Goal: Communication & Community: Share content

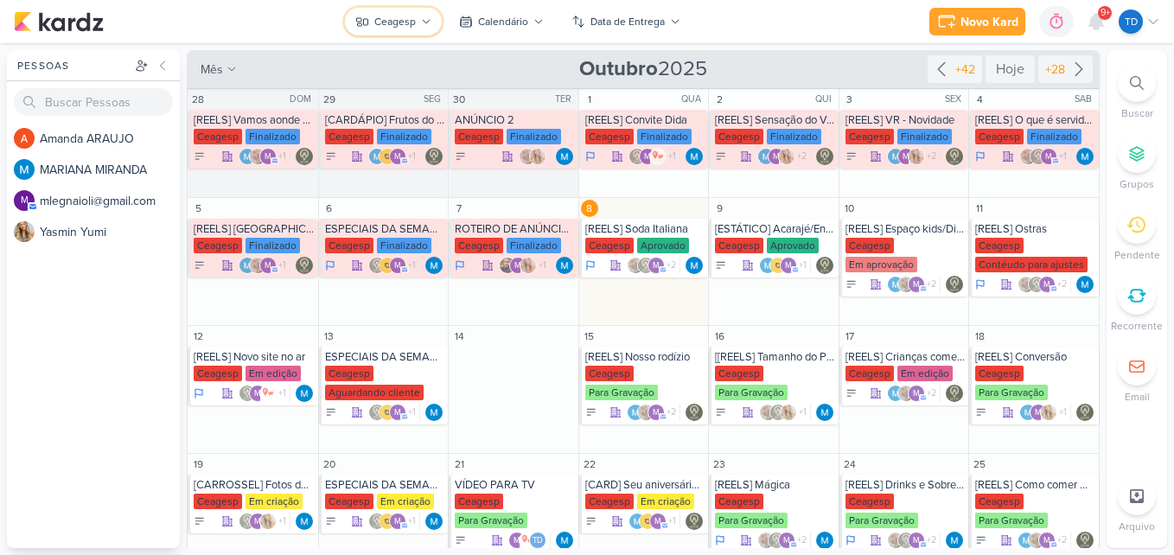
click at [403, 28] on div "Ceagesp" at bounding box center [394, 22] width 41 height 16
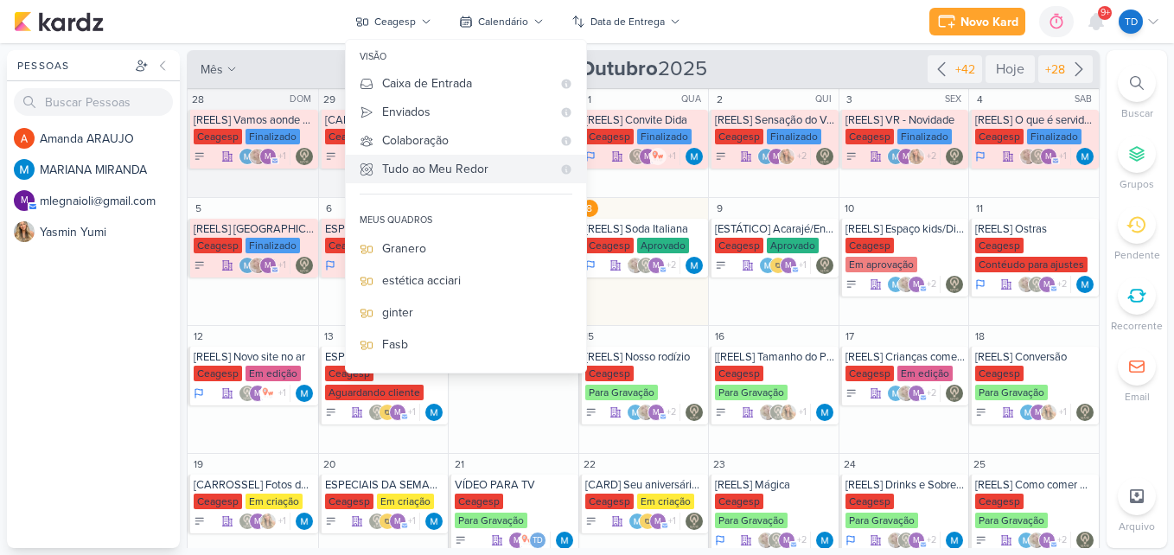
click at [431, 166] on div "Tudo ao Meu Redor" at bounding box center [466, 169] width 169 height 18
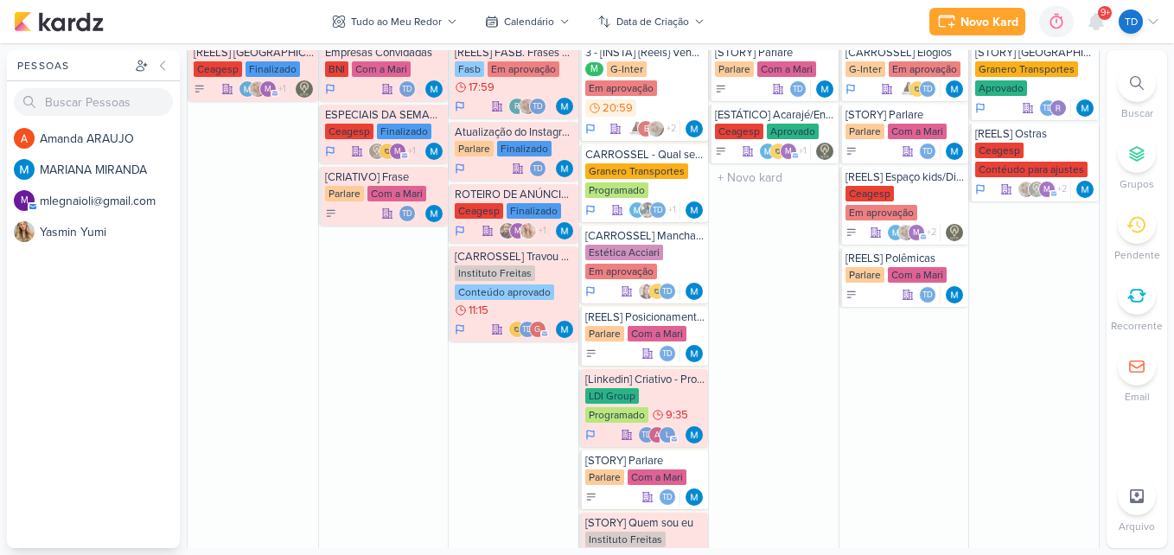
scroll to position [519, 0]
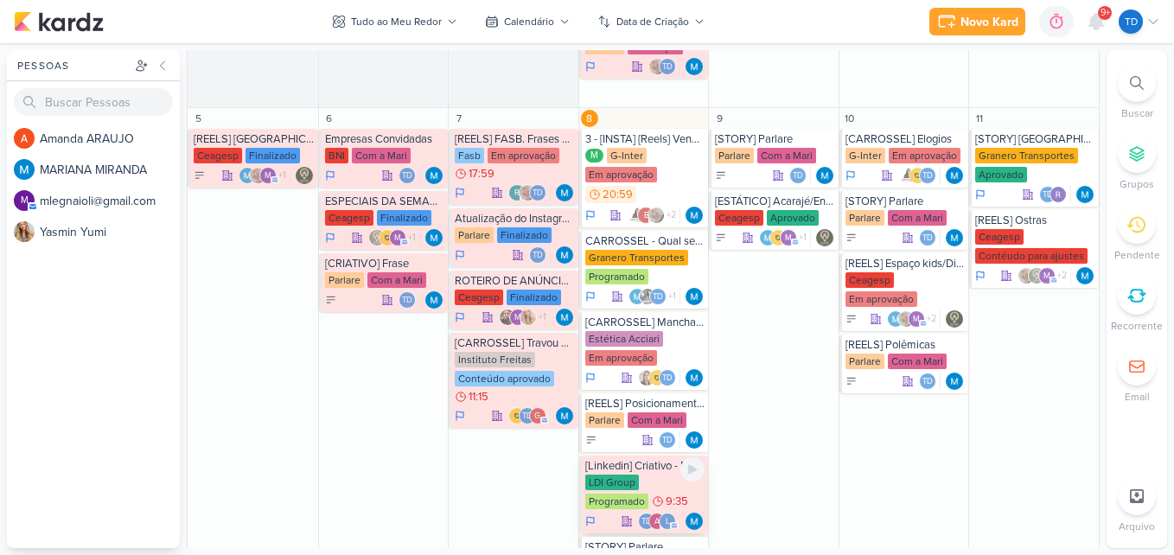
click at [636, 486] on div "LDI Group Programado 9:35" at bounding box center [645, 492] width 120 height 36
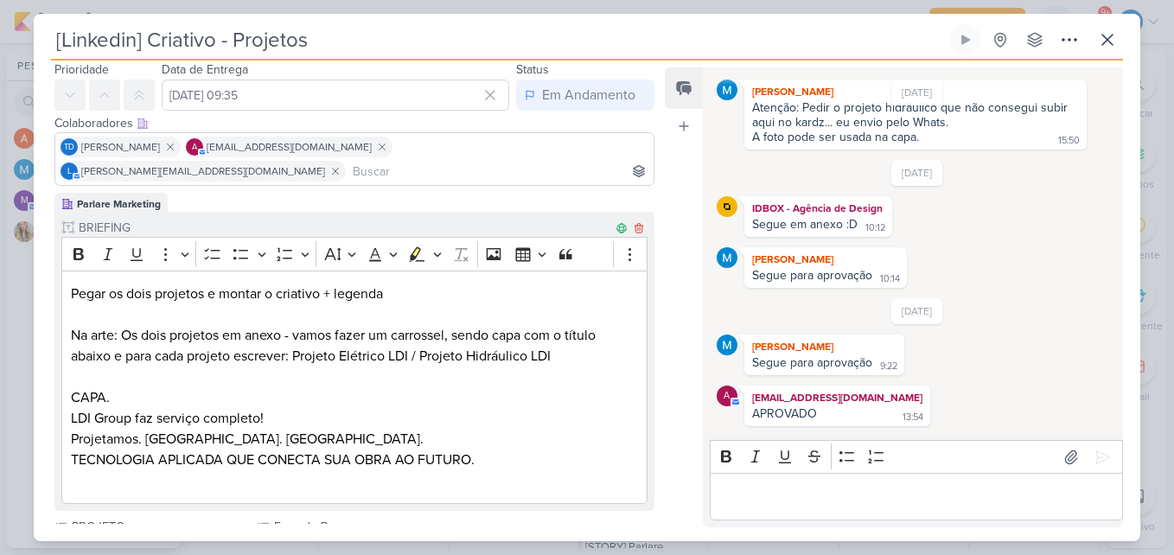
scroll to position [259, 0]
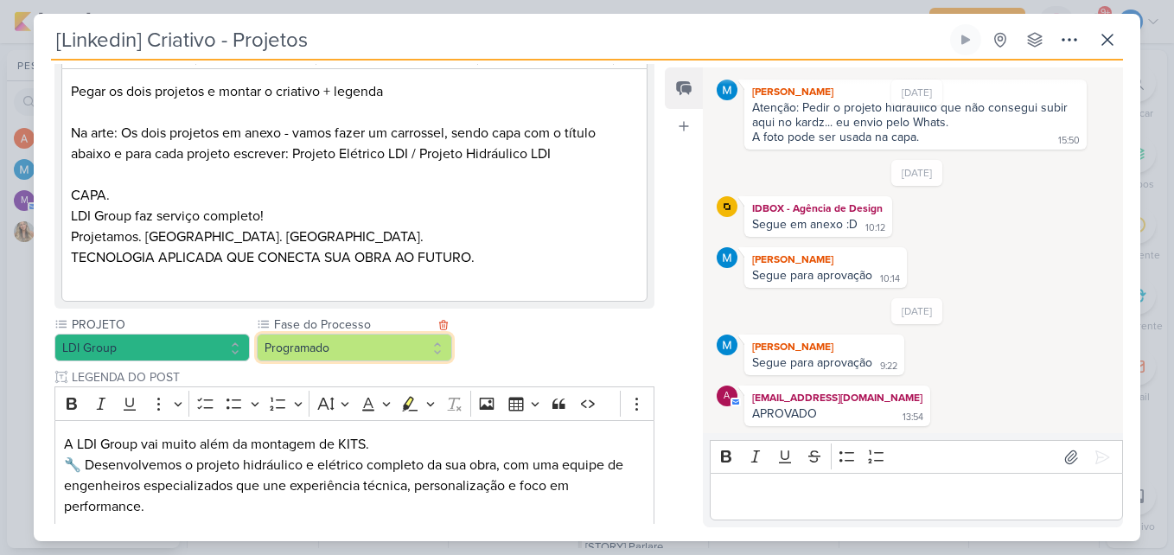
click at [395, 334] on button "Programado" at bounding box center [354, 348] width 195 height 28
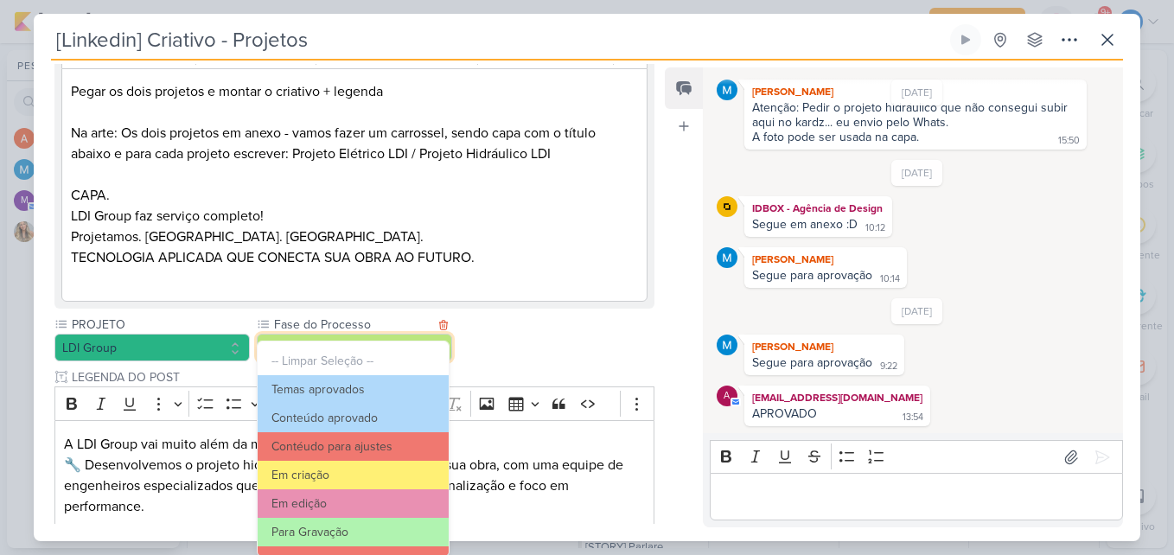
scroll to position [167, 0]
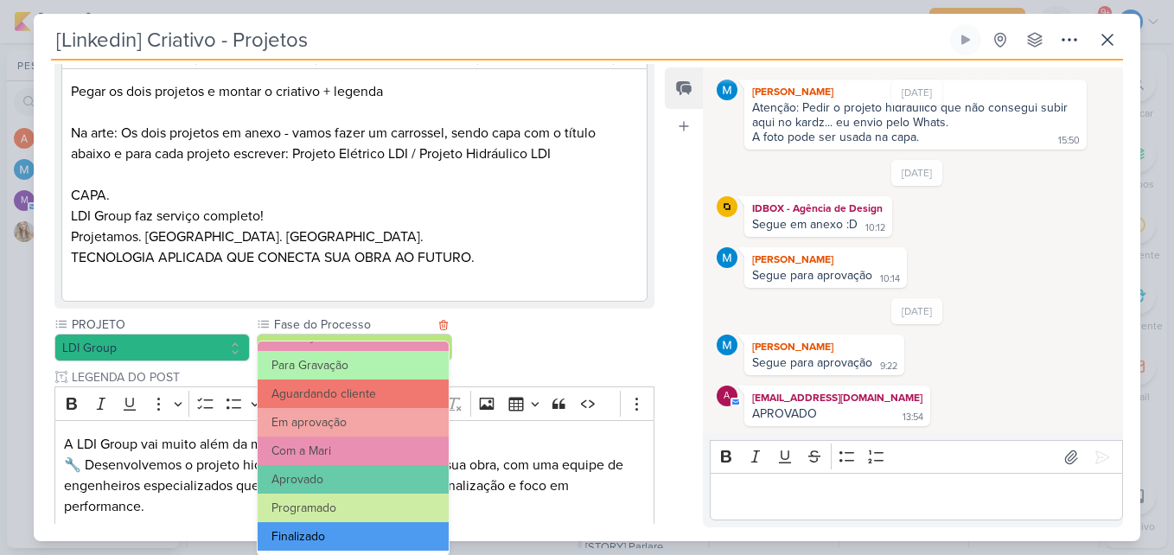
click at [384, 535] on button "Finalizado" at bounding box center [353, 536] width 191 height 29
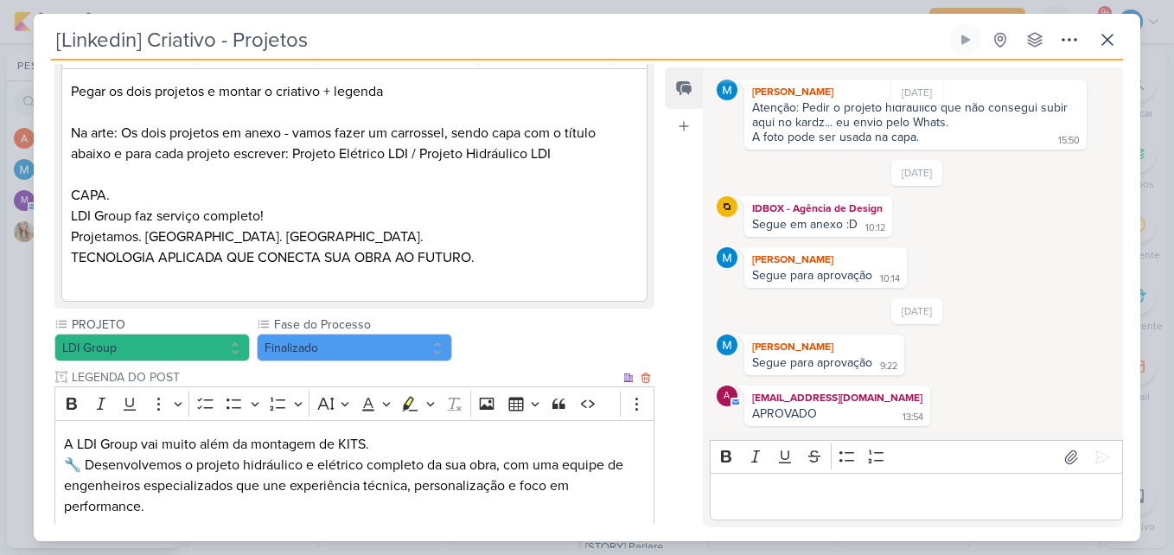
scroll to position [770, 0]
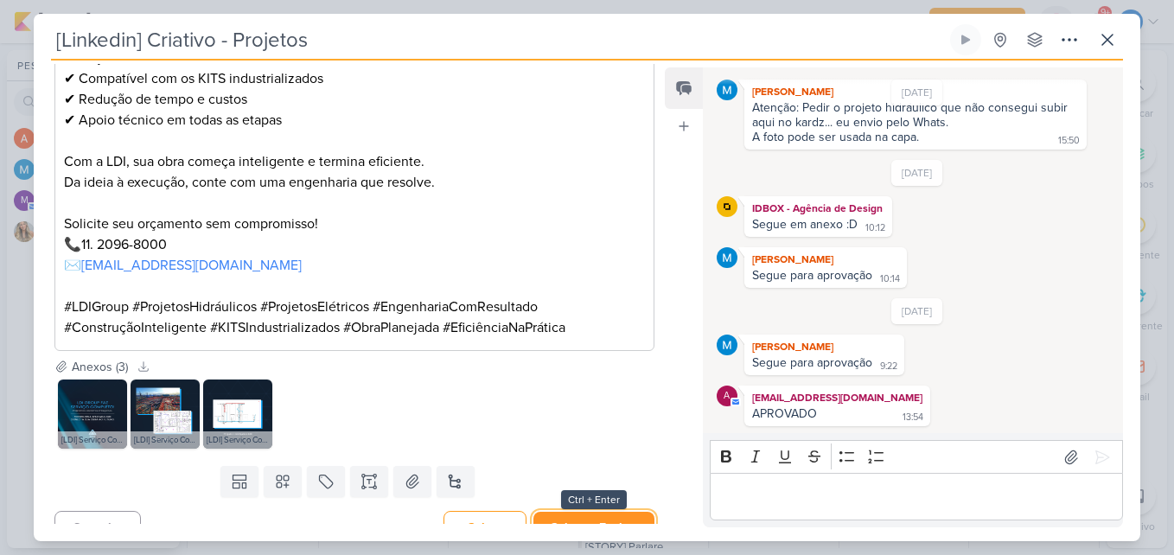
click at [632, 512] on button "Salvar e Fechar" at bounding box center [593, 528] width 121 height 32
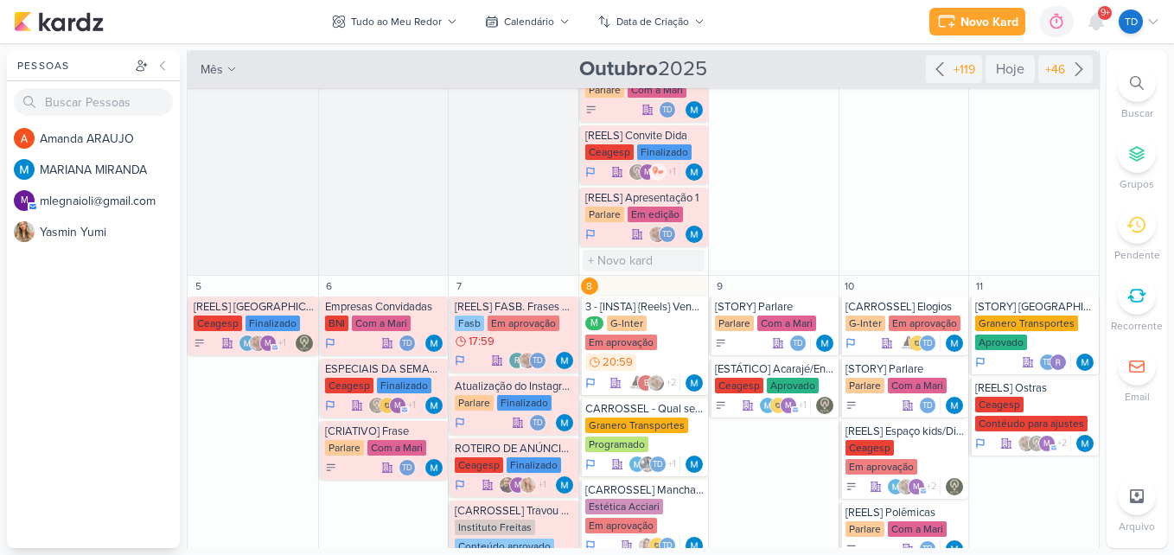
scroll to position [519, 0]
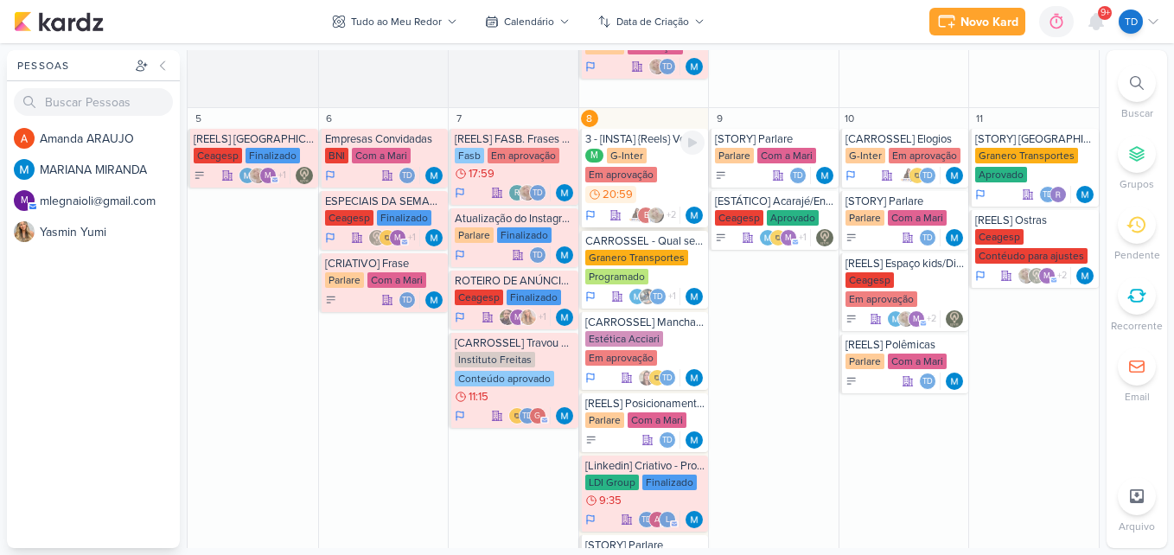
click at [651, 169] on div "Em aprovação" at bounding box center [621, 175] width 72 height 16
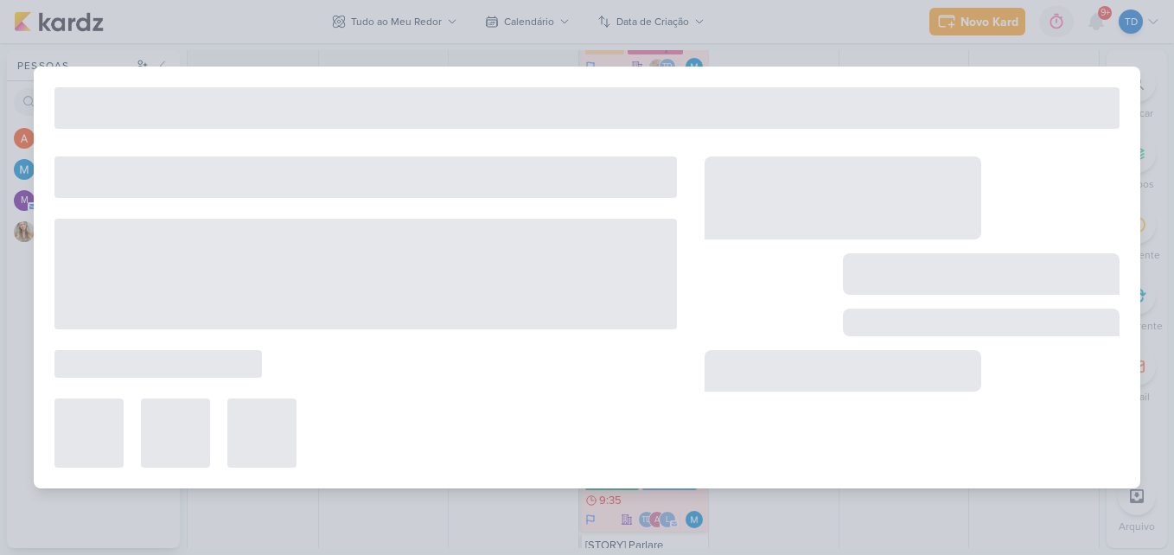
type input "3 - [INSTA] {Reels} Vendedor x Coordenador"
type input "8 de outubro de 2025 às 20:59"
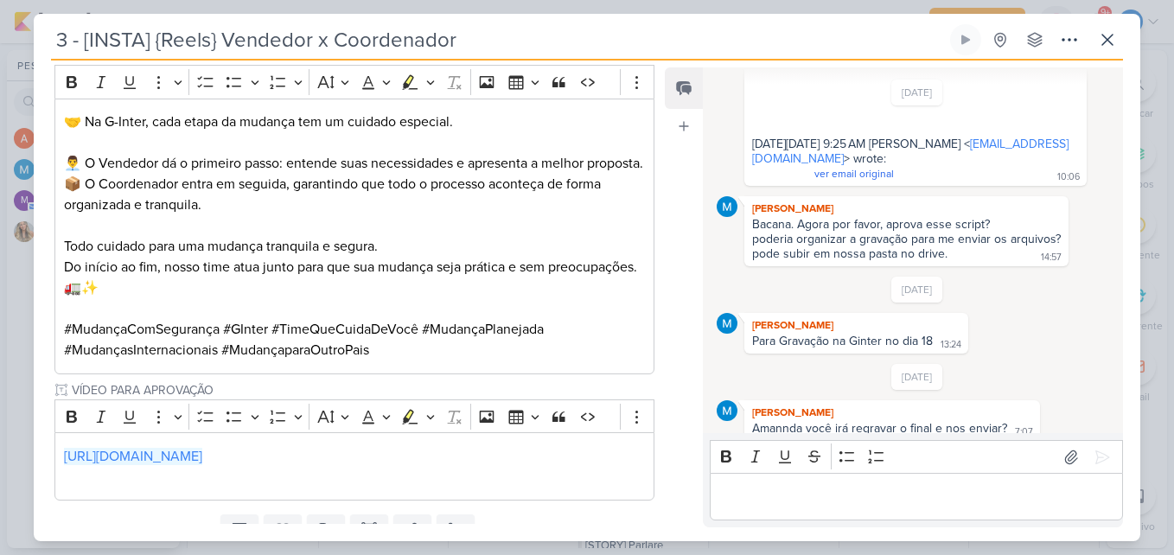
scroll to position [1367, 0]
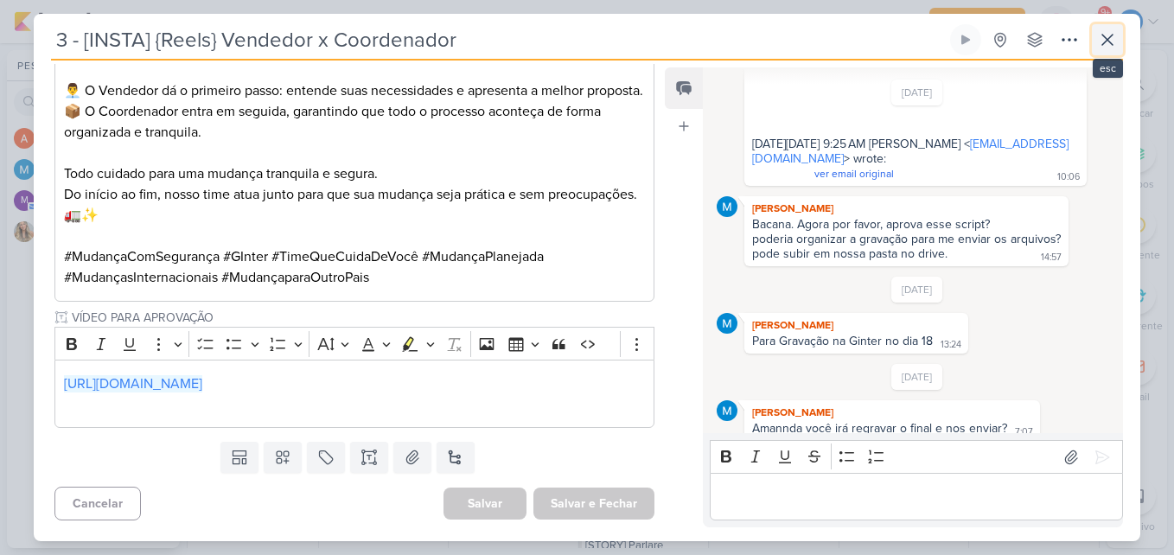
click at [1111, 34] on icon at bounding box center [1107, 39] width 21 height 21
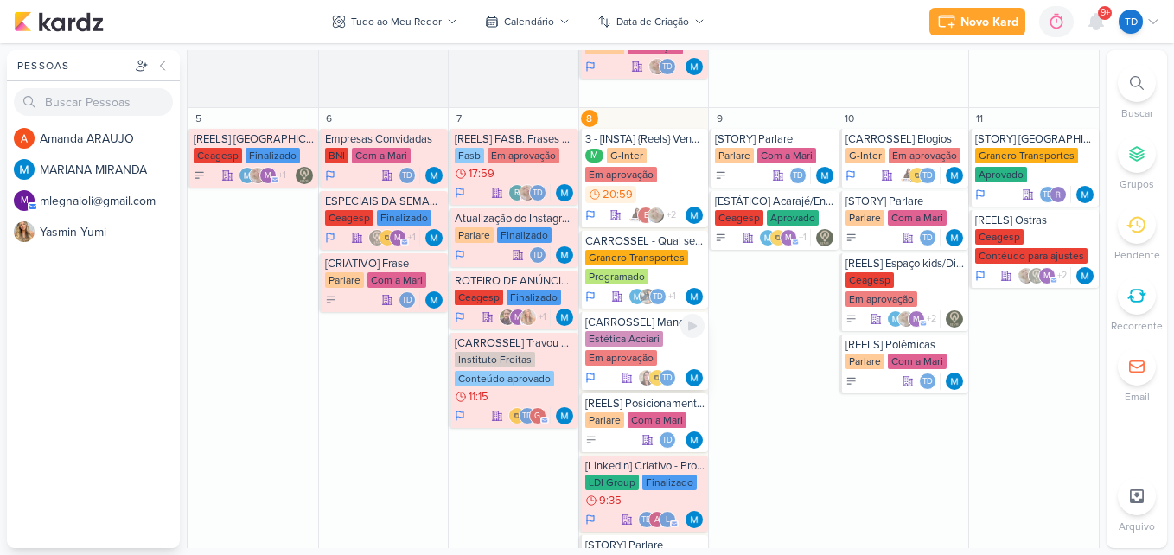
click at [659, 349] on div "Estética Acciari Em aprovação" at bounding box center [645, 349] width 120 height 36
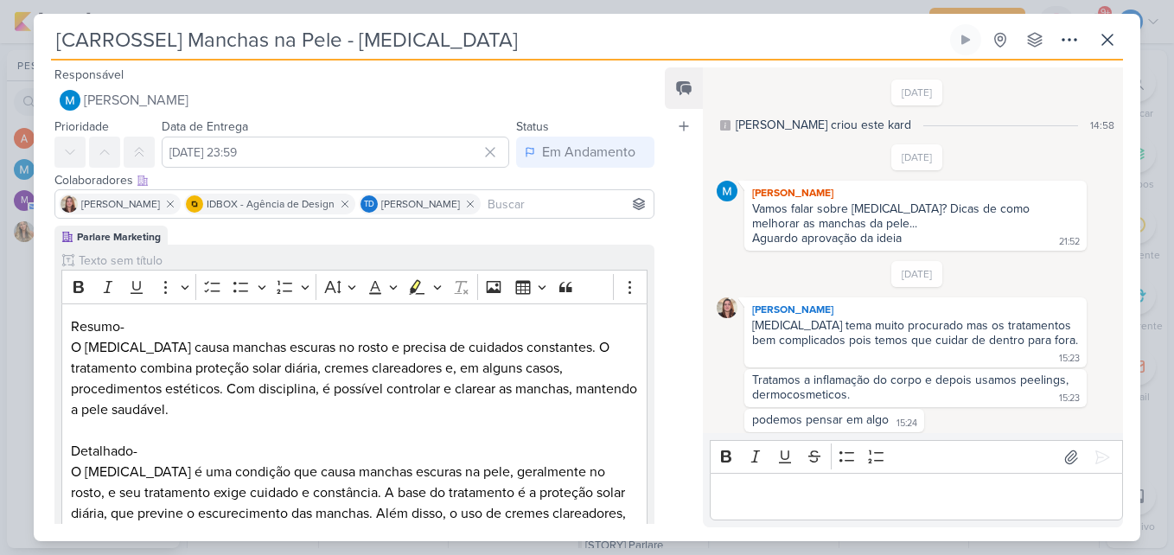
scroll to position [1116, 0]
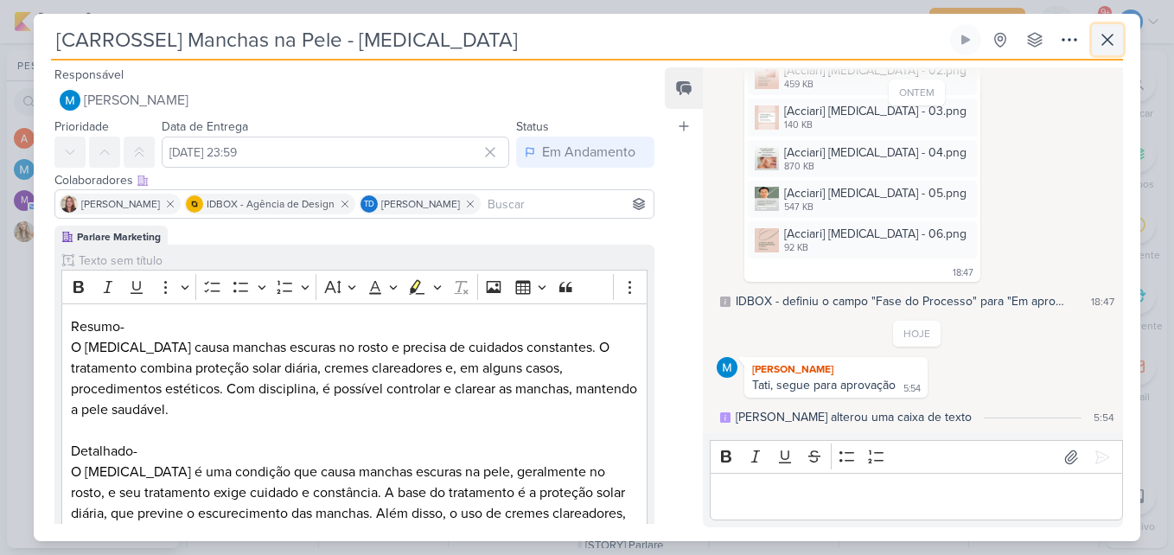
click at [1107, 43] on icon at bounding box center [1107, 39] width 21 height 21
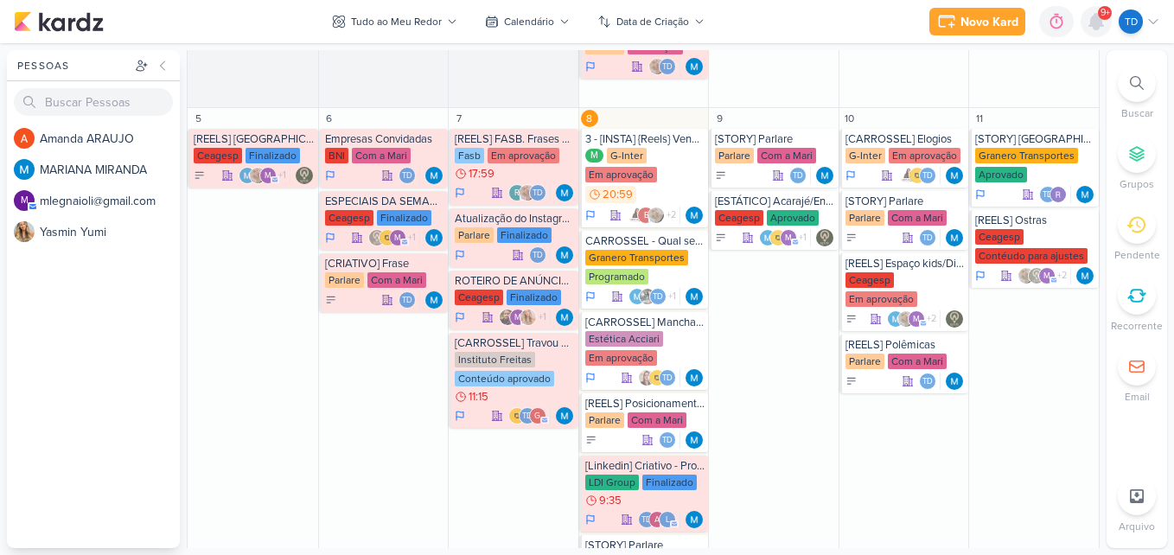
click at [1110, 28] on div at bounding box center [1095, 21] width 31 height 31
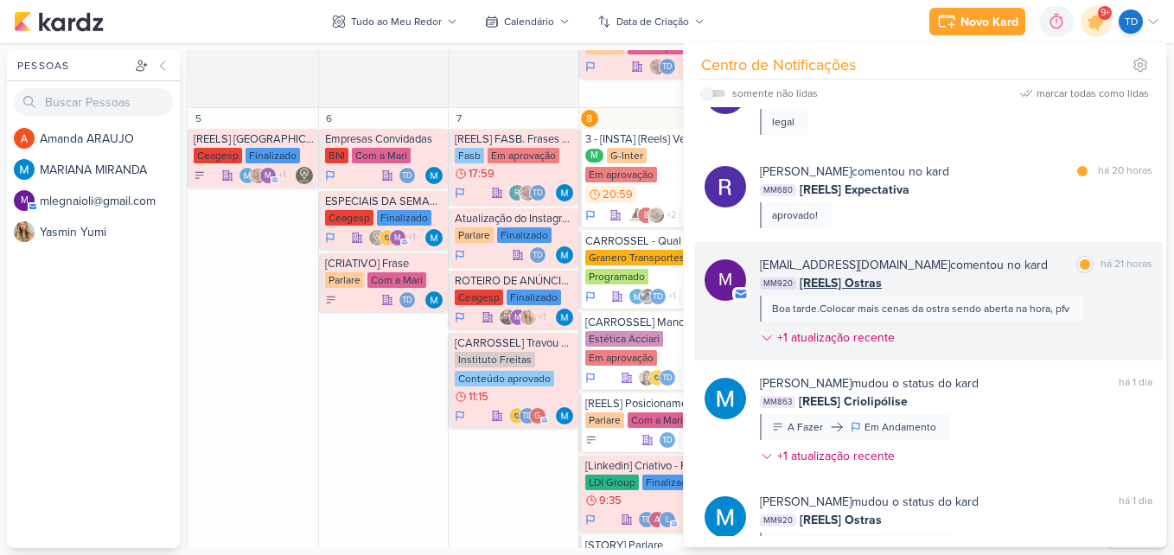
scroll to position [1383, 0]
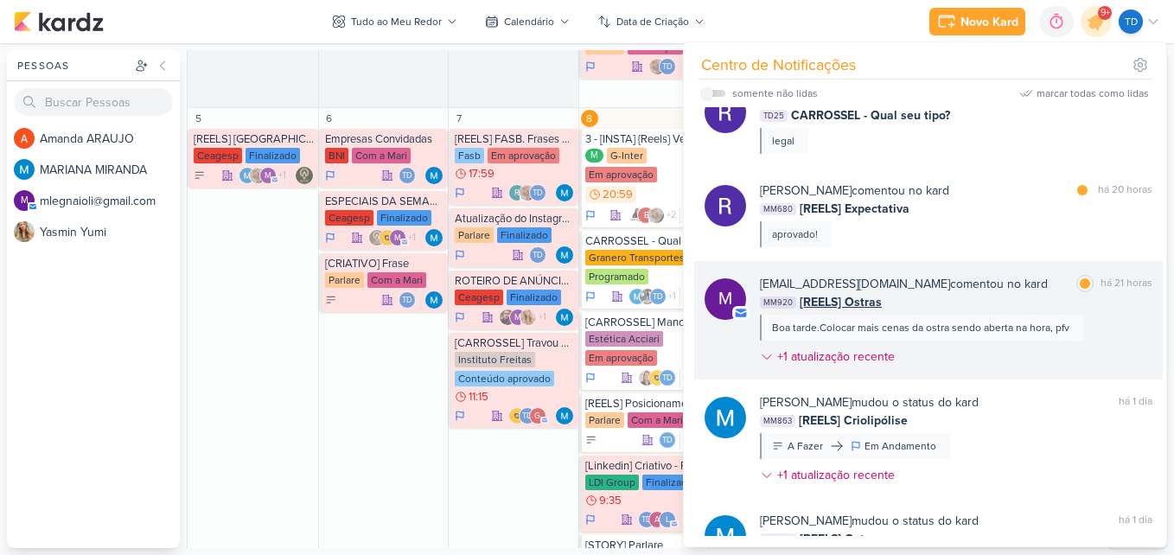
click at [1014, 302] on div "MM920 [REELS] Ostras" at bounding box center [956, 302] width 392 height 18
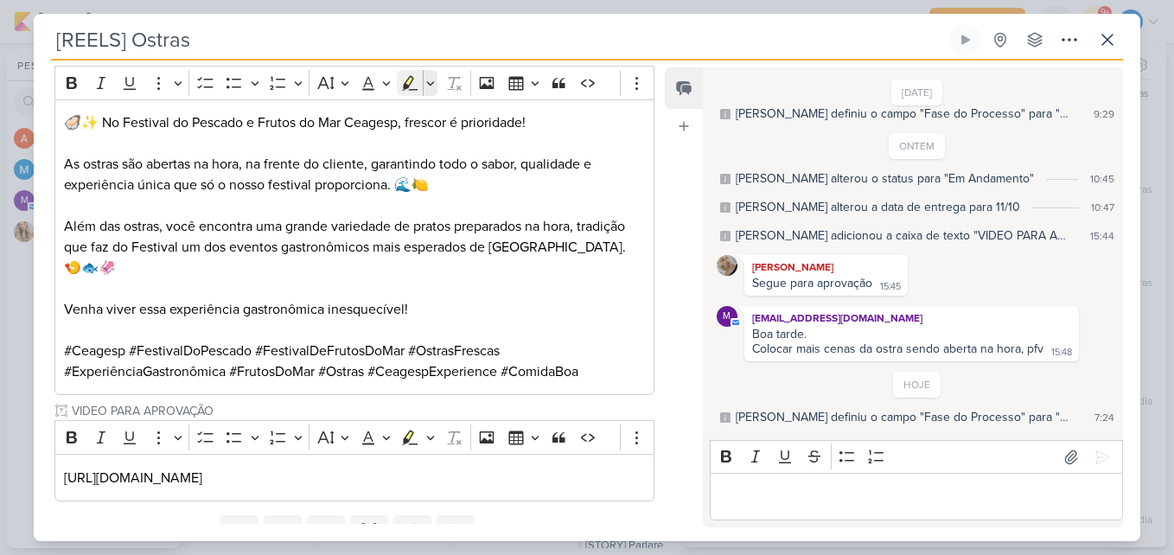
scroll to position [308, 0]
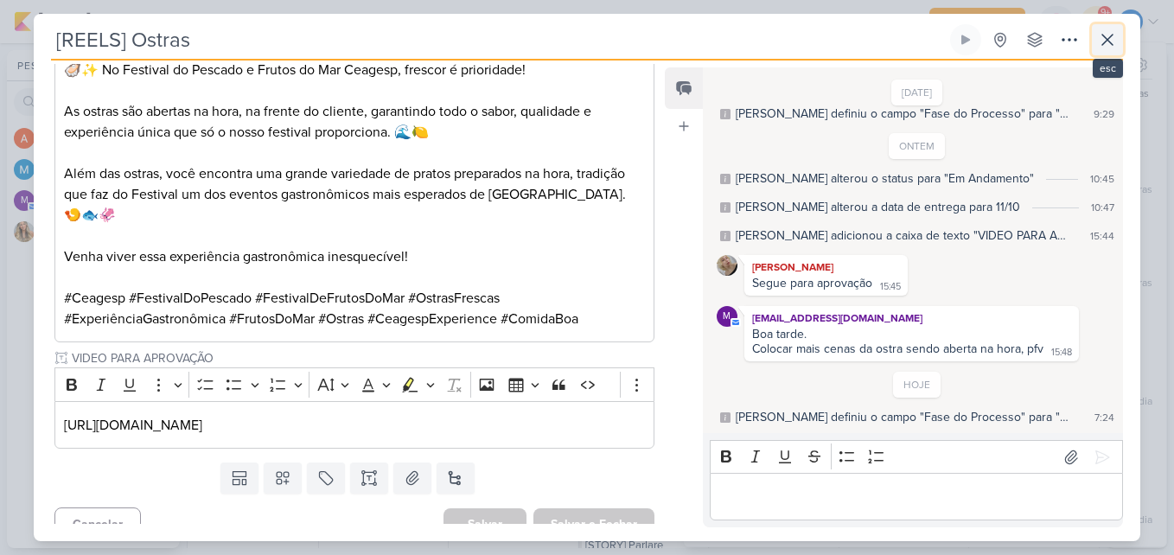
click at [1113, 36] on icon at bounding box center [1107, 39] width 21 height 21
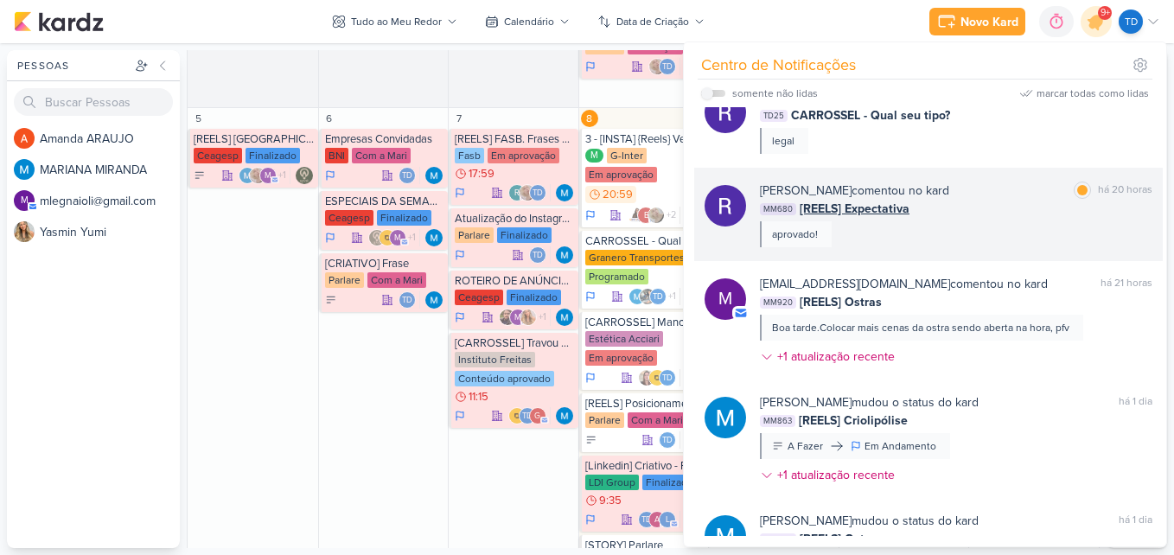
click at [990, 238] on div "Rafael Granero comentou no kard marcar como lida há 20 horas MM680 [REELS] Expe…" at bounding box center [956, 214] width 392 height 66
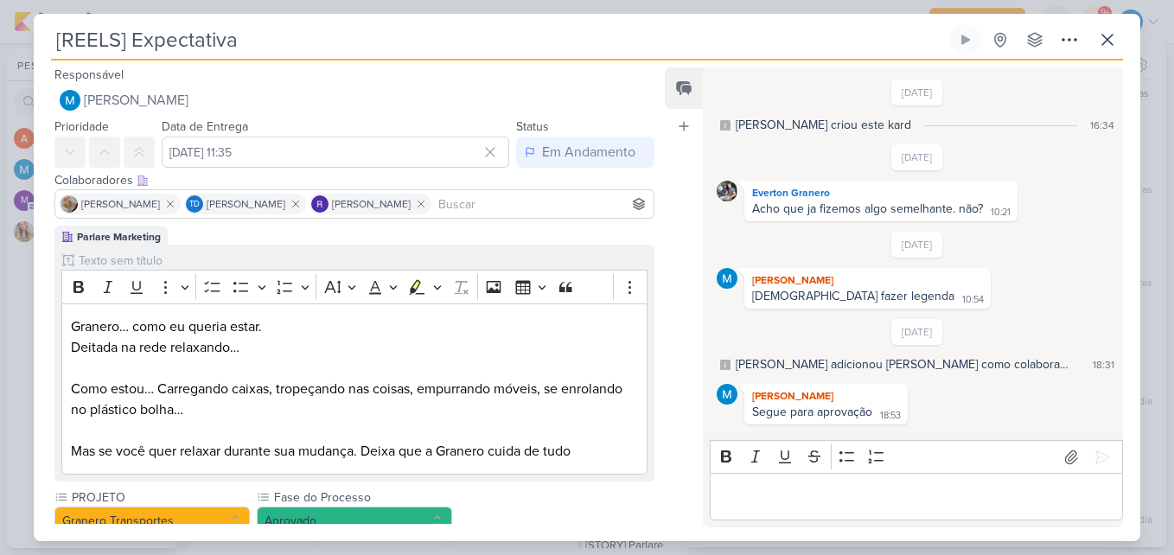
scroll to position [207, 0]
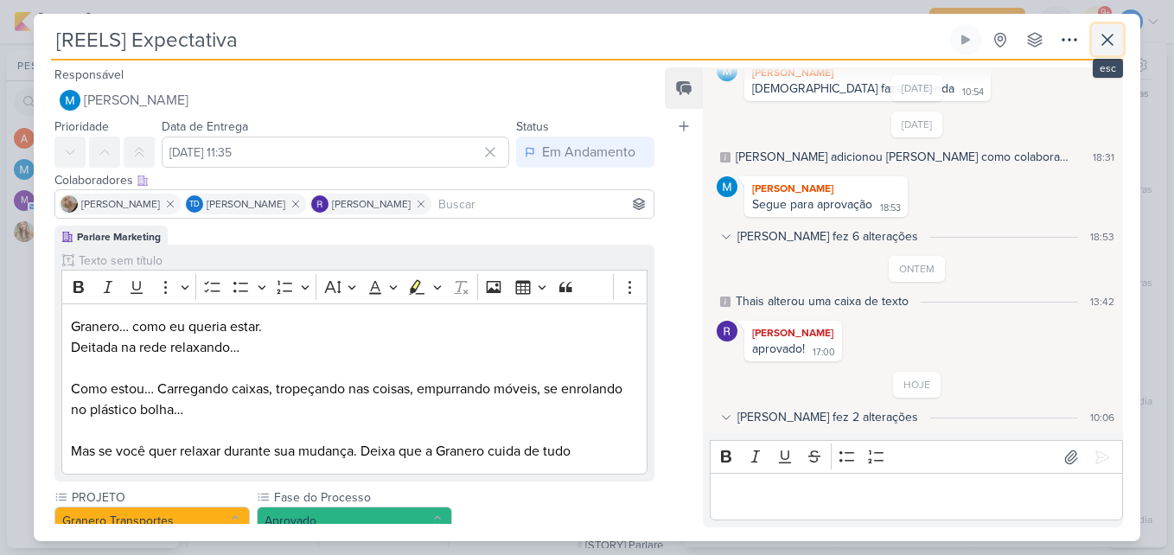
click at [1111, 33] on icon at bounding box center [1107, 39] width 21 height 21
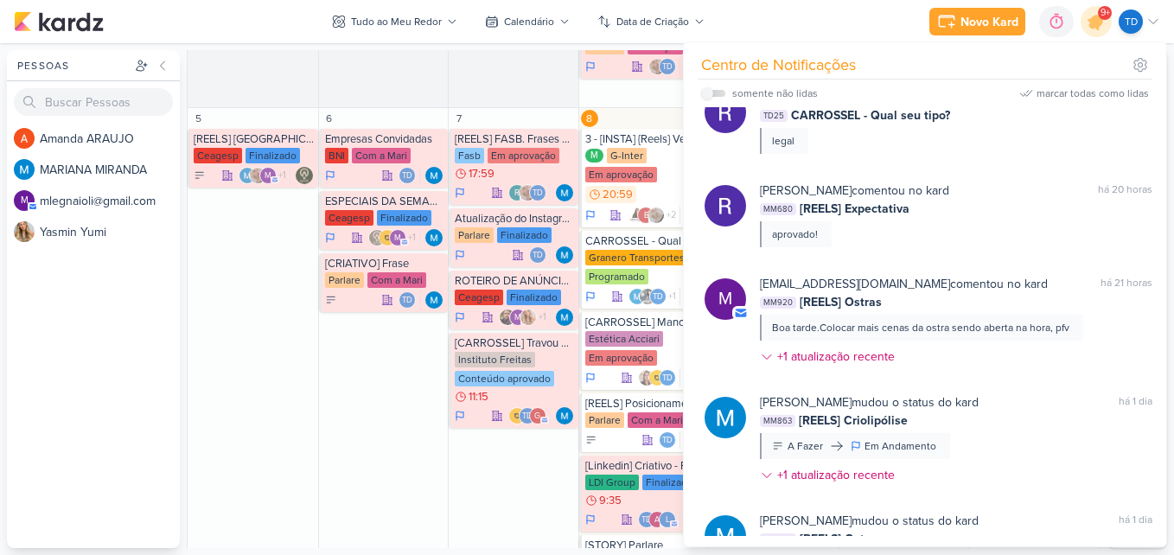
click at [977, 302] on div "MM920 [REELS] Ostras" at bounding box center [956, 302] width 392 height 18
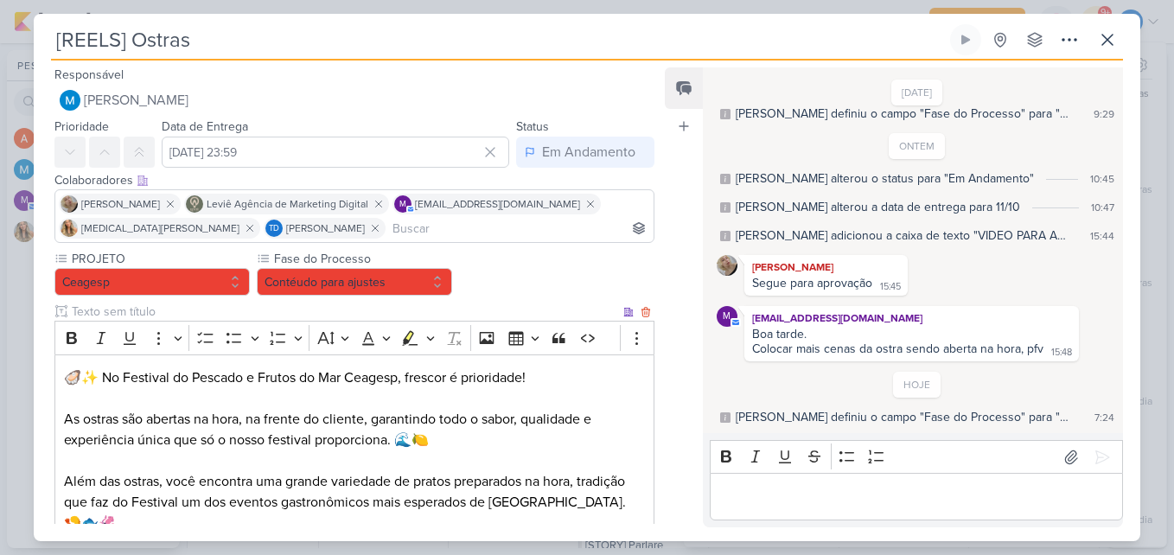
scroll to position [308, 0]
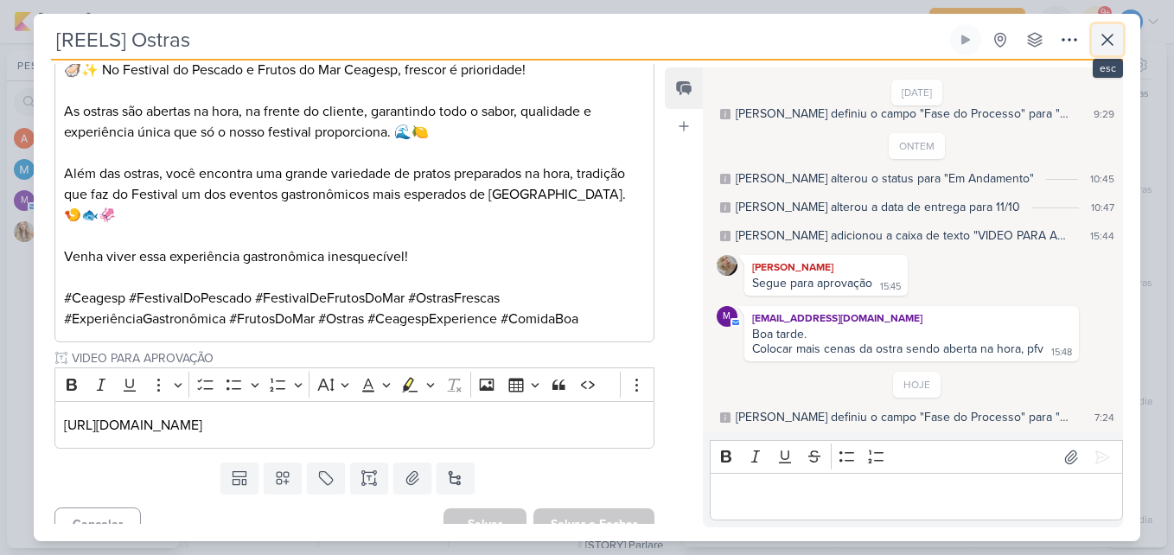
click at [1101, 41] on icon at bounding box center [1107, 39] width 21 height 21
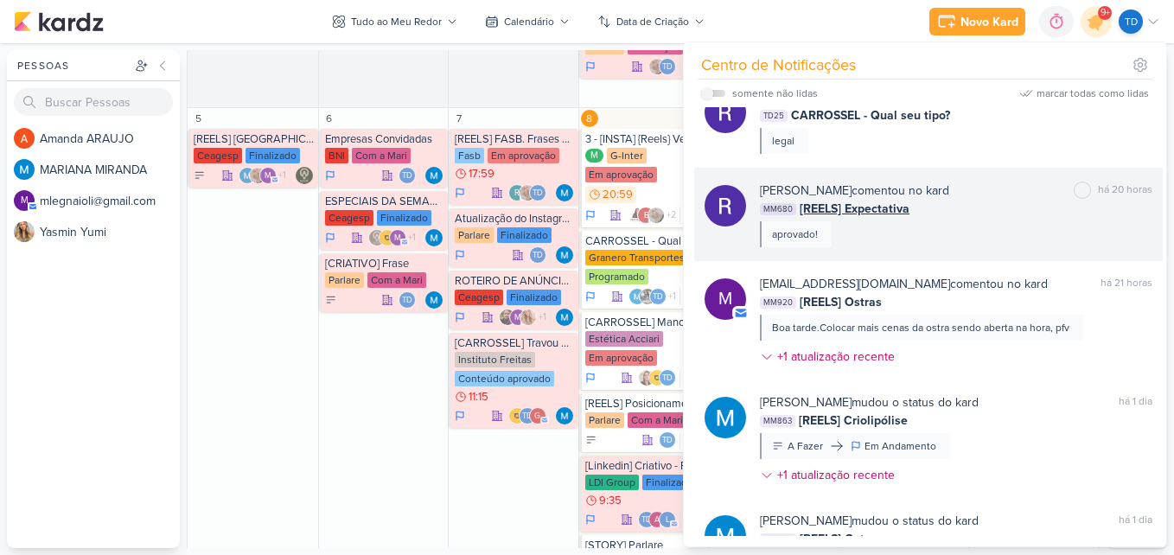
click at [1011, 224] on div "Rafael Granero comentou no kard marcar como não lida há 20 horas MM680 [REELS] …" at bounding box center [956, 214] width 392 height 66
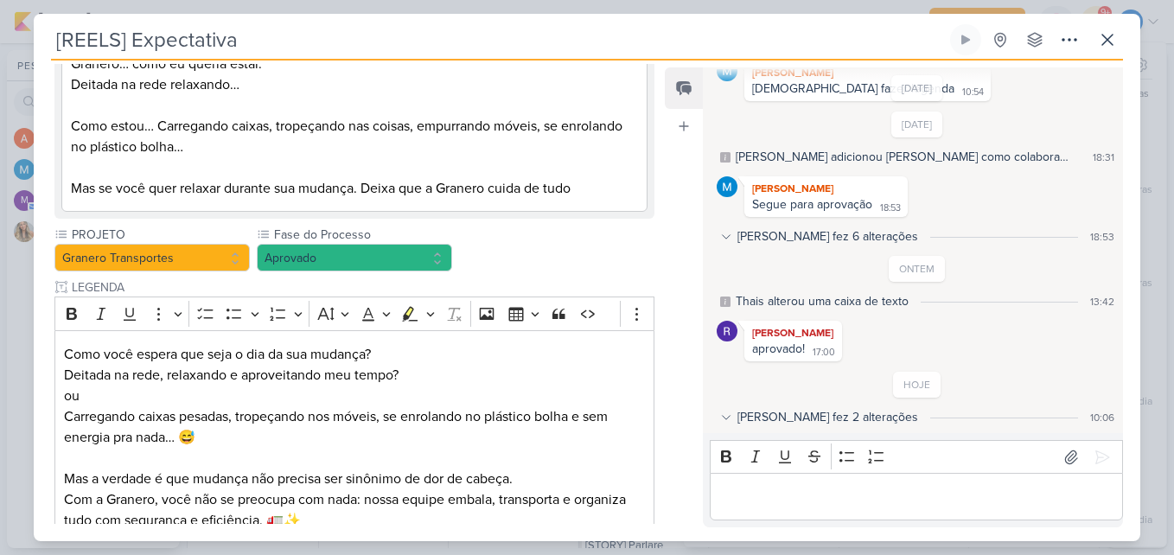
scroll to position [176, 0]
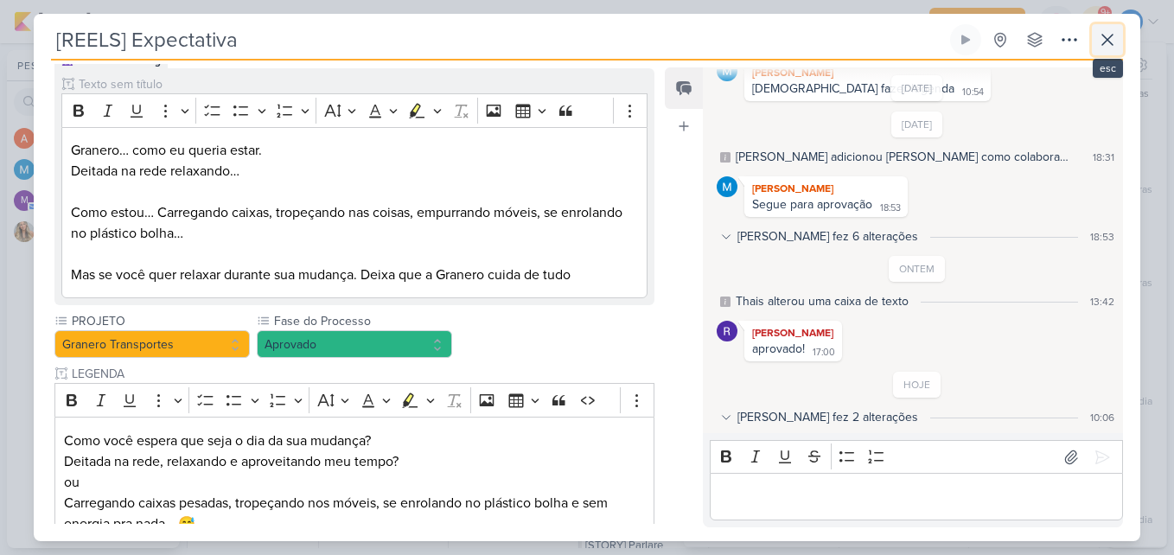
click at [1116, 45] on icon at bounding box center [1107, 39] width 21 height 21
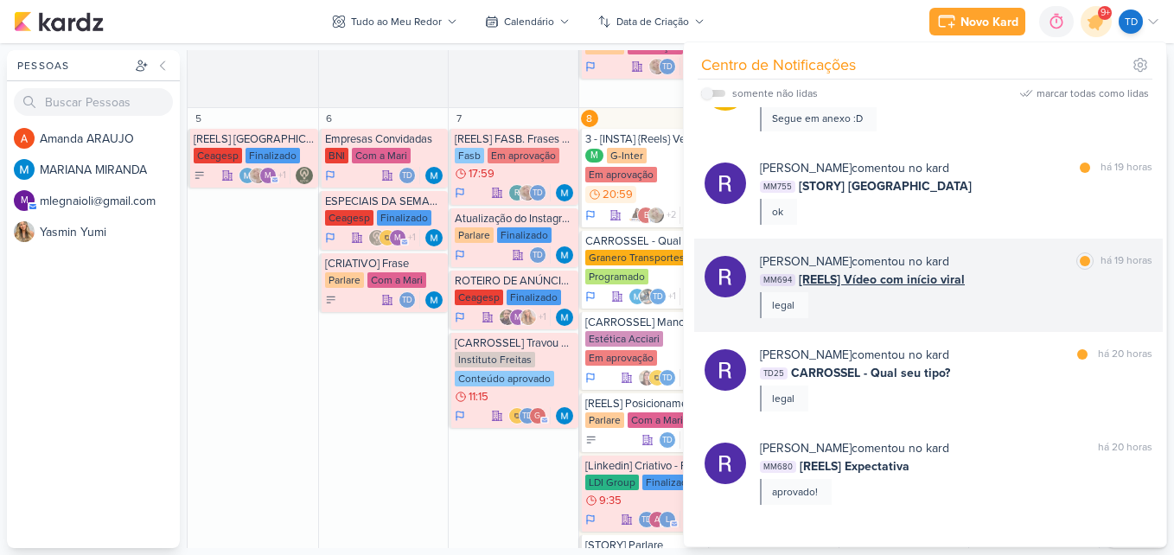
scroll to position [1123, 0]
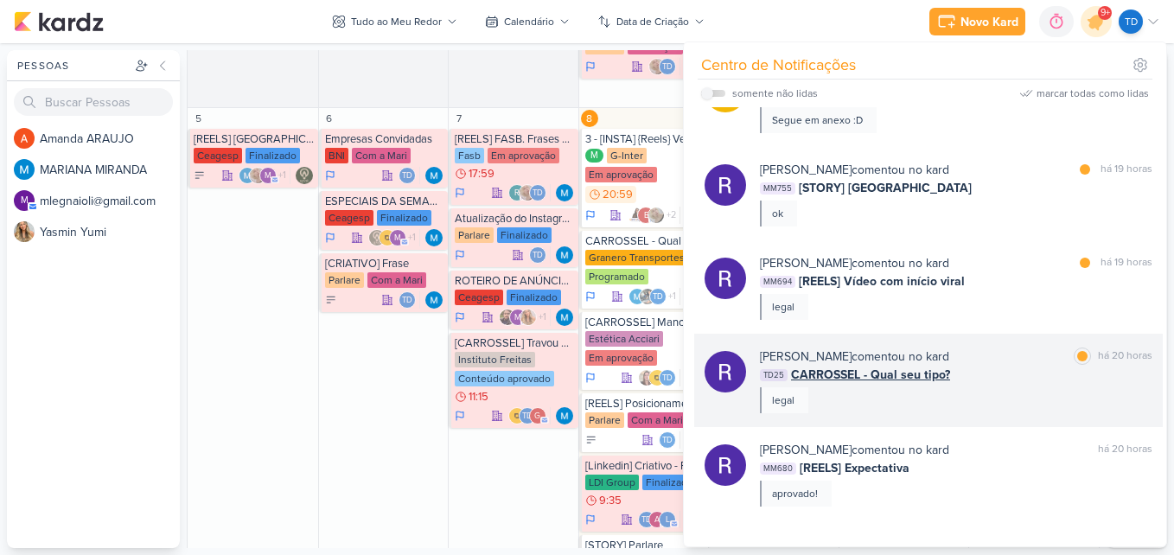
click at [996, 386] on div "Rafael Granero comentou no kard marcar como lida há 20 horas TD25 CARROSSEL - Q…" at bounding box center [956, 380] width 392 height 66
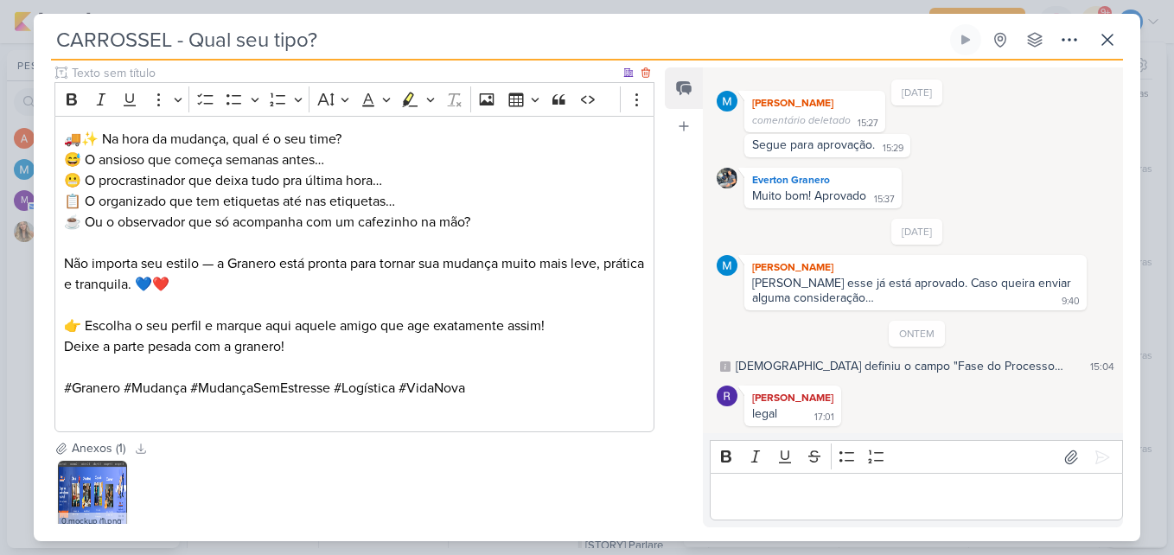
scroll to position [1484, 0]
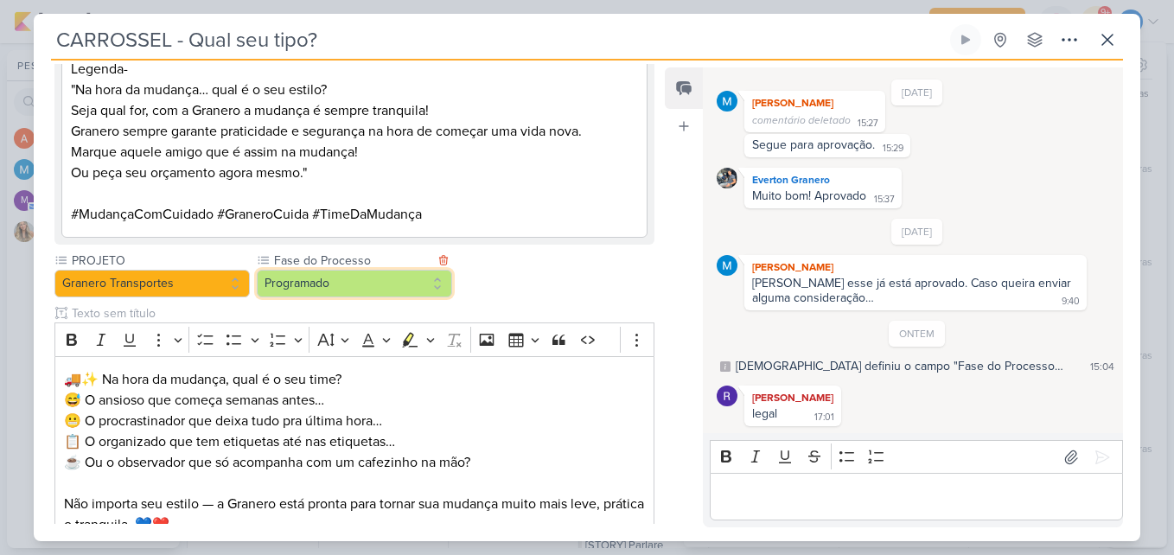
click at [403, 294] on button "Programado" at bounding box center [354, 284] width 195 height 28
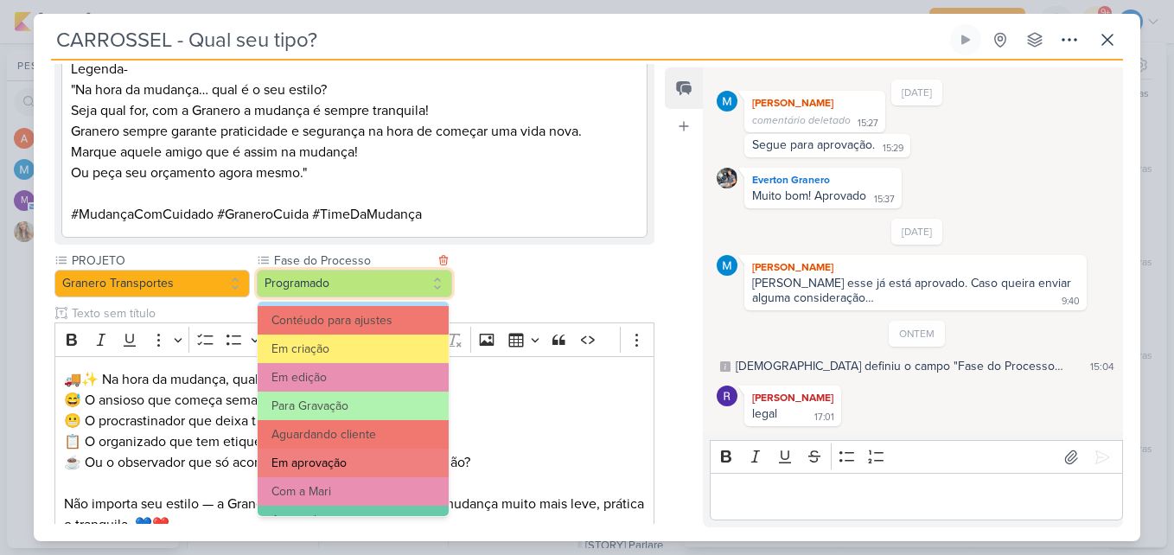
scroll to position [167, 0]
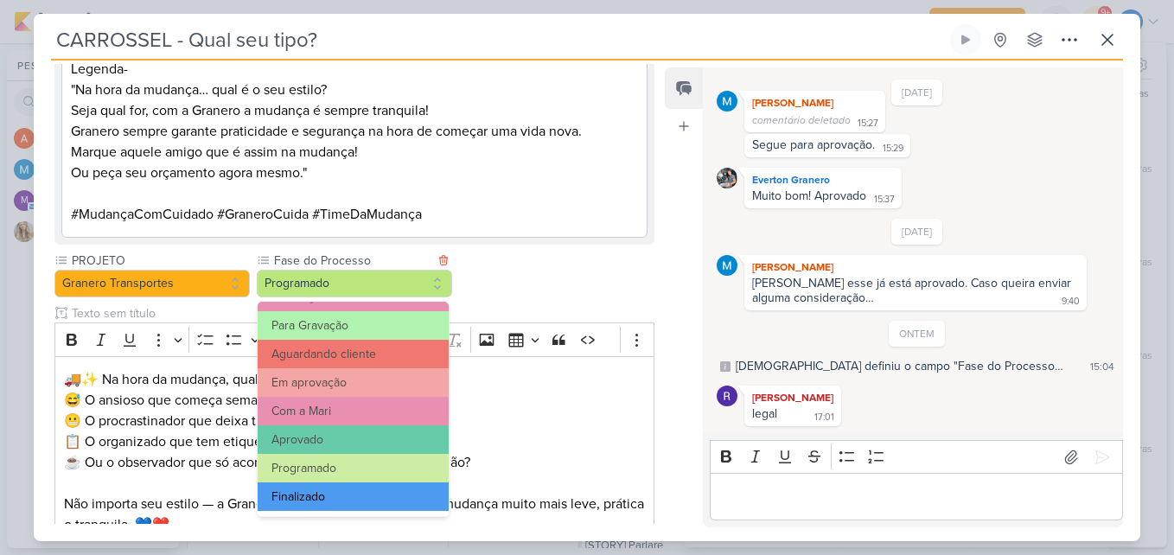
click at [345, 497] on button "Finalizado" at bounding box center [353, 496] width 191 height 29
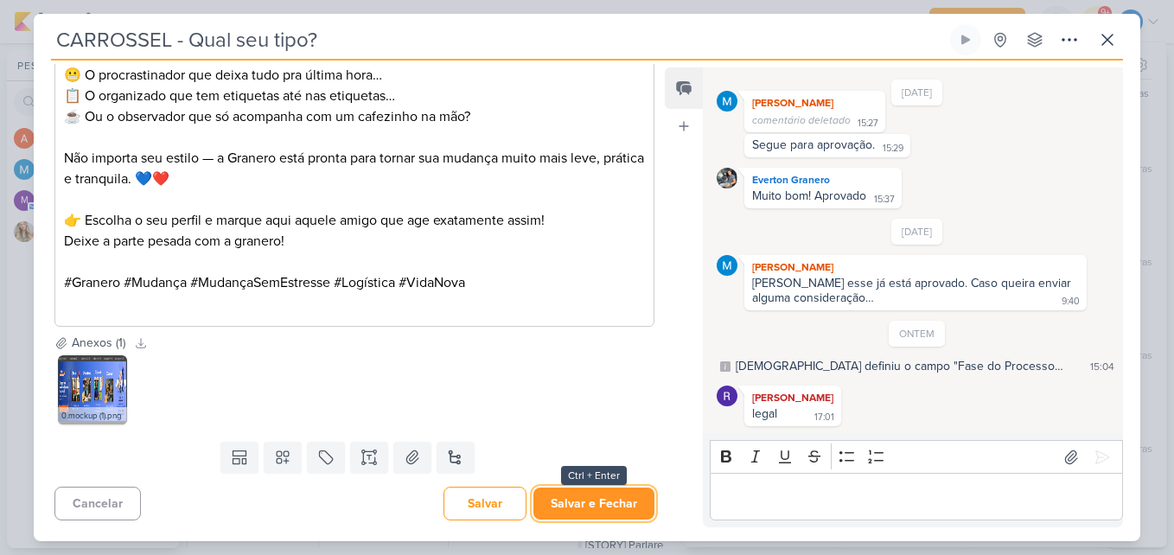
click at [603, 507] on button "Salvar e Fechar" at bounding box center [593, 503] width 121 height 32
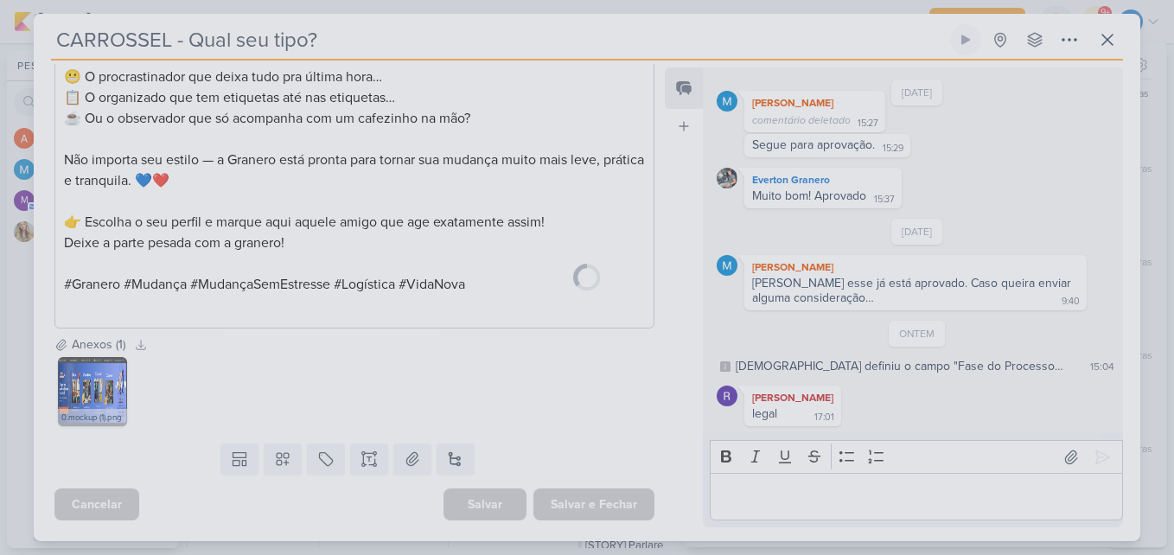
scroll to position [1828, 0]
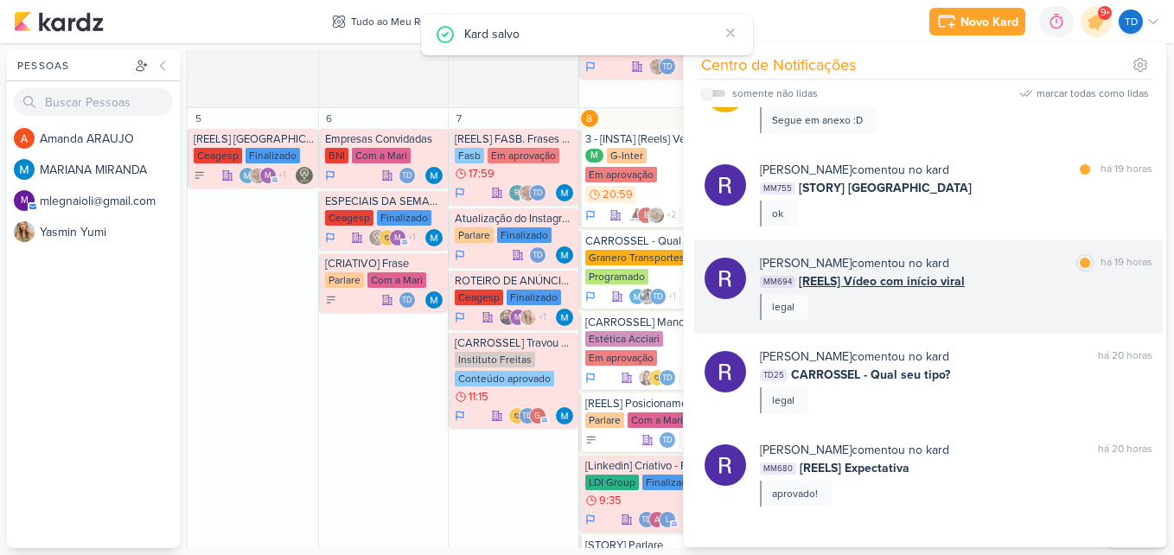
click at [1034, 313] on div "Rafael Granero comentou no kard marcar como lida há 19 horas MM694 [REELS] Víde…" at bounding box center [956, 287] width 392 height 66
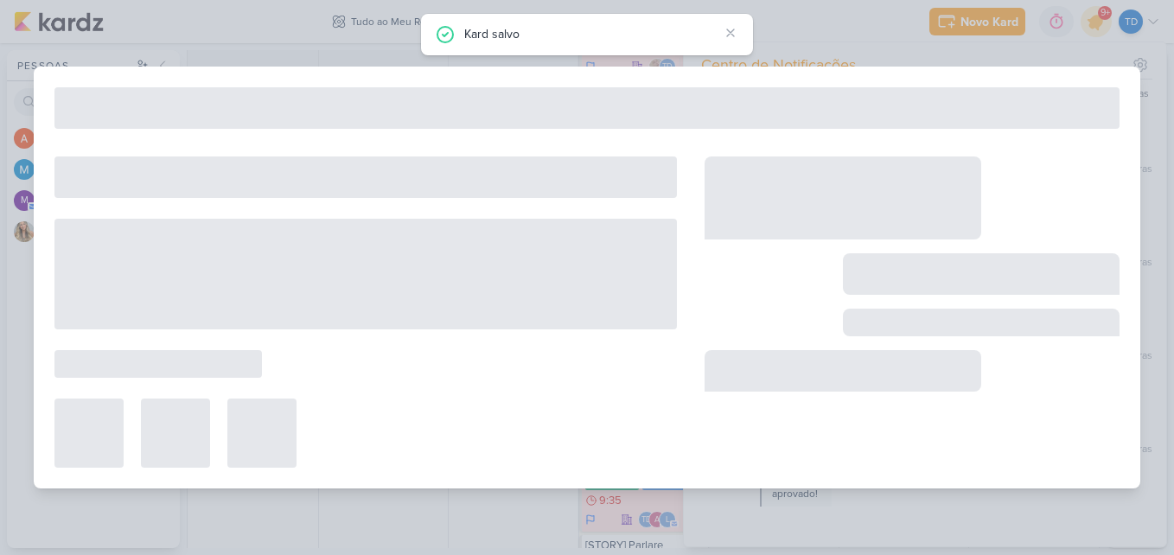
type input "[REELS] Vídeo com início viral"
type input "15 de outubro de 2025 às 11:00"
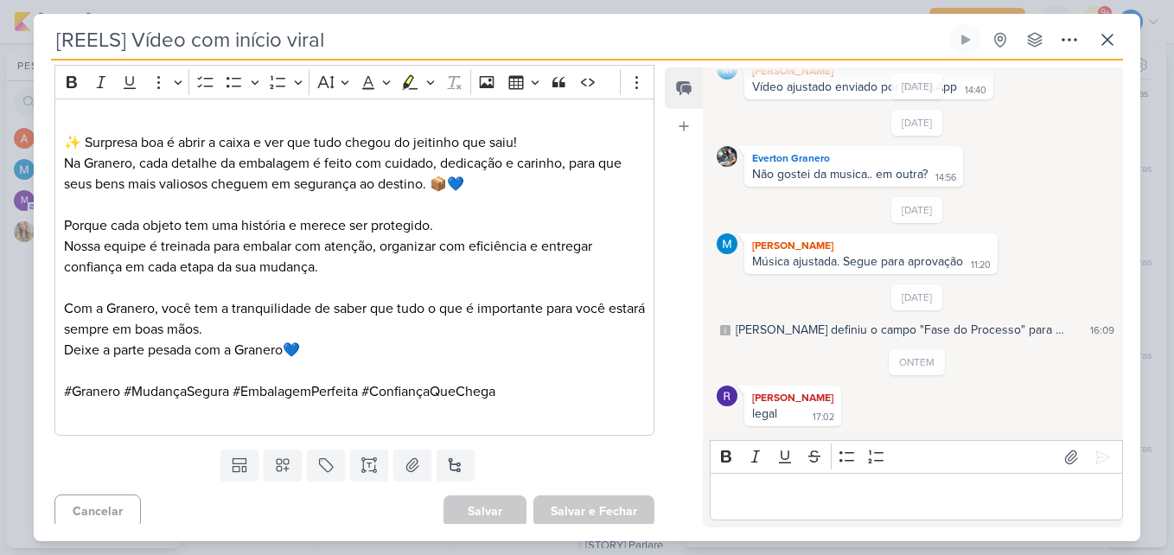
scroll to position [588, 0]
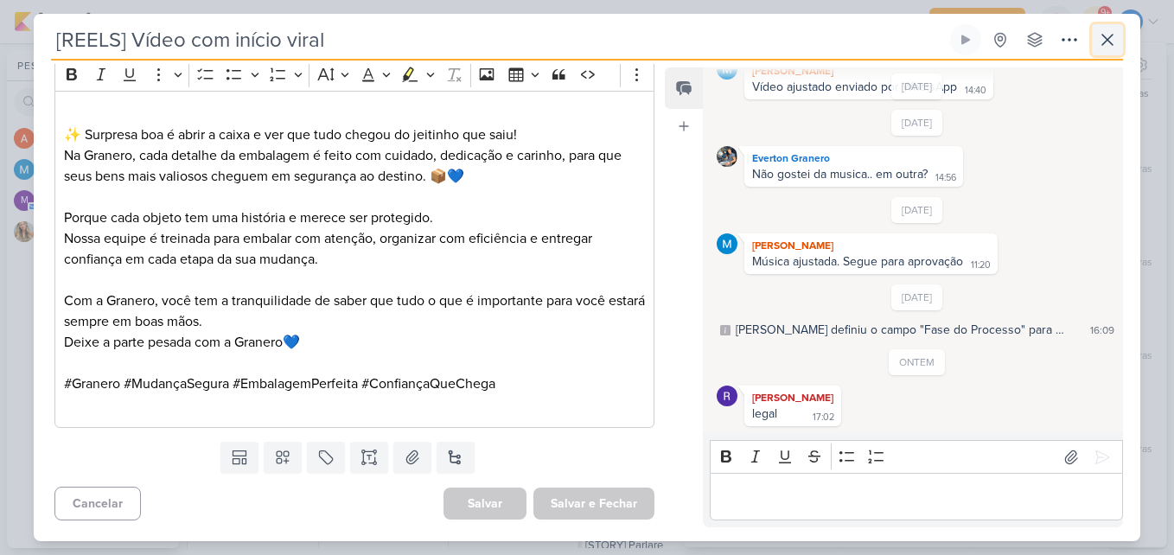
click at [1107, 48] on icon at bounding box center [1107, 39] width 21 height 21
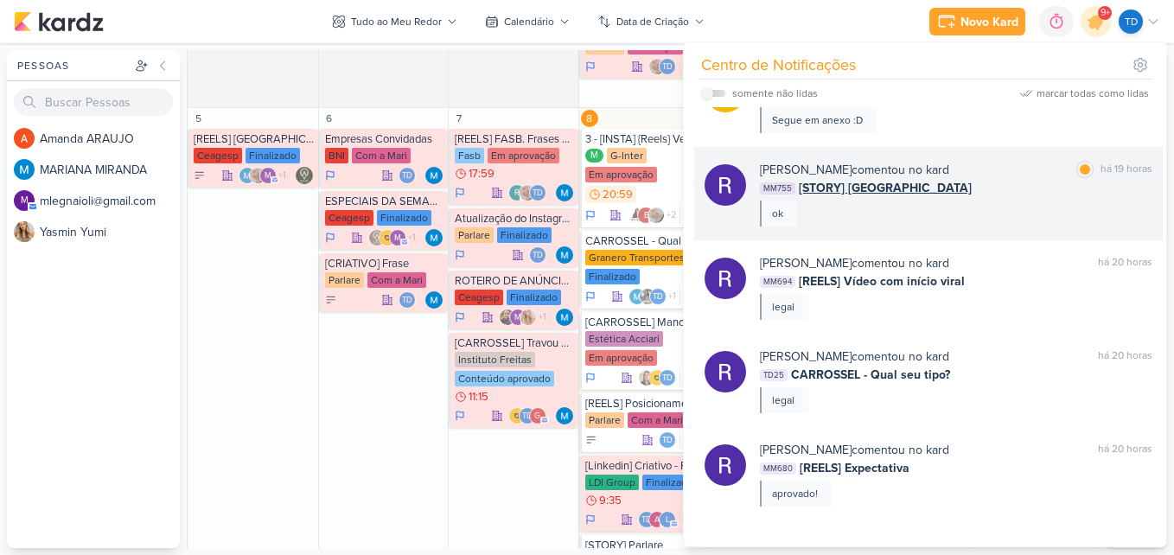
click at [970, 193] on div "MM755 [STORY] Campina Grande" at bounding box center [956, 188] width 392 height 18
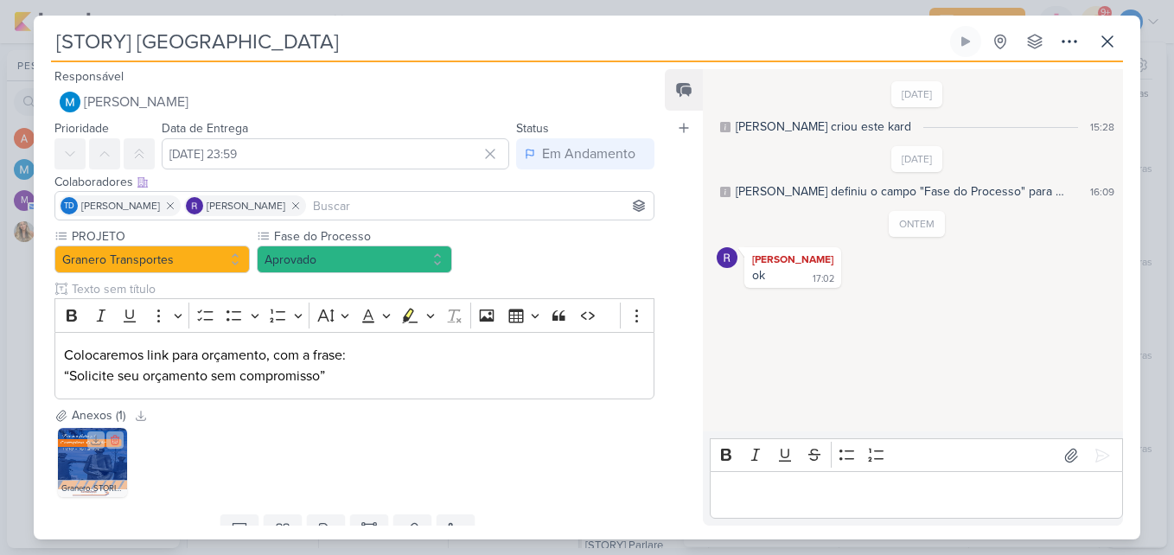
click at [86, 478] on img at bounding box center [92, 462] width 69 height 69
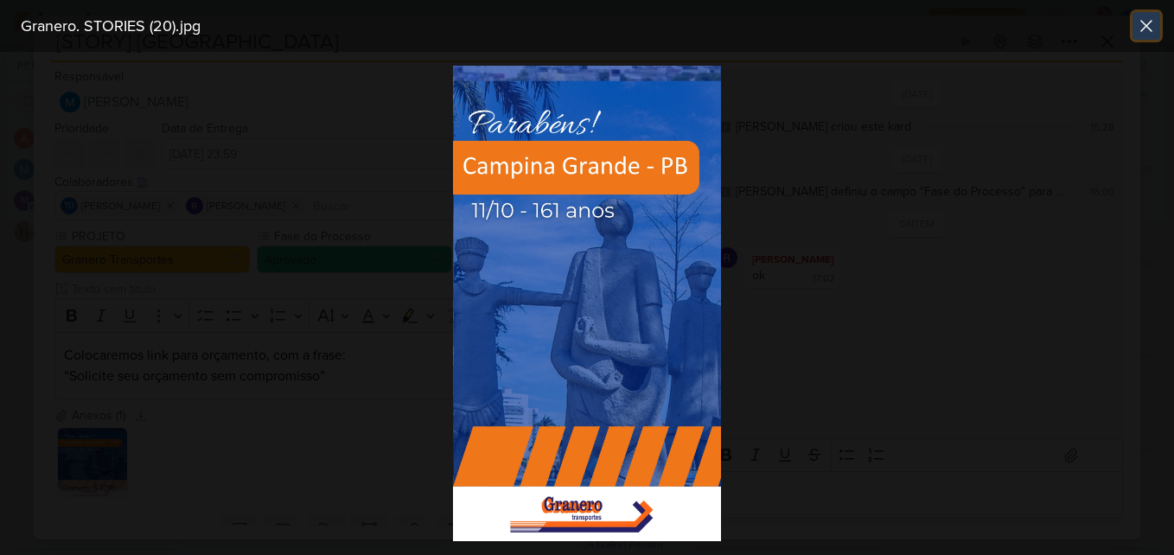
click at [1151, 29] on icon at bounding box center [1146, 26] width 21 height 21
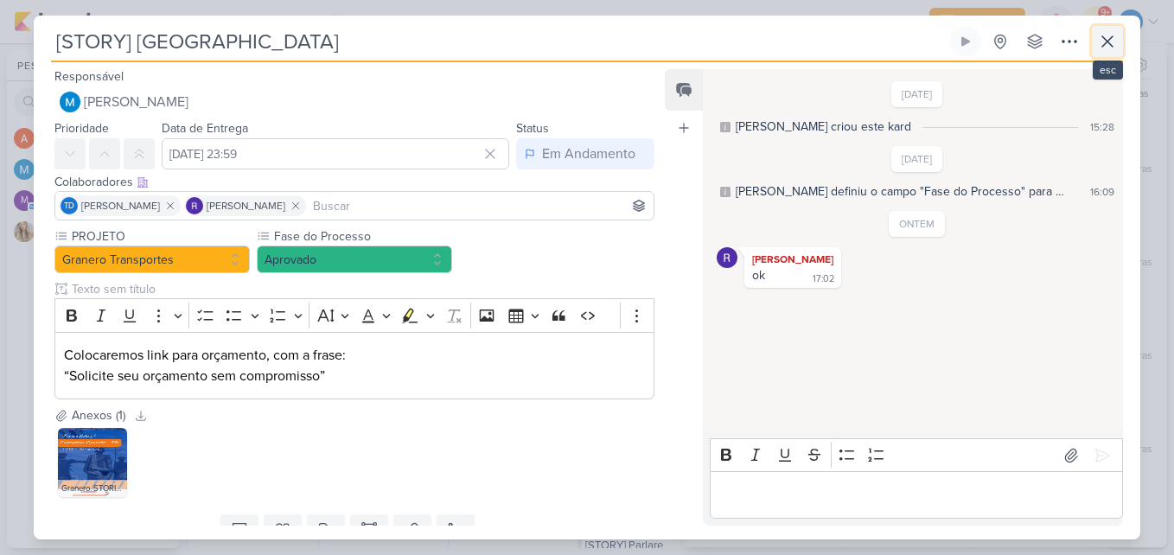
click at [1105, 35] on icon at bounding box center [1107, 41] width 21 height 21
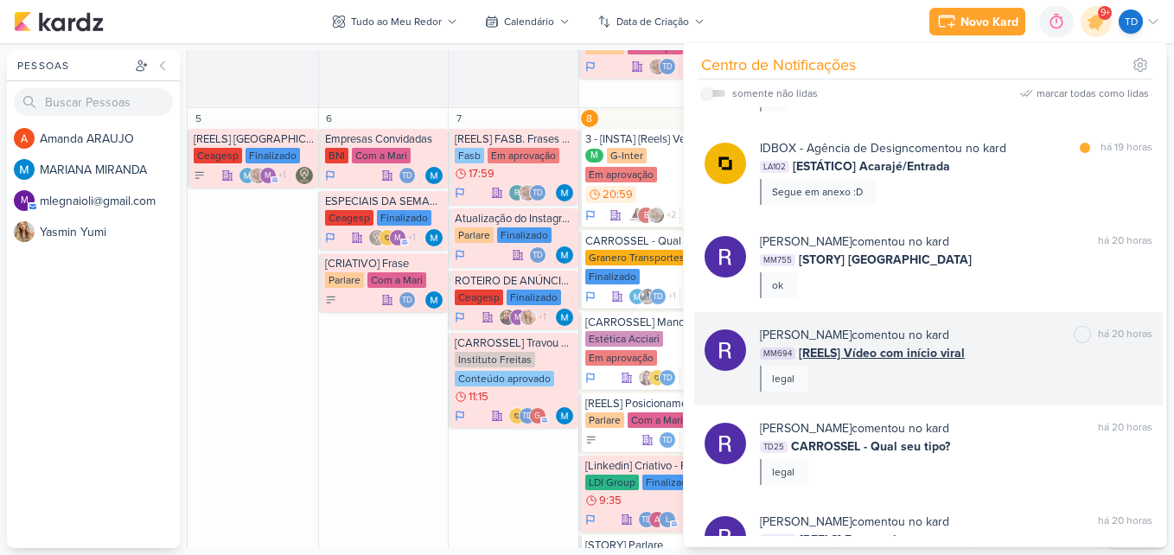
scroll to position [1011, 0]
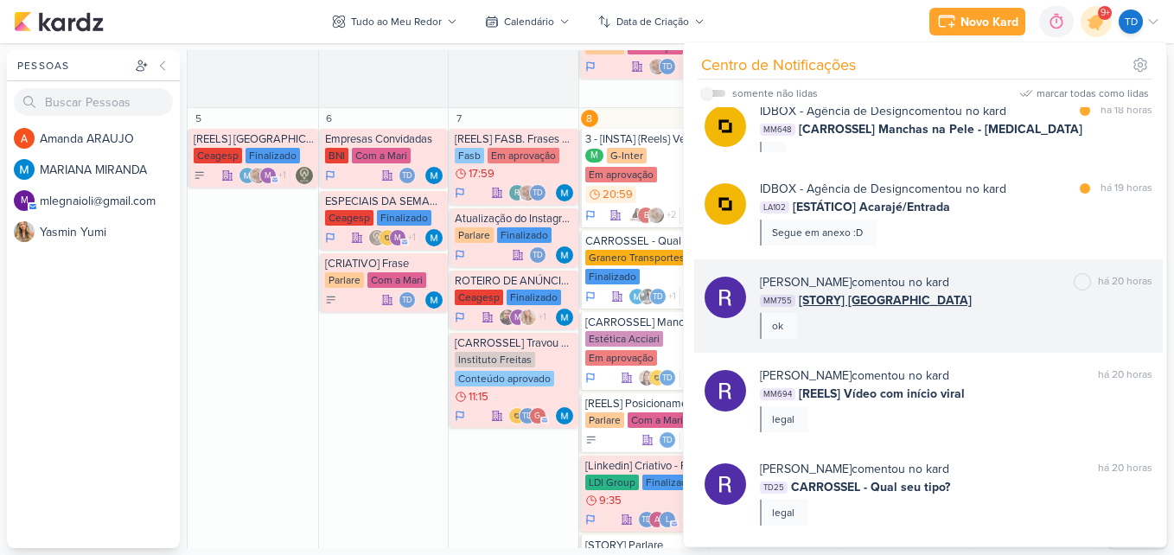
click at [993, 289] on div "Rafael Granero comentou no kard marcar como não lida há 20 horas" at bounding box center [956, 282] width 392 height 18
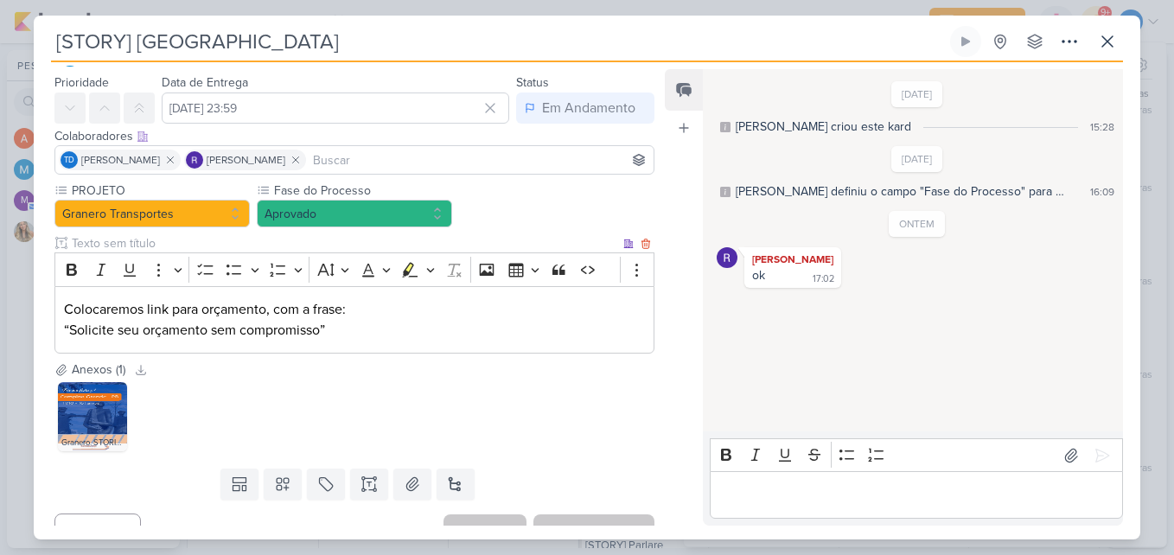
scroll to position [71, 0]
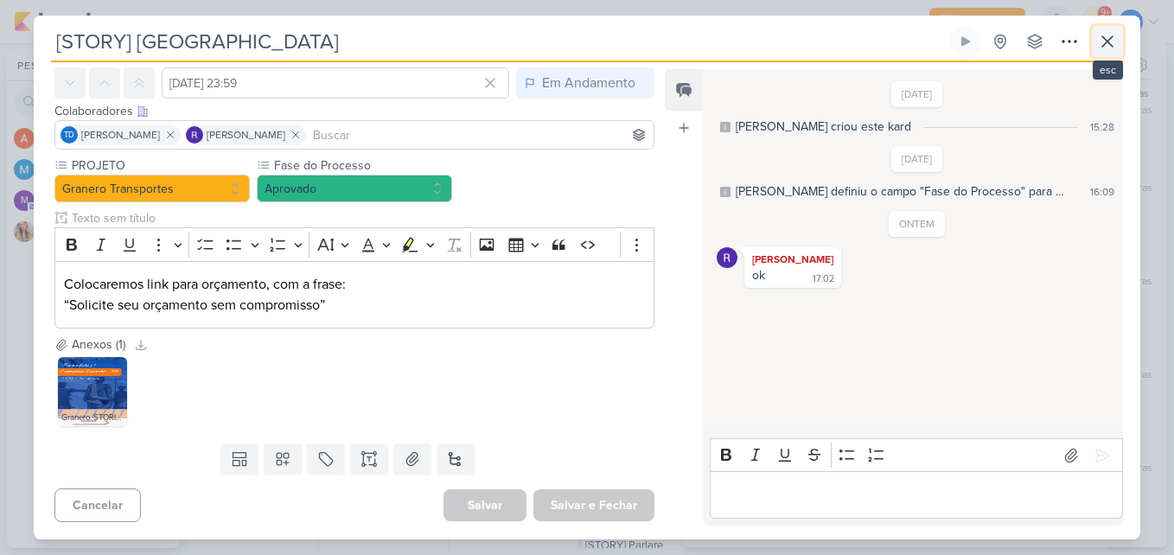
click at [1109, 47] on icon at bounding box center [1107, 41] width 21 height 21
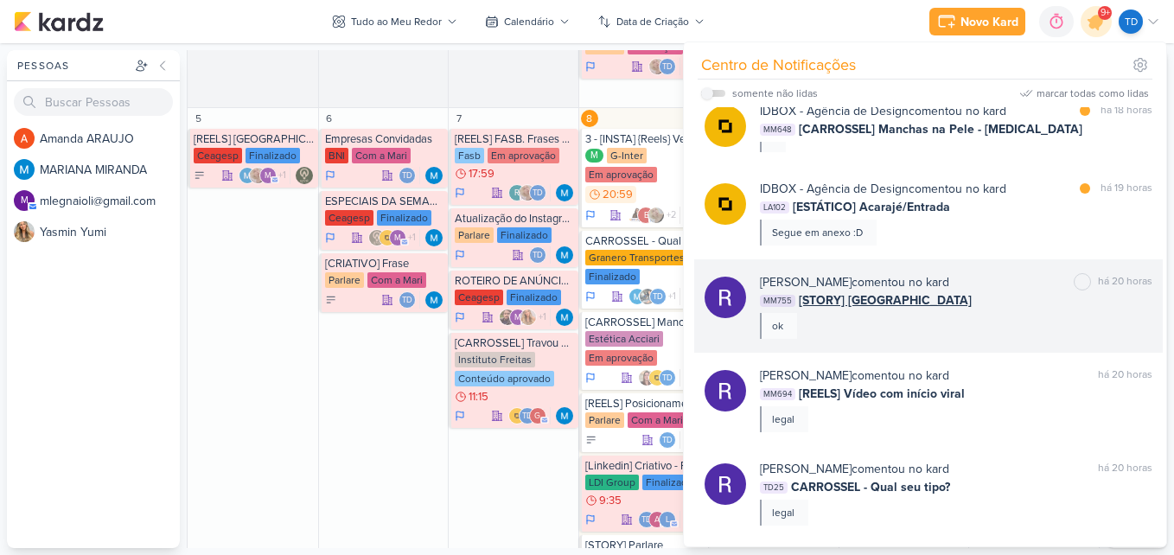
click at [990, 309] on div "Rafael Granero comentou no kard marcar como não lida há 20 horas MM755 [STORY] …" at bounding box center [956, 306] width 392 height 66
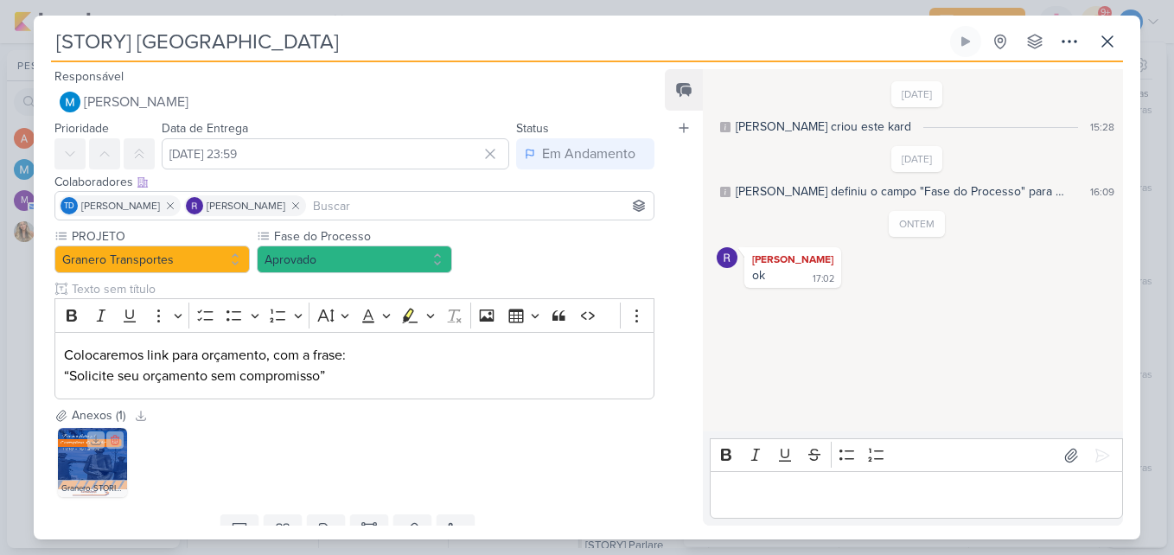
click at [84, 462] on img at bounding box center [92, 462] width 69 height 69
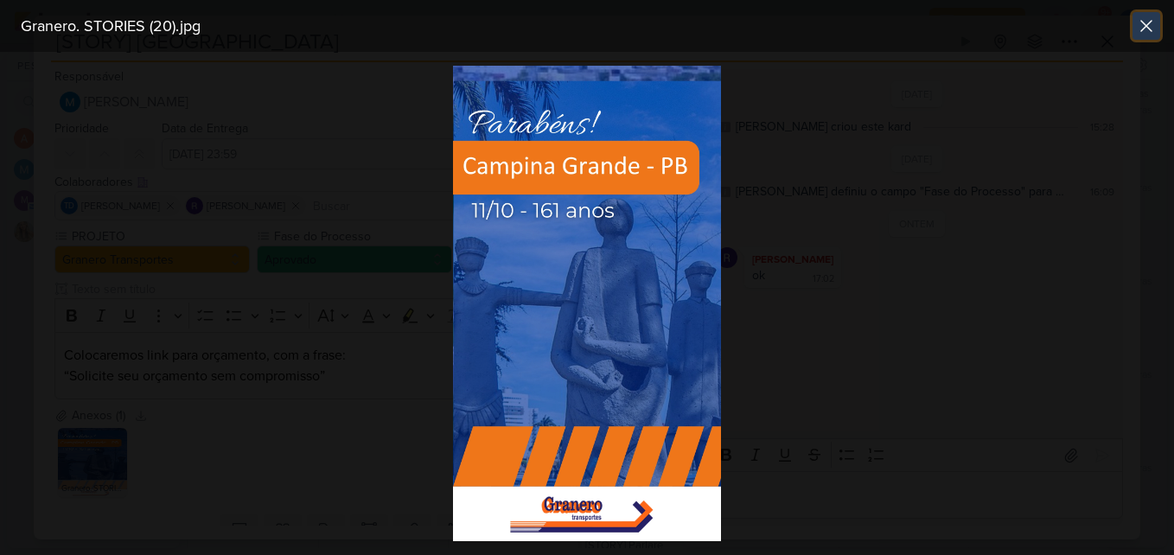
click at [1143, 14] on button at bounding box center [1146, 26] width 28 height 28
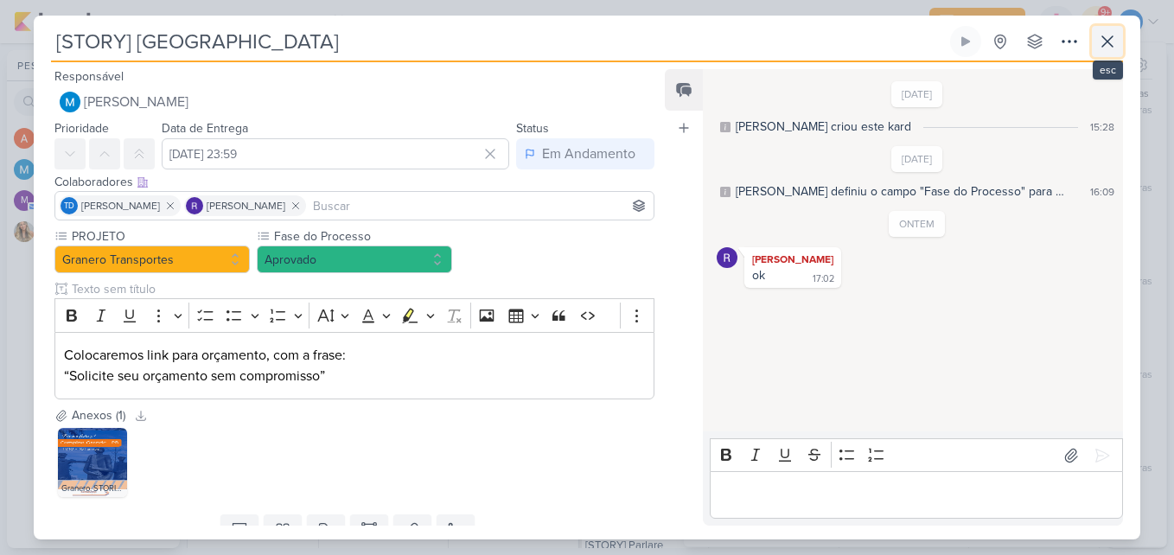
click at [1108, 53] on button at bounding box center [1107, 41] width 31 height 31
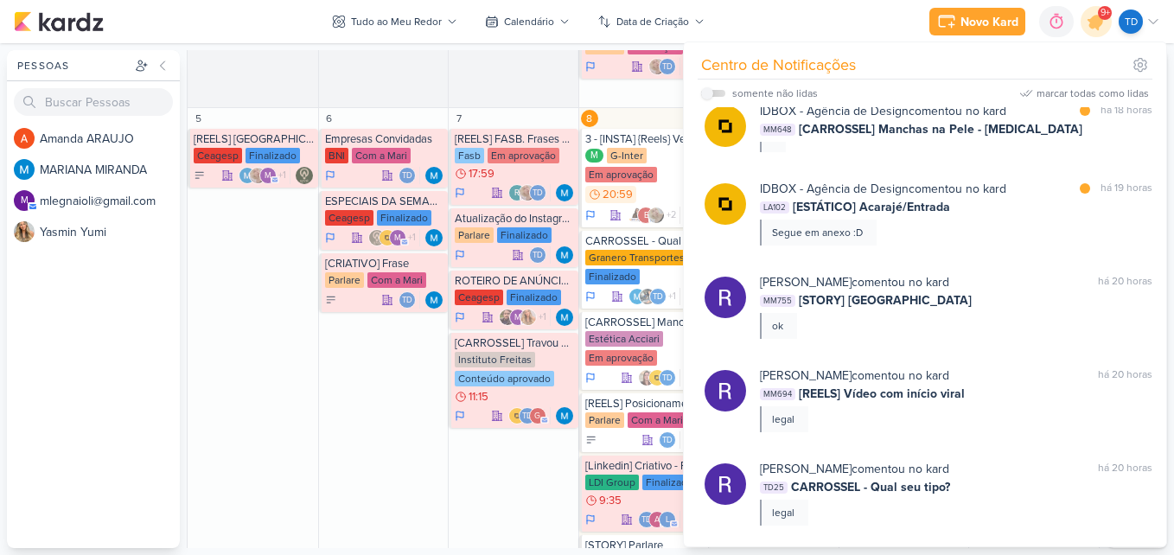
click at [1035, 238] on div "IDBOX - Agência de Design comentou no kard marcar como lida há 19 horas LA102 […" at bounding box center [956, 213] width 392 height 66
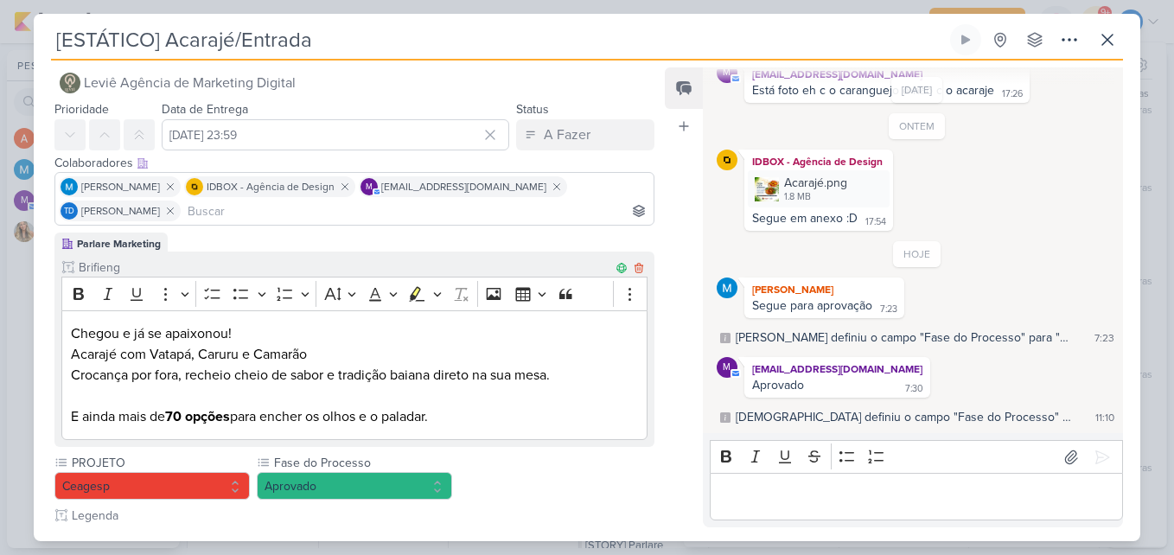
scroll to position [0, 0]
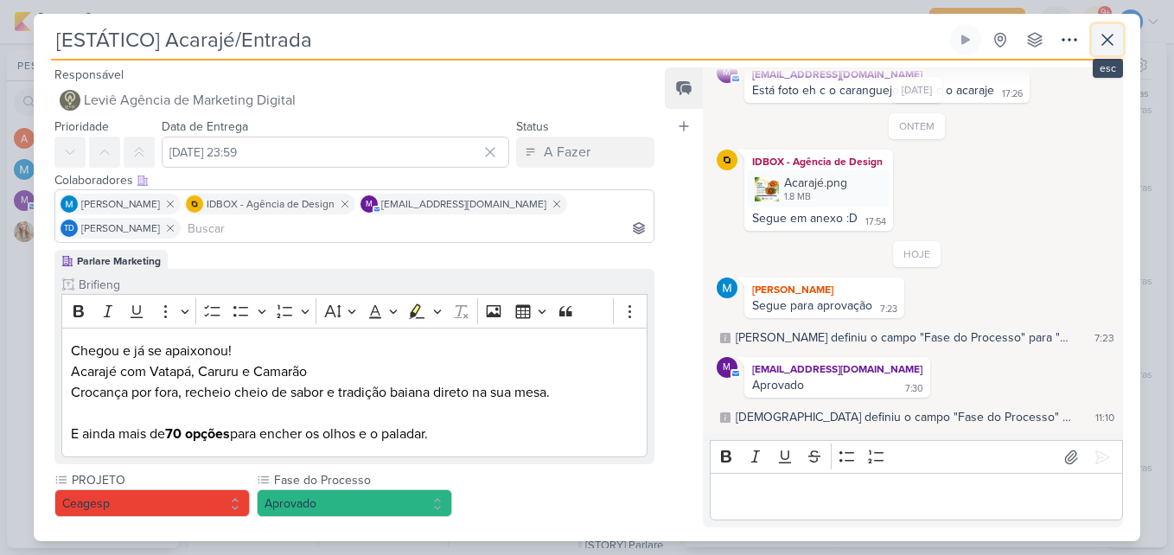
click at [1113, 33] on icon at bounding box center [1107, 39] width 21 height 21
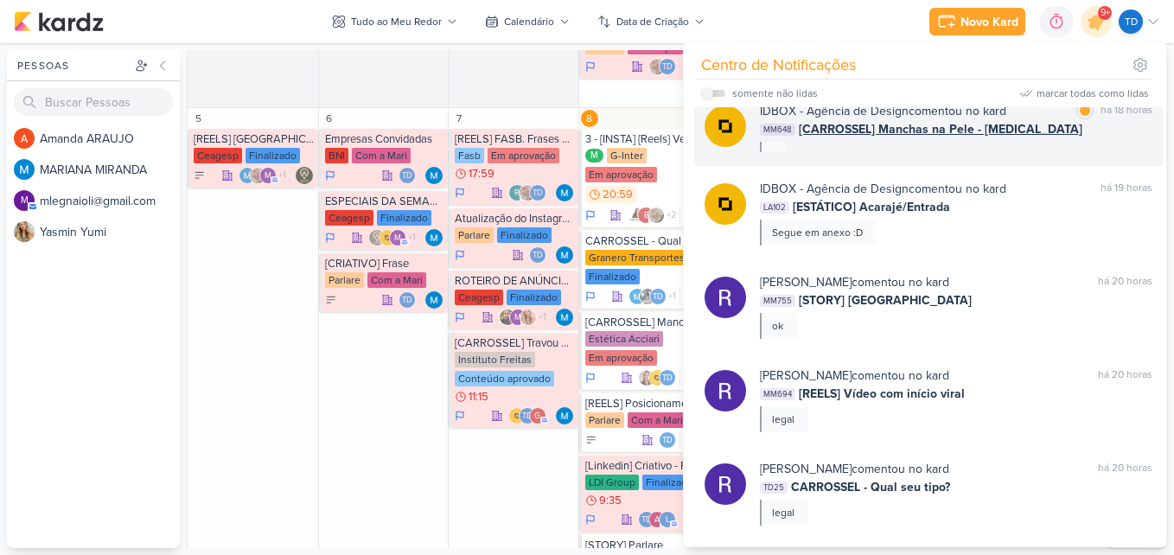
click at [973, 120] on span "[CARROSSEL] Manchas na Pele - Melasma" at bounding box center [940, 129] width 283 height 18
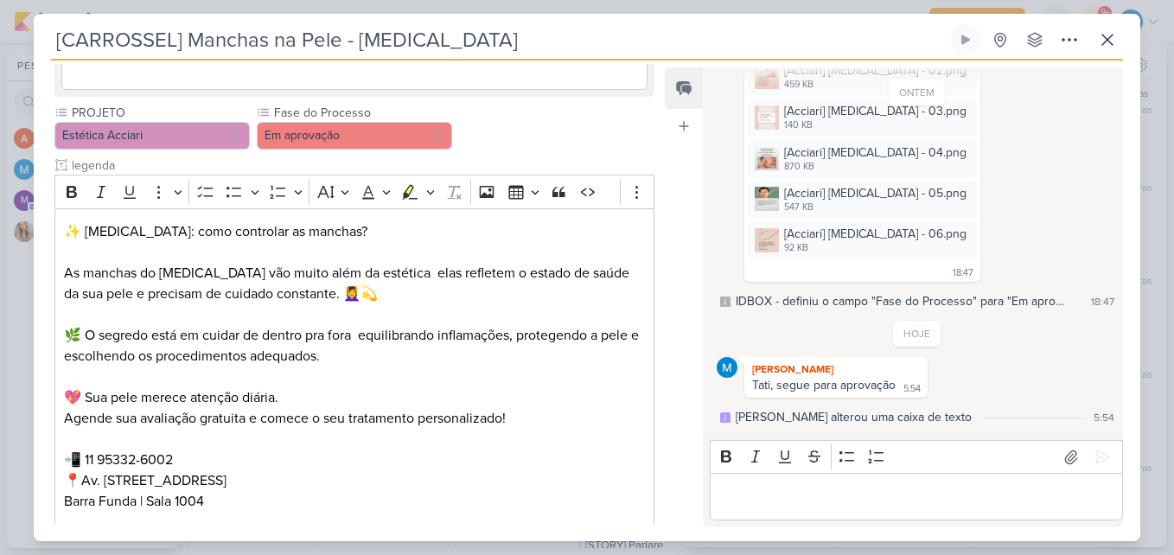
scroll to position [1563, 0]
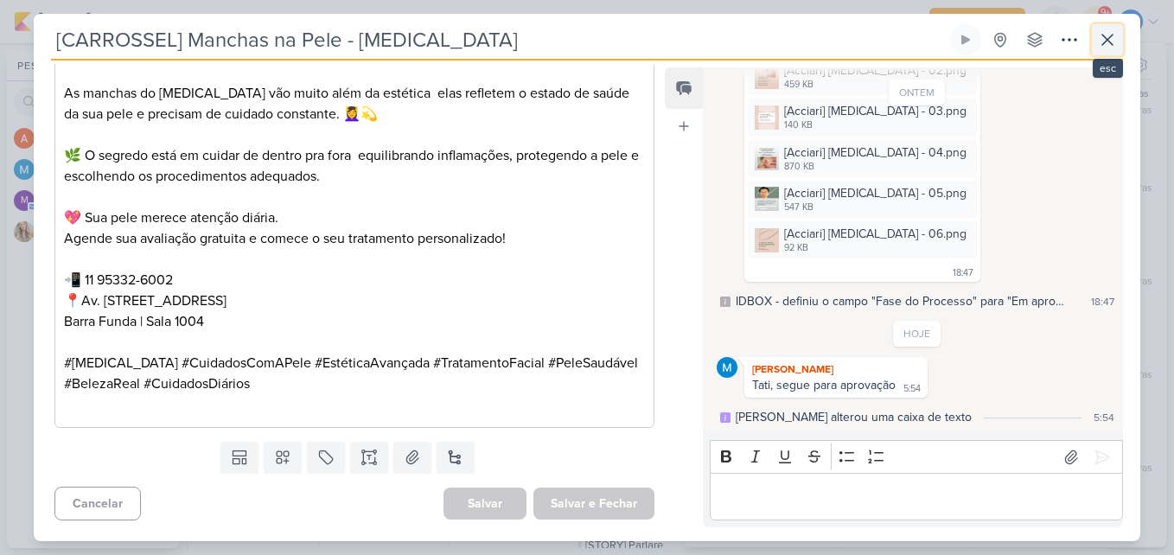
click at [1111, 48] on icon at bounding box center [1107, 39] width 21 height 21
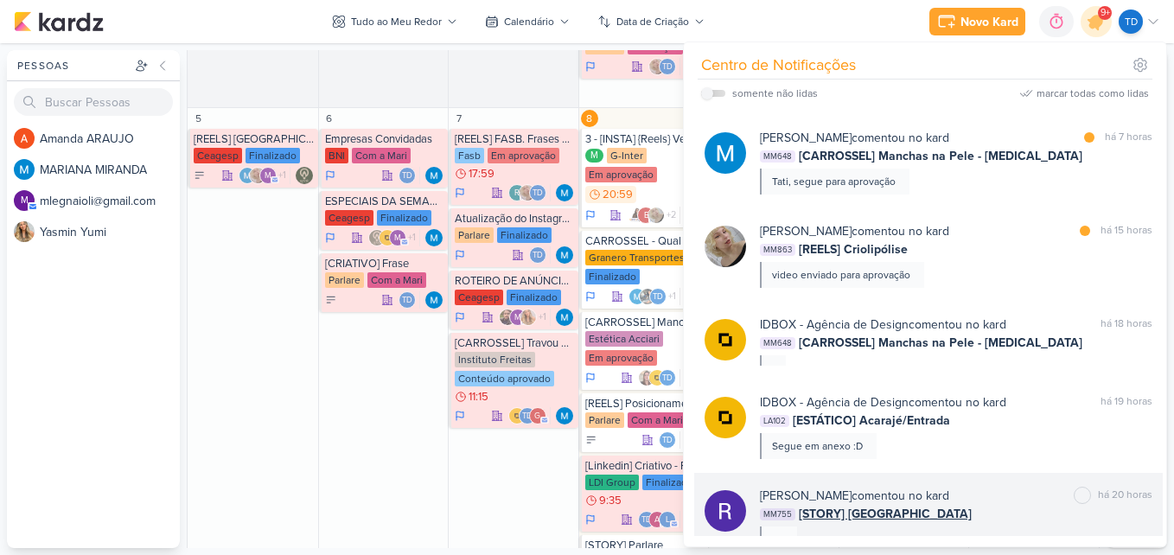
scroll to position [752, 0]
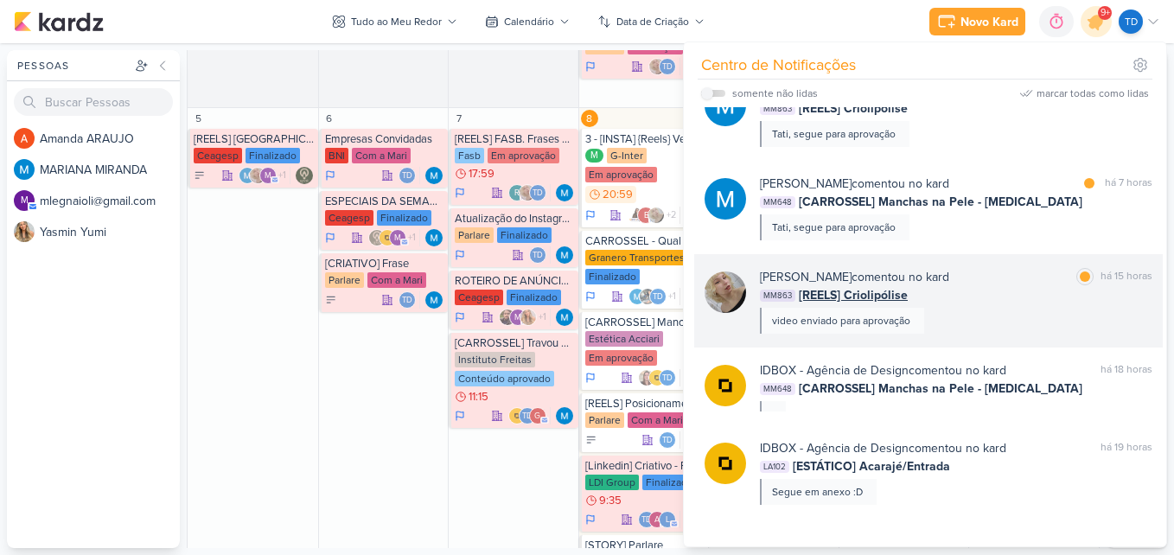
click at [1025, 290] on div "MM863 [REELS] Criolipólise" at bounding box center [956, 295] width 392 height 18
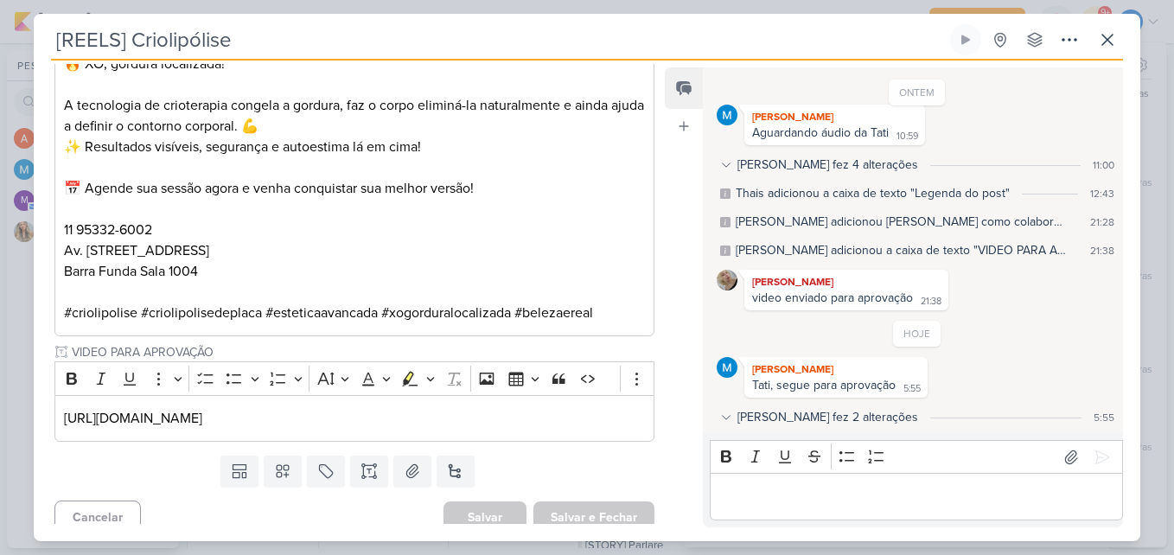
scroll to position [691, 0]
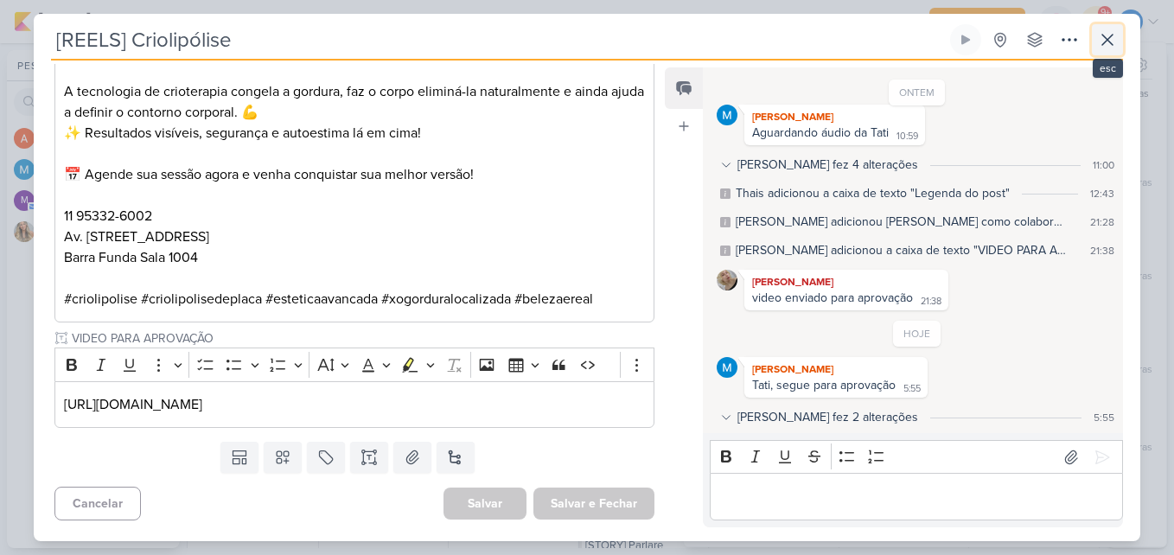
click at [1117, 40] on icon at bounding box center [1107, 39] width 21 height 21
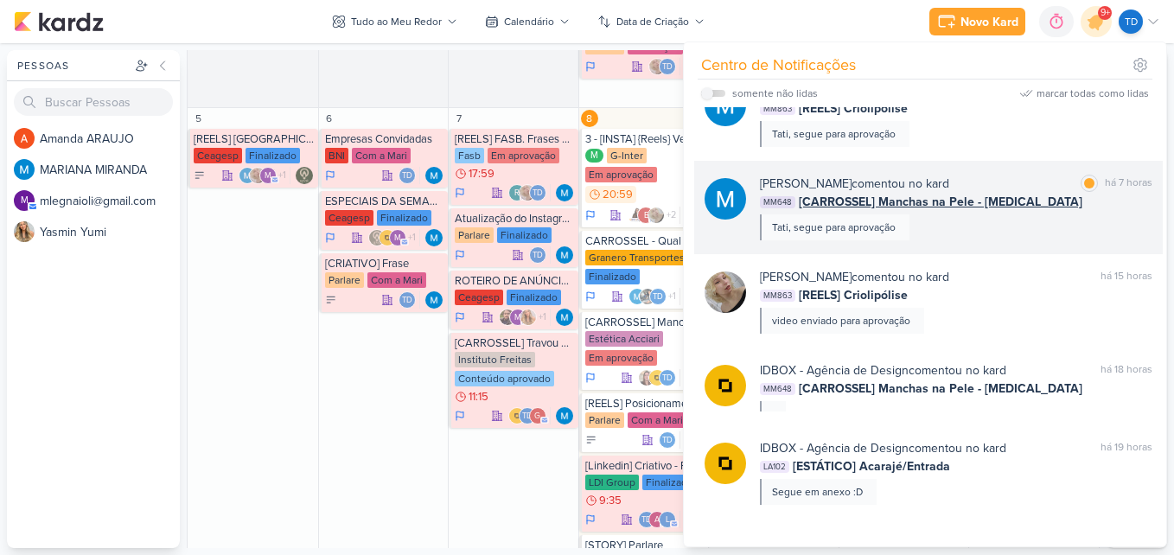
click at [977, 232] on div "MARIANA MIRANDA comentou no kard marcar como lida há 7 horas MM648 [CARROSSEL] …" at bounding box center [956, 208] width 392 height 66
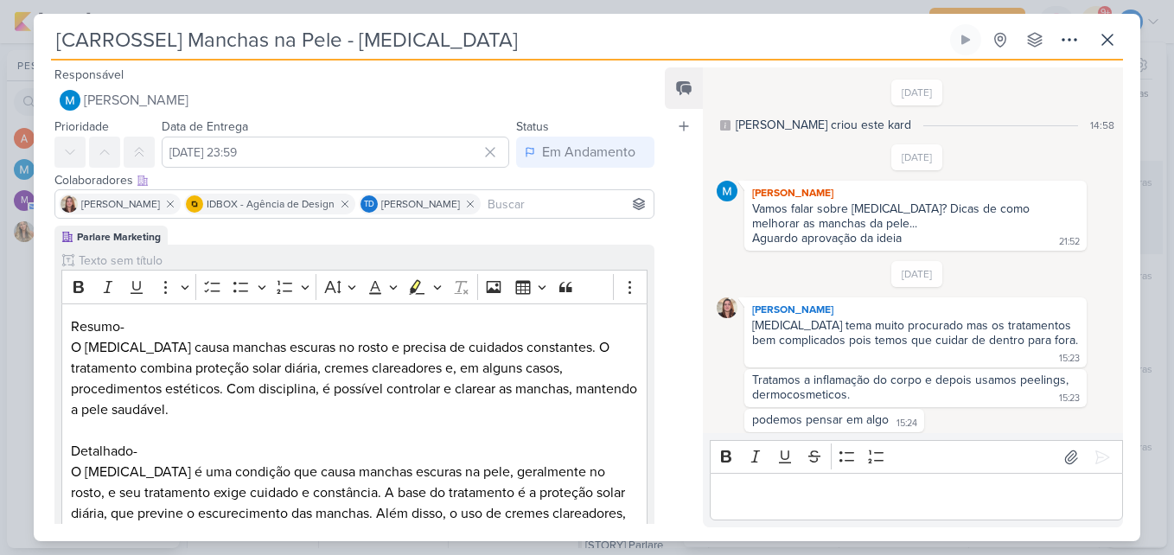
scroll to position [1116, 0]
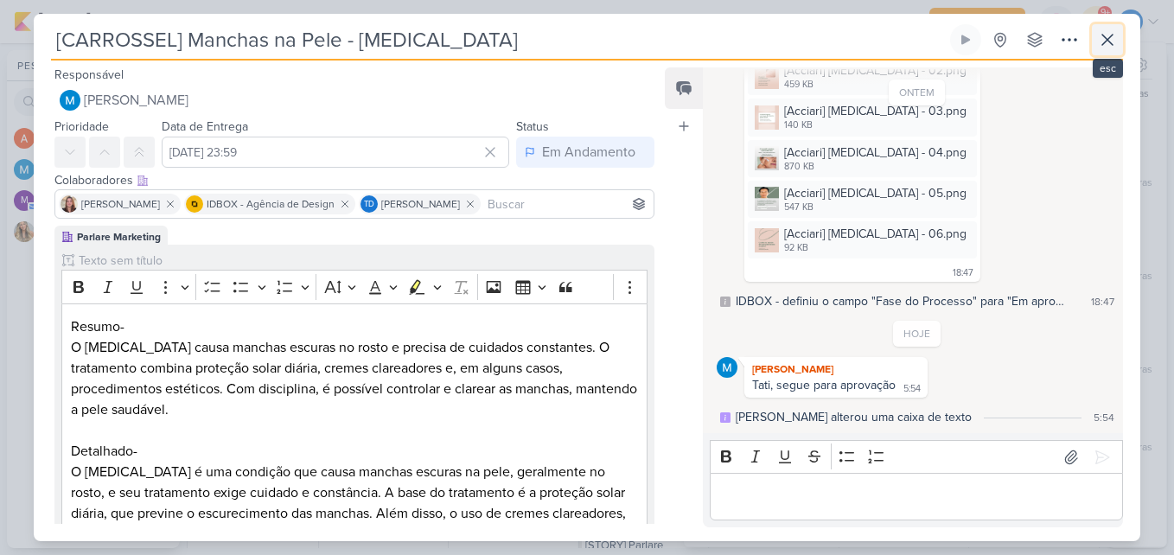
click at [1106, 40] on icon at bounding box center [1107, 40] width 10 height 10
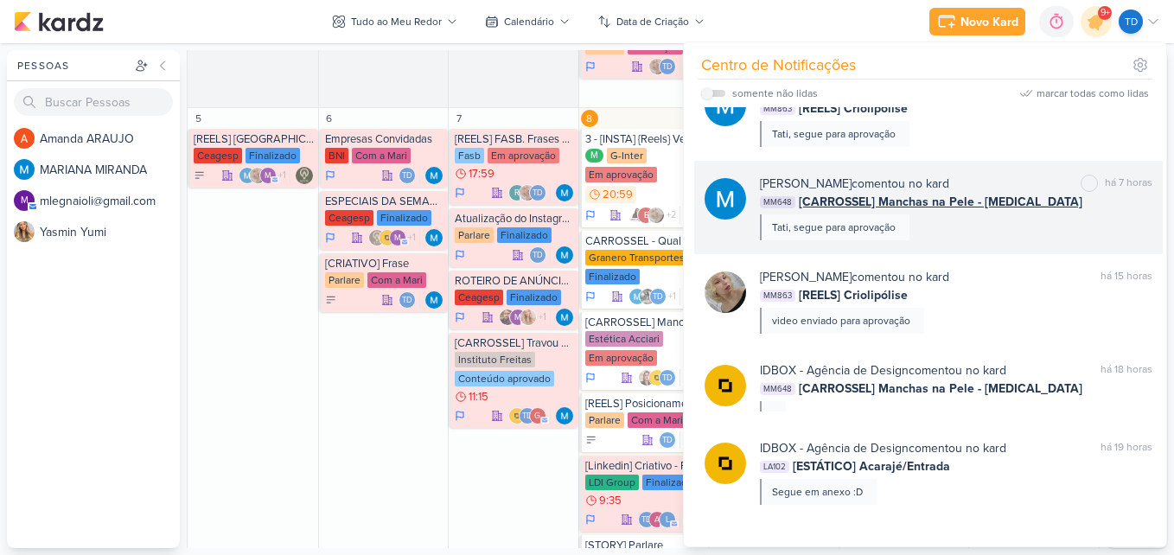
scroll to position [579, 0]
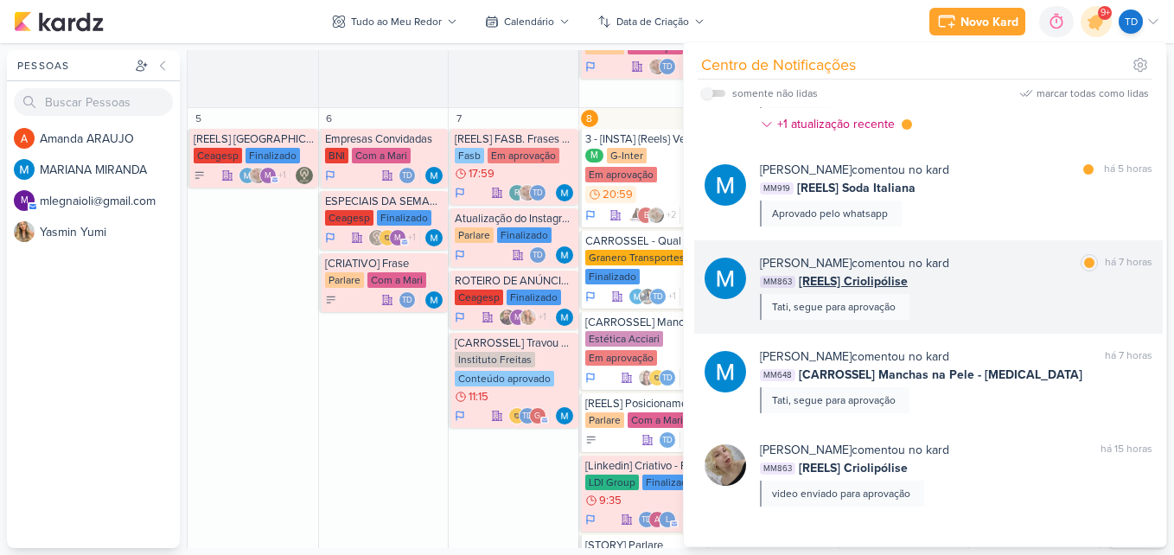
click at [1026, 270] on div "MARIANA MIRANDA comentou no kard marcar como lida há 7 horas" at bounding box center [956, 263] width 392 height 18
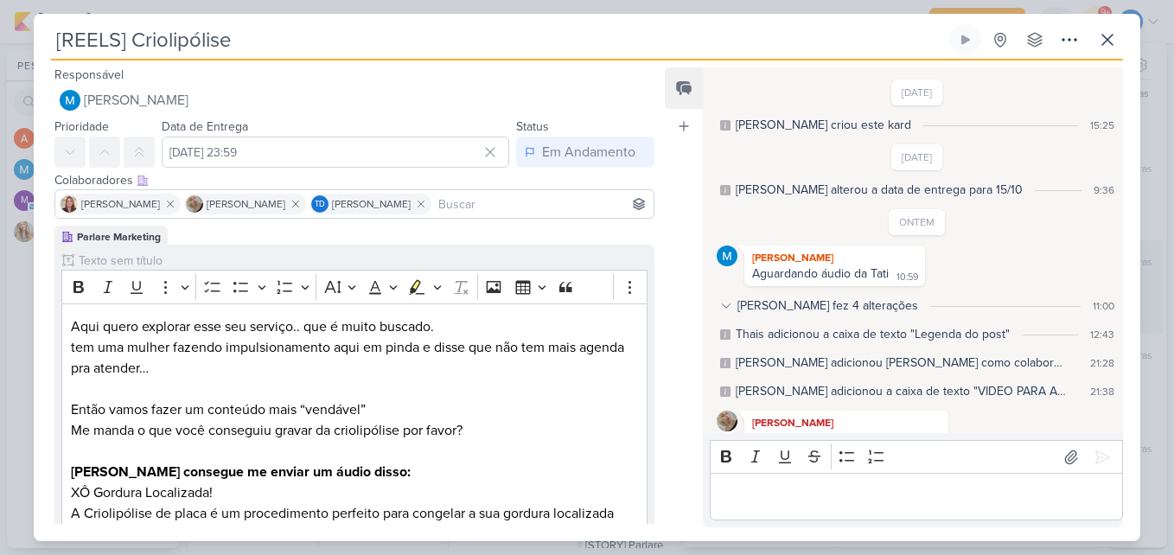
scroll to position [141, 0]
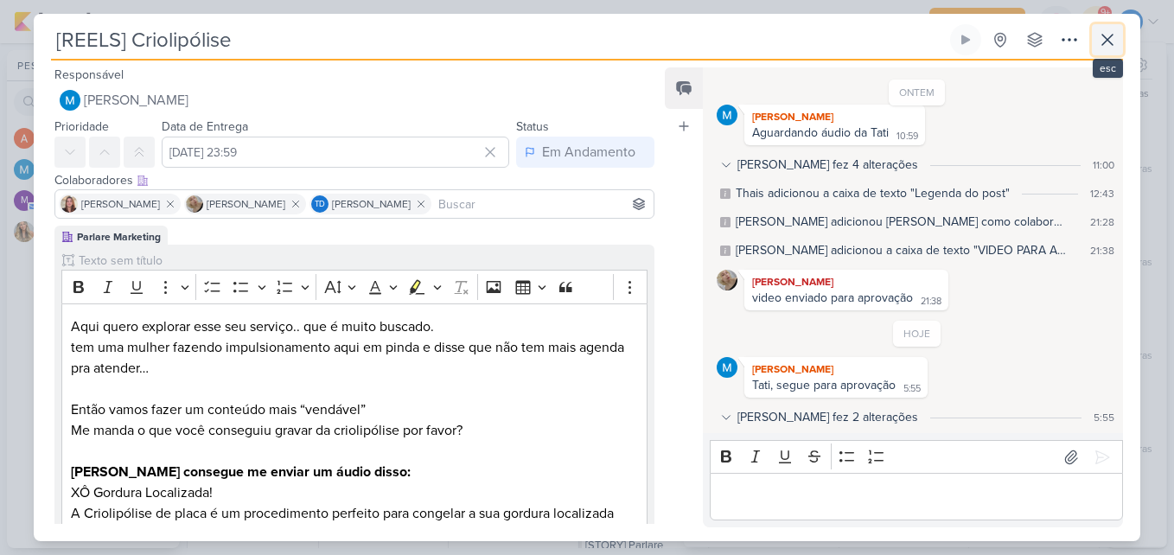
click at [1107, 38] on icon at bounding box center [1107, 39] width 21 height 21
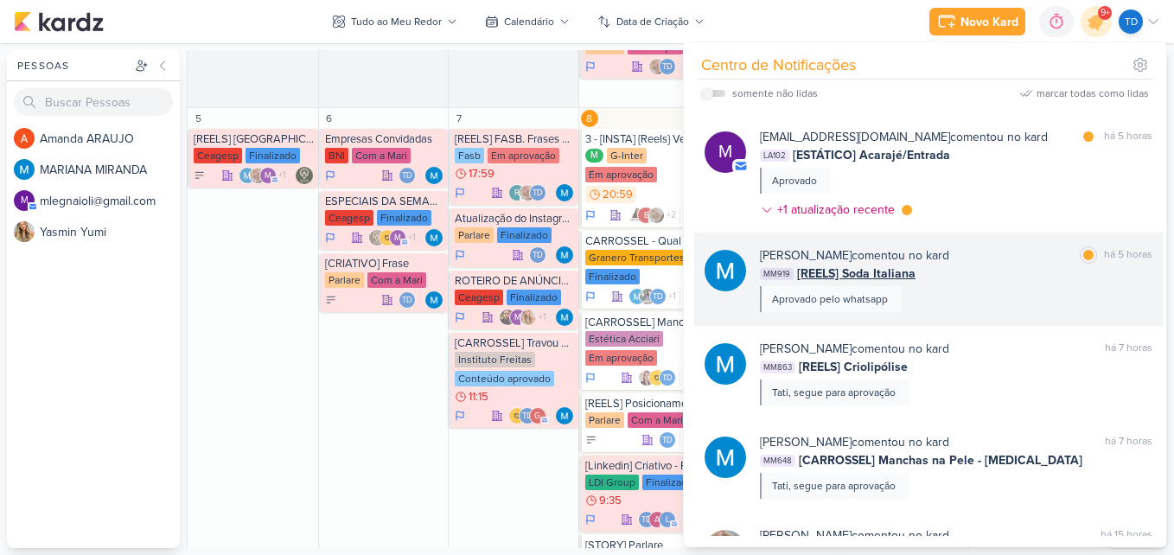
scroll to position [493, 0]
click at [1031, 283] on div "MM919 [REELS] Soda Italiana" at bounding box center [956, 274] width 392 height 18
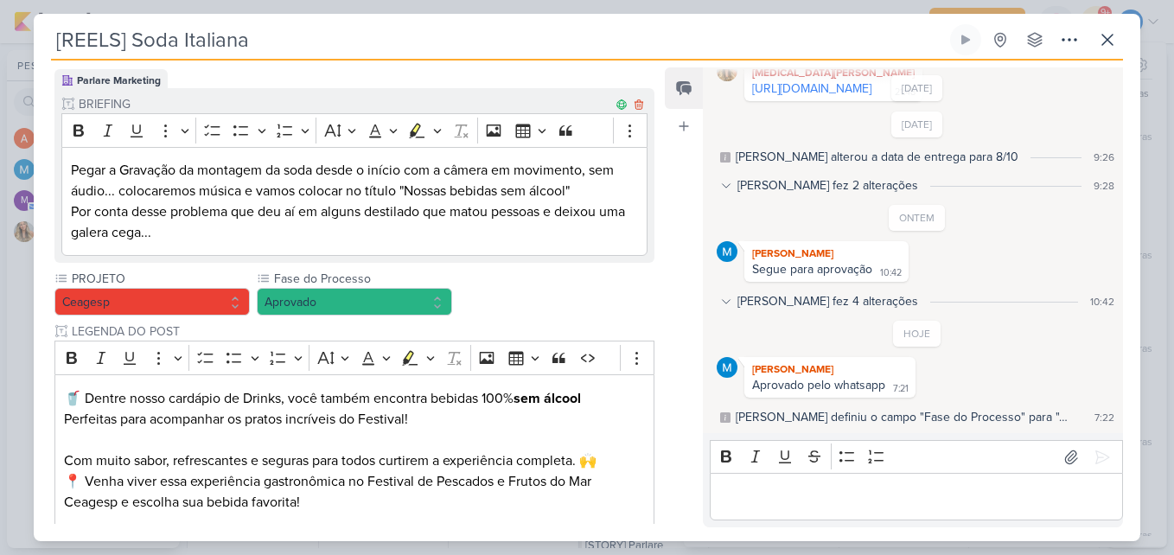
scroll to position [446, 0]
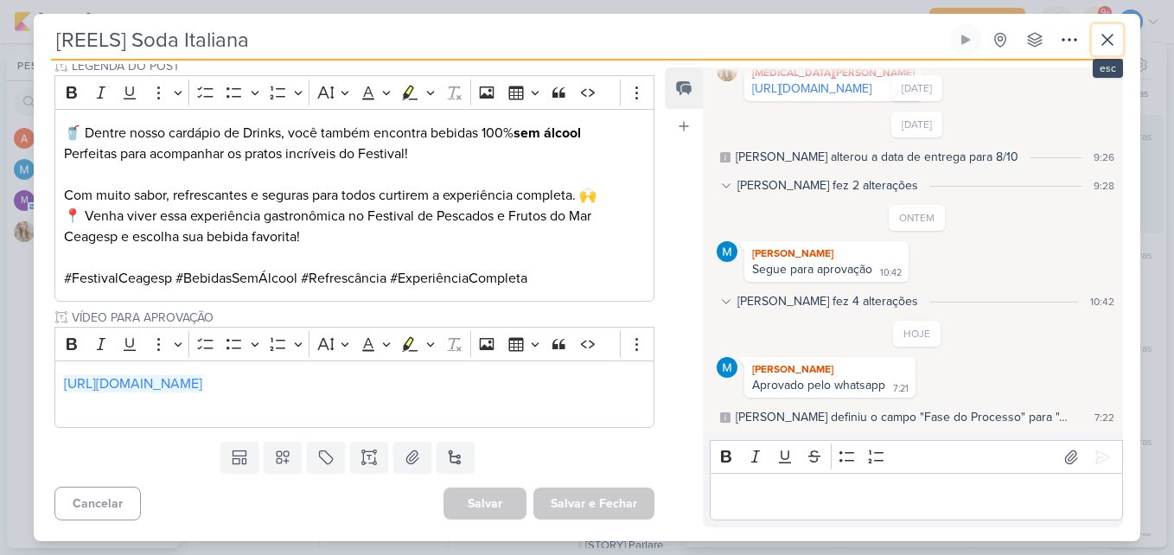
drag, startPoint x: 1117, startPoint y: 37, endPoint x: 1084, endPoint y: 159, distance: 126.2
click at [1117, 36] on icon at bounding box center [1107, 39] width 21 height 21
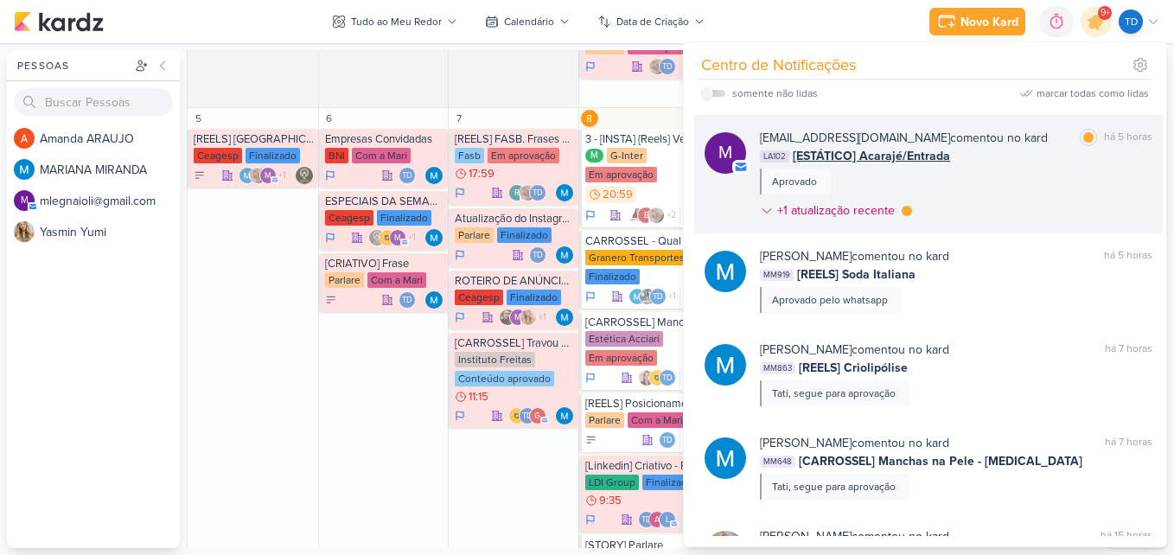
click at [971, 170] on div "mlegnaioli@gmail.com comentou no kard marcar como lida há 5 horas LA102 [ESTÁTI…" at bounding box center [956, 178] width 392 height 98
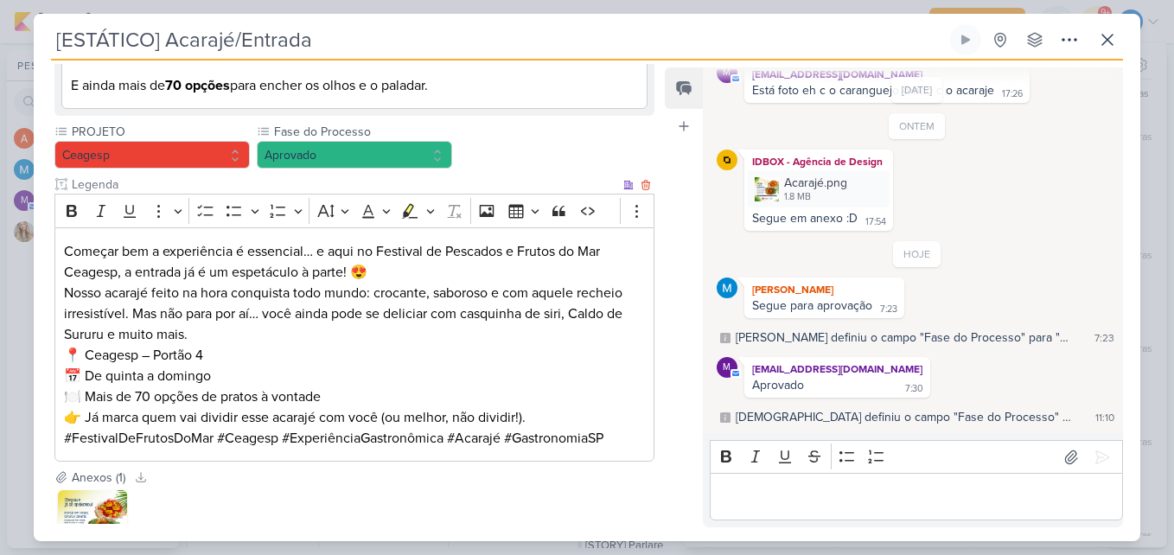
scroll to position [173, 0]
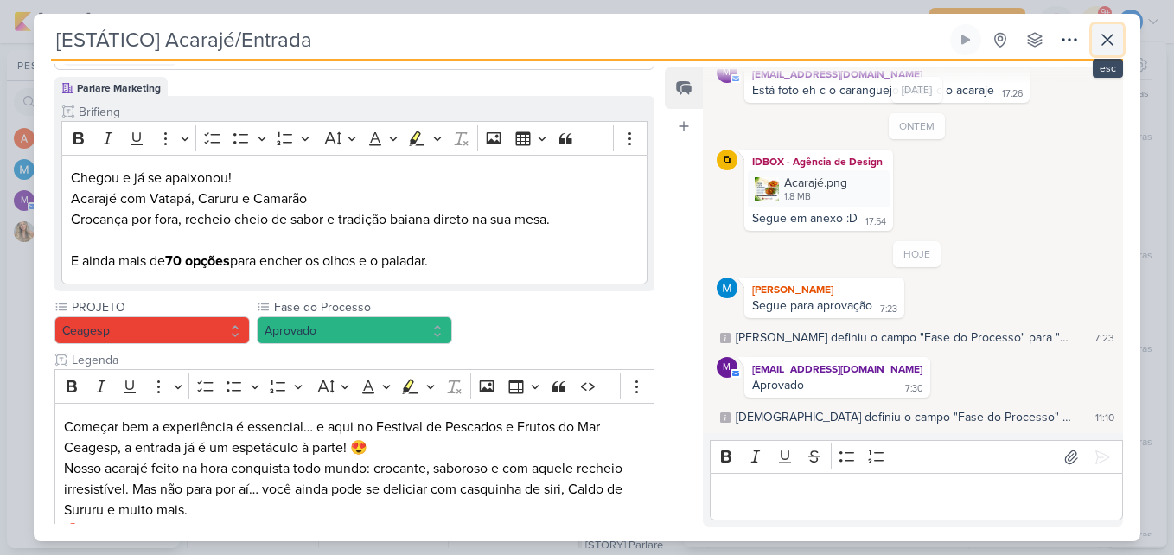
click at [1094, 28] on button at bounding box center [1107, 39] width 31 height 31
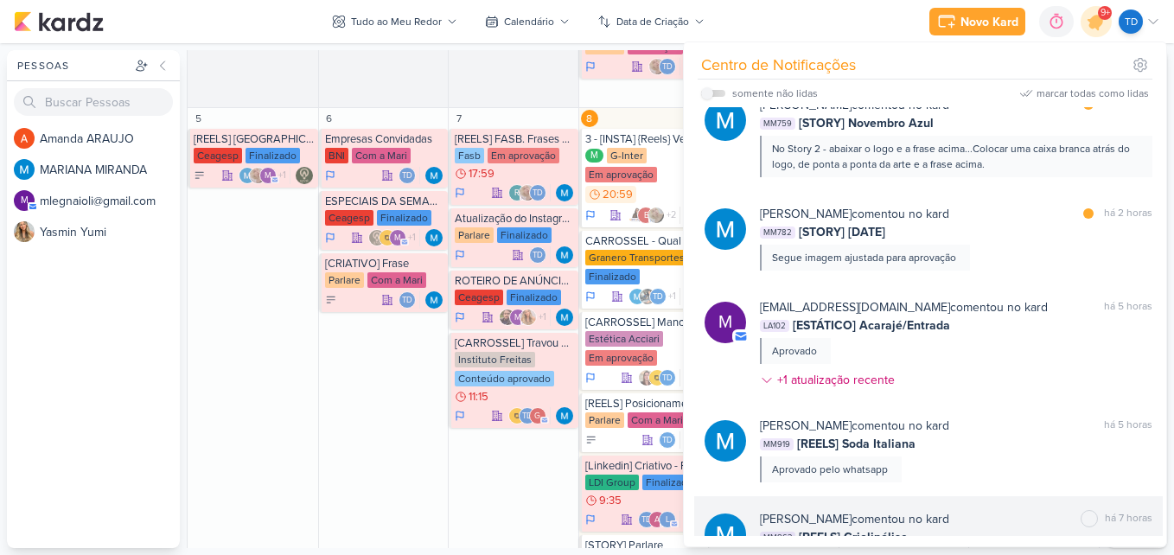
scroll to position [233, 0]
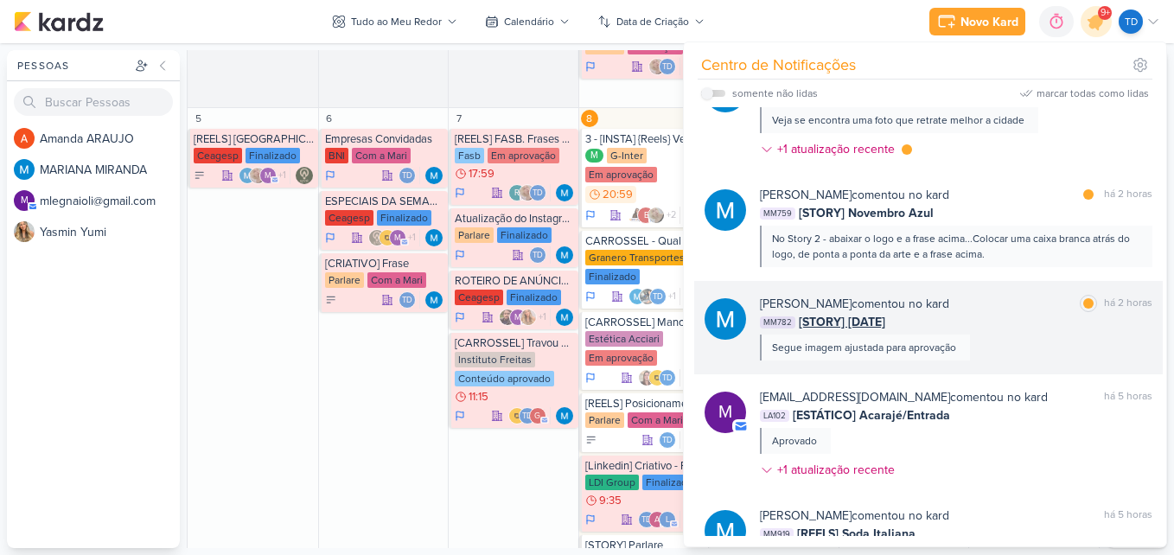
click at [989, 334] on div "MARIANA MIRANDA comentou no kard marcar como lida há 2 horas MM782 [STORY] Dia …" at bounding box center [956, 328] width 392 height 66
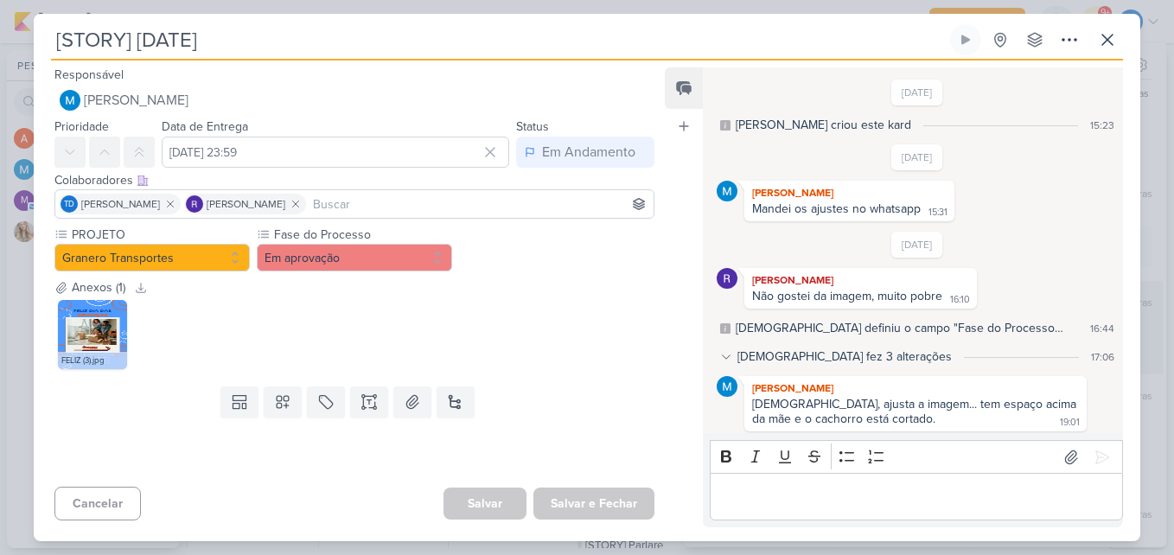
scroll to position [243, 0]
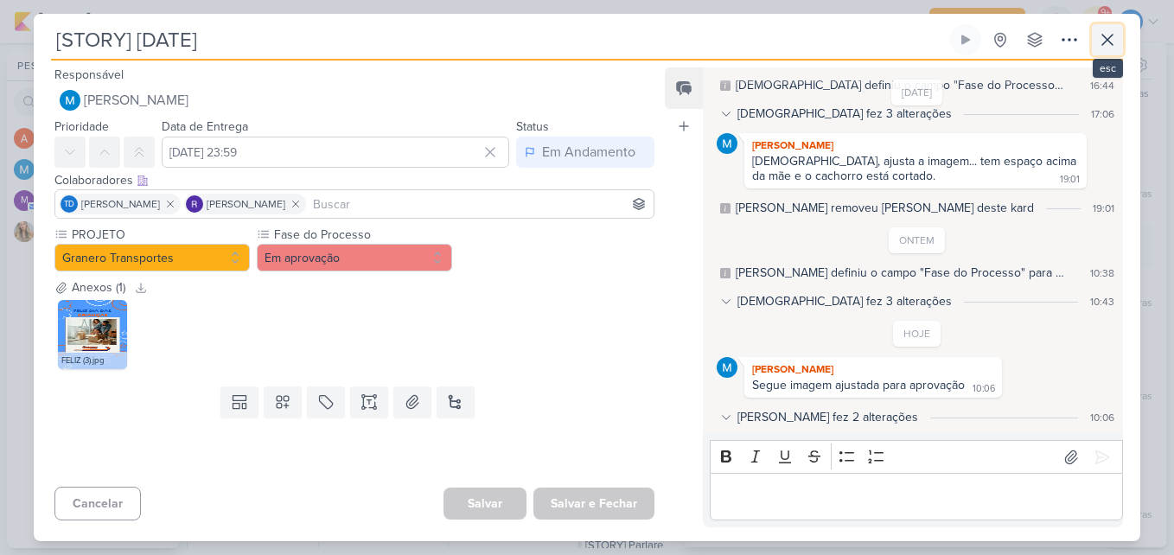
click at [1108, 50] on button at bounding box center [1107, 39] width 31 height 31
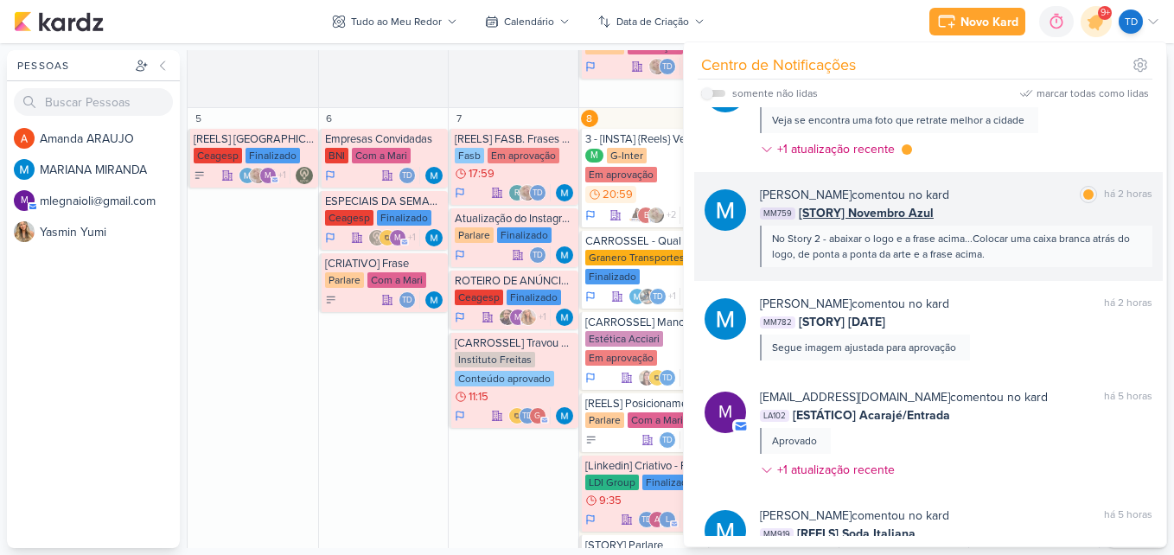
click at [1048, 216] on div "MM759 [STORY] Novembro Azul" at bounding box center [956, 213] width 392 height 18
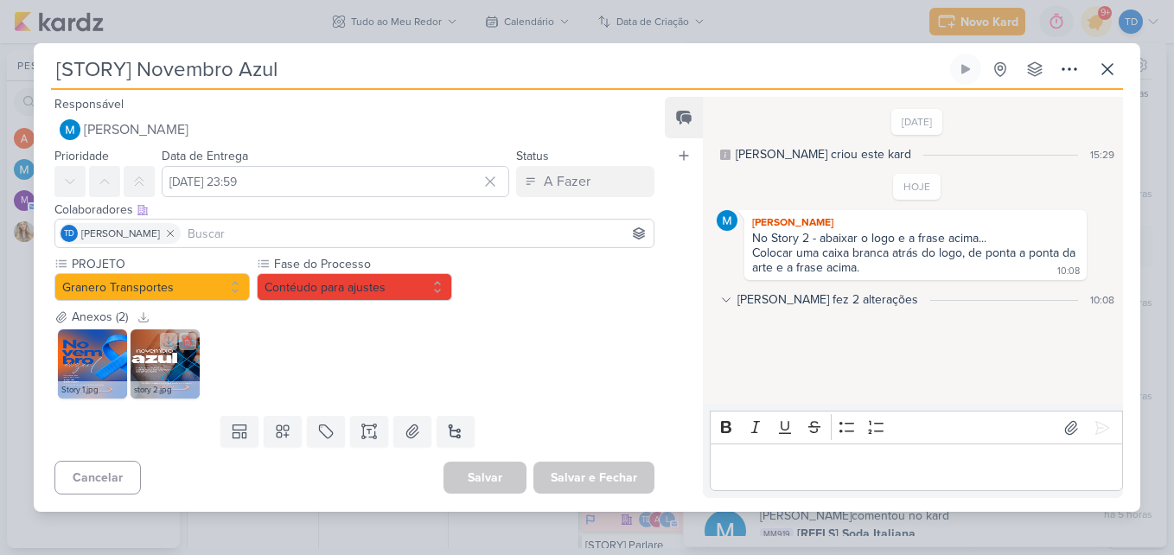
click at [150, 366] on img at bounding box center [164, 363] width 69 height 69
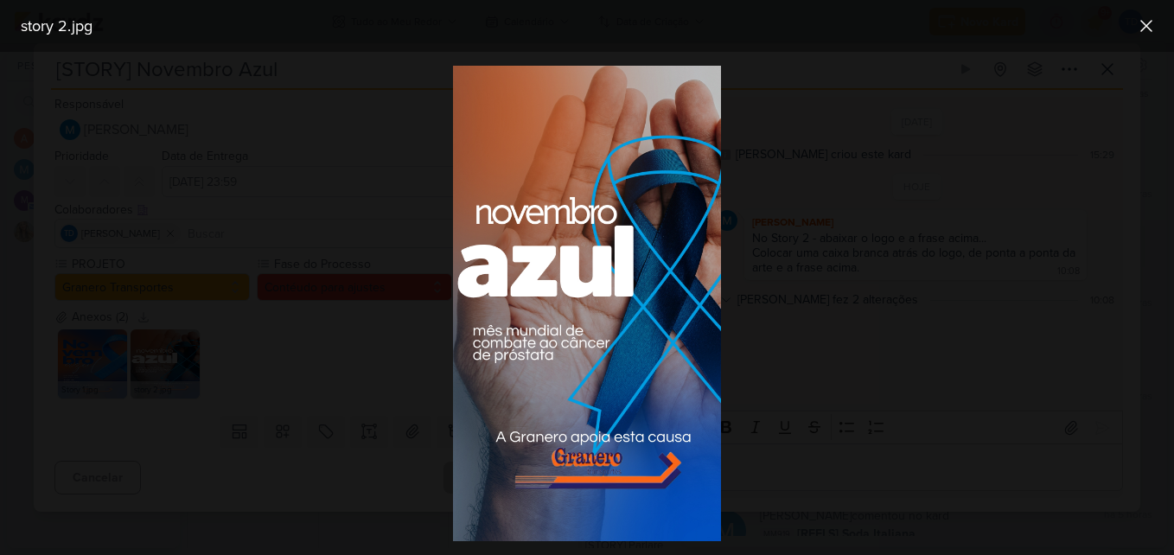
click at [315, 326] on div at bounding box center [587, 303] width 1174 height 503
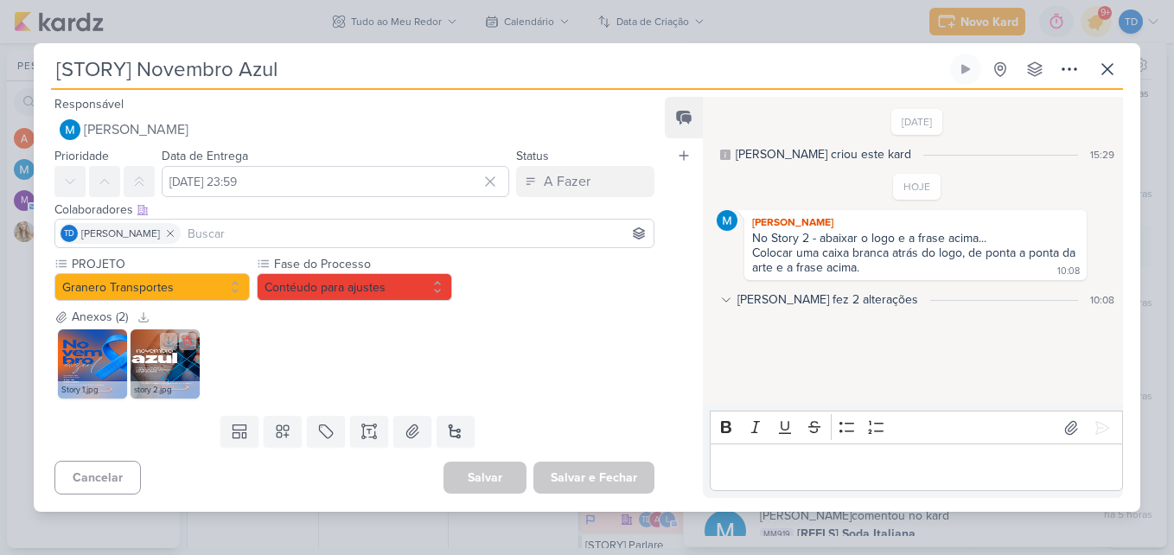
click at [188, 372] on img at bounding box center [164, 363] width 69 height 69
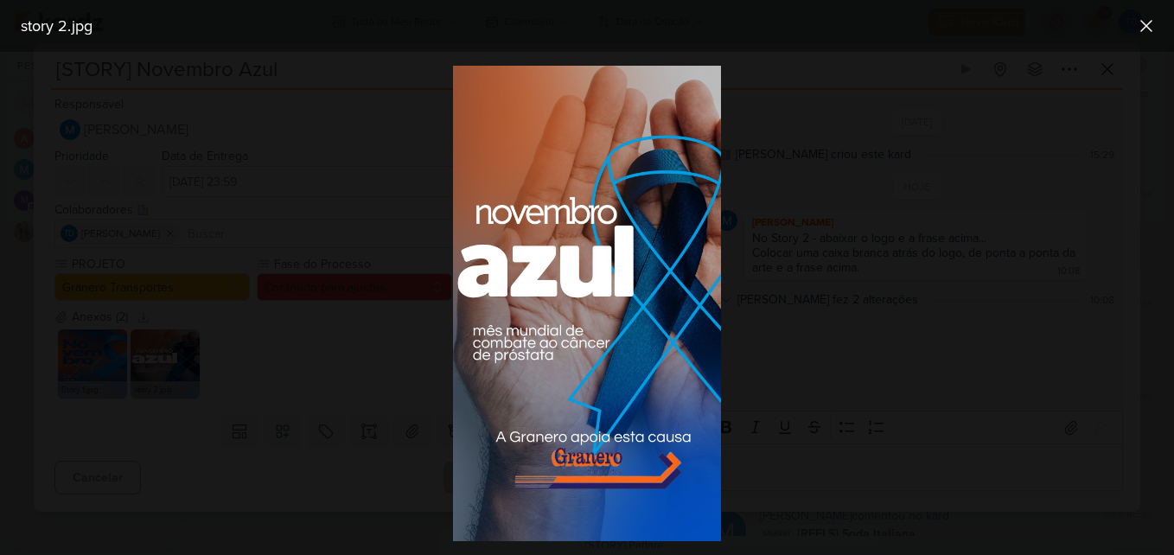
click at [350, 404] on div at bounding box center [587, 303] width 1174 height 503
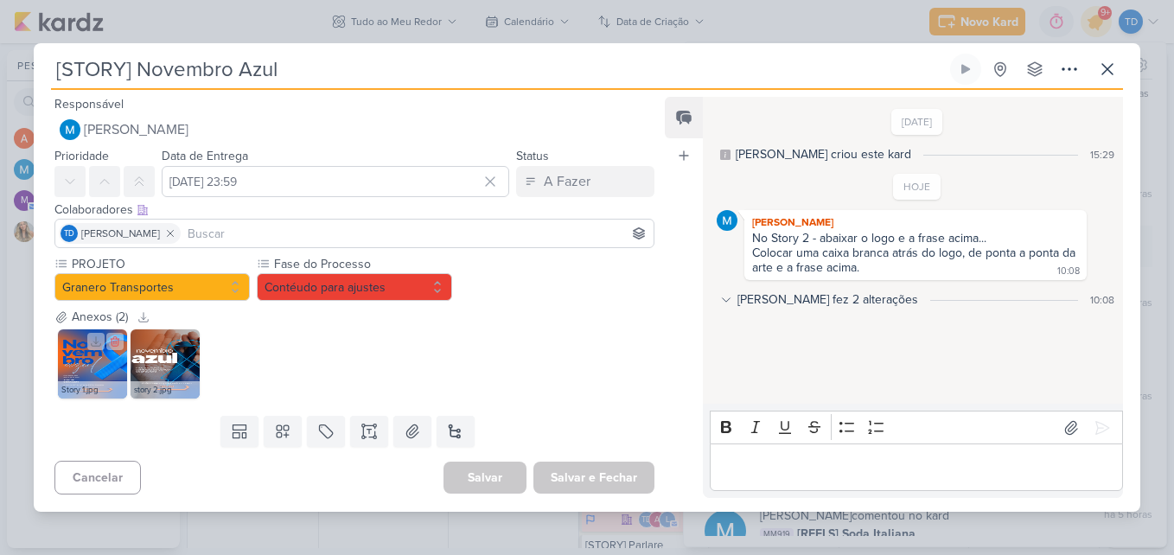
click at [95, 373] on img at bounding box center [92, 363] width 69 height 69
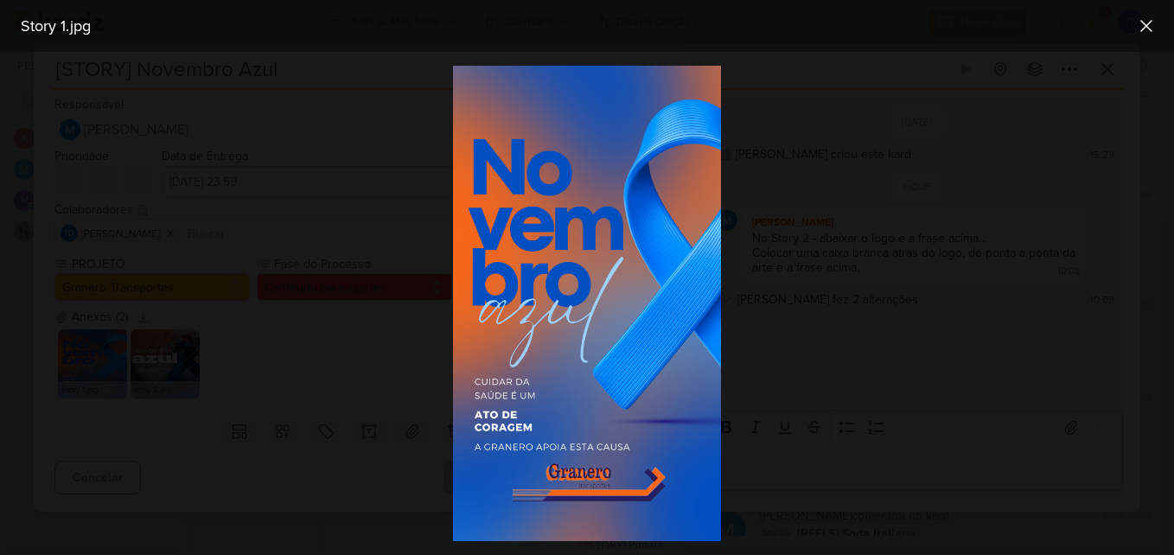
click at [309, 355] on div at bounding box center [587, 303] width 1174 height 503
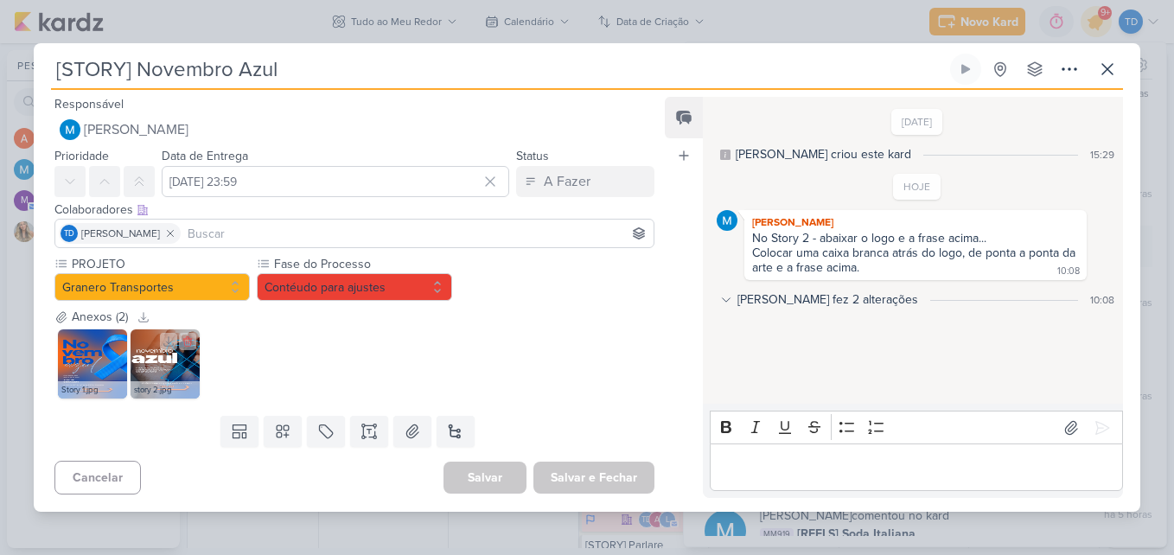
click at [181, 365] on img at bounding box center [164, 363] width 69 height 69
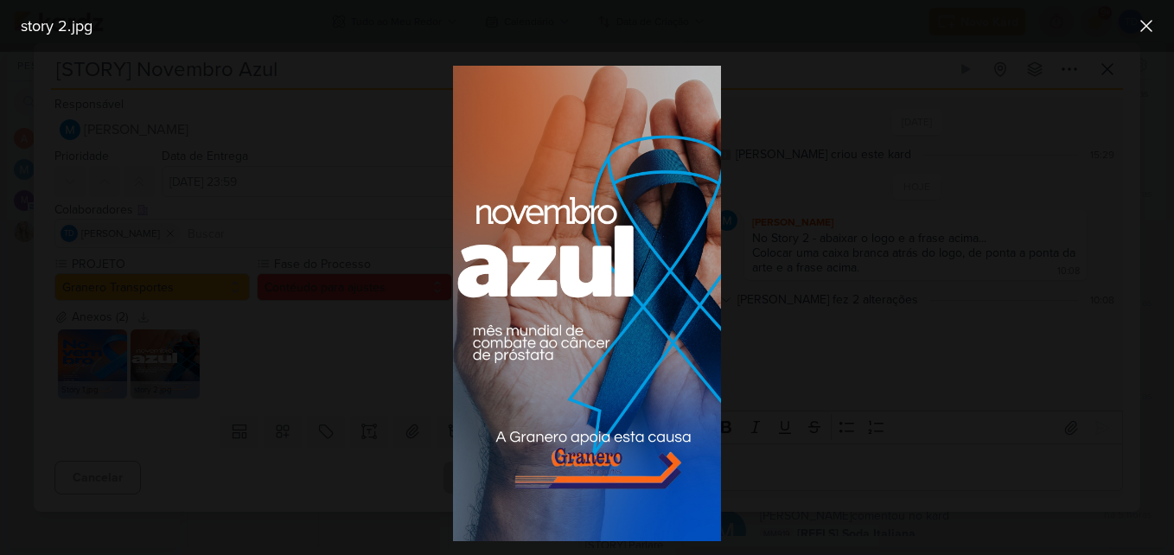
click at [360, 409] on div at bounding box center [587, 303] width 1174 height 503
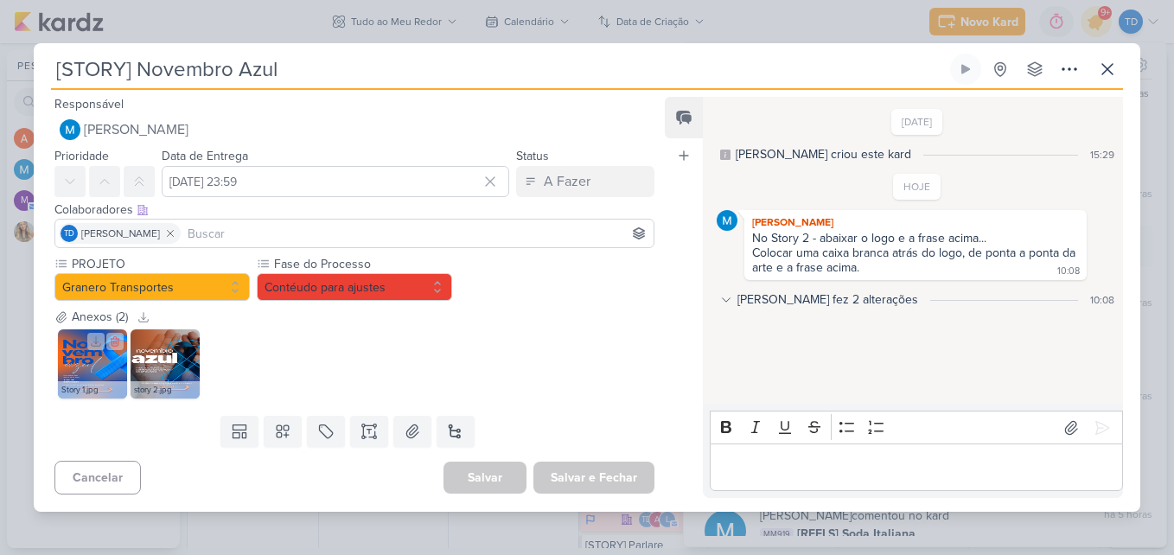
click at [73, 366] on img at bounding box center [92, 363] width 69 height 69
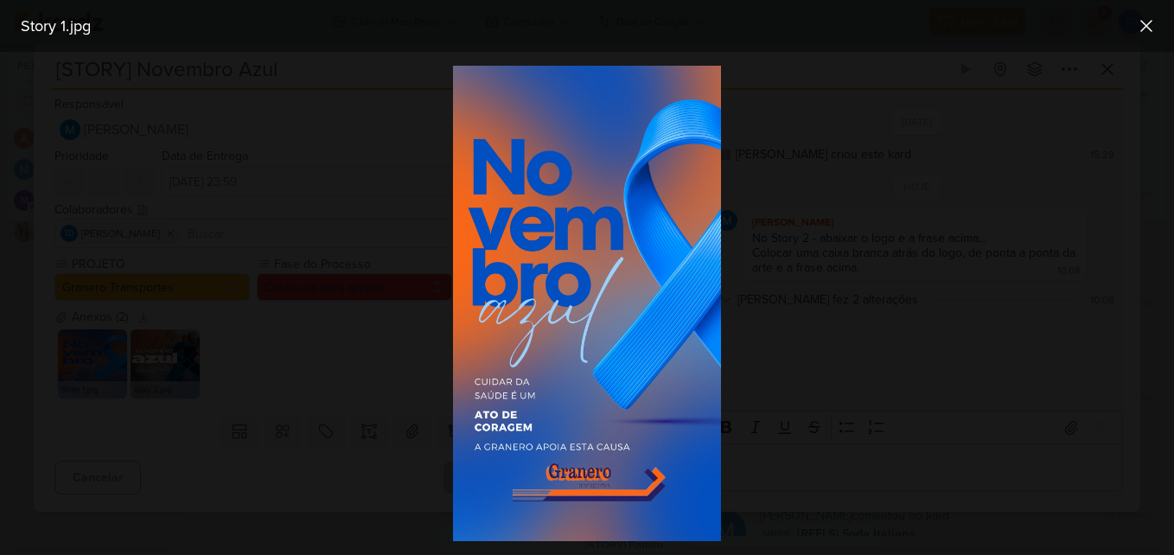
click at [319, 384] on div at bounding box center [587, 303] width 1174 height 503
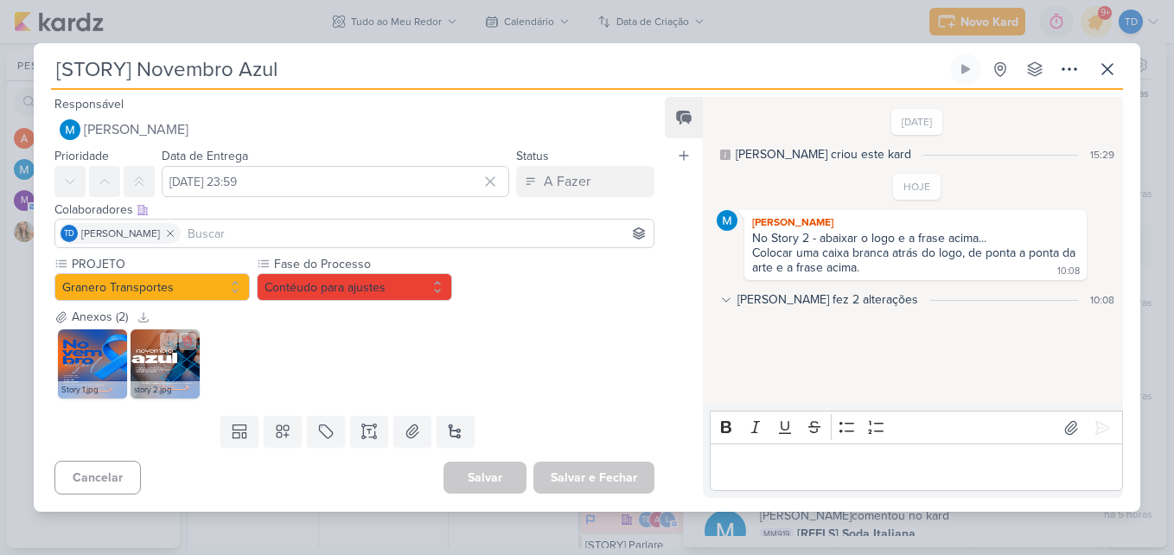
click at [144, 375] on img at bounding box center [164, 363] width 69 height 69
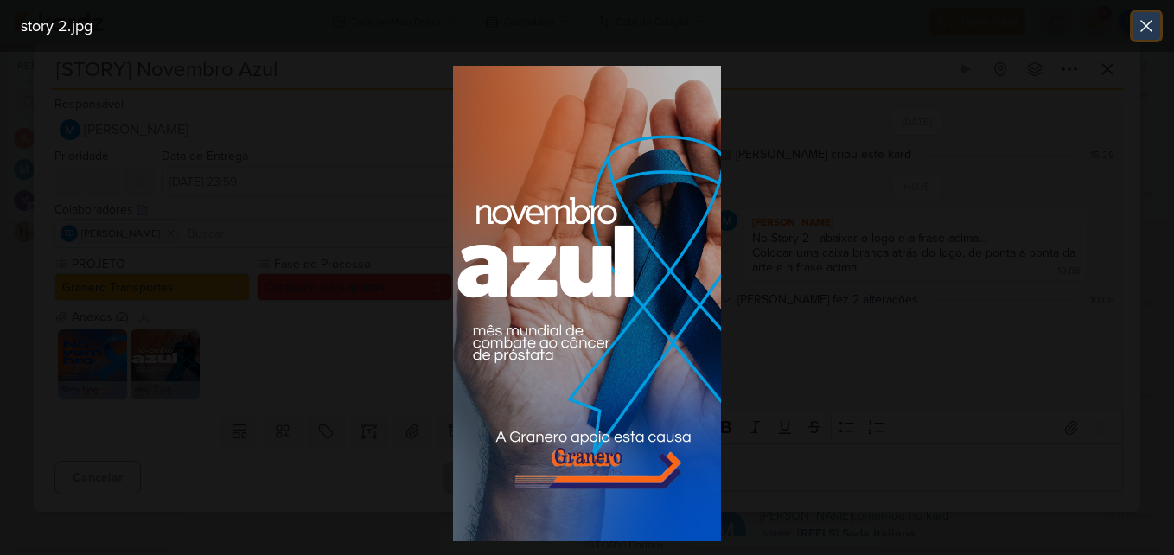
click at [1146, 25] on icon at bounding box center [1146, 26] width 10 height 10
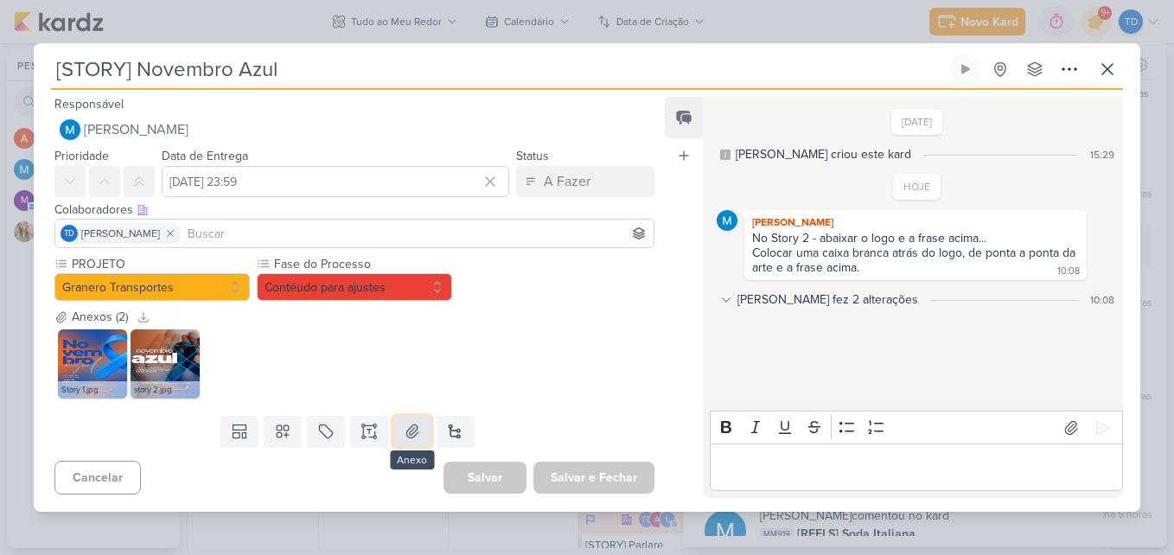
click at [404, 439] on icon at bounding box center [412, 431] width 17 height 17
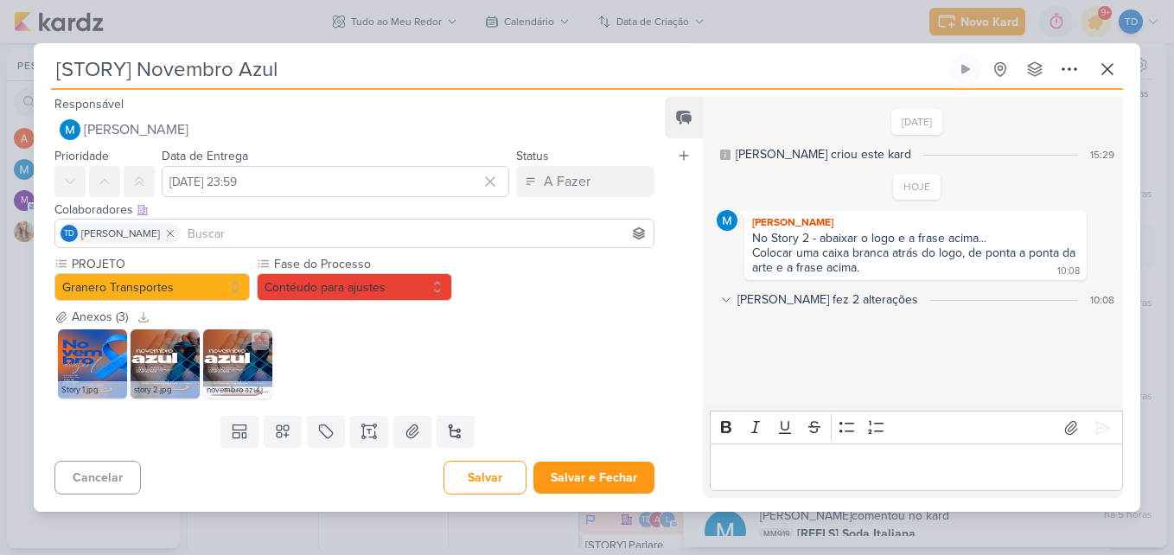
click at [230, 371] on img at bounding box center [237, 363] width 69 height 69
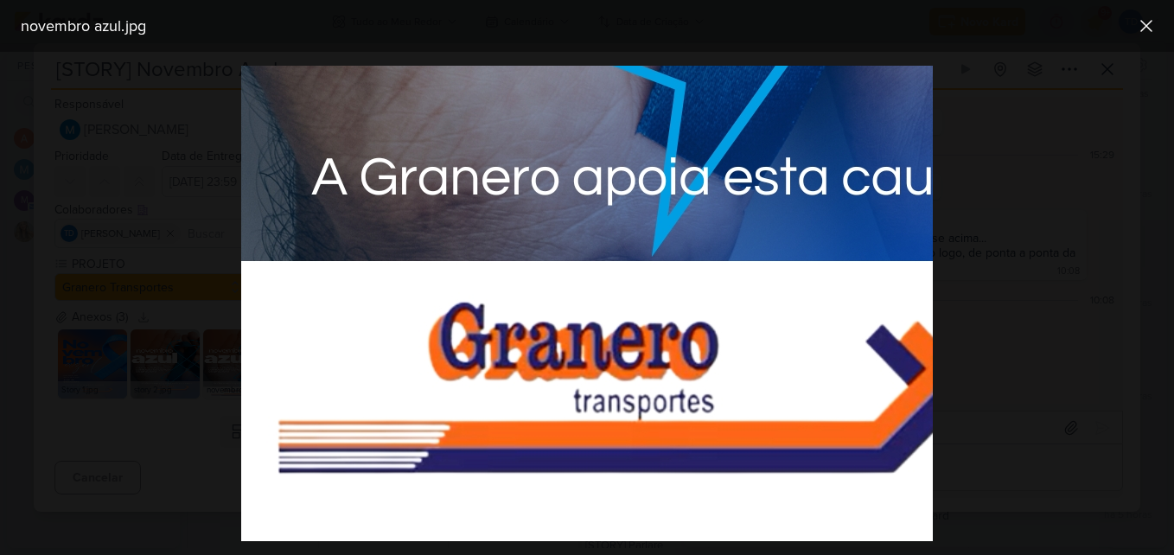
scroll to position [1197, 146]
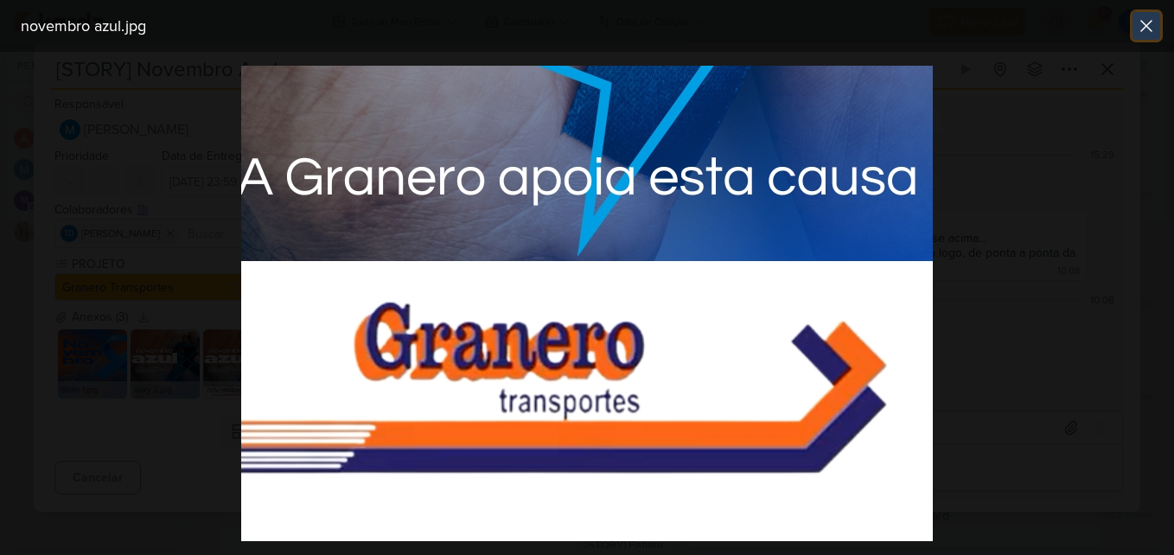
click at [1144, 28] on icon at bounding box center [1146, 26] width 10 height 10
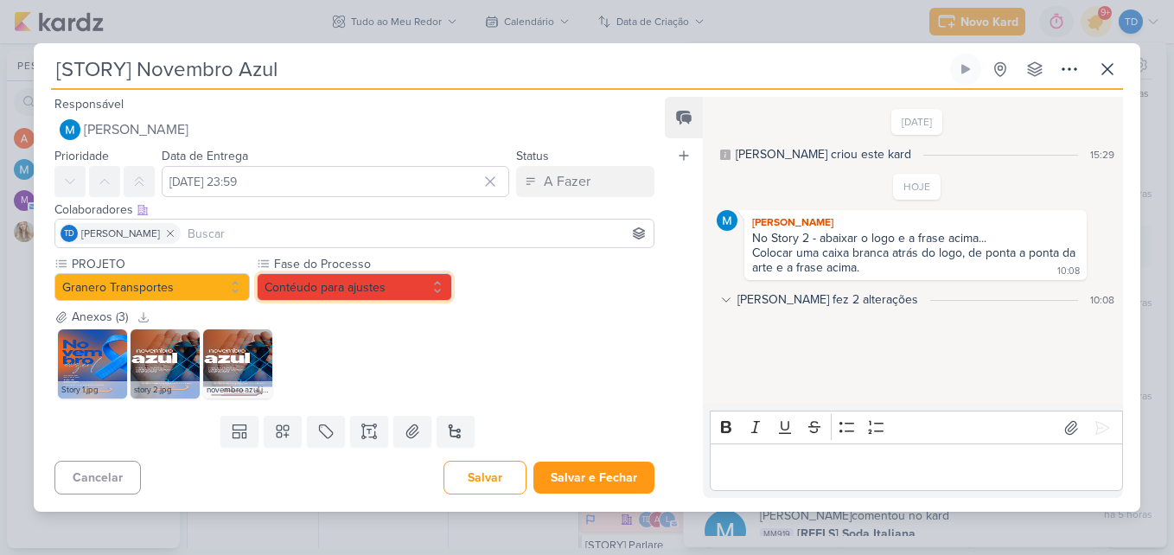
click at [346, 278] on button "Contéudo para ajustes" at bounding box center [354, 287] width 195 height 28
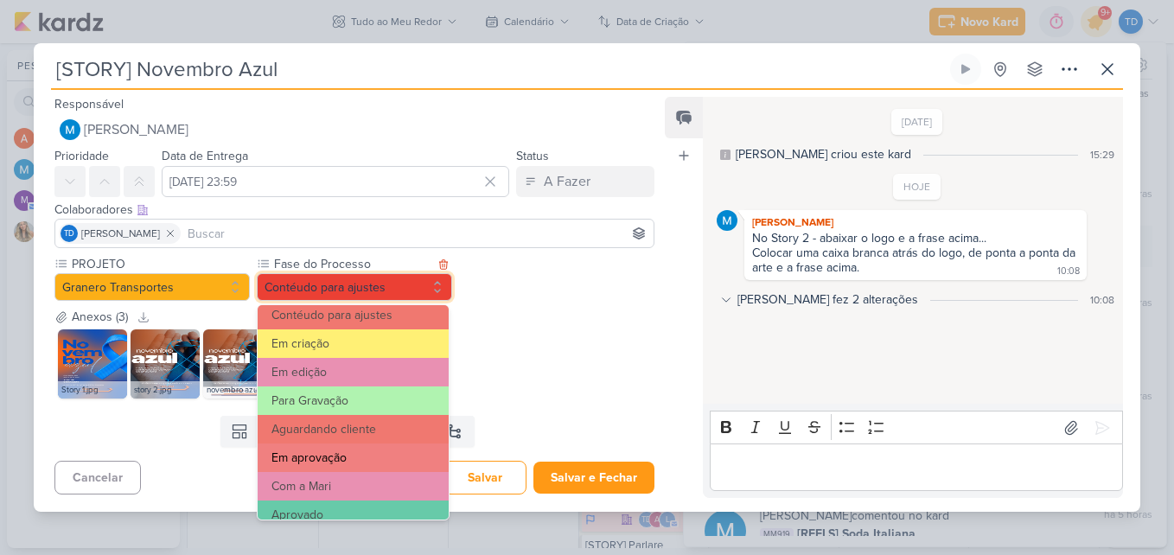
scroll to position [167, 0]
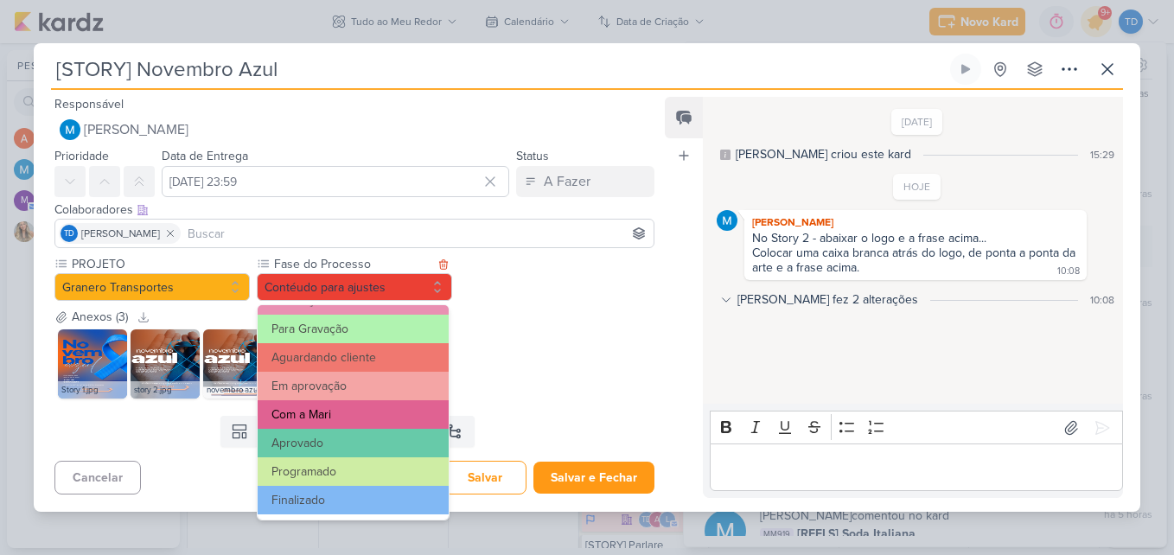
click at [343, 414] on button "Com a Mari" at bounding box center [353, 414] width 191 height 29
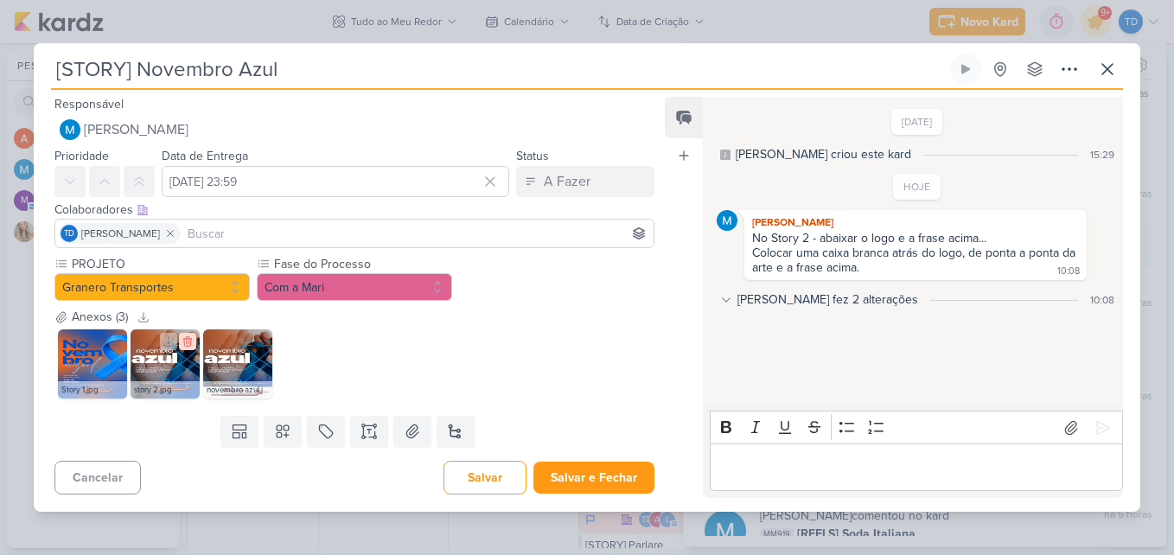
click at [189, 346] on icon at bounding box center [187, 342] width 8 height 10
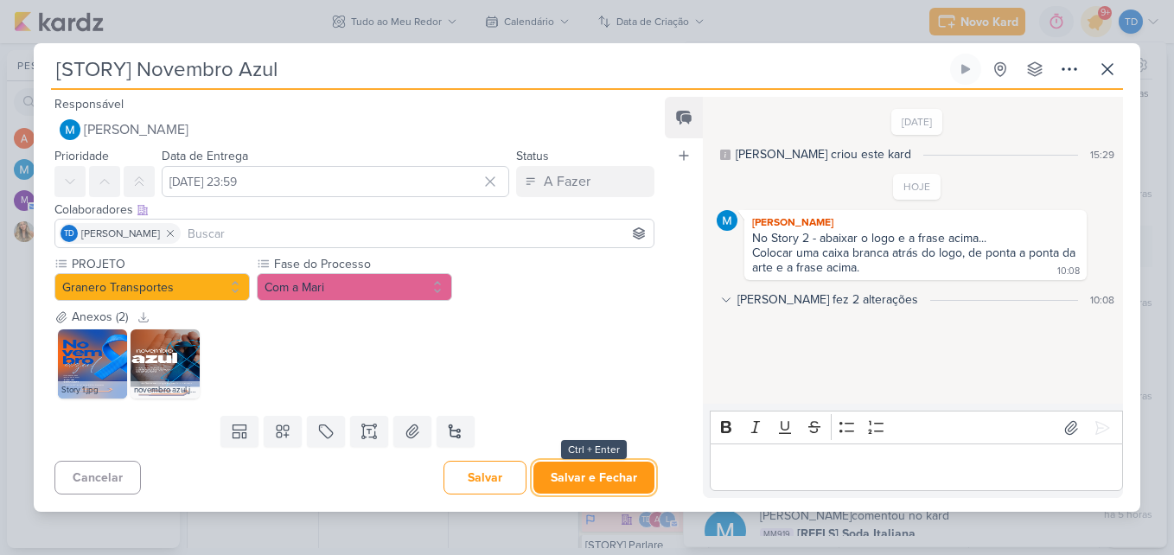
click at [578, 468] on button "Salvar e Fechar" at bounding box center [593, 477] width 121 height 32
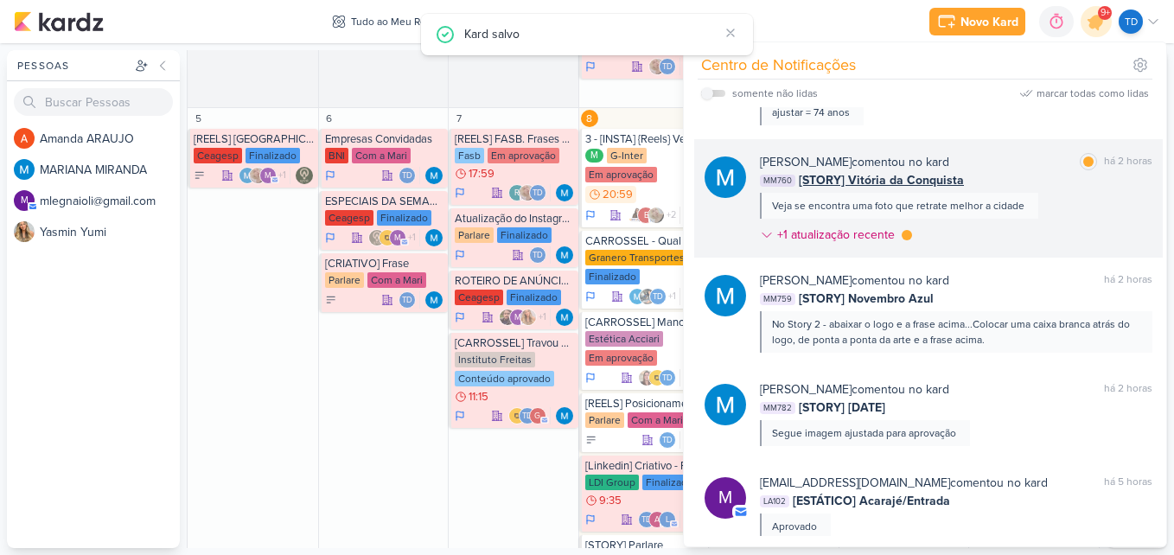
scroll to position [147, 0]
click at [999, 244] on div "MARIANA MIRANDA comentou no kard marcar como lida há 2 horas MM760 [STORY] Vitó…" at bounding box center [956, 203] width 392 height 98
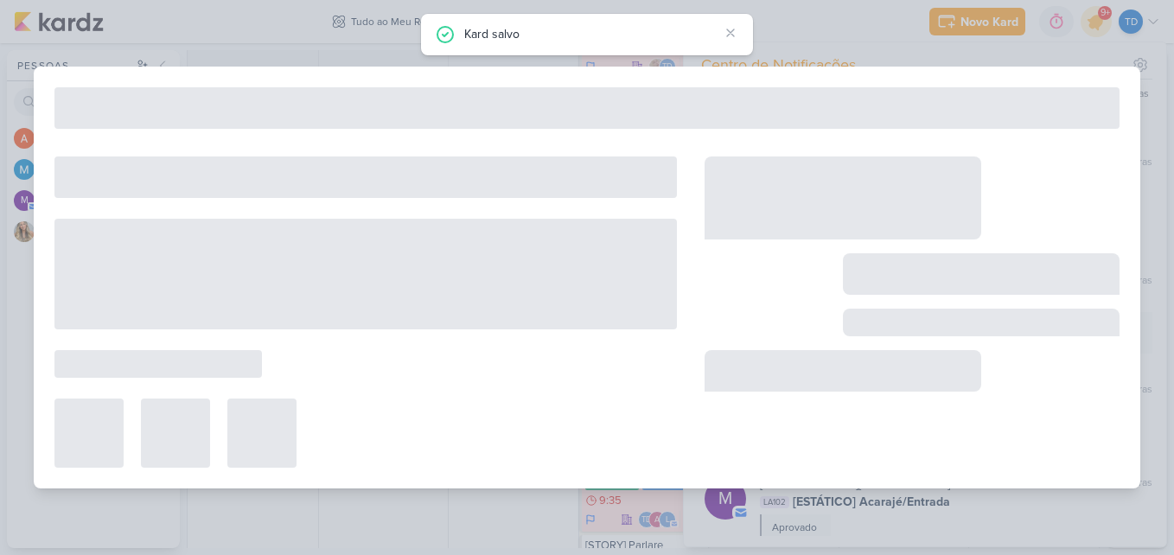
type input "[STORY] Vitória da Conquista"
type input "9 de novembro de 2025 às 23:59"
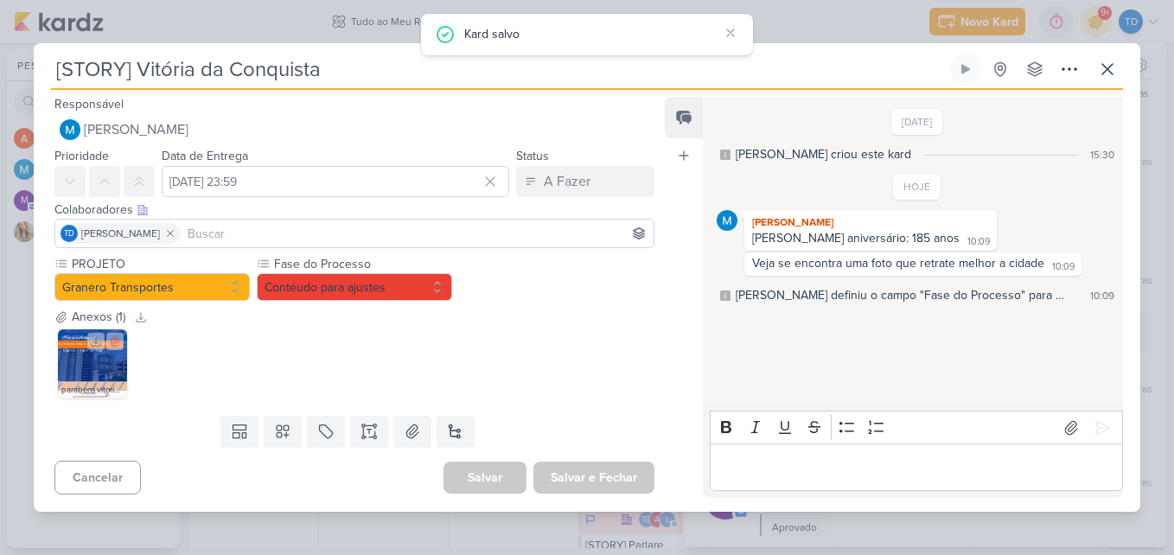
click at [82, 363] on img at bounding box center [92, 363] width 69 height 69
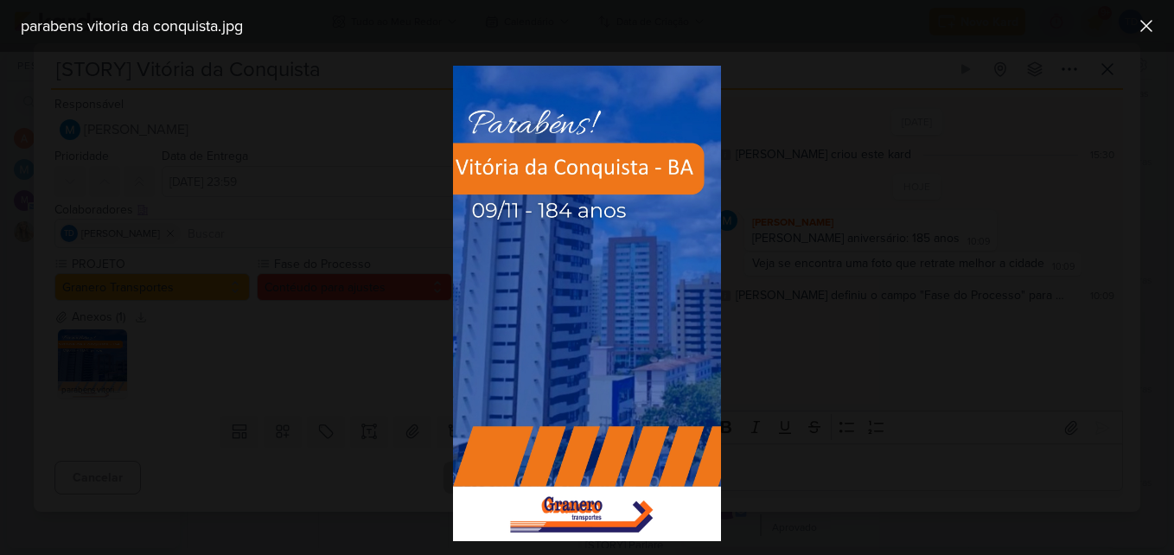
click at [1168, 22] on div "parabens vitoria da conquista.jpg" at bounding box center [587, 26] width 1174 height 52
click at [1151, 22] on icon at bounding box center [1146, 26] width 21 height 21
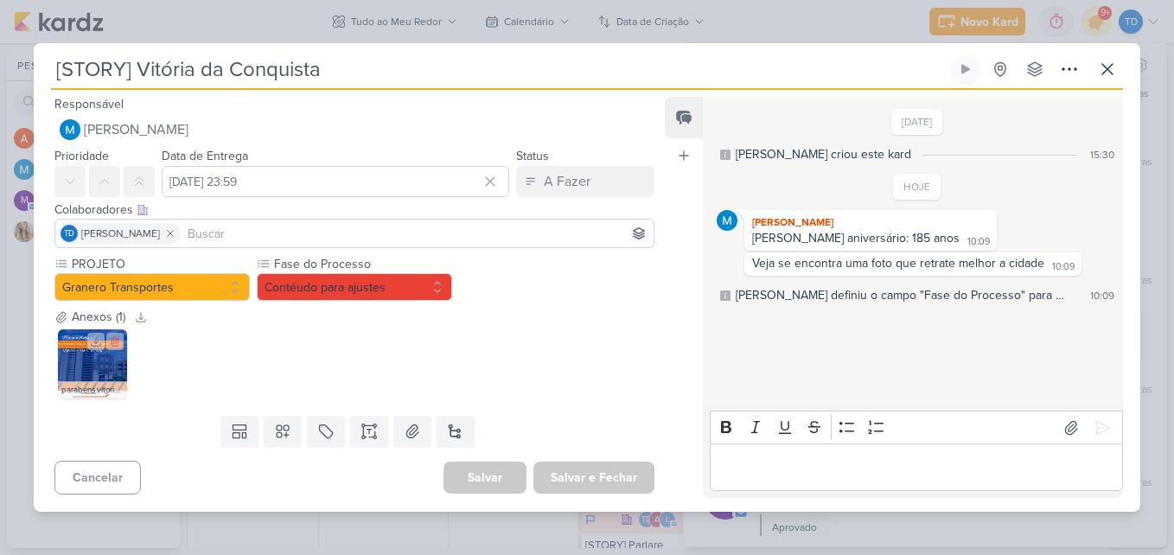
click at [107, 370] on img at bounding box center [92, 363] width 69 height 69
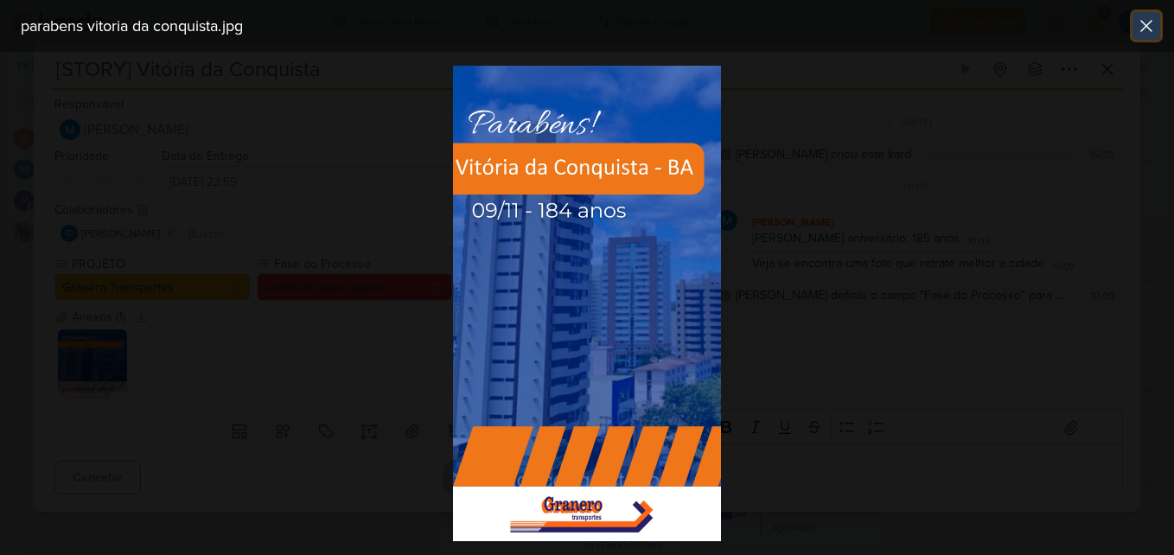
click at [1155, 16] on icon at bounding box center [1146, 26] width 21 height 21
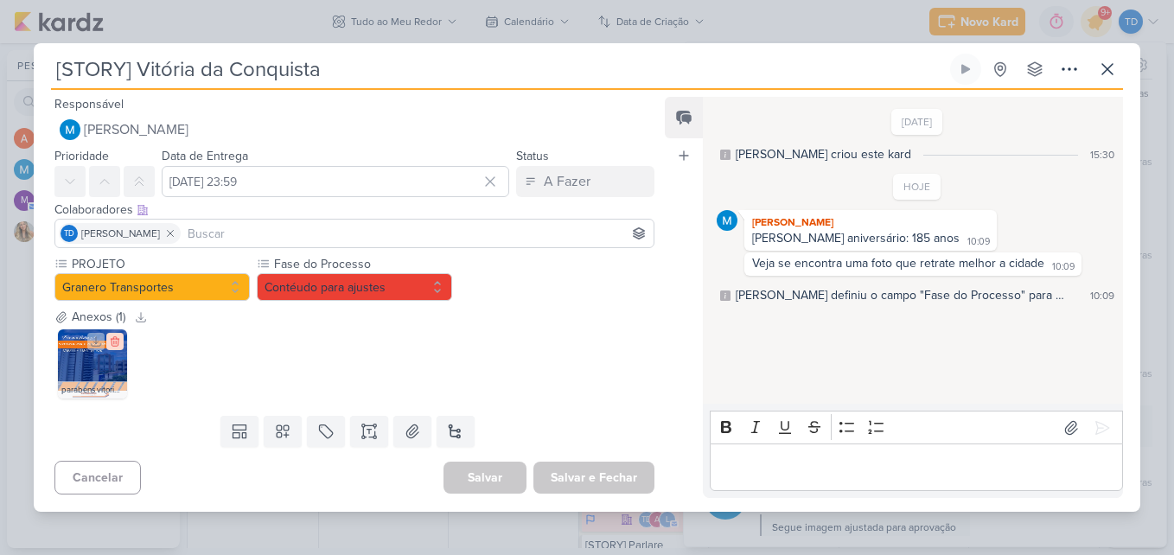
click at [115, 338] on icon at bounding box center [115, 341] width 12 height 12
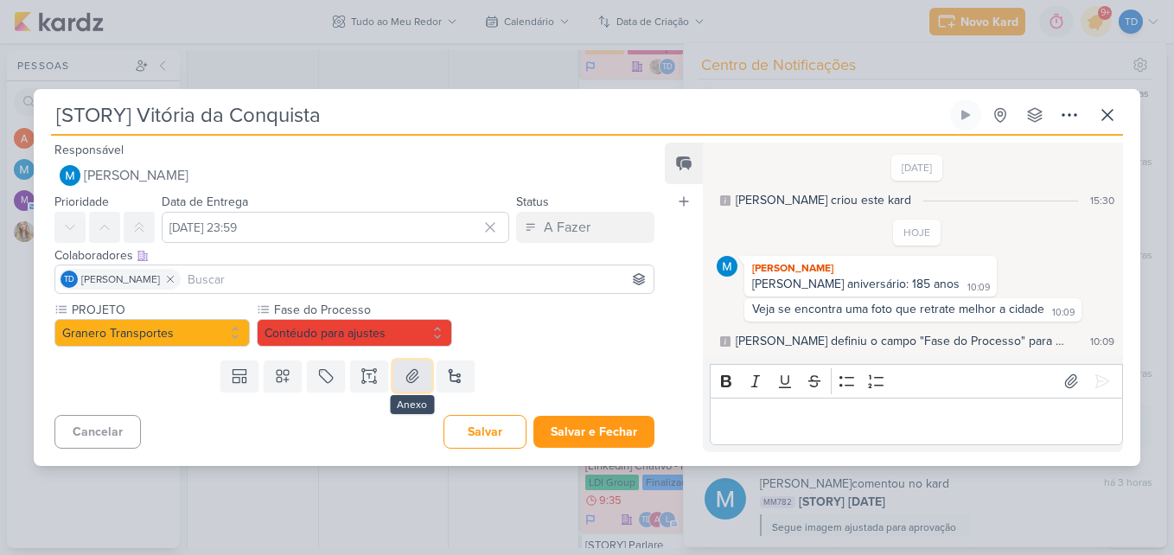
click at [406, 374] on icon at bounding box center [412, 376] width 12 height 13
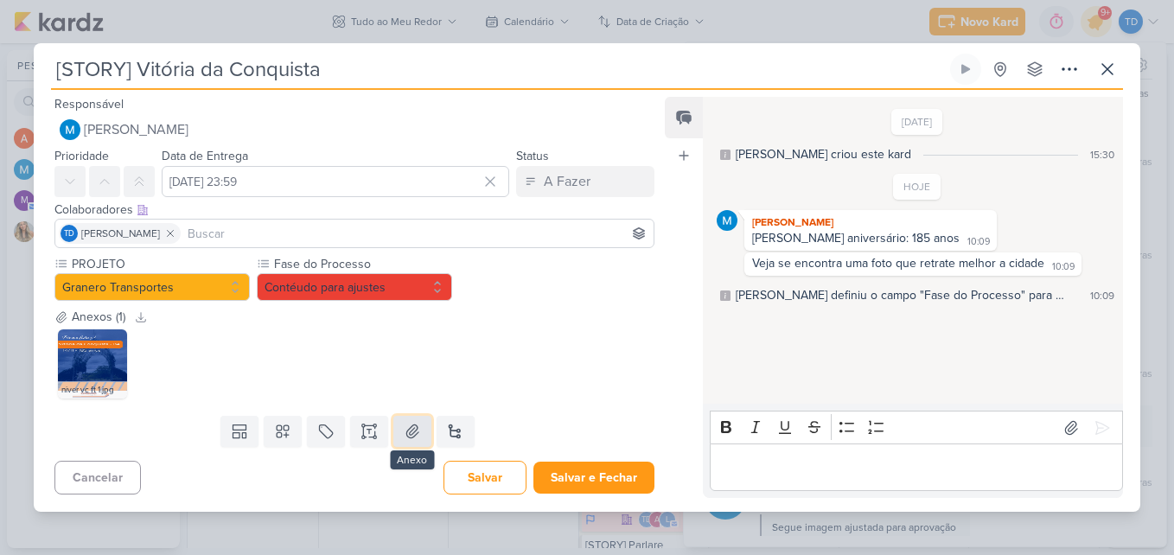
click at [420, 430] on button at bounding box center [412, 431] width 38 height 31
click at [406, 432] on icon at bounding box center [412, 431] width 12 height 13
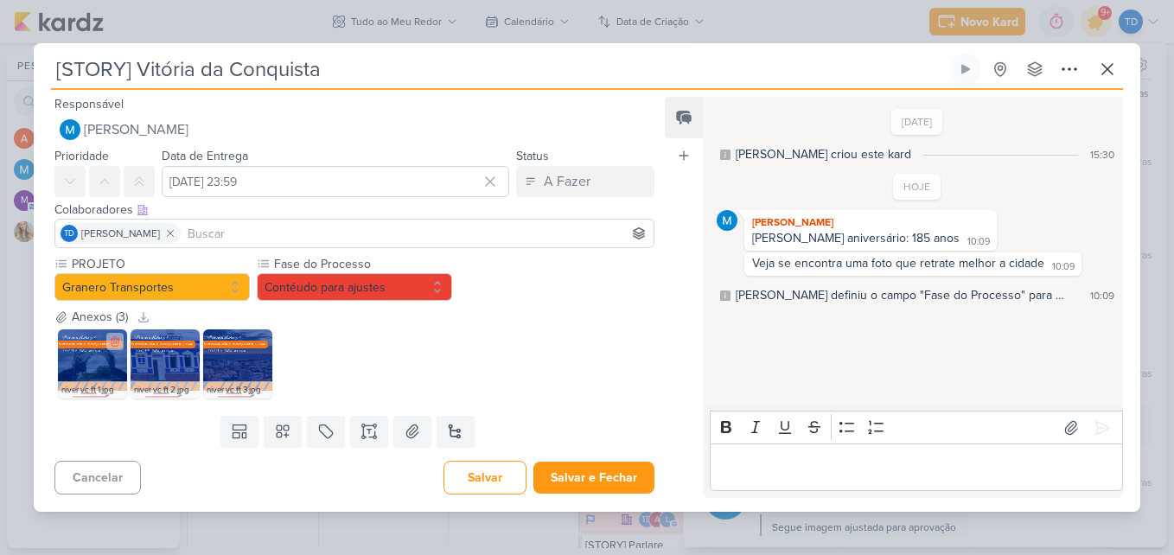
click at [92, 367] on img at bounding box center [92, 363] width 69 height 69
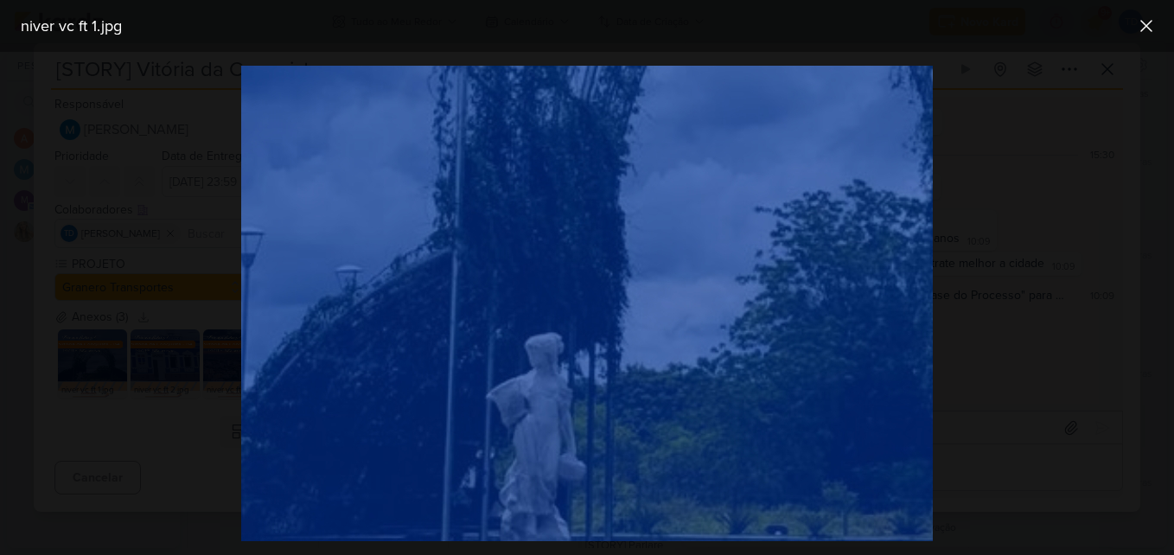
scroll to position [864, 0]
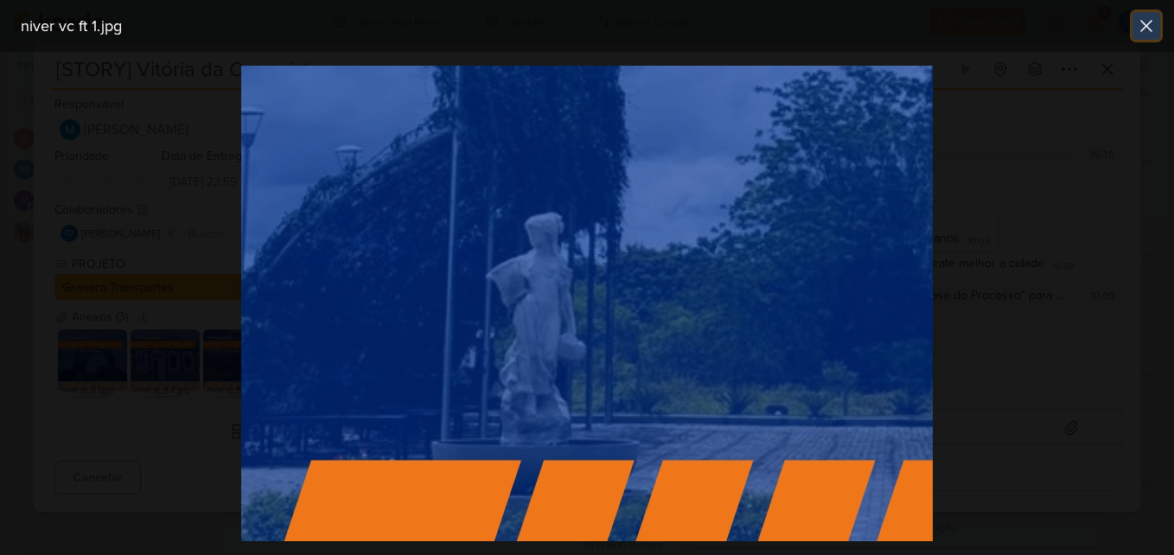
click at [1157, 16] on button at bounding box center [1146, 26] width 28 height 28
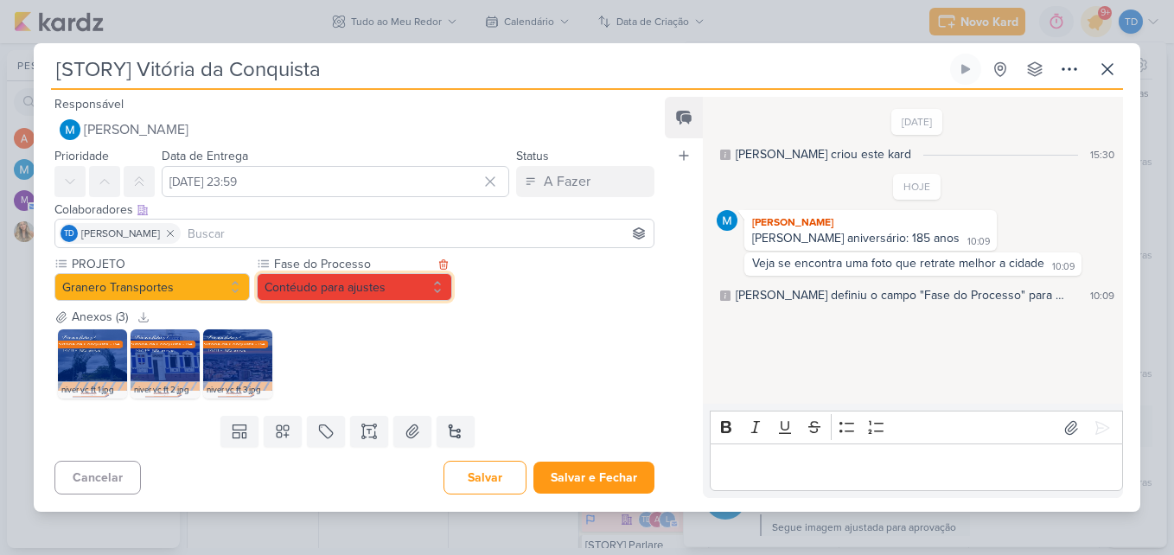
click at [419, 296] on button "Contéudo para ajustes" at bounding box center [354, 287] width 195 height 28
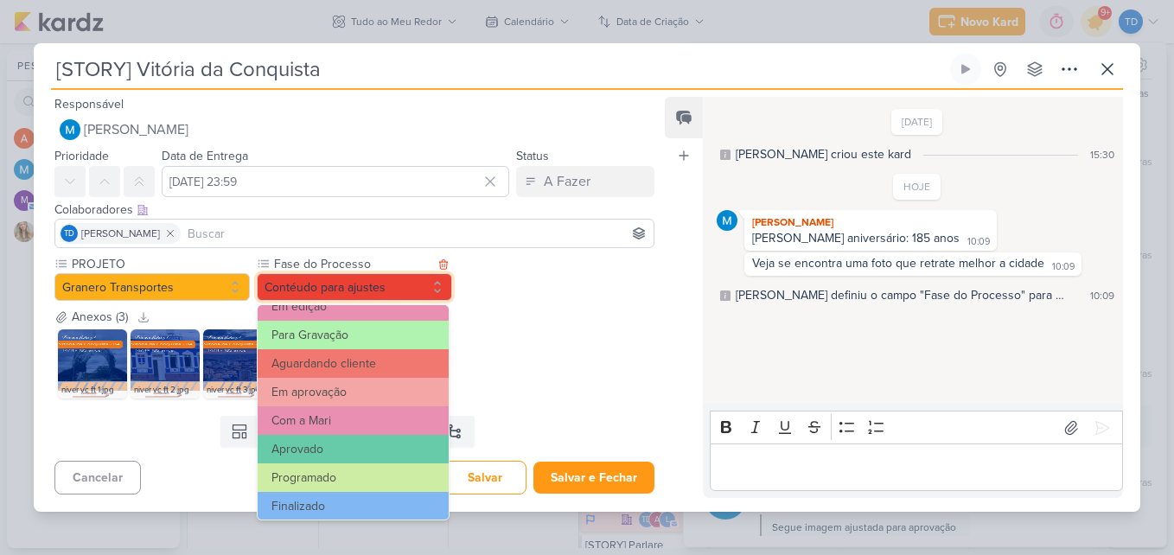
scroll to position [167, 0]
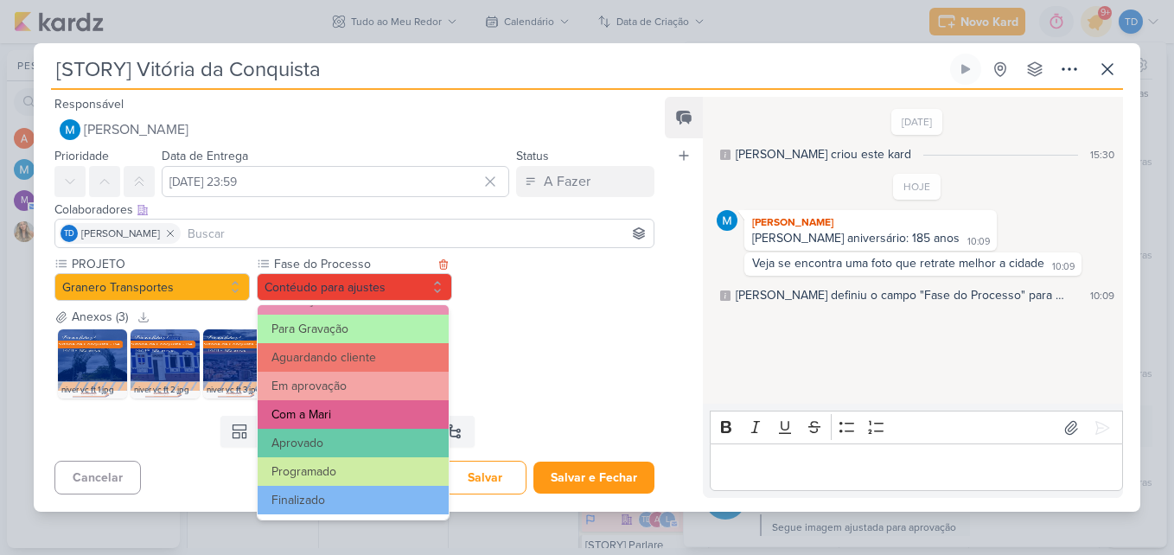
click at [366, 410] on button "Com a Mari" at bounding box center [353, 414] width 191 height 29
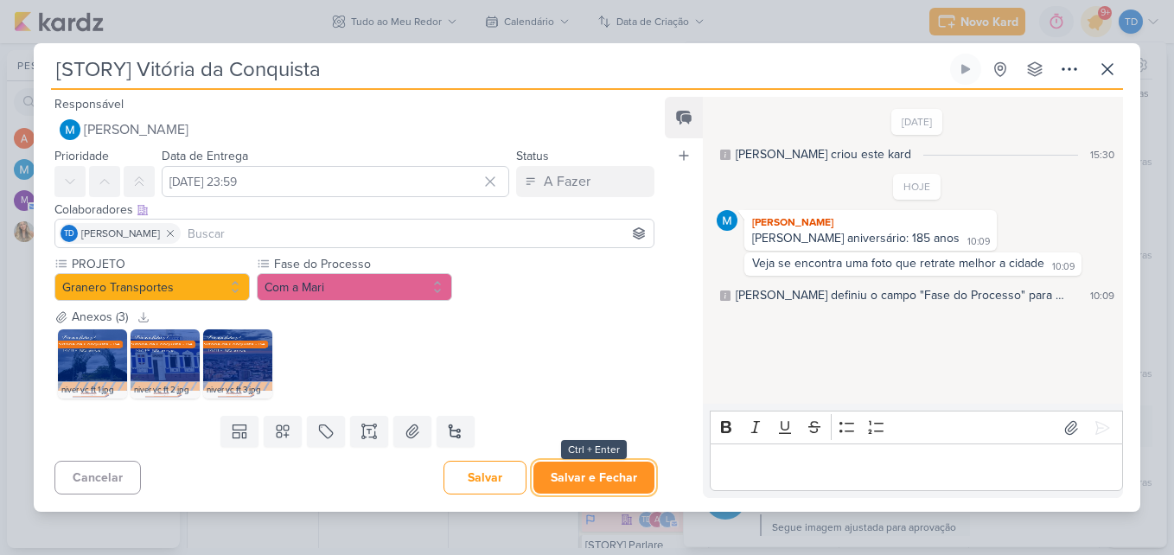
click at [603, 484] on button "Salvar e Fechar" at bounding box center [593, 477] width 121 height 32
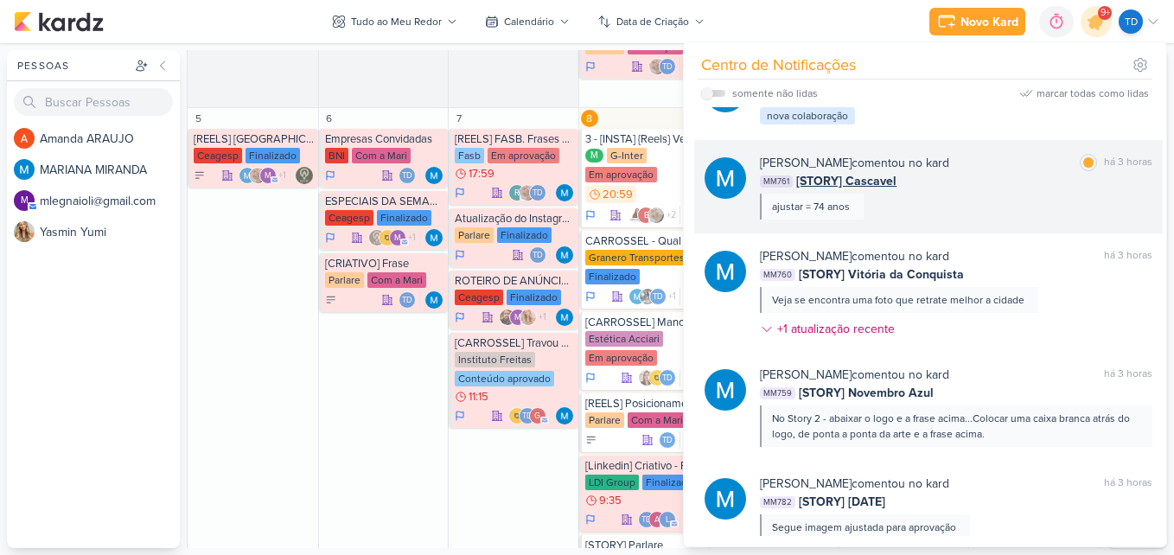
click at [964, 200] on div "MARIANA MIRANDA comentou no kard marcar como lida há 3 horas MM761 [STORY] Casc…" at bounding box center [956, 187] width 392 height 66
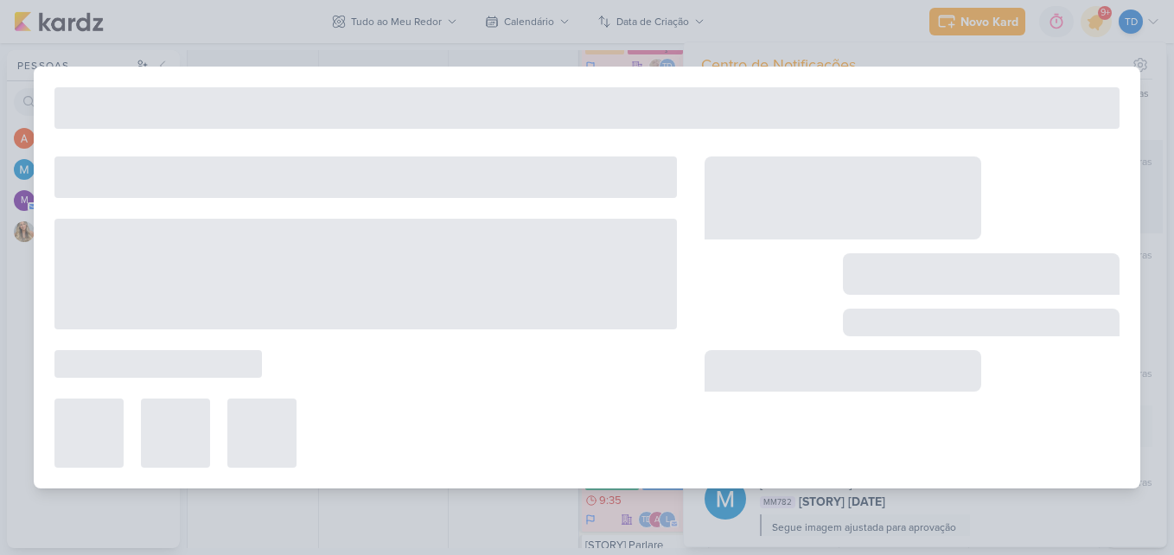
type input "[STORY] Cascavel"
type input "14 de novembro de 2025 às 23:59"
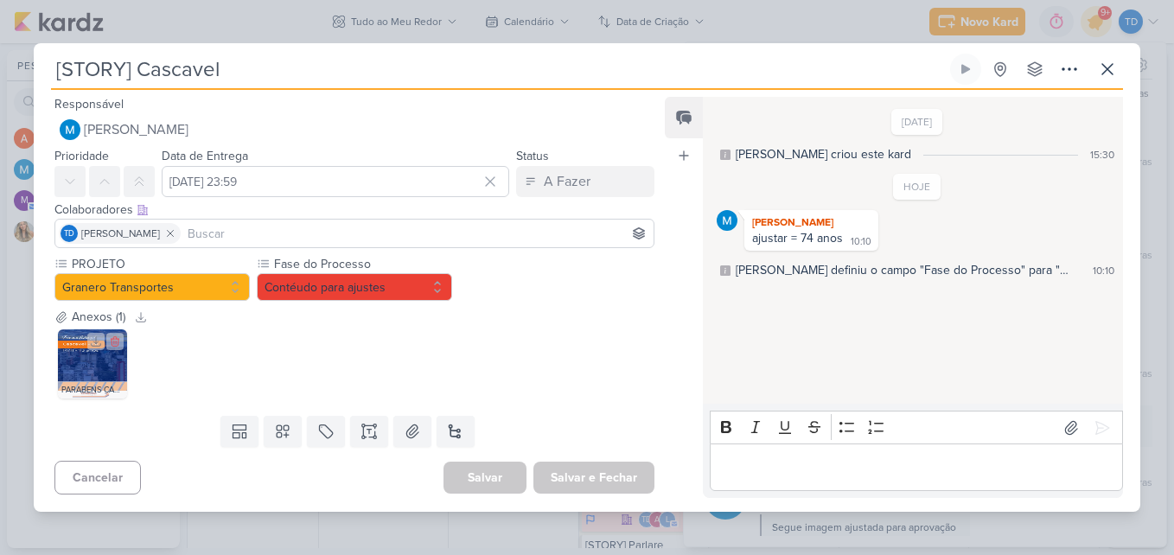
click at [99, 372] on img at bounding box center [92, 363] width 69 height 69
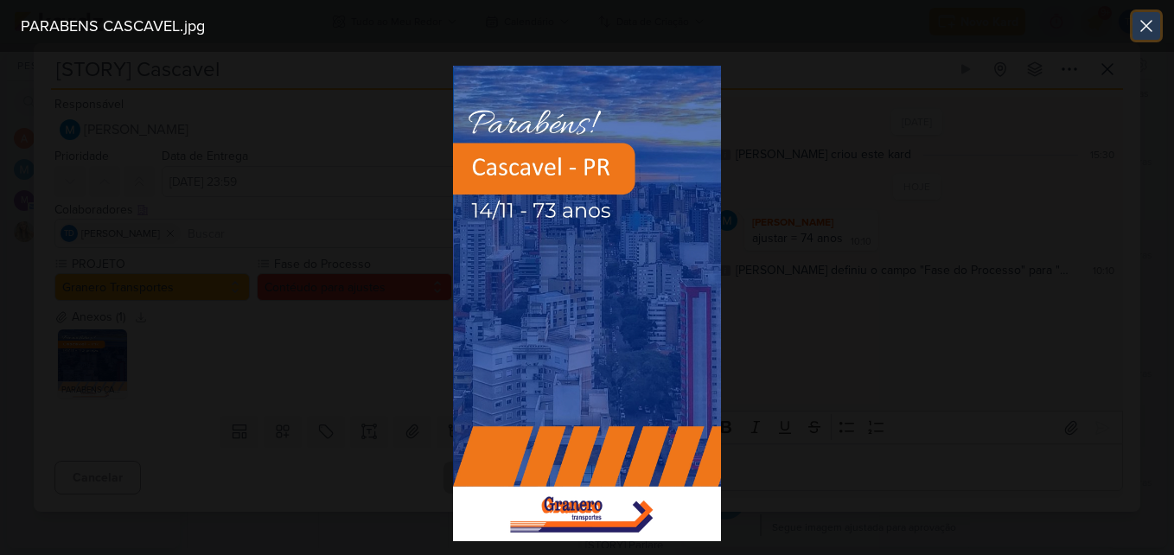
click at [1154, 29] on icon at bounding box center [1146, 26] width 21 height 21
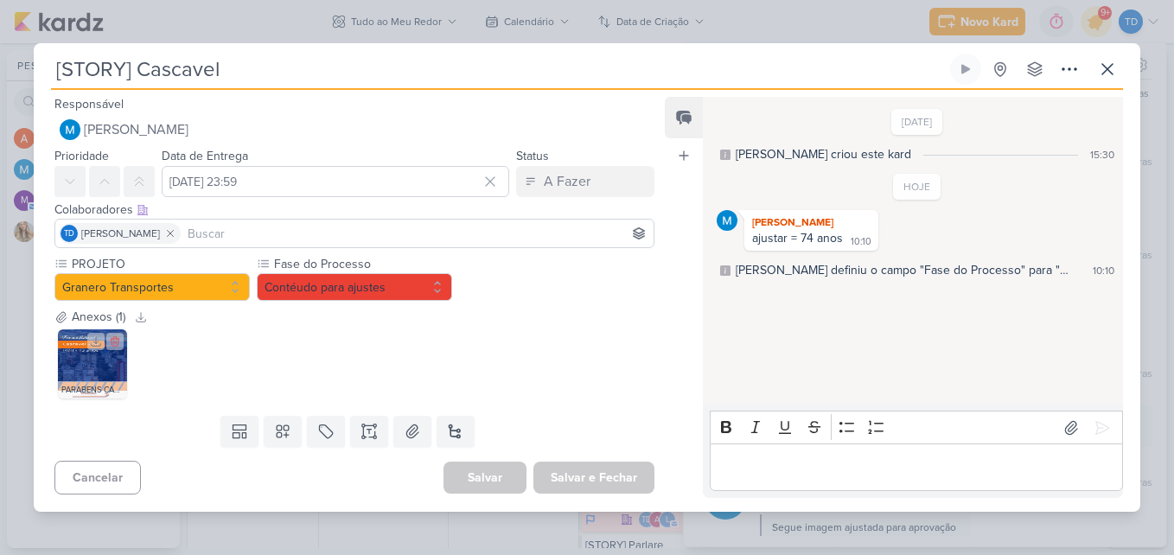
click at [120, 354] on img at bounding box center [92, 363] width 69 height 69
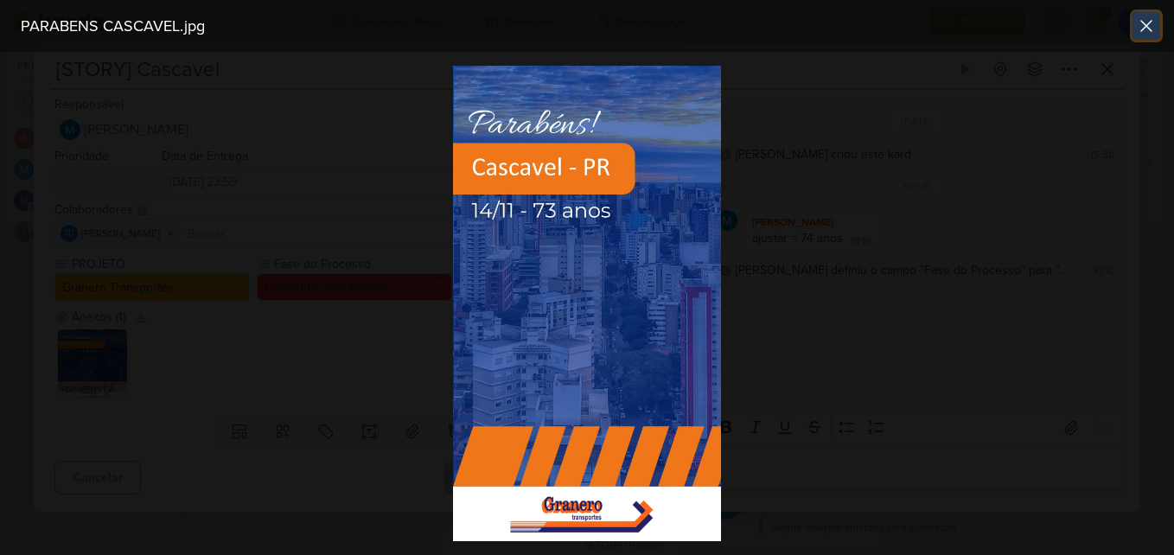
click at [1139, 31] on icon at bounding box center [1146, 26] width 21 height 21
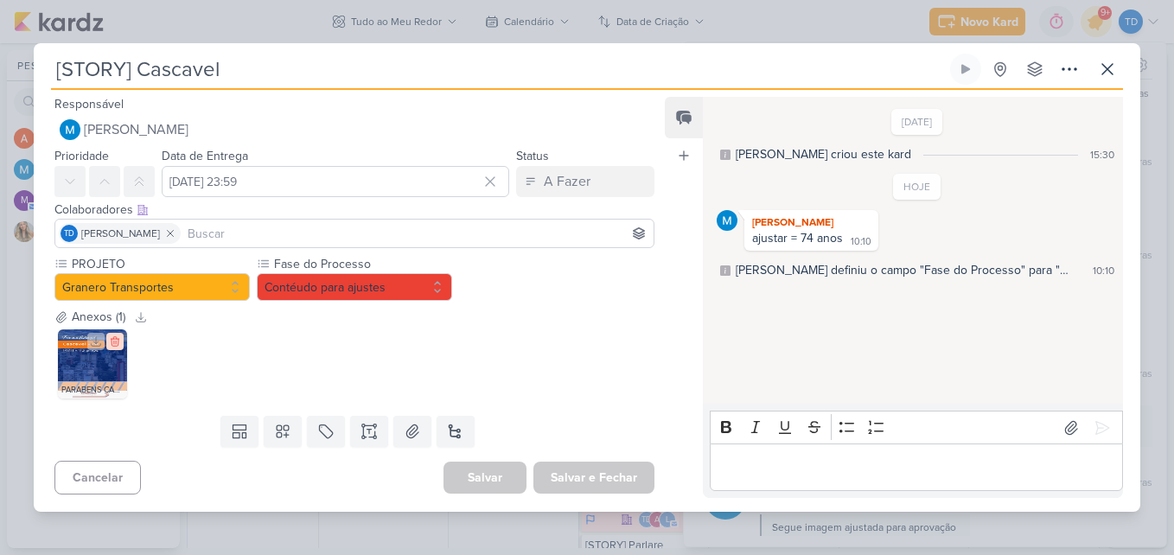
click at [120, 340] on icon at bounding box center [115, 341] width 12 height 12
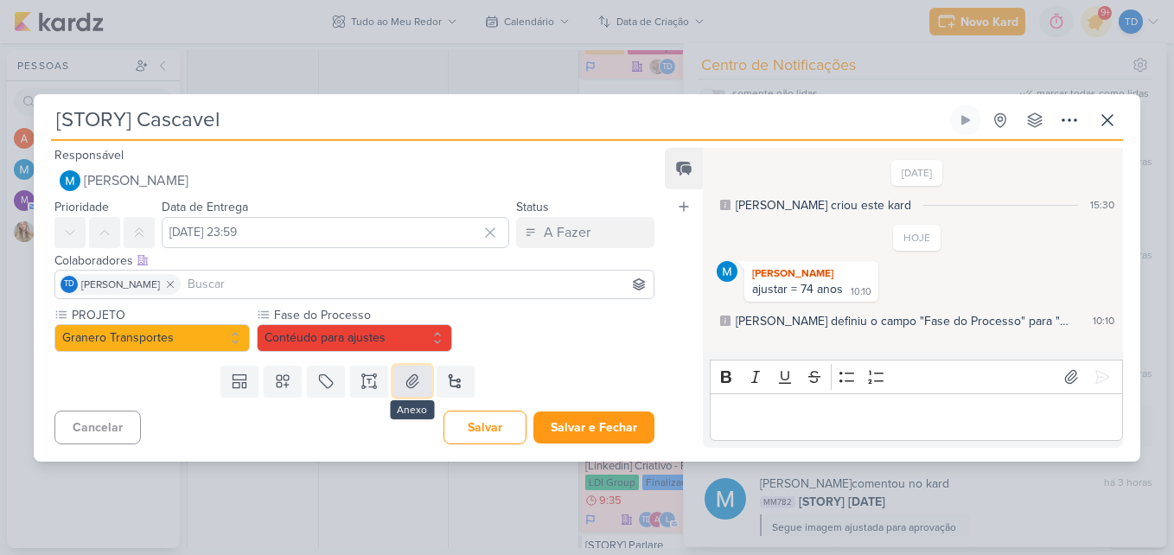
click at [416, 379] on icon at bounding box center [412, 380] width 17 height 17
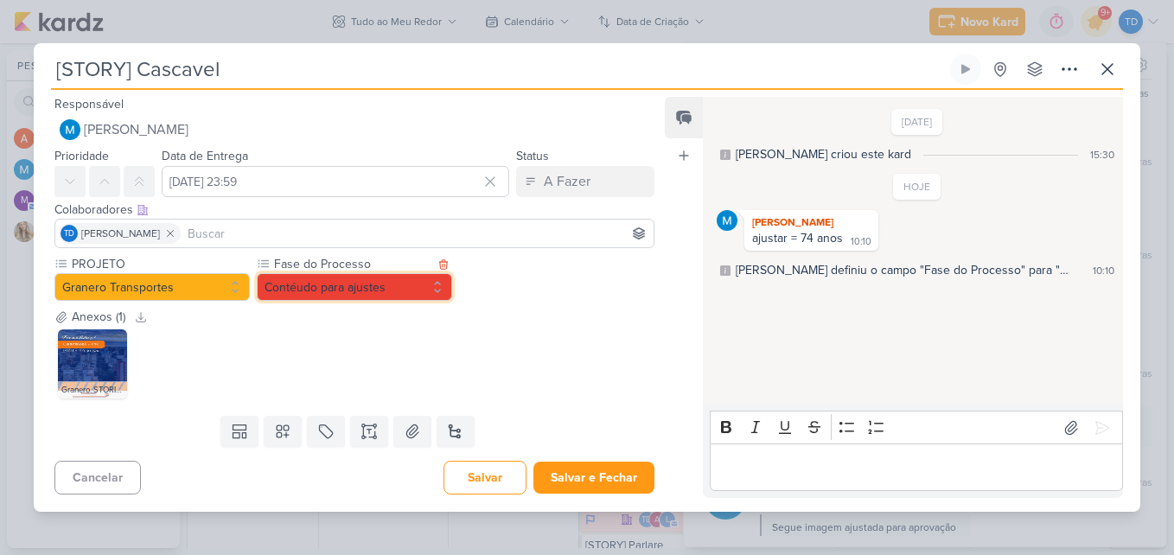
click at [412, 291] on button "Contéudo para ajustes" at bounding box center [354, 287] width 195 height 28
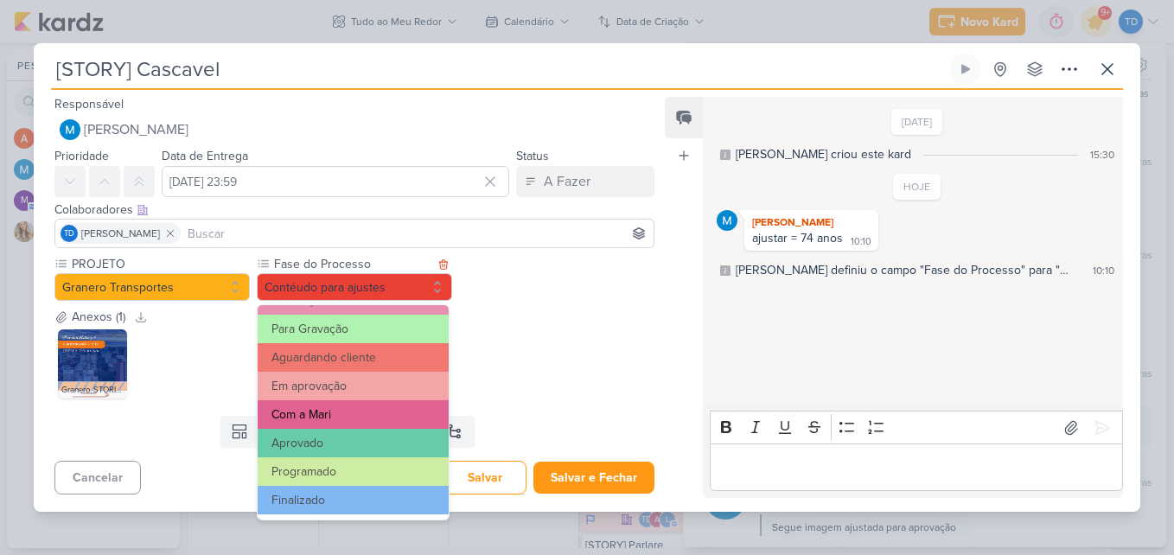
click at [394, 416] on button "Com a Mari" at bounding box center [353, 414] width 191 height 29
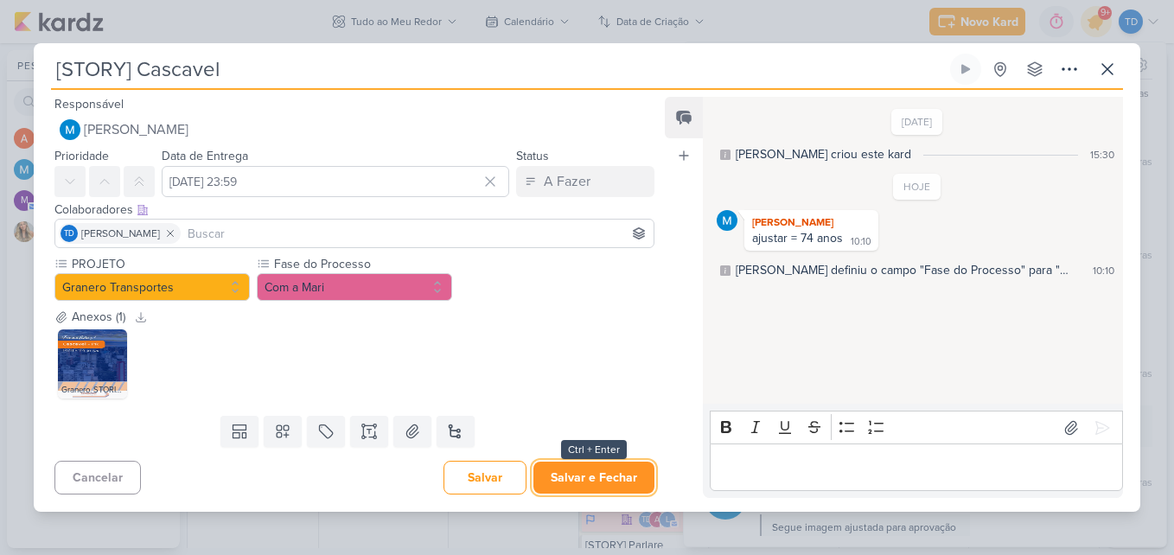
click at [575, 492] on button "Salvar e Fechar" at bounding box center [593, 477] width 121 height 32
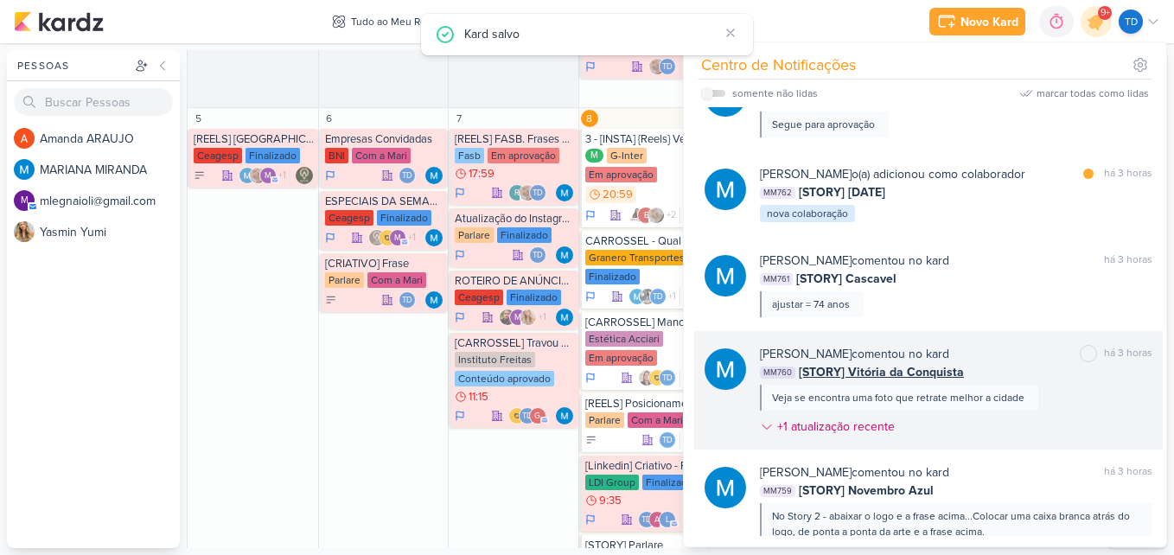
scroll to position [0, 0]
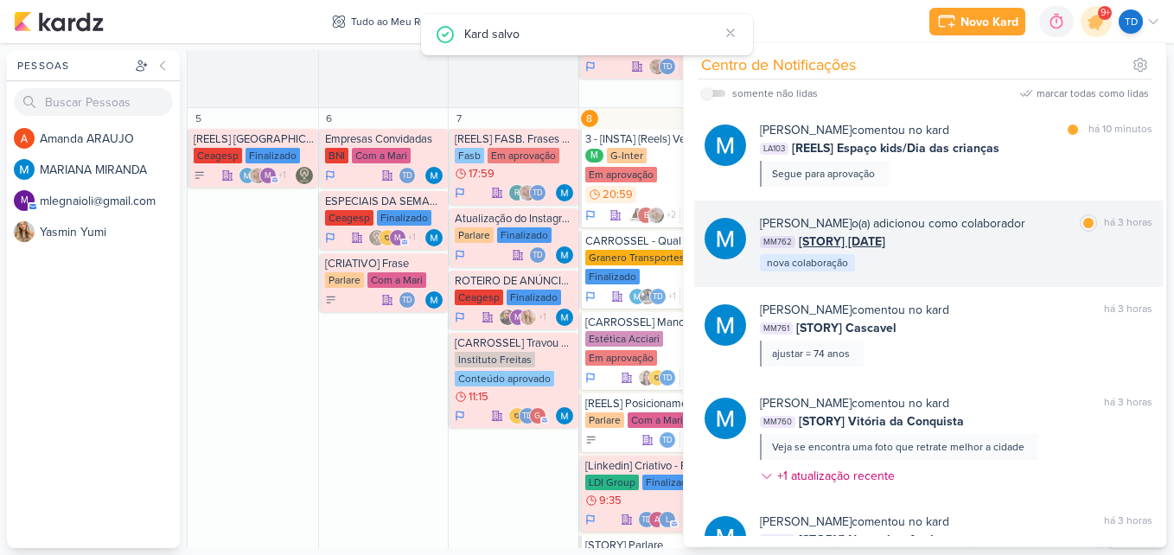
click at [1019, 276] on div "MARIANA MIRANDA o(a) adicionou como colaborador marcar como lida há 3 horas MM7…" at bounding box center [928, 243] width 468 height 86
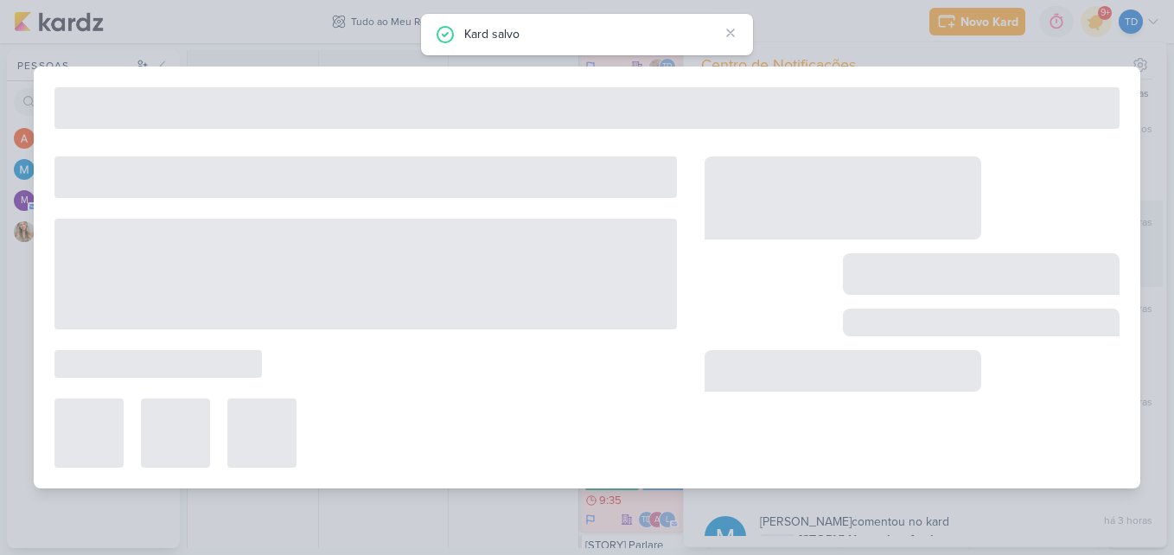
type input "[STORY] Proclamação da República"
type input "15 de novembro de 2025 às 23:59"
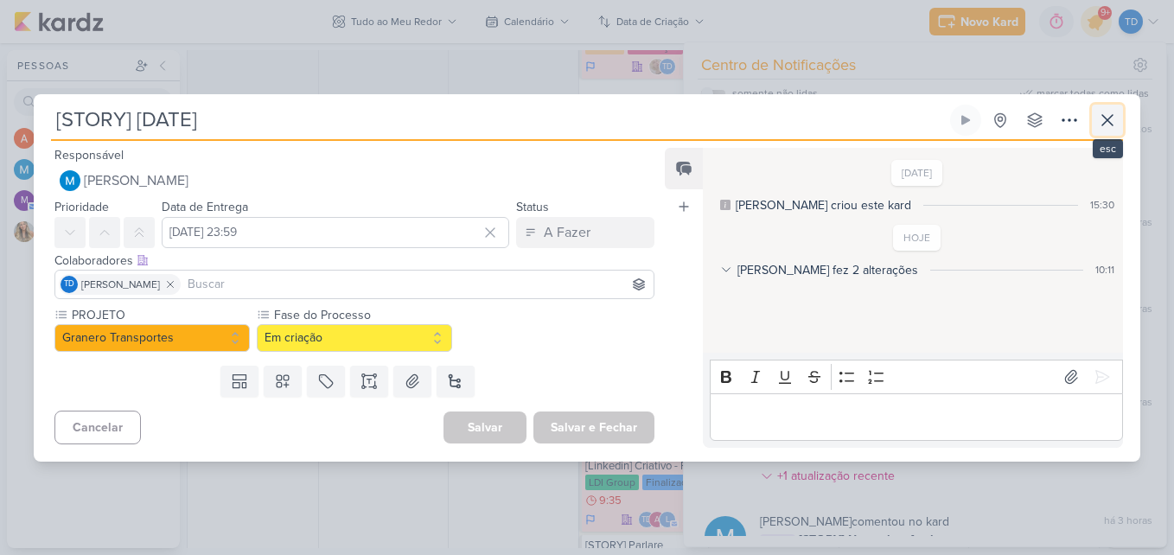
click at [1101, 122] on icon at bounding box center [1107, 120] width 21 height 21
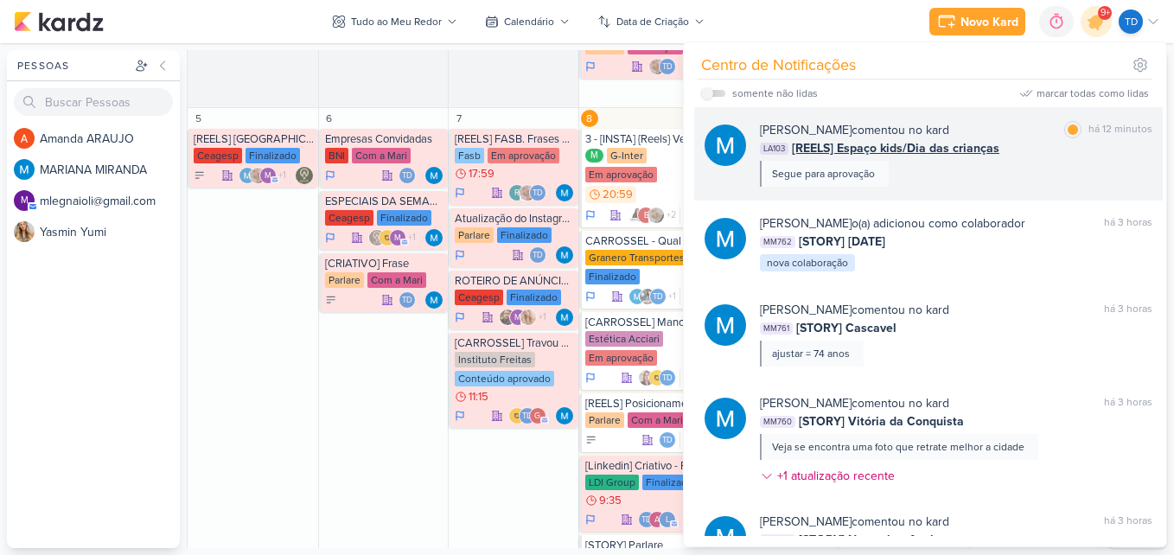
click at [995, 164] on div "MARIANA MIRANDA comentou no kard marcar como lida há 12 minutos LA103 [REELS] E…" at bounding box center [956, 154] width 392 height 66
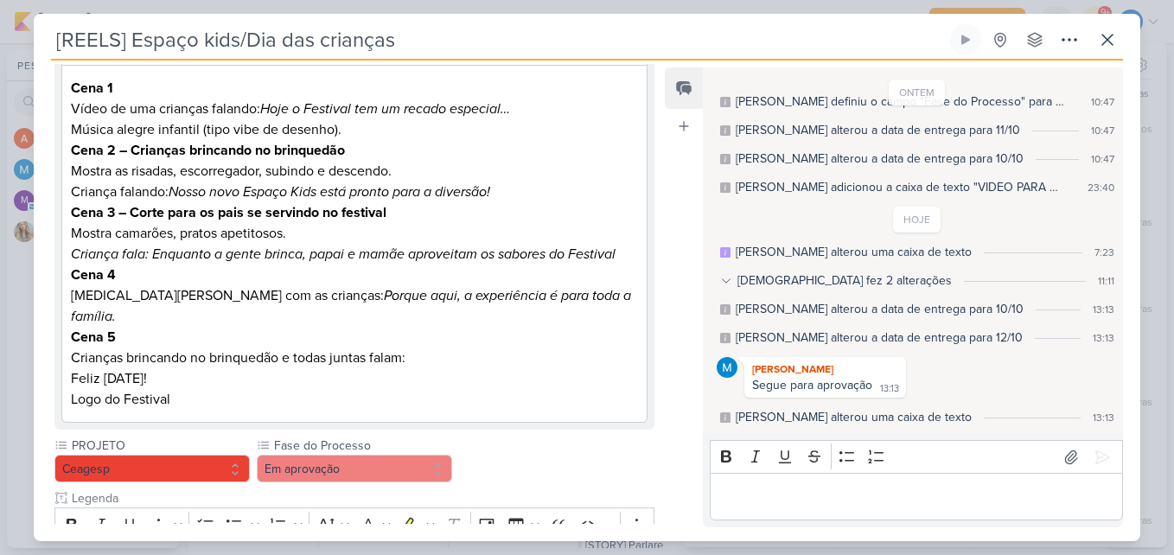
scroll to position [3, 0]
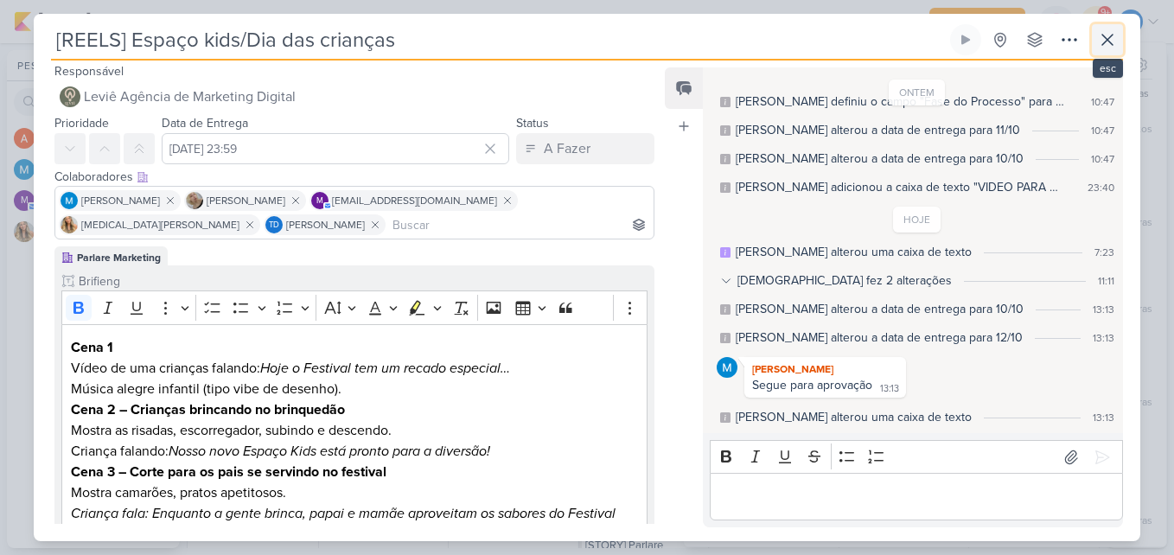
click at [1111, 52] on button at bounding box center [1107, 39] width 31 height 31
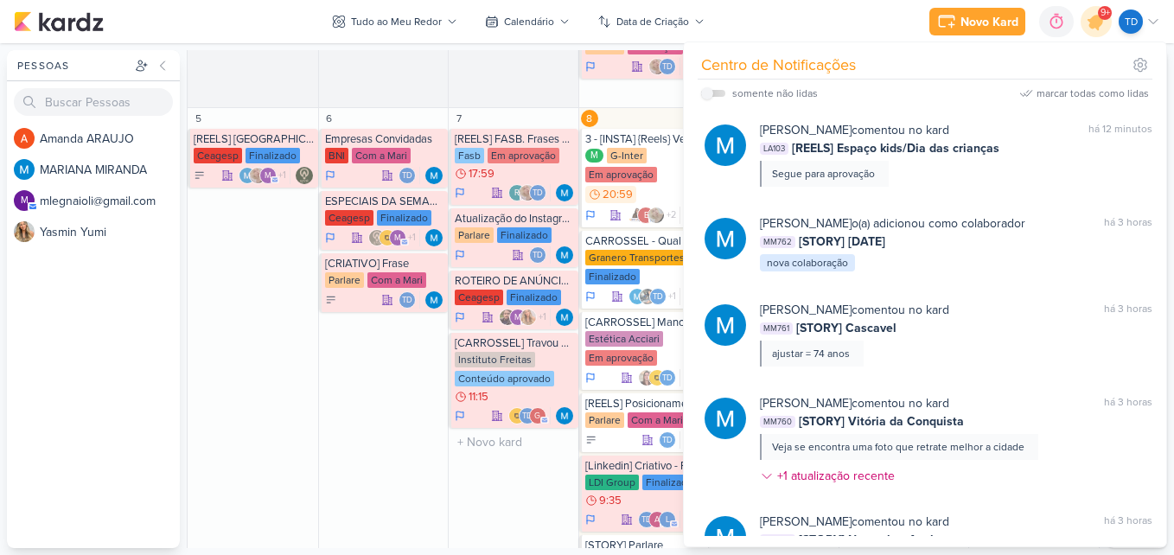
click at [468, 111] on div "7" at bounding box center [514, 118] width 130 height 21
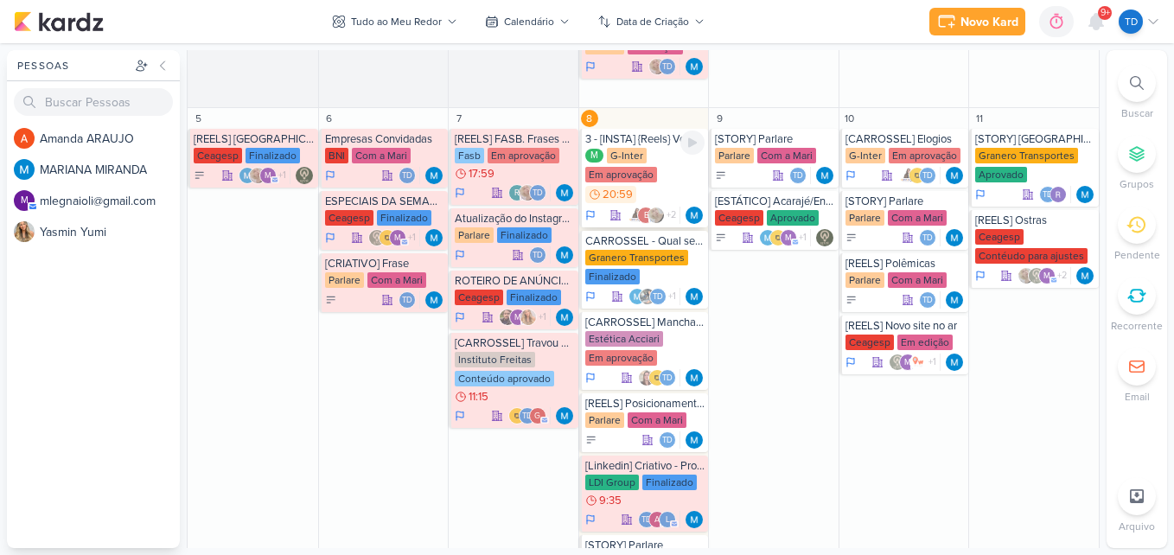
click at [675, 184] on div "M G-Inter Em aprovação 20:59" at bounding box center [645, 176] width 120 height 57
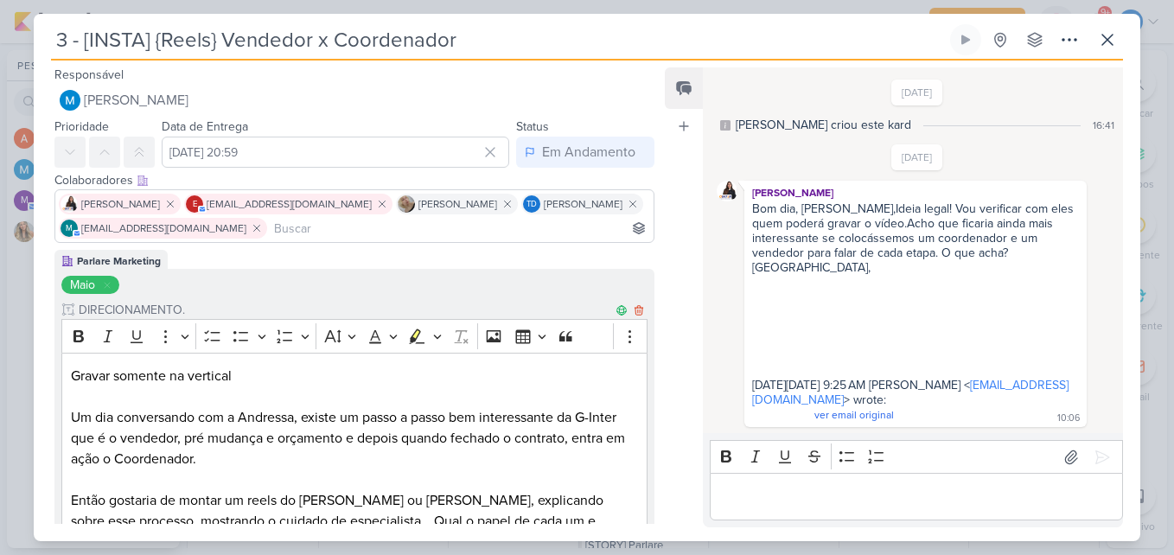
scroll to position [241, 0]
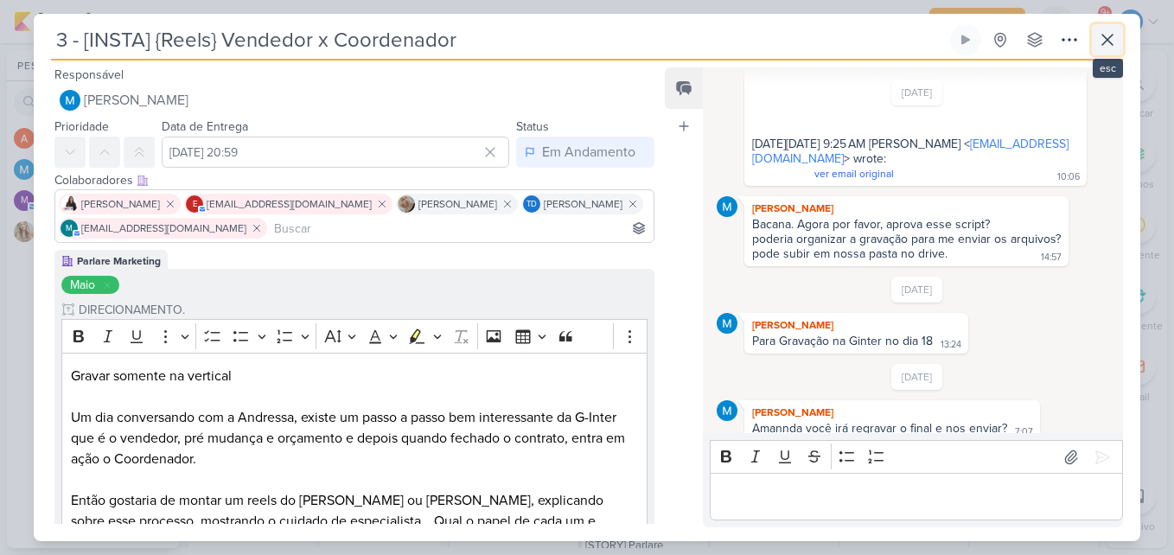
click at [1118, 41] on button at bounding box center [1107, 39] width 31 height 31
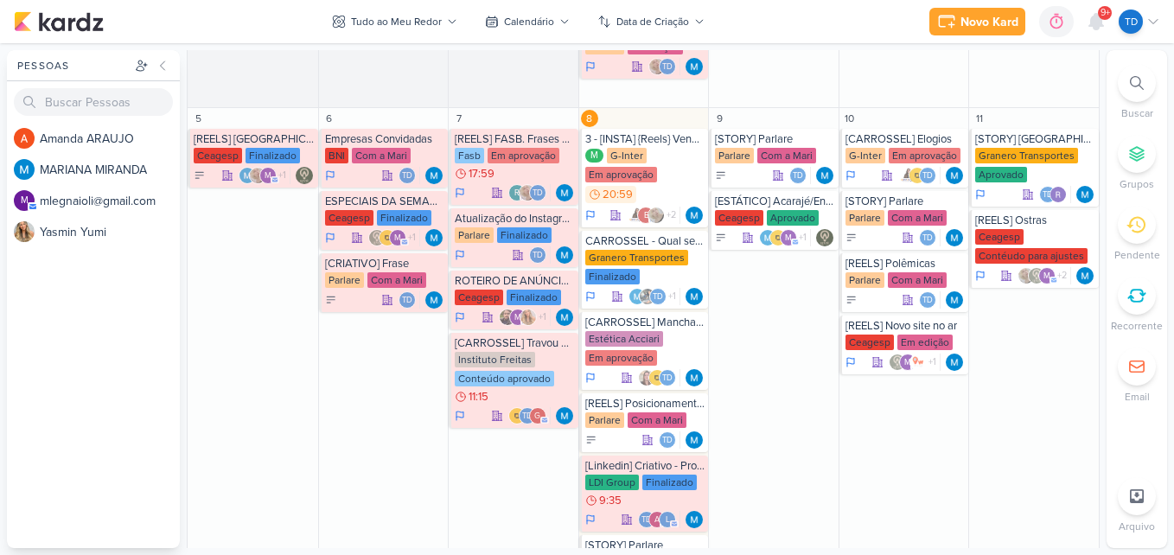
click at [1098, 4] on div "Novo Kard Ctrl + k 0h0m Sessão desligada... Hoje 0h0m Semana 0h0m Mês 0h0m" at bounding box center [587, 21] width 1146 height 43
click at [1101, 8] on span "9+" at bounding box center [1105, 13] width 10 height 14
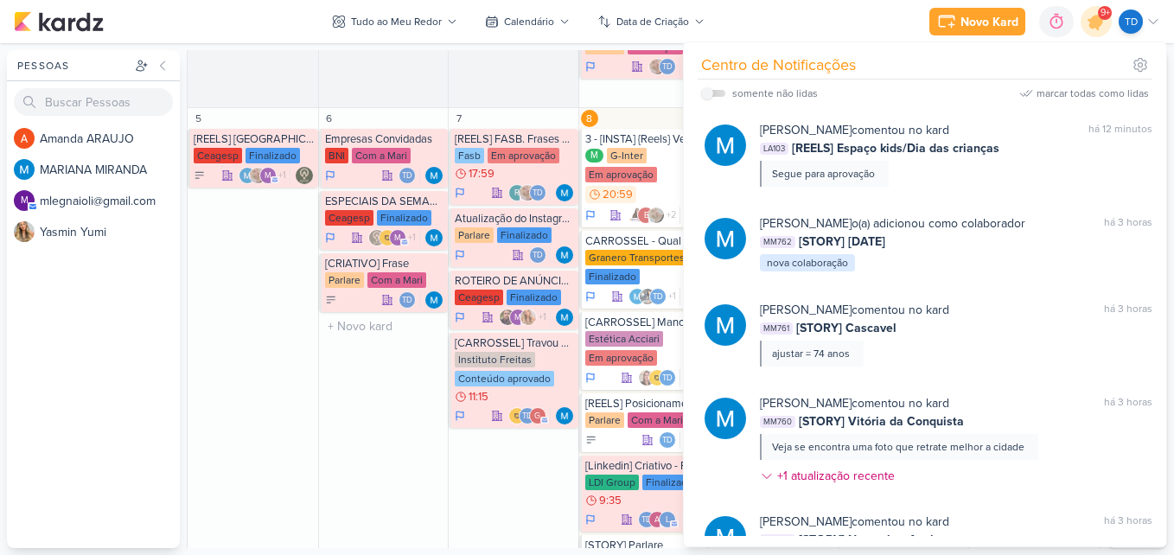
click at [355, 348] on div "6 Empresas Convidadas BNI Com a Mari Td" at bounding box center [383, 446] width 130 height 676
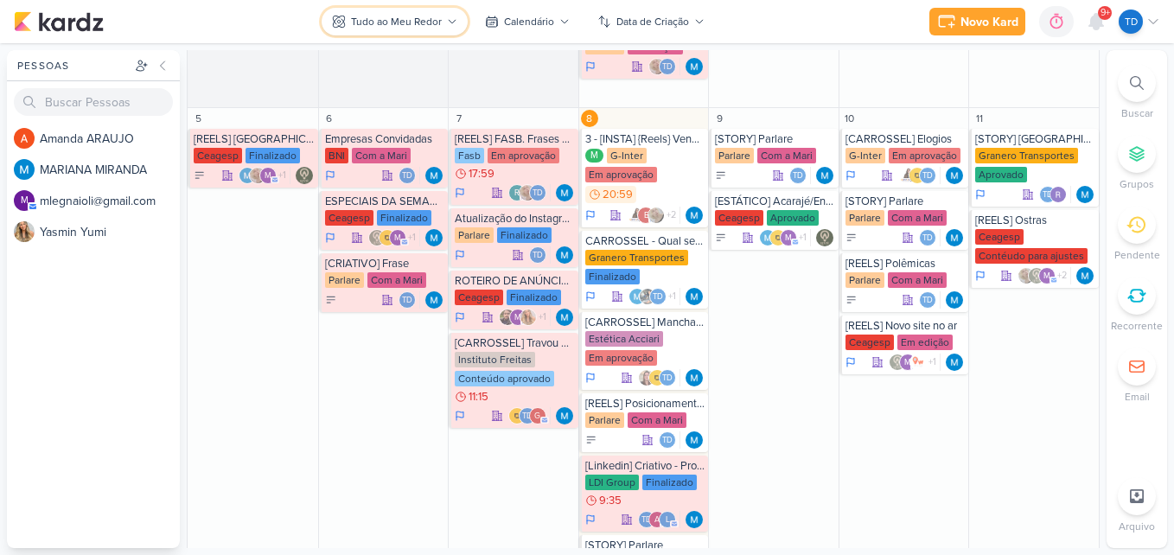
click at [429, 28] on div "Tudo ao Meu Redor" at bounding box center [396, 22] width 91 height 16
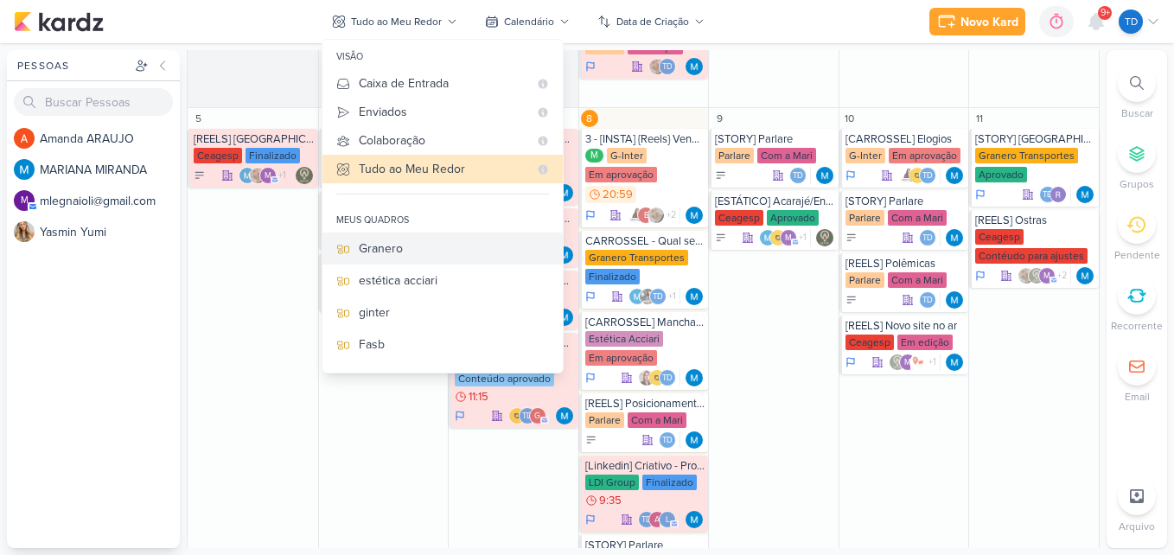
click at [436, 244] on div "Granero" at bounding box center [454, 248] width 190 height 18
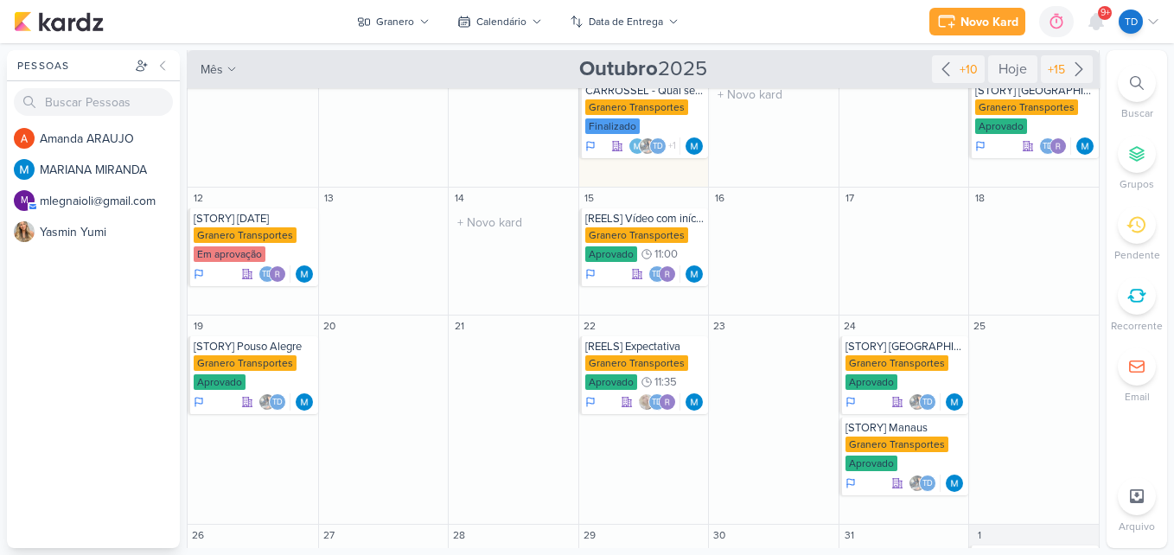
scroll to position [0, 0]
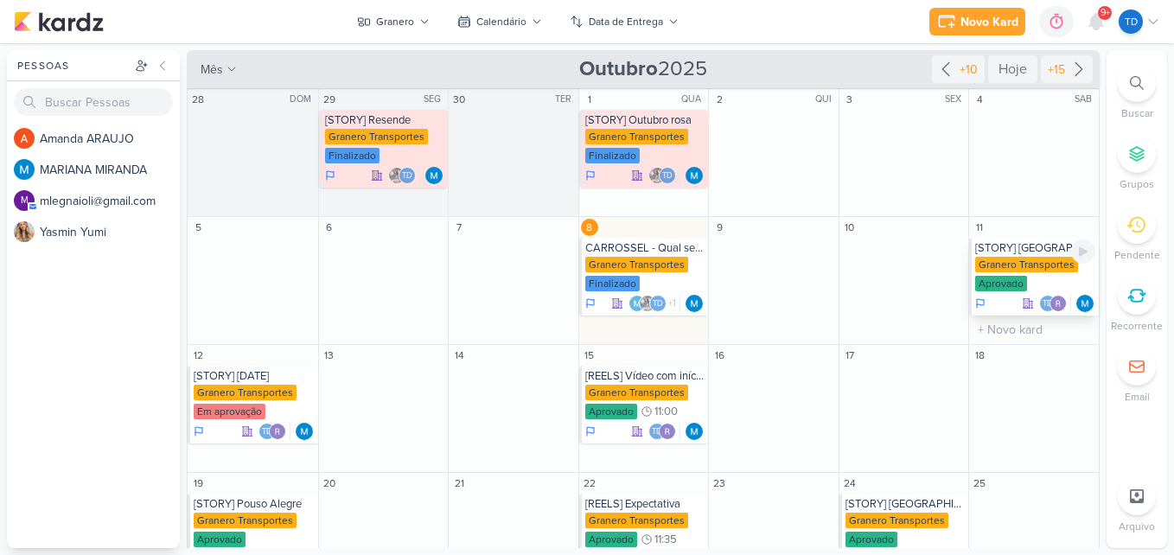
click at [1019, 267] on div "Granero Transportes" at bounding box center [1026, 265] width 103 height 16
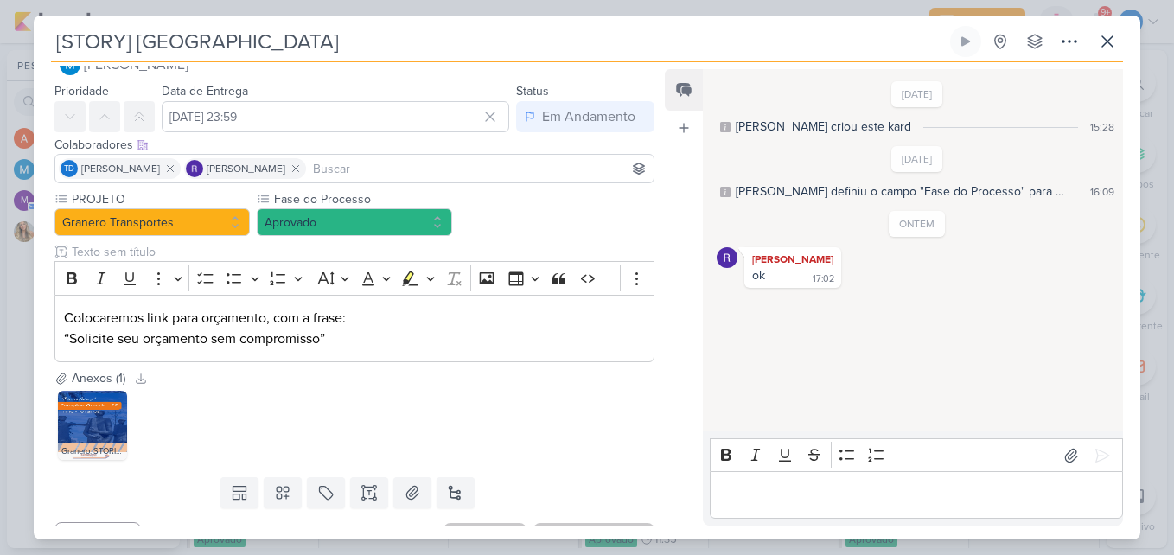
scroll to position [71, 0]
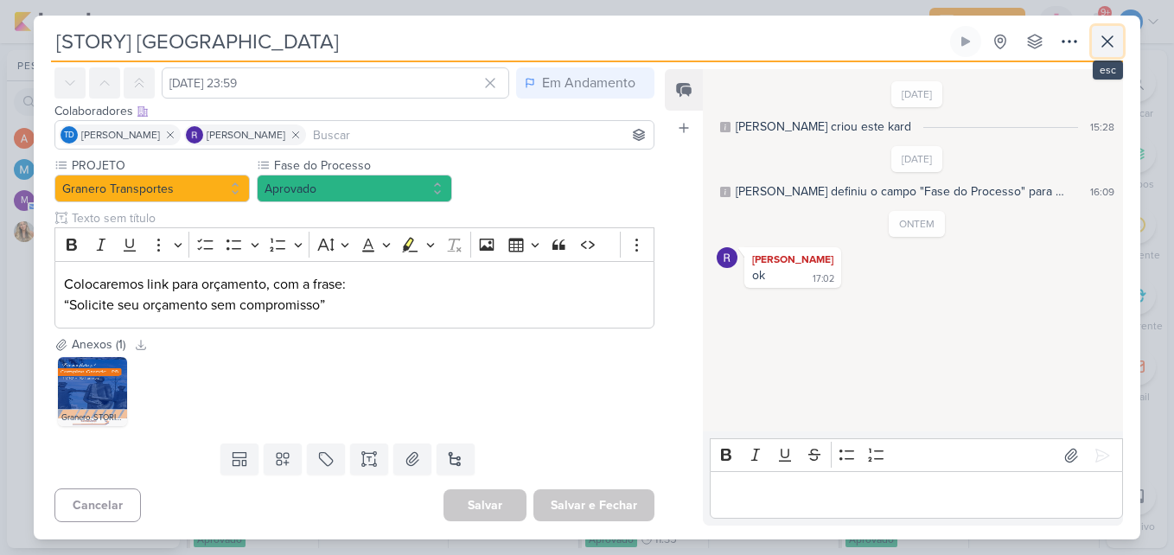
click at [1094, 37] on button at bounding box center [1107, 41] width 31 height 31
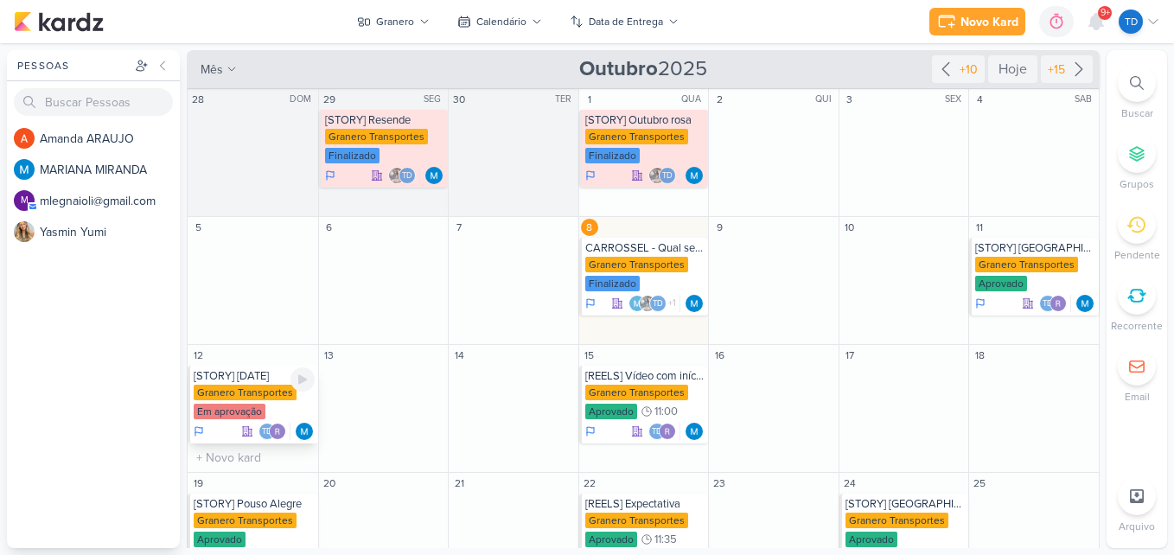
click at [242, 402] on div "Granero Transportes Em aprovação" at bounding box center [254, 403] width 121 height 36
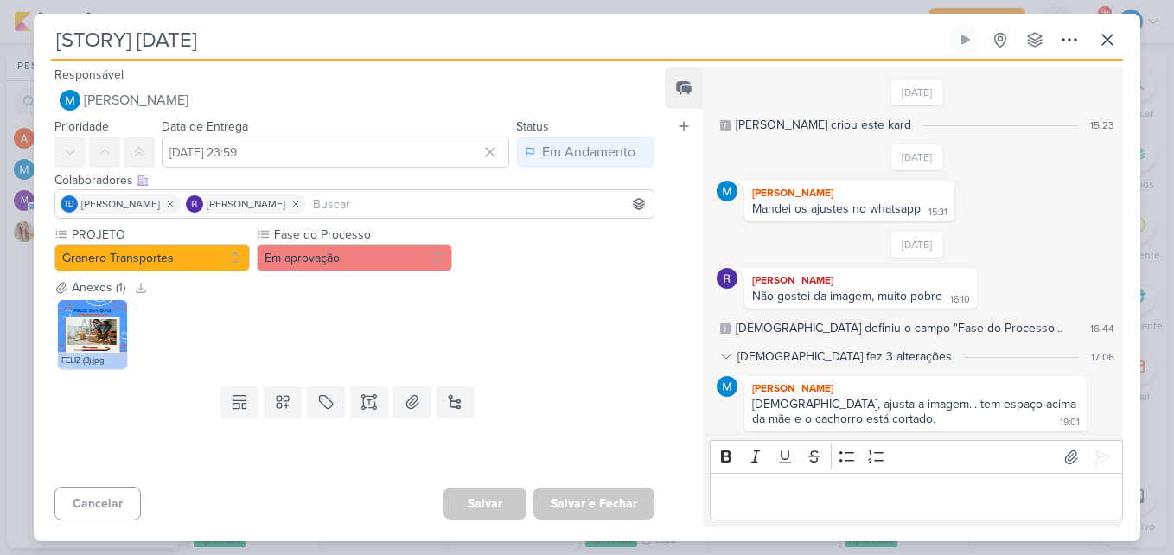
scroll to position [243, 0]
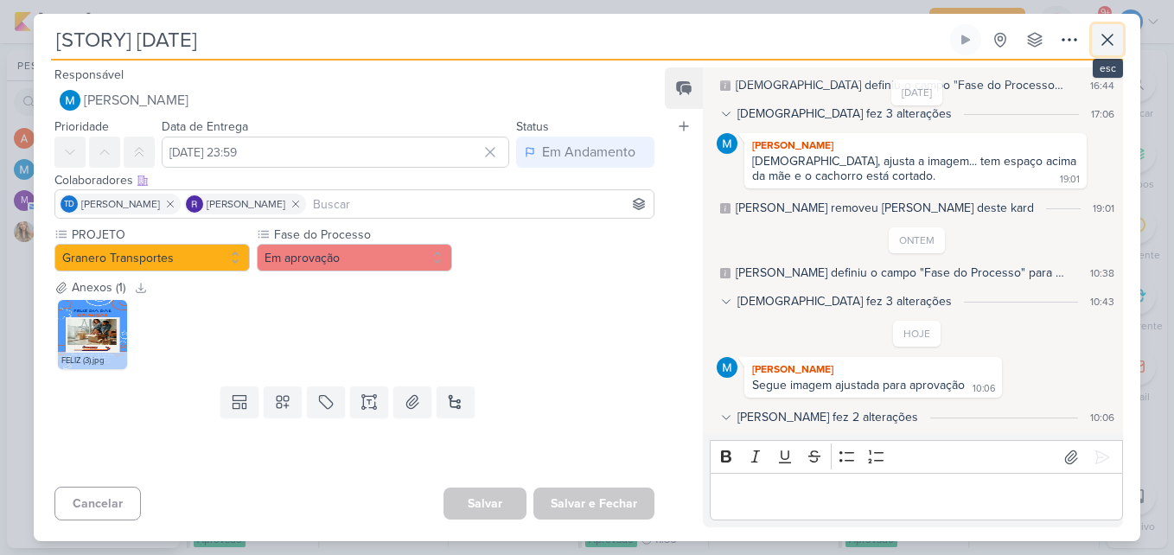
click at [1118, 47] on button at bounding box center [1107, 39] width 31 height 31
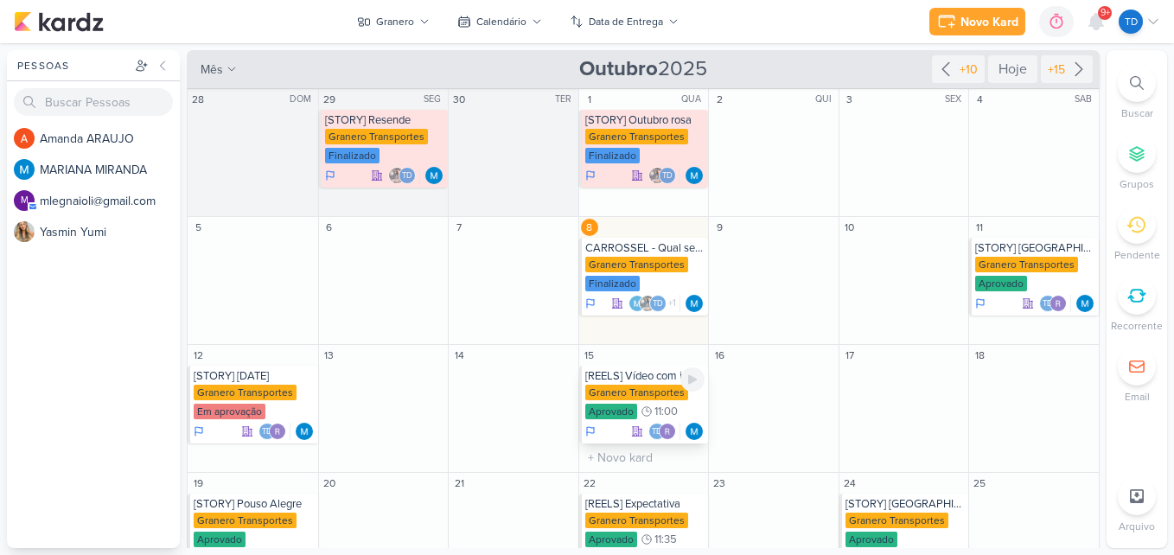
click at [645, 390] on div "Granero Transportes" at bounding box center [636, 393] width 103 height 16
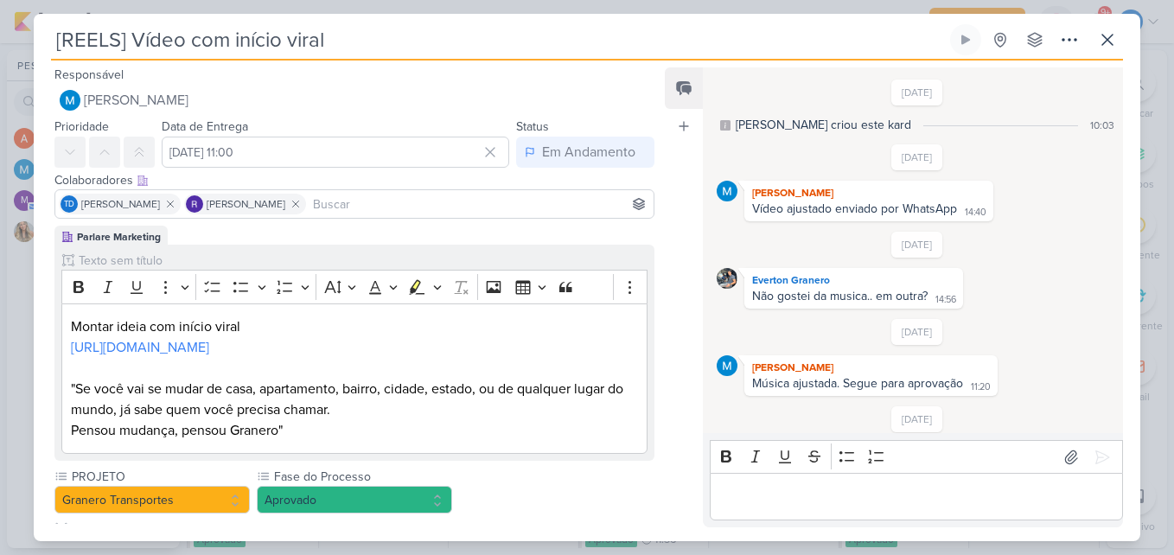
scroll to position [122, 0]
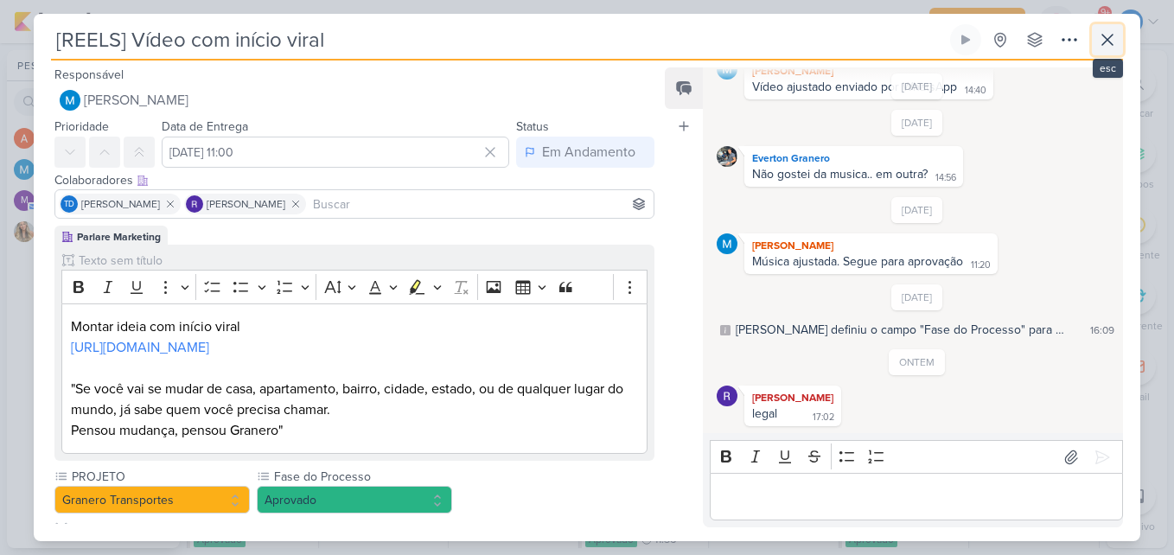
click at [1104, 48] on icon at bounding box center [1107, 39] width 21 height 21
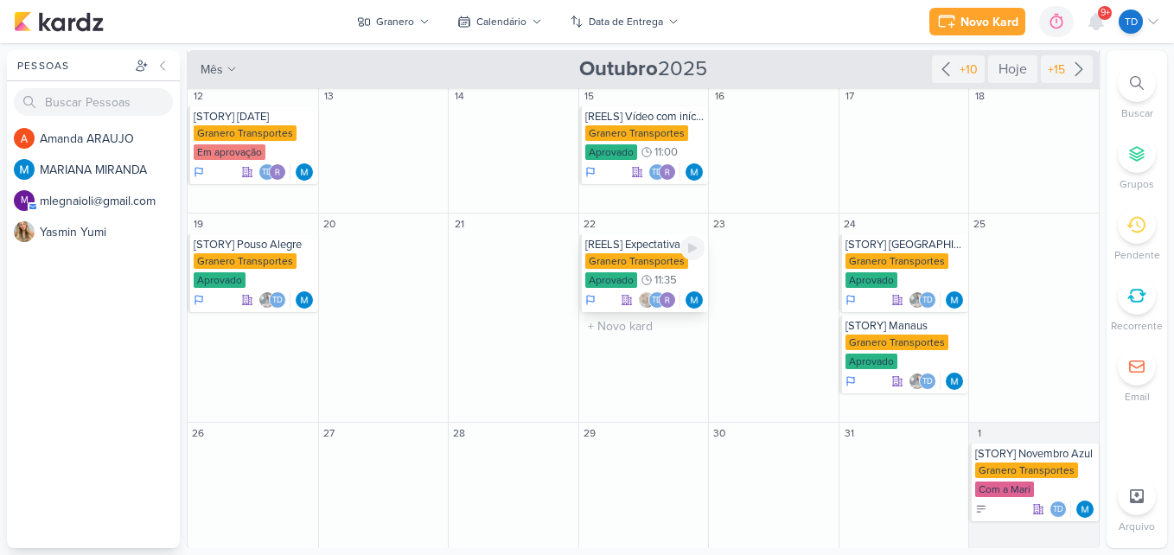
scroll to position [262, 0]
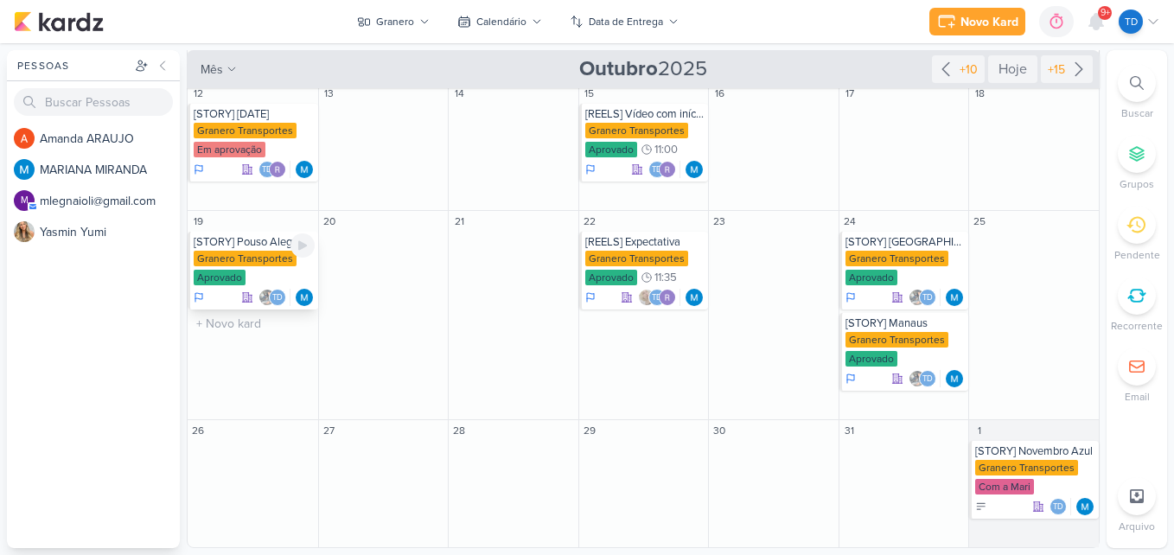
click at [235, 272] on div "Aprovado" at bounding box center [220, 278] width 52 height 16
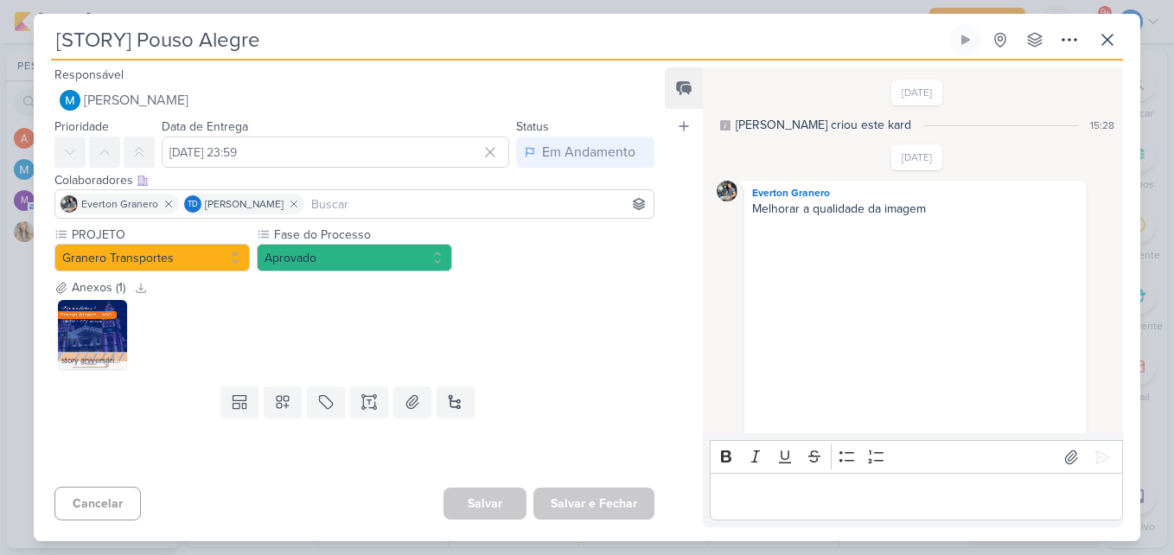
scroll to position [815, 0]
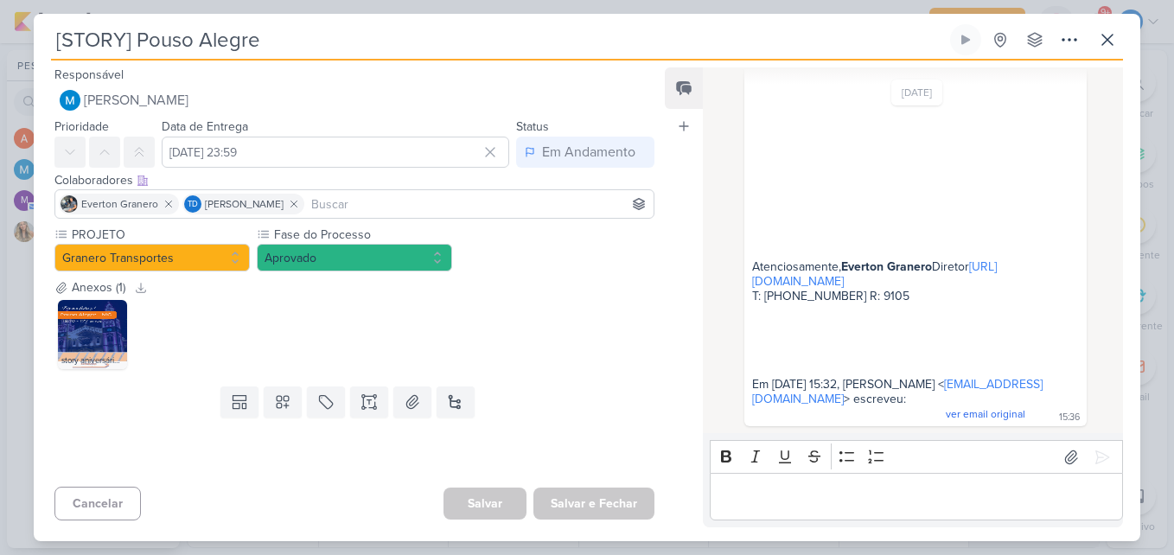
click at [1123, 33] on div "[STORY] Pouso Alegre Criado por MARIANA nenhum grupo disponível" at bounding box center [587, 282] width 1106 height 517
click at [1109, 36] on icon at bounding box center [1107, 39] width 21 height 21
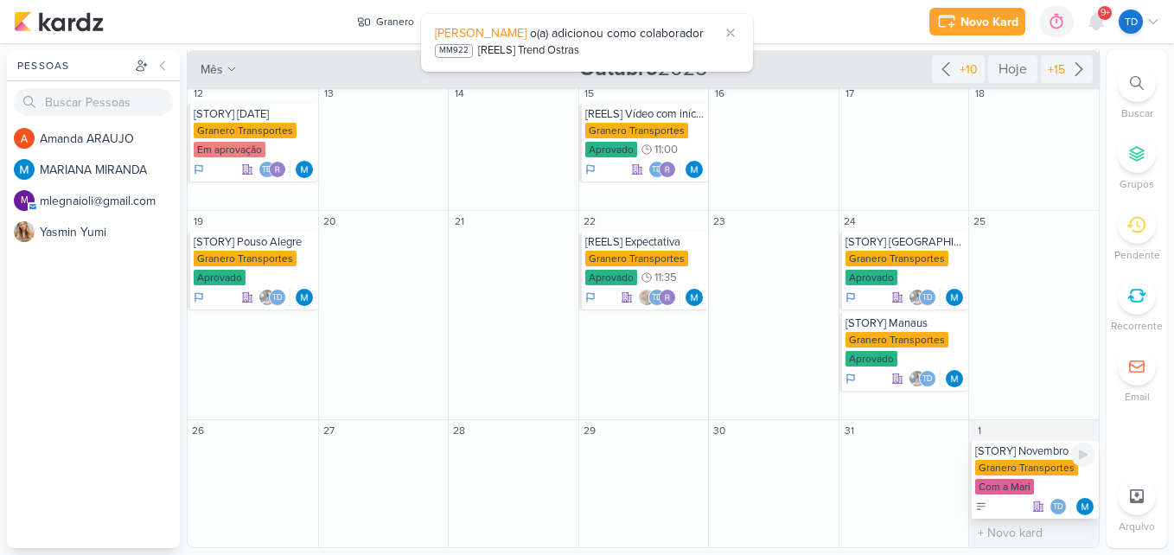
click at [1010, 471] on div "Granero Transportes" at bounding box center [1026, 468] width 103 height 16
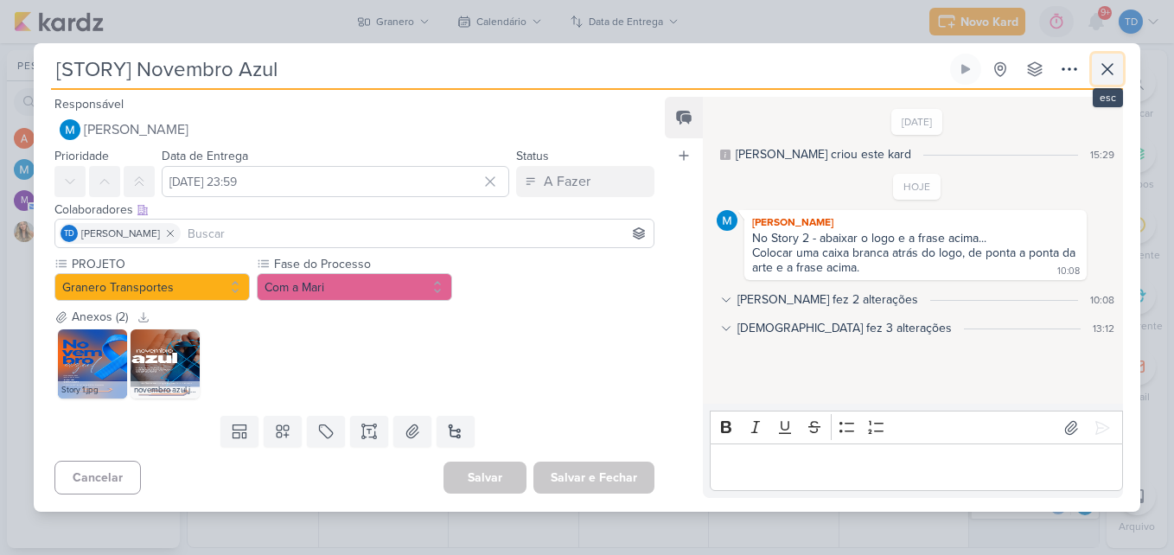
click at [1105, 64] on icon at bounding box center [1107, 69] width 21 height 21
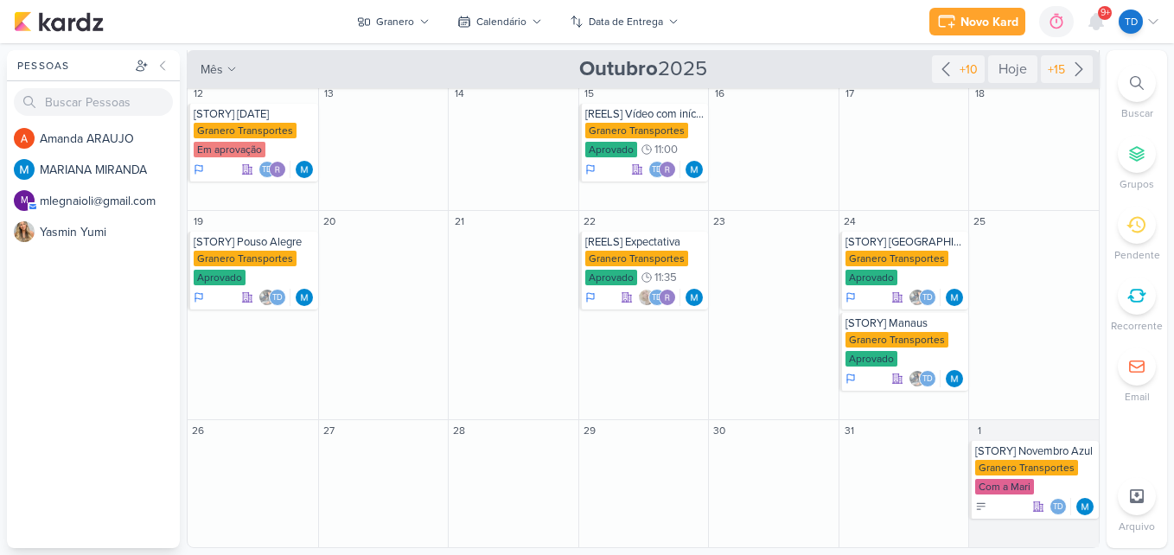
click at [507, 3] on div "Novo Kard Ctrl + k 0h0m Sessão desligada... Hoje 0h0m Semana 0h0m Mês 0h0m" at bounding box center [587, 21] width 1146 height 43
click at [508, 23] on div "Calendário" at bounding box center [501, 22] width 50 height 16
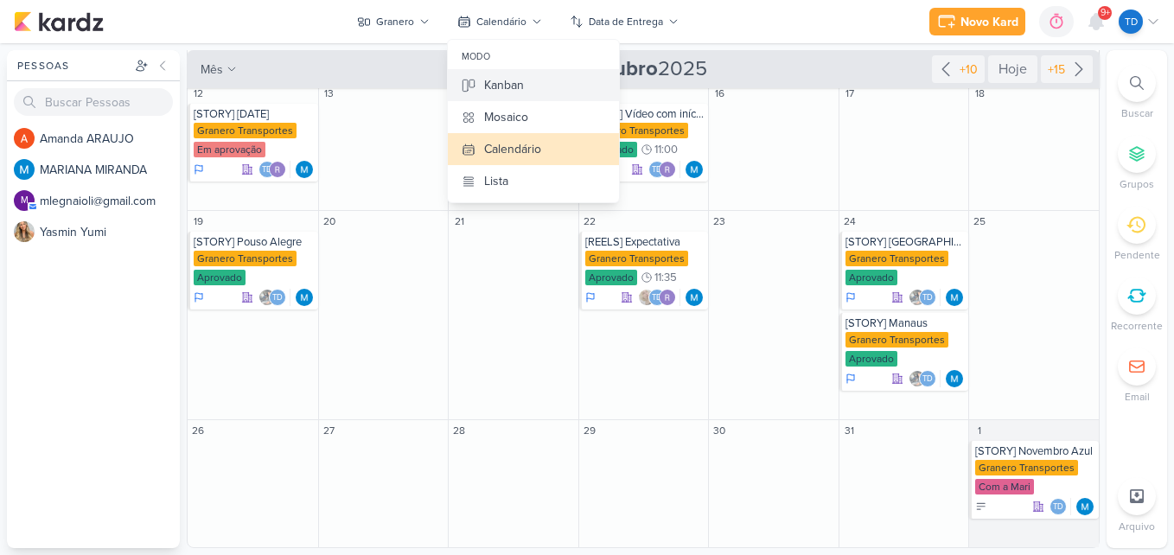
click at [539, 81] on button "Kanban" at bounding box center [533, 85] width 171 height 32
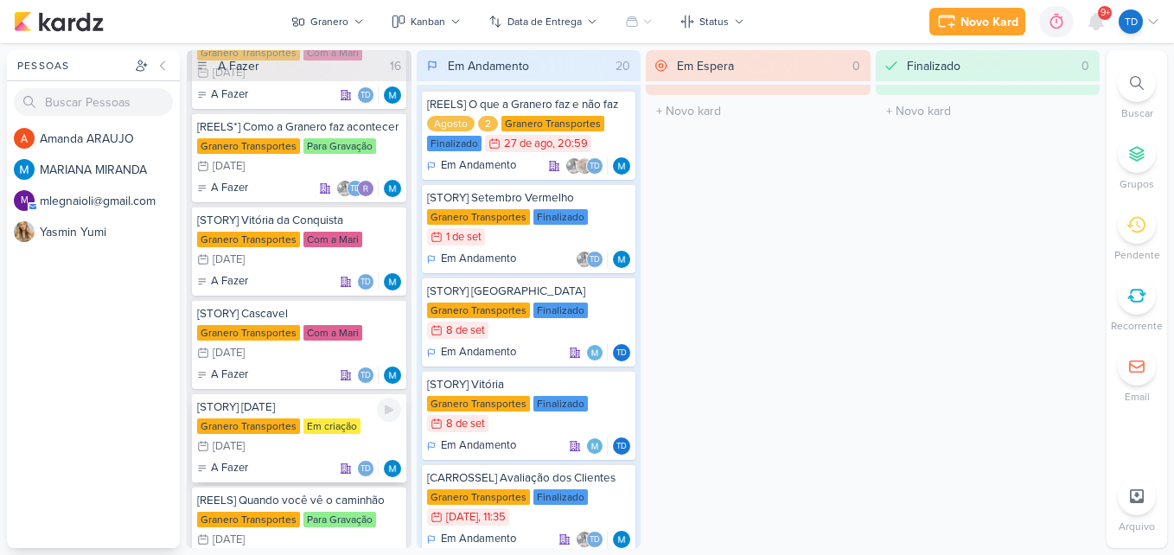
scroll to position [259, 0]
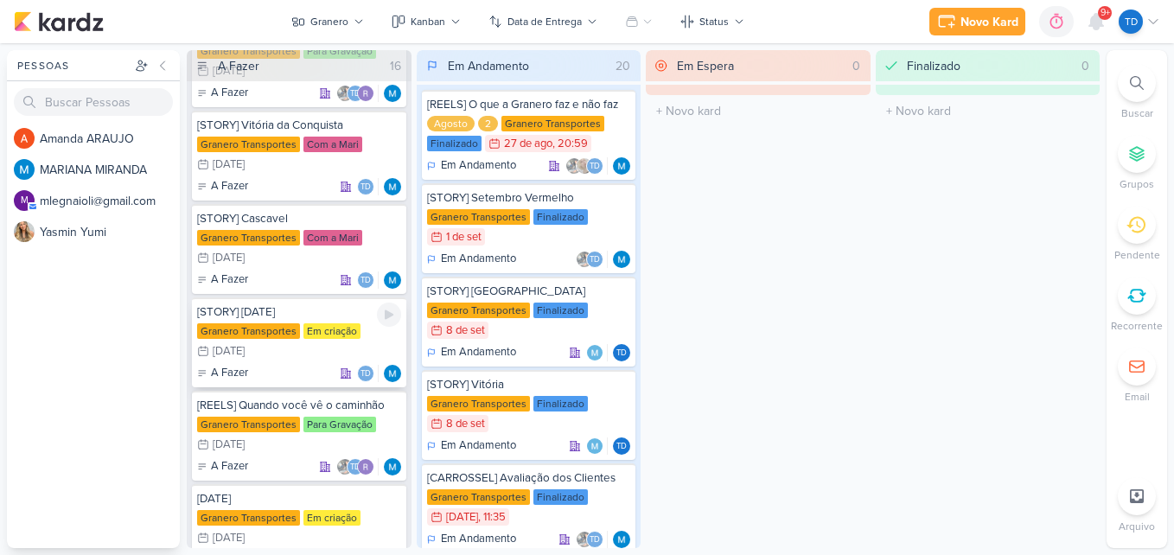
click at [352, 335] on div "Em criação" at bounding box center [331, 331] width 57 height 16
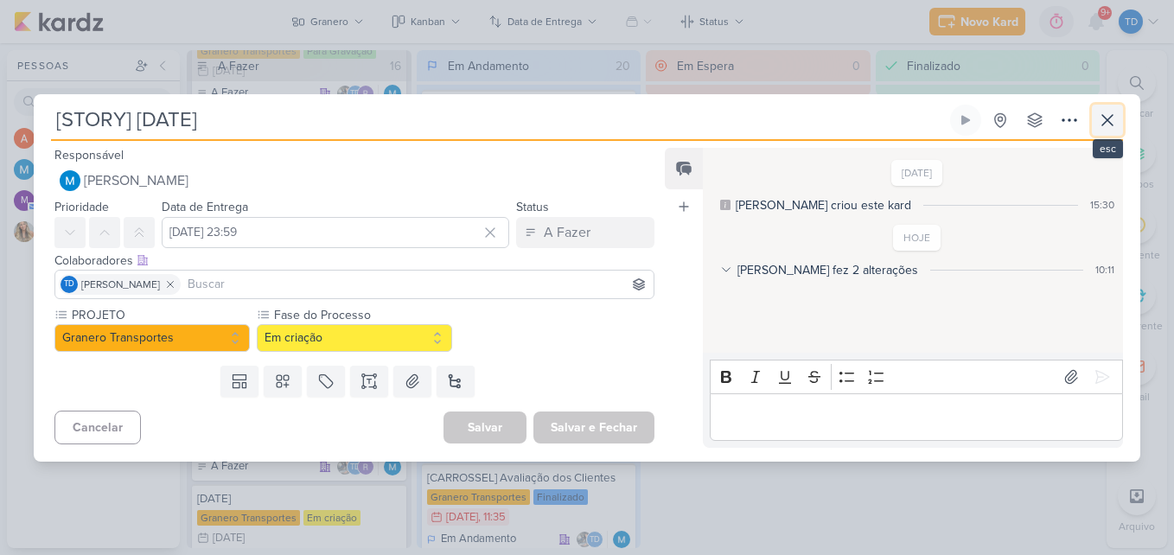
click at [1102, 122] on icon at bounding box center [1107, 120] width 21 height 21
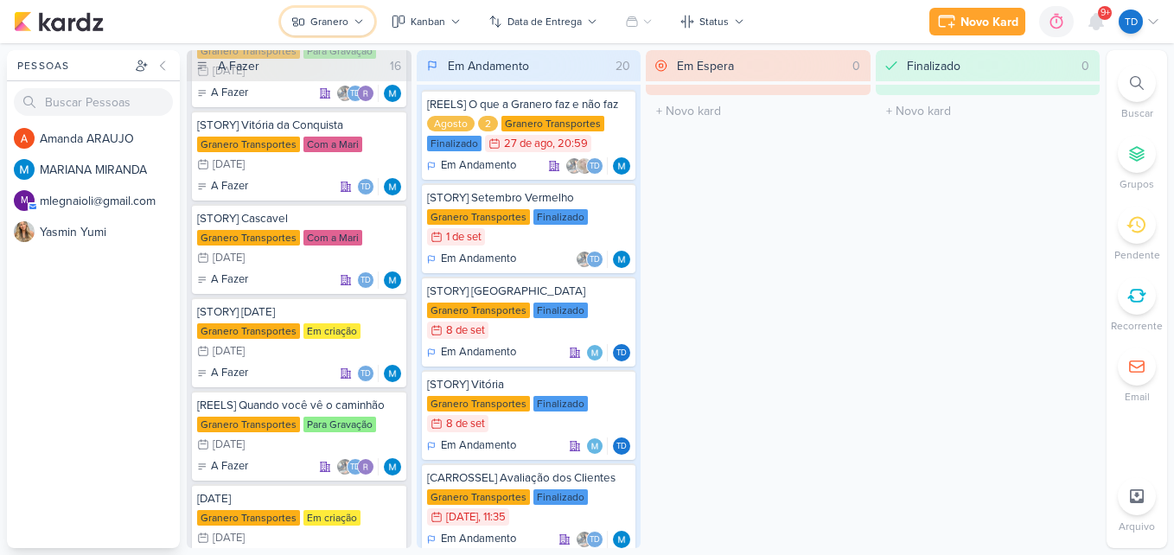
click at [347, 10] on button "Granero" at bounding box center [327, 22] width 93 height 28
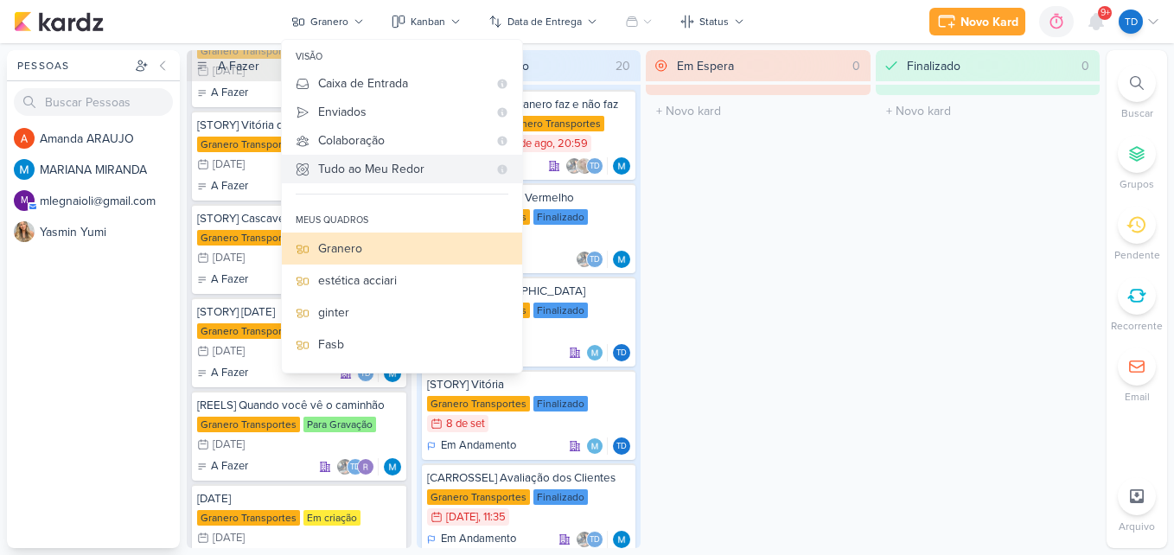
click at [397, 171] on div "Tudo ao Meu Redor" at bounding box center [402, 169] width 169 height 18
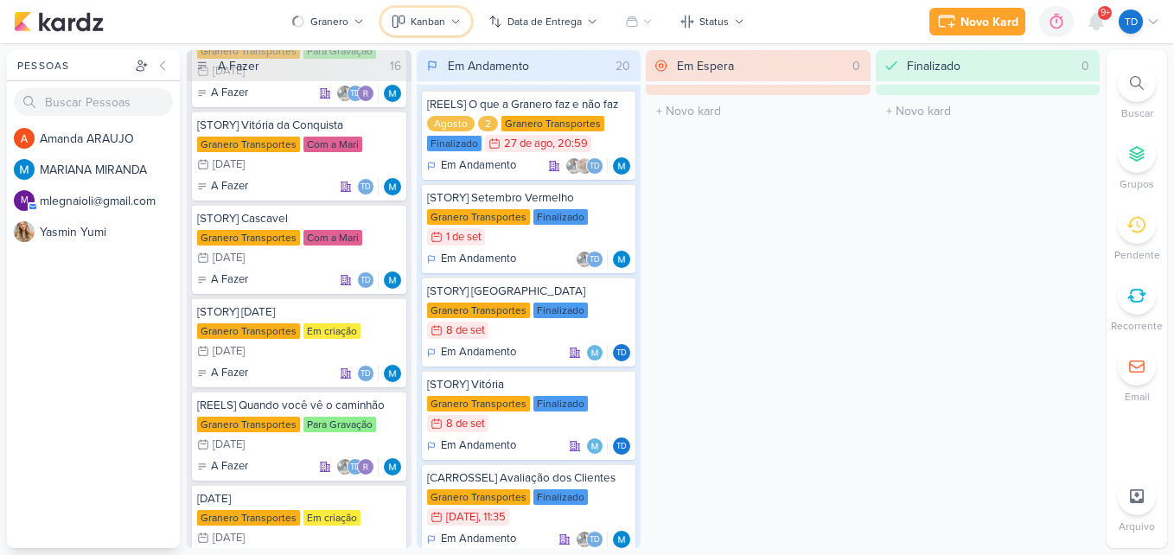
click at [443, 24] on div "Kanban" at bounding box center [428, 22] width 35 height 16
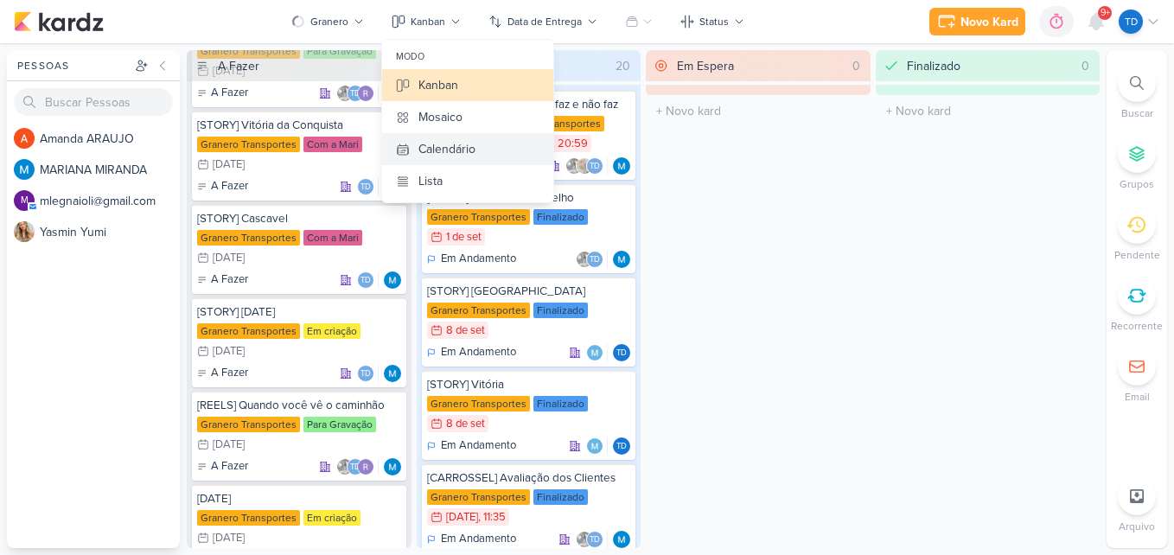
click at [459, 153] on div "Calendário" at bounding box center [446, 149] width 57 height 18
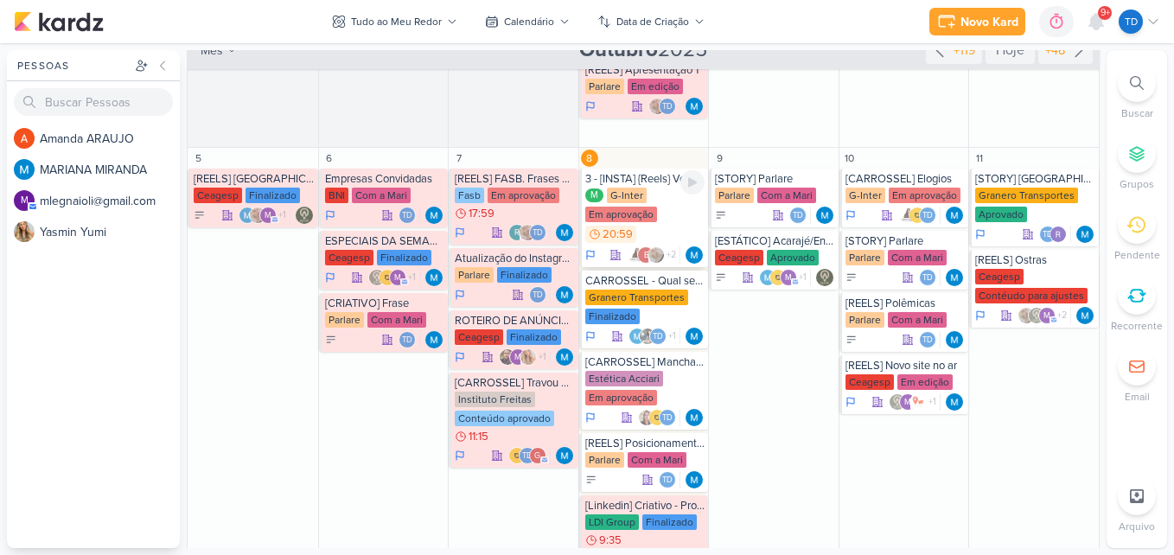
scroll to position [519, 0]
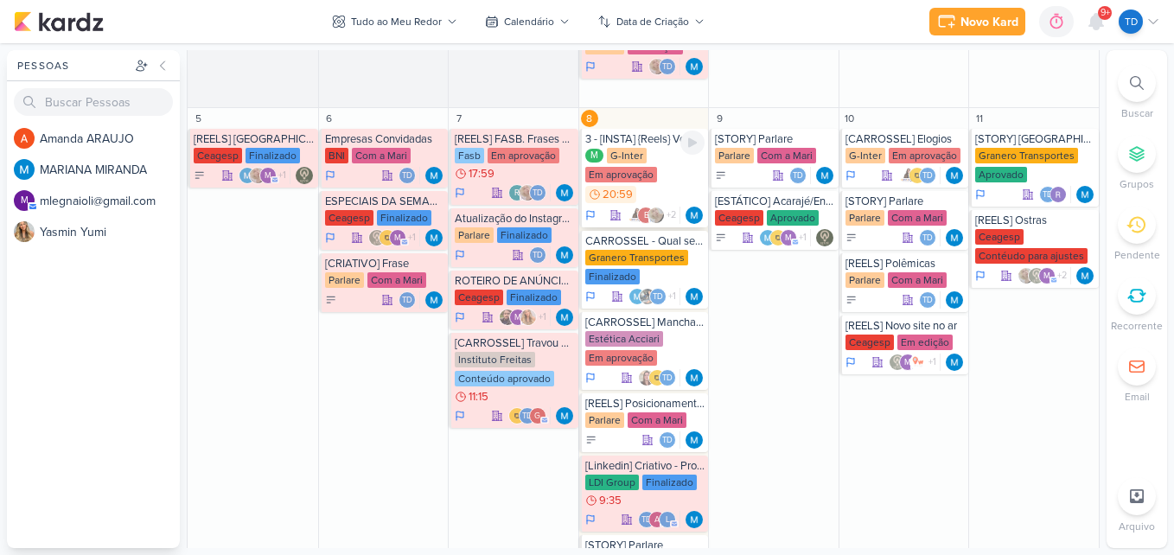
click at [668, 175] on div "M G-Inter Em aprovação 20:59" at bounding box center [645, 176] width 120 height 57
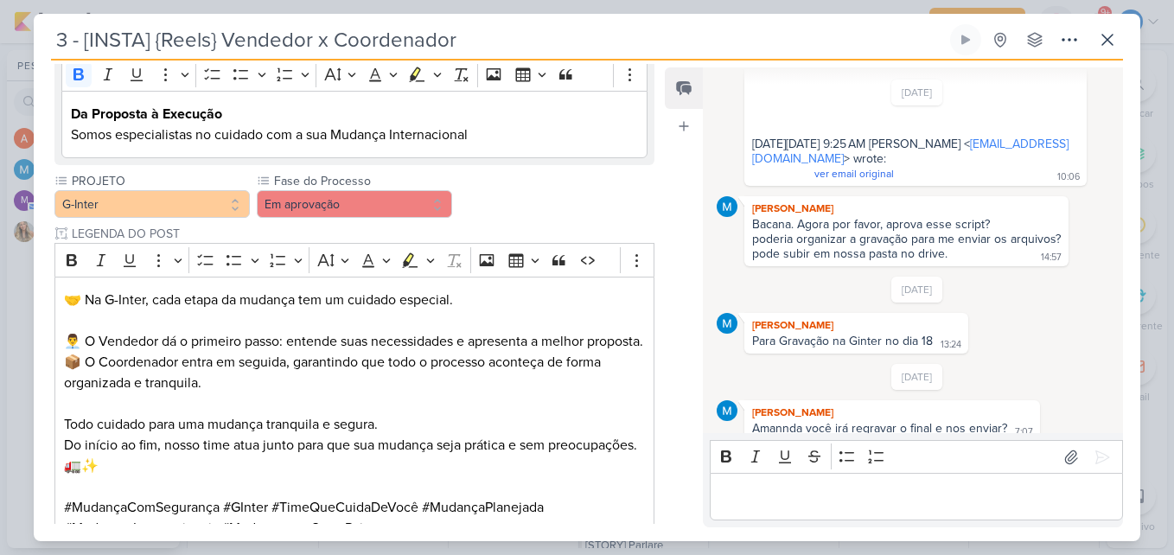
scroll to position [1037, 0]
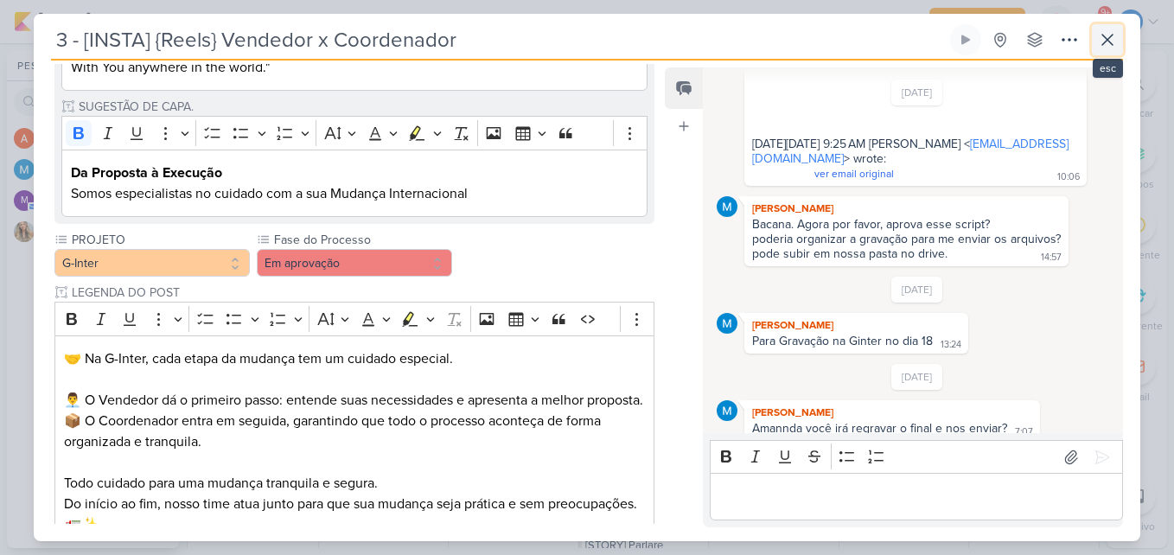
click at [1100, 41] on icon at bounding box center [1107, 39] width 21 height 21
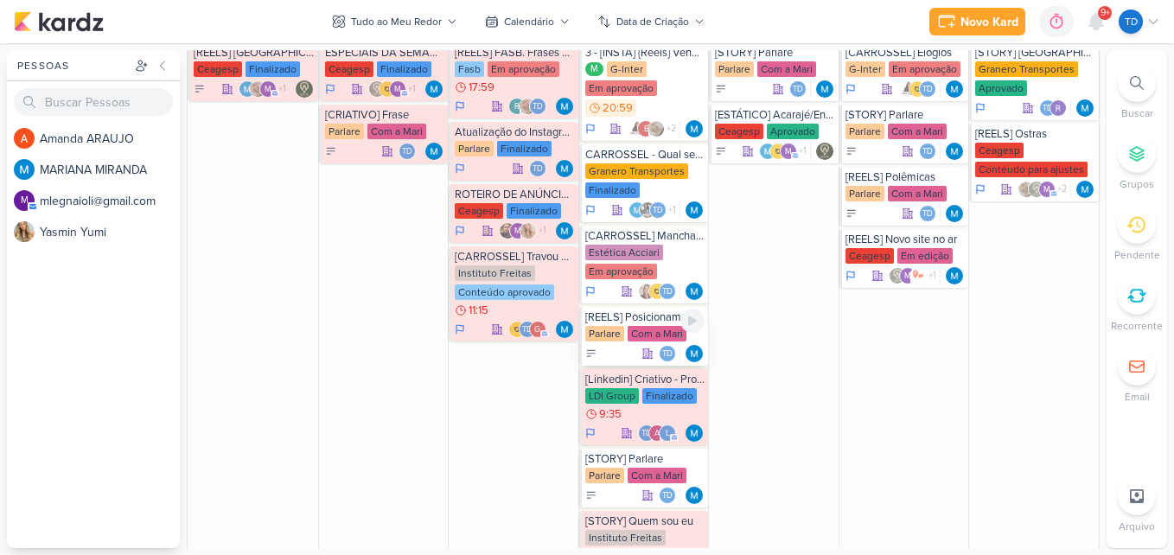
scroll to position [691, 0]
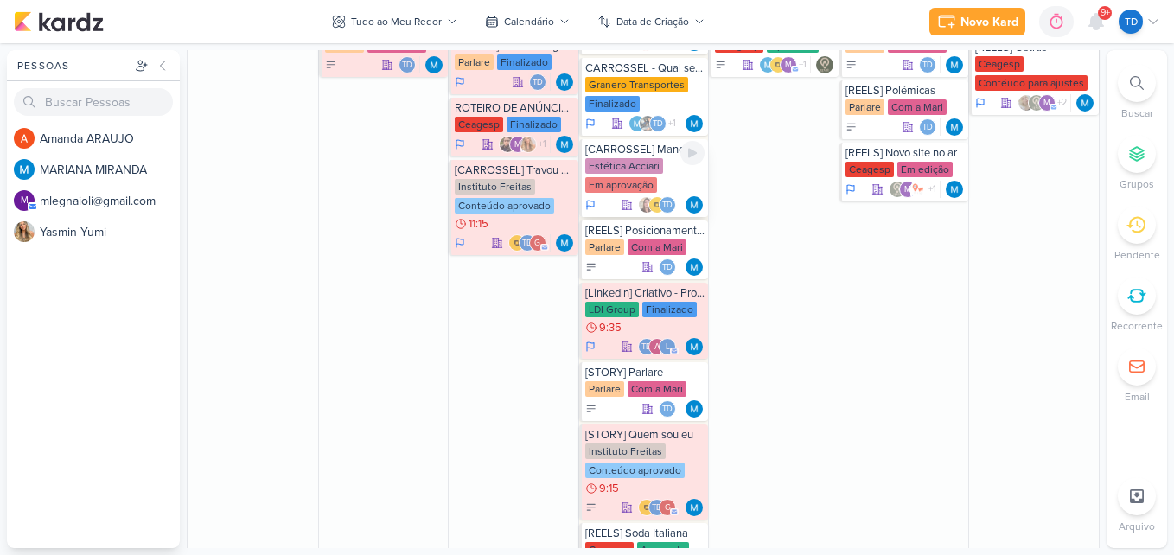
click at [661, 176] on div "Estética Acciari Em aprovação" at bounding box center [645, 176] width 120 height 36
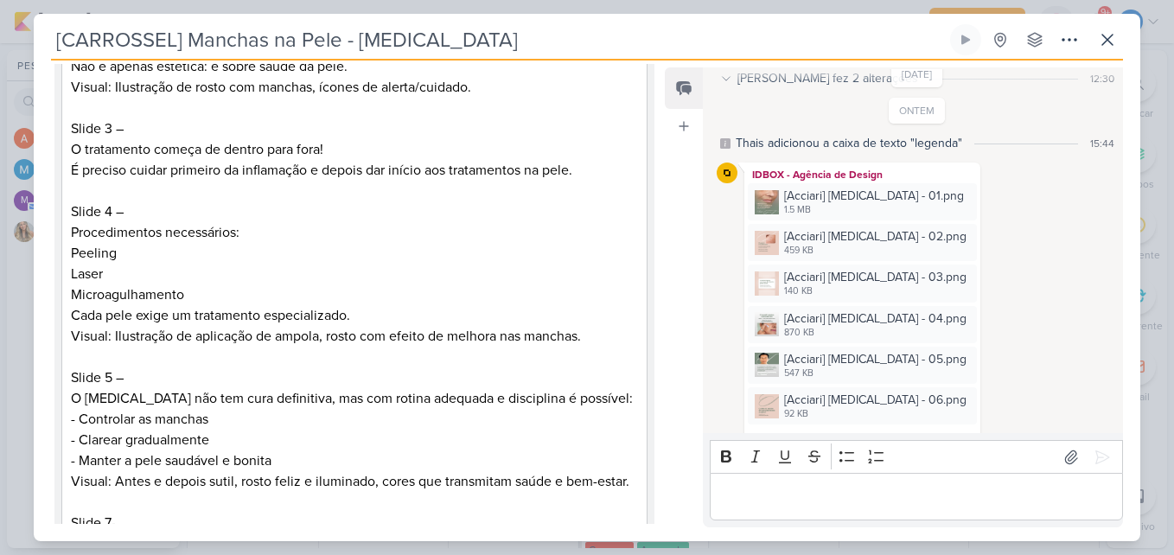
scroll to position [907, 0]
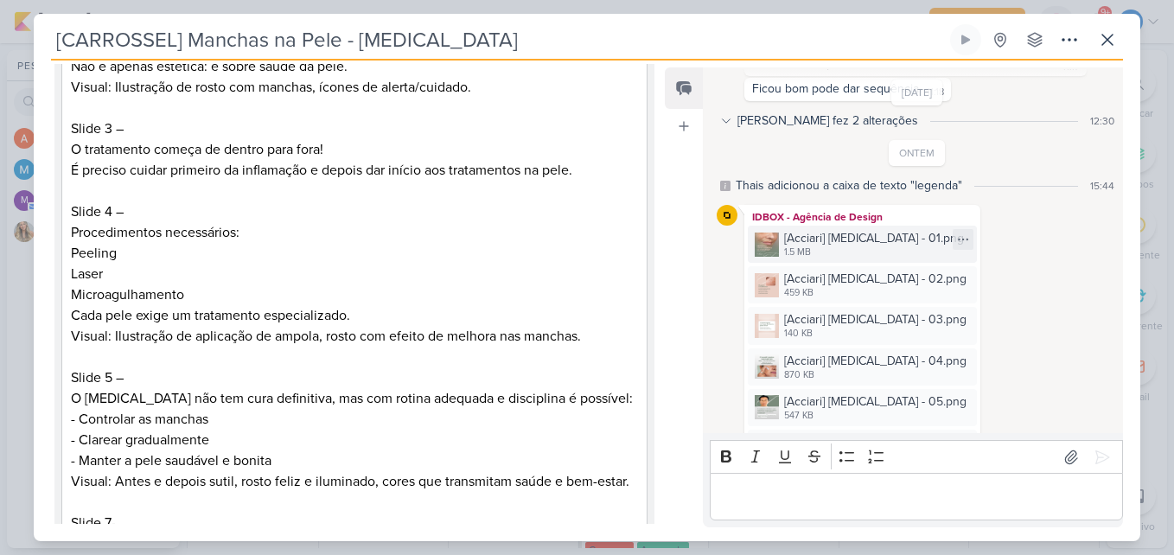
click at [794, 250] on div "1.5 MB" at bounding box center [874, 252] width 180 height 14
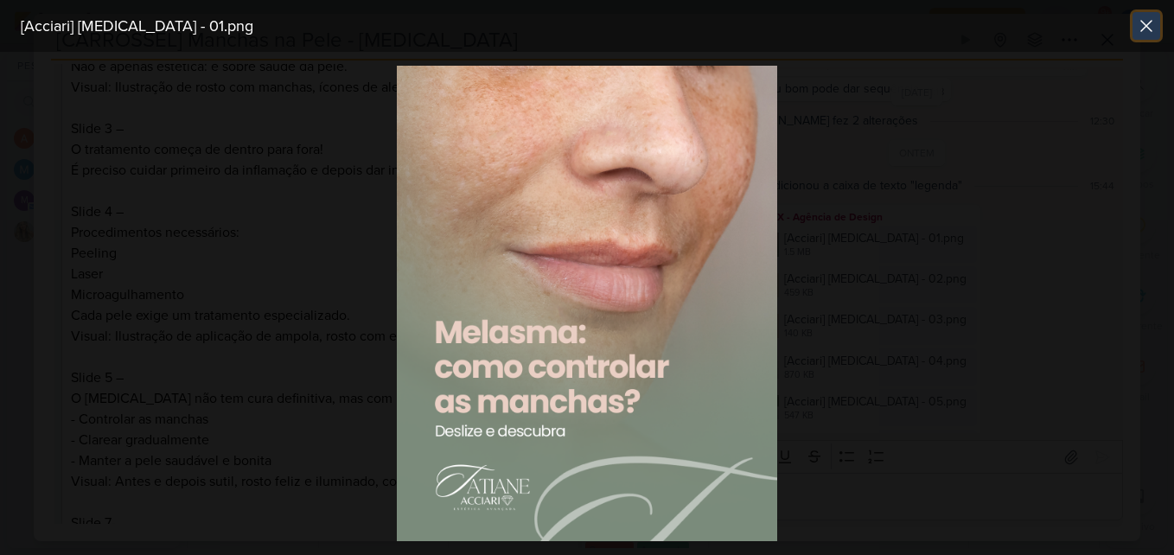
click at [1141, 29] on icon at bounding box center [1146, 26] width 21 height 21
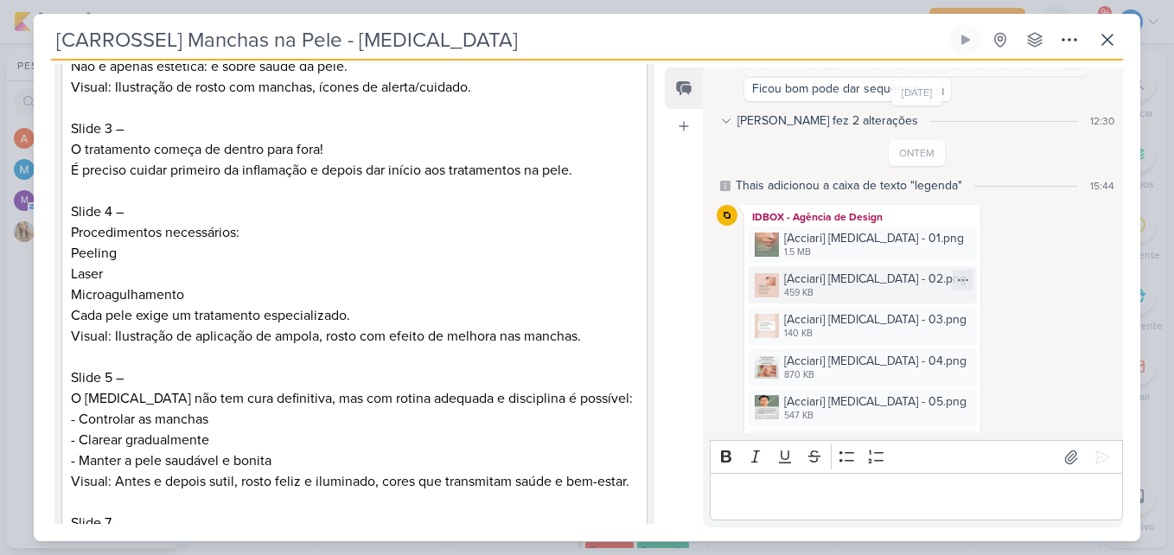
click at [850, 293] on div "459 KB" at bounding box center [875, 293] width 182 height 14
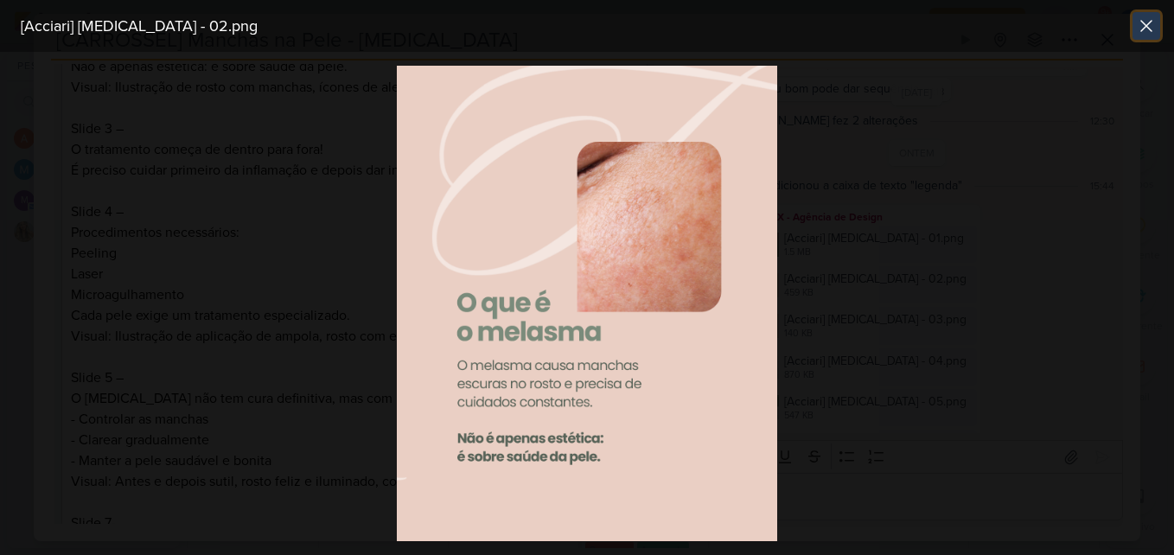
click at [1151, 34] on icon at bounding box center [1146, 26] width 21 height 21
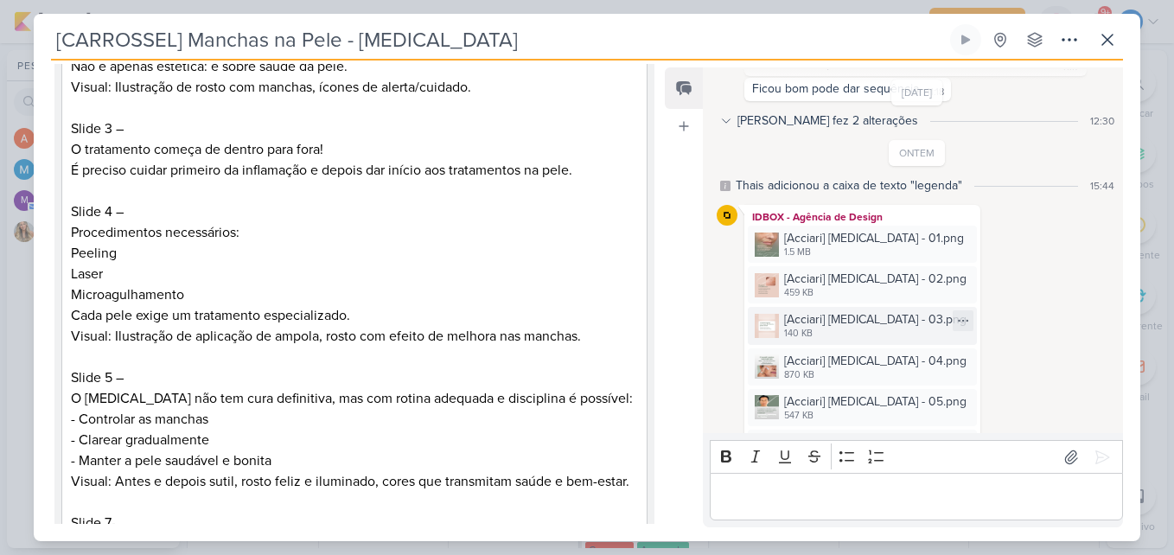
click at [843, 319] on div "[Acciari] Melasma - 03.png" at bounding box center [875, 319] width 182 height 18
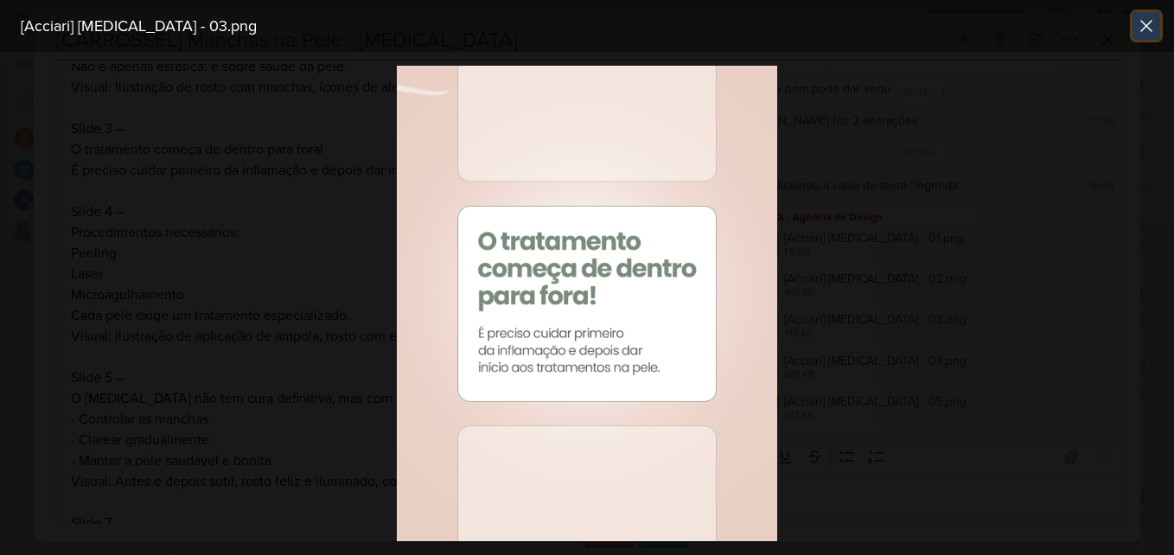
click at [1141, 19] on icon at bounding box center [1146, 26] width 21 height 21
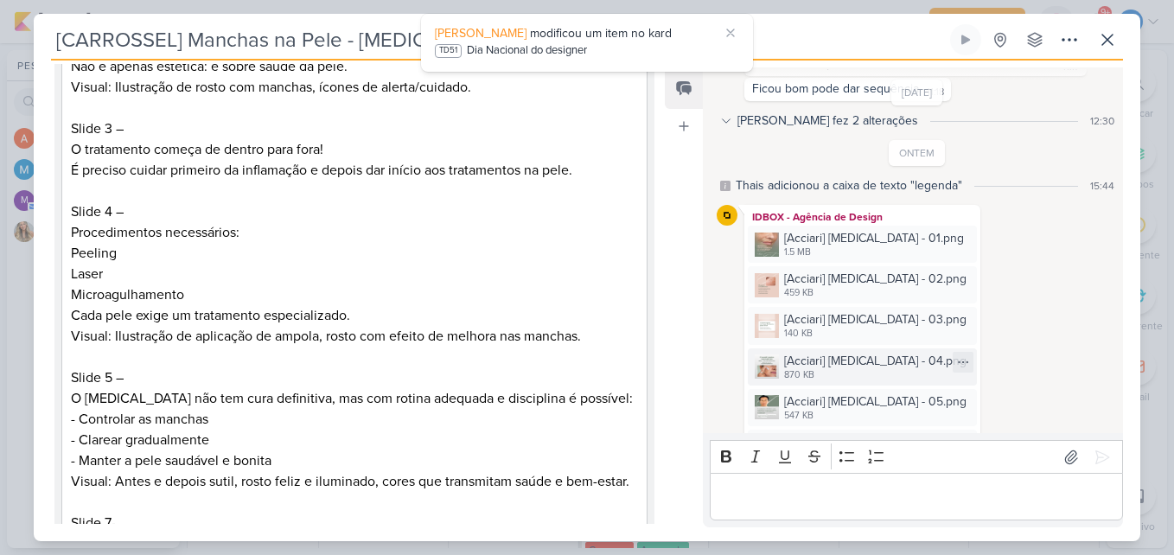
click at [826, 373] on div "870 KB" at bounding box center [875, 375] width 182 height 14
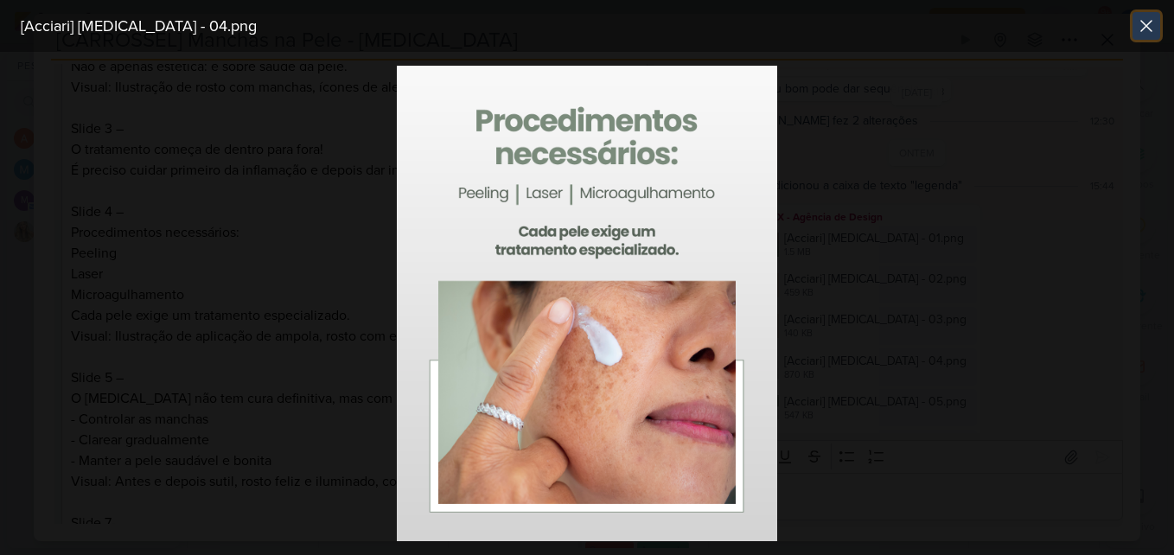
click at [1154, 32] on icon at bounding box center [1146, 26] width 21 height 21
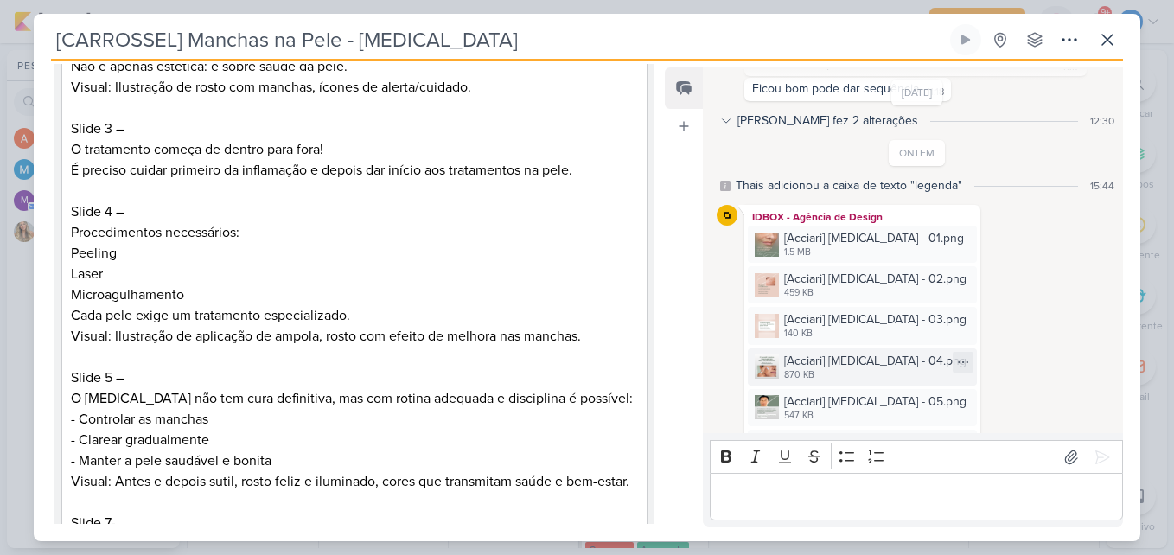
scroll to position [994, 0]
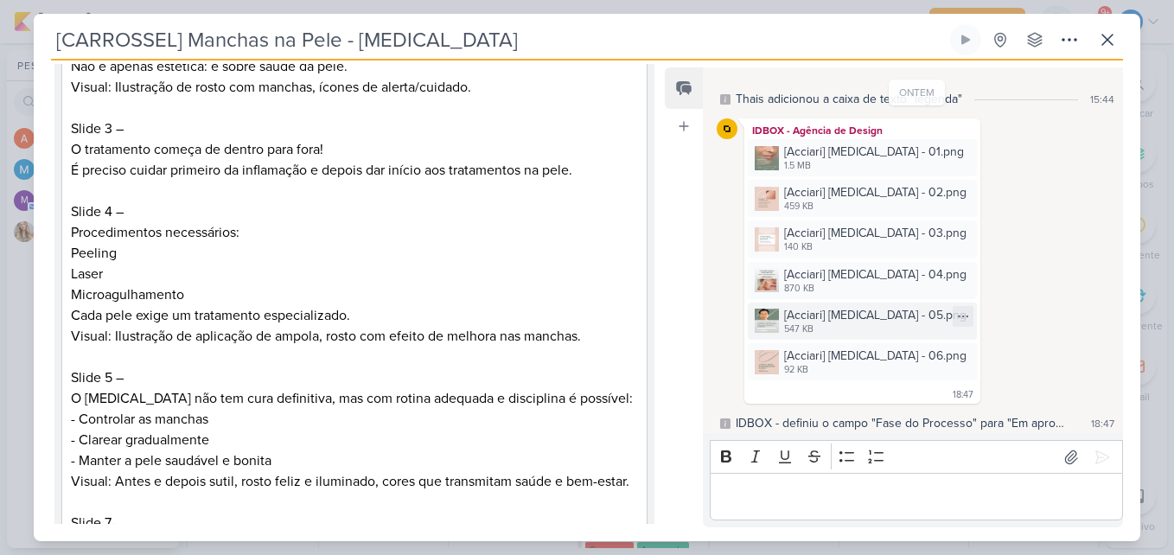
click at [837, 321] on div "[Acciari] Melasma - 05.png" at bounding box center [875, 315] width 182 height 18
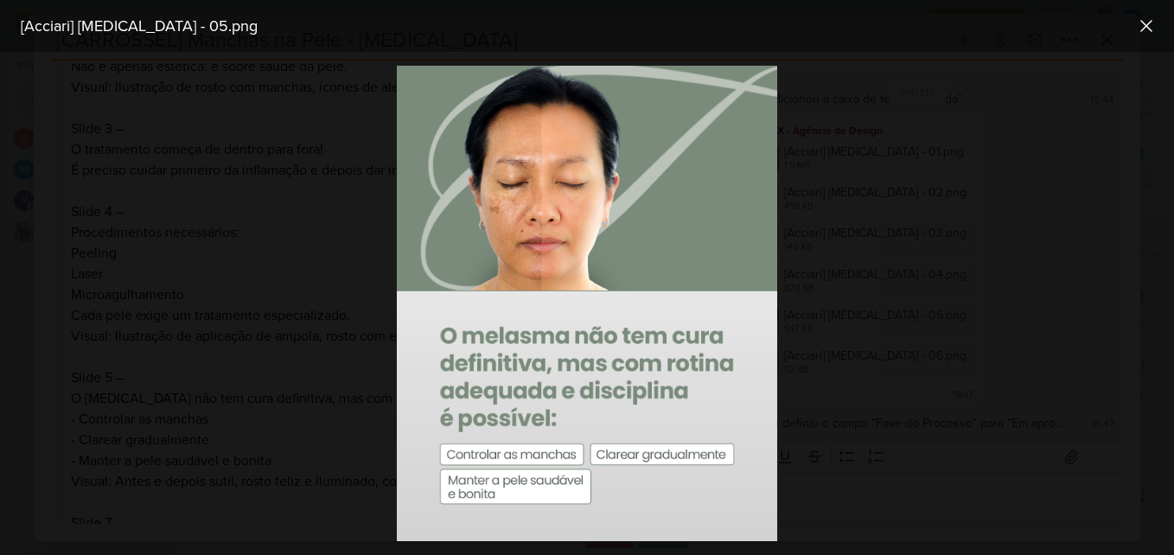
click at [905, 253] on div at bounding box center [587, 303] width 1174 height 503
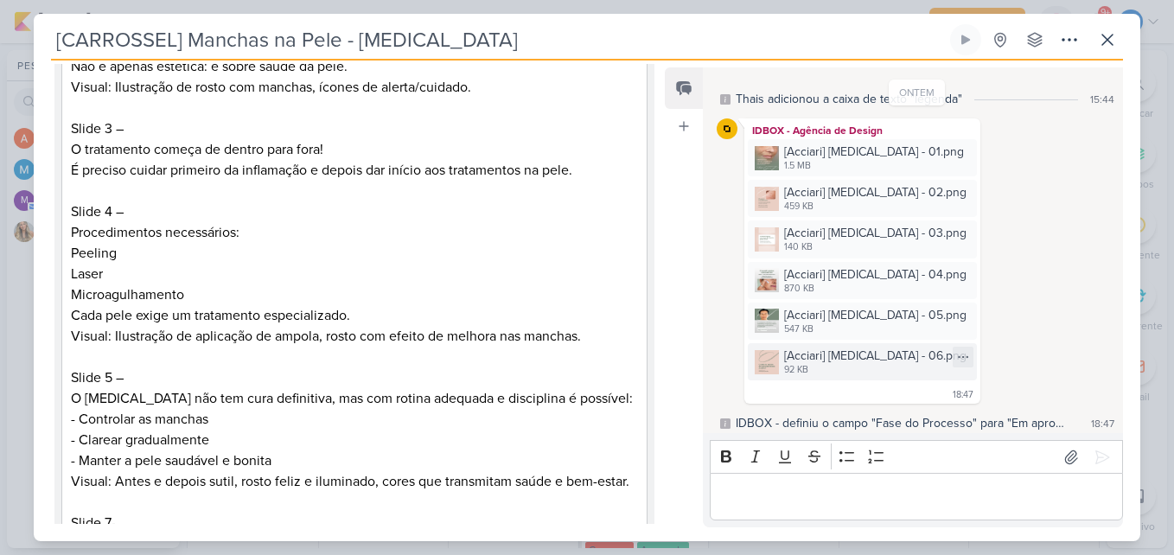
click at [870, 361] on div "[Acciari] Melasma - 06.png" at bounding box center [875, 356] width 182 height 18
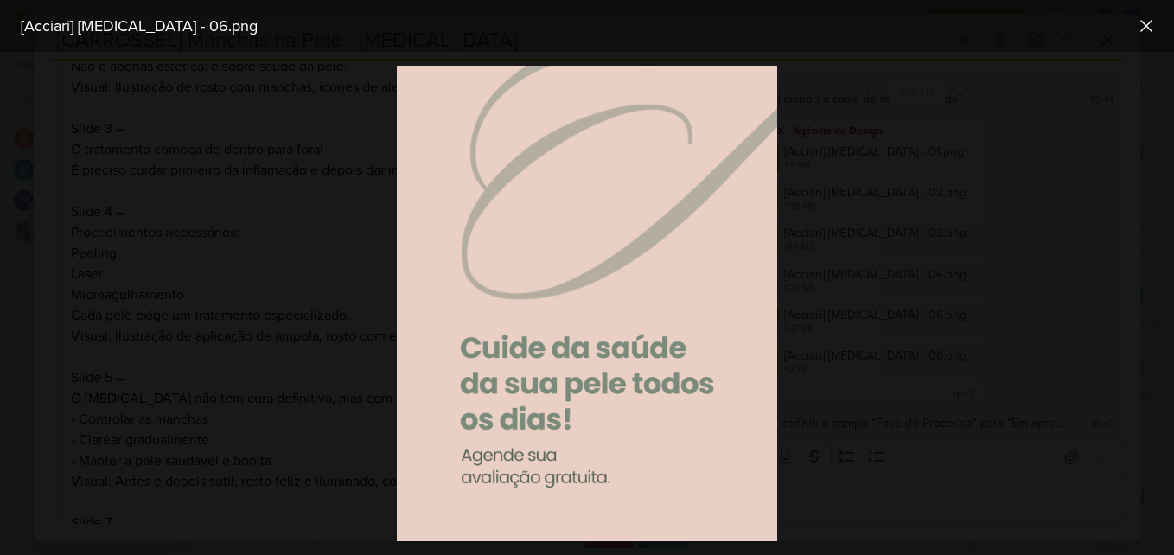
click at [388, 169] on div at bounding box center [587, 303] width 1174 height 503
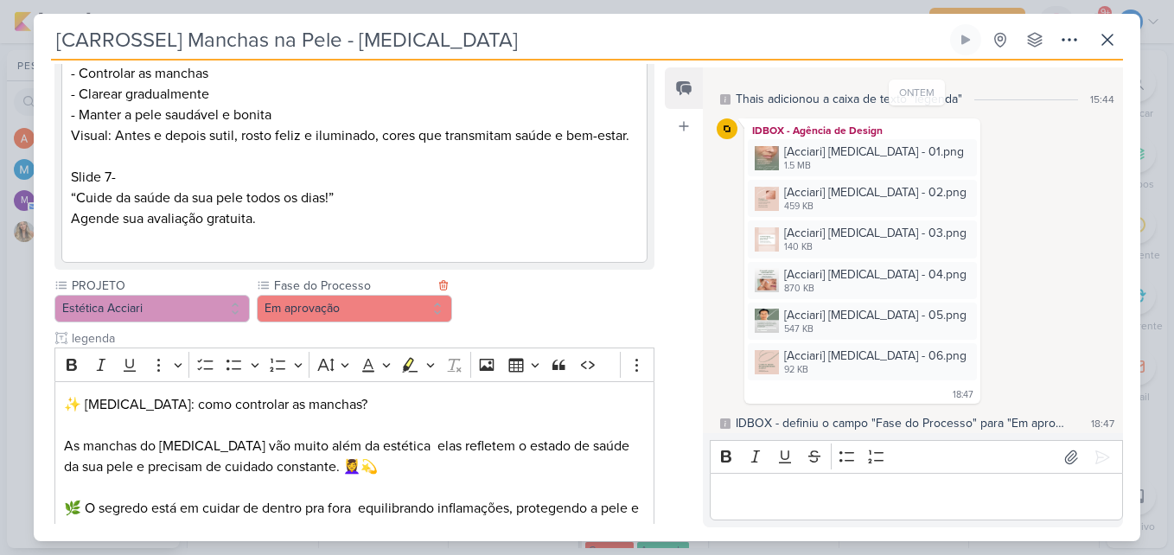
scroll to position [1383, 0]
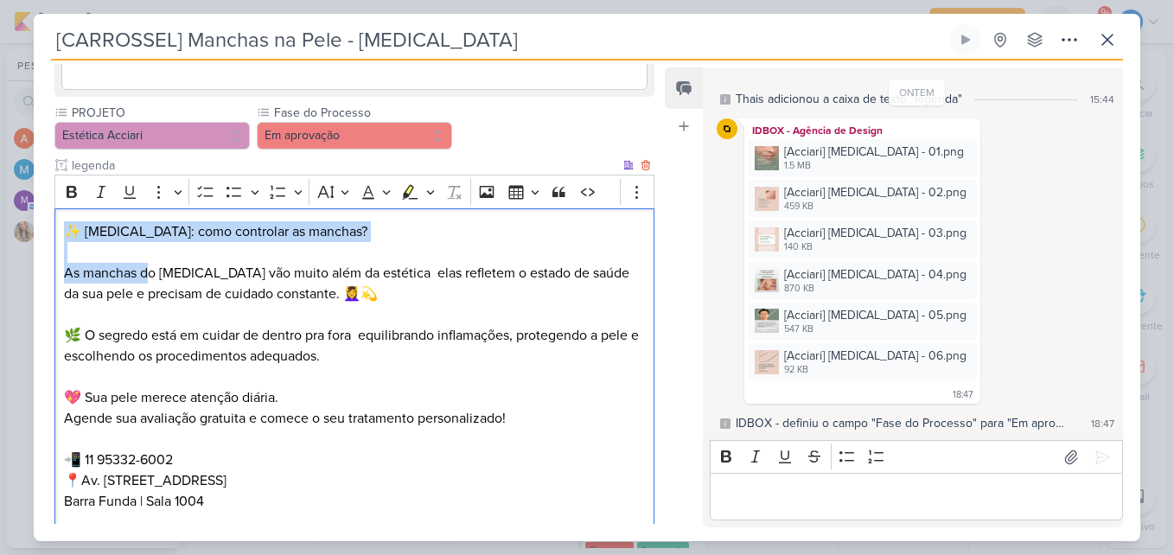
drag, startPoint x: 145, startPoint y: 262, endPoint x: 111, endPoint y: 245, distance: 37.9
click at [144, 261] on div "✨ Melasma: como controlar as manchas? As manchas do melasma vão muito além da e…" at bounding box center [354, 408] width 600 height 400
click at [62, 245] on div "✨ Melasma: como controlar as manchas? As manchas do melasma vão muito além da e…" at bounding box center [354, 408] width 600 height 400
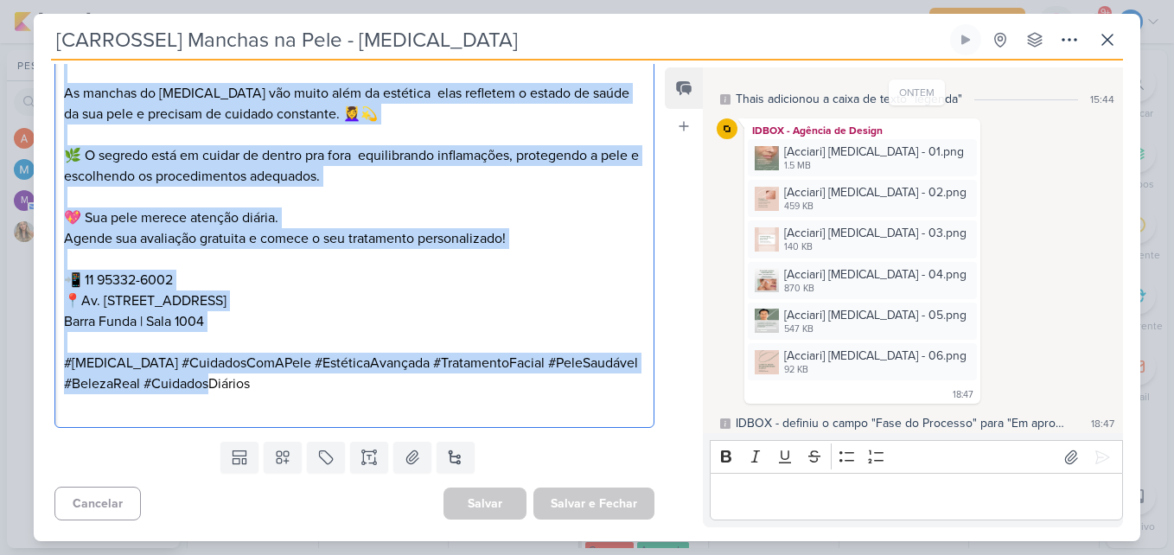
drag, startPoint x: 61, startPoint y: 234, endPoint x: 350, endPoint y: 381, distance: 323.9
click at [352, 384] on div "✨ Melasma: como controlar as manchas? As manchas do melasma vão muito além da e…" at bounding box center [354, 229] width 600 height 400
copy div "✨ Melasma: como controlar as manchas? As manchas do melasma vão muito além da e…"
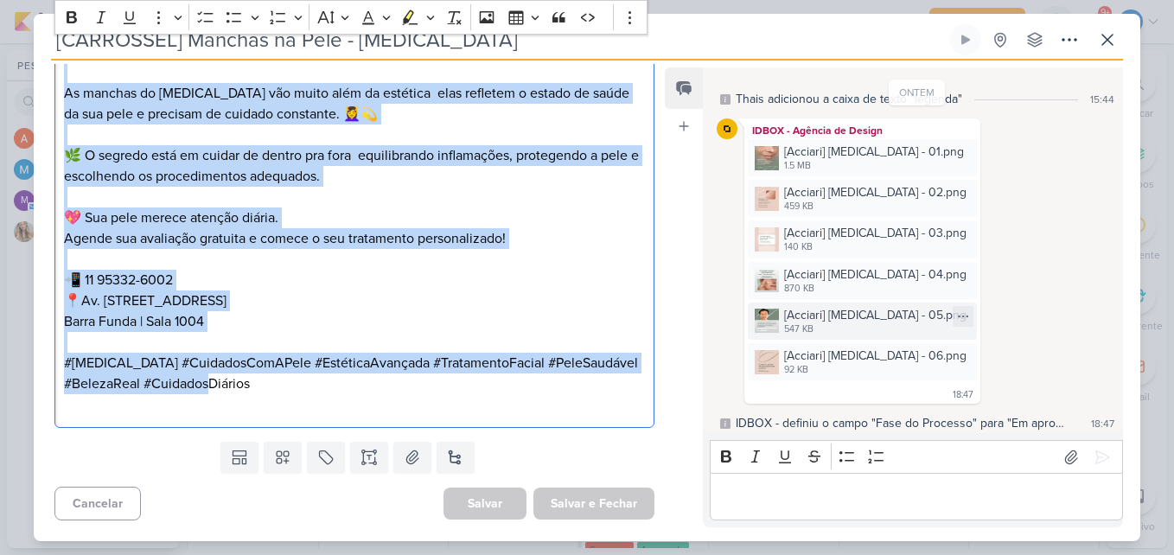
scroll to position [907, 0]
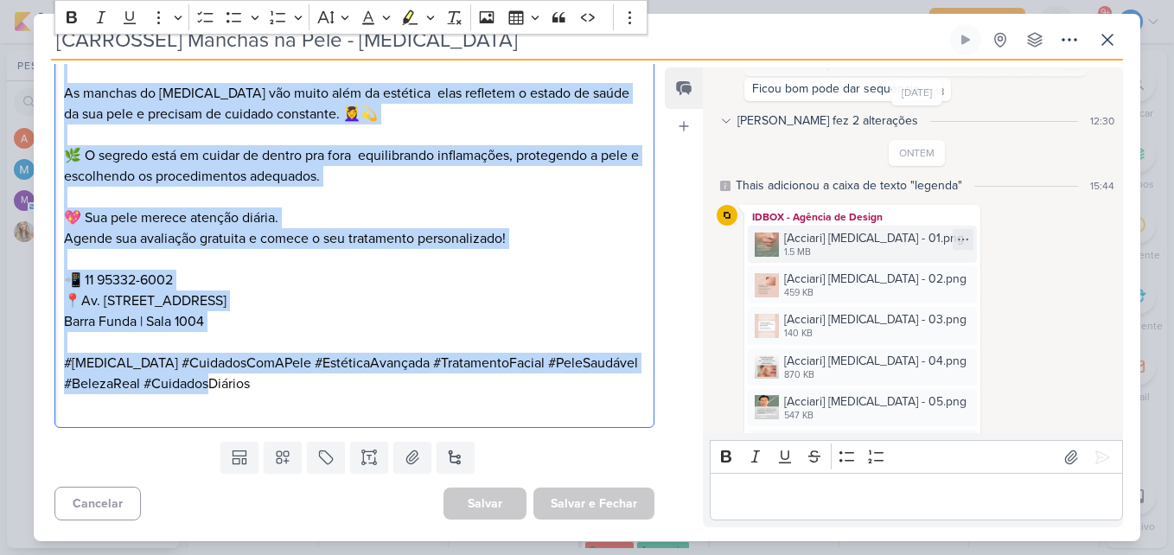
click at [851, 251] on div "1.5 MB" at bounding box center [874, 252] width 180 height 14
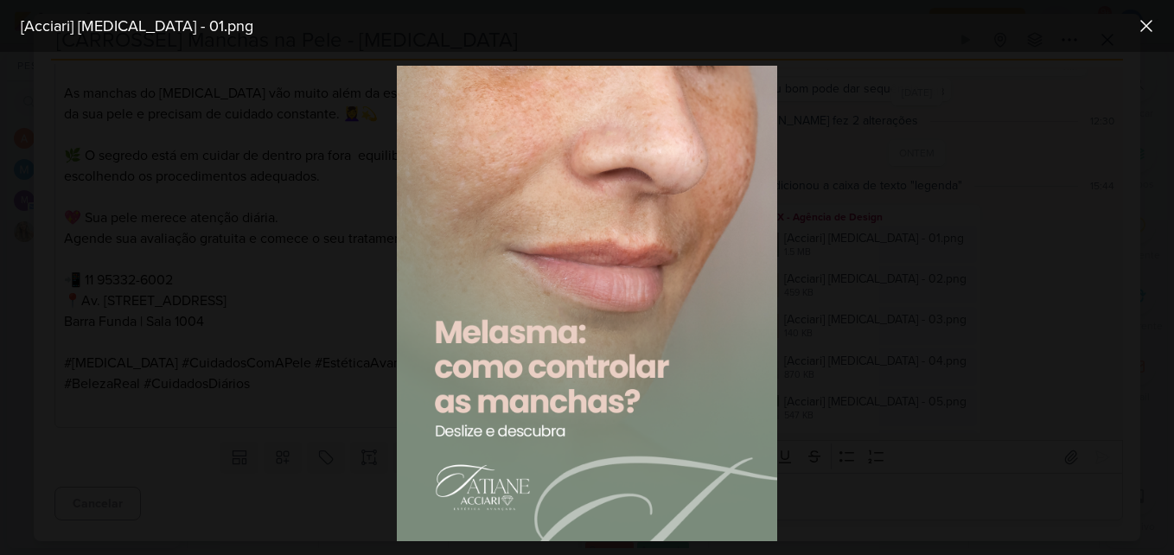
click at [1009, 220] on div at bounding box center [587, 303] width 1174 height 503
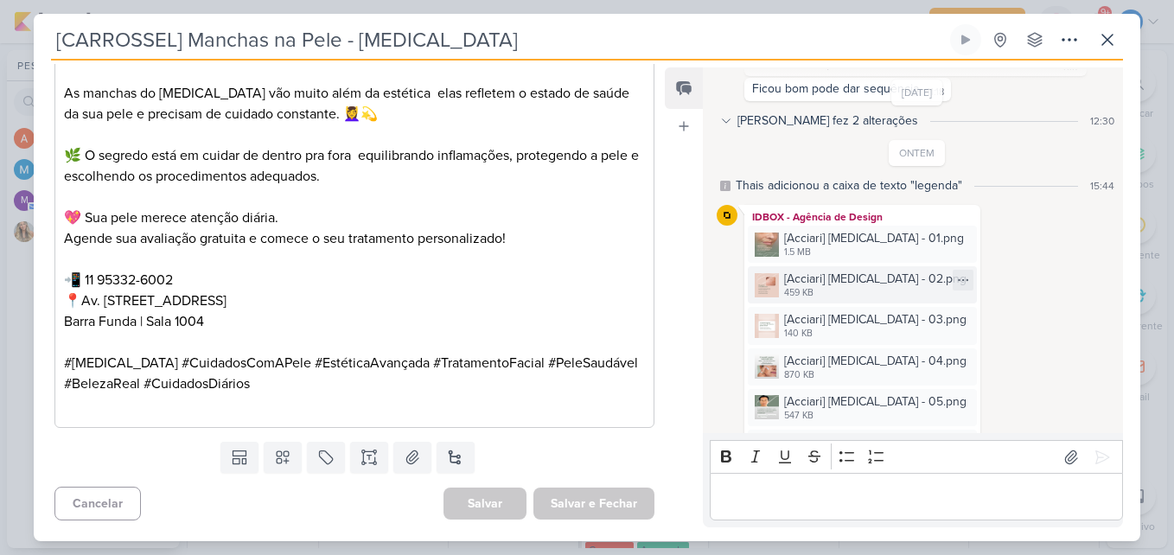
click at [872, 293] on div "459 KB" at bounding box center [875, 293] width 182 height 14
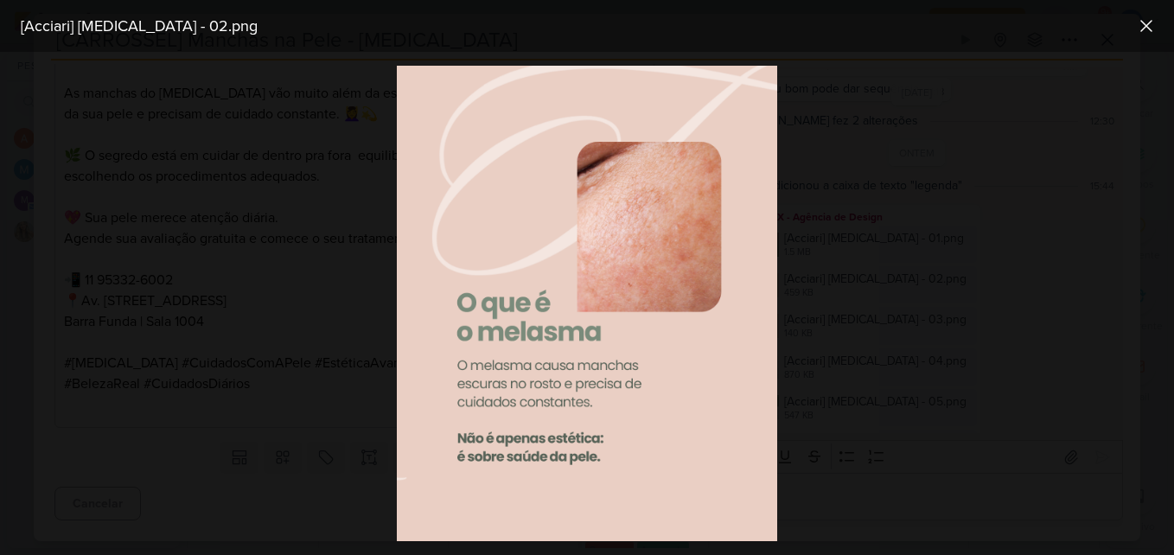
click at [940, 262] on div at bounding box center [587, 303] width 1174 height 503
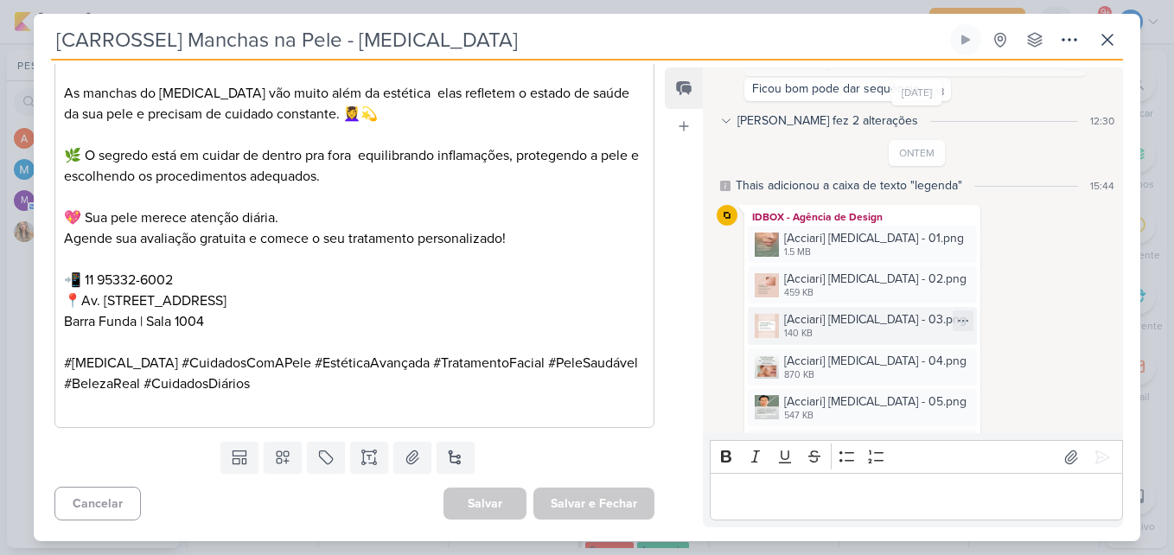
click at [848, 331] on div "140 KB" at bounding box center [875, 334] width 182 height 14
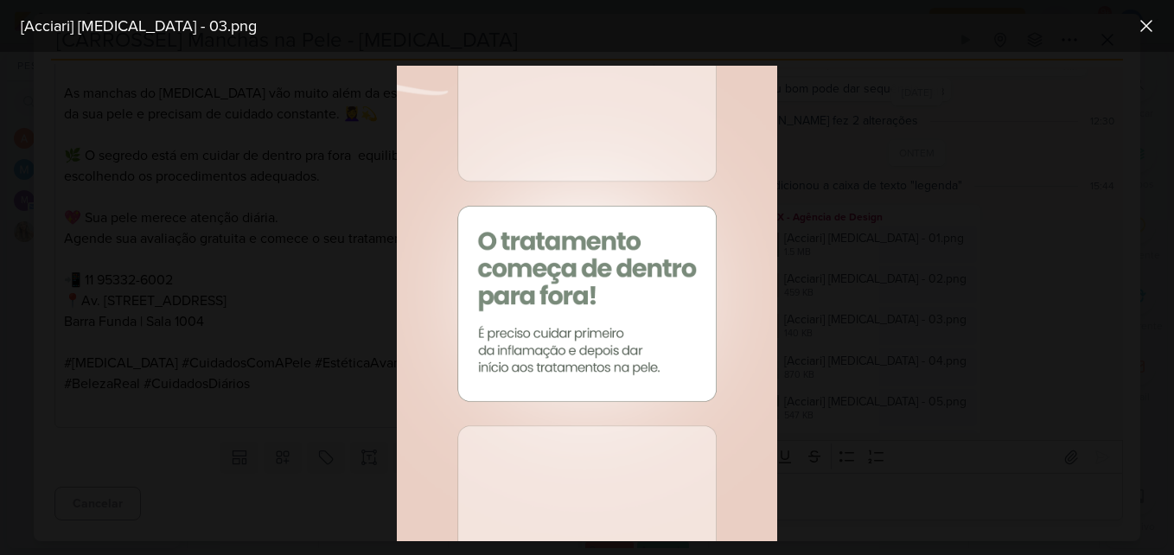
click at [944, 301] on div at bounding box center [587, 303] width 1174 height 503
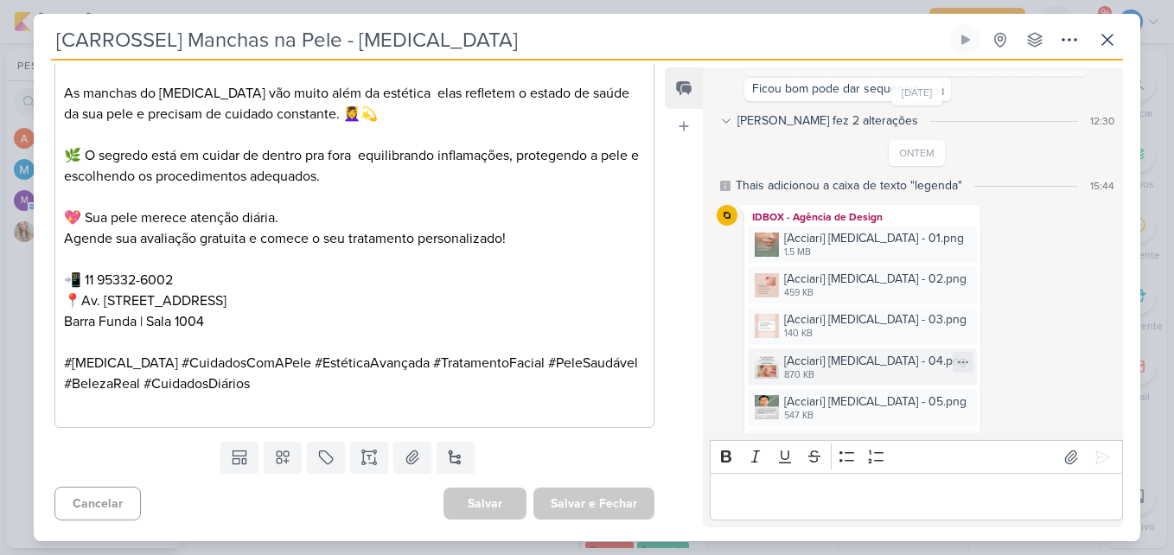
click at [869, 358] on div "[Acciari] [MEDICAL_DATA] - 04.png" at bounding box center [875, 361] width 182 height 18
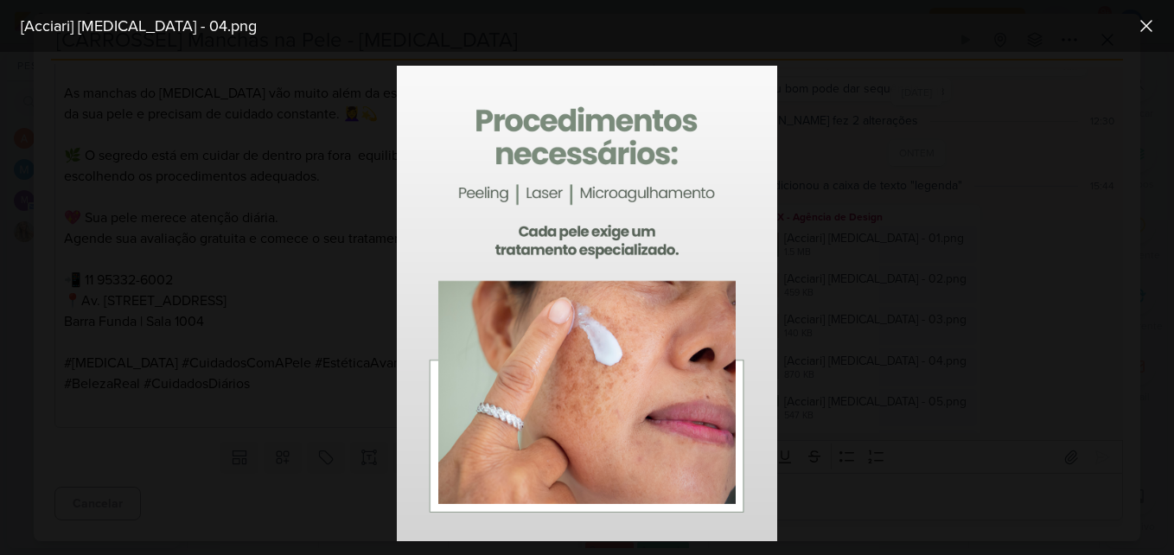
click at [869, 358] on div at bounding box center [587, 303] width 1174 height 503
click at [869, 358] on div "[Acciari] [MEDICAL_DATA] - 04.png" at bounding box center [875, 361] width 182 height 18
drag, startPoint x: 869, startPoint y: 358, endPoint x: 862, endPoint y: 365, distance: 10.4
click at [862, 365] on div at bounding box center [587, 303] width 1174 height 503
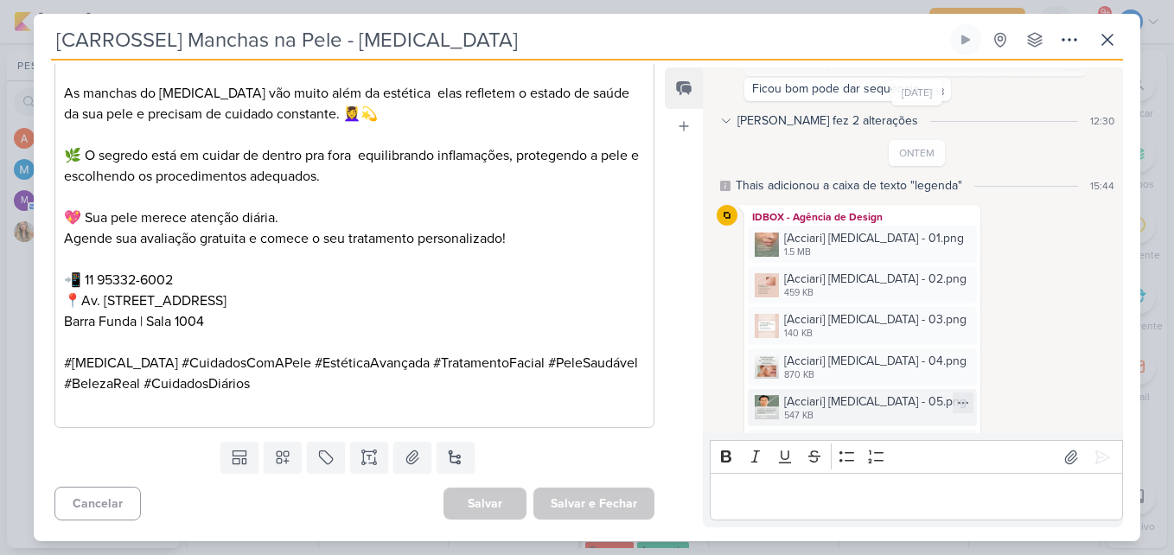
click at [855, 408] on div "[Acciari] [MEDICAL_DATA] - 05.png" at bounding box center [875, 401] width 182 height 18
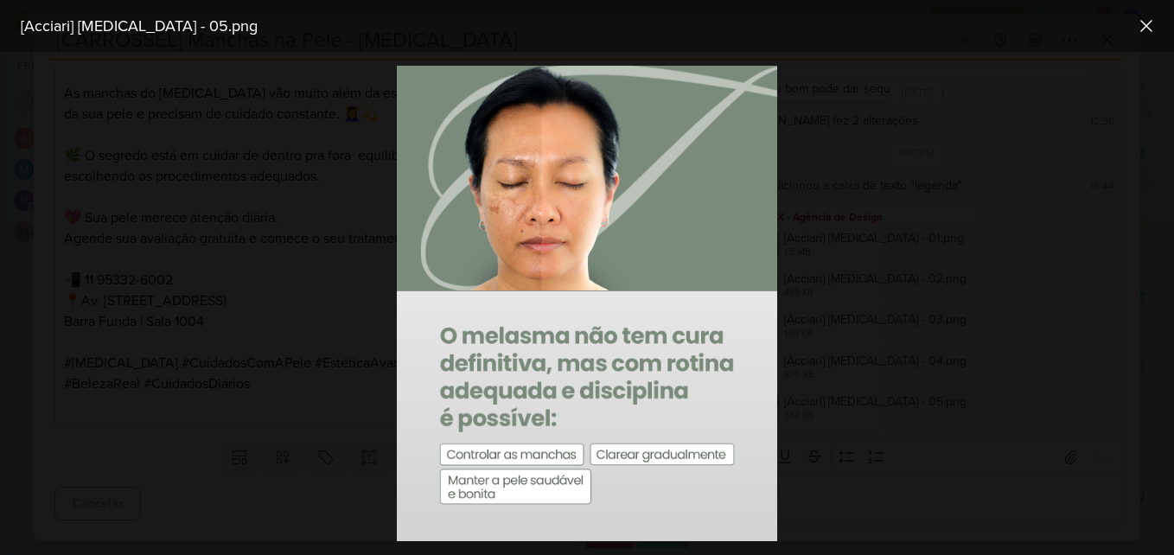
click at [855, 408] on div at bounding box center [587, 303] width 1174 height 503
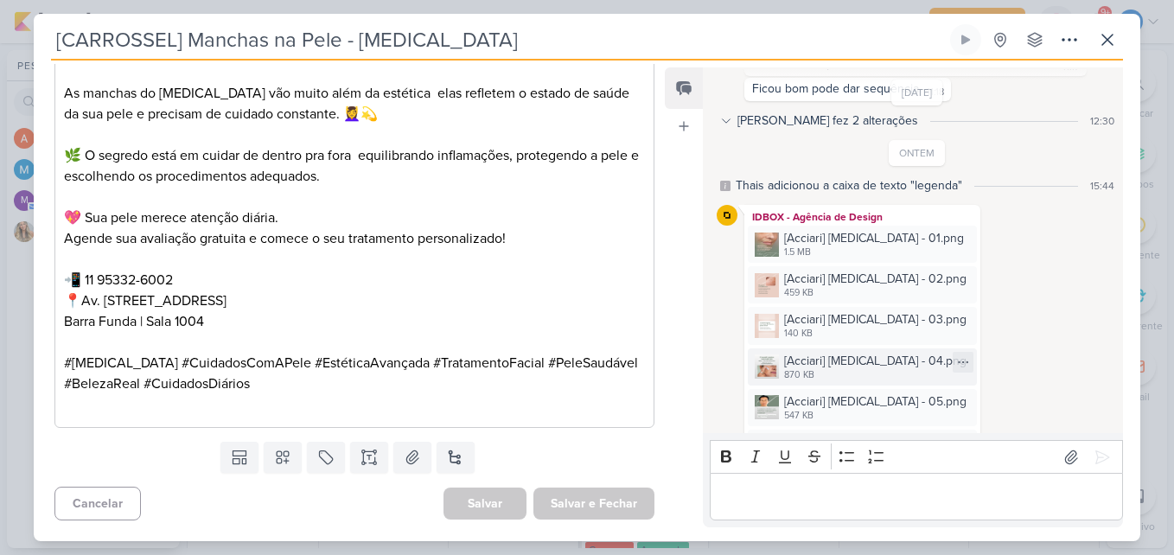
scroll to position [994, 0]
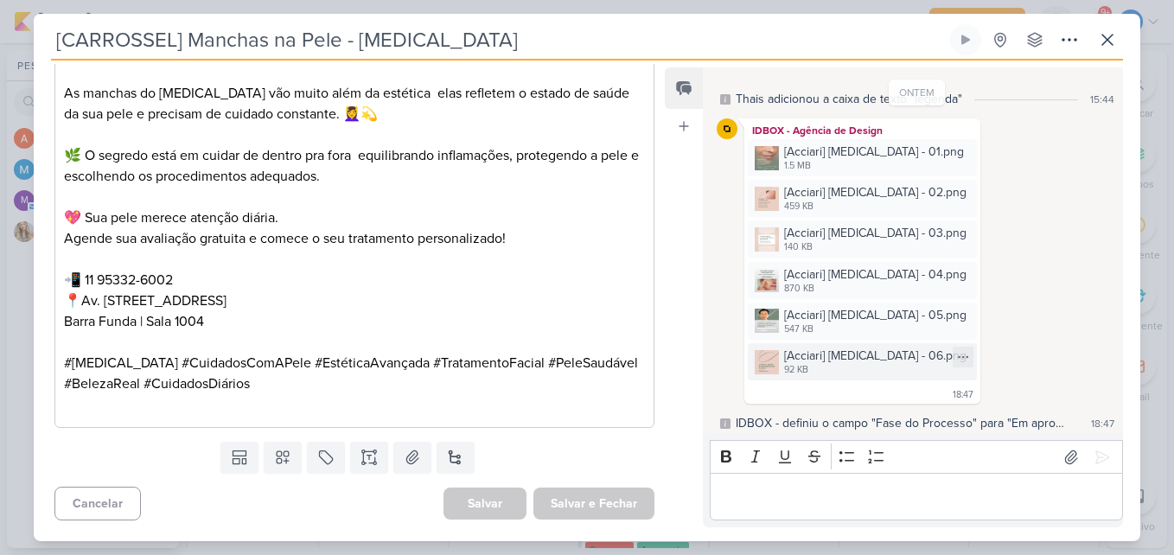
click at [868, 370] on div "92 KB" at bounding box center [875, 370] width 182 height 14
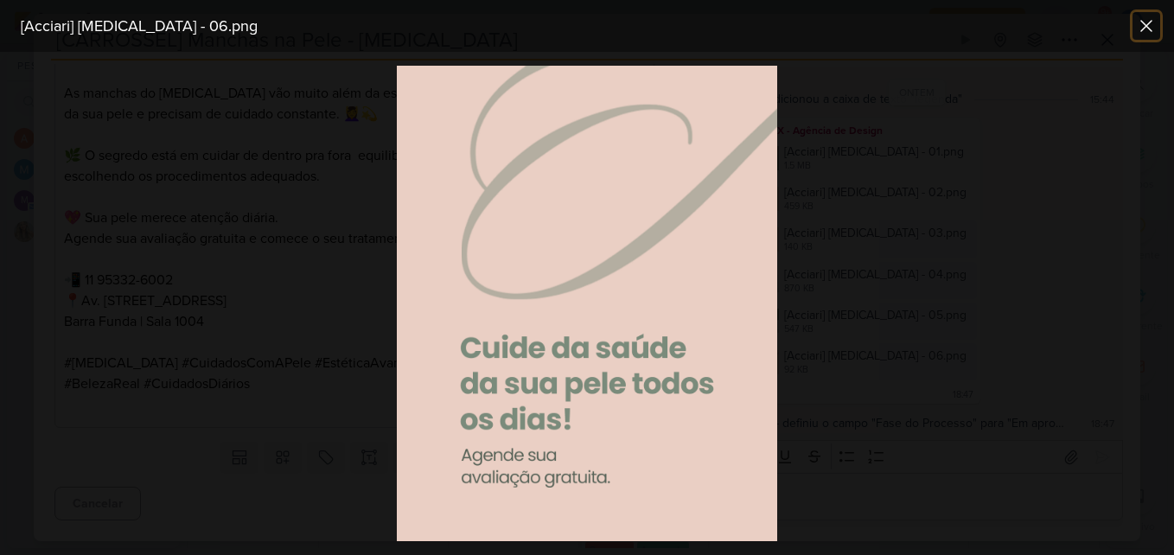
click at [1144, 31] on icon at bounding box center [1146, 26] width 21 height 21
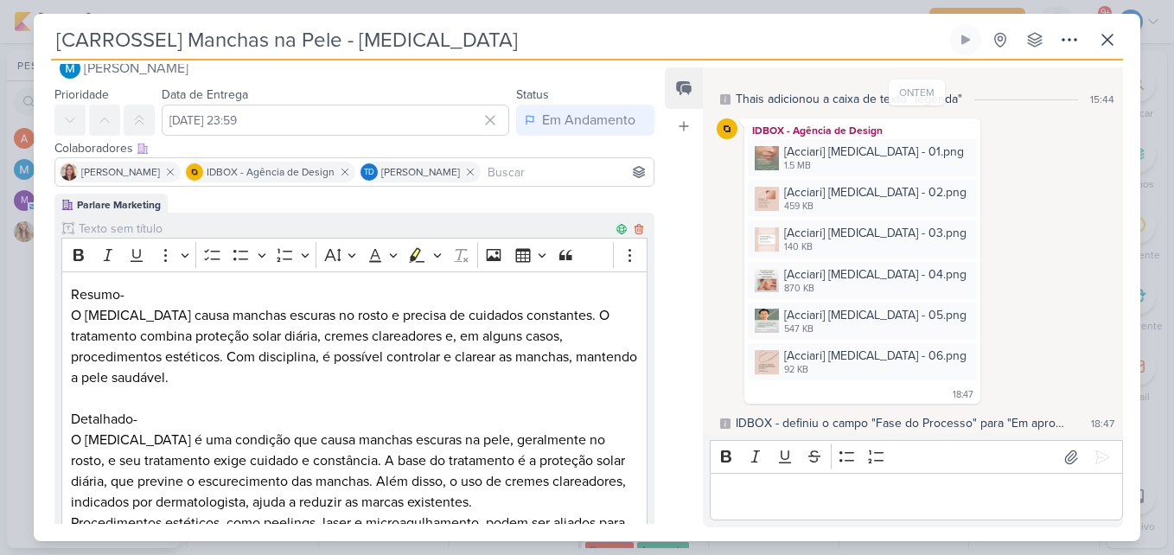
scroll to position [0, 0]
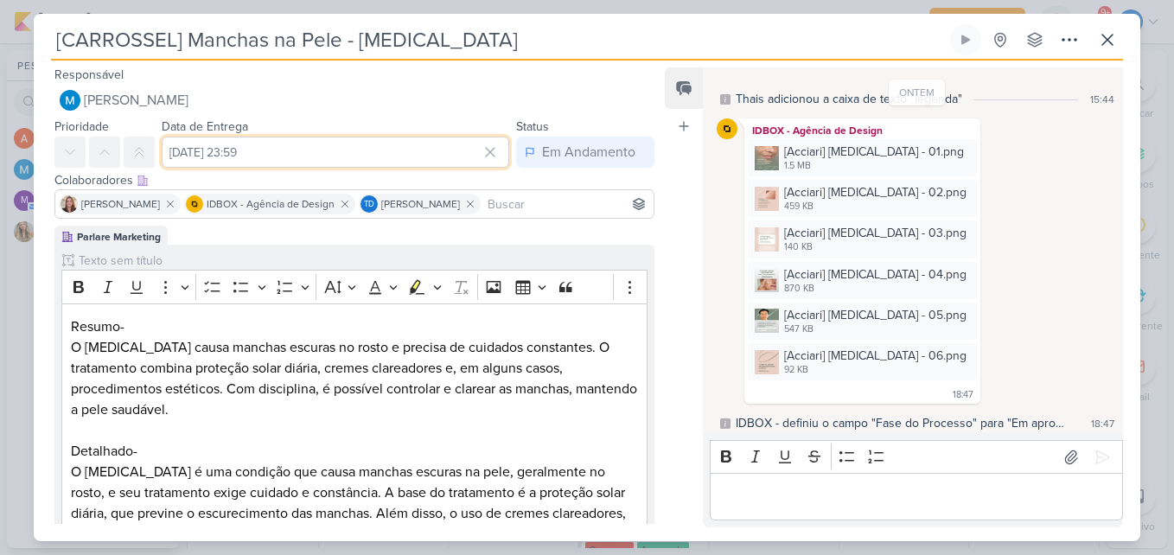
click at [335, 148] on input "8 de outubro de 2025 às 23:59" at bounding box center [335, 152] width 347 height 31
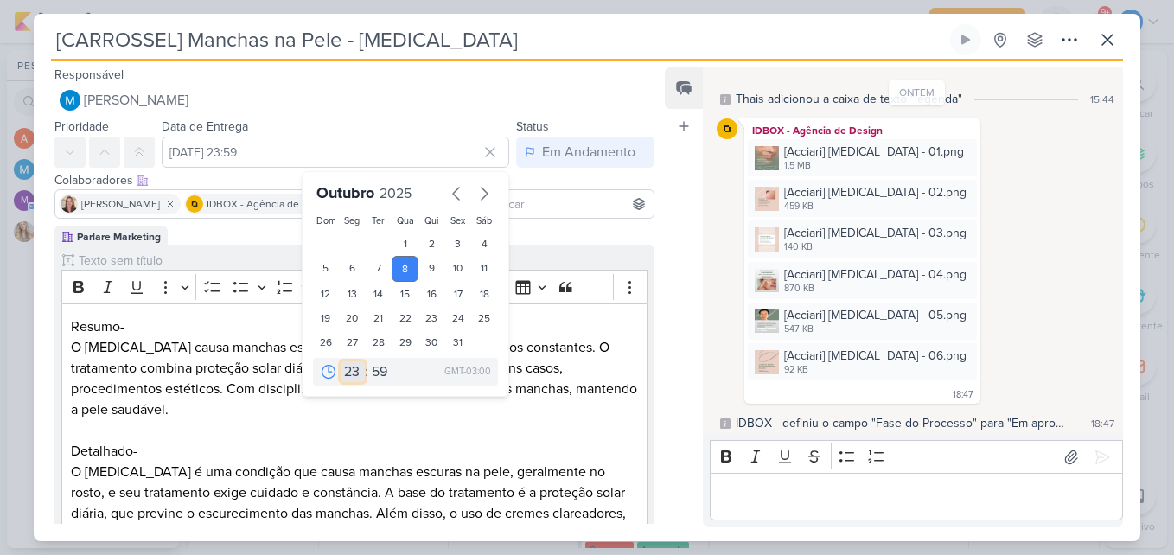
click at [350, 369] on select "00 01 02 03 04 05 06 07 08 09 10 11 12 13 14 15 16 17 18 19 20 21 22 23" at bounding box center [353, 371] width 24 height 21
select select "16"
click at [341, 361] on select "00 01 02 03 04 05 06 07 08 09 10 11 12 13 14 15 16 17 18 19 20 21 22 23" at bounding box center [353, 371] width 24 height 21
type input "8 de outubro de 2025 às 16:59"
click at [379, 372] on select "00 05 10 15 20 25 30 35 40 45 50 55 59" at bounding box center [380, 371] width 24 height 21
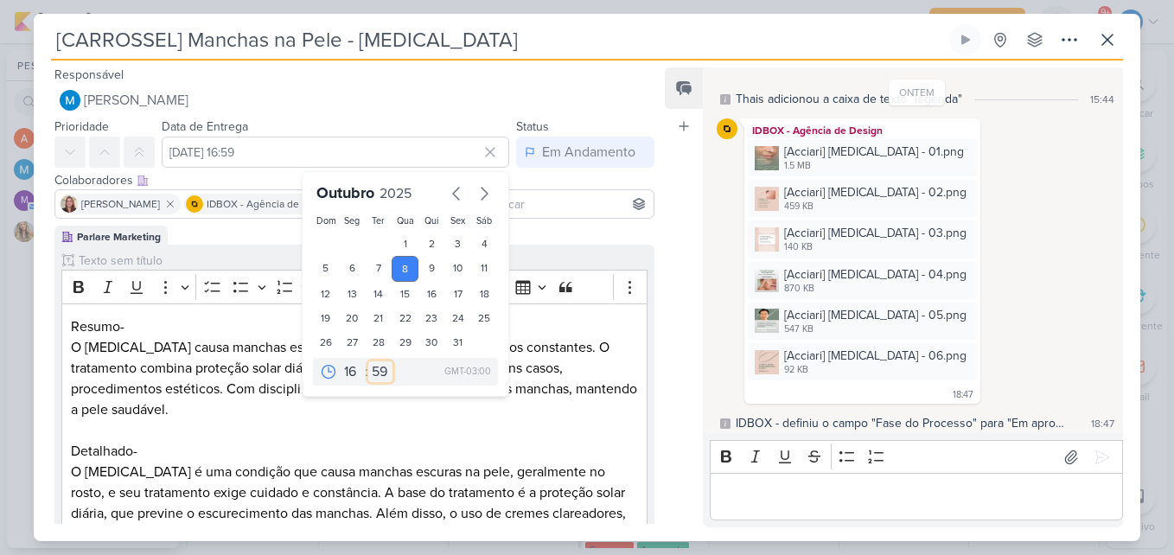
select select "15"
click at [368, 361] on select "00 05 10 15 20 25 30 35 40 45 50 55 59" at bounding box center [380, 371] width 24 height 21
type input "[DATE] 16:15"
click at [455, 449] on p "Detalhado-" at bounding box center [354, 451] width 567 height 21
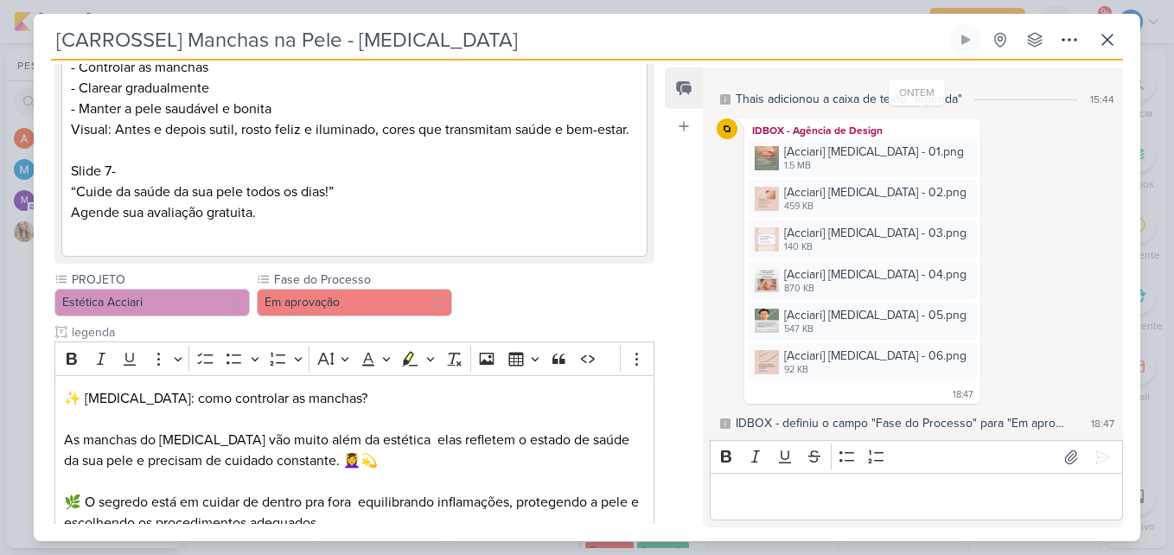
scroll to position [1383, 0]
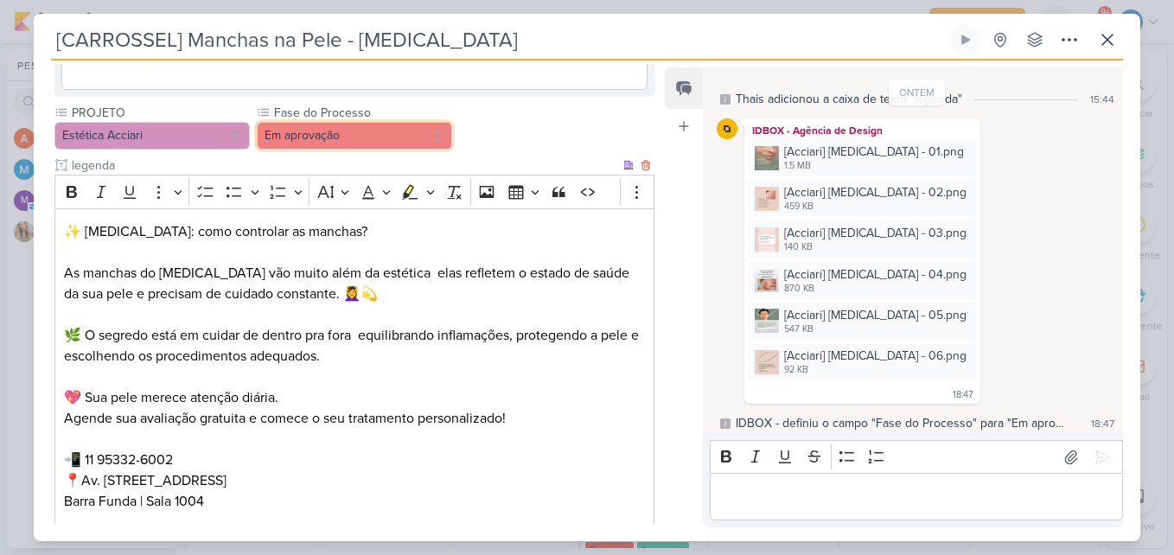
click at [391, 136] on button "Em aprovação" at bounding box center [354, 136] width 195 height 28
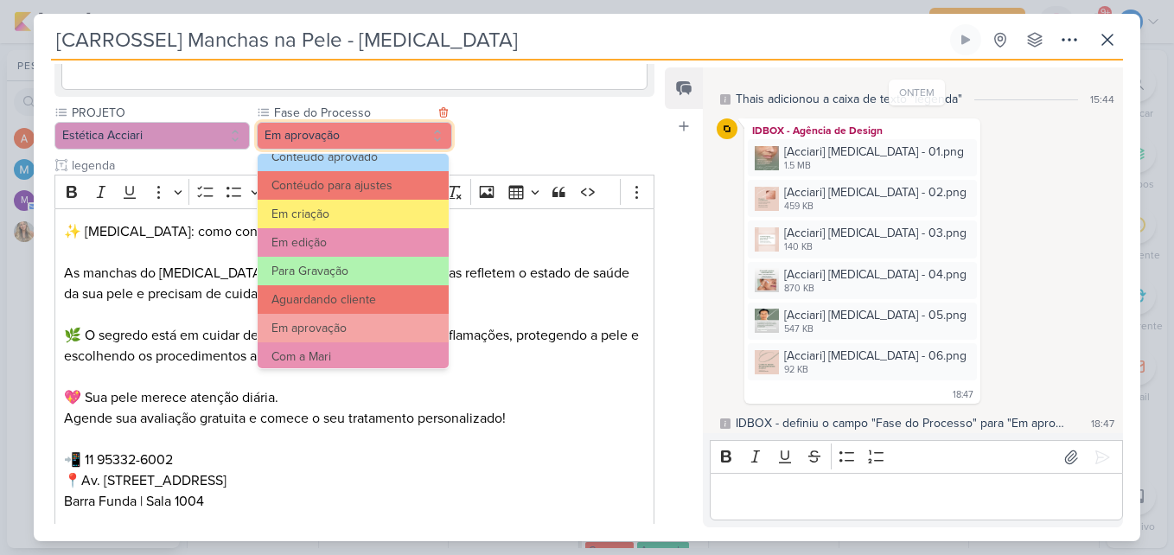
scroll to position [167, 0]
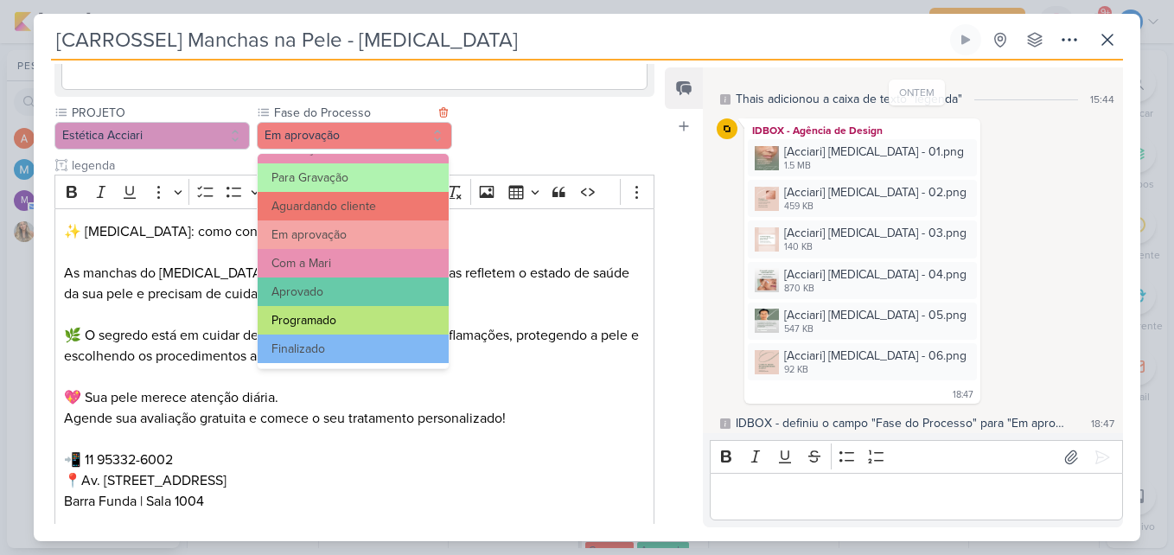
click at [373, 318] on button "Programado" at bounding box center [353, 320] width 191 height 29
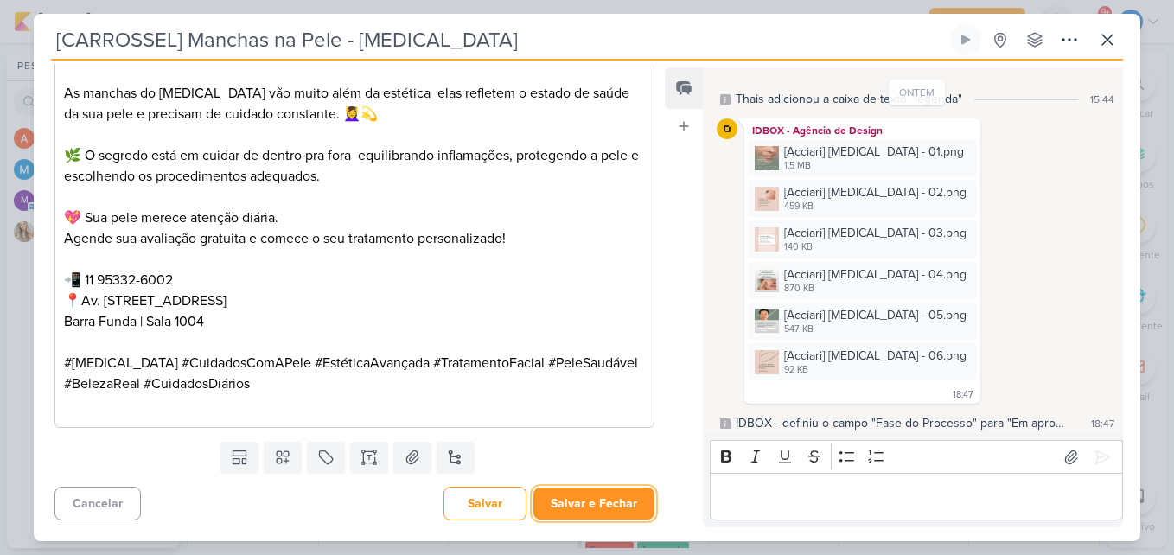
click at [573, 496] on button "Salvar e Fechar" at bounding box center [593, 503] width 121 height 32
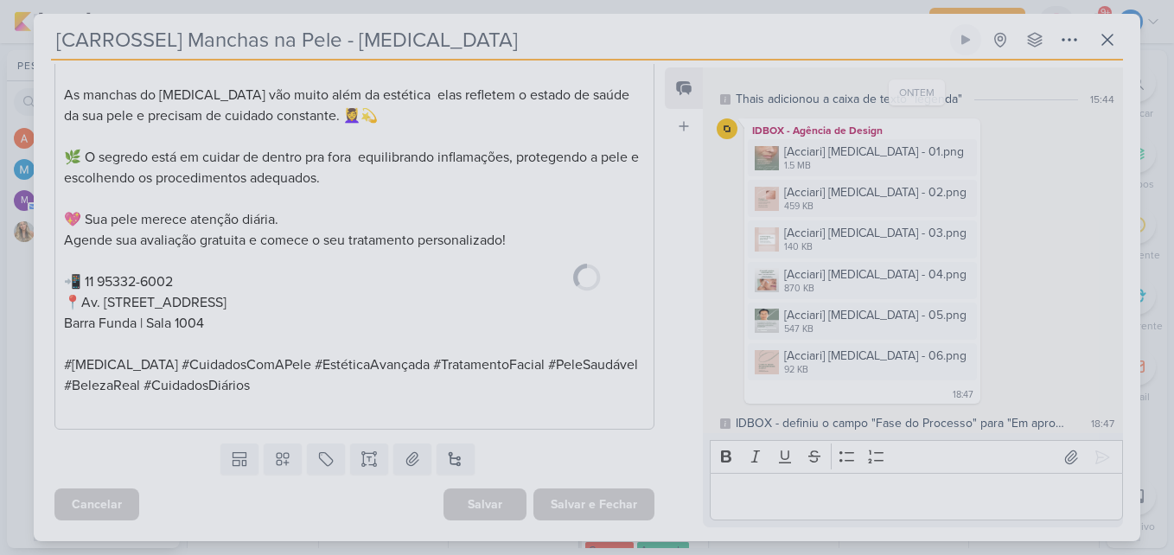
scroll to position [1561, 0]
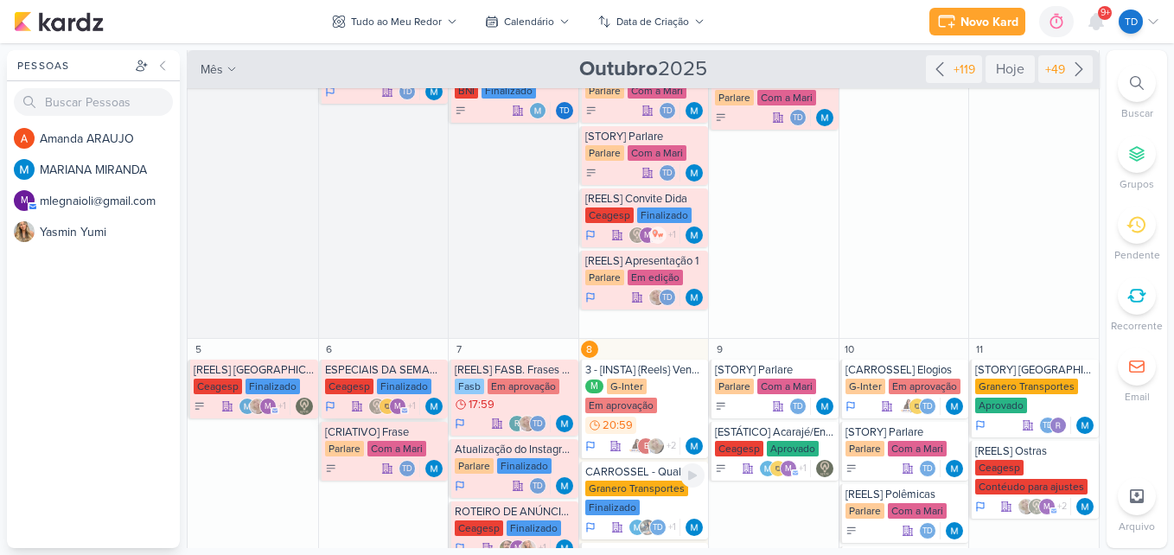
scroll to position [519, 0]
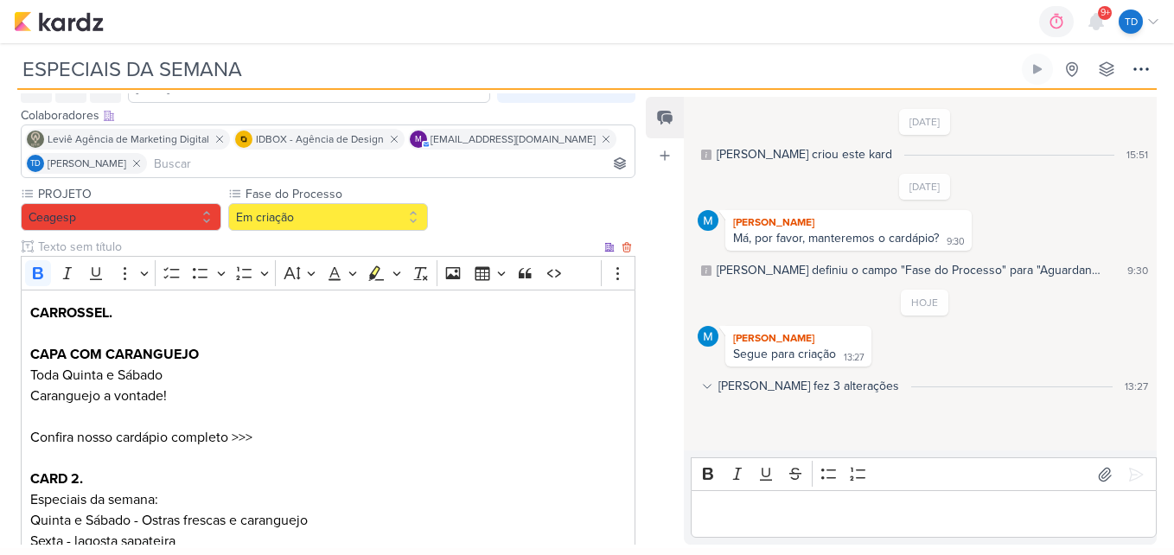
scroll to position [333, 0]
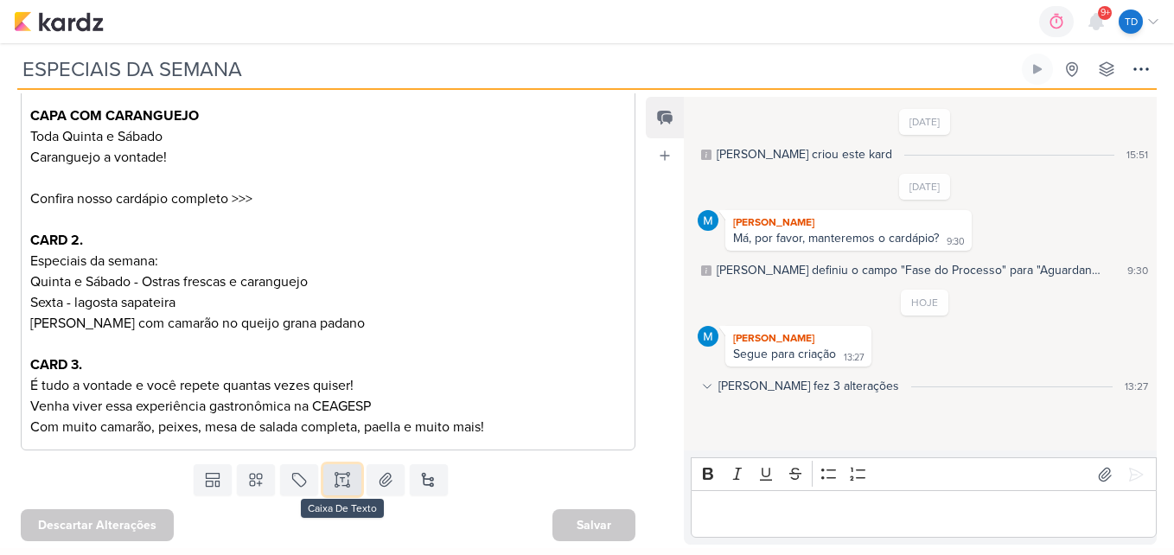
click at [342, 478] on icon at bounding box center [342, 480] width 0 height 4
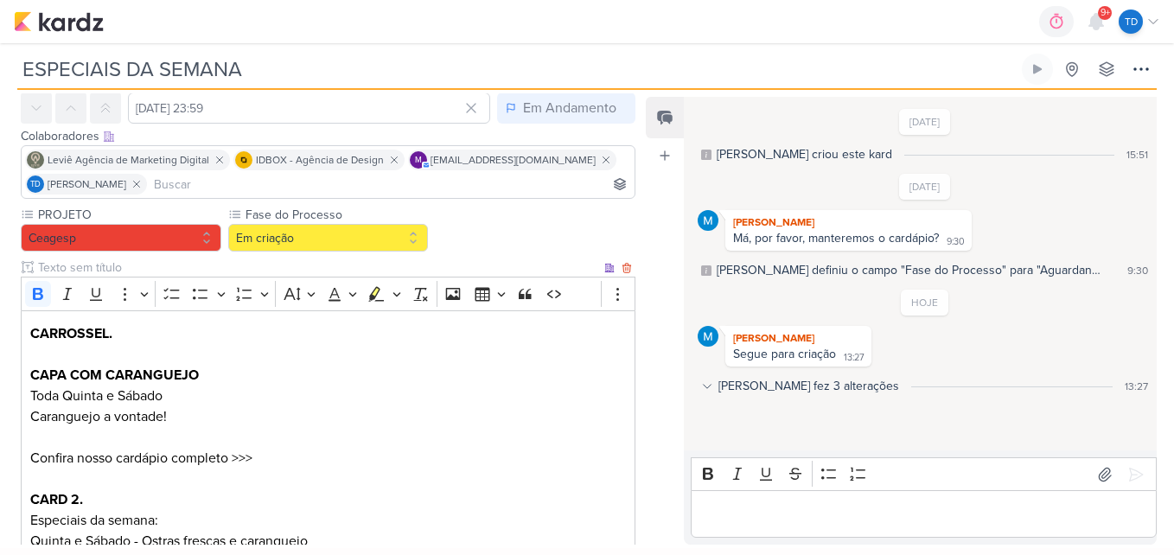
scroll to position [246, 0]
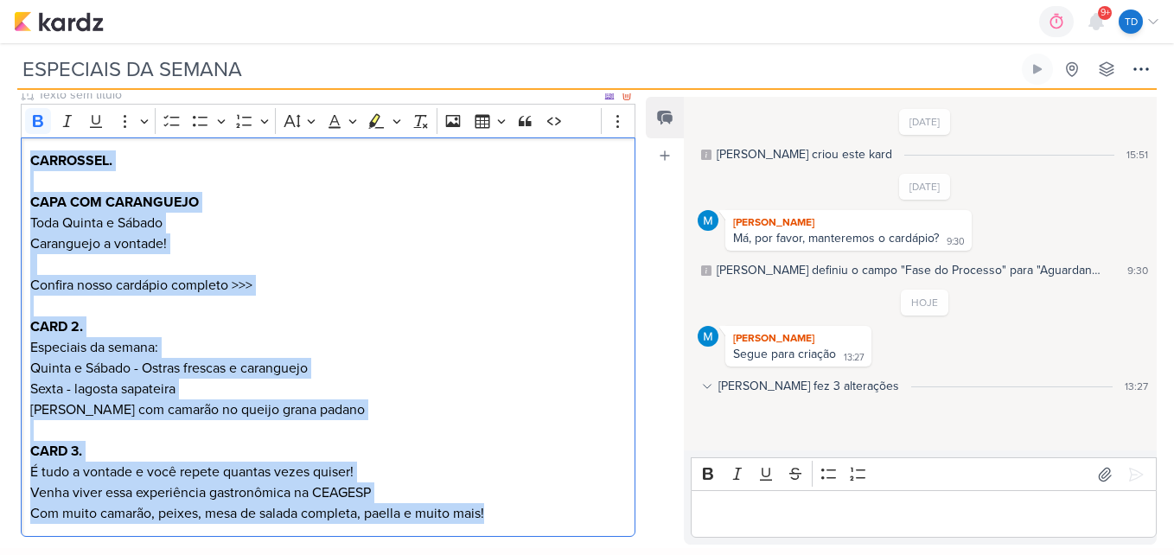
drag, startPoint x: 27, startPoint y: 152, endPoint x: 510, endPoint y: 511, distance: 601.7
click at [510, 511] on div "CARROSSEL. CAPA COM CARANGUEJO Toda Quinta e Sábado Caranguejo a vontade! Confi…" at bounding box center [328, 337] width 614 height 400
copy div "CARROSSEL. CAPA COM CARANGUEJO Toda Quinta e Sábado Caranguejo a vontade! Confi…"
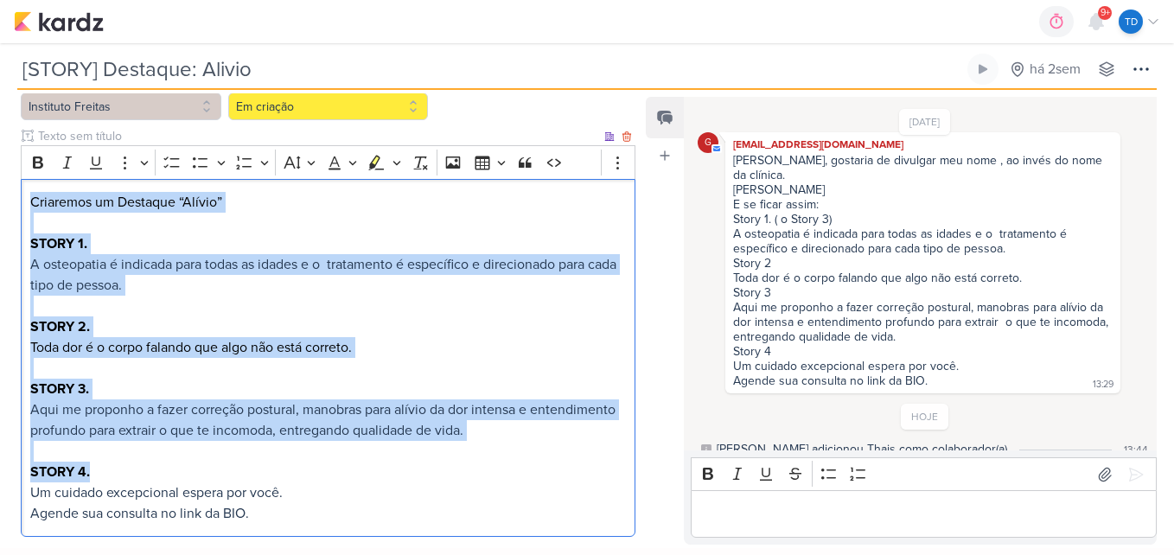
scroll to position [267, 0]
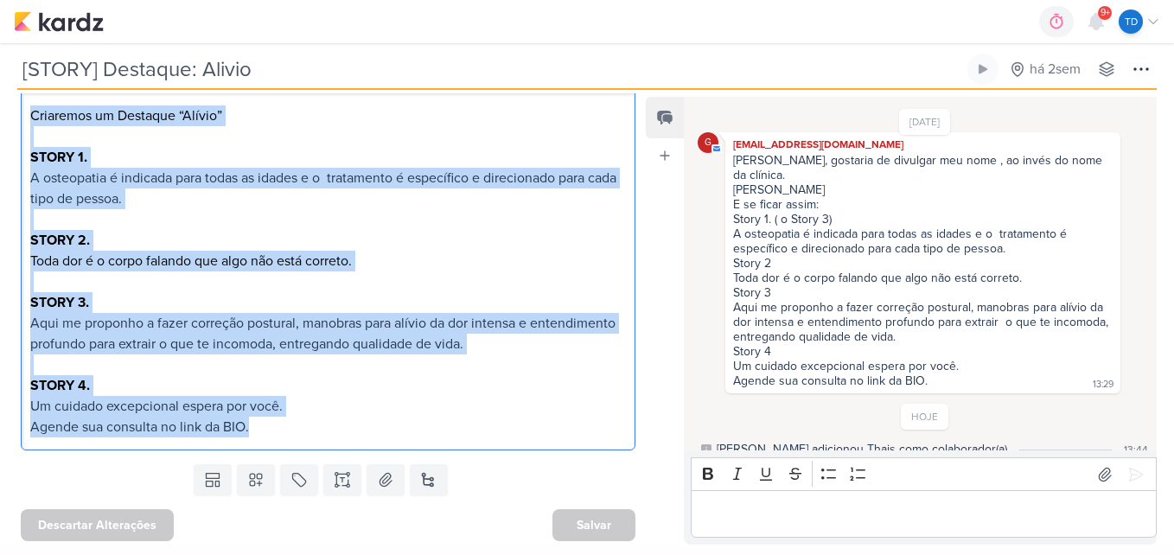
drag, startPoint x: 25, startPoint y: 204, endPoint x: 466, endPoint y: 463, distance: 511.3
click at [466, 463] on div "Responsável MARIANA MIRANDA Nenhum contato encontrado create new contact Novo C…" at bounding box center [321, 318] width 642 height 451
copy div "Criaremos um Destaque “Alívio” STORY 1. A osteopatia é indicada para todas as i…"
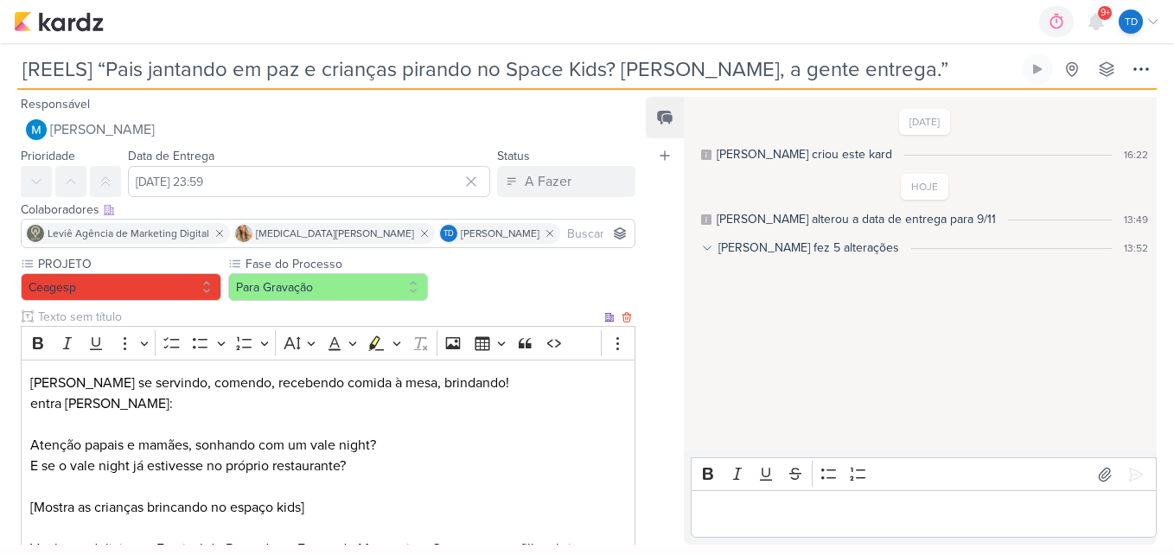
scroll to position [173, 0]
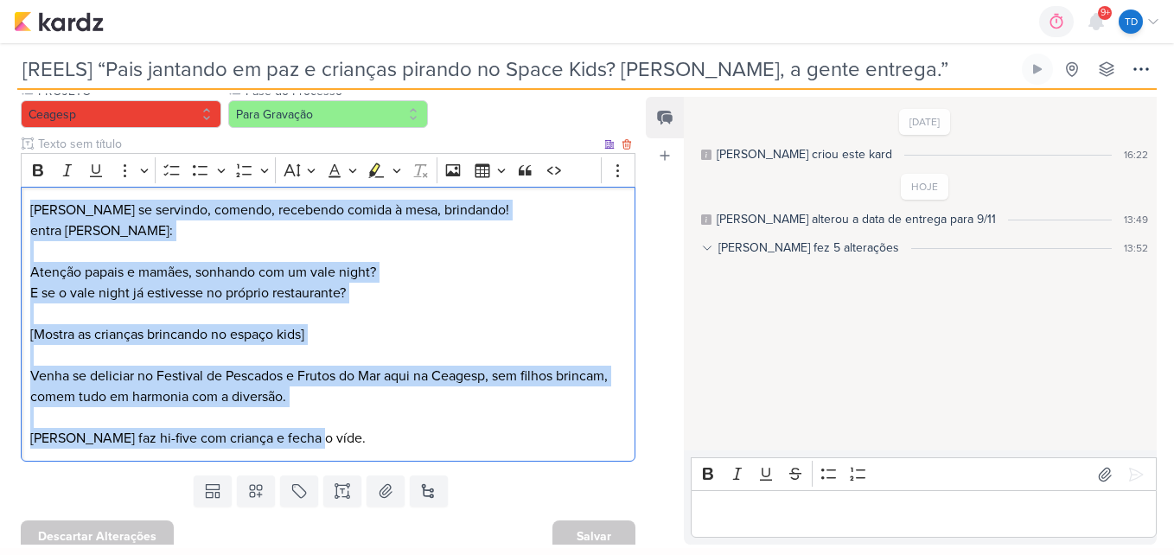
drag, startPoint x: 28, startPoint y: 201, endPoint x: 356, endPoint y: 461, distance: 418.4
click at [356, 461] on div "[PERSON_NAME] se servindo, comendo, recebendo comida à mesa, brindando! entra […" at bounding box center [328, 325] width 614 height 276
copy div "[PERSON_NAME] se servindo, comendo, recebendo comida à mesa, brindando! entra […"
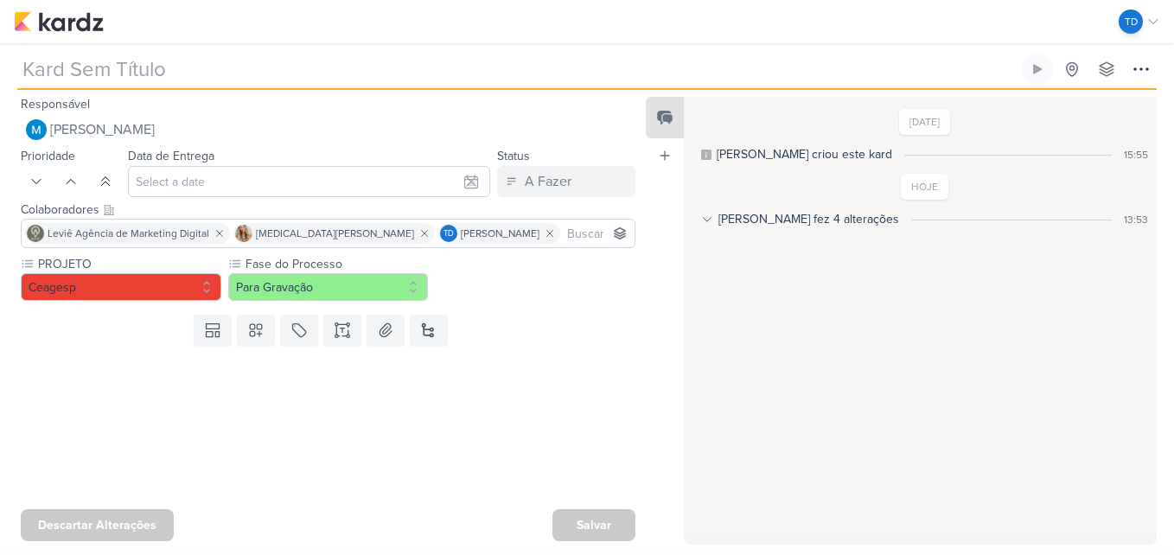
type input "[CARROSSEL] Fotos de Clientes"
type input "[DATE] 23:59"
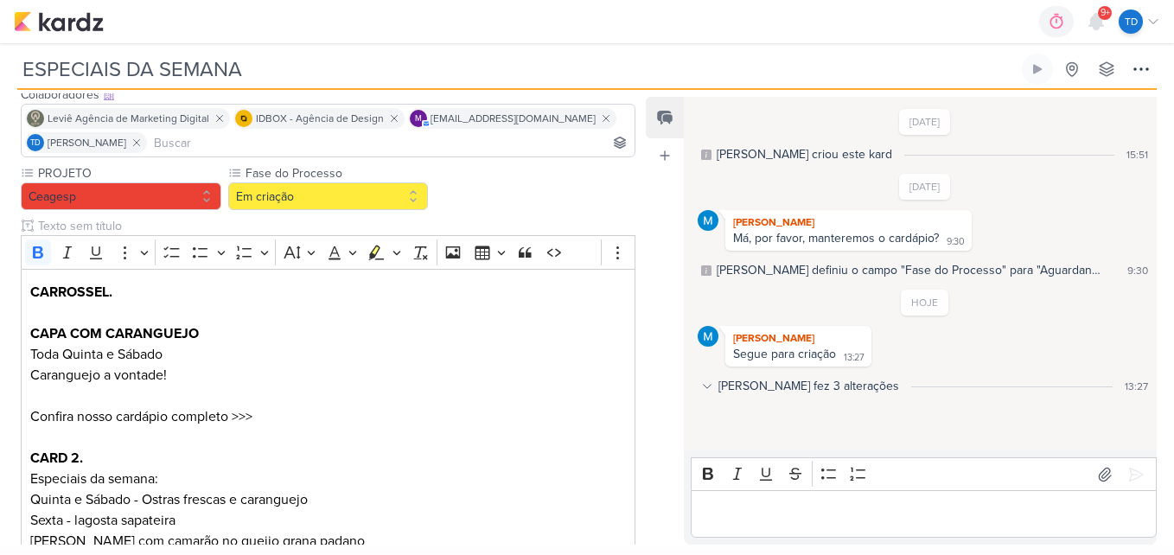
scroll to position [333, 0]
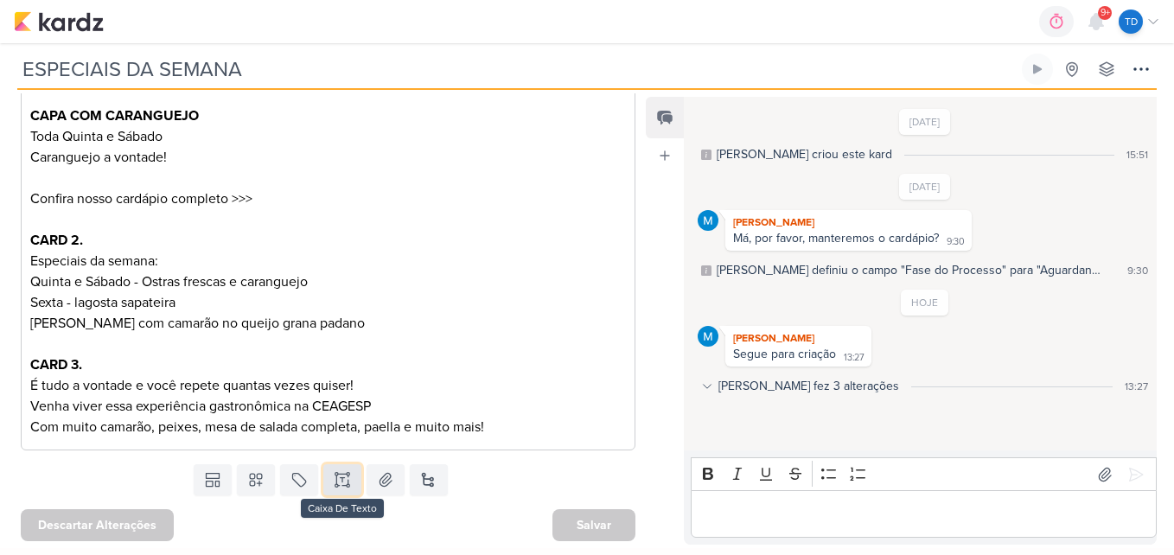
click at [343, 475] on icon at bounding box center [342, 479] width 17 height 17
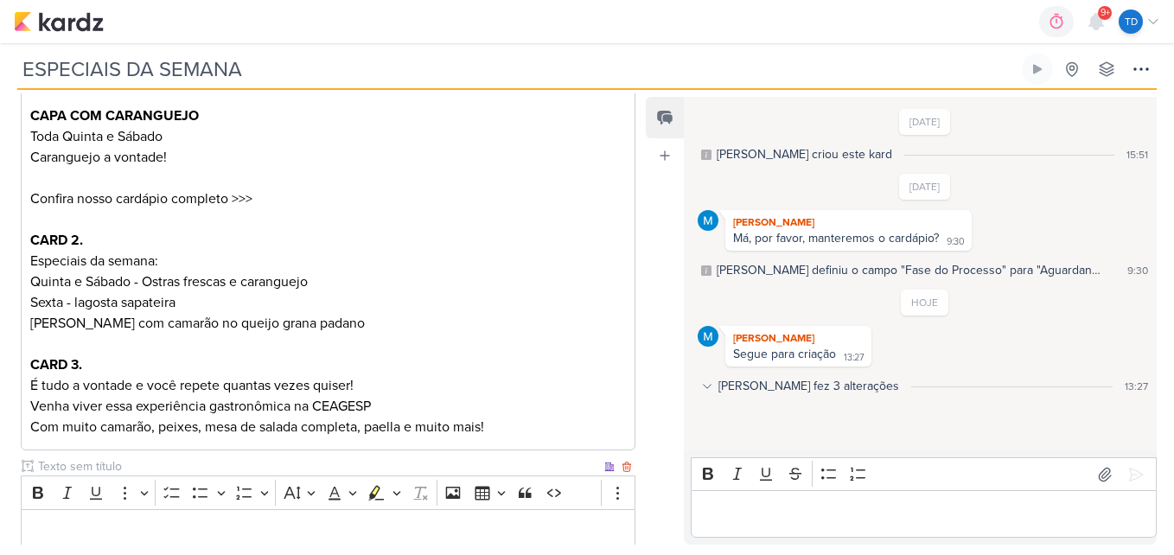
click at [220, 461] on input "text" at bounding box center [318, 466] width 566 height 18
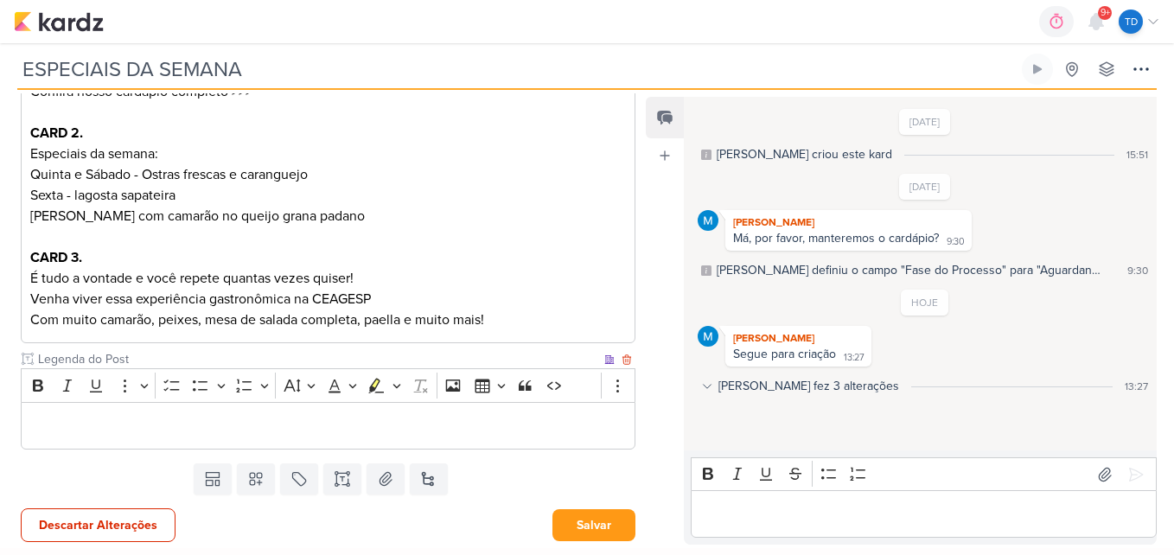
scroll to position [441, 0]
type input "Legenda do Post"
click at [164, 433] on p "Editor editing area: main" at bounding box center [328, 425] width 596 height 21
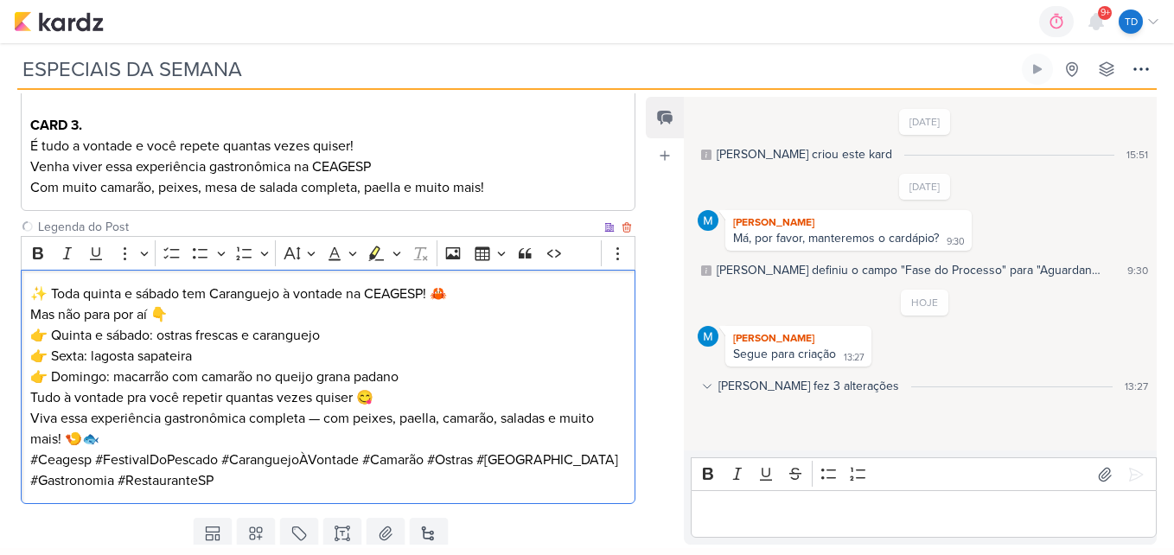
scroll to position [603, 0]
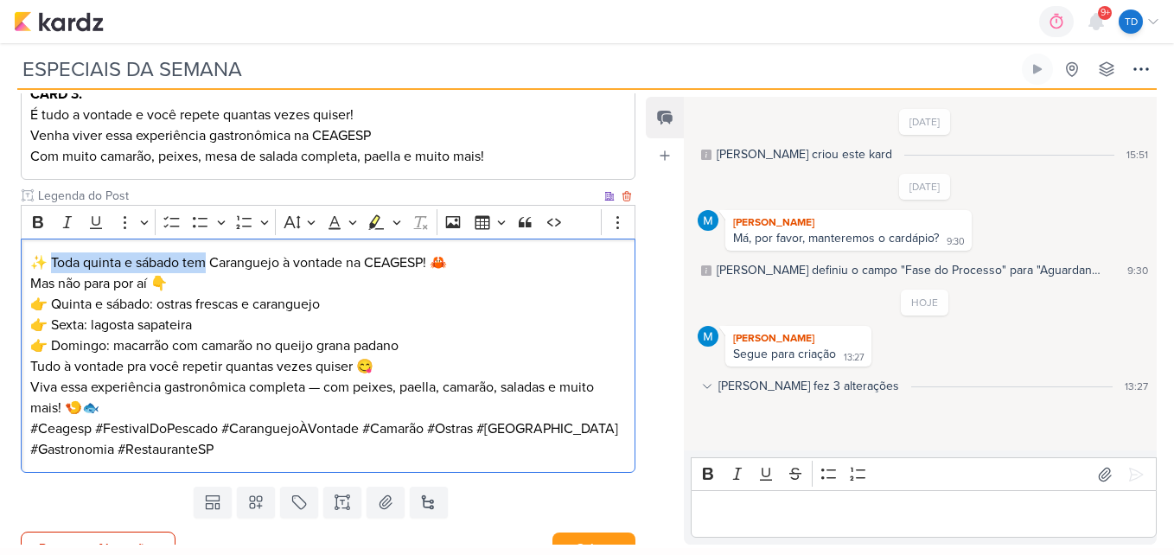
drag, startPoint x: 210, startPoint y: 264, endPoint x: 53, endPoint y: 246, distance: 158.2
click at [53, 246] on div "✨ Toda quinta e sábado tem Caranguejo à vontade na CEAGESP! 🦀 Mas não para por …" at bounding box center [328, 356] width 614 height 234
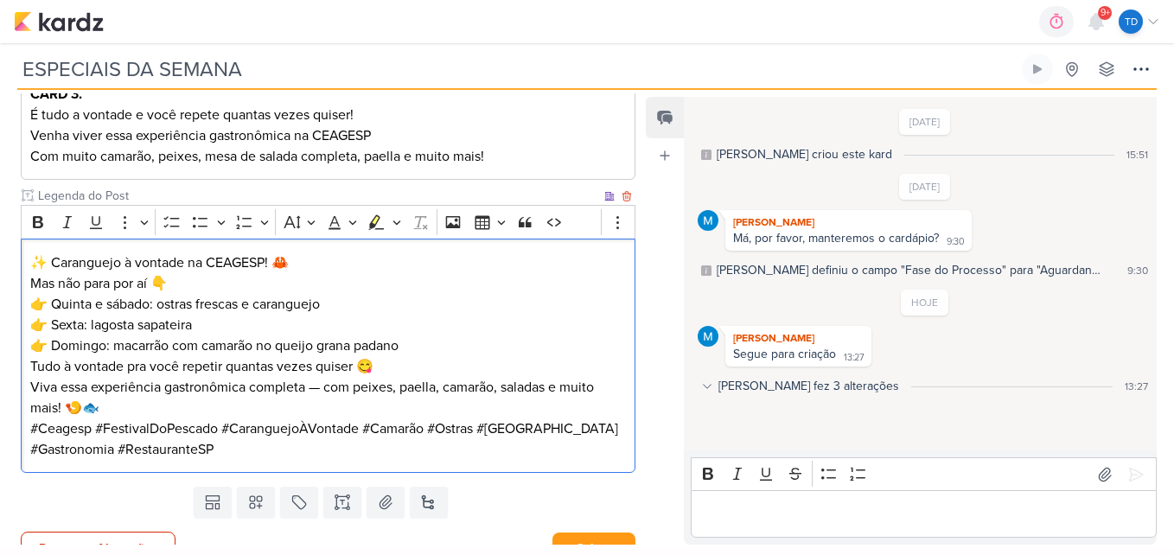
click at [56, 266] on p "✨ Caranguejo à vontade na CEAGESP! 🦀" at bounding box center [328, 262] width 596 height 21
drag, startPoint x: 264, startPoint y: 263, endPoint x: 195, endPoint y: 250, distance: 69.5
click at [189, 255] on p "✨Caranguejo à vontade na CEAGESP! 🦀" at bounding box center [328, 262] width 596 height 21
click at [188, 258] on p "✨Caranguejo à vontade Festival de Pescados e Frutos do Mar Ceagesp" 🦀" at bounding box center [328, 262] width 596 height 21
click at [494, 258] on p "✨Caranguejo à vontade no Festival de Pescados e Frutos do Mar Ceagesp" 🦀" at bounding box center [328, 262] width 596 height 21
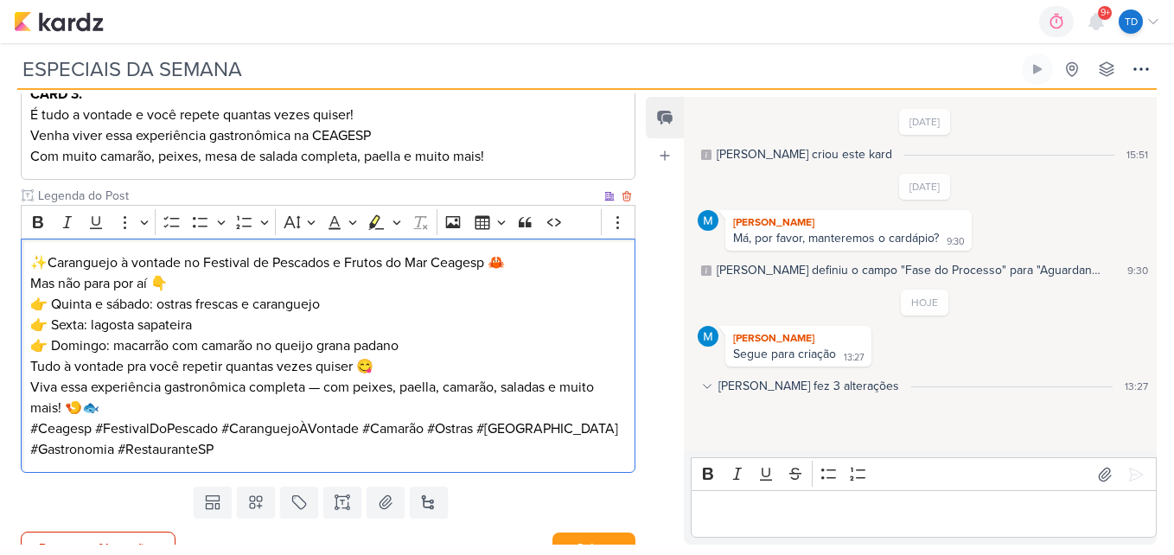
click at [498, 267] on p "✨Caranguejo à vontade no Festival de Pescados e Frutos do Mar Ceagesp 🦀" at bounding box center [328, 262] width 596 height 21
click at [277, 279] on p "Mas não para por aí 👇 👉 Quinta e sábado: ostras frescas e caranguejo 👉 Sexta: l…" at bounding box center [328, 314] width 596 height 83
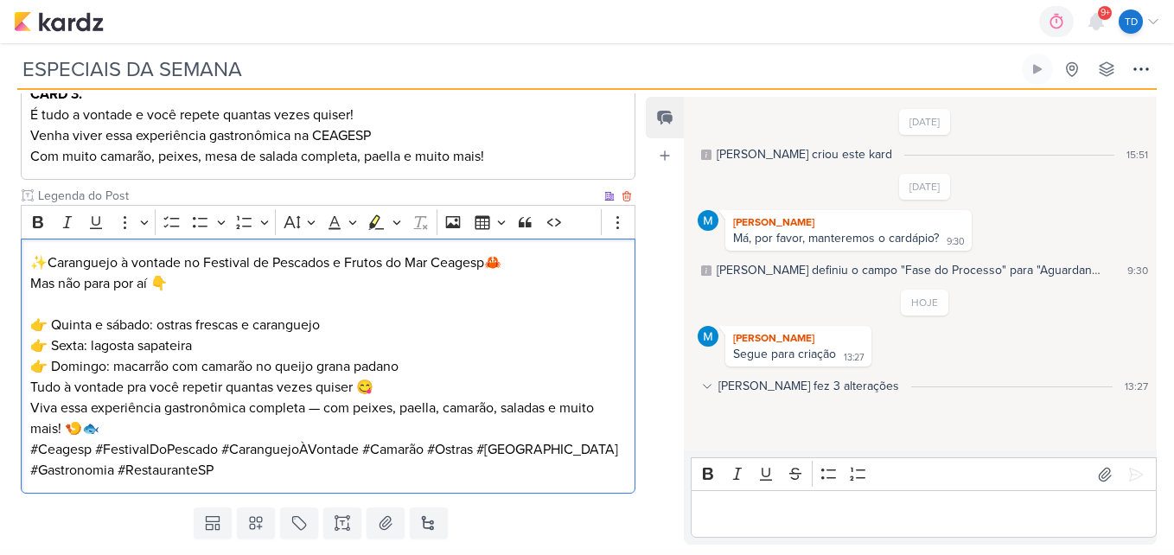
click at [411, 366] on p "⁠⁠⁠⁠⁠⁠⁠ 👉 Quinta e sábado: ostras frescas e caranguejo 👉 Sexta: lagosta sapatei…" at bounding box center [328, 335] width 596 height 83
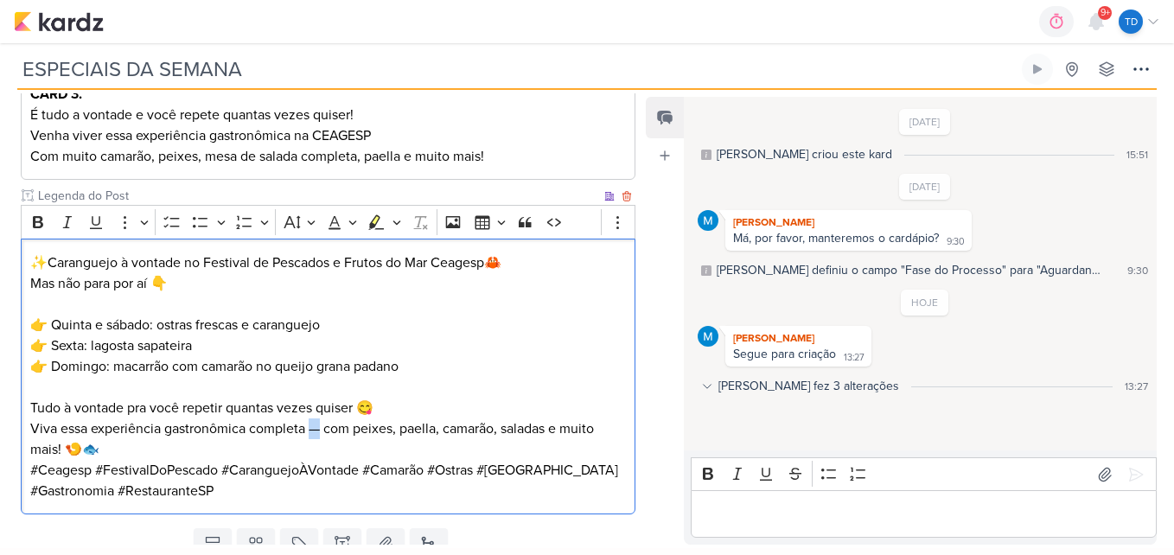
drag, startPoint x: 323, startPoint y: 430, endPoint x: 309, endPoint y: 430, distance: 13.8
click at [309, 430] on p "Tudo à vontade pra você repetir quantas vezes quiser 😋 Viva essa experiência ga…" at bounding box center [328, 429] width 596 height 62
click at [198, 453] on p "Tudo à vontade pra você repetir quantas vezes quiser 😋 Viva essa experiência ga…" at bounding box center [328, 429] width 596 height 62
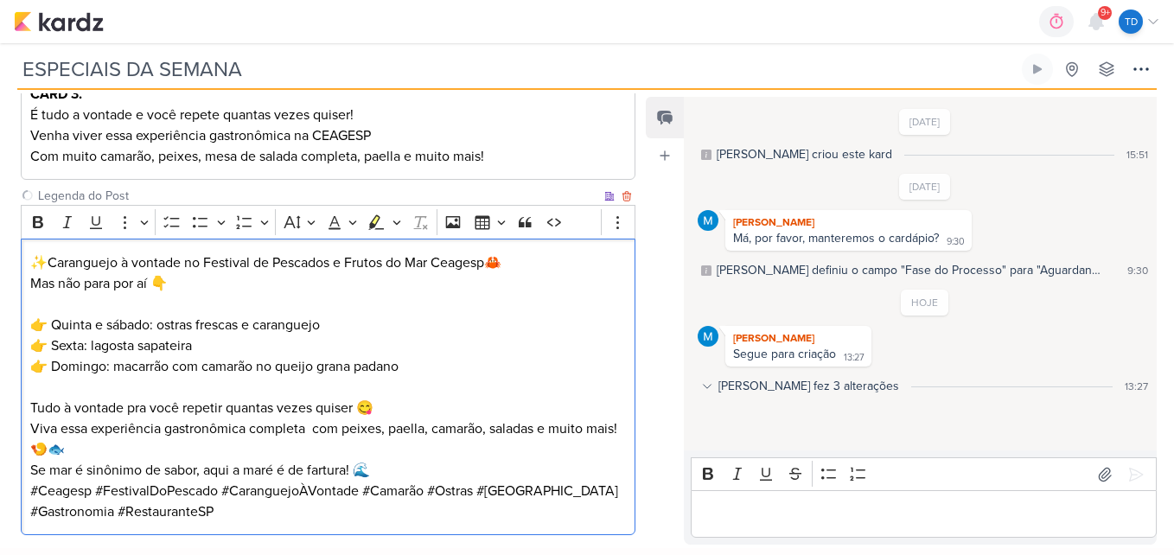
click at [271, 449] on p "Tudo à vontade pra você repetir quantas vezes quiser 😋 Viva essa experiência ga…" at bounding box center [328, 429] width 596 height 62
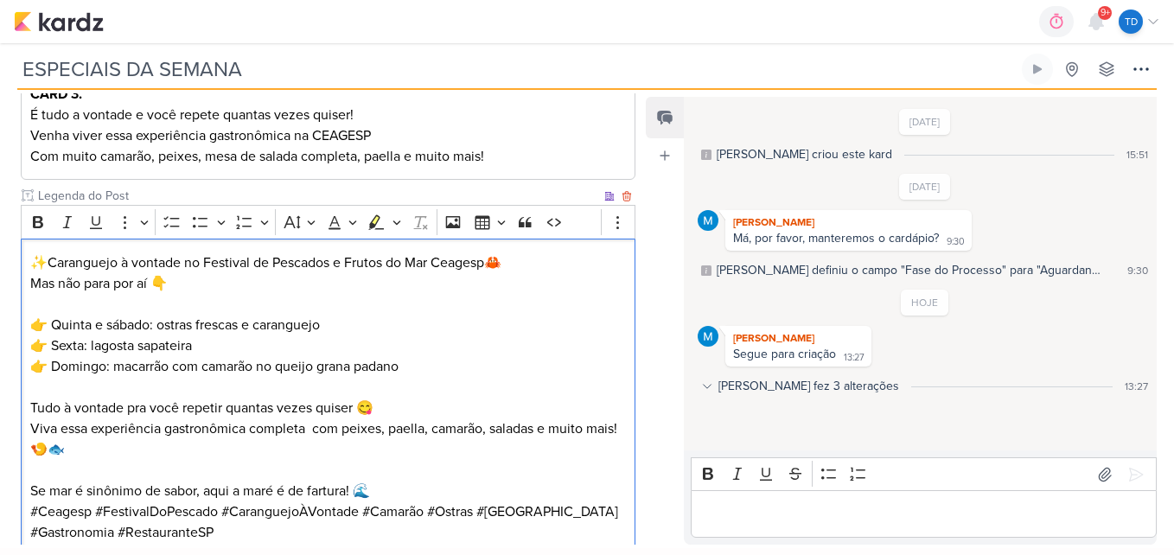
click at [435, 479] on p "Editor editing area: main" at bounding box center [328, 470] width 596 height 21
click at [457, 487] on p "Se mar é sinônimo de sabor, aqui a maré é de fartura! 🌊" at bounding box center [328, 491] width 596 height 21
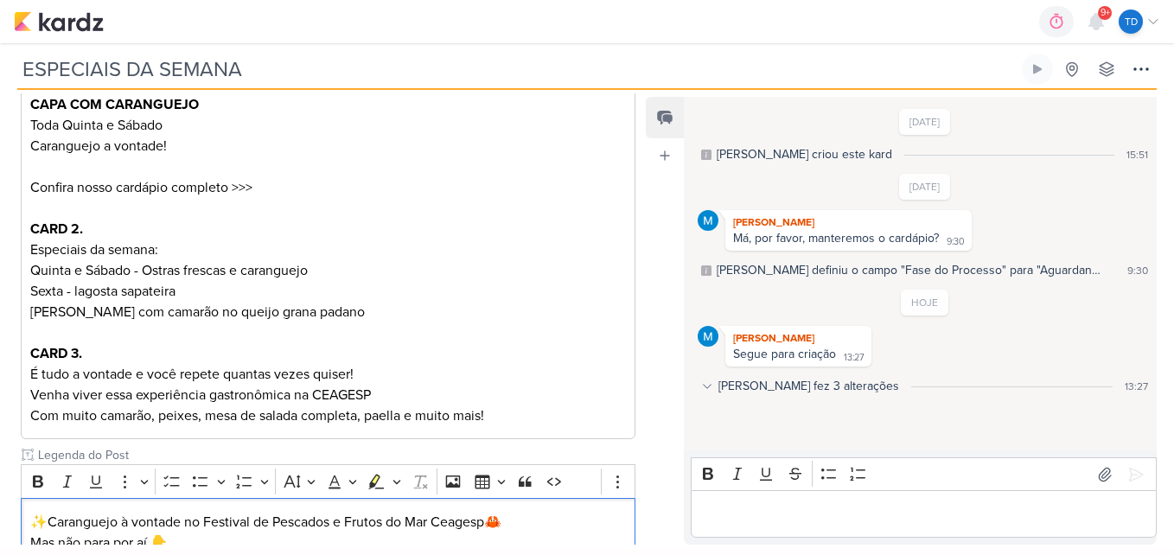
scroll to position [752, 0]
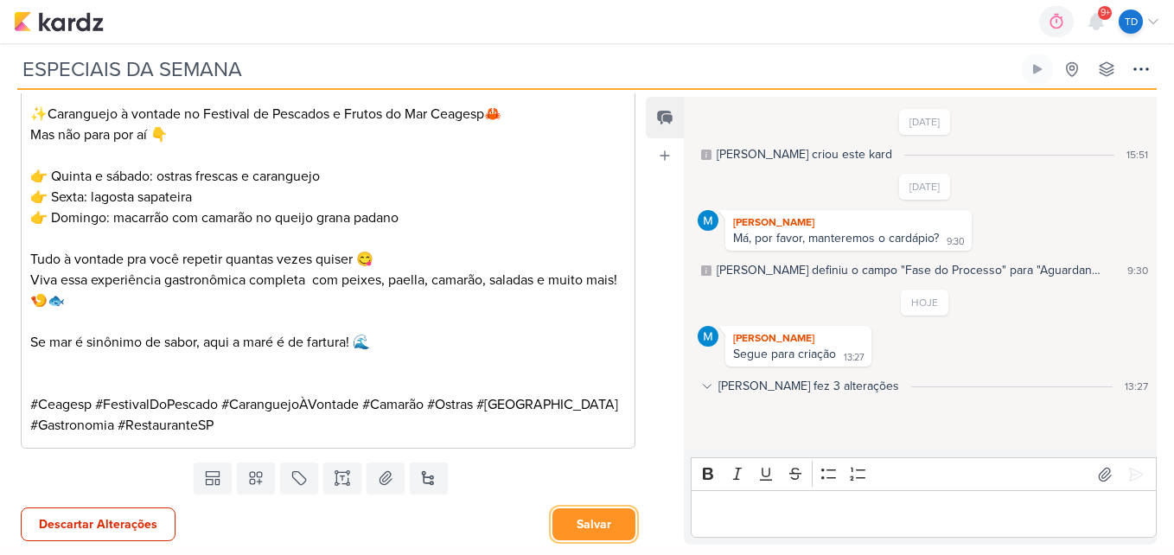
click at [621, 532] on button "Salvar" at bounding box center [593, 524] width 83 height 32
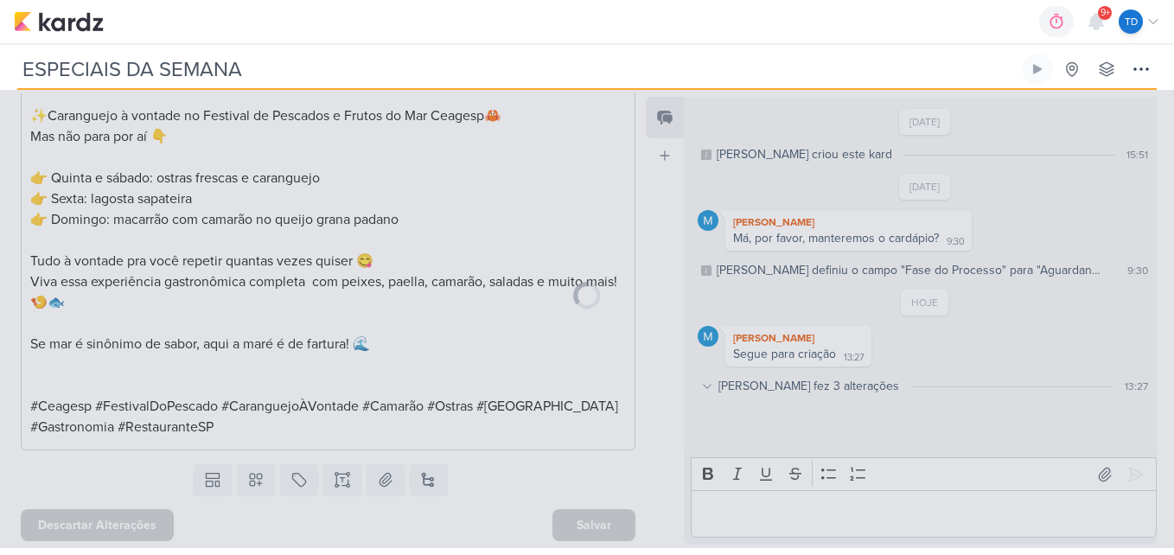
scroll to position [750, 0]
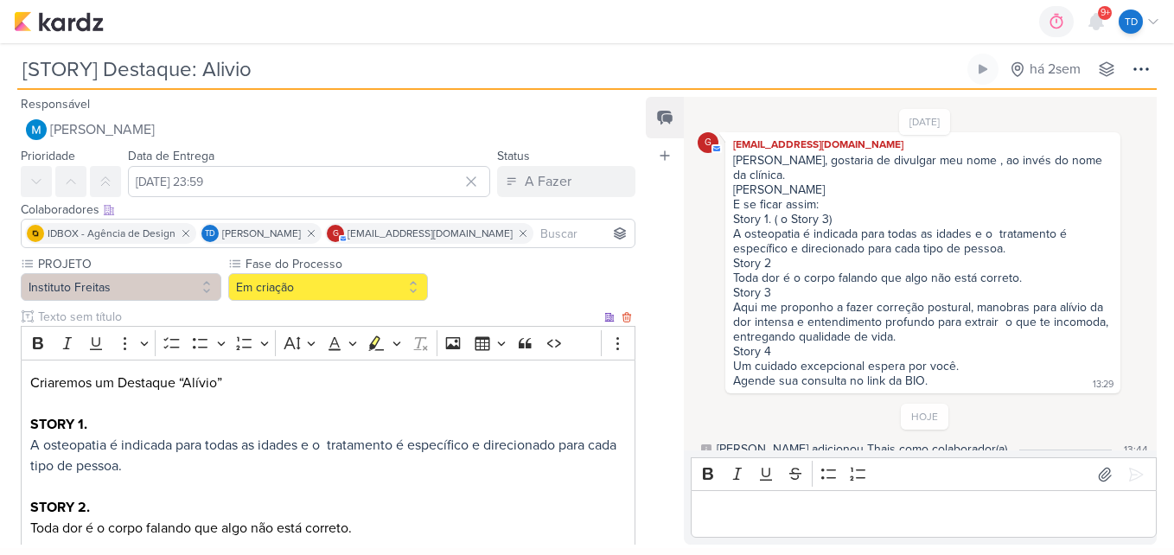
scroll to position [267, 0]
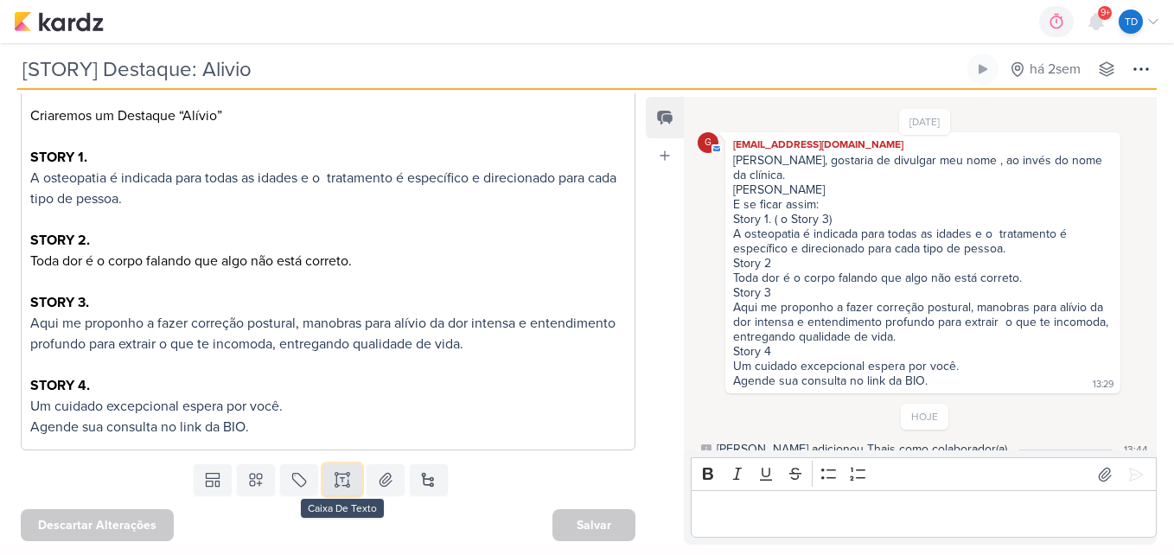
click at [352, 478] on button at bounding box center [342, 479] width 38 height 31
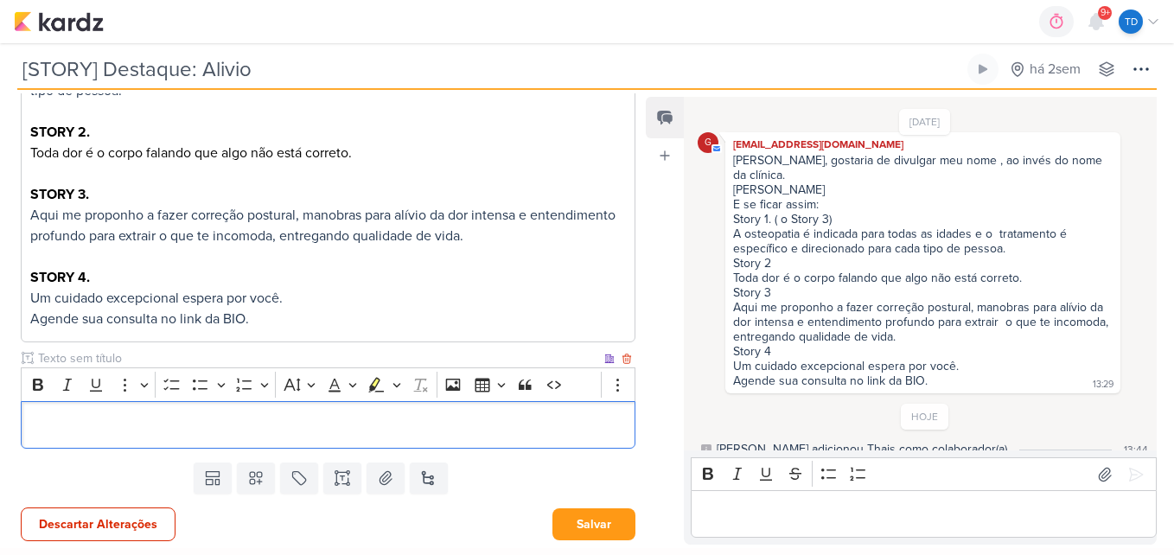
scroll to position [389, 0]
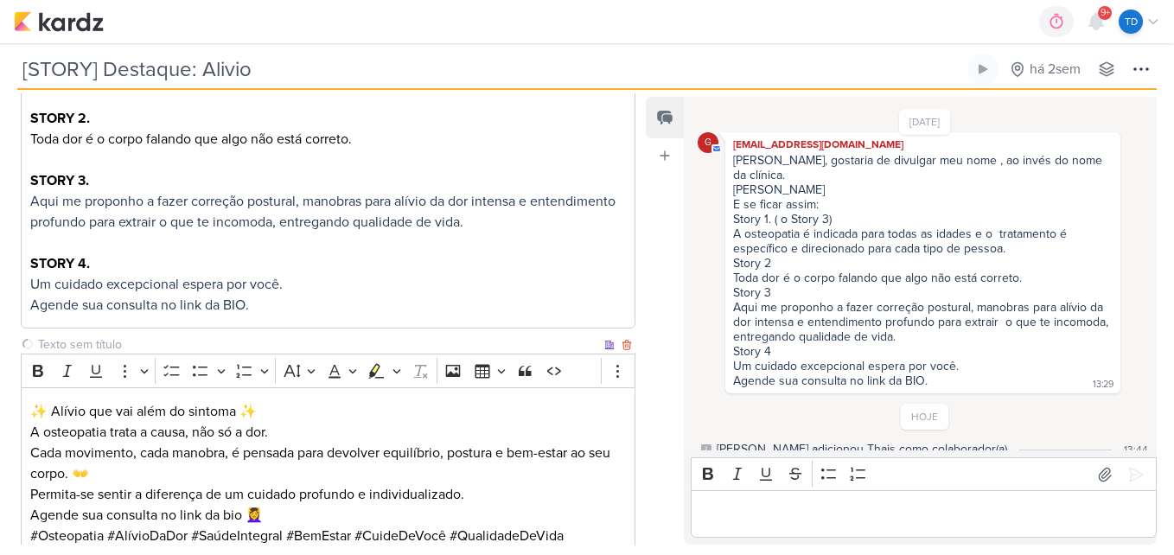
click at [147, 345] on input "text" at bounding box center [318, 344] width 566 height 18
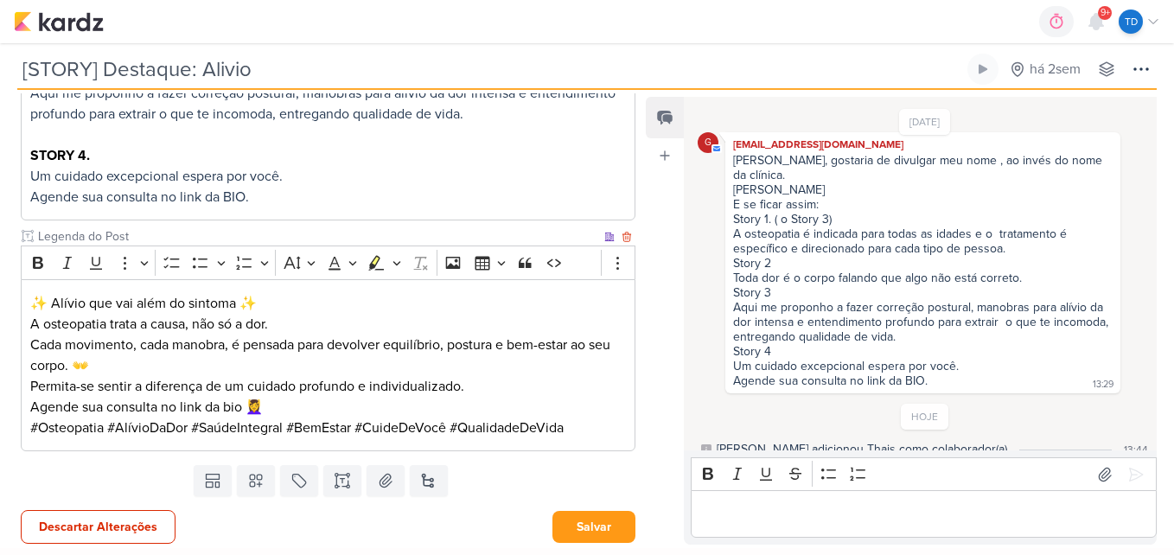
scroll to position [500, 0]
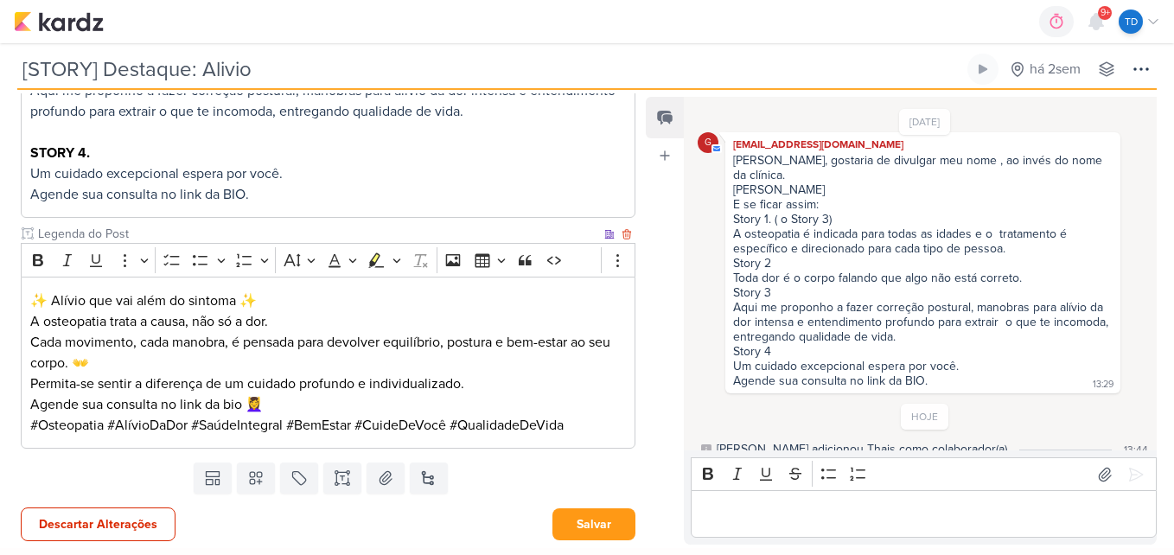
type input "Legenda do Post"
click at [276, 304] on p "✨ Alívio que vai além do sintoma ✨" at bounding box center [328, 300] width 596 height 21
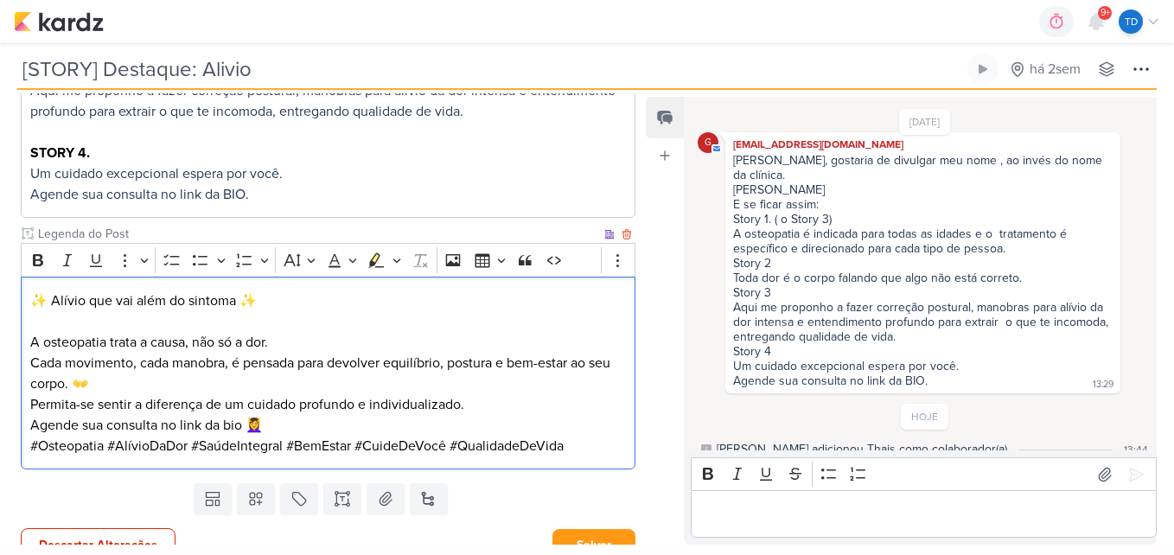
click at [221, 381] on p "A osteopatia trata a causa, não só a dor. Cada movimento, cada manobra, é pensa…" at bounding box center [328, 363] width 596 height 62
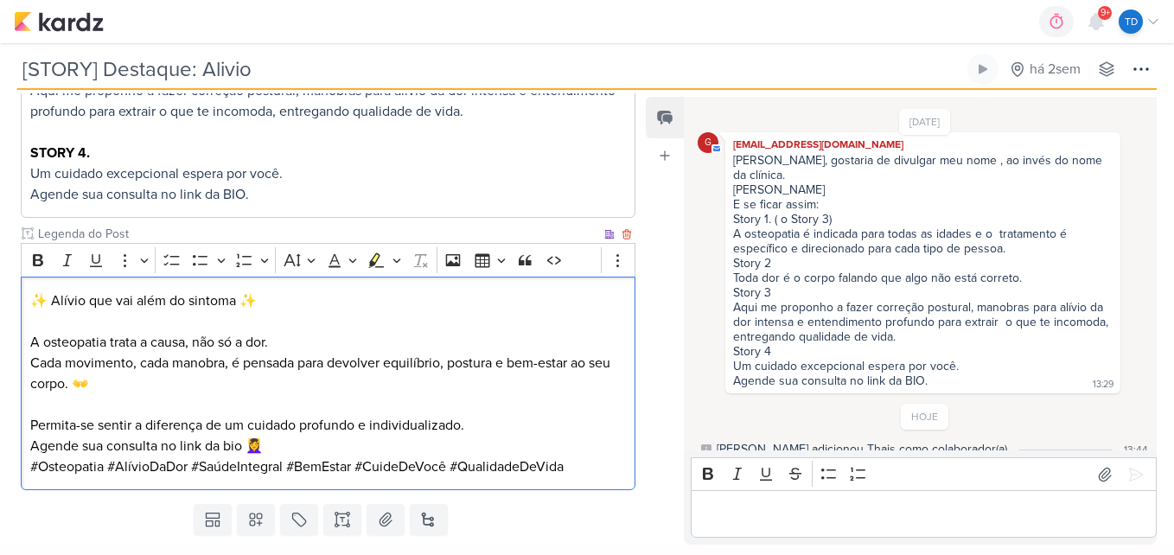
click at [304, 436] on p "Permita-se sentir a diferença de um cuidado profundo e individualizado. Agende …" at bounding box center [328, 435] width 596 height 41
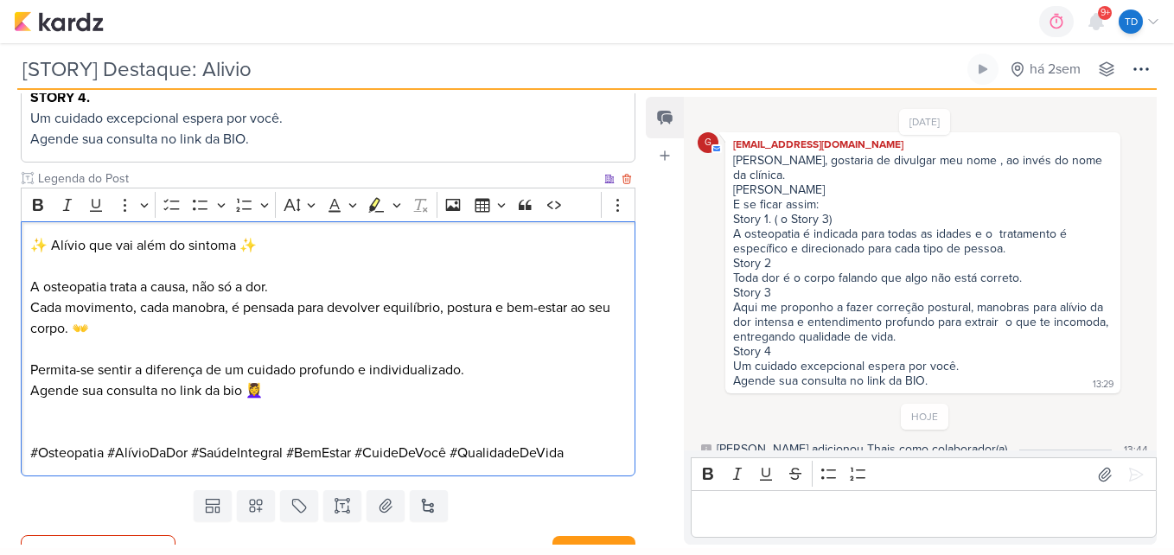
scroll to position [582, 0]
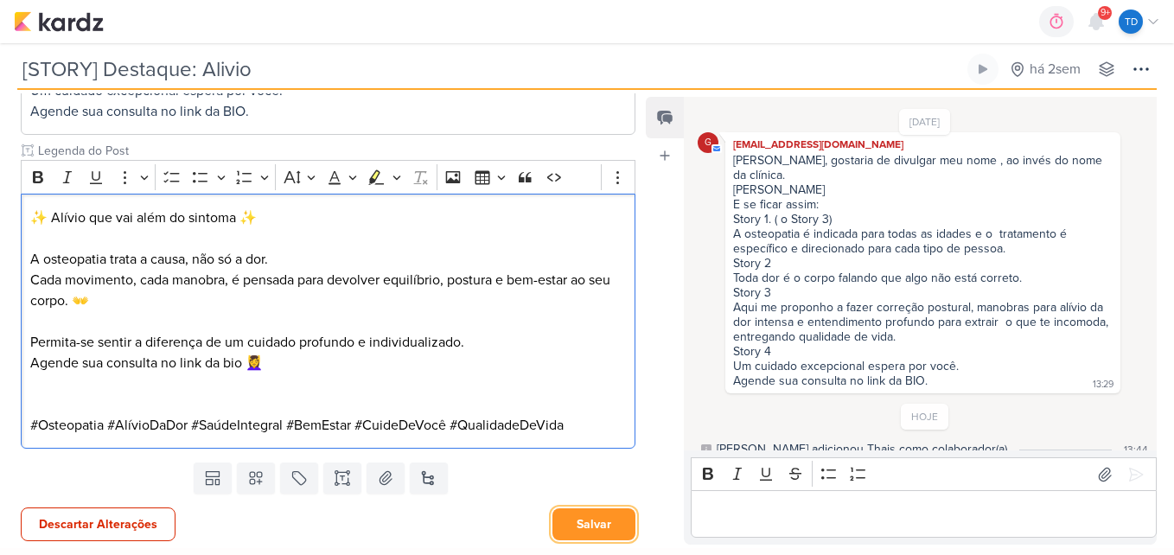
click at [591, 523] on button "Salvar" at bounding box center [593, 524] width 83 height 32
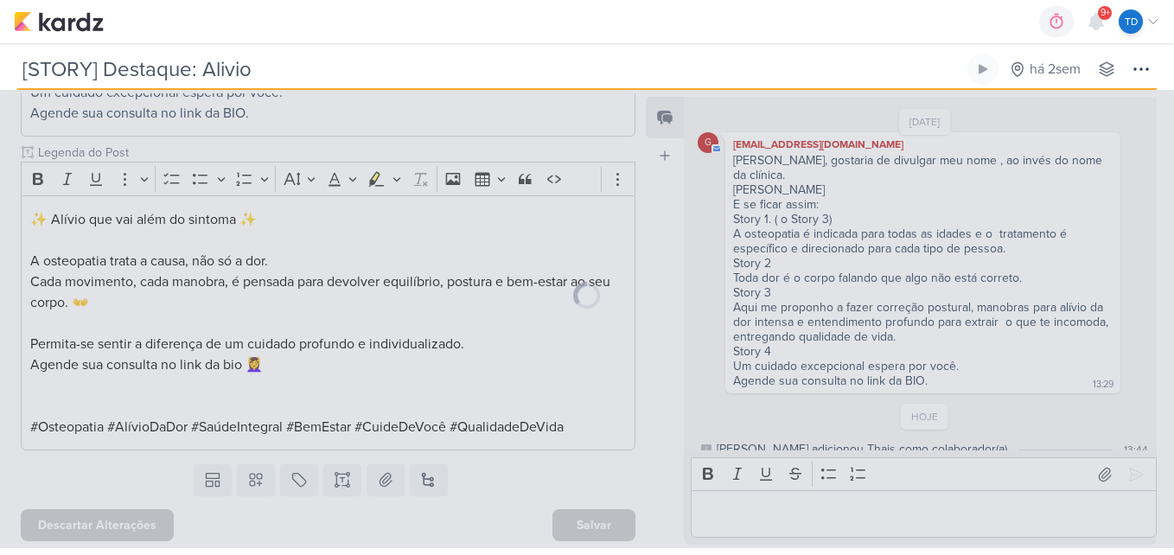
scroll to position [581, 0]
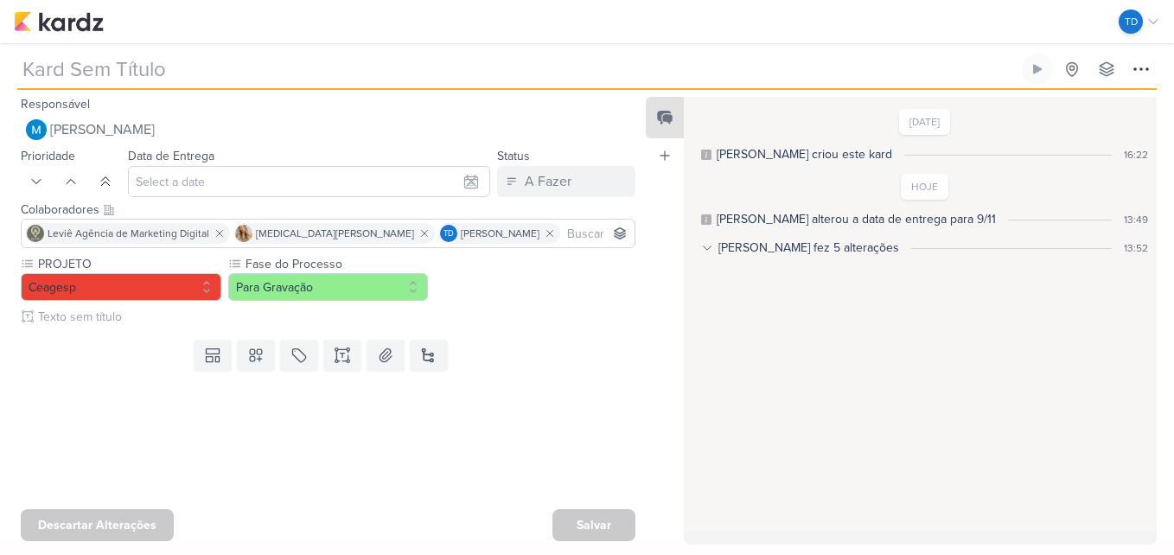
type input "[REELS] “Pais jantando em paz e crianças pirando no Space Kids? [PERSON_NAME], …"
type input "[DATE] 23:59"
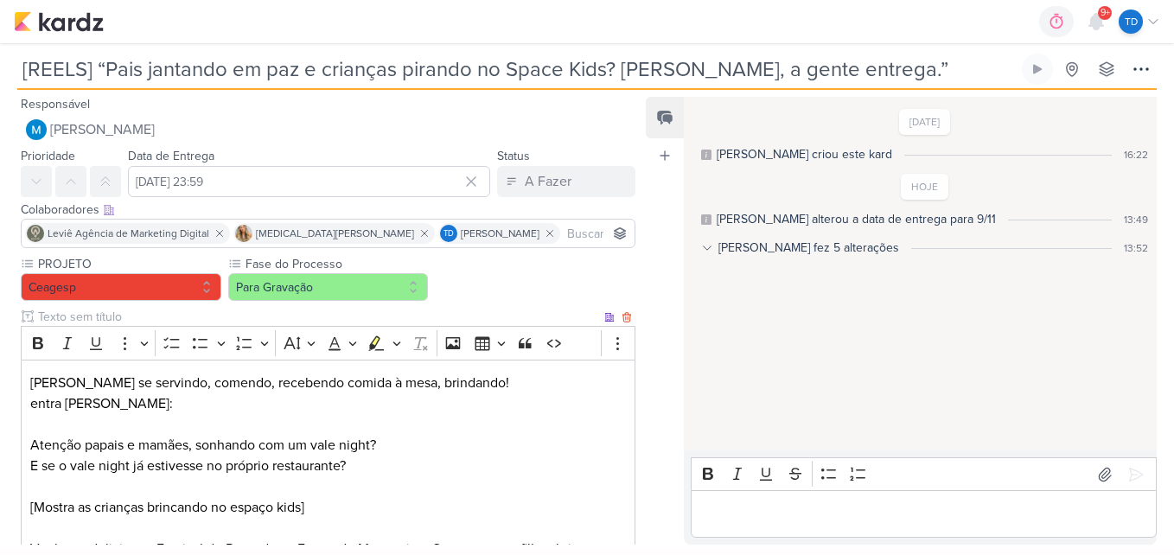
scroll to position [184, 0]
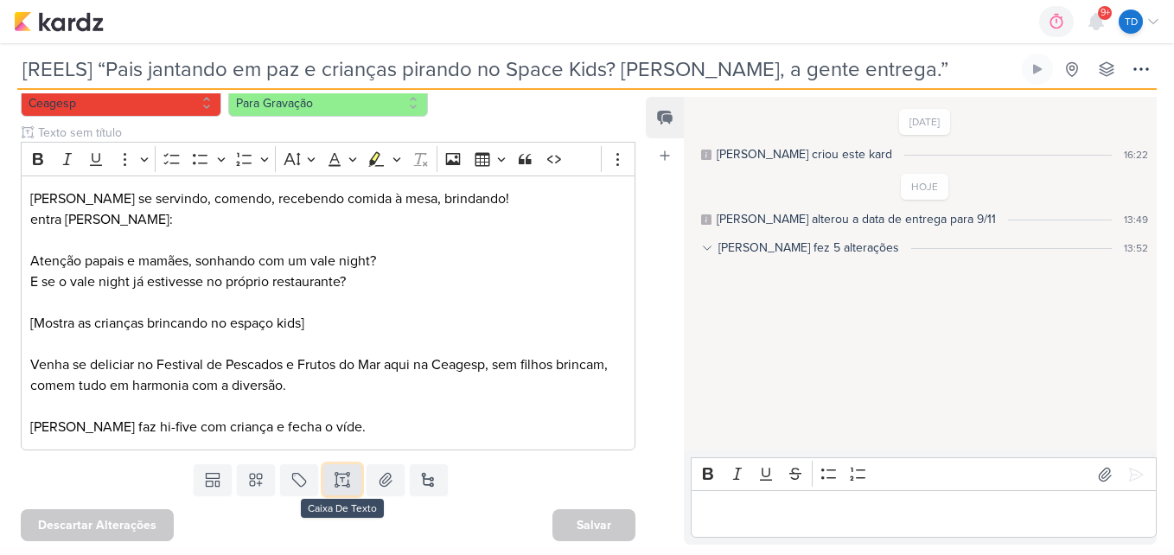
click at [344, 474] on icon at bounding box center [342, 474] width 9 height 0
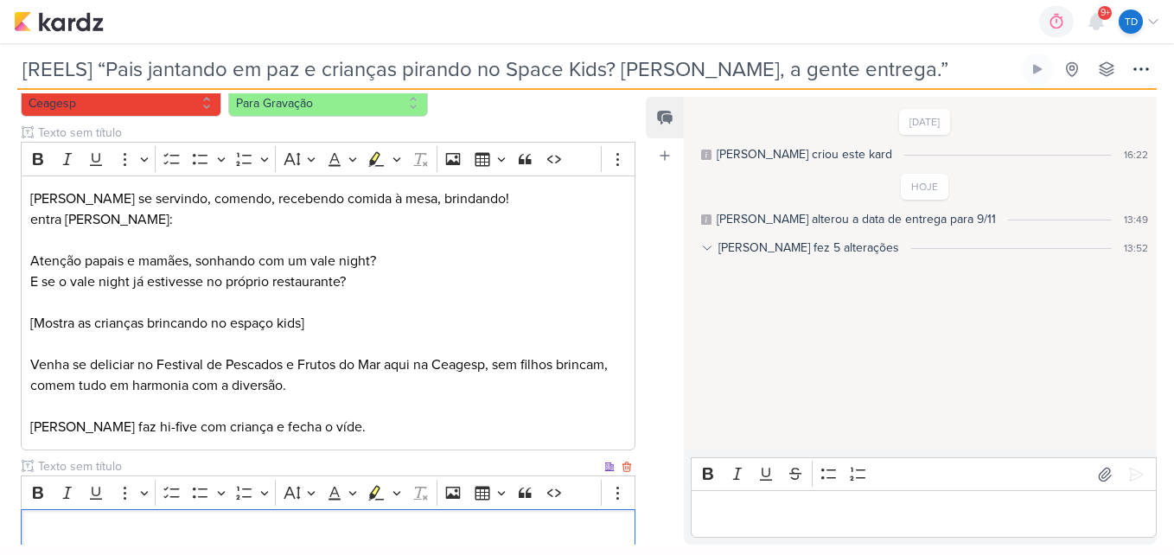
click at [154, 464] on input "text" at bounding box center [318, 466] width 566 height 18
type input "l"
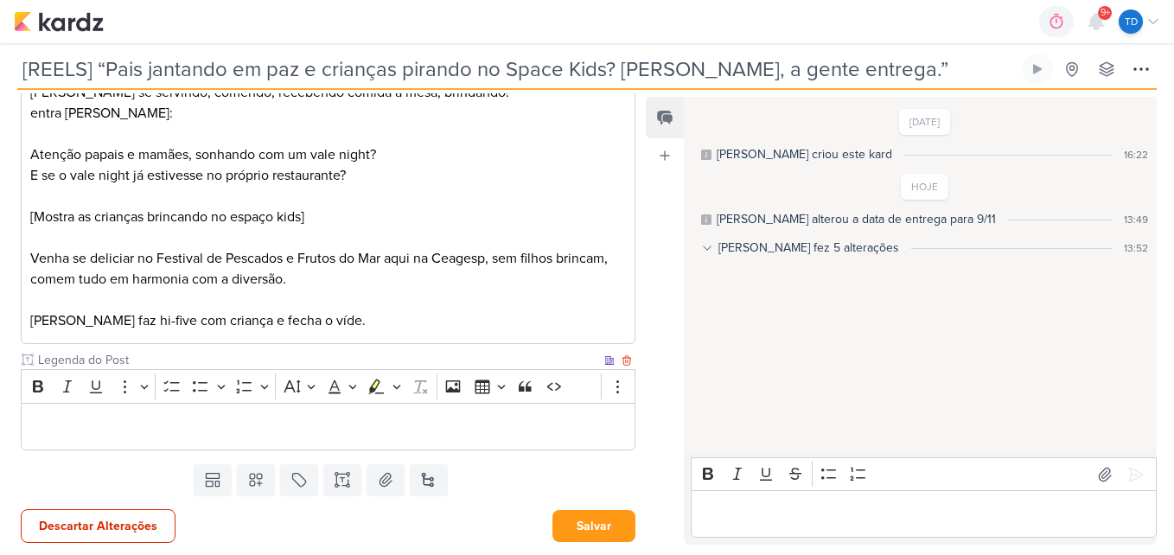
scroll to position [292, 0]
type input "Legenda do Post"
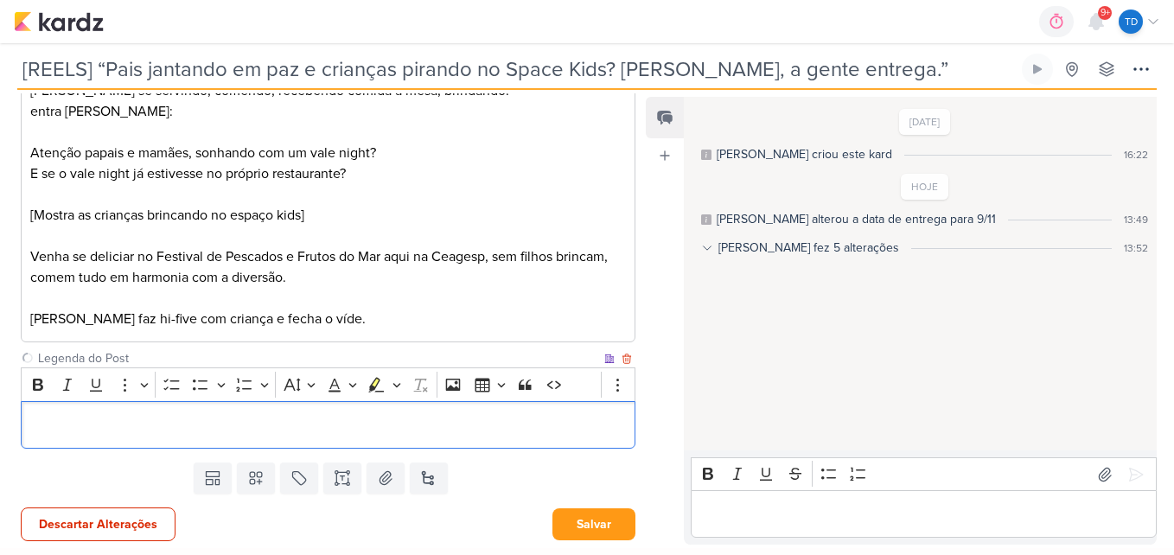
click at [298, 422] on p "Editor editing area: main" at bounding box center [328, 425] width 596 height 21
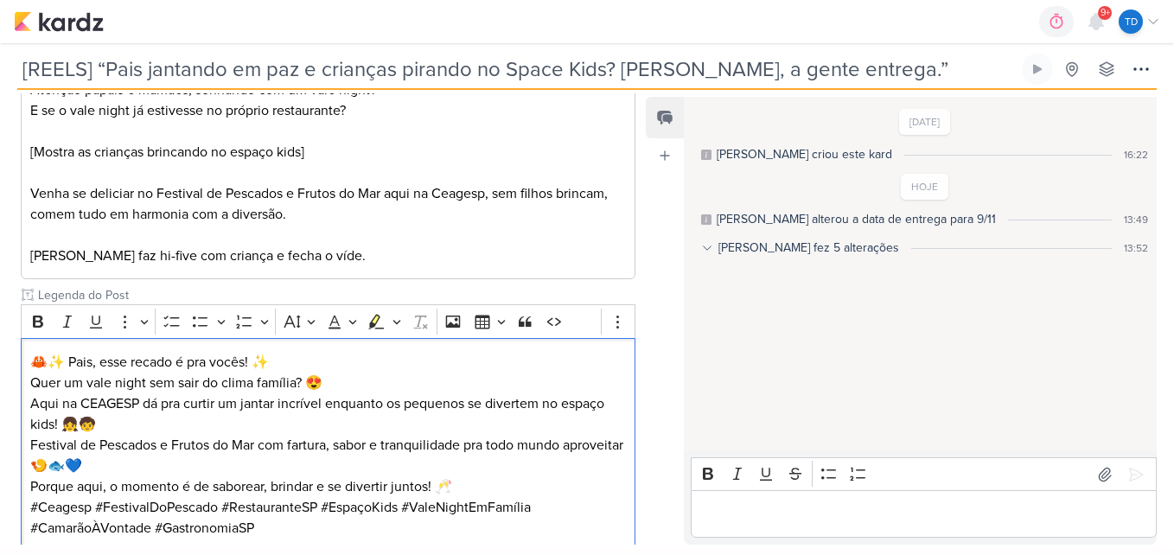
scroll to position [434, 0]
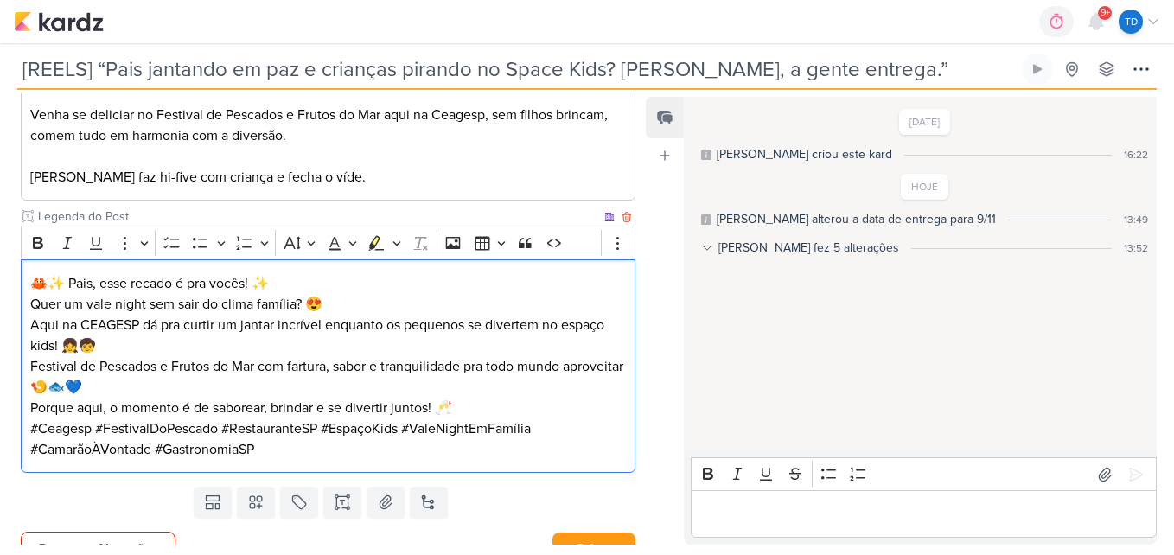
click at [293, 279] on p "🦀✨ Pais, esse recado é pra vocês! ✨" at bounding box center [328, 283] width 596 height 21
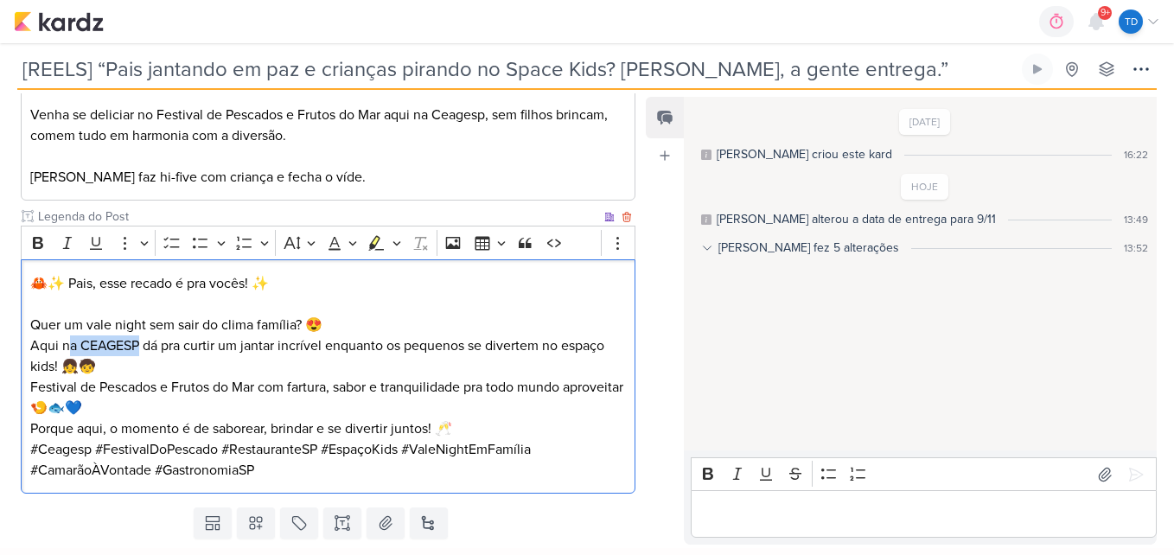
drag, startPoint x: 141, startPoint y: 346, endPoint x: 67, endPoint y: 345, distance: 74.3
click at [67, 345] on p "Quer um vale night sem sair do clima família? 😍 Aqui na CEAGESP dá pra curtir u…" at bounding box center [328, 346] width 596 height 62
click at [344, 368] on p "Quer um vale night sem sair do clima família? 😍 Aqui no Festival de Pescados e …" at bounding box center [328, 346] width 596 height 62
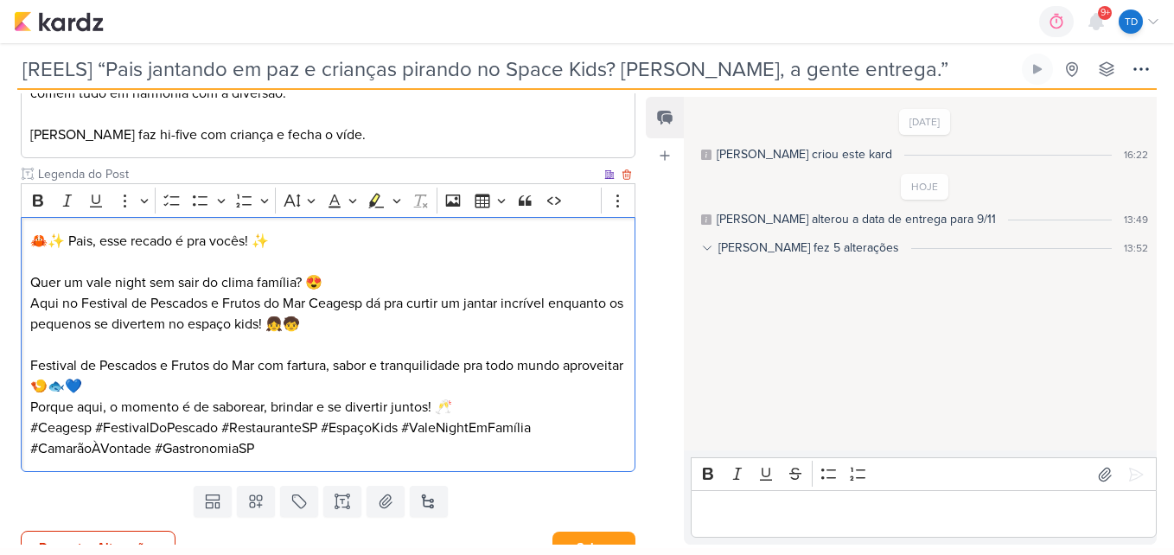
scroll to position [500, 0]
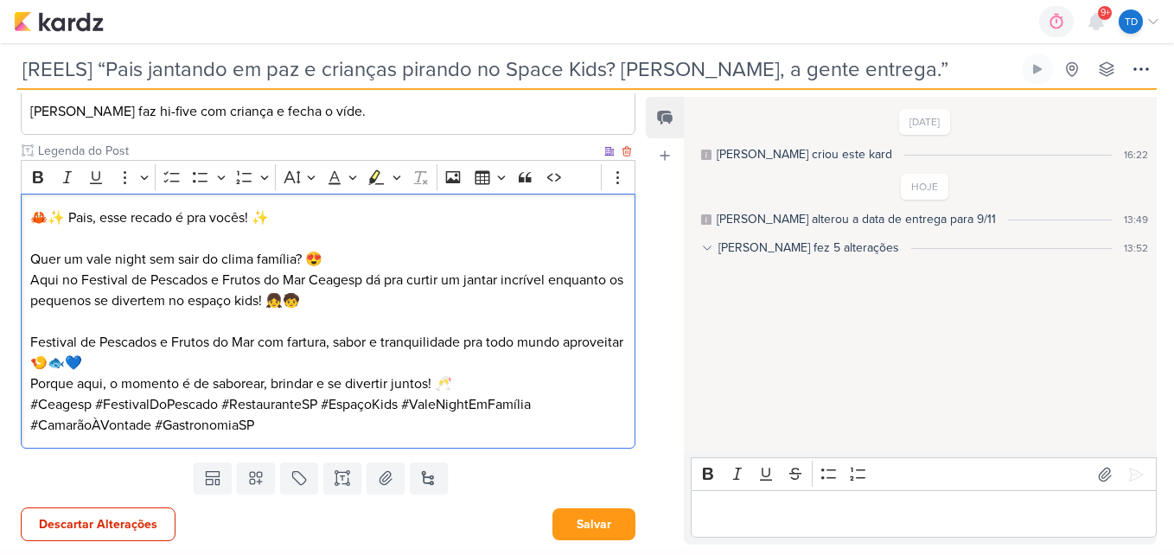
click at [174, 369] on p "Festival de Pescados e Frutos do Mar com fartura, sabor e tranquilidade pra tod…" at bounding box center [328, 352] width 596 height 41
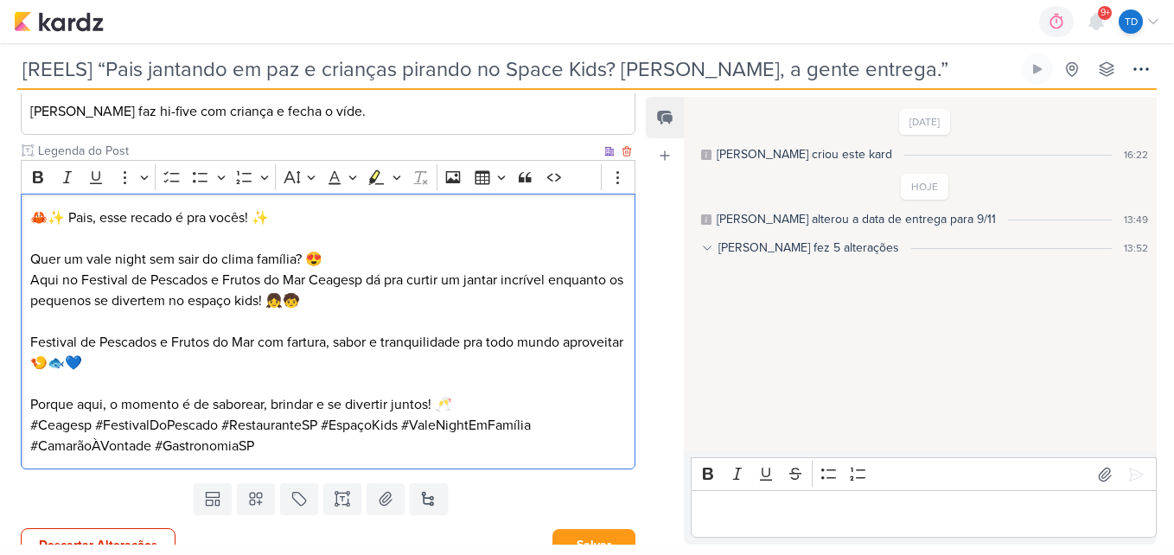
click at [458, 404] on p "Porque aqui, o momento é de saborear, brindar e se divertir juntos! 🥂" at bounding box center [328, 404] width 596 height 21
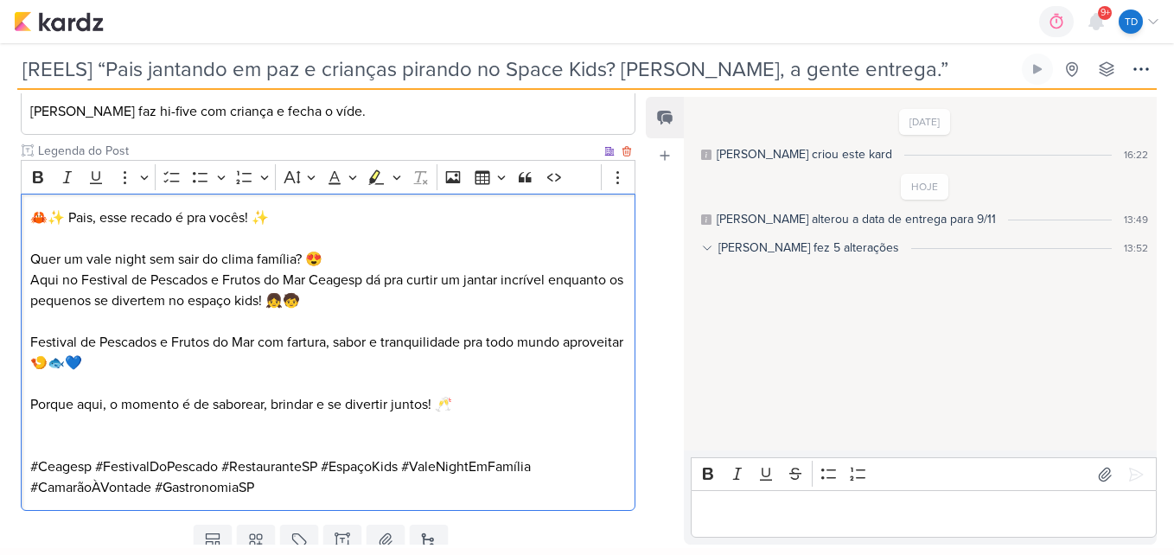
scroll to position [562, 0]
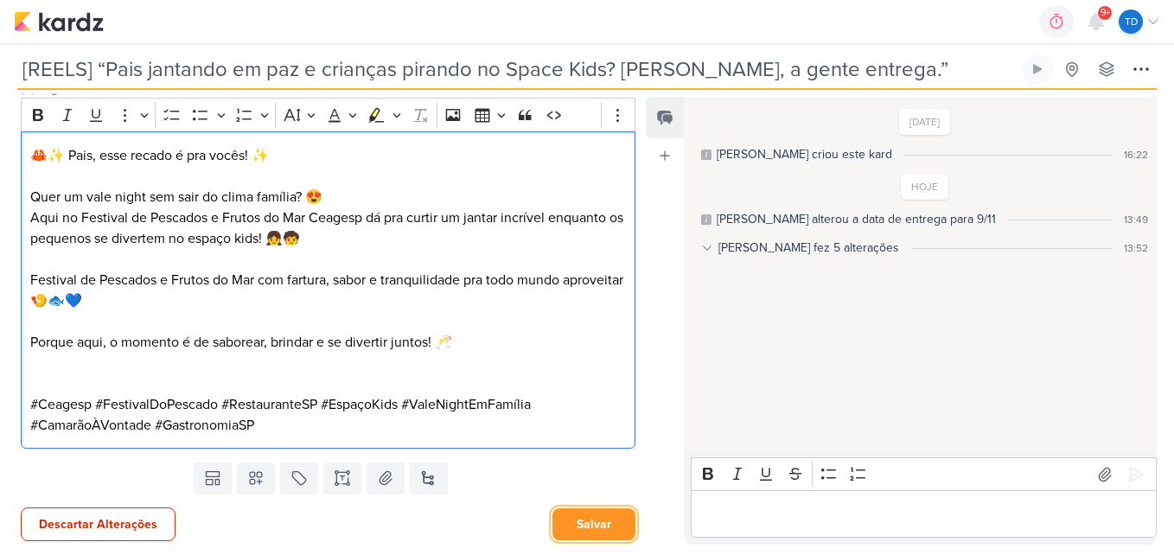
click at [595, 533] on button "Salvar" at bounding box center [593, 524] width 83 height 32
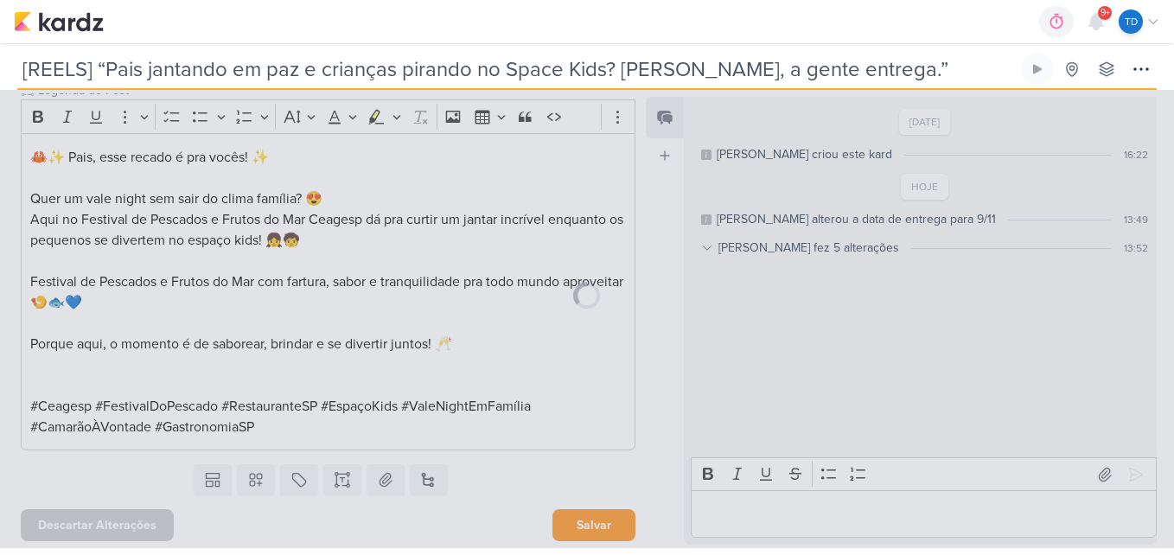
scroll to position [560, 0]
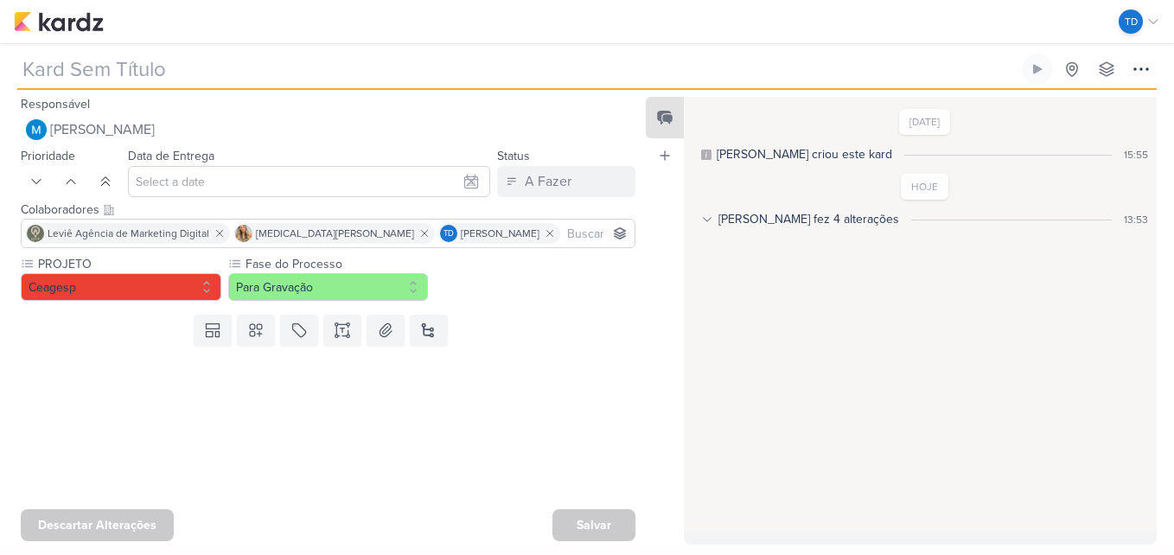
type input "[CARROSSEL] Fotos de Clientes"
type input "[DATE] 23:59"
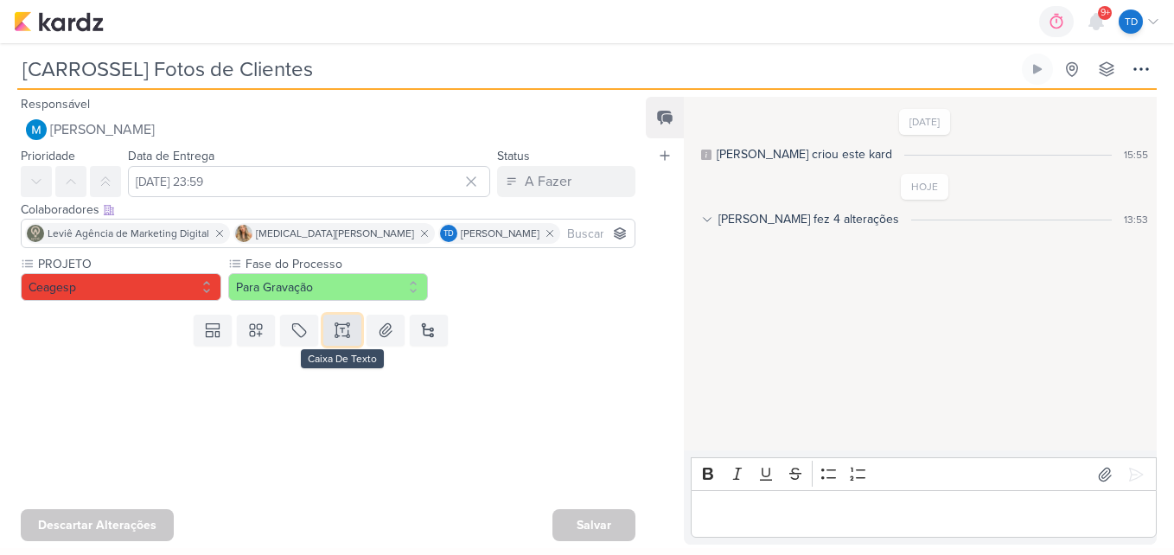
click at [356, 331] on button at bounding box center [342, 330] width 38 height 31
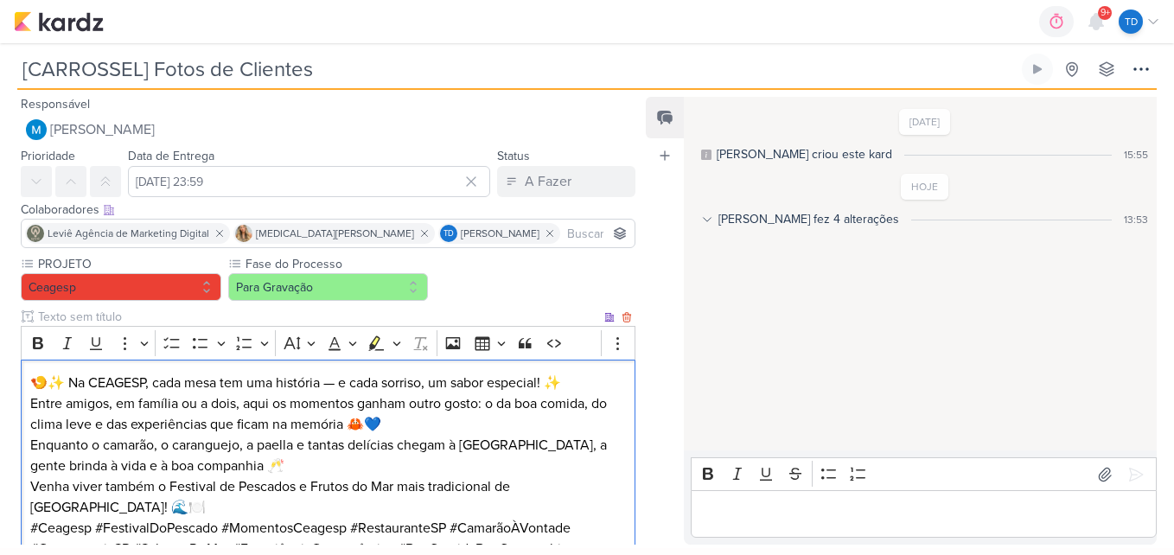
scroll to position [13, 0]
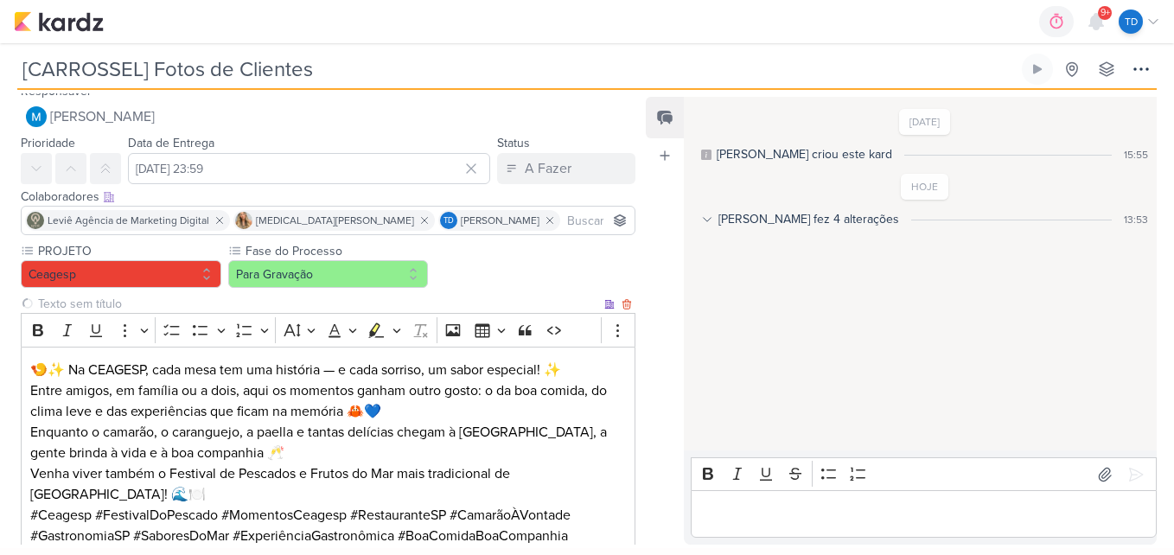
click at [107, 296] on input "text" at bounding box center [318, 304] width 566 height 18
type input "LEGENDA DO POST"
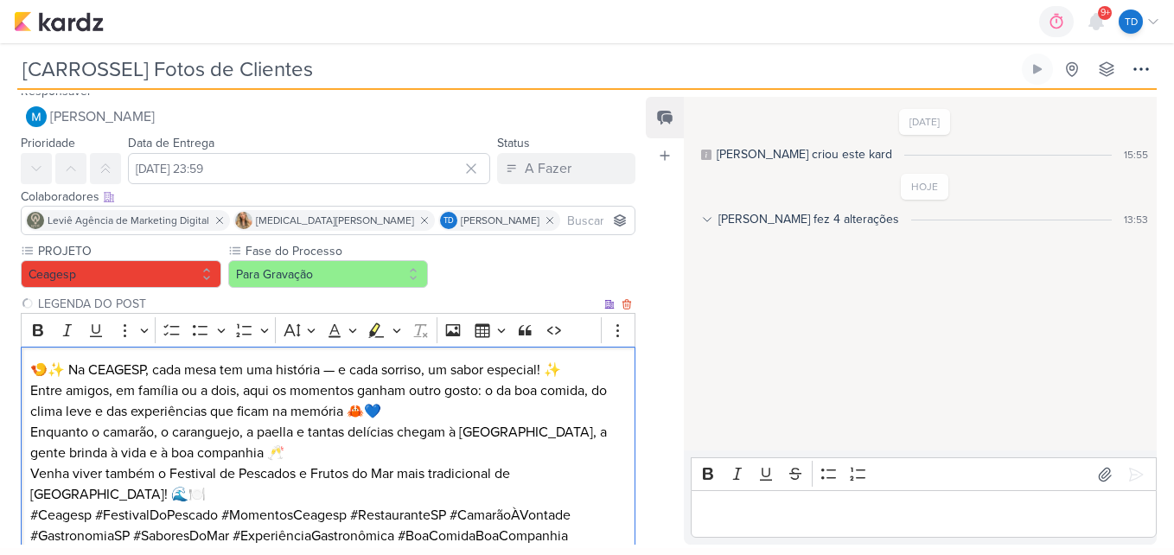
click at [387, 451] on p "Enquanto o camarão, o caranguejo, a paella e tantas delícias chegam à mesa, a g…" at bounding box center [328, 442] width 596 height 41
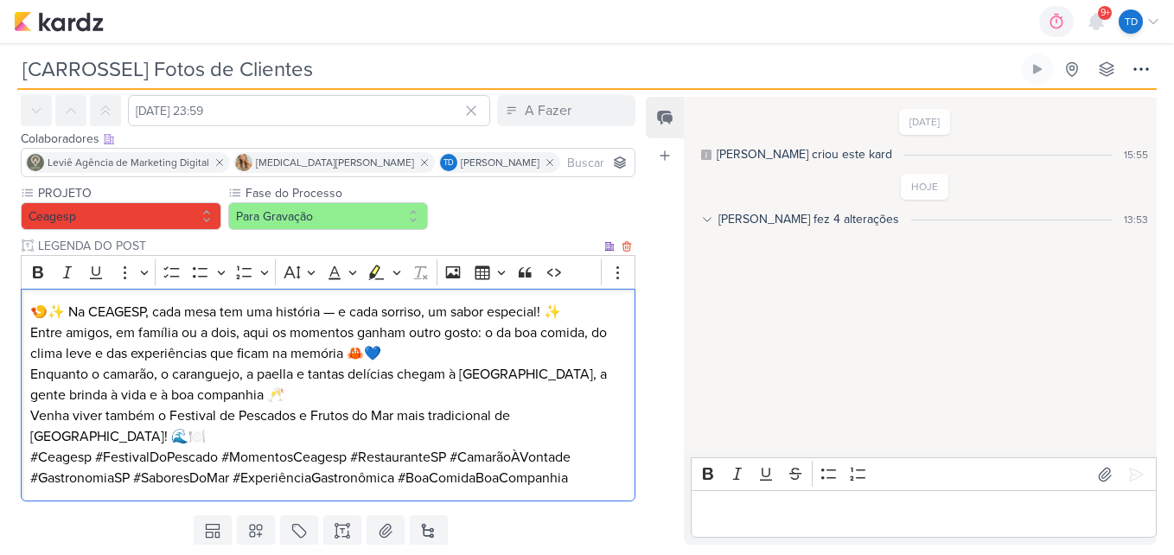
scroll to position [99, 0]
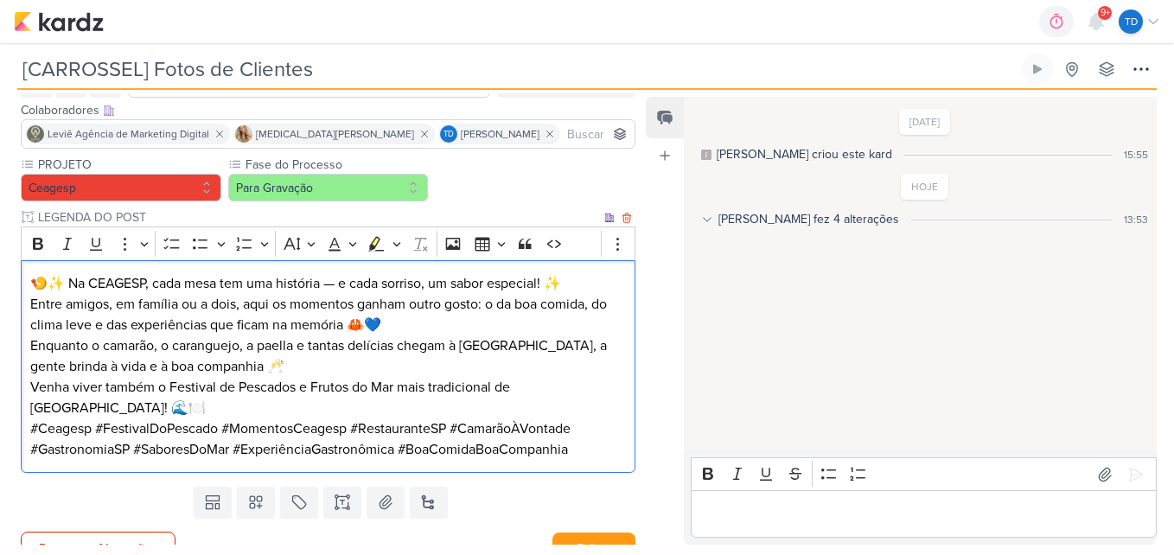
click at [342, 283] on p "🍤✨ Na CEAGESP, cada mesa tem uma história — e cada sorriso, um sabor especial! ✨" at bounding box center [328, 283] width 596 height 21
click at [152, 277] on p "🍤✨ Na CEAGESP, cada mesa tem uma história e cada sorriso, um sabor especial! ✨" at bounding box center [328, 283] width 596 height 21
click at [167, 283] on p "🍤✨ Na CEAGESP, cada mesa tem uma história e cada sorriso, um sabor especial! ✨" at bounding box center [328, 283] width 596 height 21
click at [491, 286] on p "🍤✨Cada mesa tem uma história e cada sorriso, um sabor especial! ✨" at bounding box center [328, 283] width 596 height 21
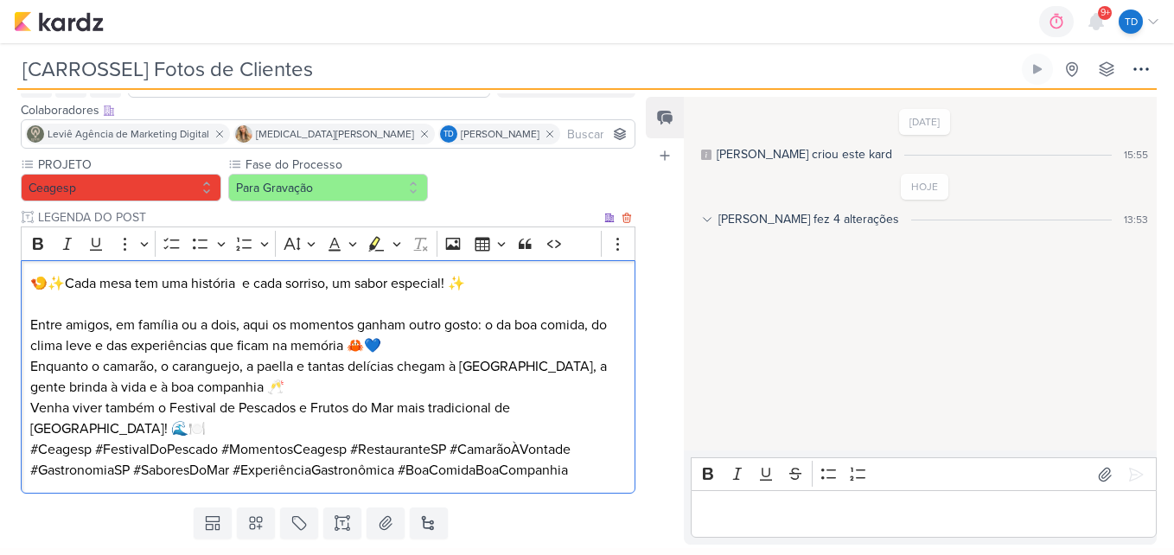
click at [404, 346] on p "Entre amigos, em família ou a dois, aqui os momentos ganham outro gosto: o da b…" at bounding box center [328, 335] width 596 height 41
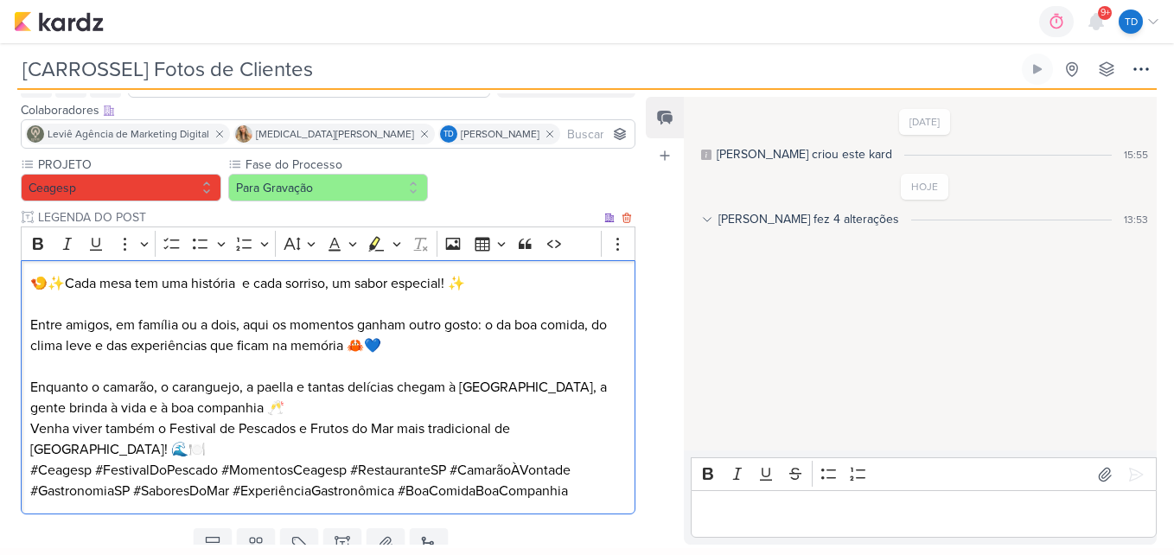
click at [256, 411] on p "Enquanto o camarão, o caranguejo, a paella e tantas delícias chegam à mesa, a g…" at bounding box center [328, 397] width 596 height 41
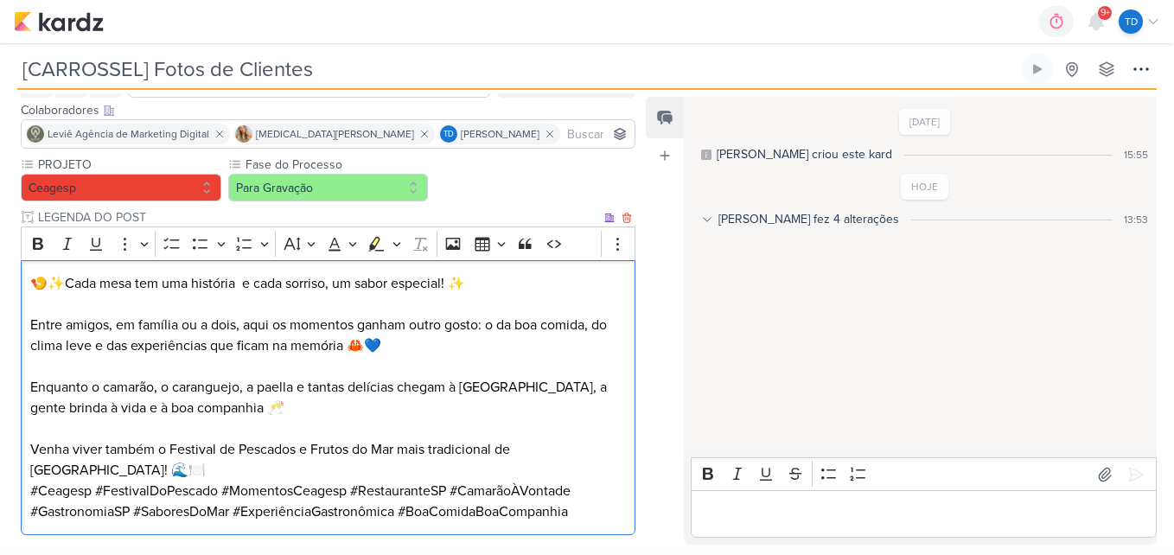
click at [270, 474] on p "Venha viver também o Festival de Pescados e Frutos do Mar mais tradicional de S…" at bounding box center [328, 459] width 596 height 41
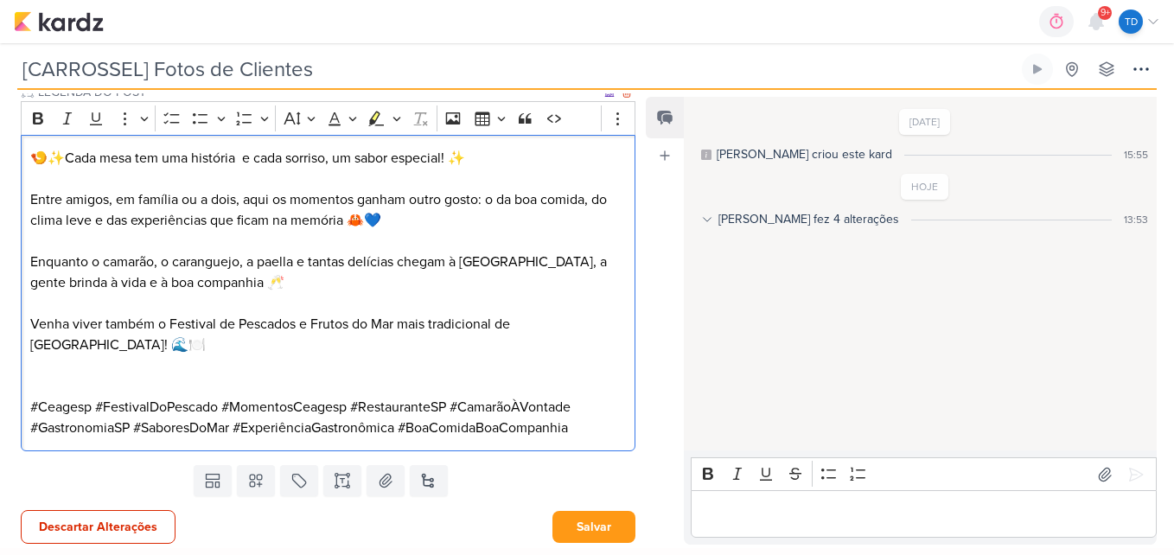
scroll to position [227, 0]
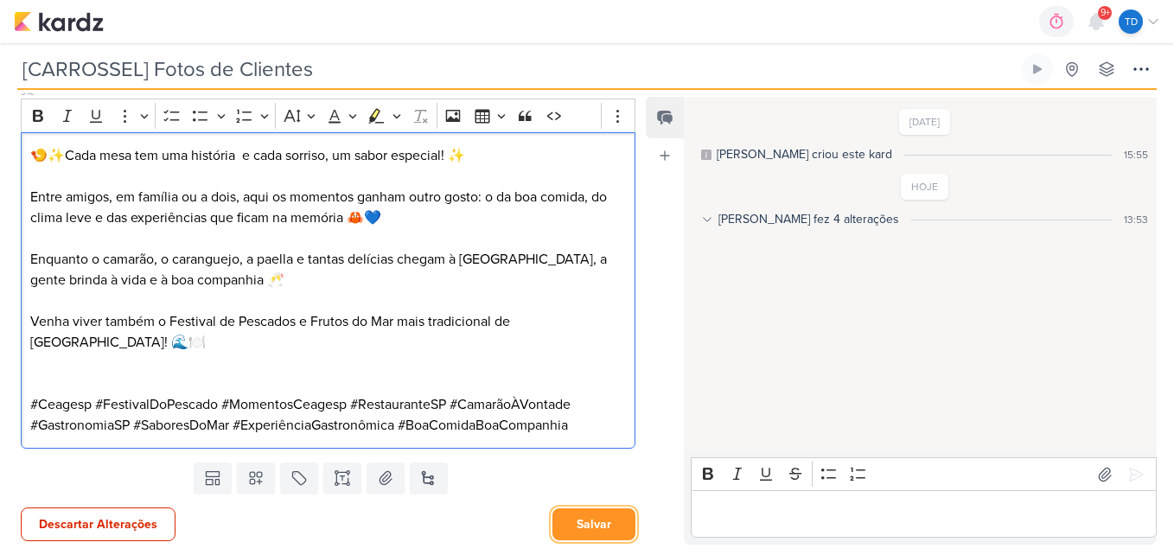
click at [582, 532] on button "Salvar" at bounding box center [593, 524] width 83 height 32
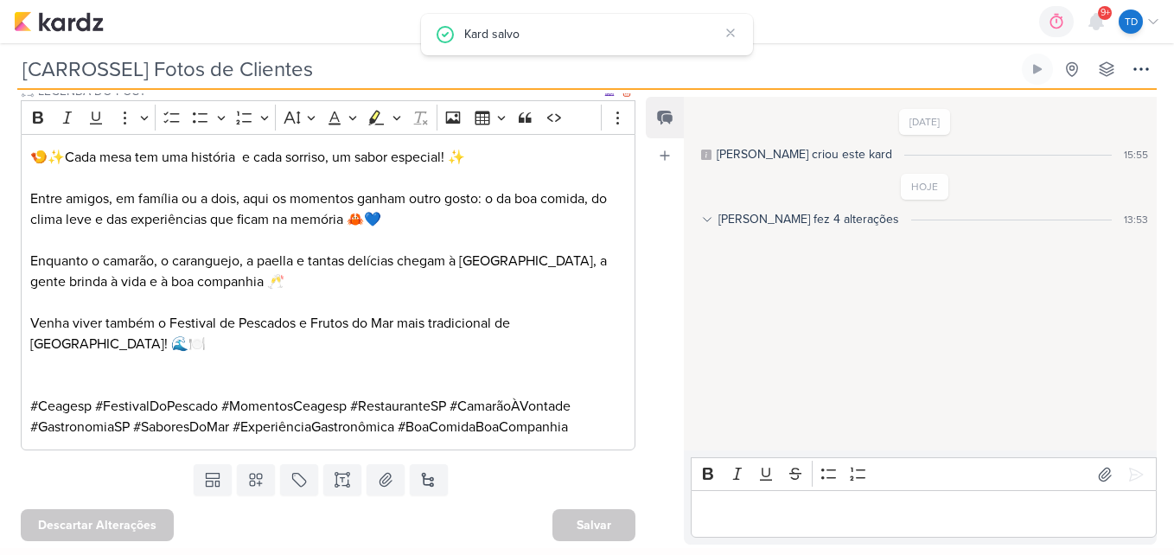
scroll to position [0, 0]
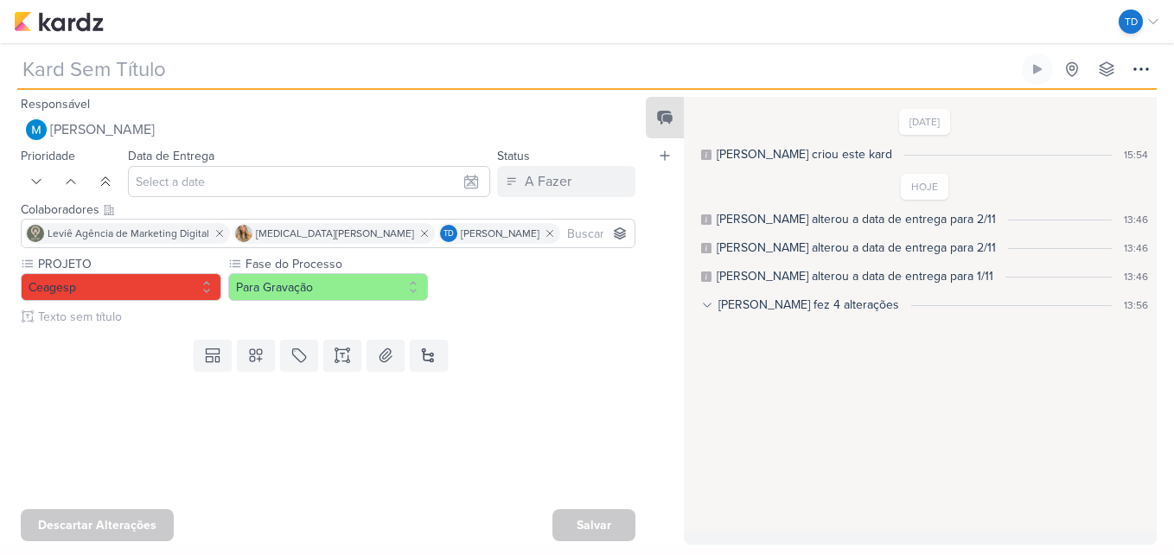
type input "[REELS] 2 homens - quem comer primeiro ganha o rodízio do casal"
type input "[DATE] 23:59"
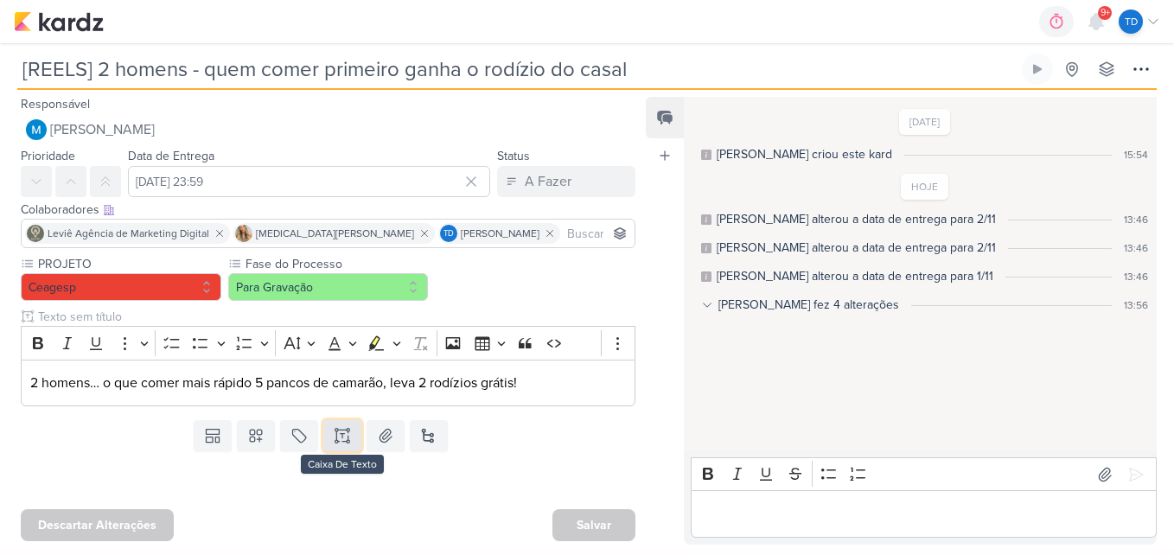
click at [347, 437] on icon at bounding box center [342, 435] width 17 height 17
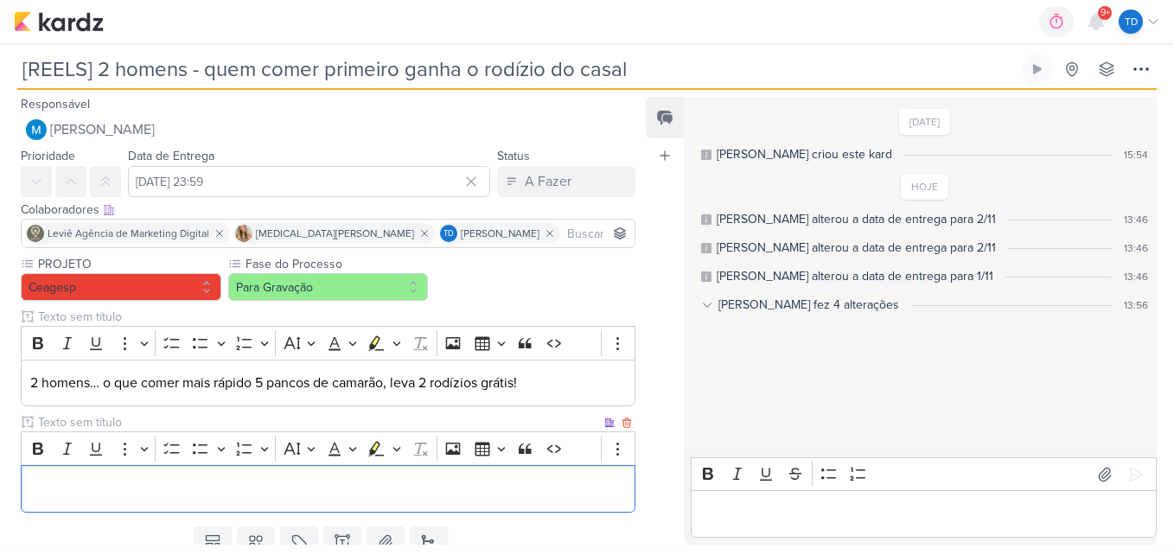
click at [116, 424] on input "text" at bounding box center [318, 422] width 566 height 18
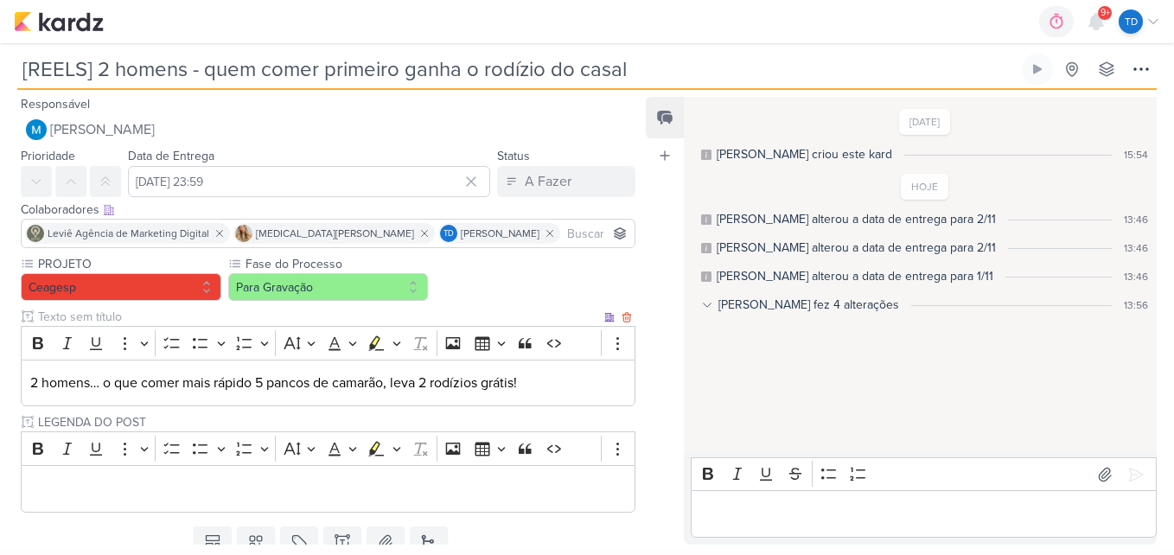
scroll to position [64, 0]
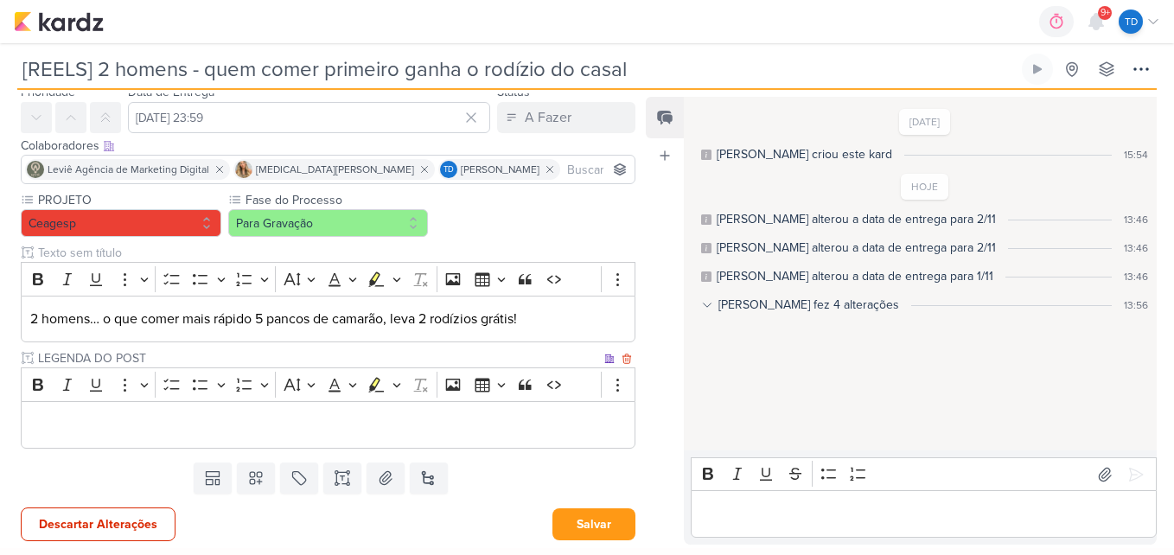
type input "LEGENDA DO POST"
click at [236, 436] on div "Editor editing area: main" at bounding box center [328, 425] width 614 height 48
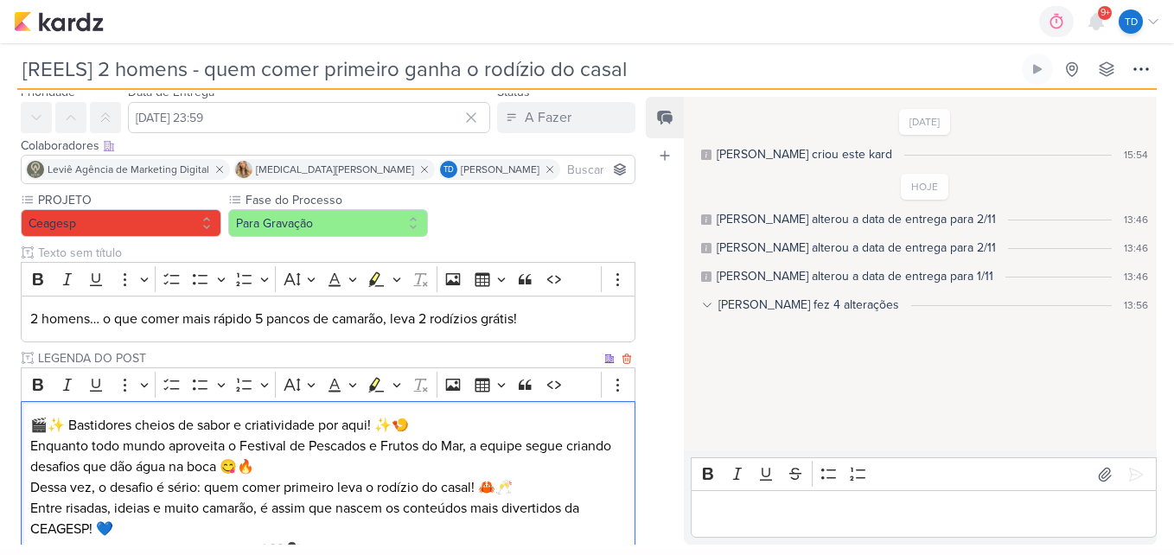
scroll to position [119, 0]
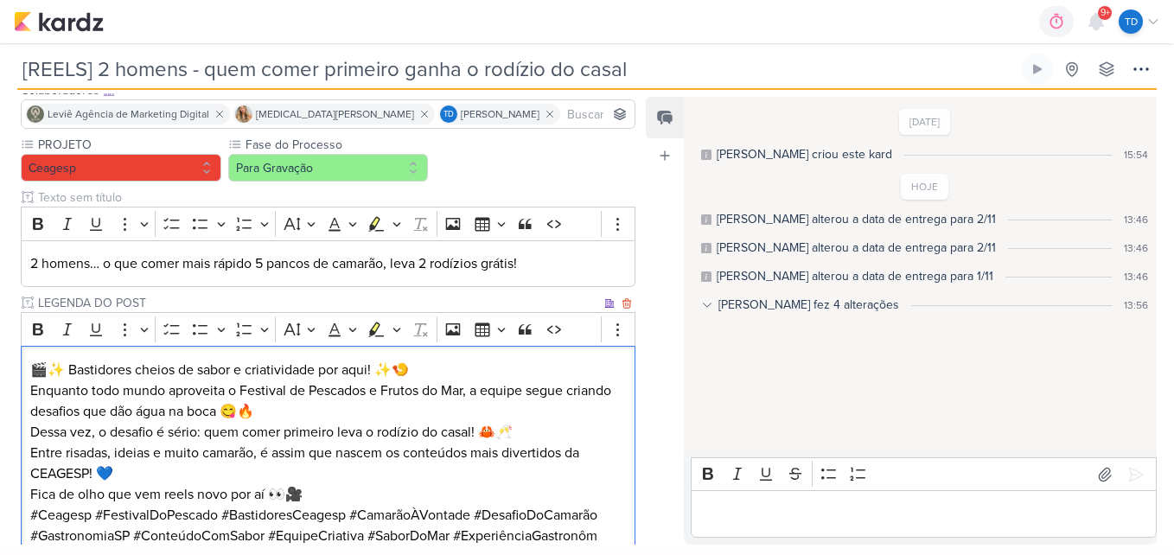
click at [444, 363] on p "🎬✨ Bastidores cheios de sabor e criatividade por aqui! ✨🍤" at bounding box center [328, 370] width 596 height 21
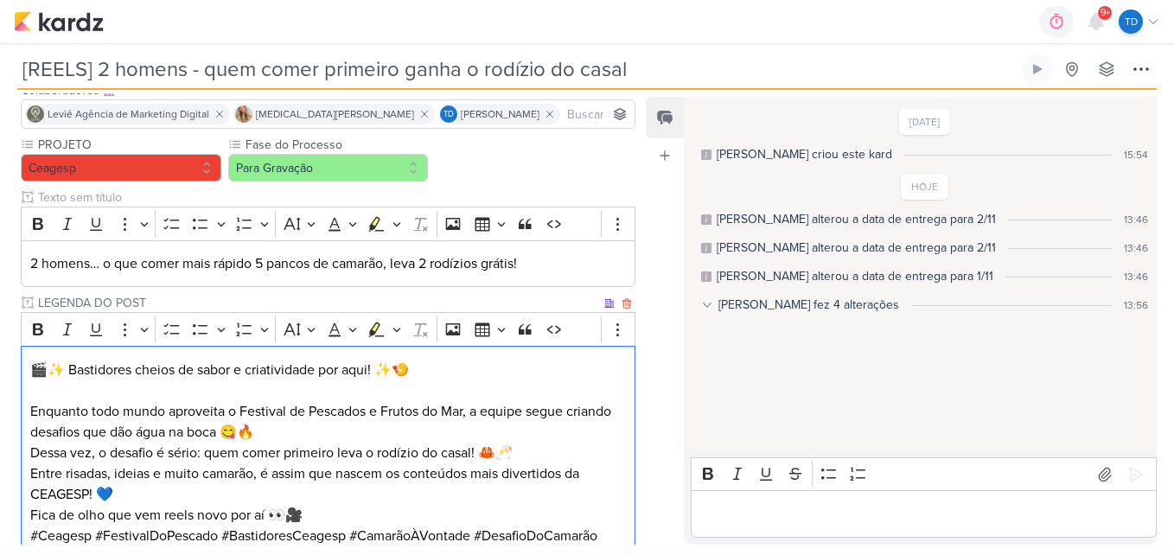
scroll to position [206, 0]
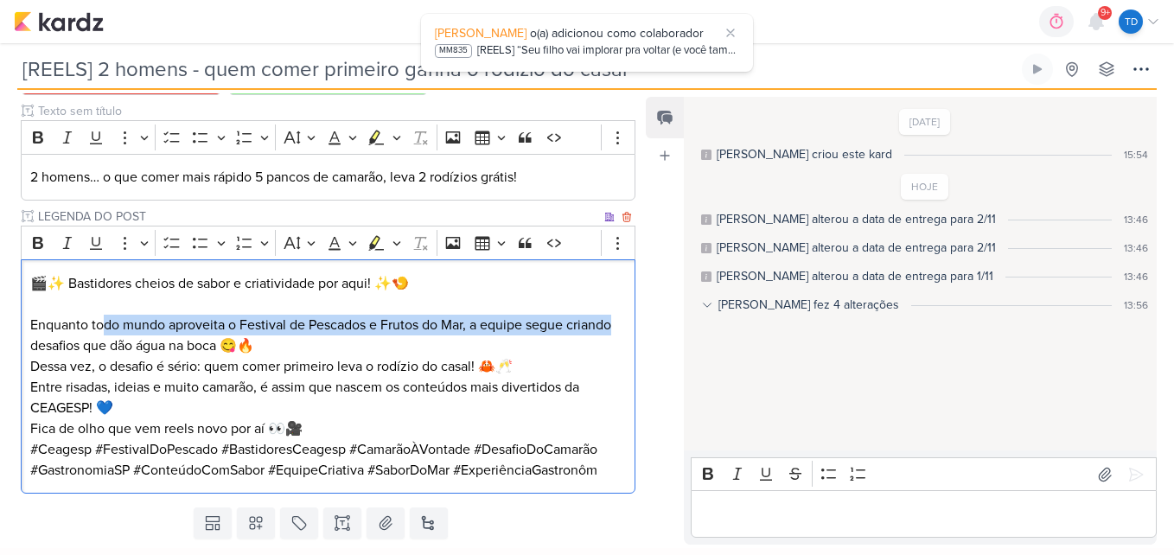
drag, startPoint x: 623, startPoint y: 323, endPoint x: 103, endPoint y: 315, distance: 520.3
click at [103, 315] on div "🎬✨ Bastidores cheios de sabor e criatividade por aqui! ✨🍤 Enquanto todo mundo a…" at bounding box center [328, 376] width 614 height 234
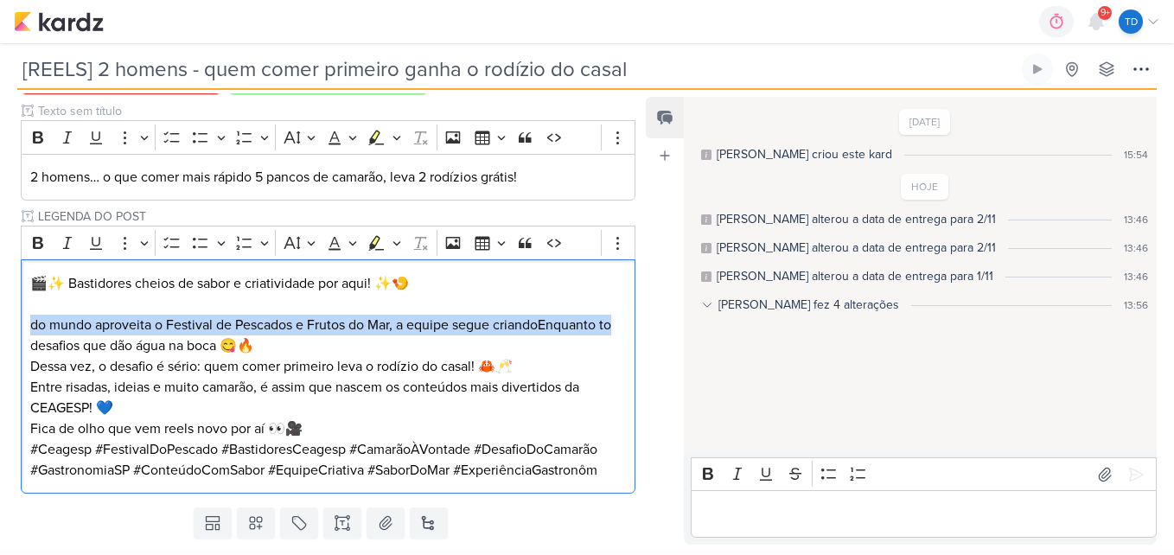
drag, startPoint x: 617, startPoint y: 329, endPoint x: 1, endPoint y: 319, distance: 616.3
click at [12, 328] on div "PROJETO Ceagesp Fase do Processo" at bounding box center [321, 274] width 642 height 451
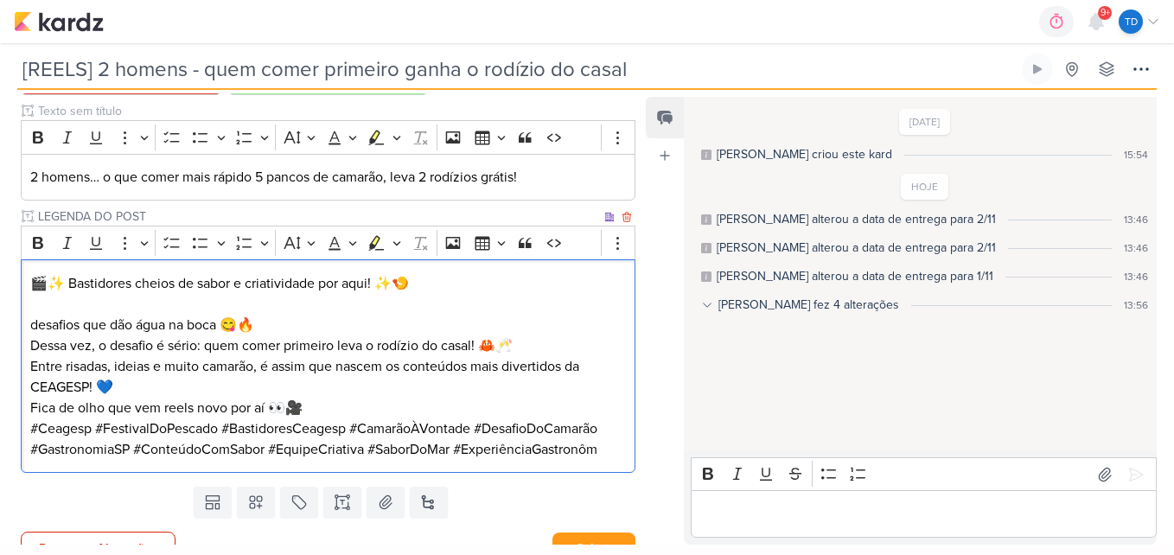
click at [43, 323] on p "desafios que dão água na boca 😋🔥 Dessa vez, o desafio é sério: quem comer prime…" at bounding box center [328, 335] width 596 height 41
click at [519, 341] on p "Desafios que dão água na boca 😋🔥 Dessa vez, o desafio é sério: quem comer prime…" at bounding box center [328, 335] width 596 height 41
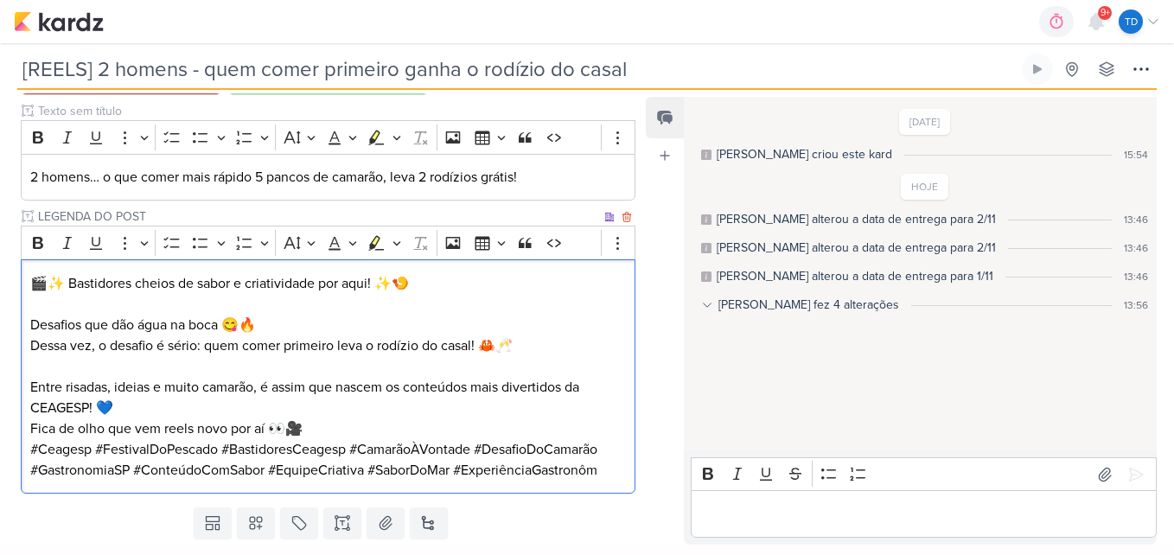
click at [131, 407] on p "Entre risadas, ideias e muito camarão, é assim que nascem os conteúdos mais div…" at bounding box center [328, 397] width 596 height 41
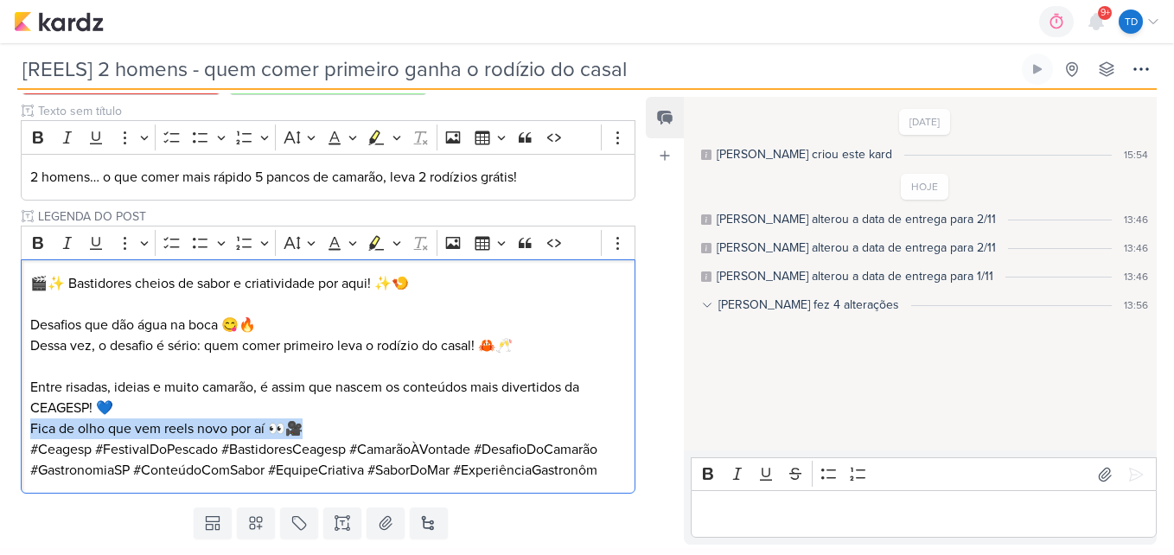
drag, startPoint x: 322, startPoint y: 432, endPoint x: 15, endPoint y: 425, distance: 307.7
click at [15, 425] on div "PROJETO Ceagesp Fase do Processo" at bounding box center [321, 274] width 642 height 451
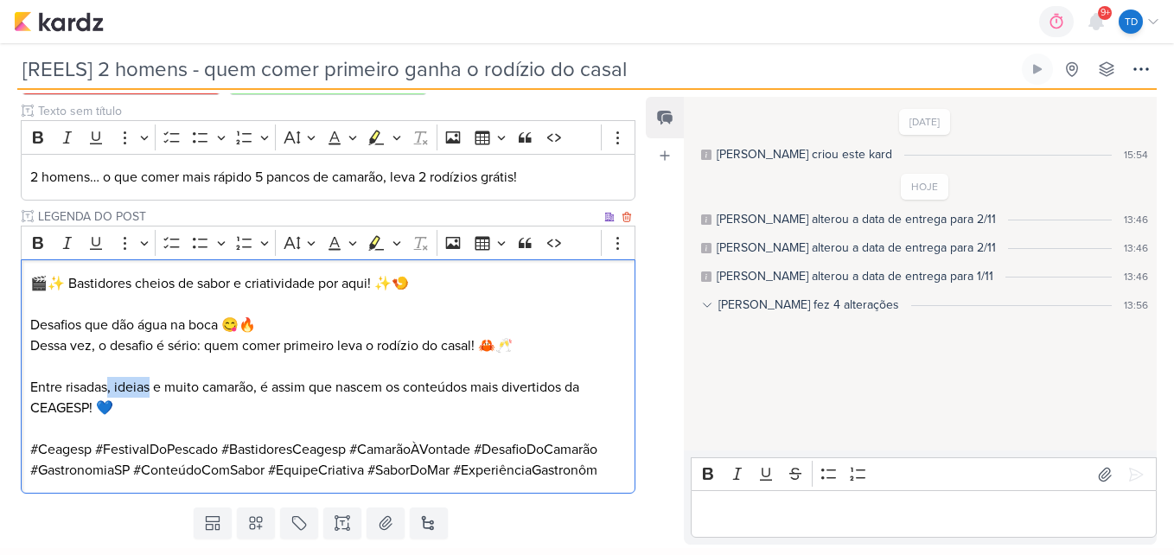
drag, startPoint x: 150, startPoint y: 385, endPoint x: 106, endPoint y: 385, distance: 44.1
click at [106, 385] on p "Entre risadas, ideias e muito camarão, é assim que nascem os conteúdos mais div…" at bounding box center [328, 397] width 596 height 41
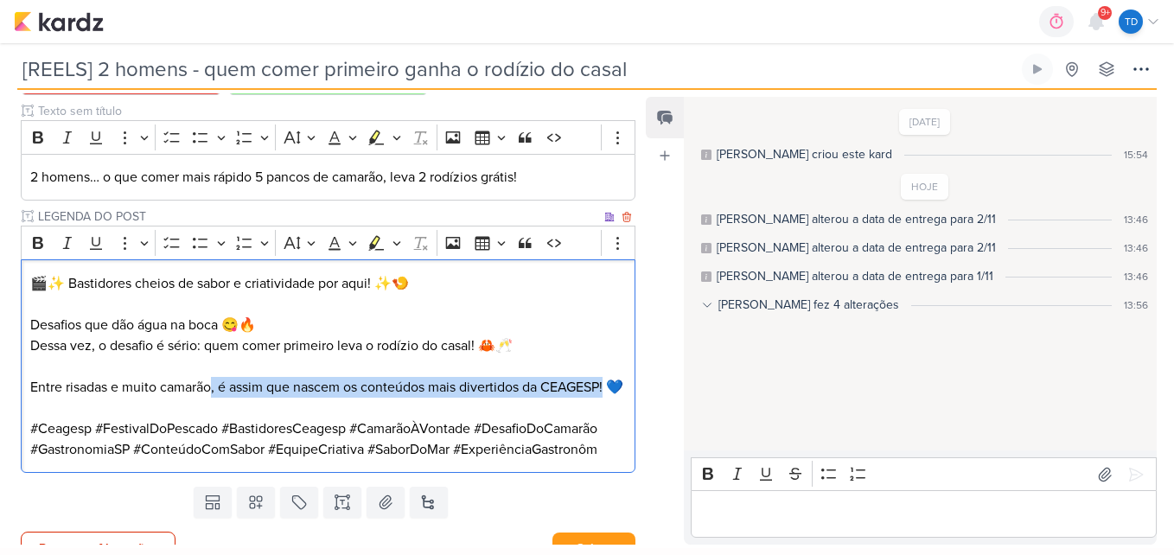
drag, startPoint x: 610, startPoint y: 382, endPoint x: 213, endPoint y: 391, distance: 397.6
click at [213, 391] on p "Entre risadas e muito camarão, é assim que nascem os conteúdos mais divertidos …" at bounding box center [328, 387] width 596 height 21
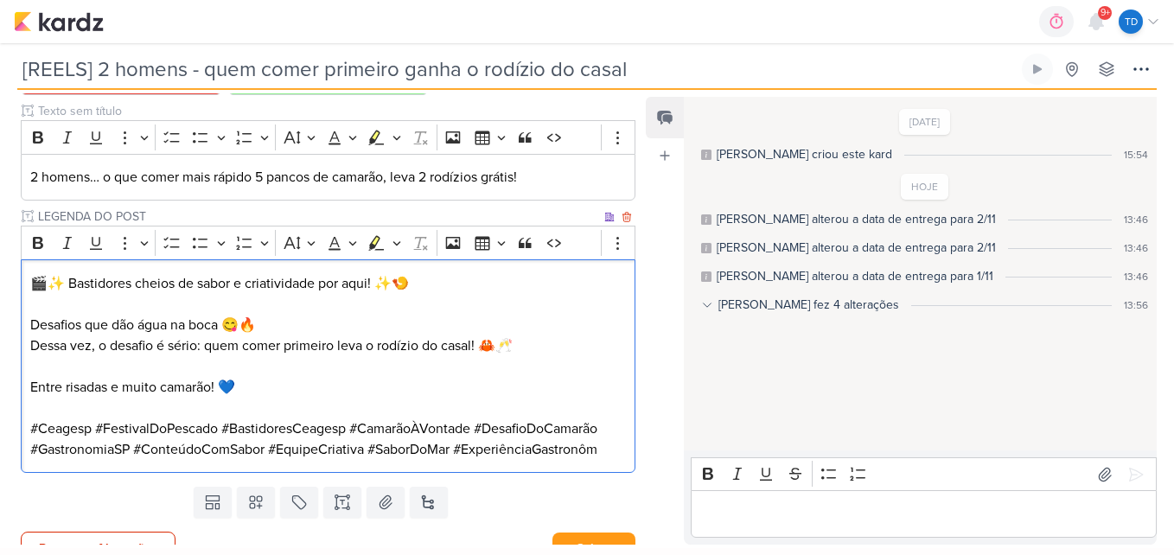
click at [302, 385] on p "Entre risadas e muito camarão! 💙" at bounding box center [328, 387] width 596 height 21
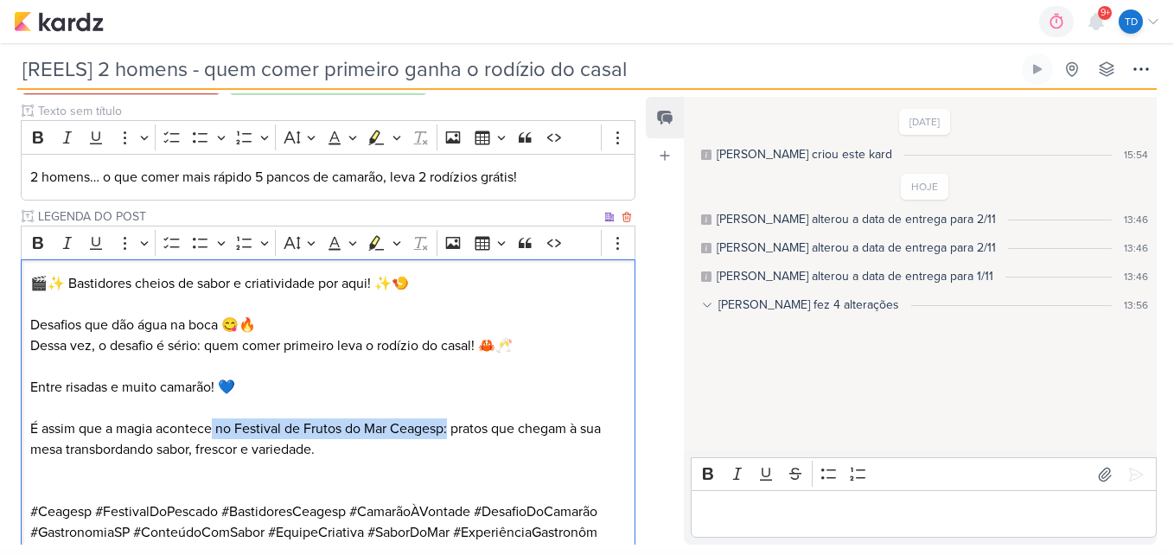
drag, startPoint x: 451, startPoint y: 431, endPoint x: 215, endPoint y: 428, distance: 236.0
click at [215, 428] on p "É assim que a magia acontece no Festival de Frutos do Mar Ceagesp: pratos que c…" at bounding box center [328, 449] width 596 height 62
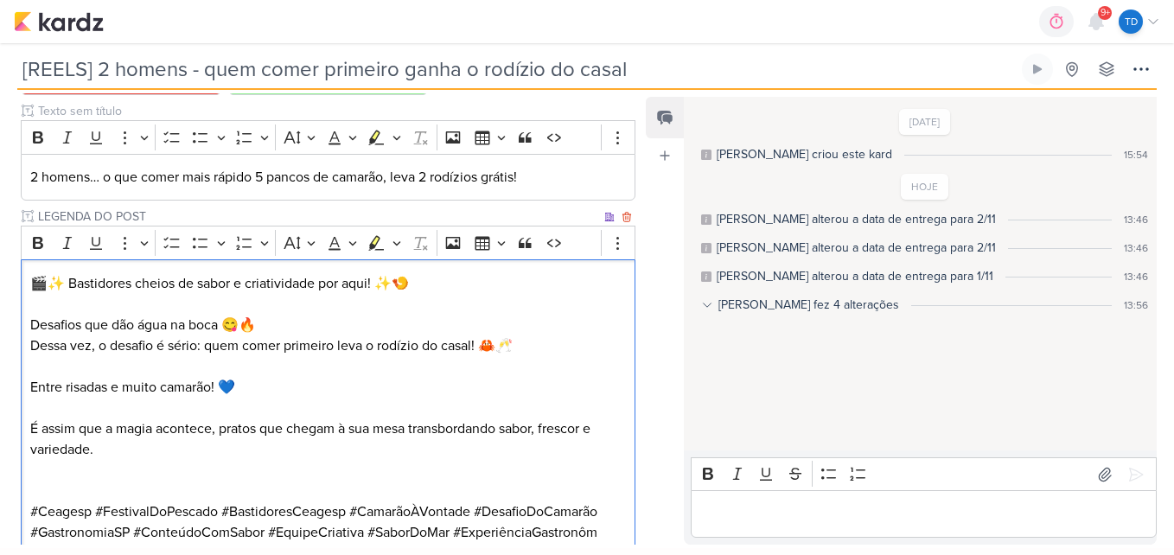
click at [152, 455] on p "É assim que a magia acontece, pratos que chegam à sua mesa transbordando sabor,…" at bounding box center [328, 449] width 596 height 62
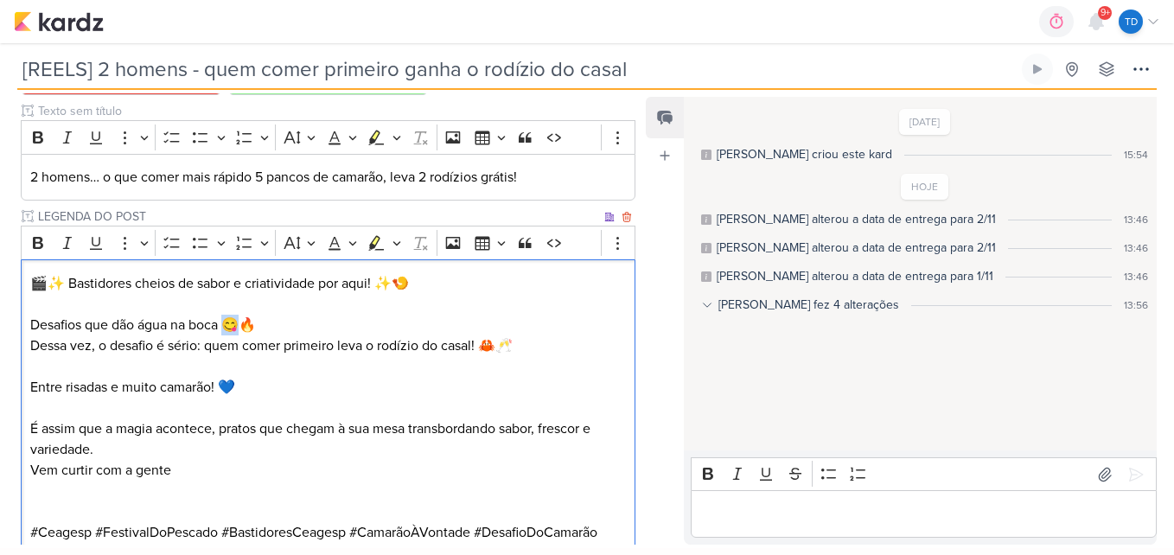
drag, startPoint x: 242, startPoint y: 322, endPoint x: 226, endPoint y: 323, distance: 15.6
click at [226, 323] on p "Desafios que dão água na boca 😋🔥 Dessa vez, o desafio é sério: quem comer prime…" at bounding box center [328, 335] width 596 height 41
copy p "😋🔥"
click at [209, 461] on p "Vem curtir com a gente" at bounding box center [328, 480] width 596 height 41
click at [170, 454] on p "É assim que a magia acontece, pratos que chegam à sua mesa transbordando sabor,…" at bounding box center [328, 438] width 596 height 41
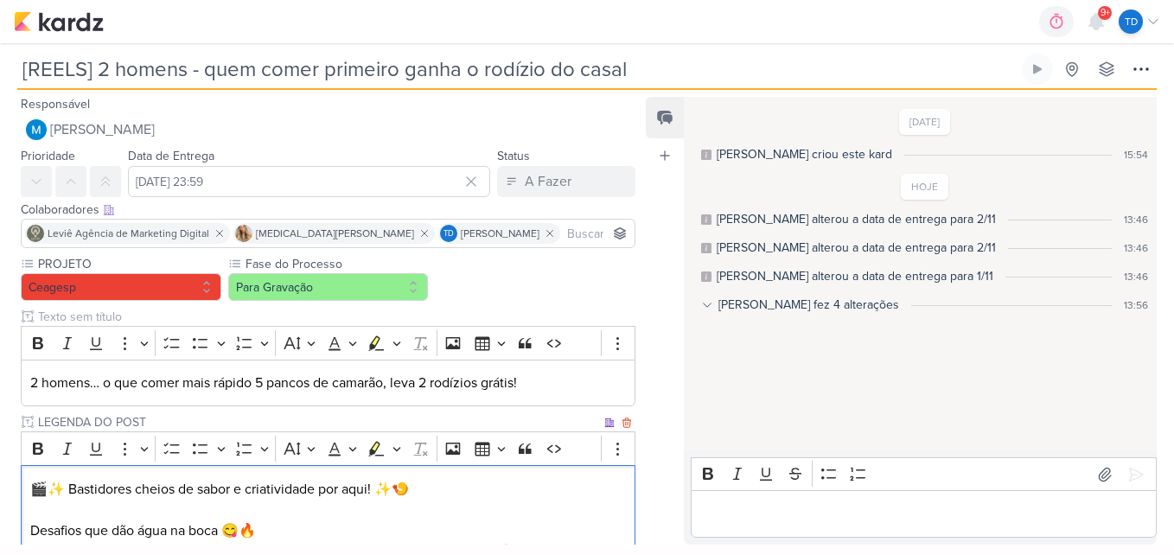
scroll to position [354, 0]
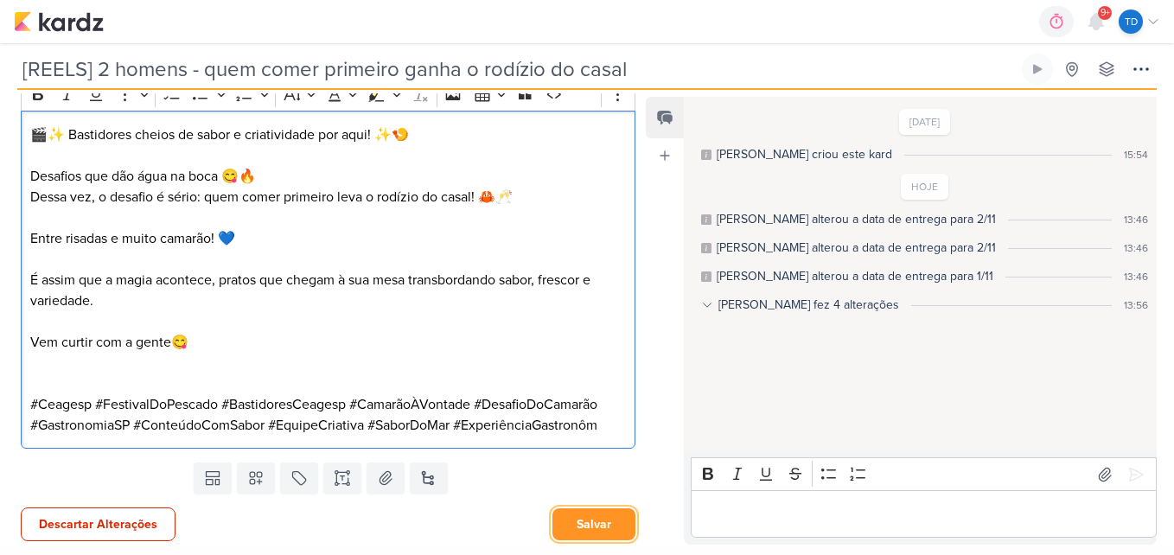
click at [598, 519] on button "Salvar" at bounding box center [593, 524] width 83 height 32
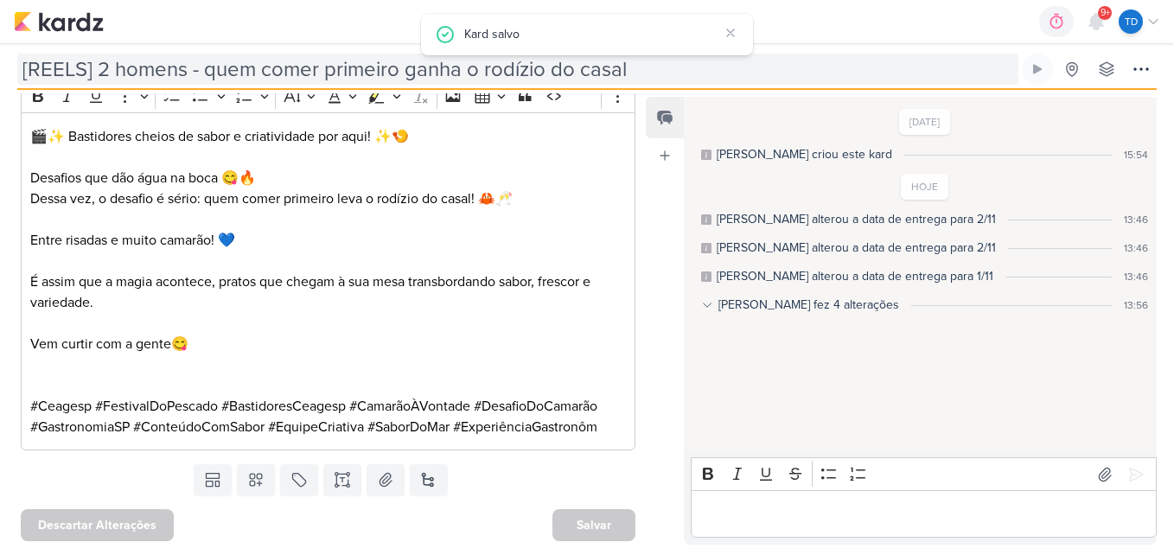
scroll to position [0, 0]
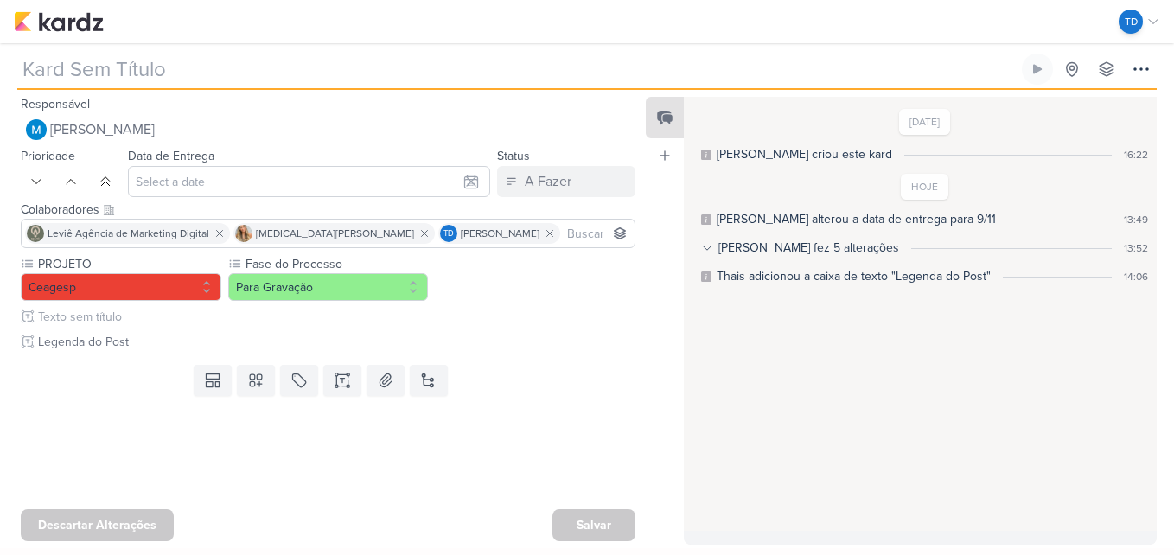
type input "[REELS] “Pais jantando em paz e crianças pirando no Space Kids? [PERSON_NAME], …"
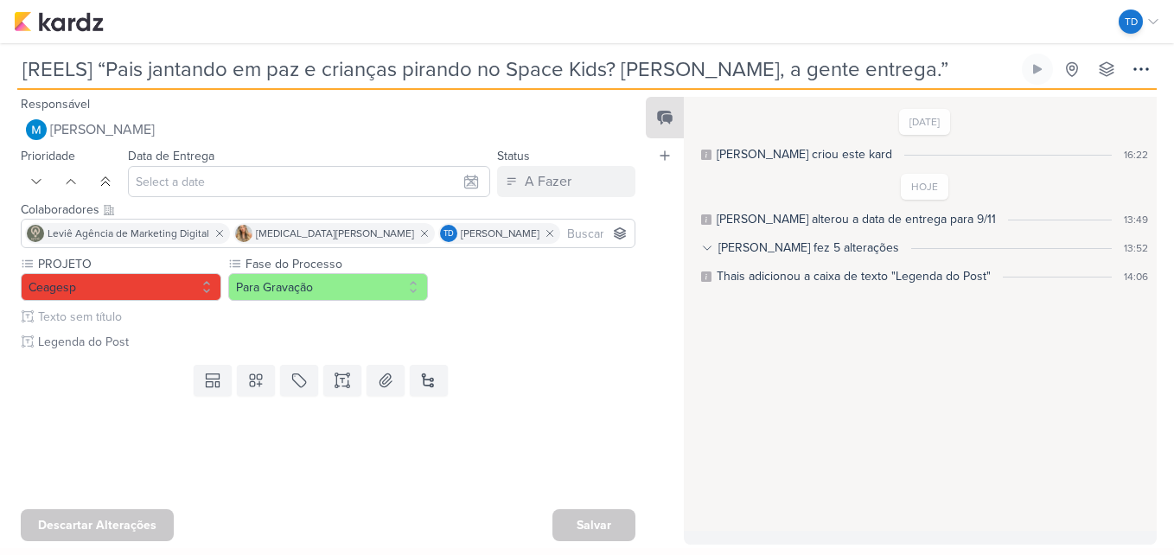
type input "[DATE] 23:59"
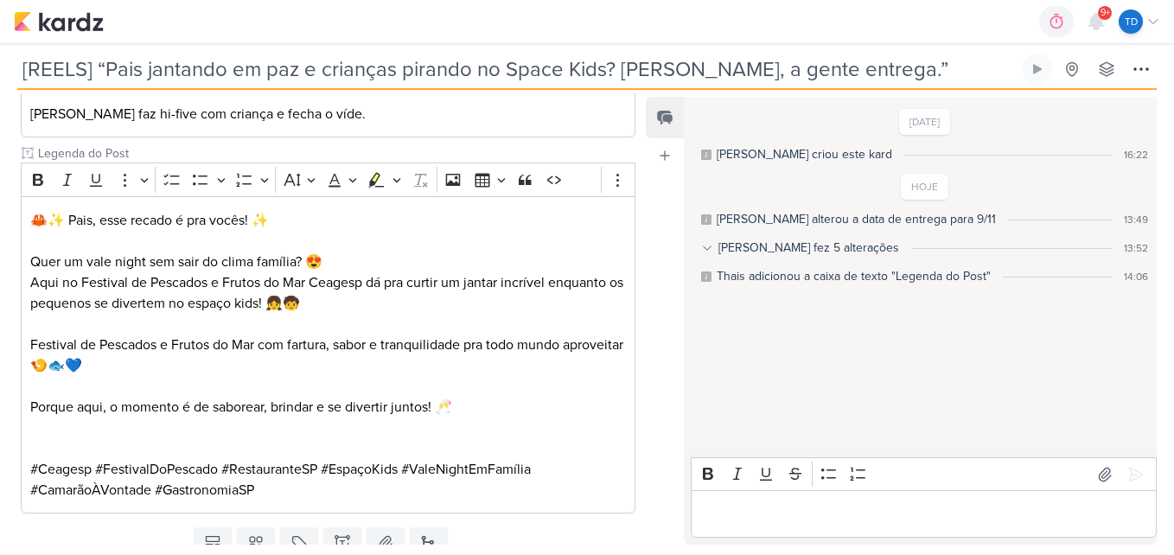
scroll to position [560, 0]
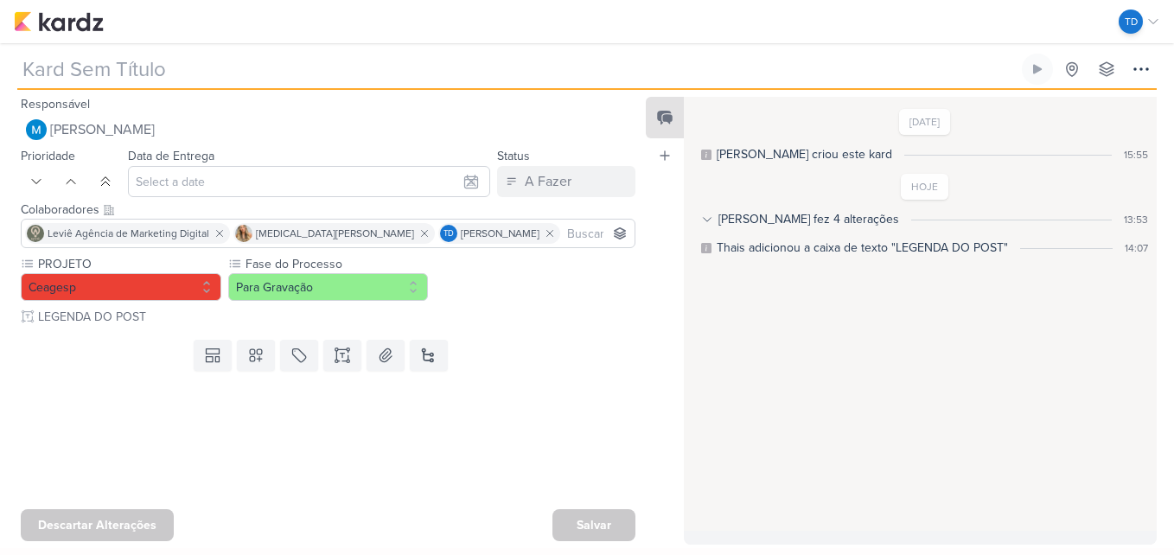
type input "[CARROSSEL] Fotos de Clientes"
type input "[DATE] 23:59"
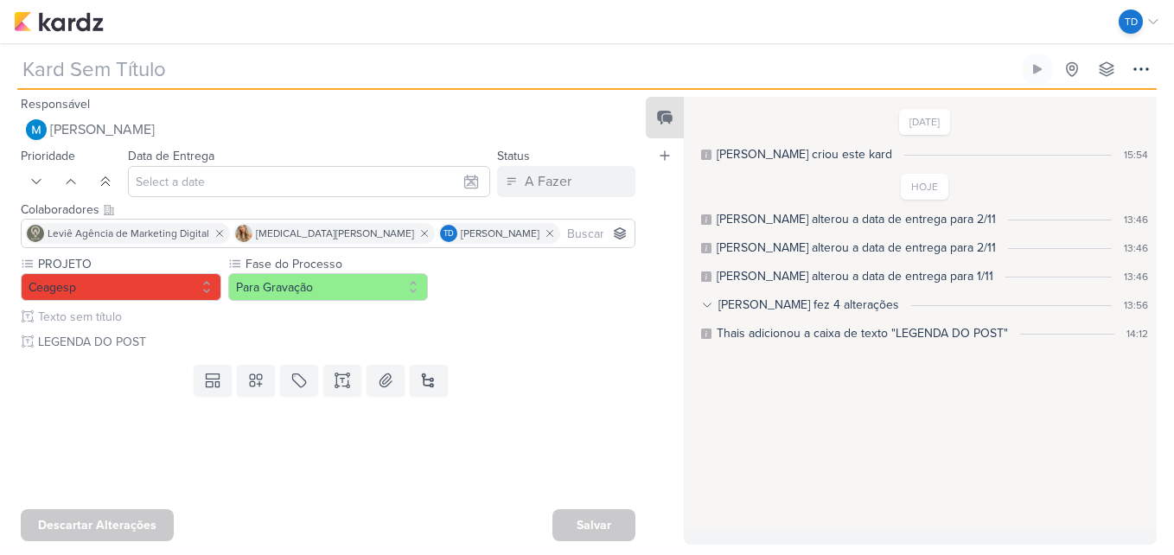
type input "[REELS] 2 homens - quem comer primeiro ganha o rodízio do casal"
type input "[DATE] 23:59"
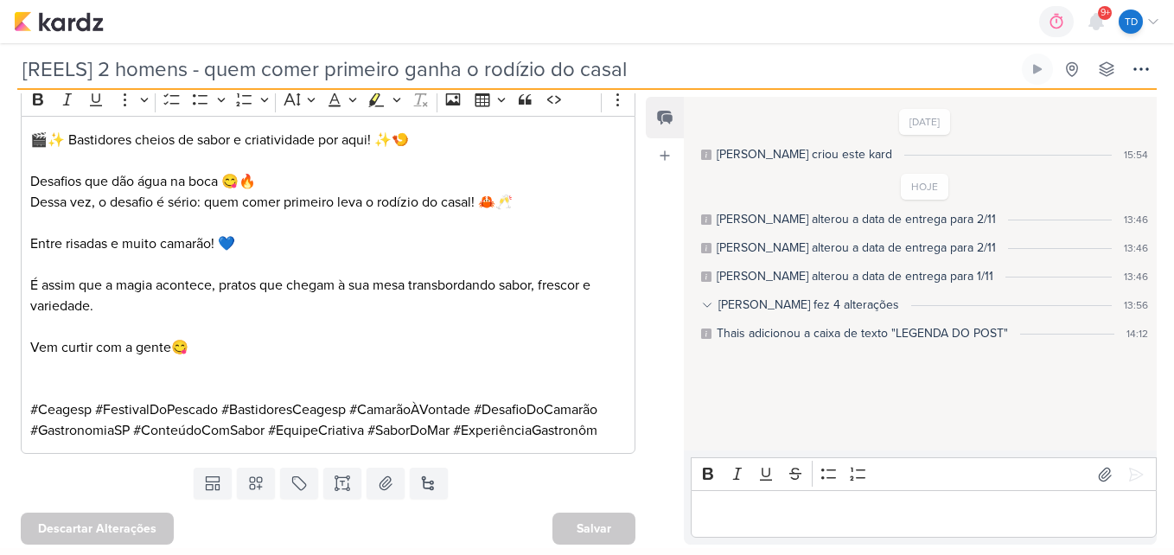
scroll to position [353, 0]
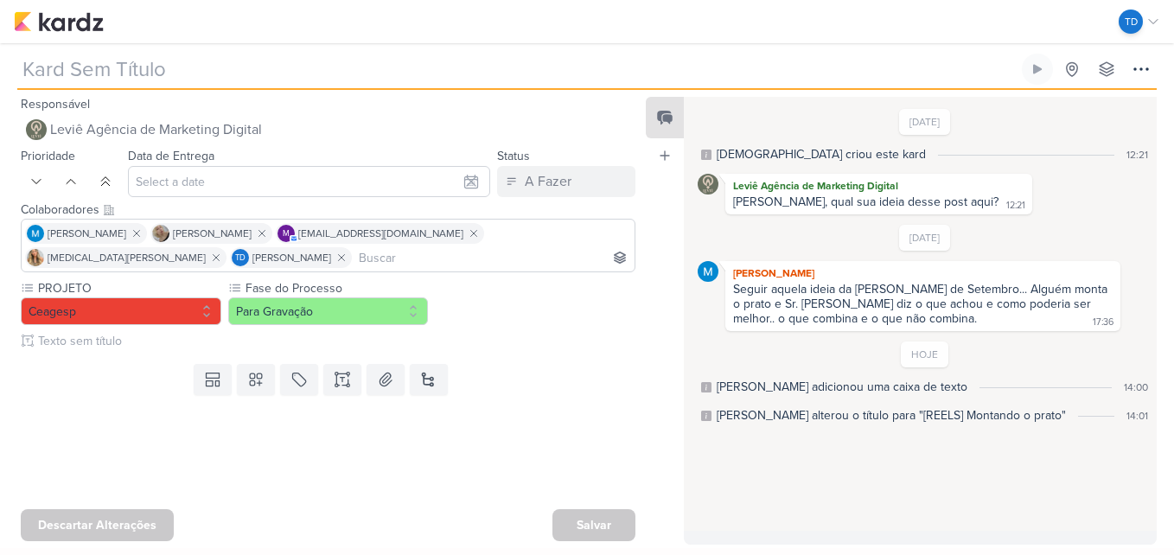
type input "[REELS] Montando o prato"
type input "[DATE] 23:59"
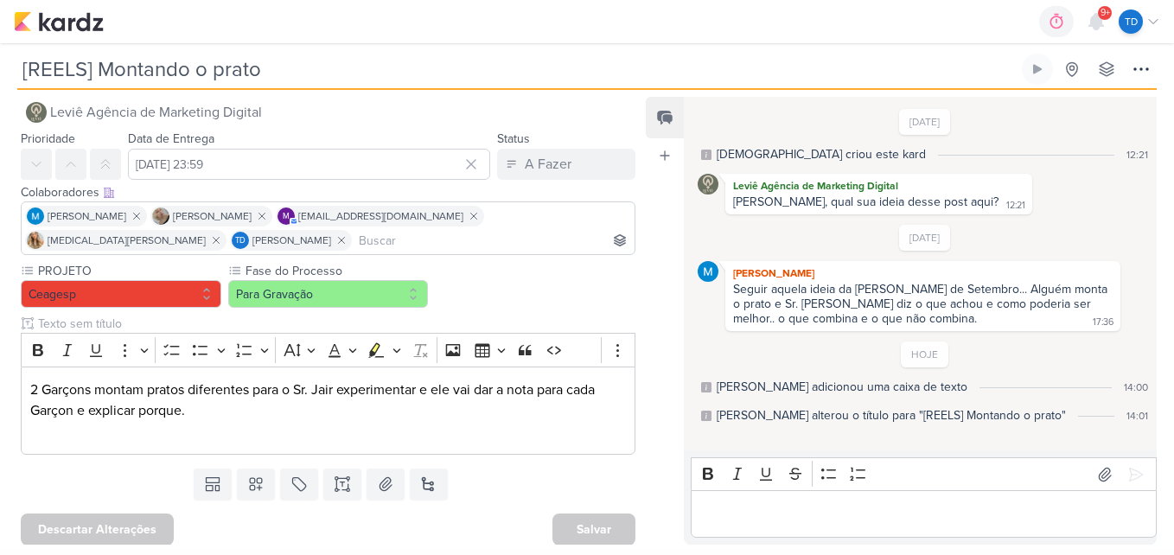
scroll to position [22, 0]
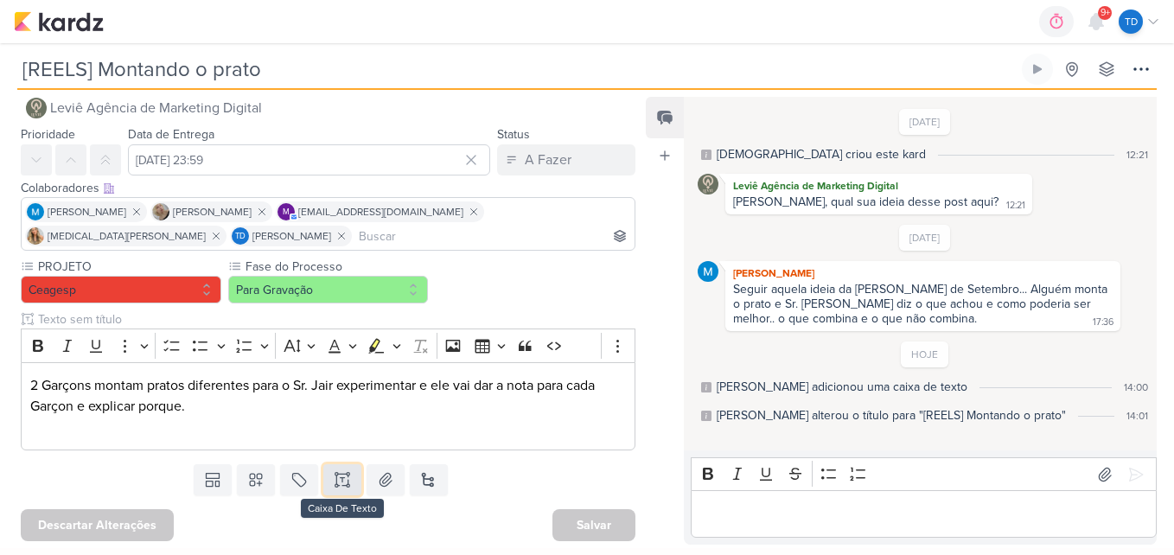
click at [349, 471] on button at bounding box center [342, 479] width 38 height 31
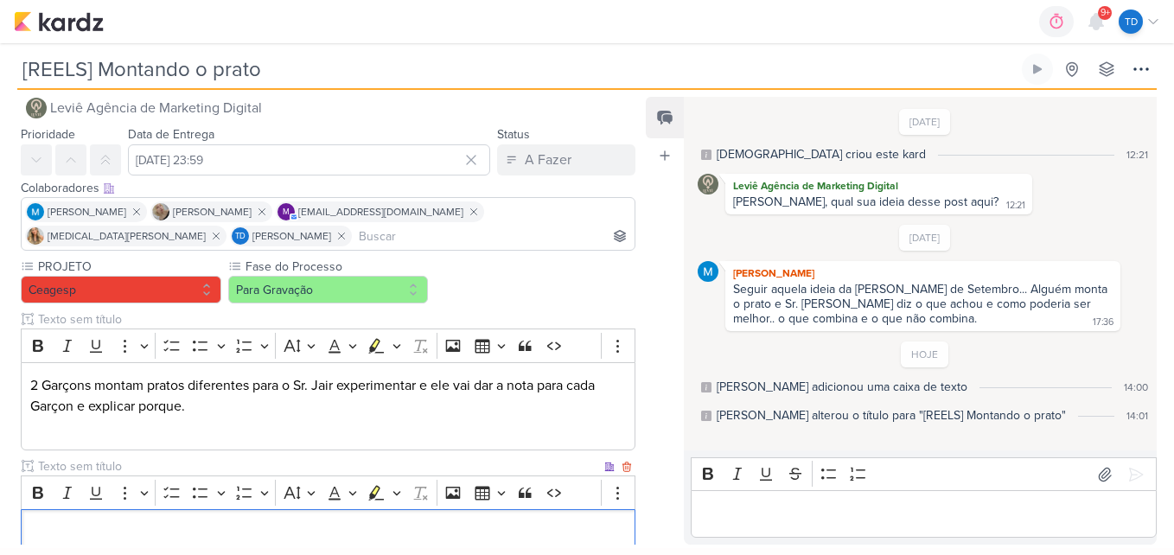
click at [137, 465] on input "text" at bounding box center [318, 466] width 566 height 18
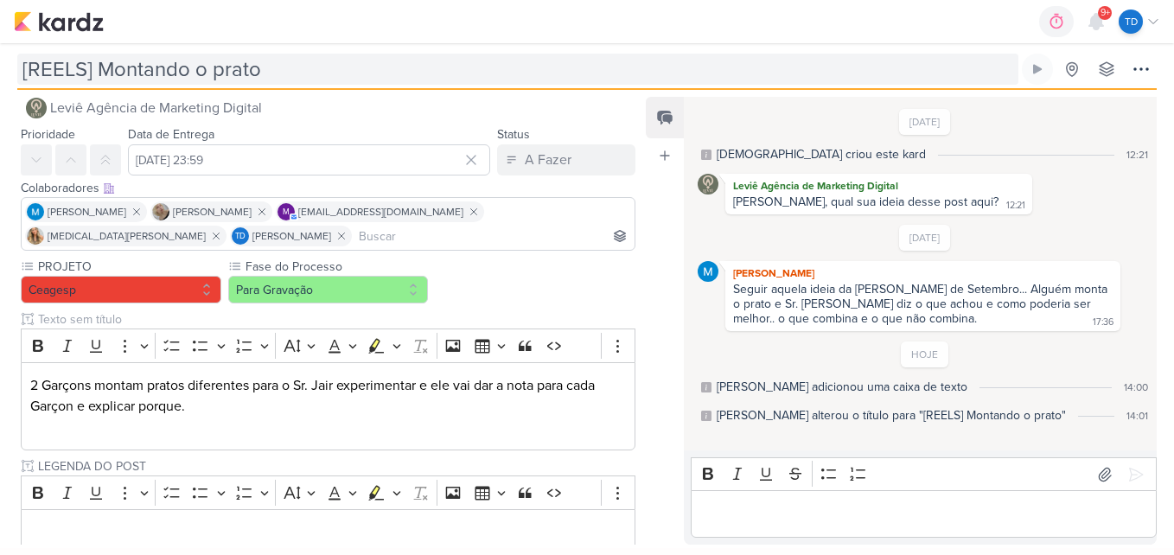
type input "LEGENDA DO POST"
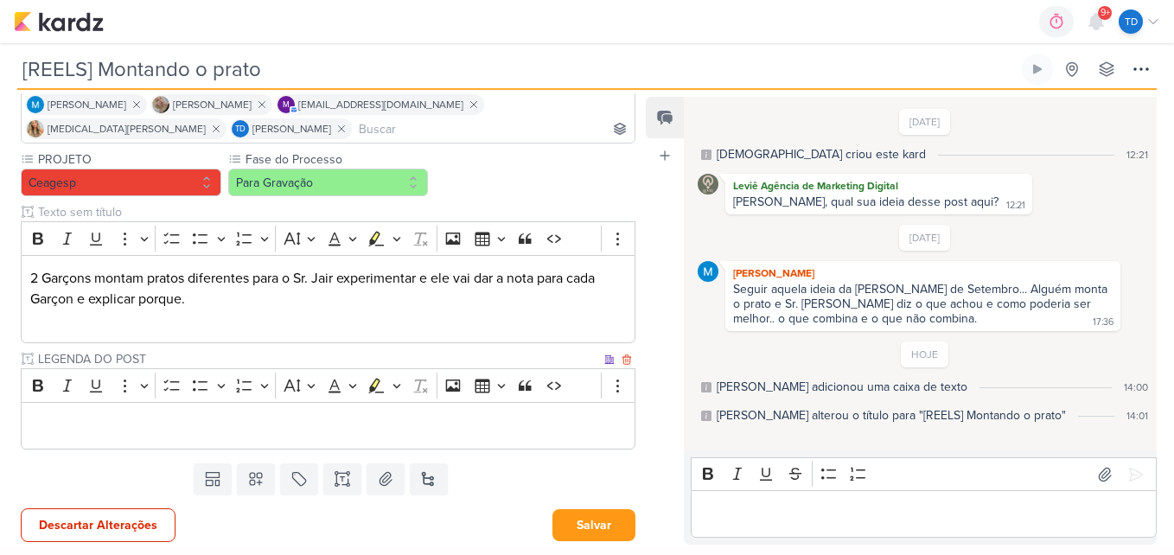
scroll to position [130, 0]
click at [128, 423] on p "Editor editing area: main" at bounding box center [328, 425] width 596 height 21
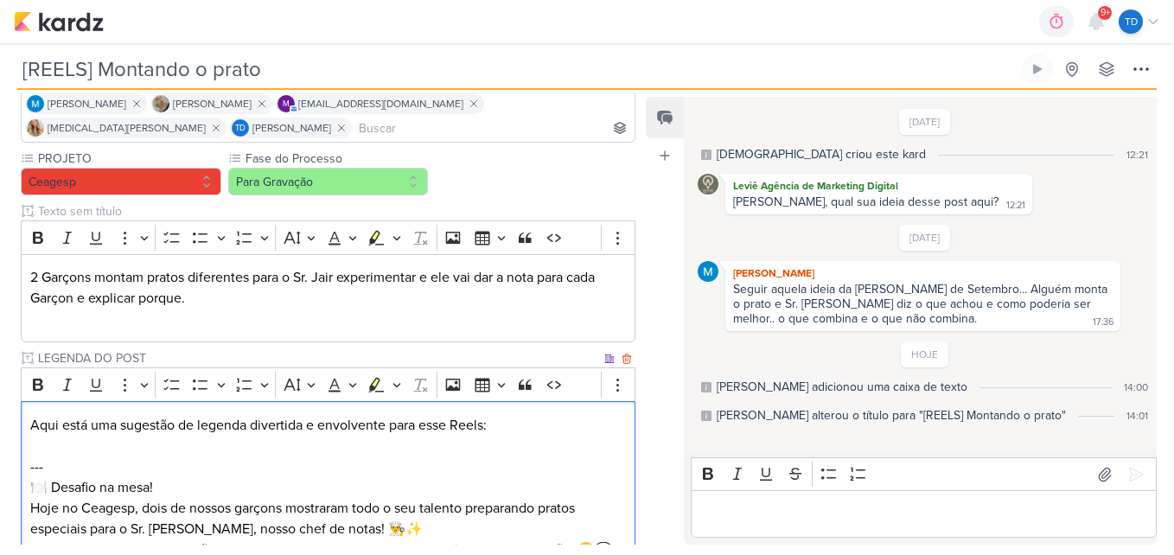
scroll to position [330, 0]
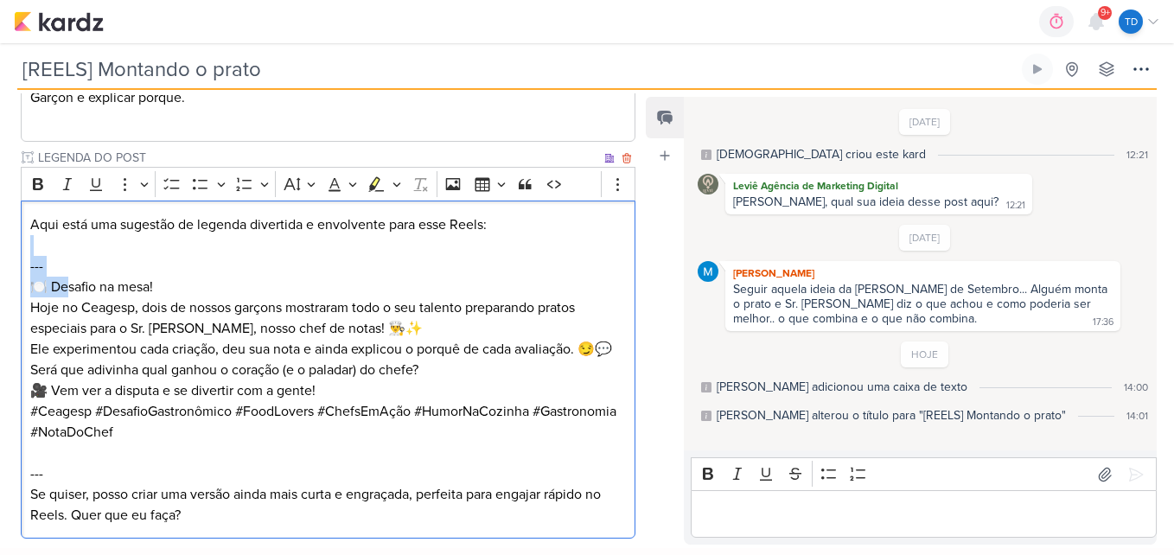
drag, startPoint x: 72, startPoint y: 276, endPoint x: 28, endPoint y: 254, distance: 49.1
click at [28, 254] on div "Aqui está uma sugestão de legenda divertida e envolvente para esse Reels: --- 🍽…" at bounding box center [328, 369] width 614 height 338
click at [62, 265] on p "---" at bounding box center [328, 255] width 596 height 41
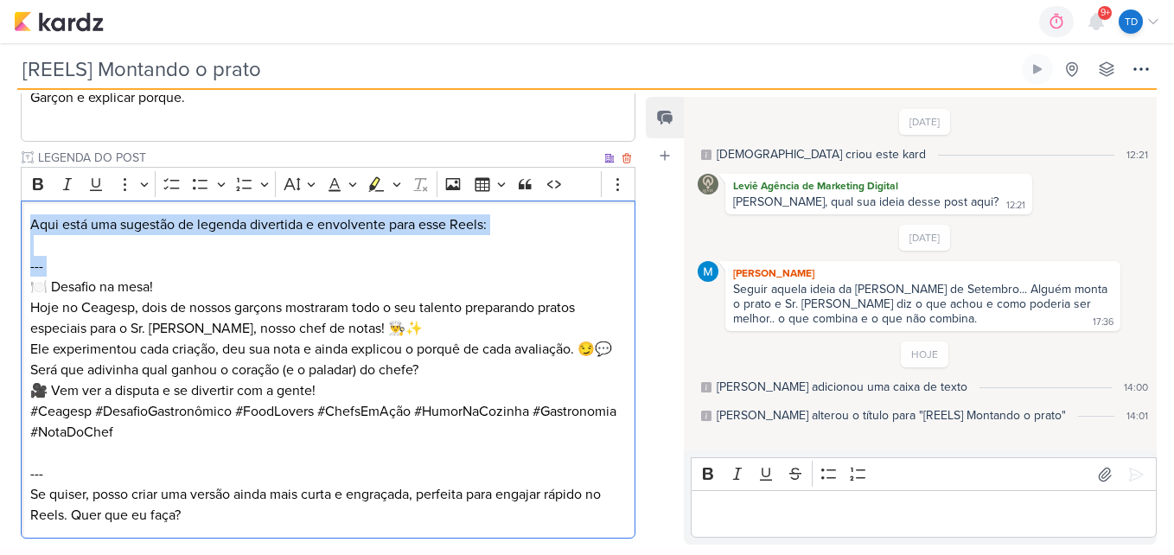
drag, startPoint x: 32, startPoint y: 286, endPoint x: 30, endPoint y: 230, distance: 56.2
click at [30, 230] on div "Aqui está uma sugestão de legenda divertida e envolvente para esse Reels: --- 🍽…" at bounding box center [328, 369] width 614 height 338
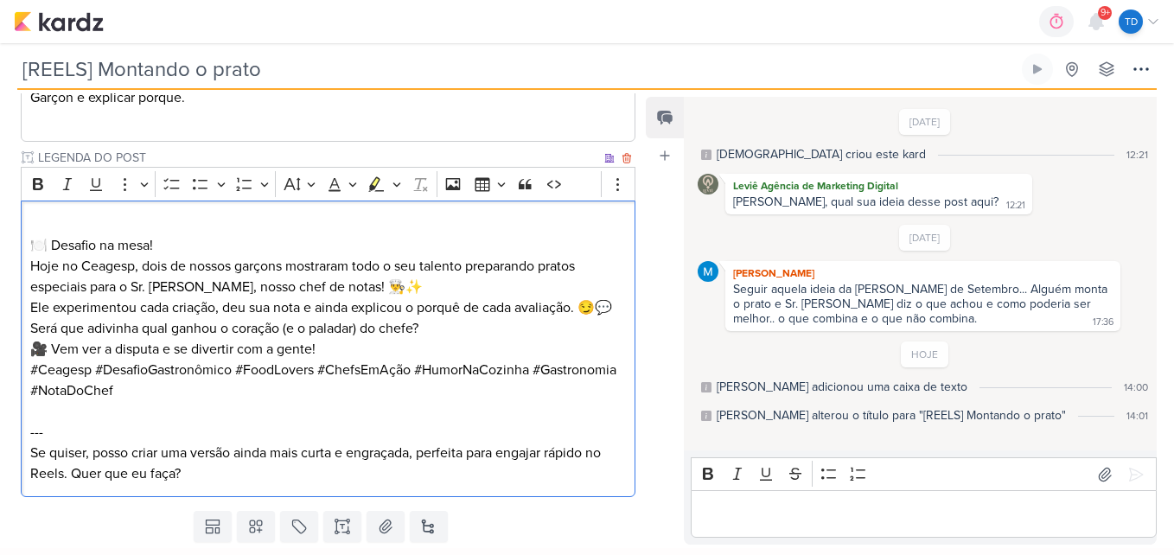
click at [30, 246] on p "🍽️ Desafio na mesa! Hoje no Ceagesp, dois de nossos garçons mostraram todo o se…" at bounding box center [328, 266] width 596 height 62
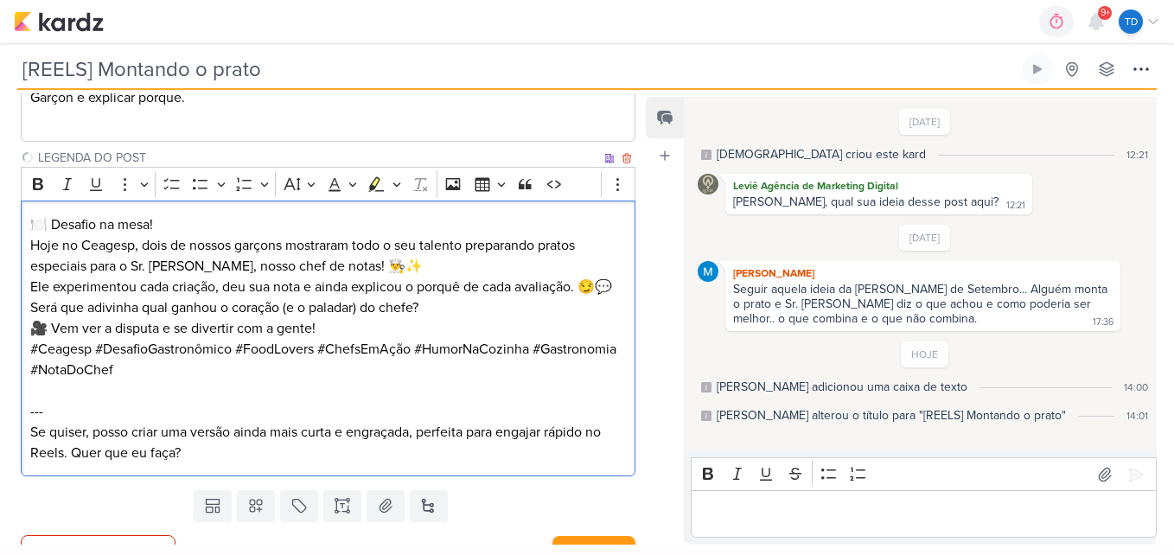
click at [193, 220] on p "🍽️ Desafio na mesa! Hoje no Ceagesp, dois de nossos garçons mostraram todo o se…" at bounding box center [328, 245] width 596 height 62
drag, startPoint x: 136, startPoint y: 244, endPoint x: 63, endPoint y: 239, distance: 72.7
click at [63, 239] on p "🍽️ Desafio na mesa! Hoje no Ceagesp, dois de nossos garçons mostraram todo o se…" at bounding box center [328, 245] width 596 height 62
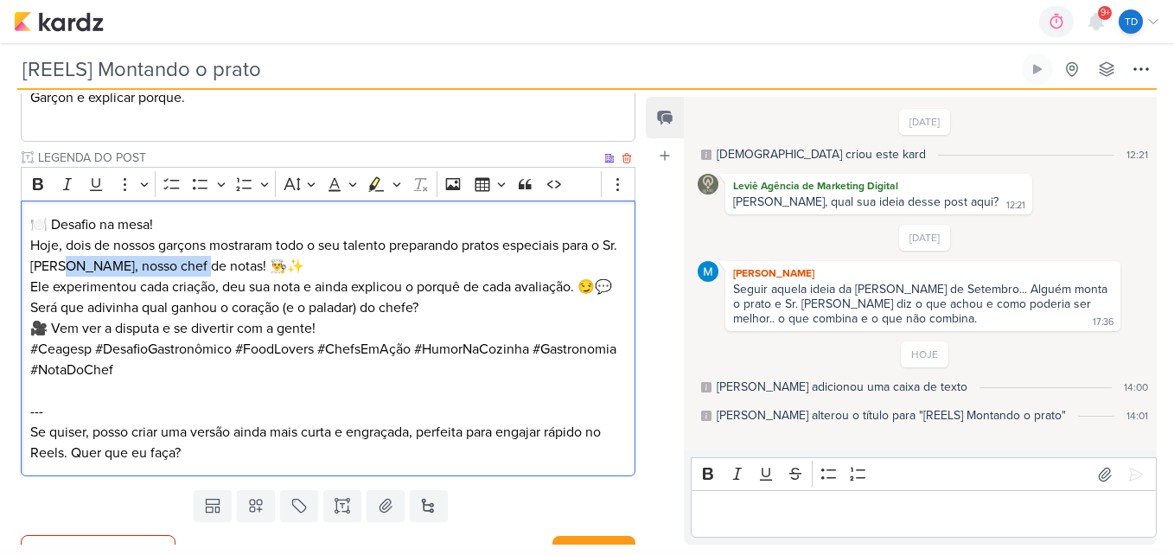
drag, startPoint x: 200, startPoint y: 265, endPoint x: 71, endPoint y: 269, distance: 129.7
click at [71, 269] on p "🍽️ Desafio na mesa! Hoje, dois de nossos garçons mostraram todo o seu talento p…" at bounding box center [328, 245] width 596 height 62
click at [137, 264] on p "🍽️ Desafio na mesa! Hoje, dois de nossos garçons mostraram todo o seu talento p…" at bounding box center [328, 245] width 596 height 62
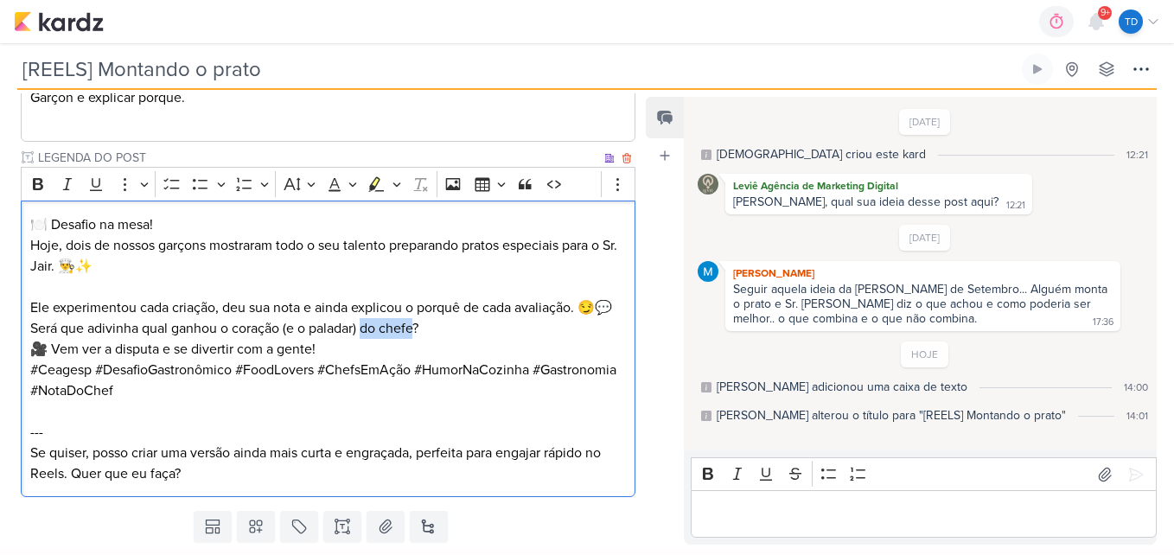
drag, startPoint x: 417, startPoint y: 351, endPoint x: 367, endPoint y: 353, distance: 50.2
click at [367, 339] on p "Ele experimentou cada criação, deu sua nota e ainda explicou o porquê de cada a…" at bounding box center [328, 317] width 596 height 41
click at [393, 360] on p "🎥 Vem ver a disputa e se divertir com a gente!" at bounding box center [328, 349] width 596 height 21
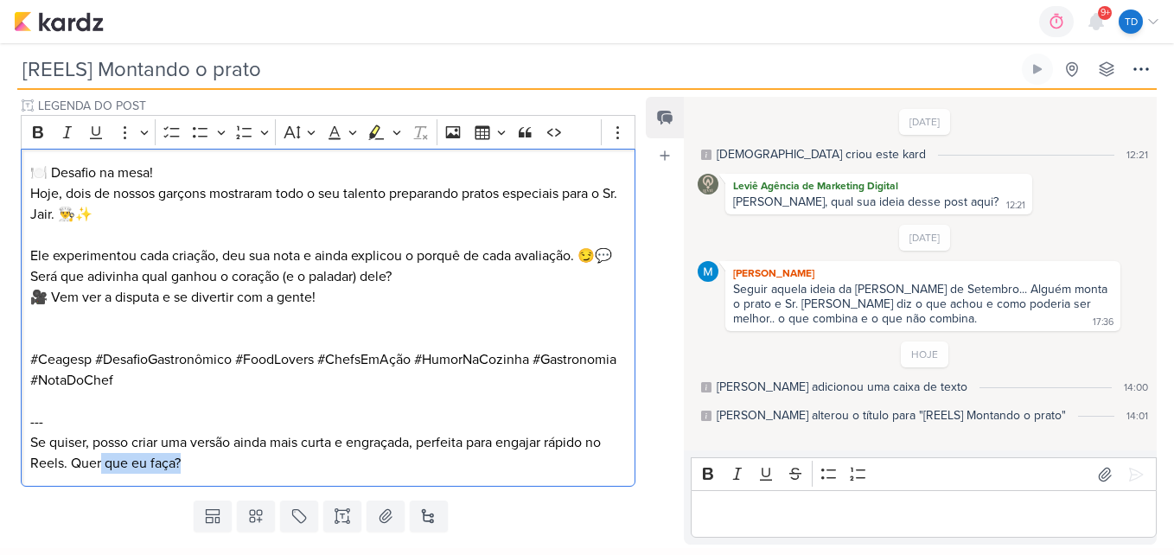
scroll to position [401, 0]
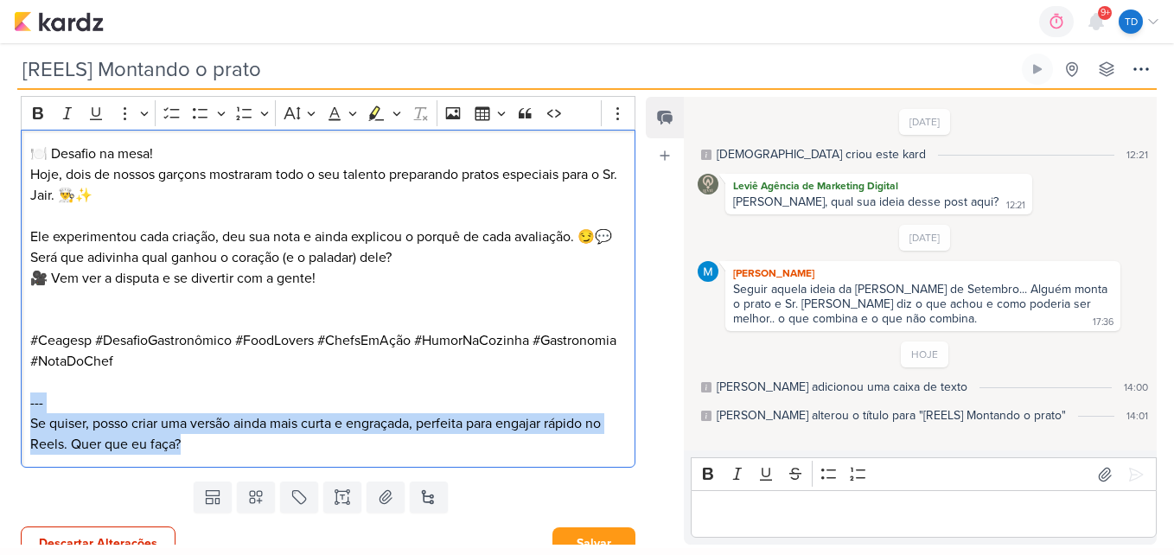
drag, startPoint x: 263, startPoint y: 530, endPoint x: 0, endPoint y: 433, distance: 280.0
click at [0, 433] on div "PROJETO Ceagesp Fase do Processo" at bounding box center [321, 176] width 642 height 596
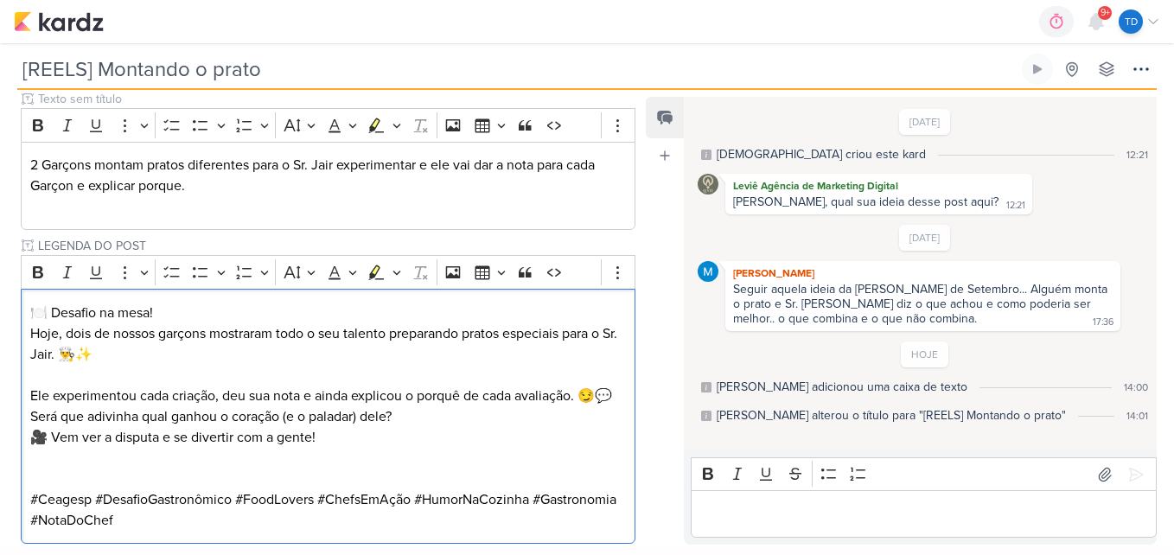
scroll to position [271, 0]
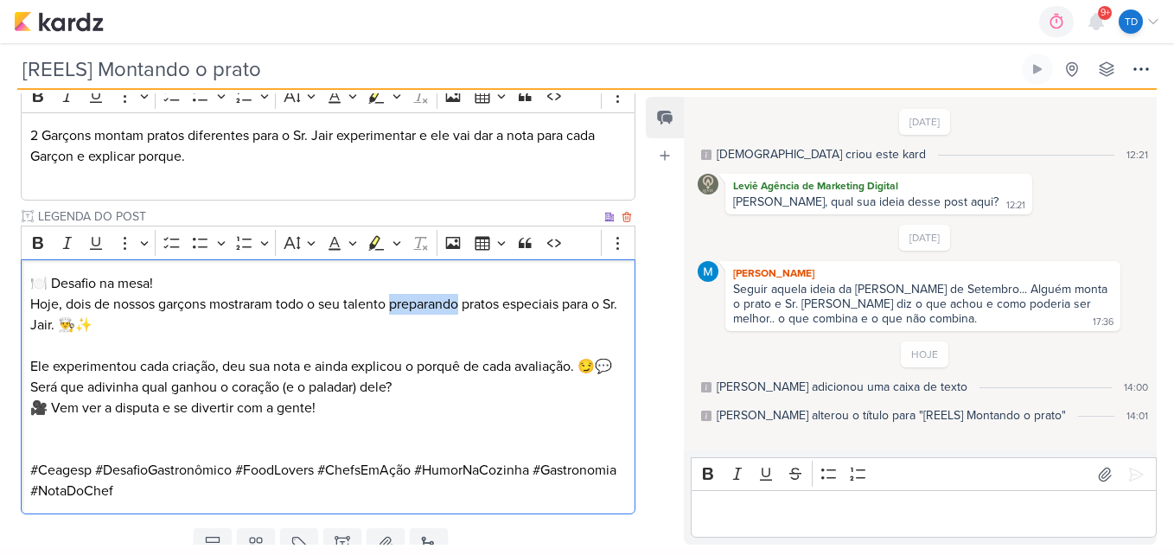
drag, startPoint x: 465, startPoint y: 302, endPoint x: 396, endPoint y: 299, distance: 69.2
click at [396, 299] on p "🍽️ Desafio na mesa! Hoje, dois de nossos garçons mostraram todo o seu talento p…" at bounding box center [328, 304] width 596 height 62
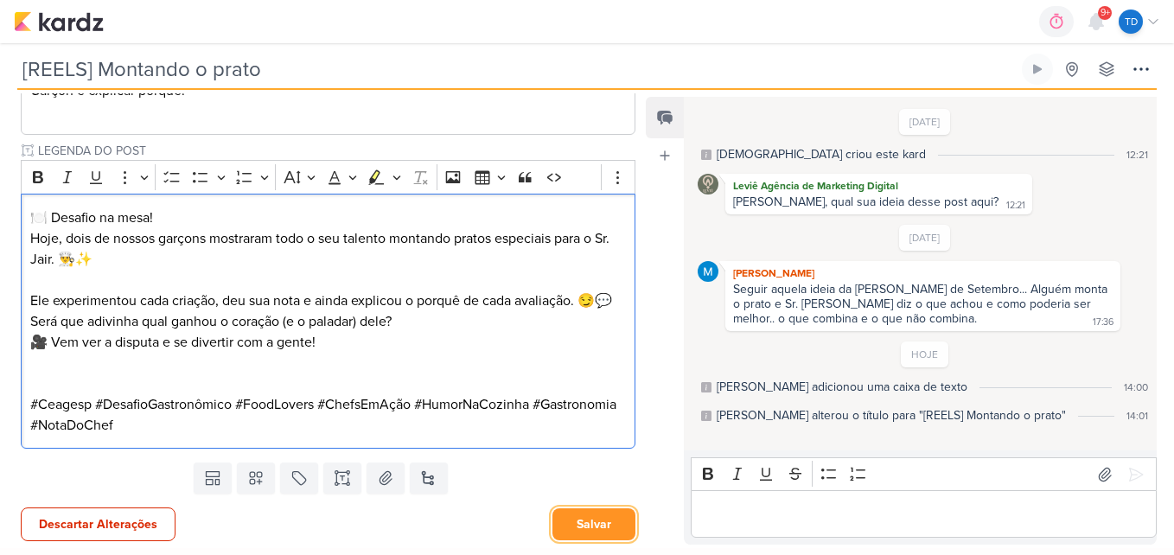
click at [583, 515] on button "Salvar" at bounding box center [593, 524] width 83 height 32
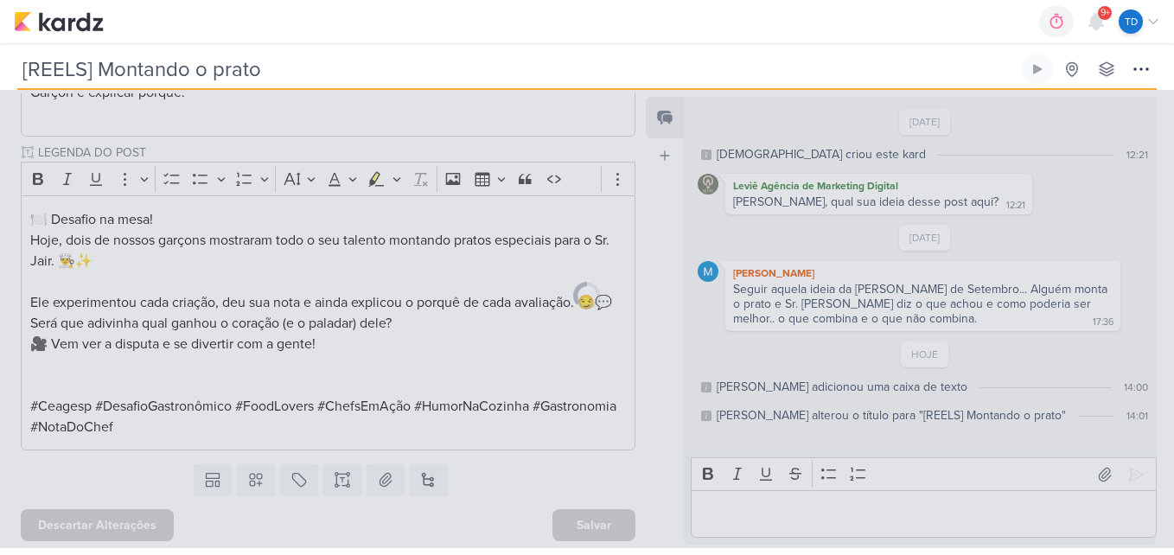
scroll to position [356, 0]
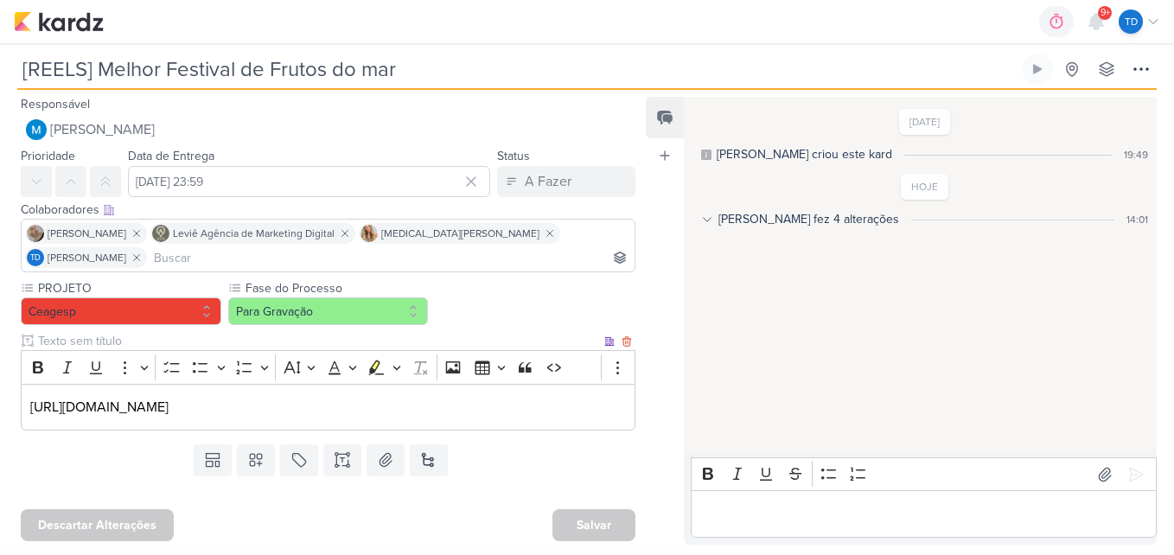
click at [590, 397] on p "https://www.instagram.com/reel/DOTUFO5DPOH/?igsh=OXp5c2hzMzJlem1l" at bounding box center [328, 407] width 596 height 21
click at [486, 397] on p "https://www.instagram.com/reel/DOTUFO5DPOH/?igsh=OXp5c2hzMzJlem1l" at bounding box center [328, 407] width 596 height 21
click at [494, 397] on p "https://www.instagram.com/reel/DOTUFO5DPOH/?igsh=OXp5c2hzMzJlem1l" at bounding box center [328, 407] width 596 height 21
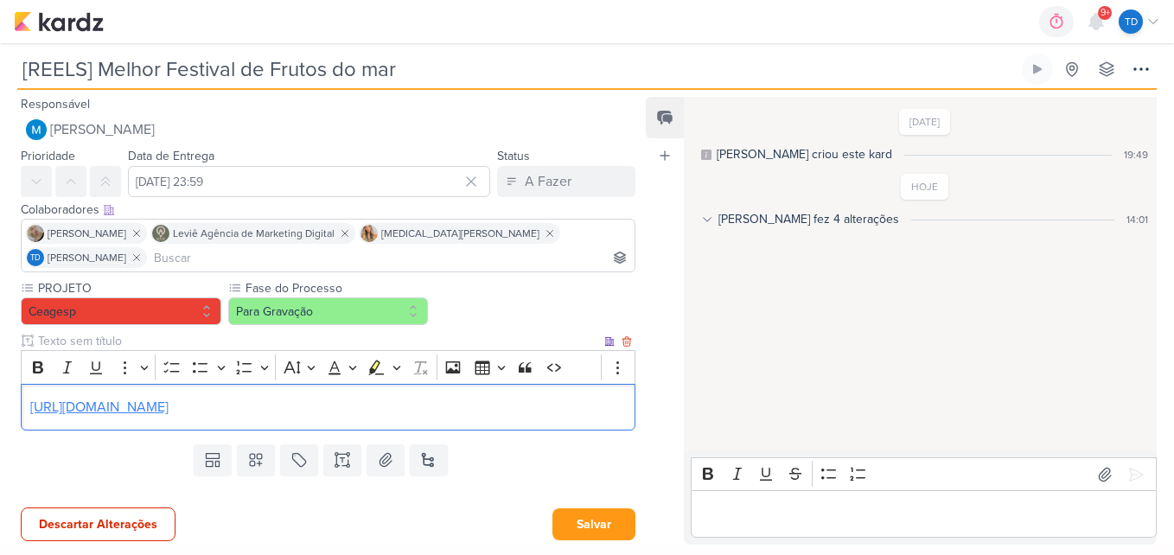
click at [169, 398] on link "https://www.instagram.com/reel/DOTUFO5DPOH/?igsh=OXp5c2hzMzJlem1l" at bounding box center [99, 406] width 138 height 17
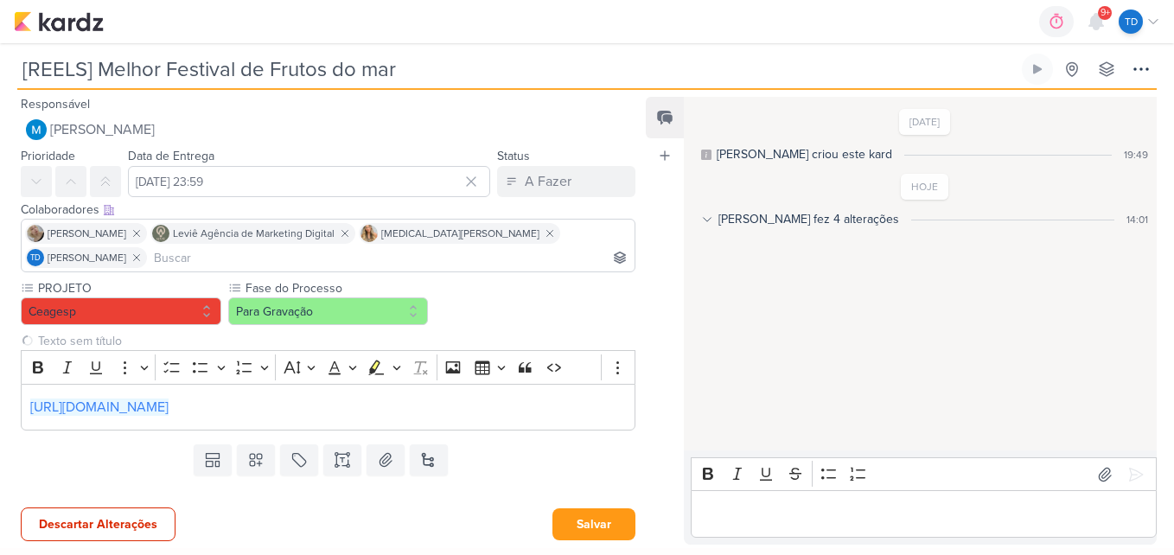
click at [631, 437] on div "Templates Campos Personalizados Marcadores Caixa De Texto Anexo Novo Subkard" at bounding box center [321, 459] width 642 height 45
click at [316, 437] on div "Templates Campos Personalizados Marcadores Caixa De Texto Anexo Novo Subkard" at bounding box center [321, 459] width 642 height 45
click at [334, 451] on icon at bounding box center [342, 459] width 17 height 17
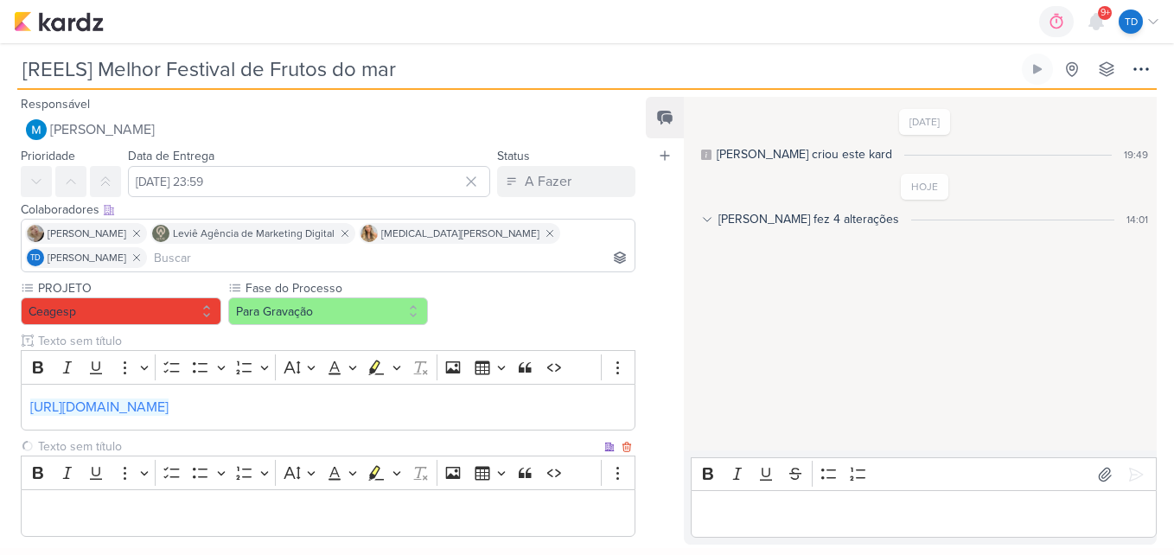
click at [287, 437] on input "text" at bounding box center [318, 446] width 566 height 18
type input "LEGENDA DO POST"
click at [277, 503] on p "Editor editing area: main" at bounding box center [328, 513] width 596 height 21
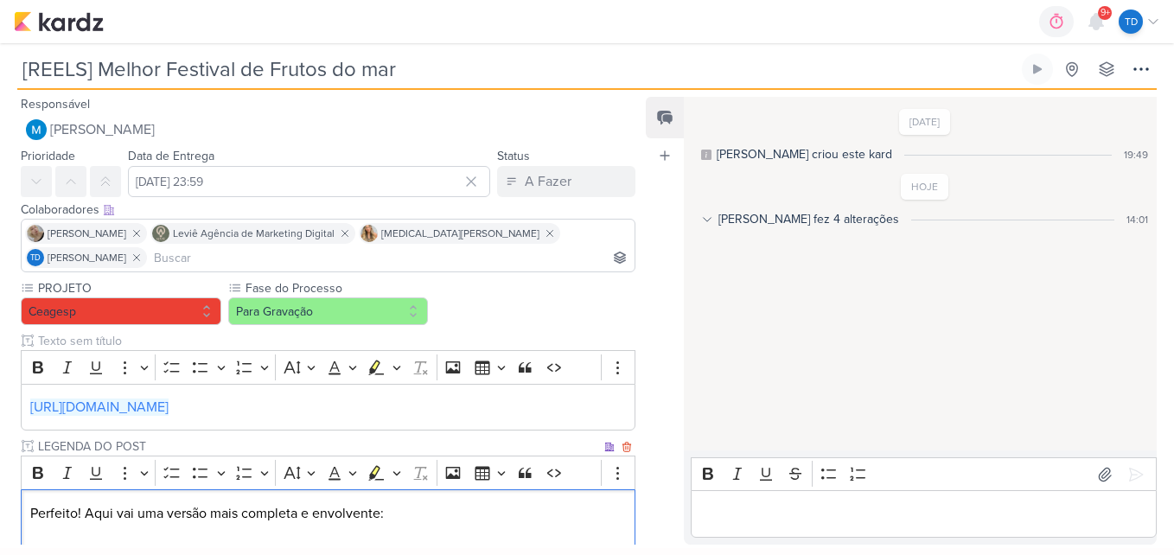
scroll to position [285, 0]
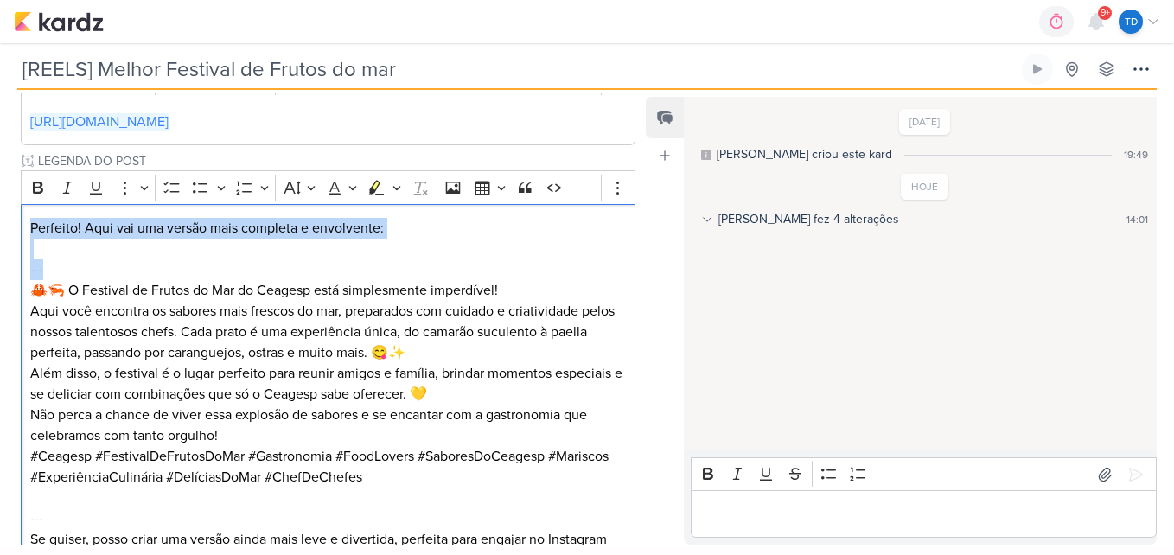
drag, startPoint x: 56, startPoint y: 250, endPoint x: 19, endPoint y: 200, distance: 61.7
click at [19, 200] on div "PROJETO [GEOGRAPHIC_DATA] Fase do Processo" at bounding box center [321, 292] width 642 height 596
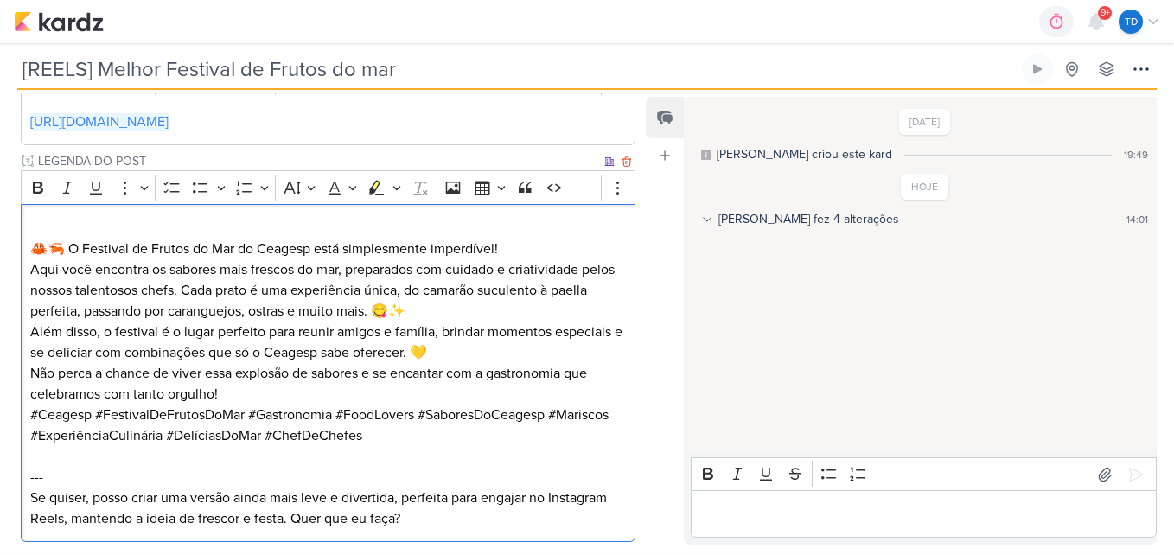
click at [39, 239] on p "🦀🦐 O Festival de Frutos do Mar do Ceagesp está simplesmente imperdível! Aqui vo…" at bounding box center [328, 280] width 596 height 83
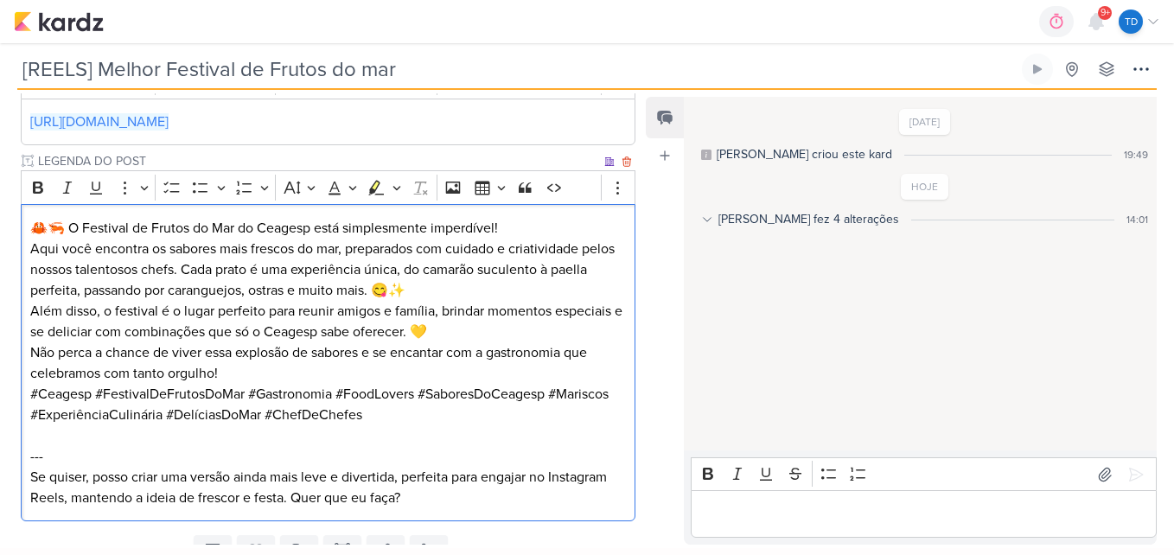
click at [522, 218] on p "🦀🦐 O Festival de Frutos do Mar do Ceagesp está simplesmente imperdível! Aqui vo…" at bounding box center [328, 259] width 596 height 83
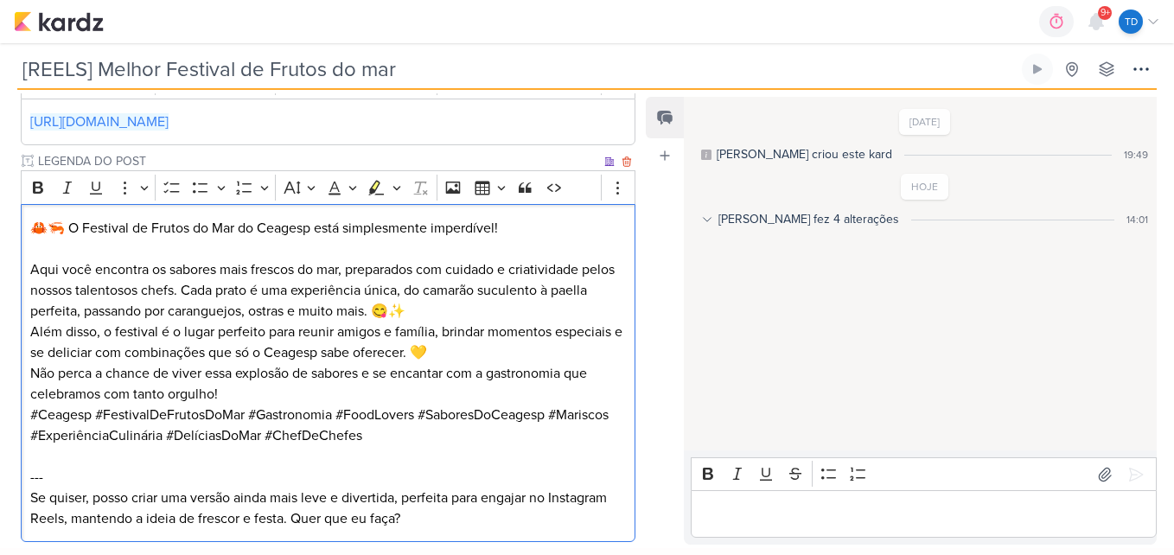
click at [516, 291] on p "⁠⁠⁠⁠⁠⁠⁠ Aqui você encontra os sabores mais frescos do mar, preparados com cuida…" at bounding box center [328, 280] width 596 height 83
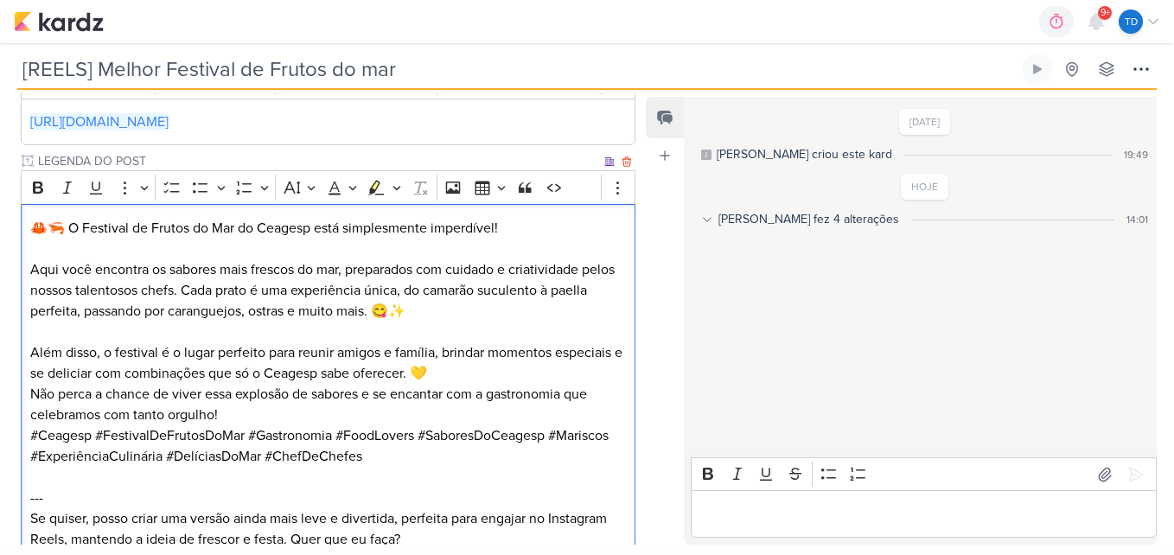
click at [448, 352] on p "Além disso, o festival é o lugar perfeito para reunir amigos e família, brindar…" at bounding box center [328, 362] width 596 height 41
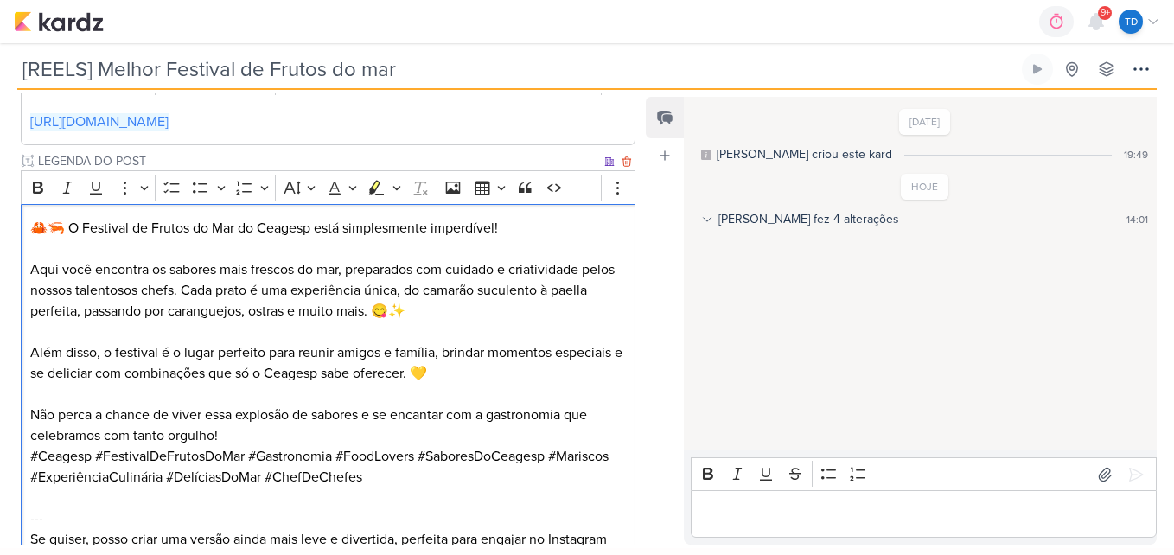
click at [241, 409] on p "Não perca a chance de viver essa explosão de sabores e se encantar com a gastro…" at bounding box center [328, 424] width 596 height 41
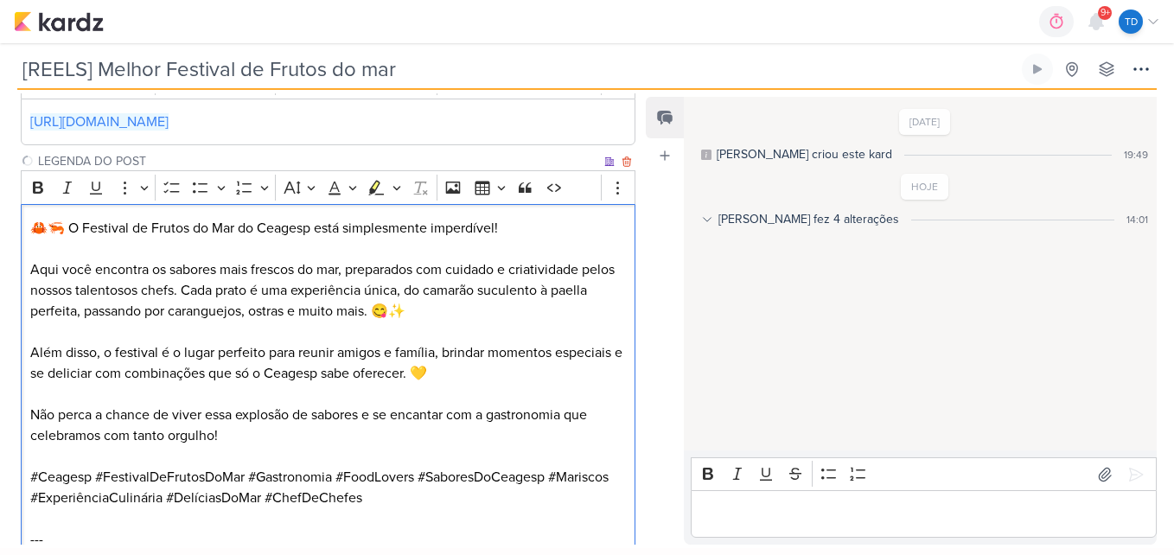
scroll to position [417, 0]
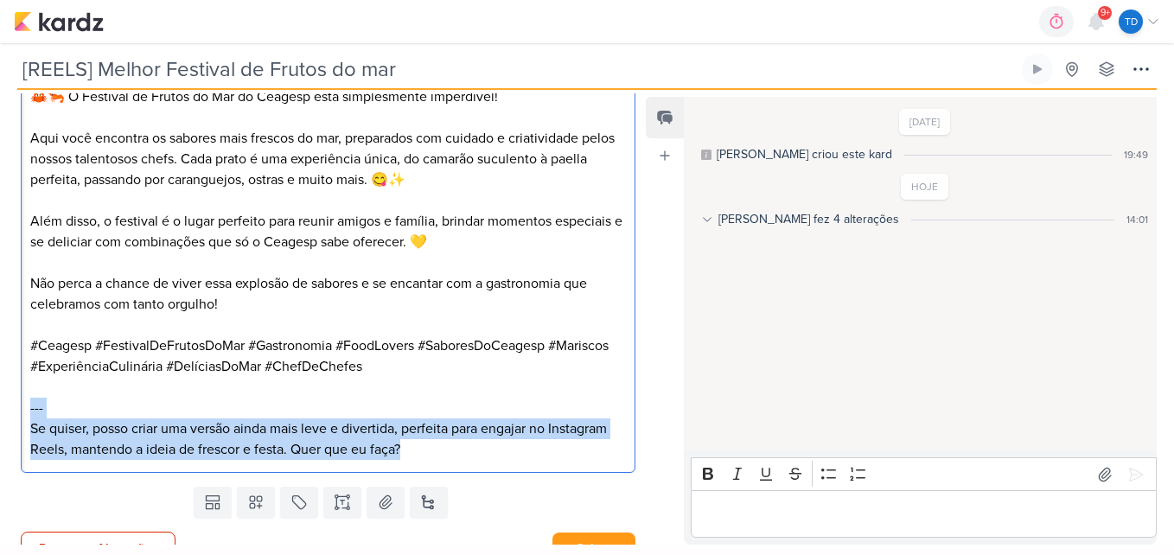
drag, startPoint x: 384, startPoint y: 435, endPoint x: 17, endPoint y: 375, distance: 371.2
click at [17, 375] on div "PROJETO [GEOGRAPHIC_DATA] Fase do Processo" at bounding box center [321, 171] width 642 height 617
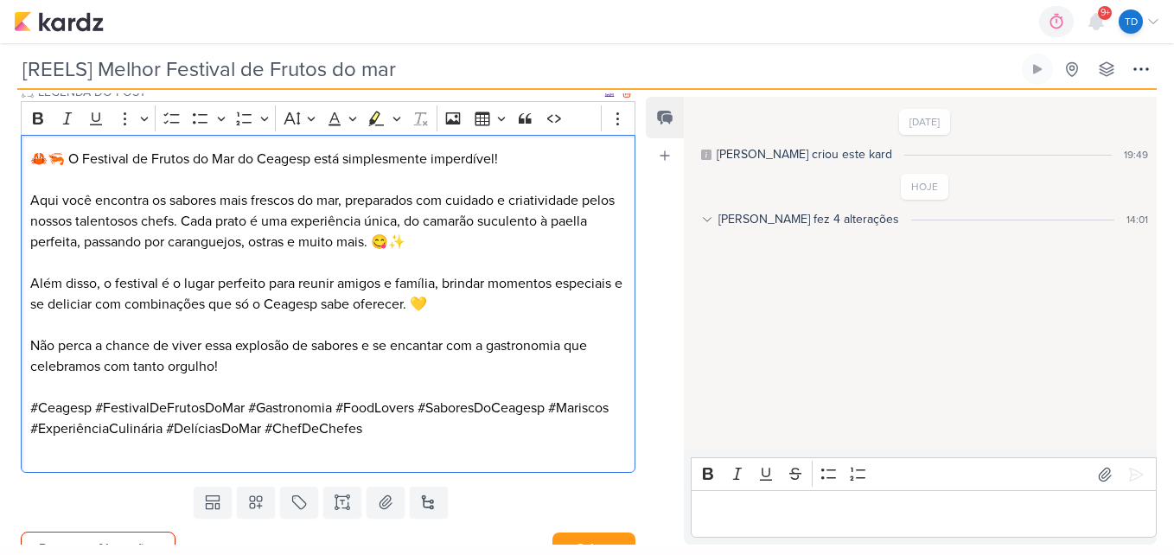
scroll to position [334, 0]
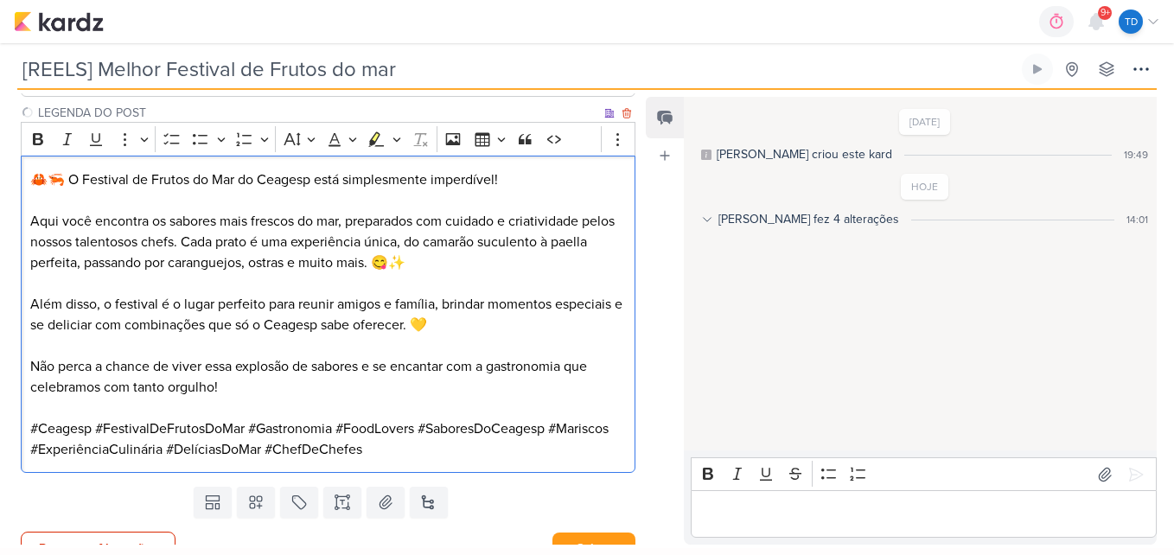
click at [264, 364] on p "Não perca a chance de viver essa explosão de sabores e se encantar com a gastro…" at bounding box center [328, 376] width 596 height 41
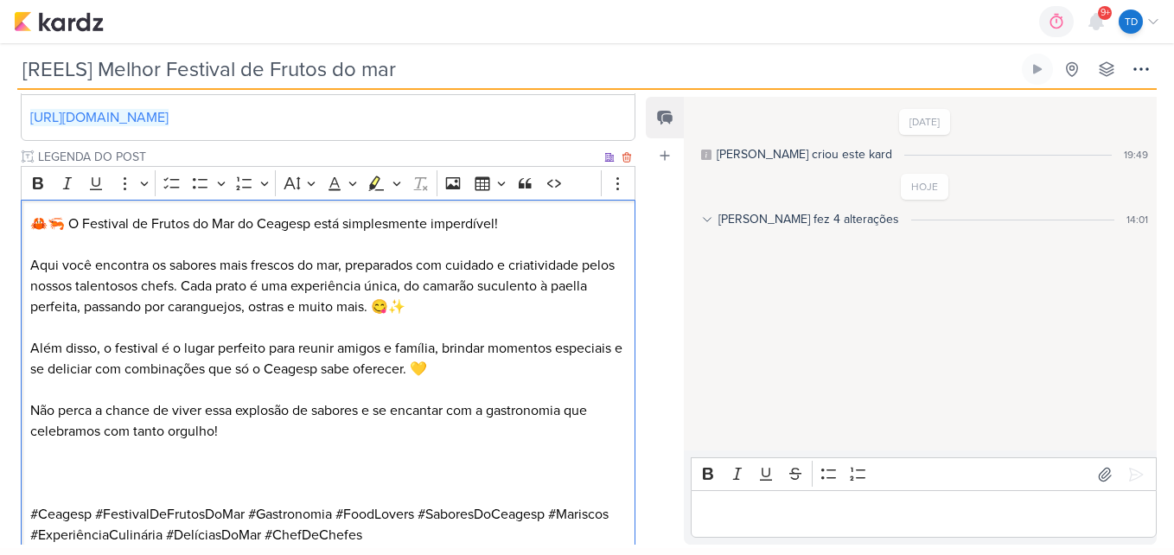
scroll to position [289, 0]
drag, startPoint x: 315, startPoint y: 200, endPoint x: 88, endPoint y: 200, distance: 227.3
click at [88, 214] on p "🦀🦐 O Festival de Frutos do Mar do Ceagesp está simplesmente imperdível!" at bounding box center [328, 224] width 596 height 21
click at [93, 214] on p "🦀🦐 O "Festival de Pescados e Frutos do Mar Ceagesp"está simplesmente imperdível!" at bounding box center [328, 224] width 596 height 21
click at [378, 214] on p "🦀🦐 O Festival de Pescados e Frutos do Mar Ceagesp"está simplesmente imperdível!" at bounding box center [328, 224] width 596 height 21
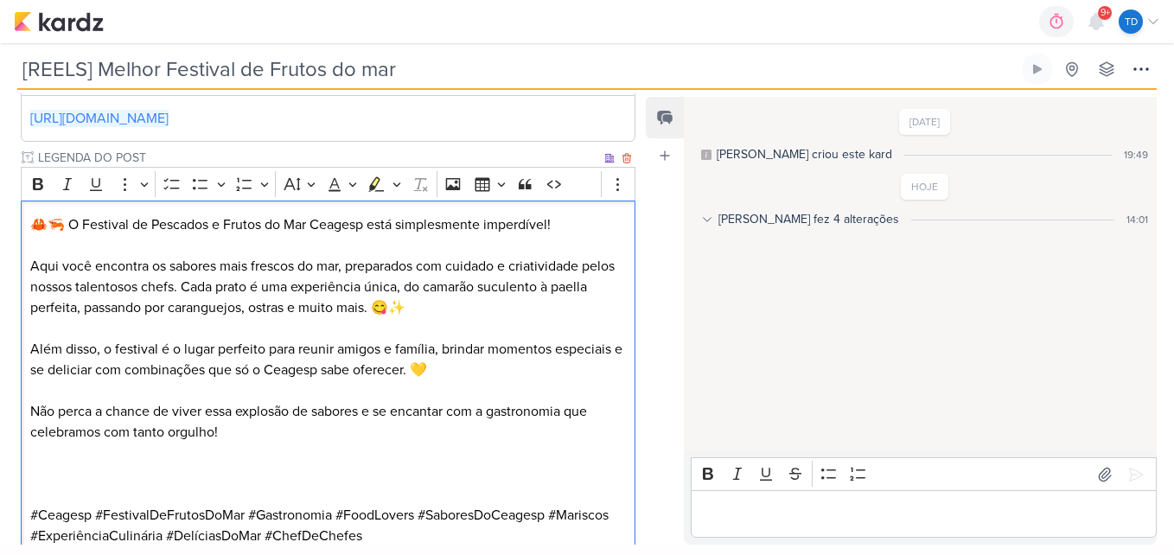
scroll to position [375, 0]
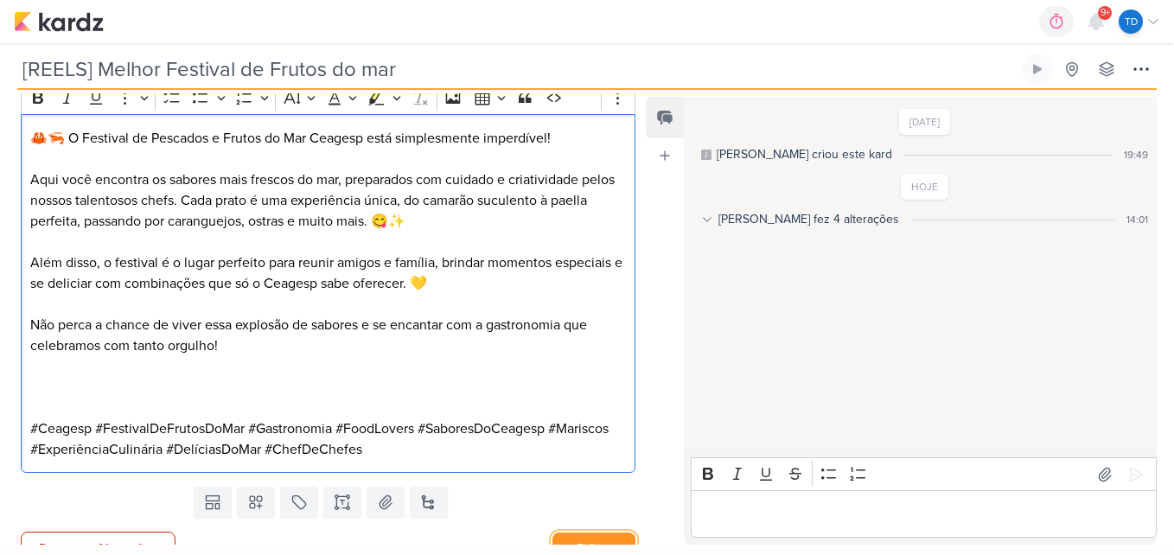
click at [595, 532] on button "Salvar" at bounding box center [593, 548] width 83 height 32
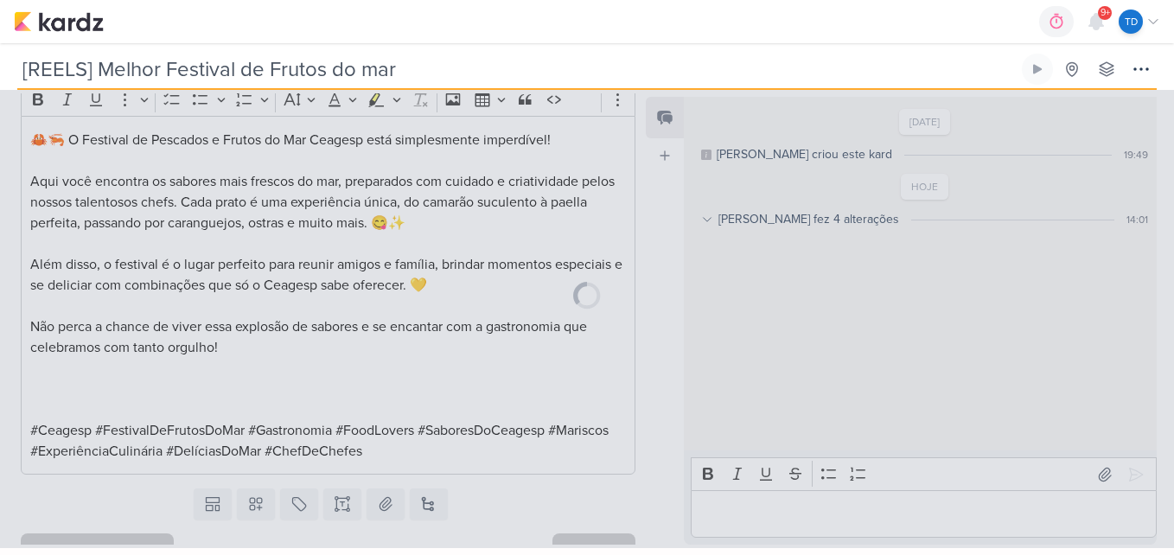
scroll to position [0, 0]
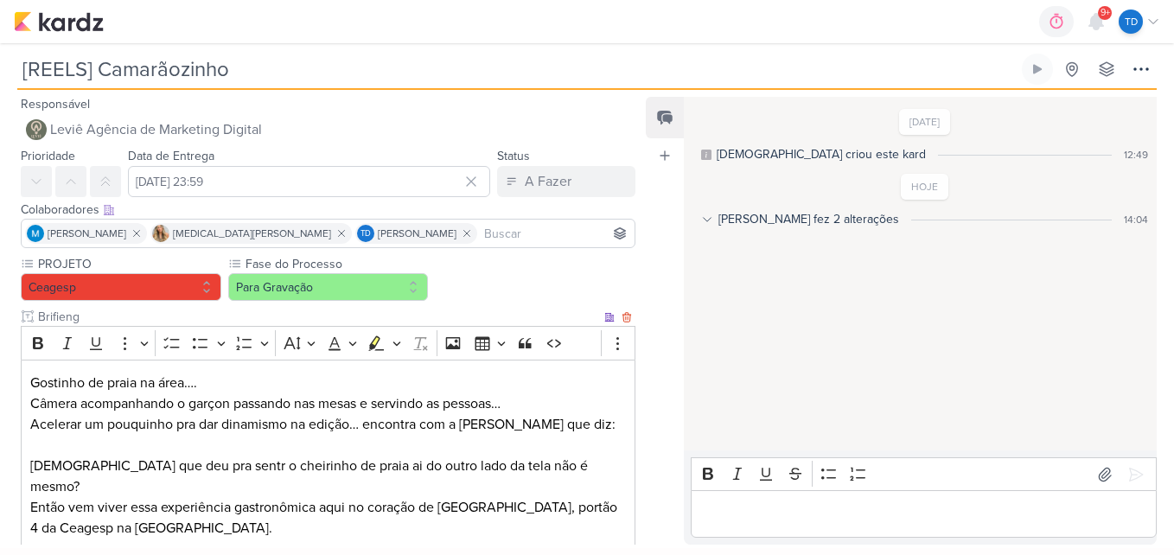
scroll to position [80, 0]
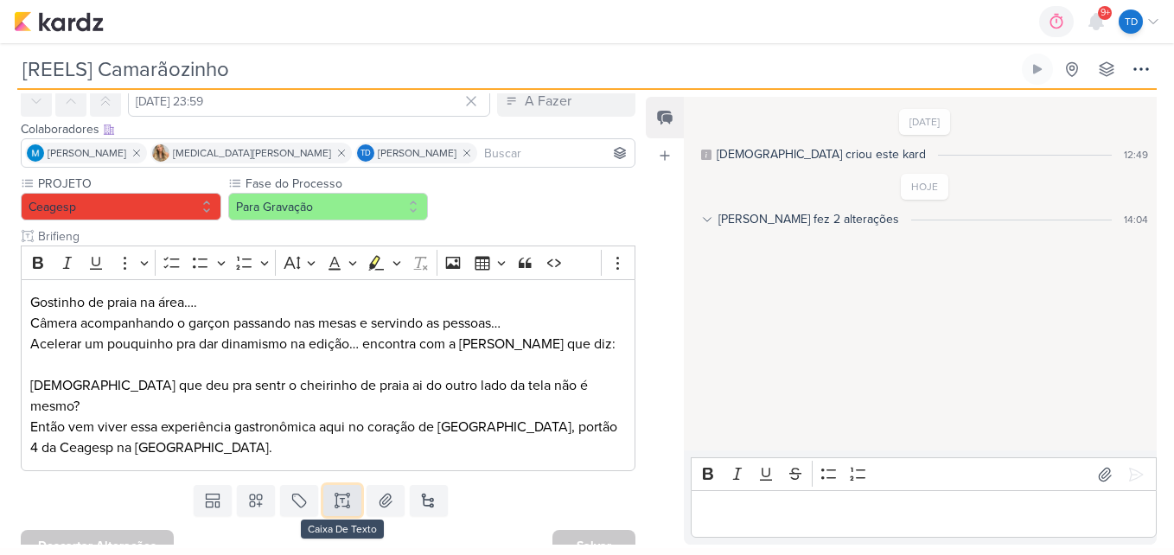
click at [338, 492] on icon at bounding box center [342, 500] width 17 height 17
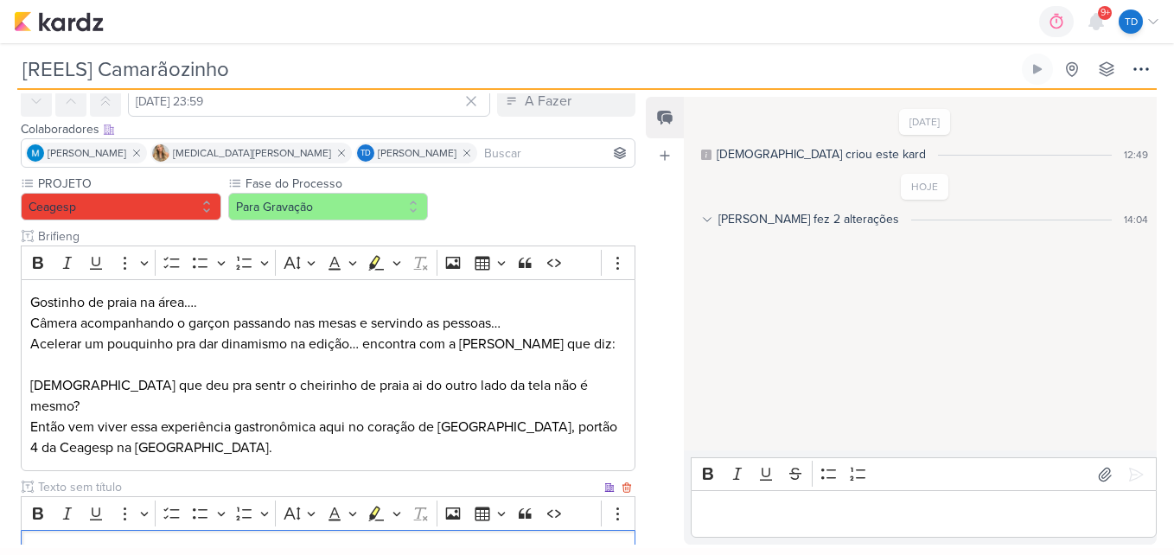
click at [48, 478] on input "text" at bounding box center [318, 487] width 566 height 18
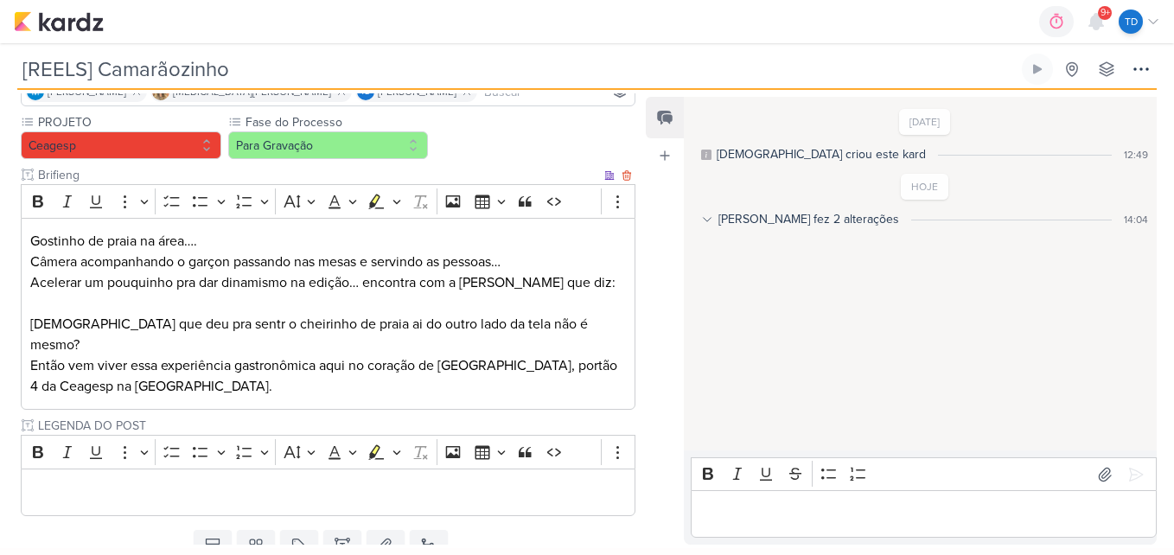
scroll to position [167, 0]
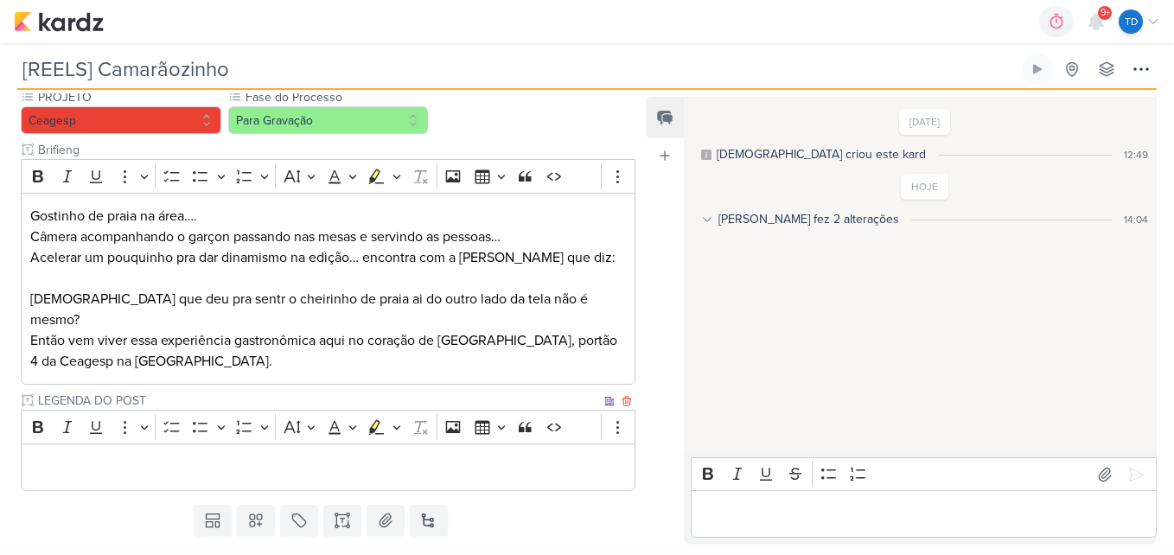
type input "LEGENDA DO POST"
click at [323, 457] on p "Editor editing area: main" at bounding box center [328, 467] width 596 height 21
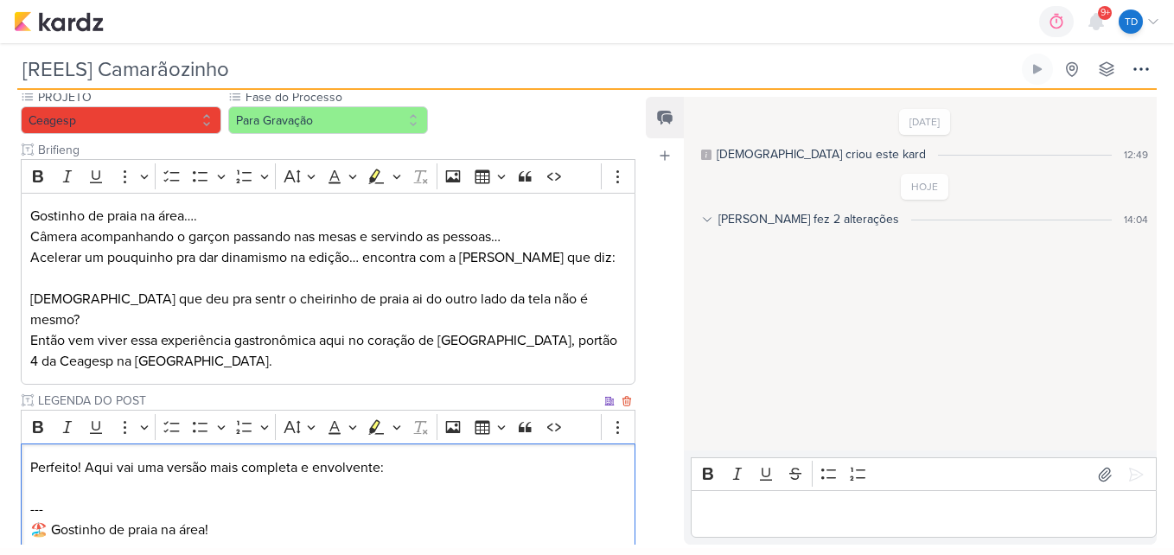
scroll to position [430, 0]
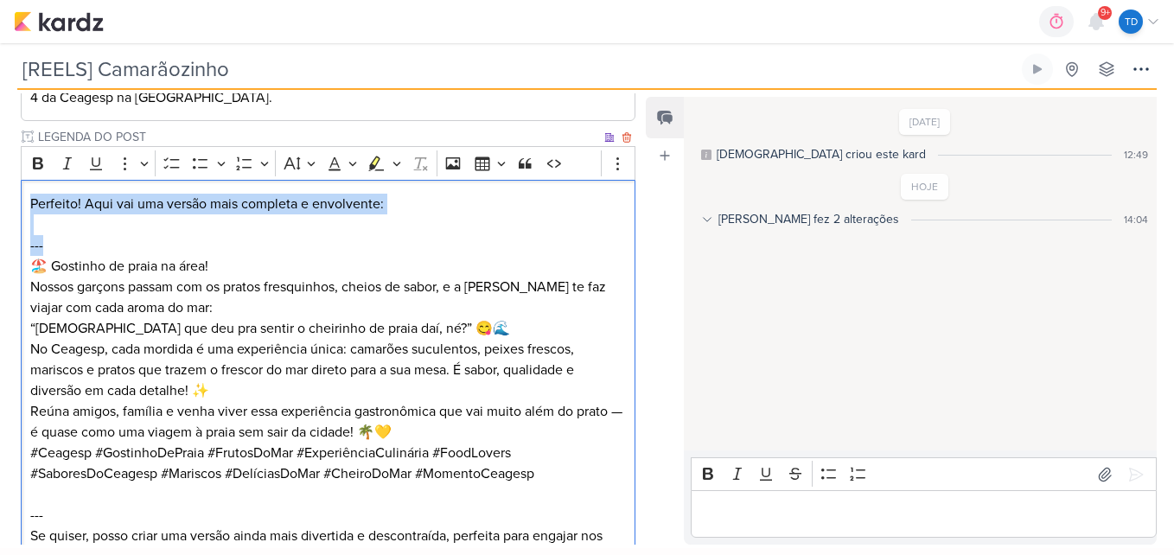
drag, startPoint x: 50, startPoint y: 232, endPoint x: 27, endPoint y: 175, distance: 61.6
click at [27, 182] on div "Perfeito! Aqui vai uma versão mais completa e envolvente: --- 🏖️ Gostinho de pr…" at bounding box center [328, 380] width 614 height 400
click at [27, 180] on div "Perfeito! Aqui vai uma versão mais completa e envolvente: --- 🏖️ Gostinho de pr…" at bounding box center [328, 380] width 614 height 400
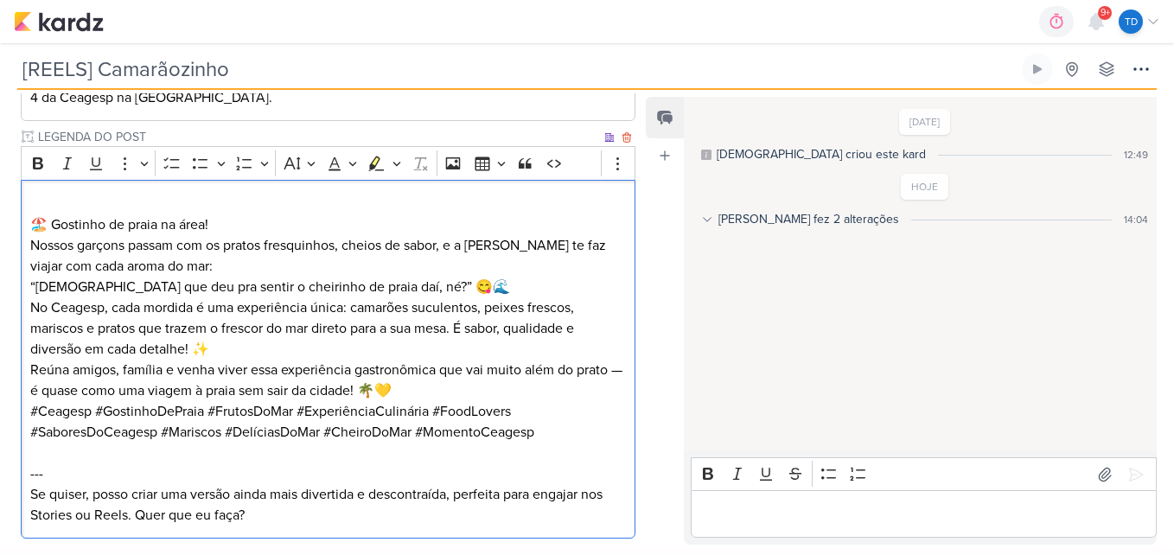
click at [26, 207] on div "🏖️ Gostinho de praia na área! Nossos garçons passam com os pratos fresquinhos, …" at bounding box center [328, 359] width 614 height 359
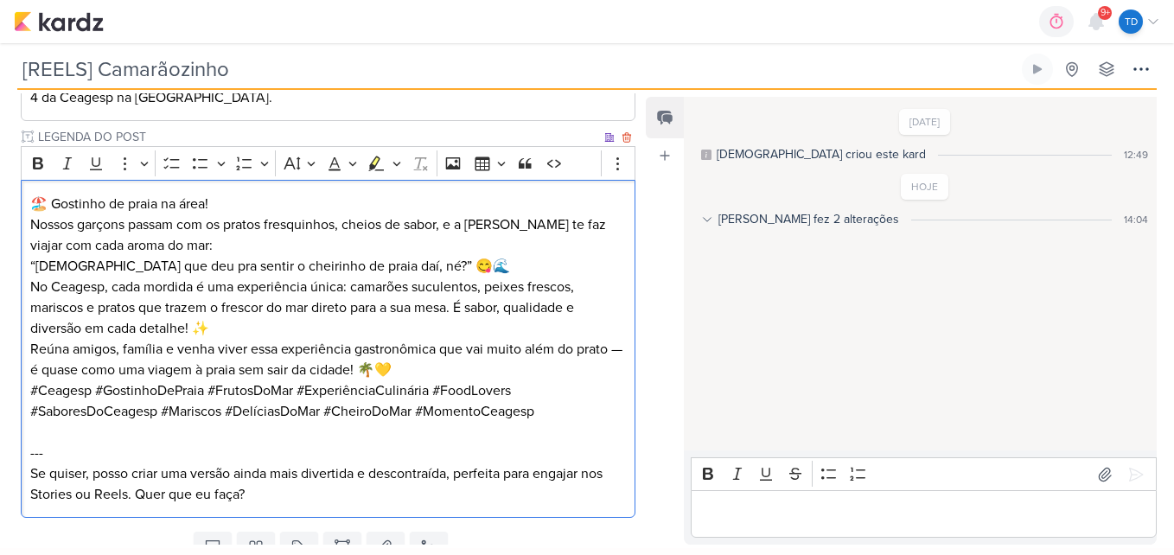
click at [231, 194] on p "🏖️ Gostinho de praia na área! Nossos garçons passam com os pratos fresquinhos, …" at bounding box center [328, 235] width 596 height 83
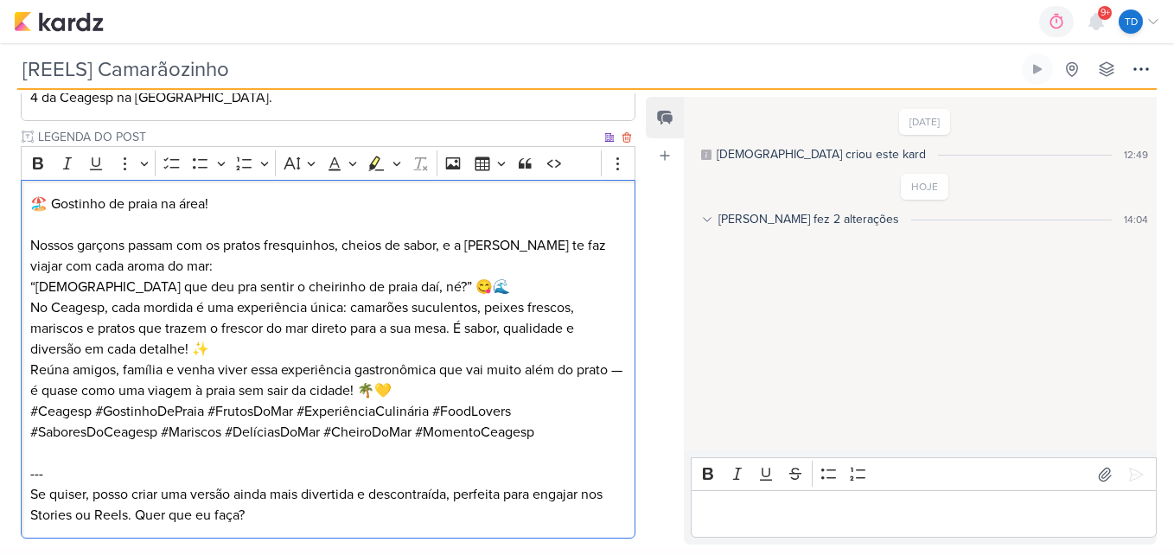
click at [417, 270] on p "⁠⁠⁠⁠⁠⁠⁠ Nossos garçons passam com os pratos fresquinhos, cheios de sabor, e a Y…" at bounding box center [328, 255] width 596 height 83
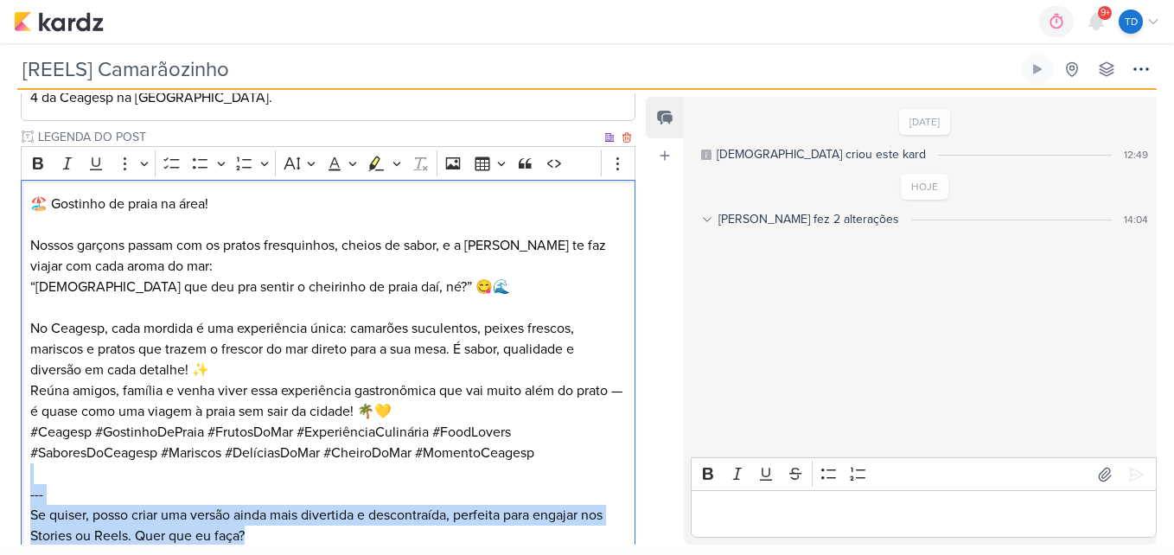
drag, startPoint x: 277, startPoint y: 522, endPoint x: 40, endPoint y: 453, distance: 246.7
click at [40, 453] on div "🏖️ Gostinho de praia na área! Nossos garçons passam com os pratos fresquinhos, …" at bounding box center [328, 369] width 614 height 379
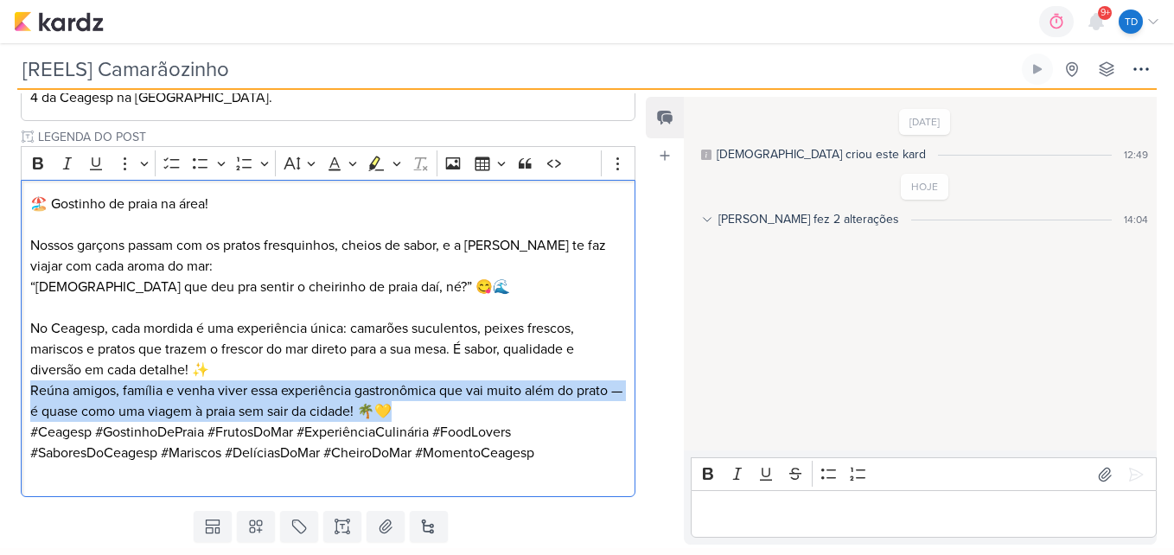
drag, startPoint x: 431, startPoint y: 382, endPoint x: -3, endPoint y: 374, distance: 434.8
click at [0, 374] on html "1.107.0 0h0m Sessão desligada... Hoje 0h0m Semana 0h0m Mês 0h0m" at bounding box center [587, 274] width 1174 height 548
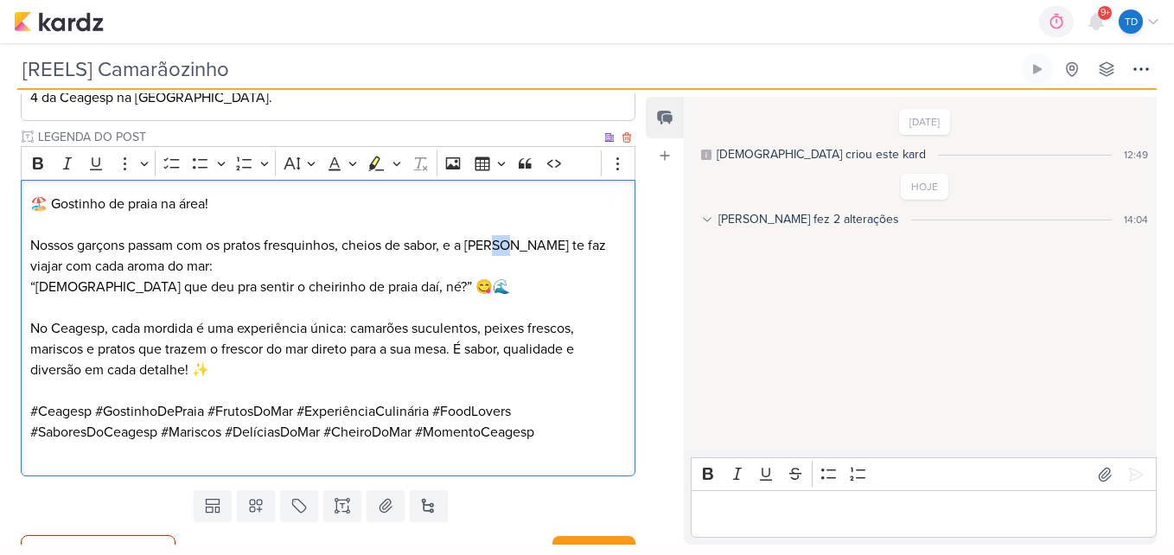
click at [507, 225] on p "Nossos garçons passam com os pratos fresquinhos, cheios de sabor, e a Yasmin te…" at bounding box center [328, 255] width 596 height 83
click at [551, 225] on p "Nossos garçons passam com os pratos fresquinhos, cheios de sabor, e a Yasmin te…" at bounding box center [328, 255] width 596 height 83
drag, startPoint x: 527, startPoint y: 227, endPoint x: 450, endPoint y: 230, distance: 77.0
click at [450, 230] on p "Nossos garçons passam com os pratos fresquinhos, cheios de sabor, e a Yasmin te…" at bounding box center [328, 255] width 596 height 83
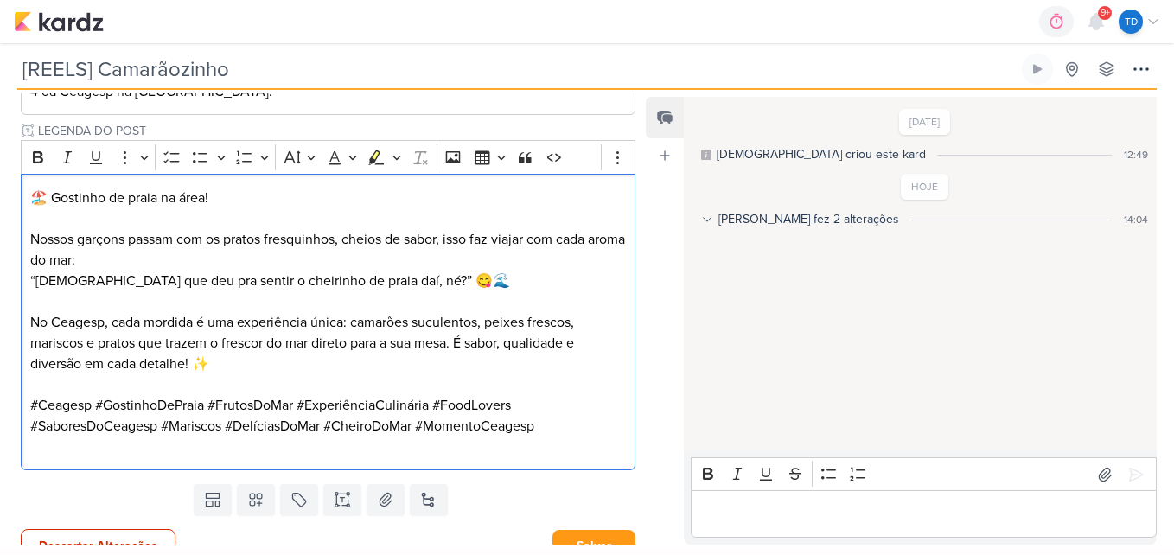
scroll to position [437, 0]
click at [595, 529] on button "Salvar" at bounding box center [593, 545] width 83 height 32
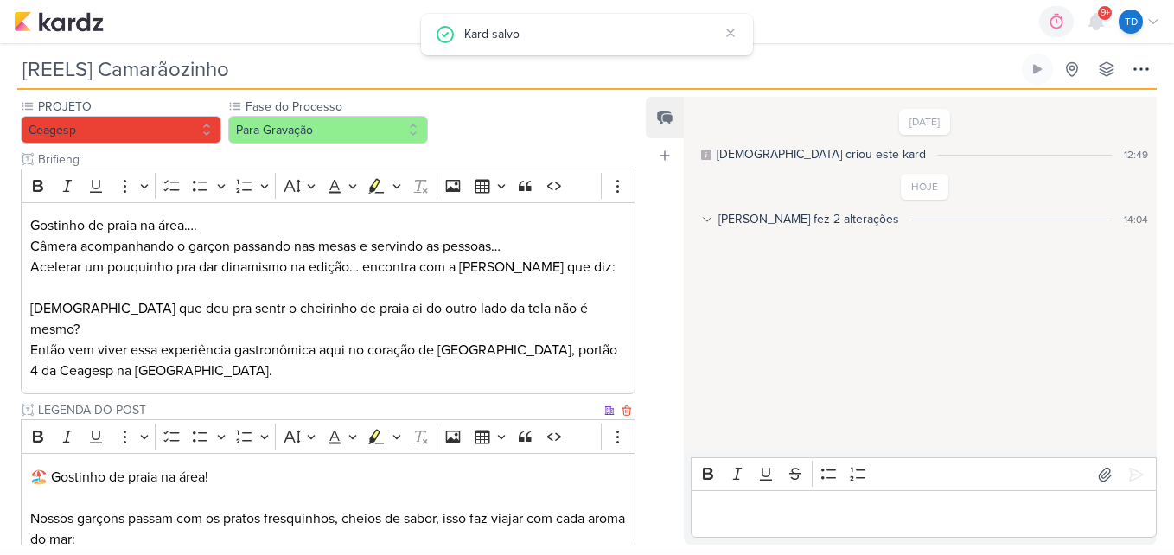
scroll to position [3, 0]
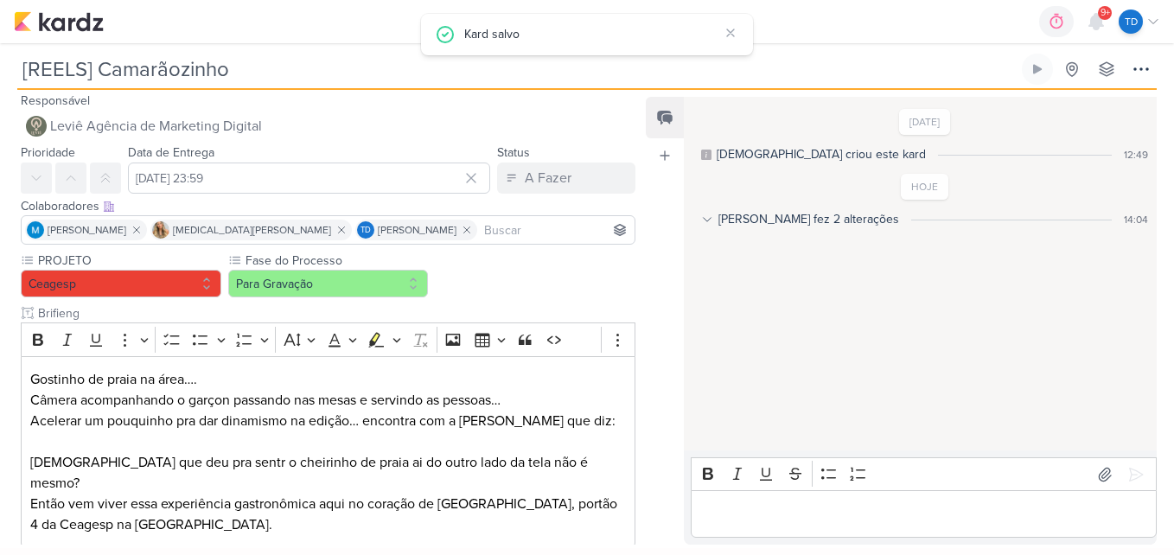
click at [481, 226] on input at bounding box center [556, 230] width 150 height 21
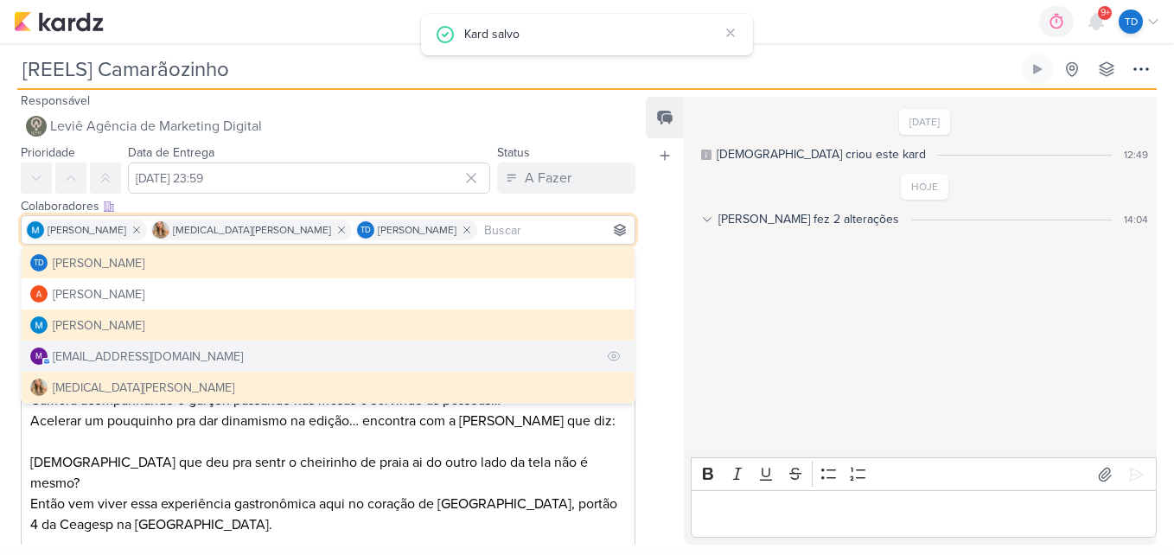
click at [138, 357] on div "mlegnaioli@gmail.com" at bounding box center [148, 356] width 190 height 18
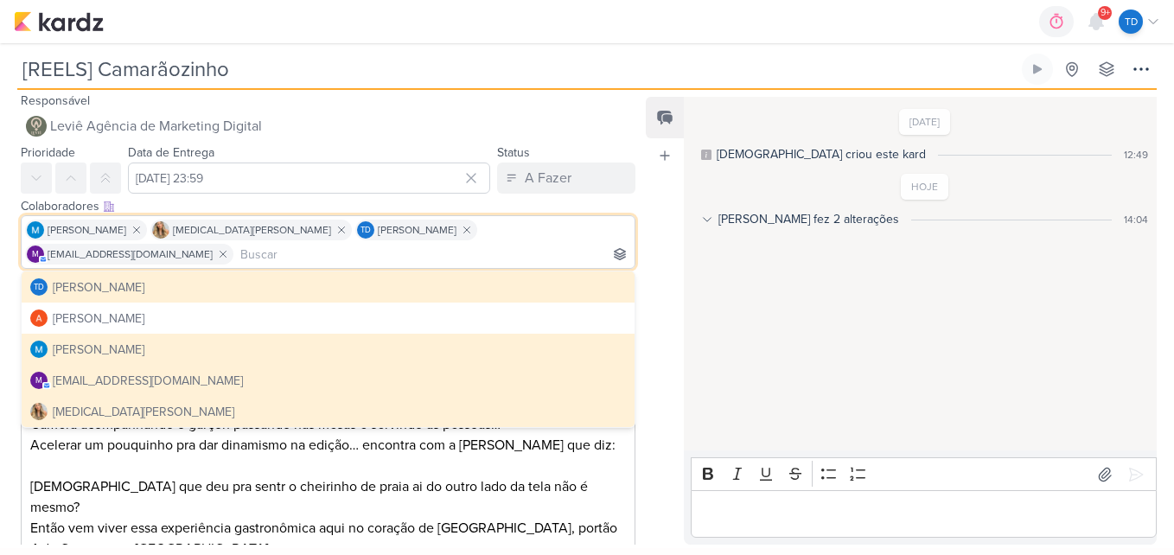
click at [550, 476] on p "Aposto que deu pra sentr o cheirinho de praia ai do outro lado da tela não é me…" at bounding box center [328, 496] width 596 height 41
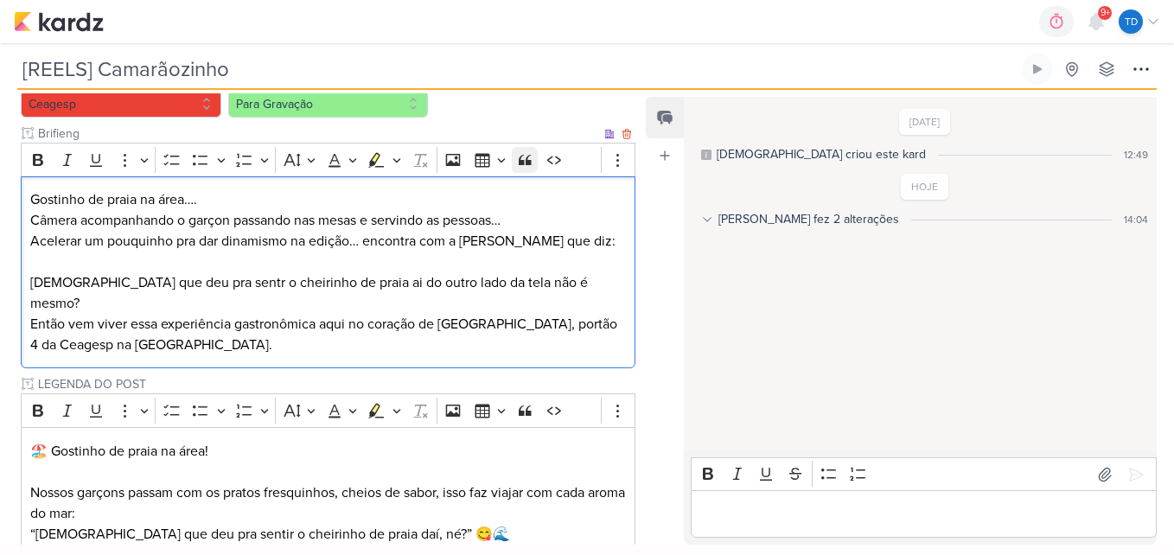
scroll to position [437, 0]
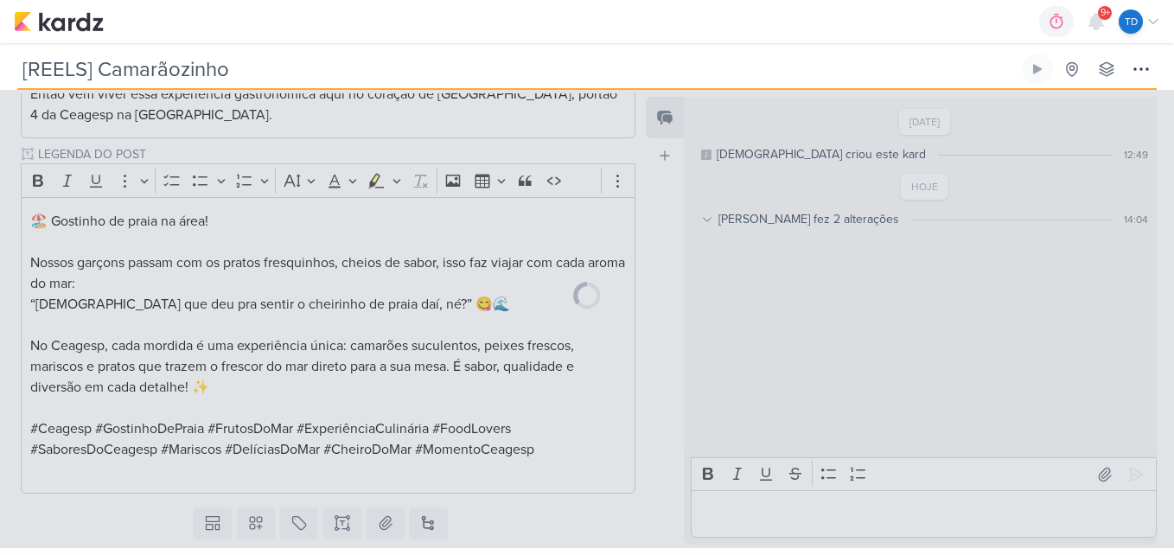
scroll to position [436, 0]
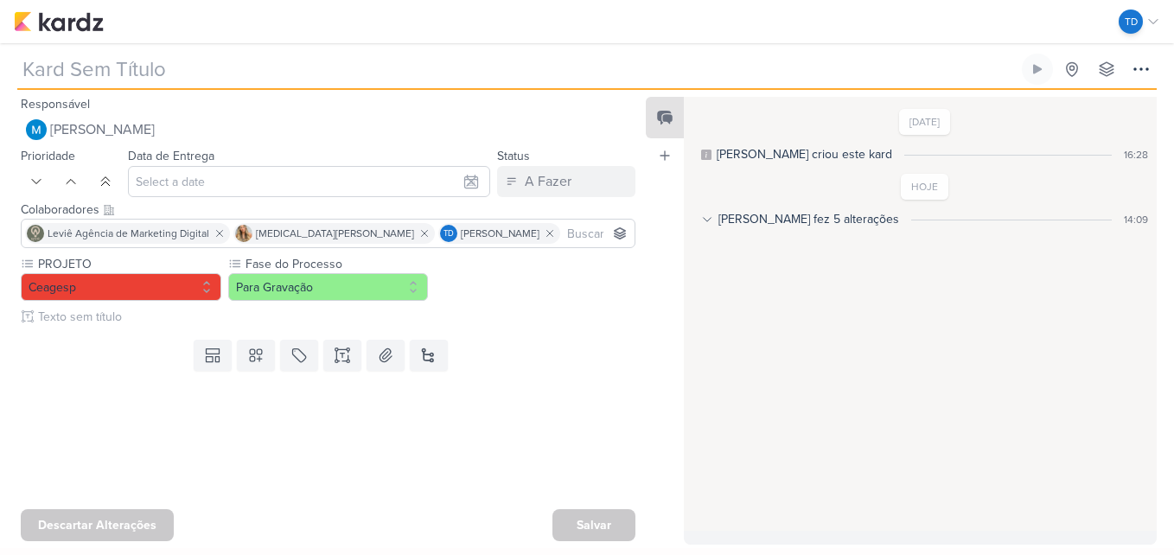
type input "[REELS] “Seu filho vai implorar pra voltar (e você também).”"
type input "[DATE] 23:59"
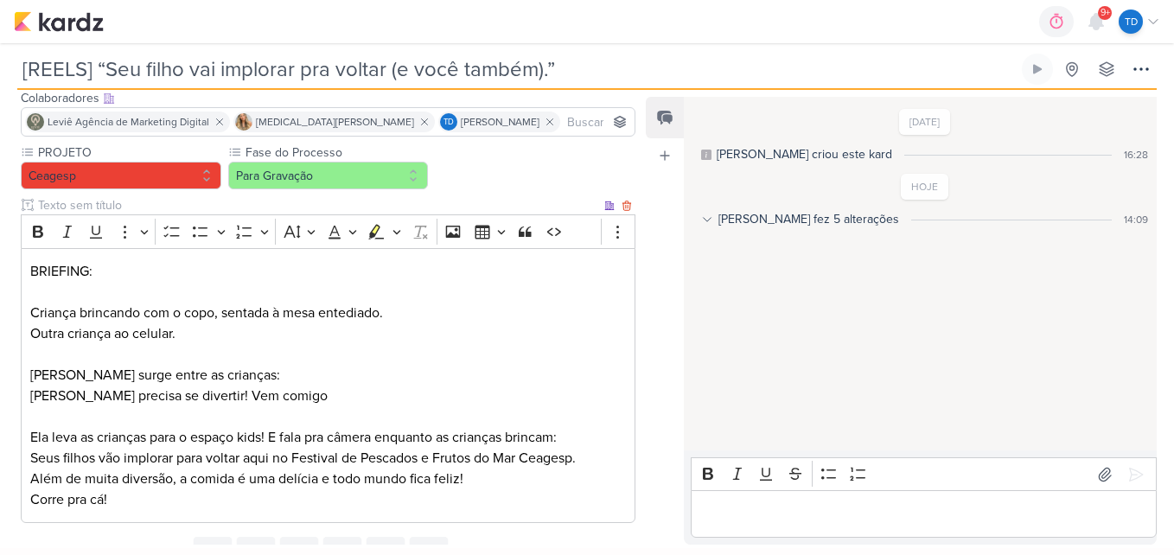
scroll to position [184, 0]
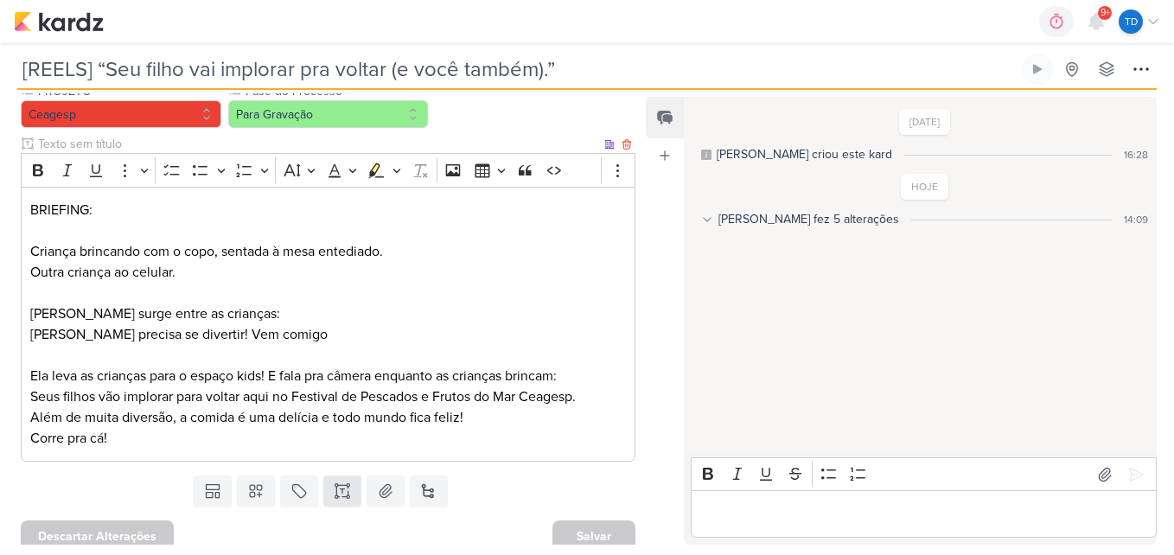
scroll to position [184, 0]
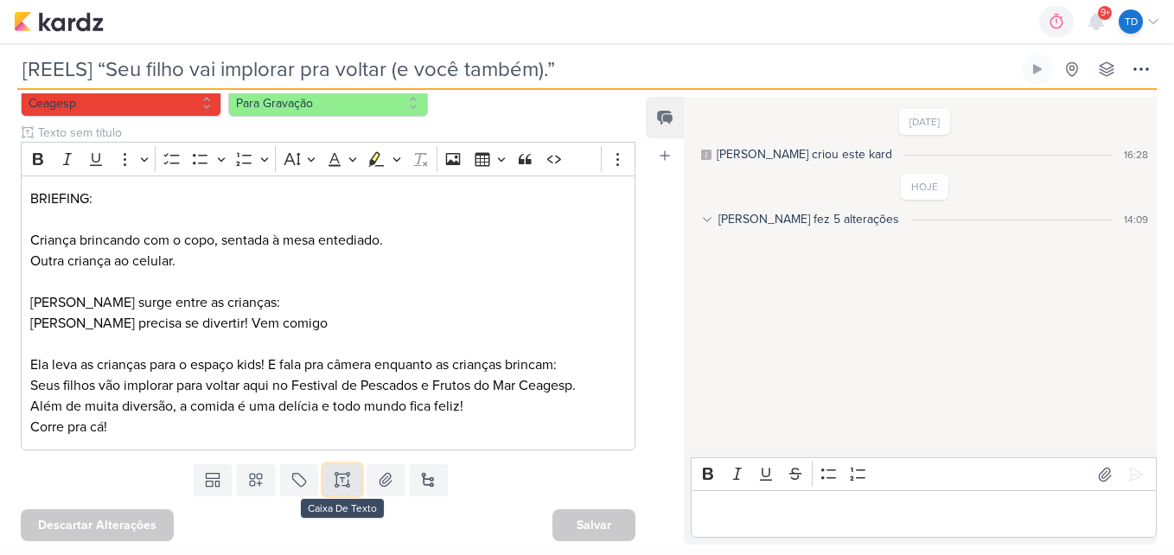
click at [334, 483] on icon at bounding box center [342, 479] width 17 height 17
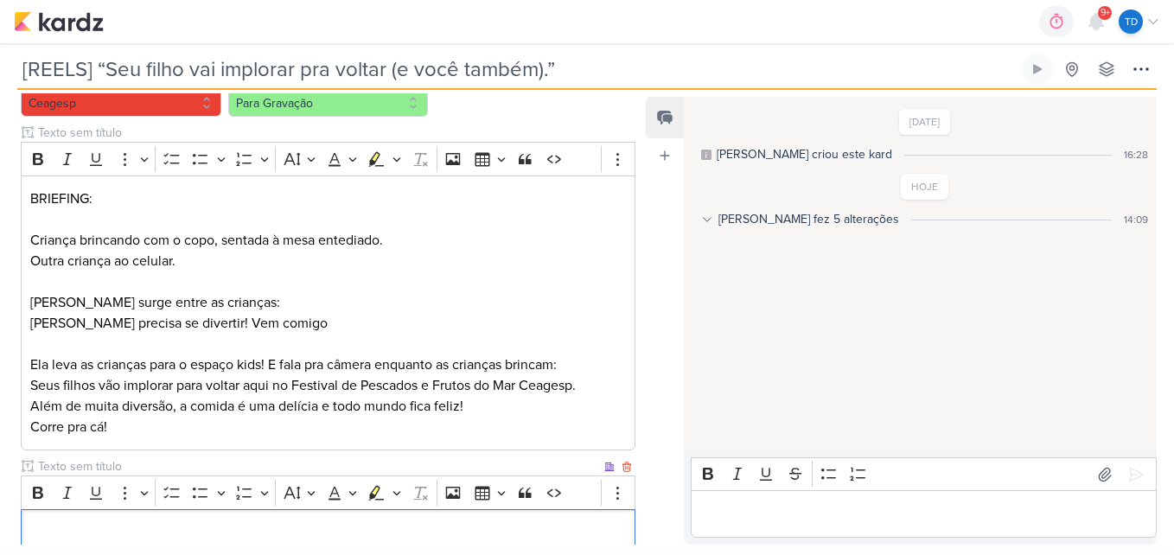
click at [193, 461] on input "text" at bounding box center [318, 466] width 566 height 18
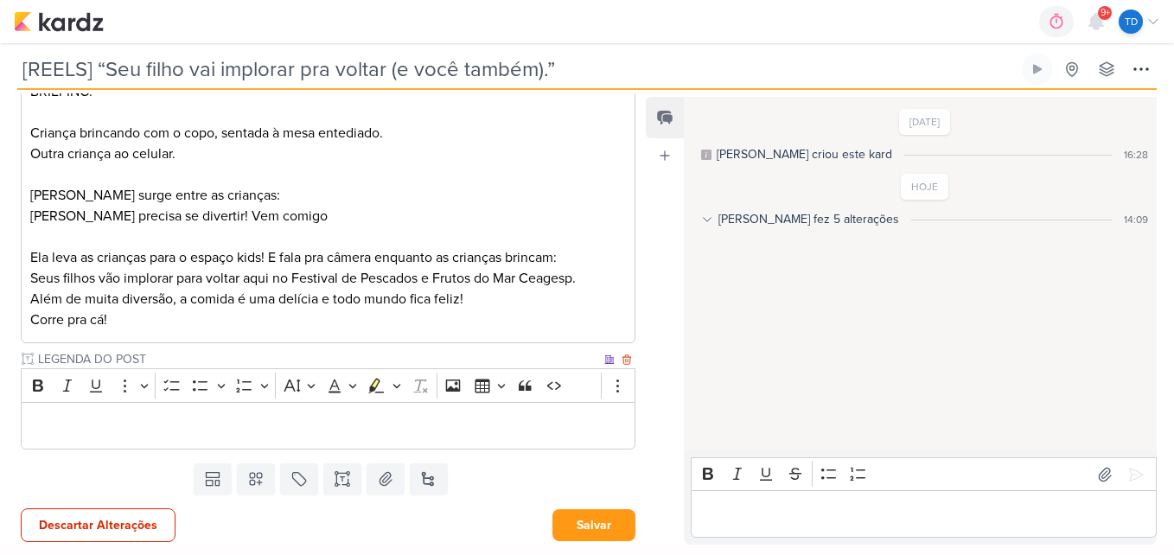
scroll to position [292, 0]
type input "LEGENDA DO POST"
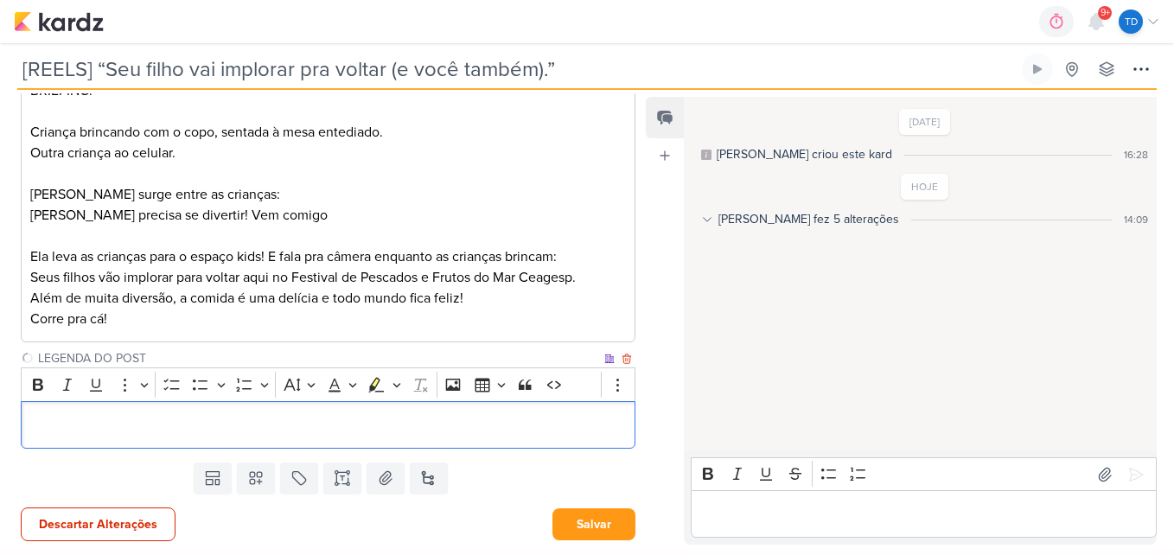
click at [194, 428] on p "Editor editing area: main" at bounding box center [328, 425] width 596 height 21
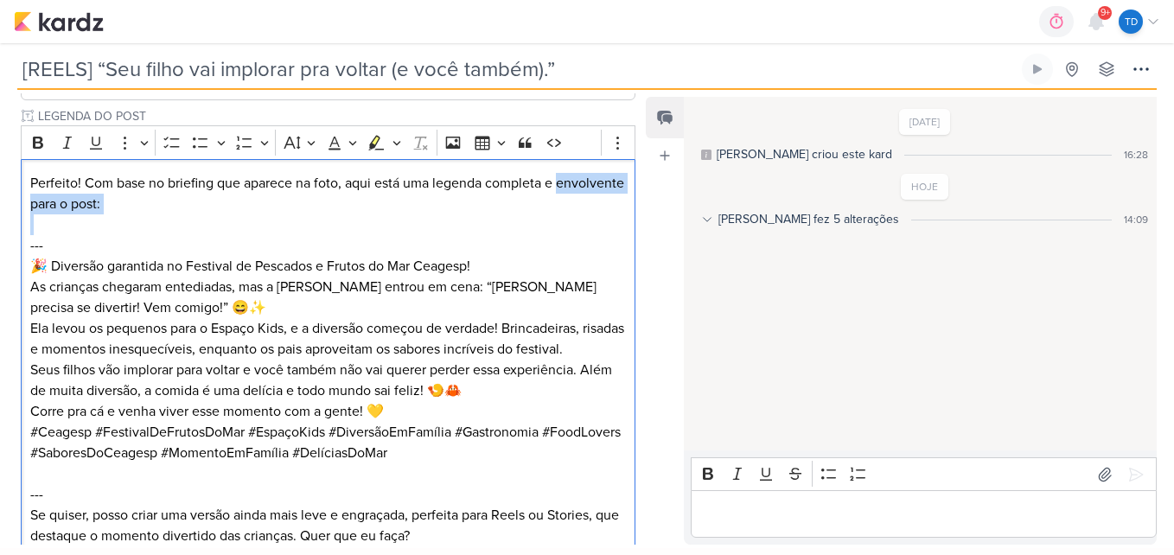
drag, startPoint x: 86, startPoint y: 232, endPoint x: 9, endPoint y: 194, distance: 86.2
click at [9, 194] on div "PROJETO [GEOGRAPHIC_DATA] Fase do Processo" at bounding box center [321, 143] width 642 height 845
drag, startPoint x: 80, startPoint y: 256, endPoint x: 27, endPoint y: 234, distance: 57.8
click at [27, 234] on div "Perfeito! Com base no briefing que aparece na foto, aqui está uma legenda compl…" at bounding box center [328, 359] width 614 height 400
click at [128, 248] on p "---" at bounding box center [328, 234] width 596 height 41
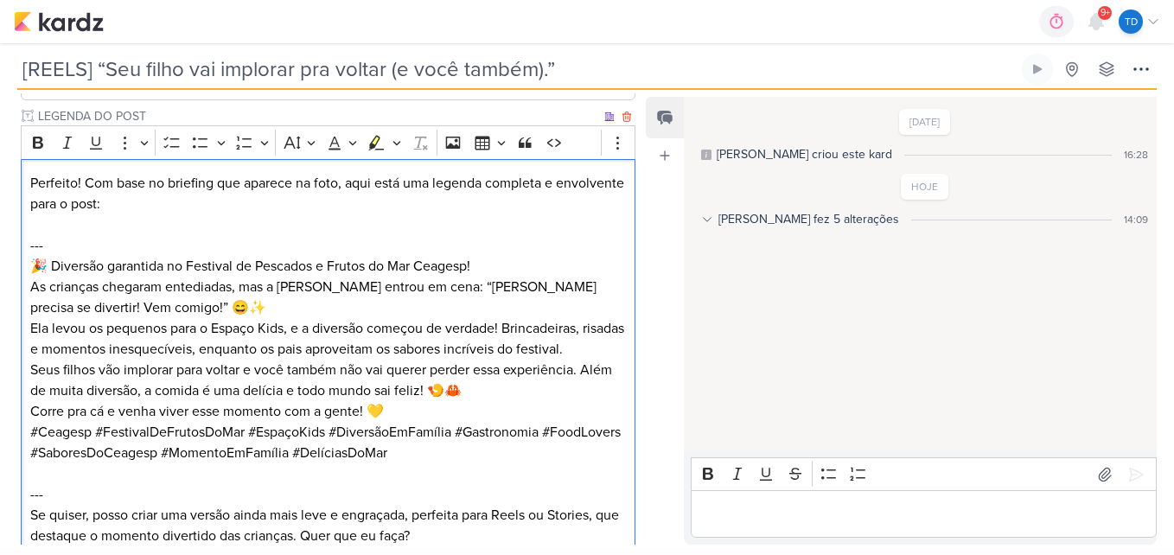
drag, startPoint x: 82, startPoint y: 250, endPoint x: 51, endPoint y: 246, distance: 31.3
click at [51, 246] on p "---" at bounding box center [328, 234] width 596 height 41
drag, startPoint x: 18, startPoint y: 242, endPoint x: 35, endPoint y: 226, distance: 23.8
click at [25, 215] on div "PROJETO [GEOGRAPHIC_DATA] Fase do Processo" at bounding box center [321, 143] width 642 height 845
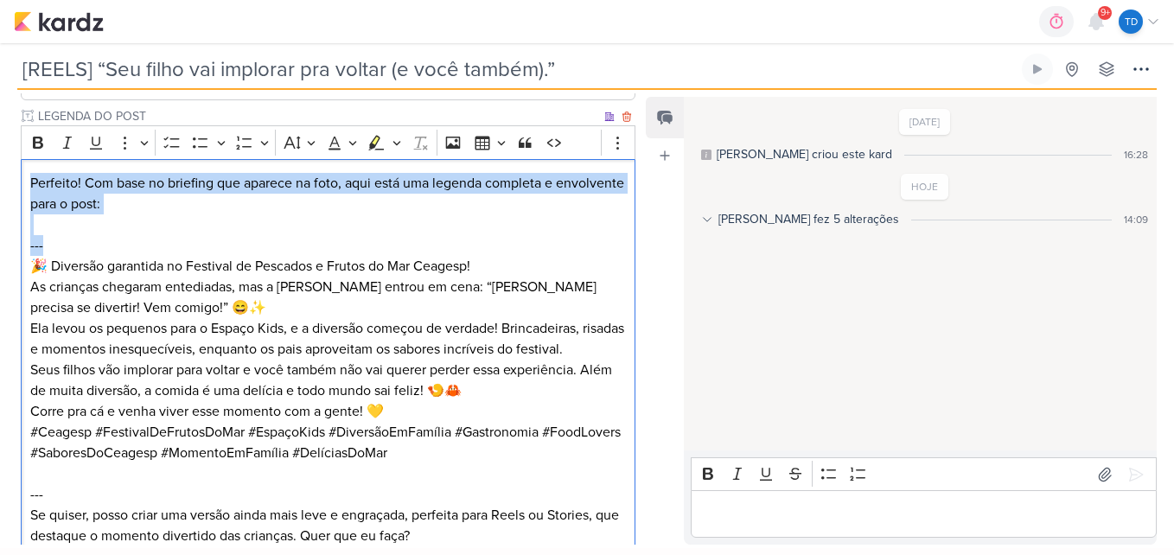
drag, startPoint x: 54, startPoint y: 247, endPoint x: 27, endPoint y: 189, distance: 64.2
click at [27, 189] on div "Perfeito! Com base no briefing que aparece na foto, aqui está uma legenda compl…" at bounding box center [328, 359] width 614 height 400
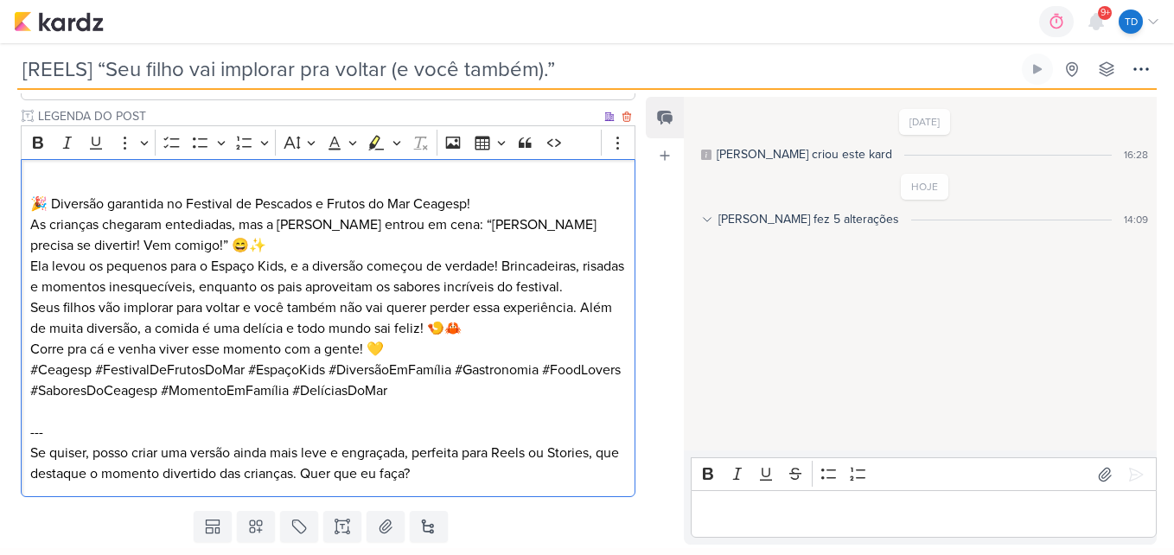
click at [28, 205] on div "🎉 Diversão garantida no Festival de Pescados e Frutos do Mar Ceagesp! As crianç…" at bounding box center [328, 328] width 614 height 338
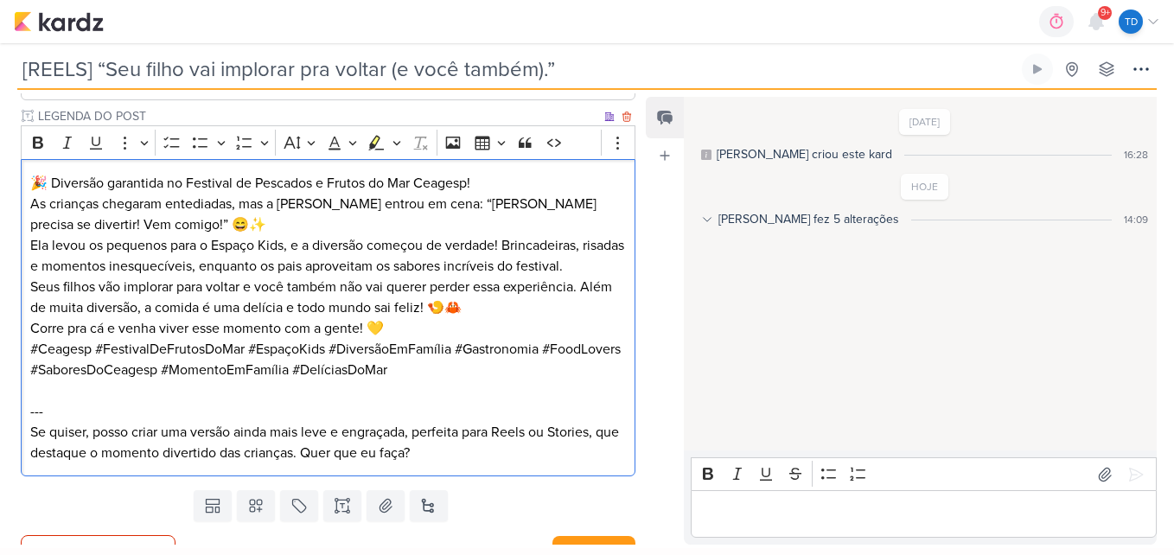
click at [489, 177] on p "🎉 Diversão garantida no Festival de Pescados e Frutos do Mar Ceagesp!" at bounding box center [328, 183] width 596 height 21
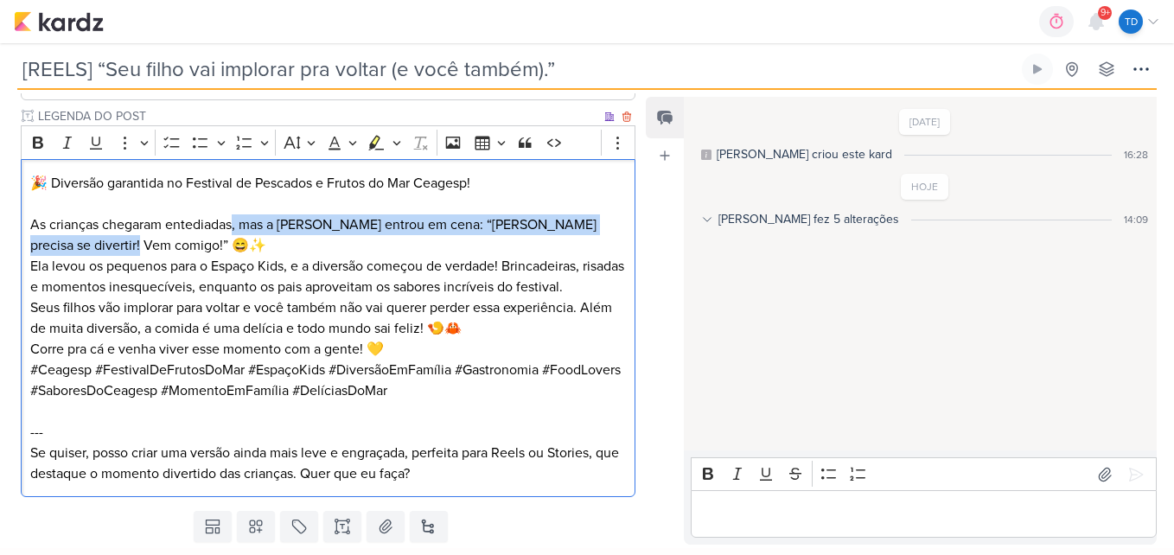
drag, startPoint x: 113, startPoint y: 240, endPoint x: 240, endPoint y: 229, distance: 127.5
click at [235, 228] on p "As crianças chegaram entediadas, mas a Yasmin entrou em cena: “Criança precisa …" at bounding box center [328, 255] width 596 height 83
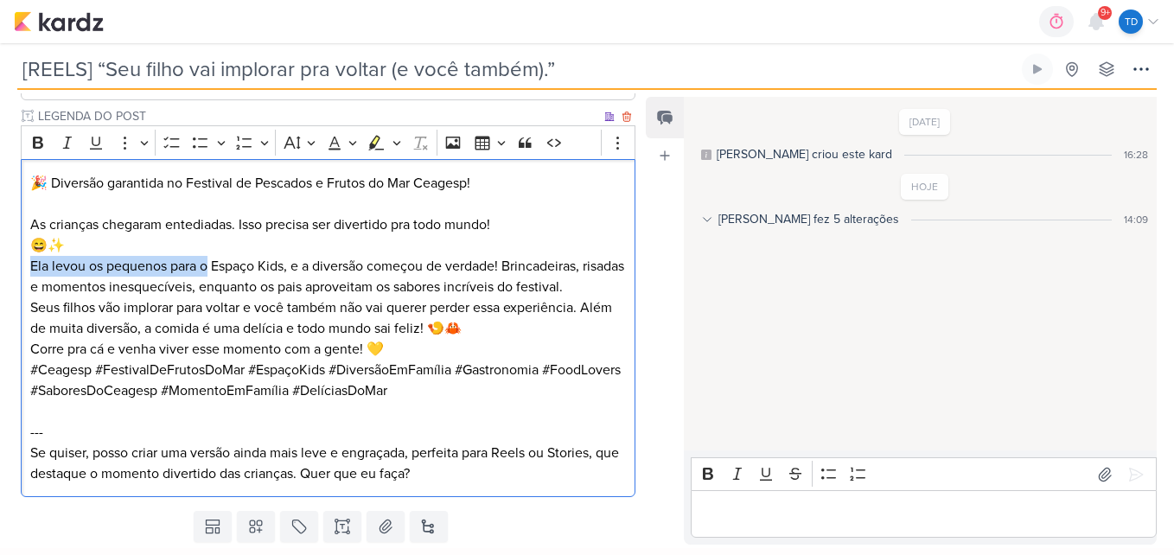
drag, startPoint x: 210, startPoint y: 269, endPoint x: 32, endPoint y: 270, distance: 178.0
click at [32, 270] on p "😄✨ Ela levou os pequenos para o Espaço Kids, e a diversão começou de verdade! B…" at bounding box center [328, 266] width 596 height 62
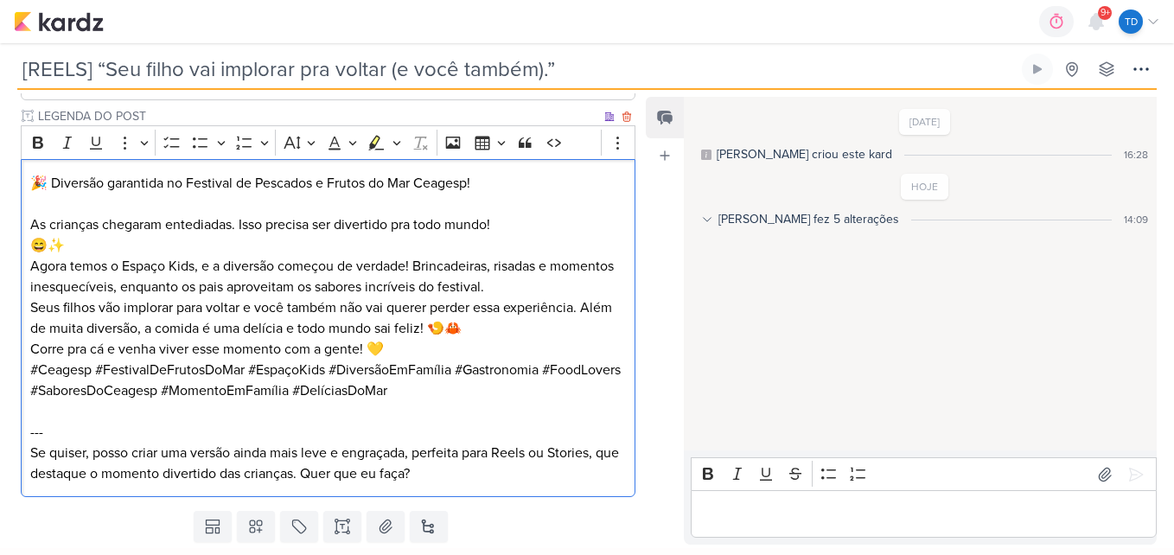
click at [576, 277] on p "😄✨ Agora temos o Espaço Kids, e a diversão começou de verdade! Brincadeiras, ri…" at bounding box center [328, 266] width 596 height 62
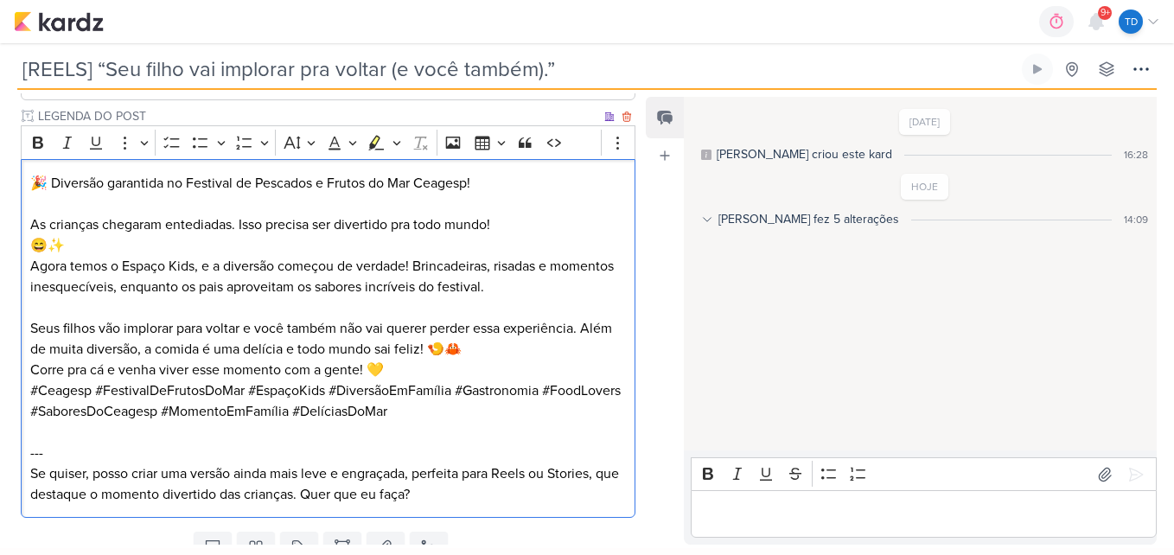
click at [507, 350] on p "Seus filhos vão implorar para voltar e você também não vai querer perder essa e…" at bounding box center [328, 338] width 596 height 41
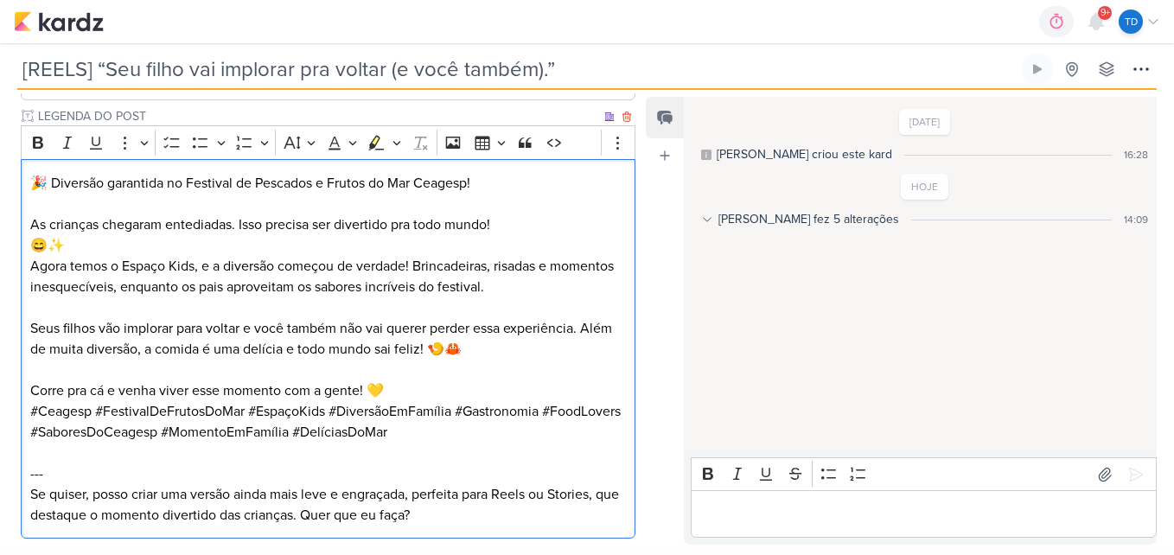
click at [412, 392] on p "Corre pra cá e venha viver esse momento com a gente! 💛" at bounding box center [328, 390] width 596 height 21
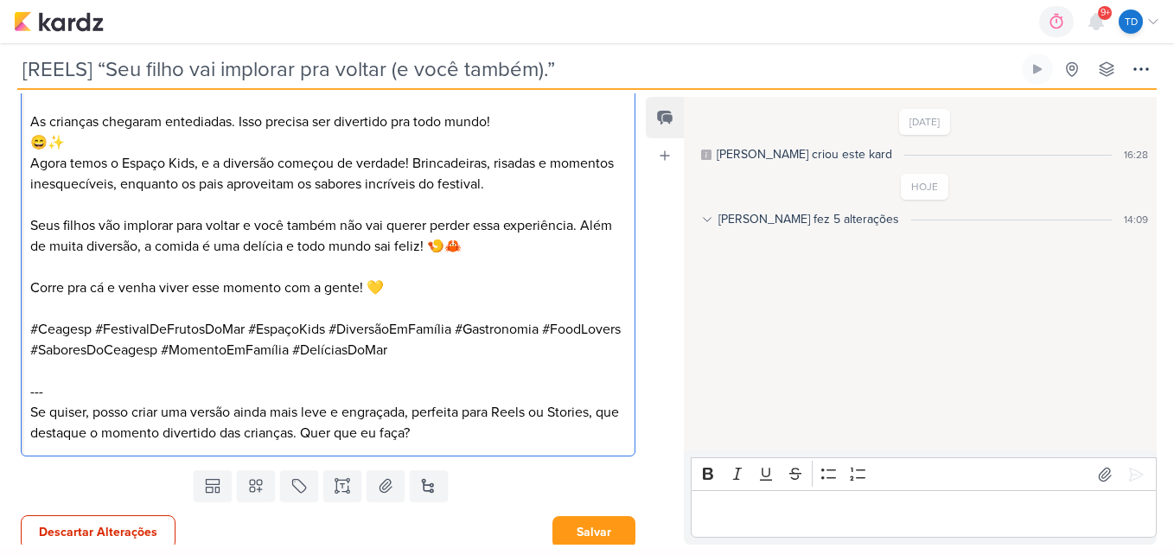
scroll to position [645, 0]
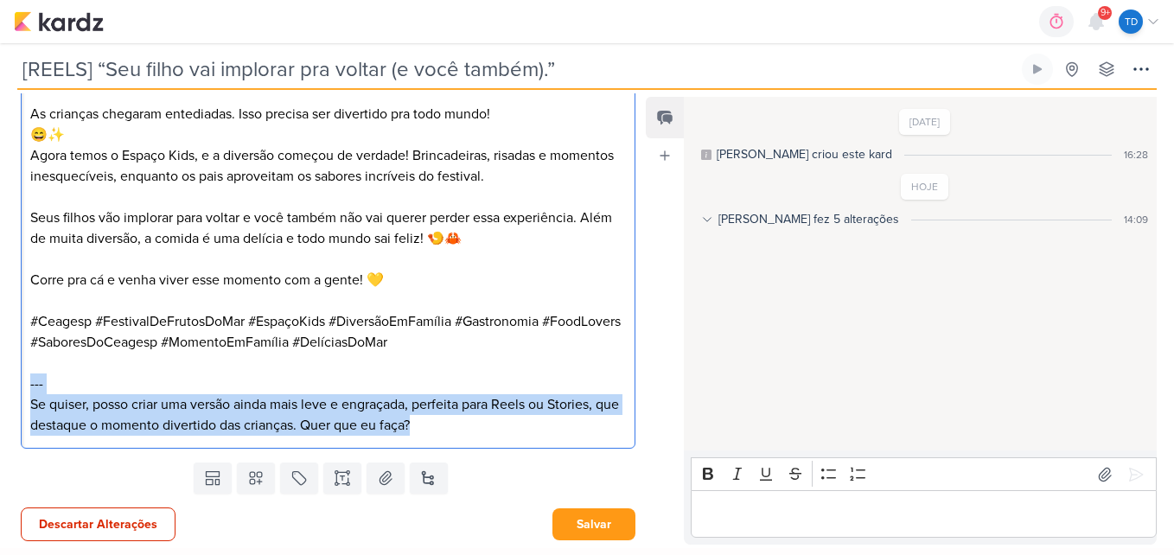
drag, startPoint x: 470, startPoint y: 423, endPoint x: 18, endPoint y: 379, distance: 454.0
click at [18, 379] on div "PROJETO [GEOGRAPHIC_DATA] Fase do Processo" at bounding box center [321, 32] width 642 height 845
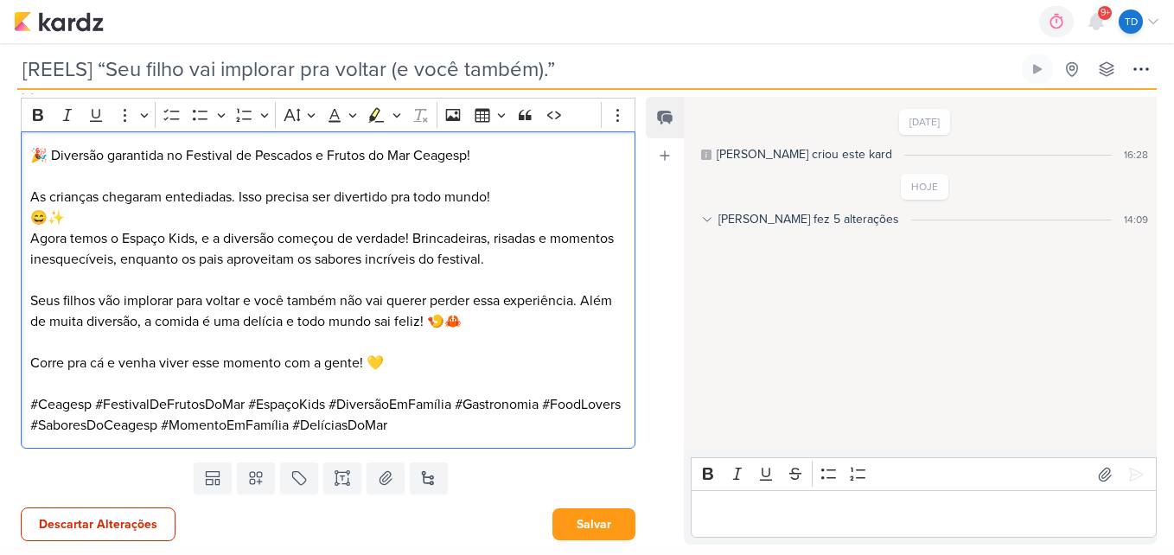
scroll to position [562, 0]
click at [238, 198] on p "As crianças chegaram entediadas. Isso precisa ser divertido pra todo mundo!" at bounding box center [328, 197] width 596 height 21
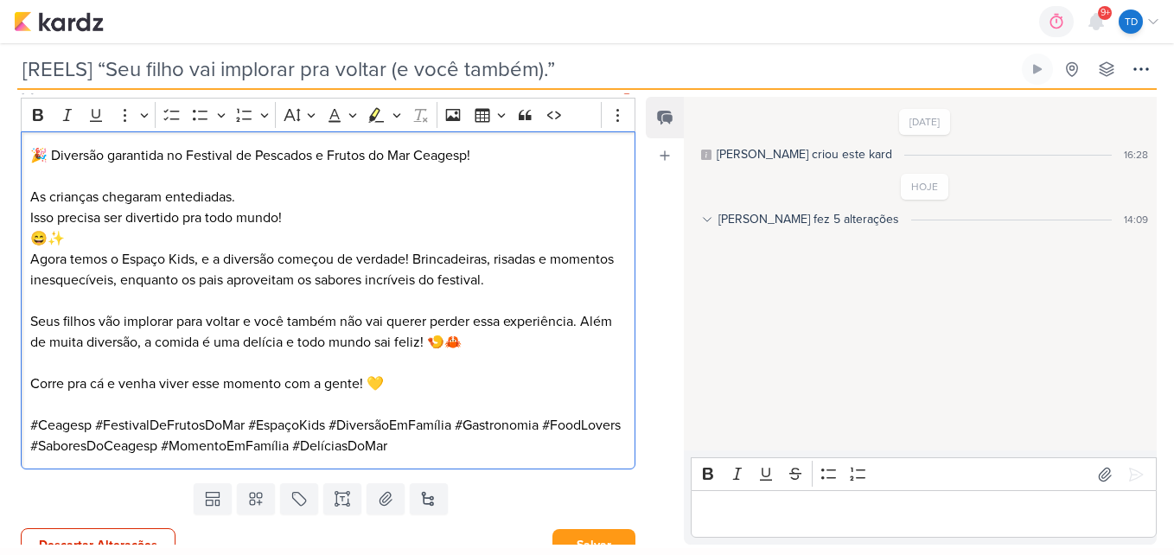
scroll to position [582, 0]
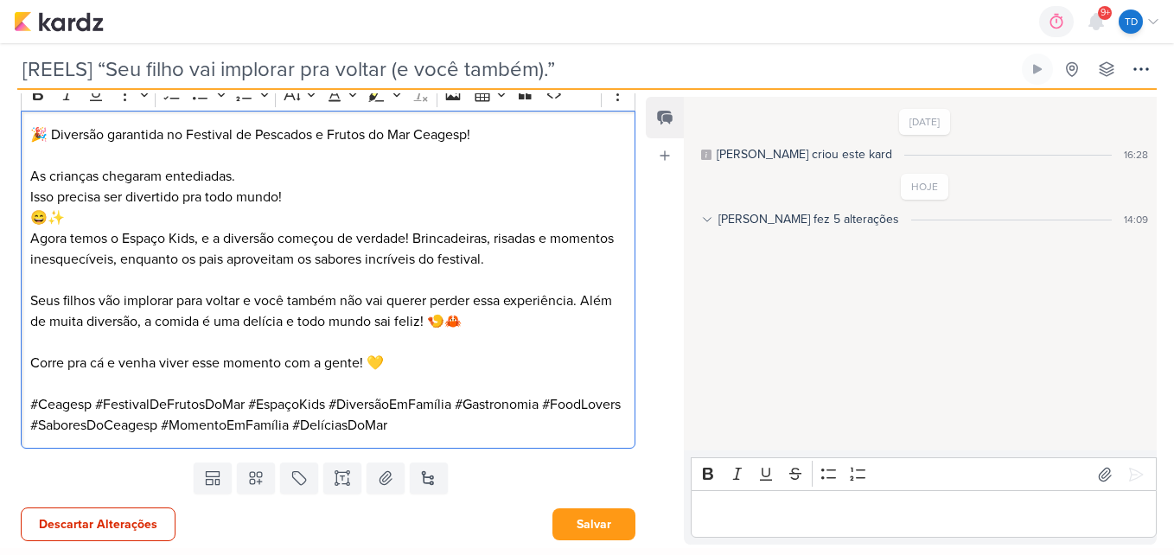
click at [35, 197] on p "Isso precisa ser divertido pra todo mundo!" at bounding box center [328, 197] width 596 height 21
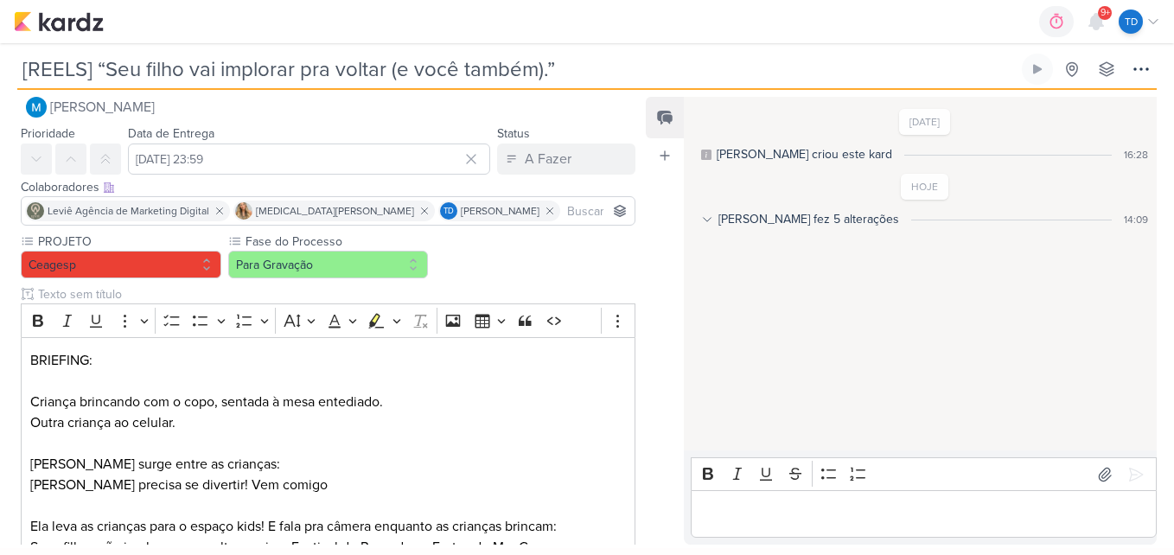
scroll to position [0, 0]
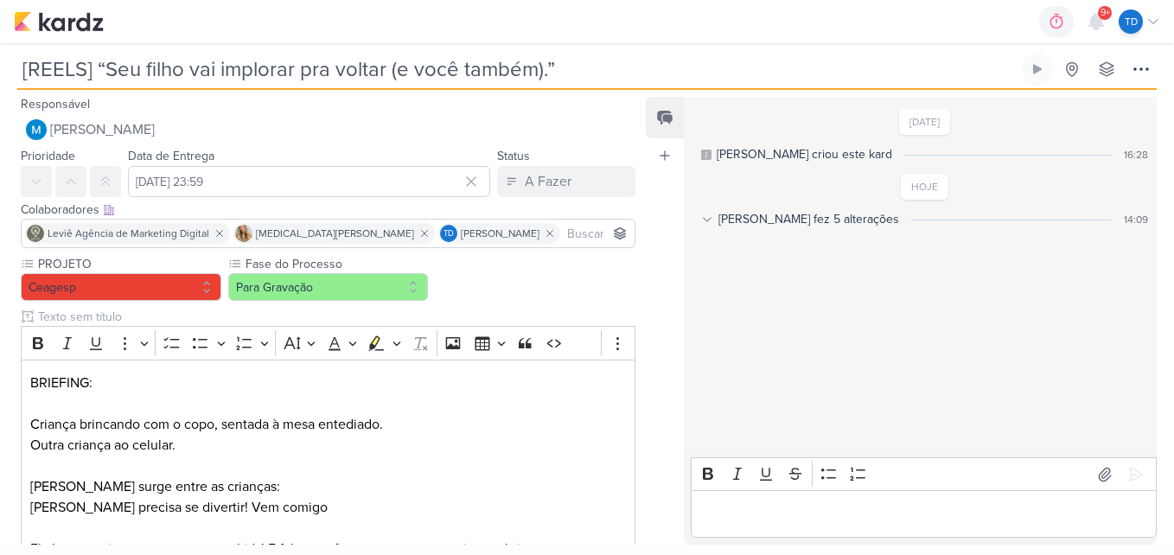
click at [563, 234] on input at bounding box center [596, 233] width 67 height 21
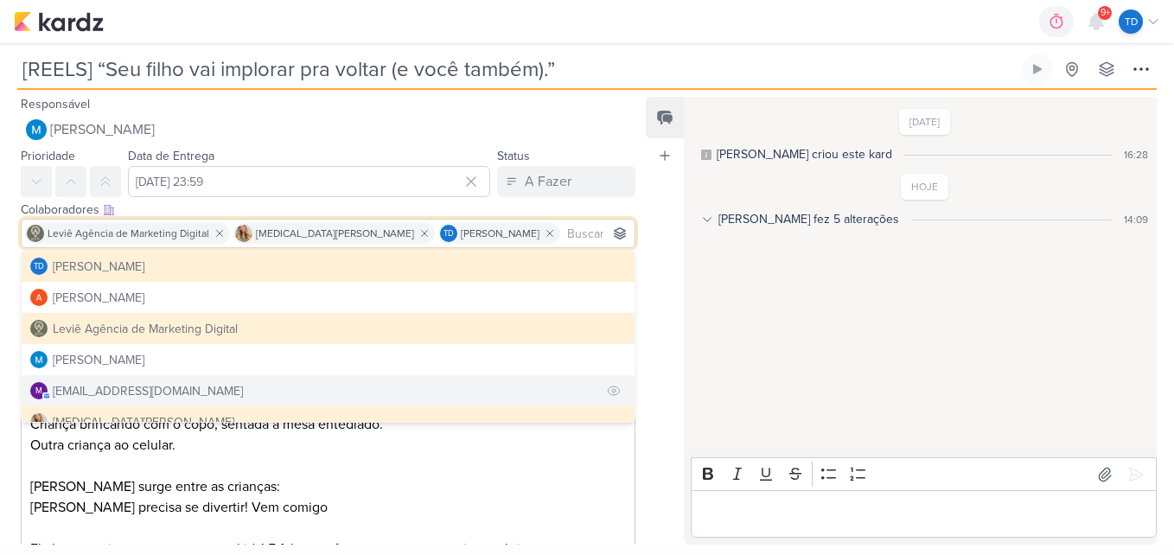
click at [101, 395] on div "mlegnaioli@gmail.com" at bounding box center [148, 391] width 190 height 18
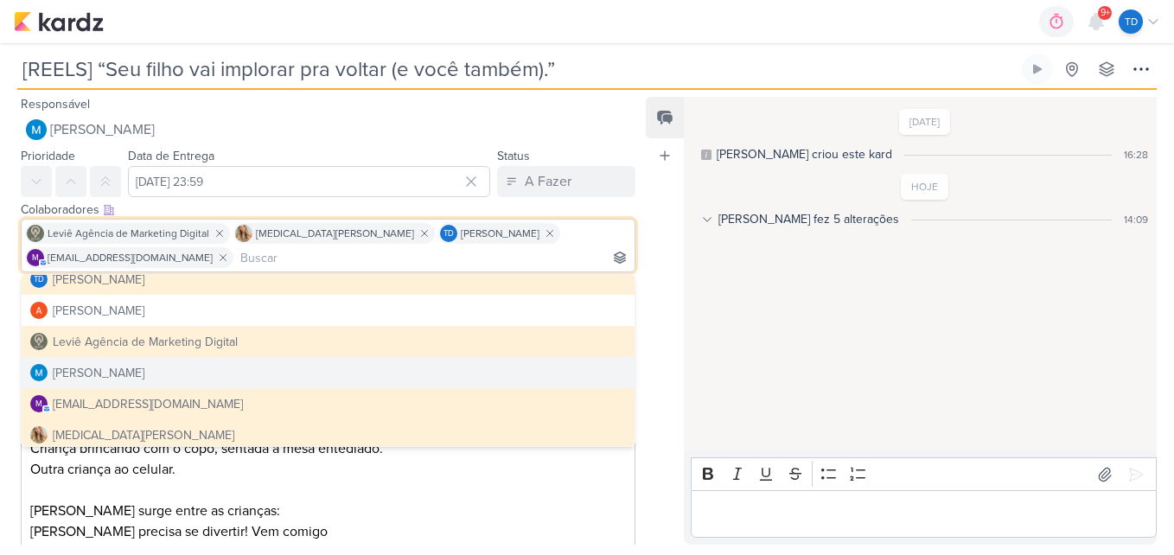
scroll to position [16, 0]
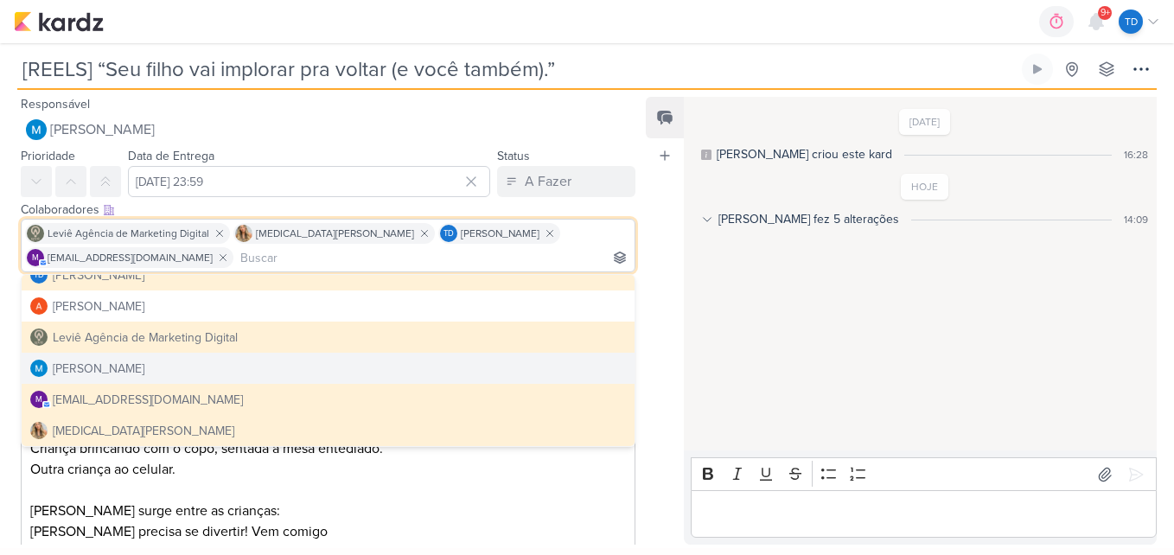
click at [662, 325] on div "Feed Atrelar email Solte o email para atrelar ao kard" at bounding box center [665, 321] width 38 height 448
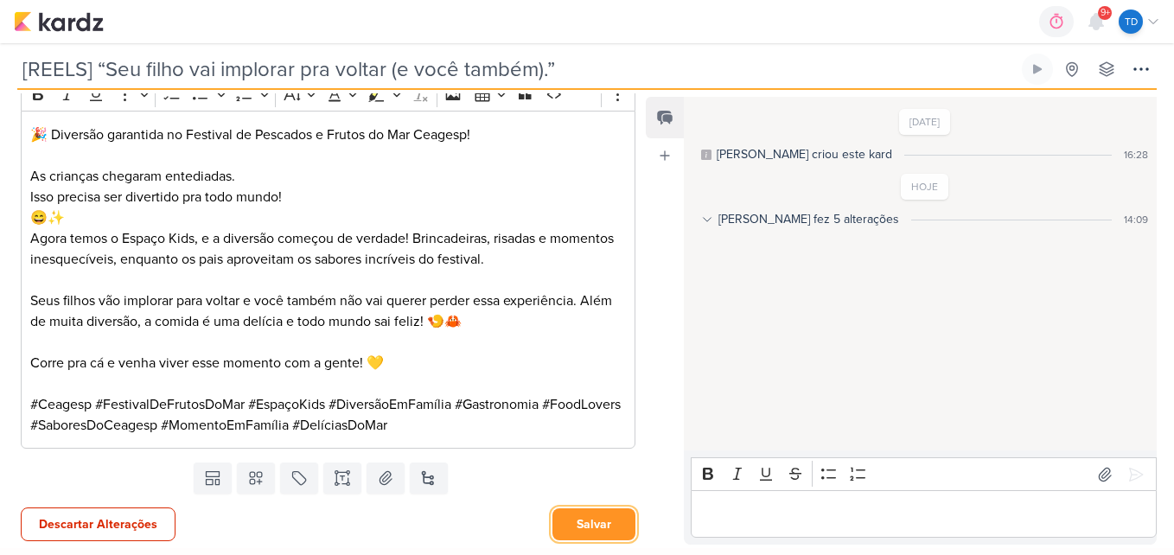
click at [611, 524] on button "Salvar" at bounding box center [593, 524] width 83 height 32
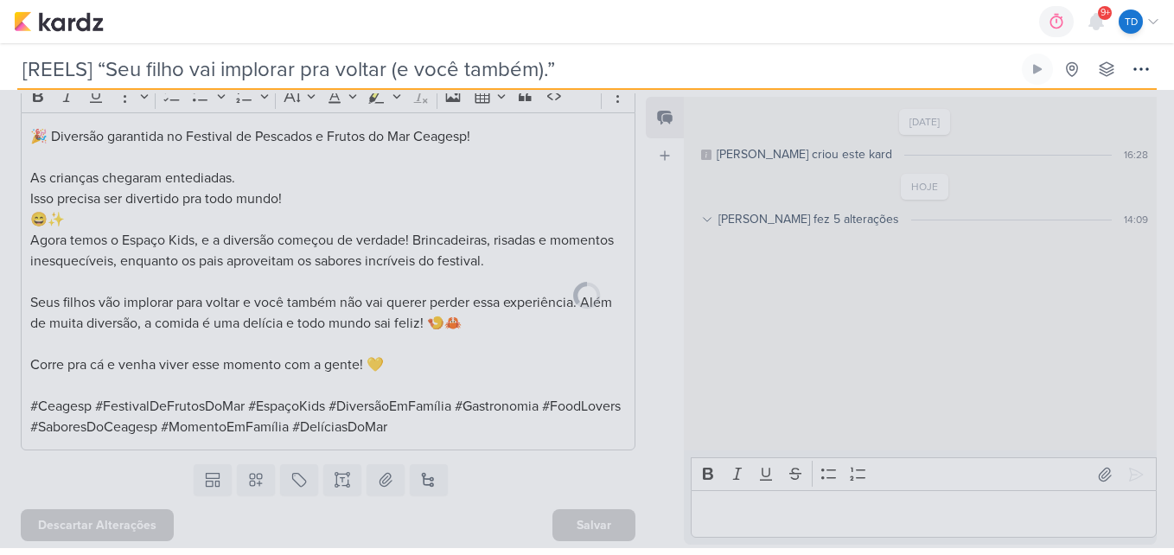
scroll to position [605, 0]
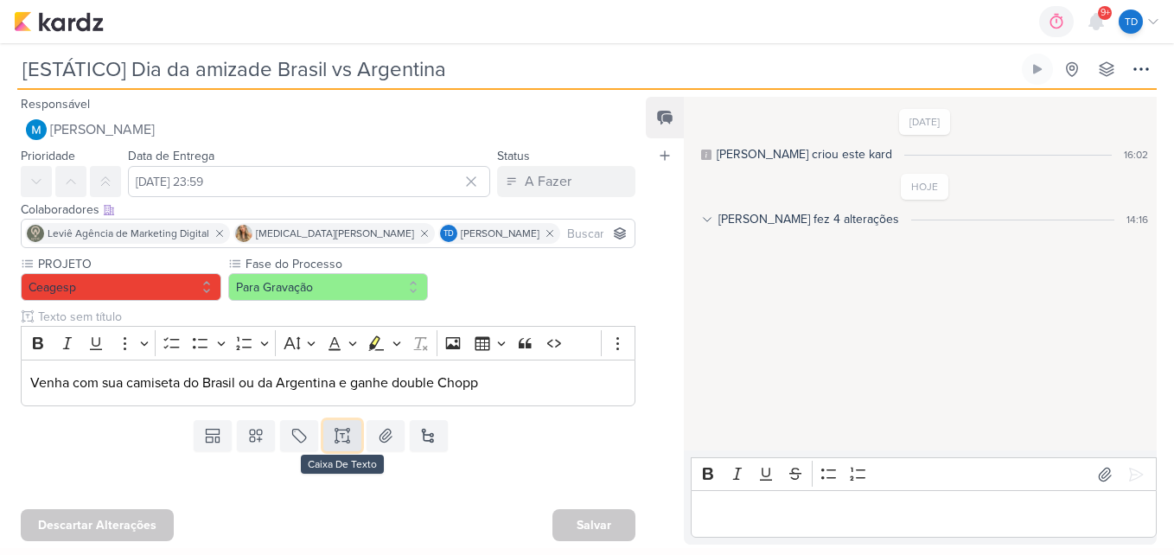
click at [338, 442] on icon at bounding box center [342, 442] width 9 height 0
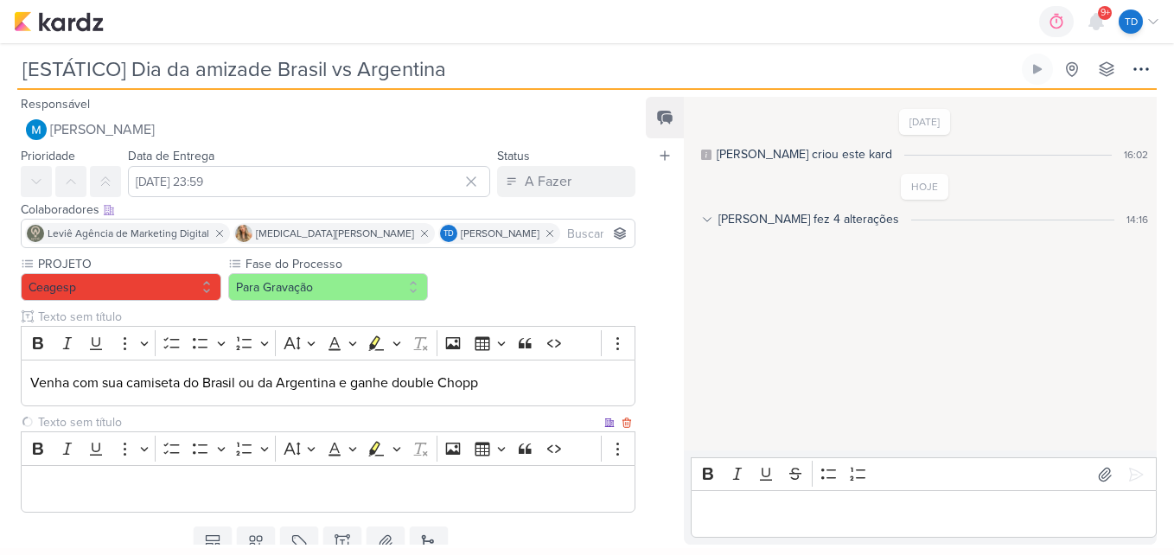
click at [169, 421] on input "text" at bounding box center [318, 422] width 566 height 18
type input "LEGENDA DO POST"
click at [563, 233] on input at bounding box center [596, 233] width 67 height 21
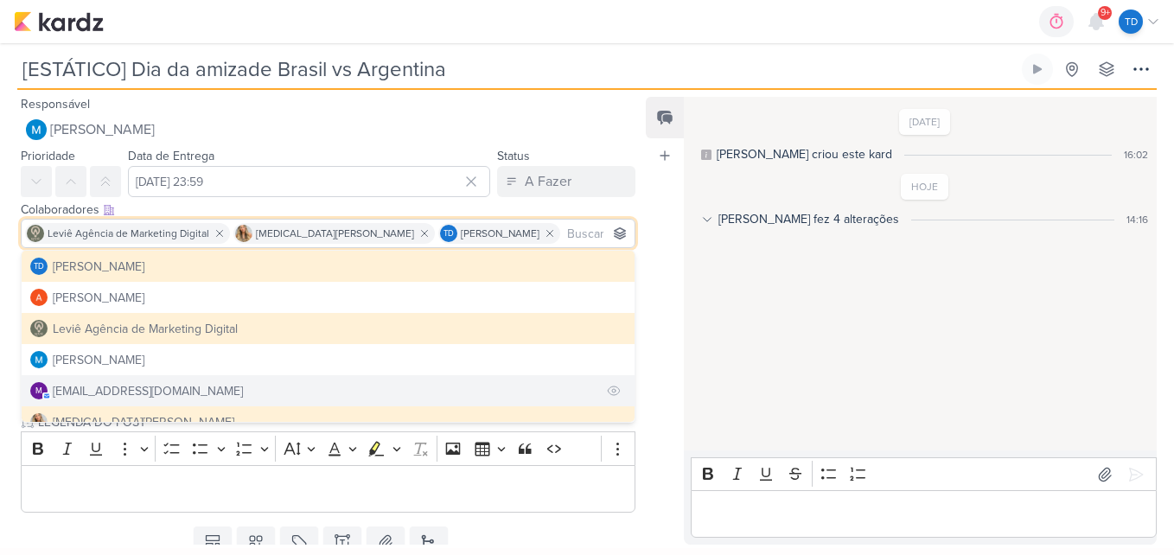
click at [101, 388] on div "[EMAIL_ADDRESS][DOMAIN_NAME]" at bounding box center [148, 391] width 190 height 18
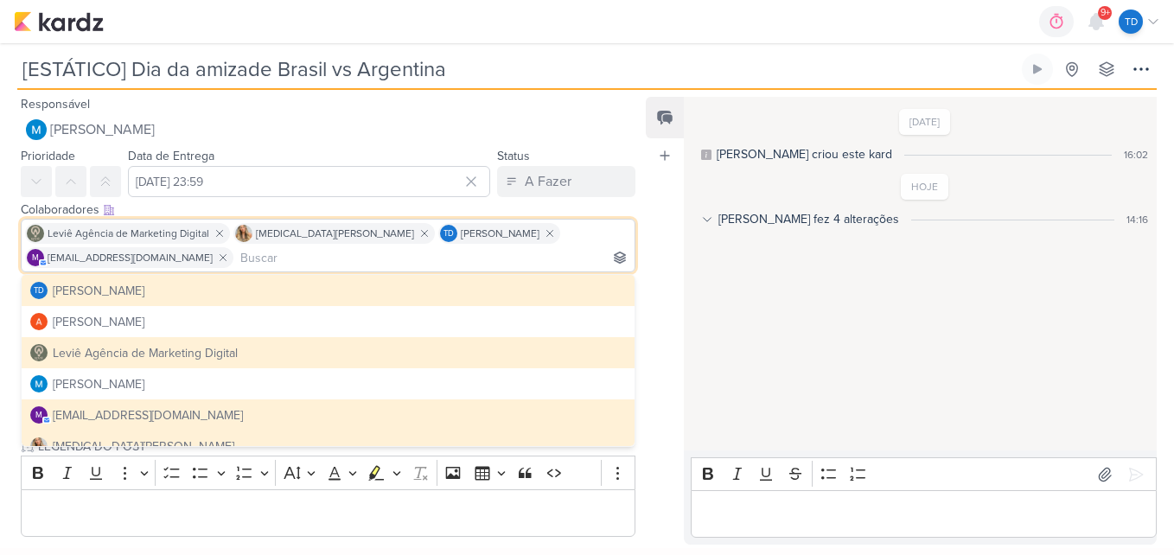
click at [677, 323] on div "Feed Atrelar email Solte o email para atrelar ao kard" at bounding box center [665, 321] width 38 height 448
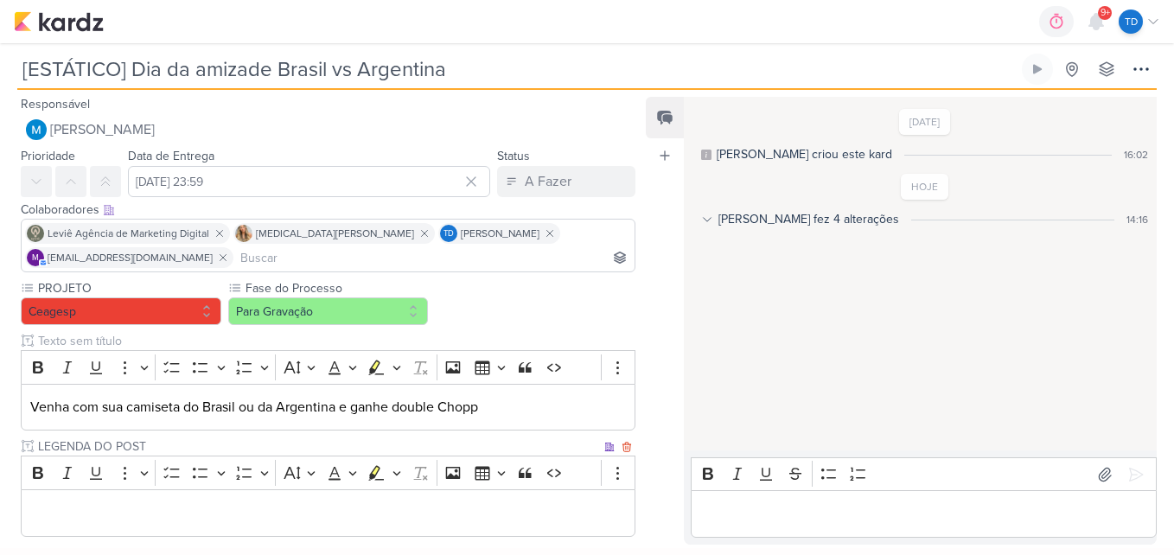
click at [95, 518] on p "Editor editing area: main" at bounding box center [328, 513] width 596 height 21
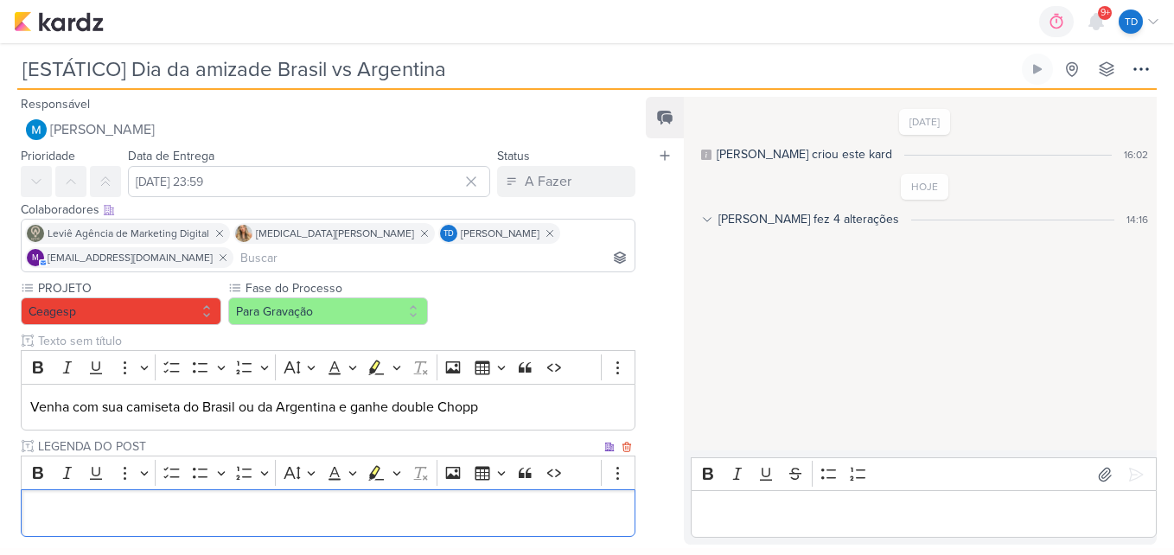
click at [114, 528] on div "Editor editing area: main" at bounding box center [328, 513] width 614 height 48
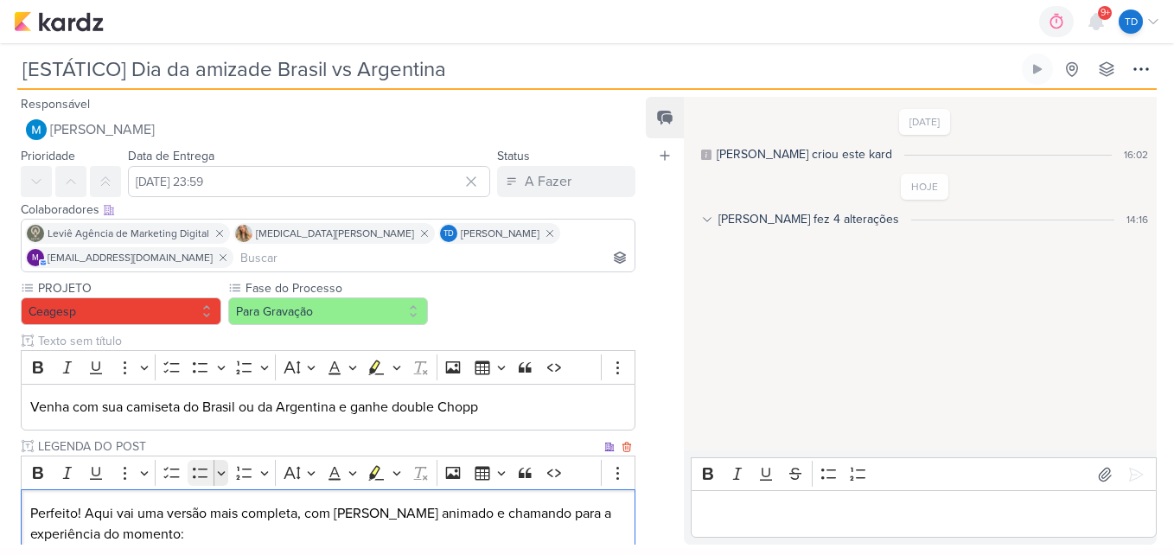
scroll to position [289, 0]
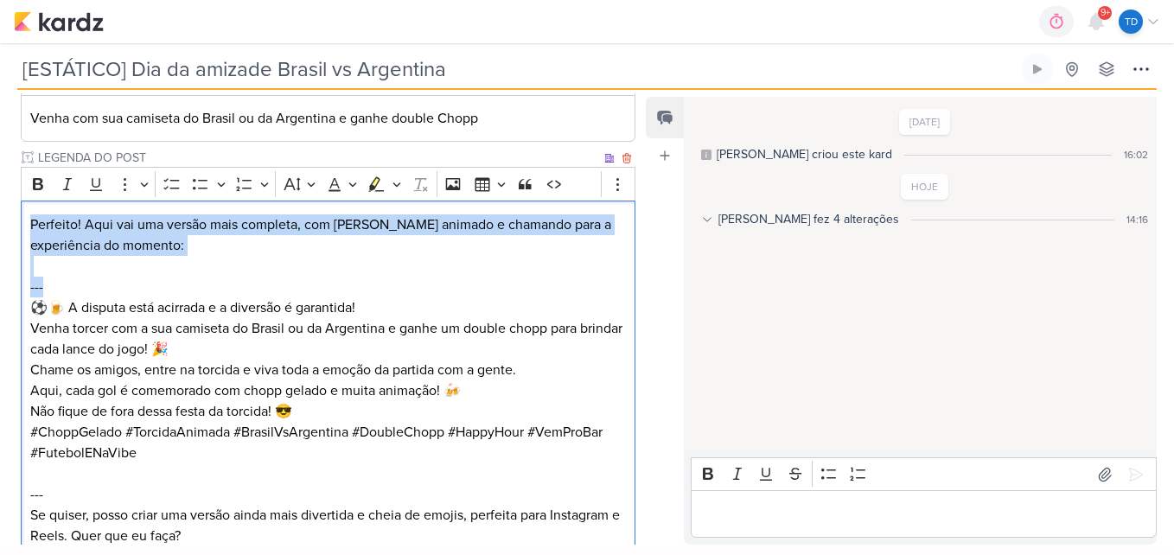
drag, startPoint x: 68, startPoint y: 290, endPoint x: 31, endPoint y: 215, distance: 83.1
click at [31, 215] on div "Perfeito! Aqui vai uma versão mais completa, com [PERSON_NAME] animado e chaman…" at bounding box center [328, 379] width 614 height 359
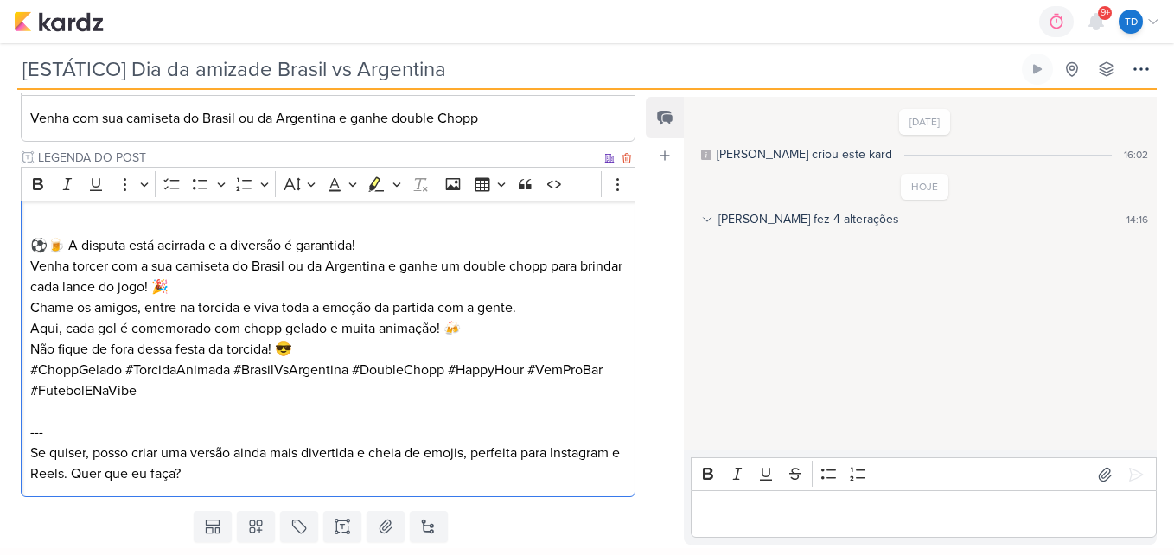
click at [30, 252] on p "⚽🍺 A disputa está acirrada e a diversão é garantida!" at bounding box center [328, 245] width 596 height 21
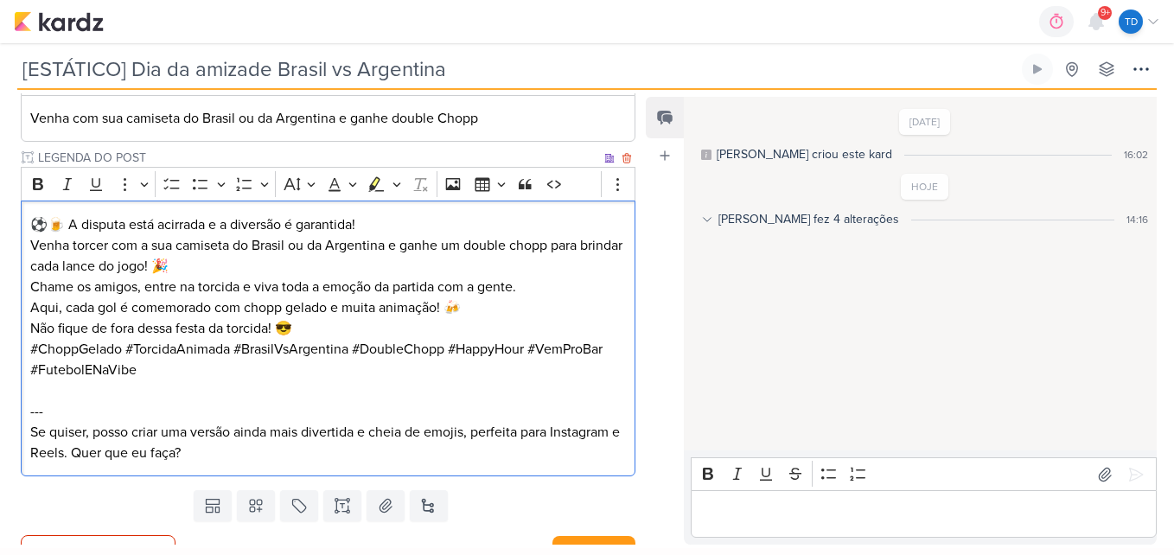
click at [48, 220] on p "⚽🍺 A disputa está acirrada e a diversão é garantida!" at bounding box center [328, 224] width 596 height 21
drag, startPoint x: 106, startPoint y: 244, endPoint x: 71, endPoint y: 245, distance: 35.4
click at [71, 245] on p "Venha torcer com a sua camiseta do Brasil ou da Argentina e ganhe um double cho…" at bounding box center [328, 276] width 596 height 83
drag, startPoint x: 143, startPoint y: 265, endPoint x: 31, endPoint y: 266, distance: 112.4
click at [31, 266] on p "Venha com a sua camiseta do Brasil ou da Argentina e ganhe um double chopp para…" at bounding box center [328, 276] width 596 height 83
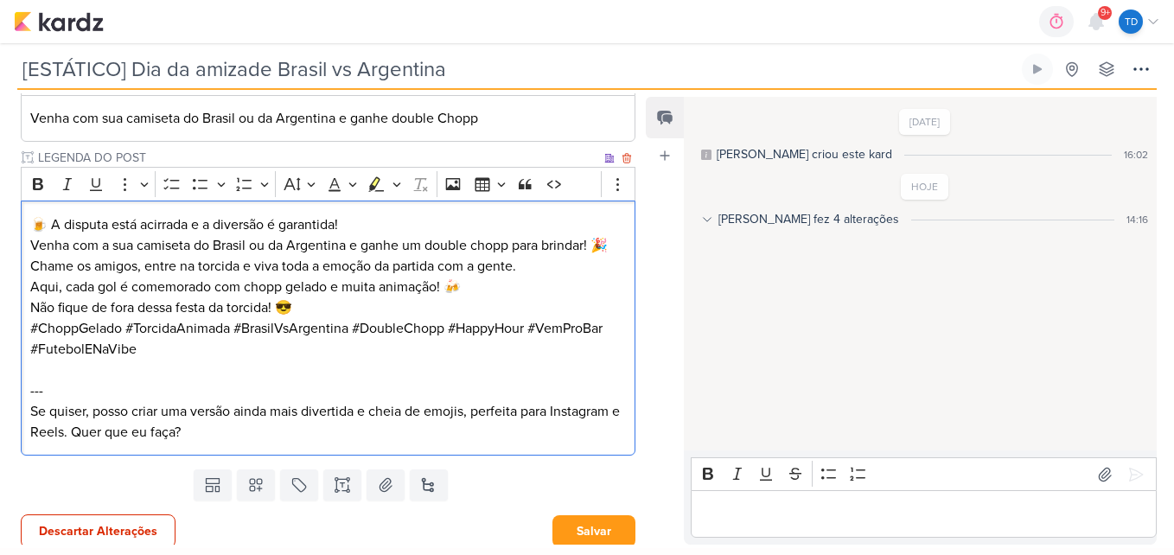
click at [619, 246] on p "Venha com a sua camiseta do Brasil ou da Argentina e ganhe um double chopp para…" at bounding box center [328, 266] width 596 height 62
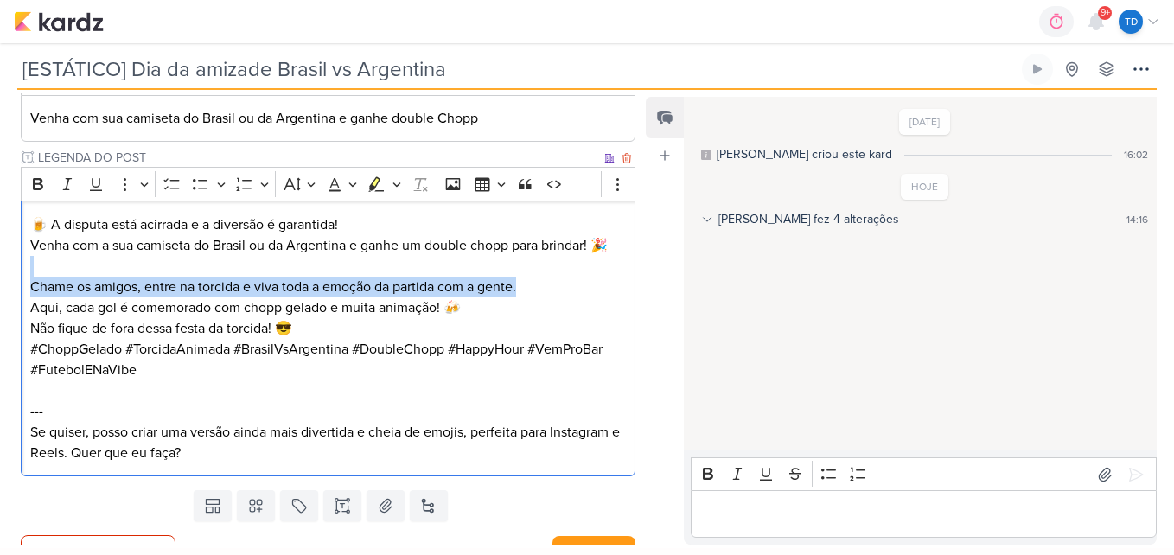
drag, startPoint x: 532, startPoint y: 287, endPoint x: 582, endPoint y: 258, distance: 57.4
click at [582, 258] on p "⁠⁠⁠⁠⁠⁠⁠ Chame os amigos, entre na torcida e viva toda a emoção da partida com a…" at bounding box center [328, 287] width 596 height 62
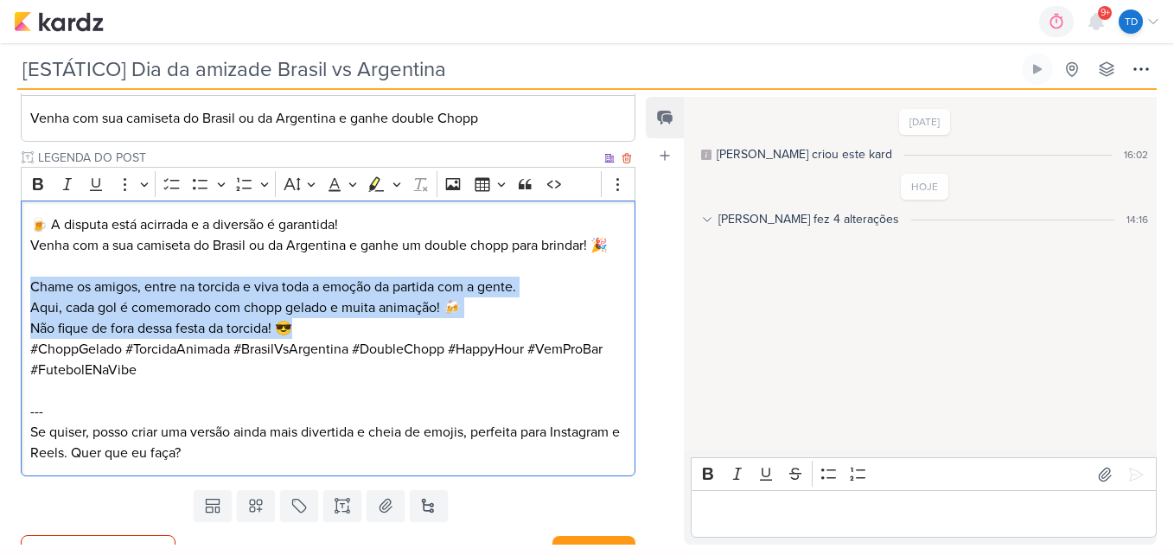
drag, startPoint x: 325, startPoint y: 332, endPoint x: 22, endPoint y: 291, distance: 306.0
click at [22, 291] on div "🍺 A disputa está acirrada e a diversão é garantida! Venha com a sua camiseta do…" at bounding box center [328, 338] width 614 height 276
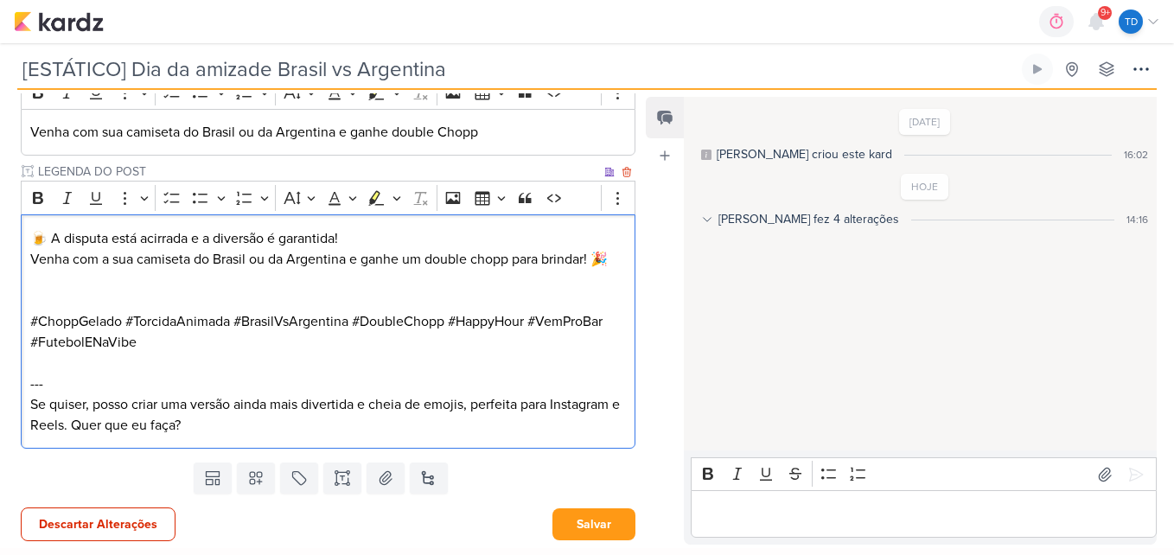
scroll to position [275, 0]
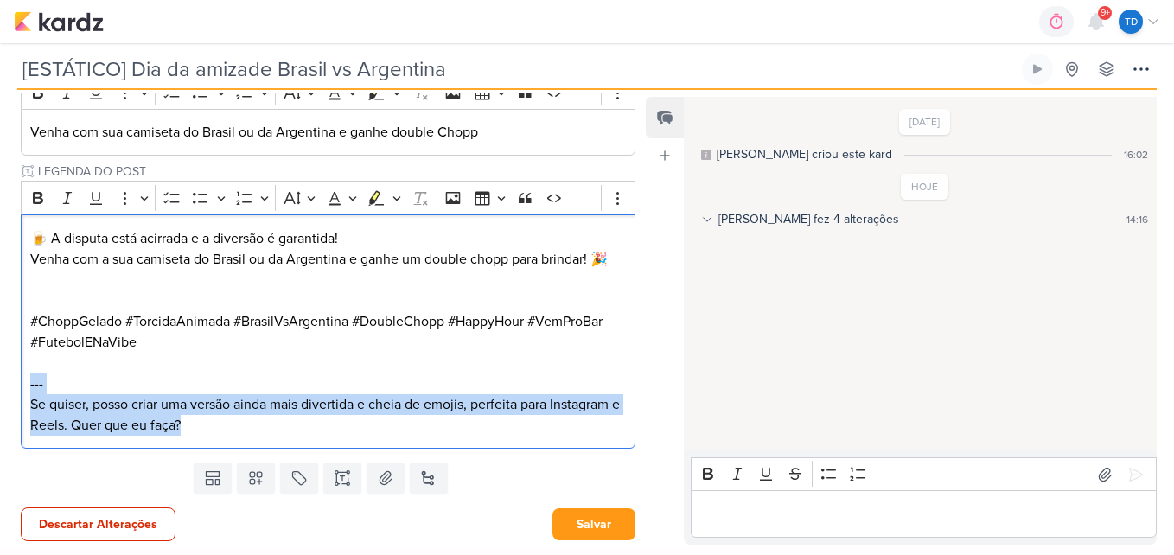
drag, startPoint x: 220, startPoint y: 427, endPoint x: 8, endPoint y: 380, distance: 217.7
click at [8, 380] on div "PROJETO [GEOGRAPHIC_DATA] Fase do Processo" at bounding box center [321, 229] width 642 height 451
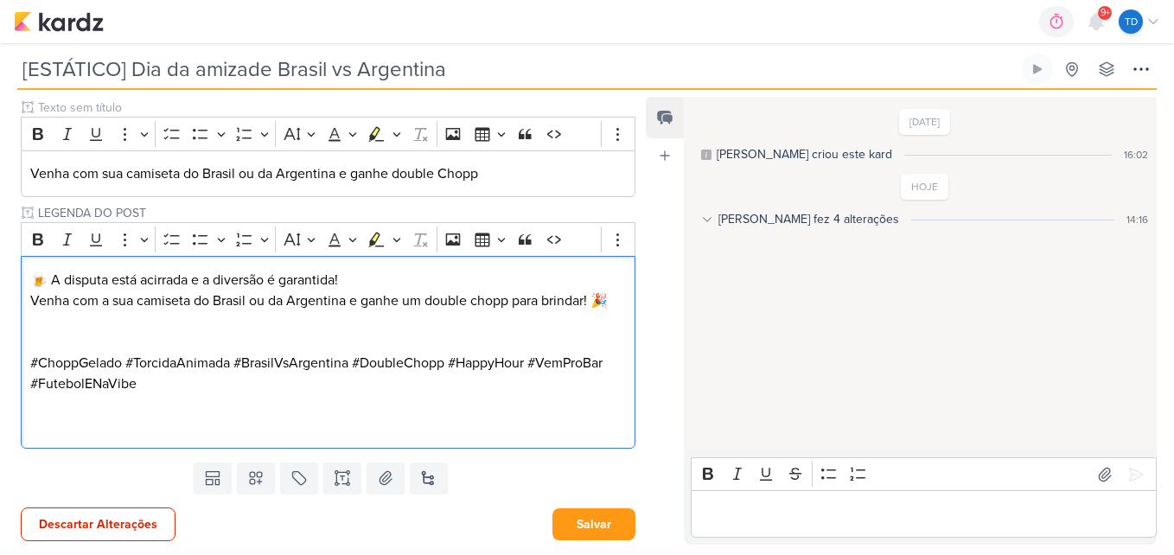
scroll to position [233, 0]
click at [148, 325] on p "Editor editing area: main" at bounding box center [328, 331] width 596 height 41
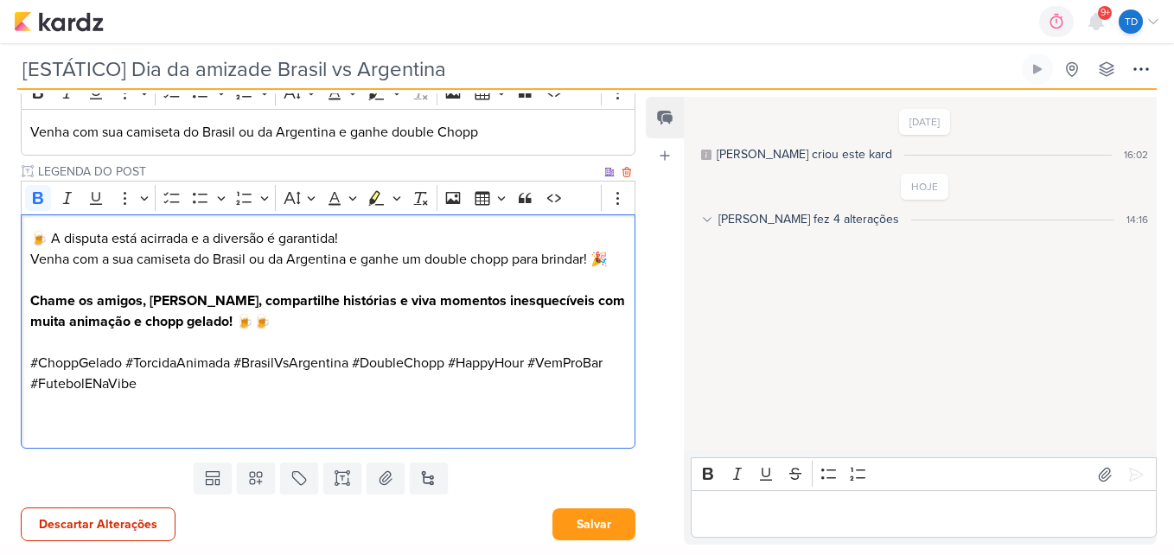
scroll to position [289, 0]
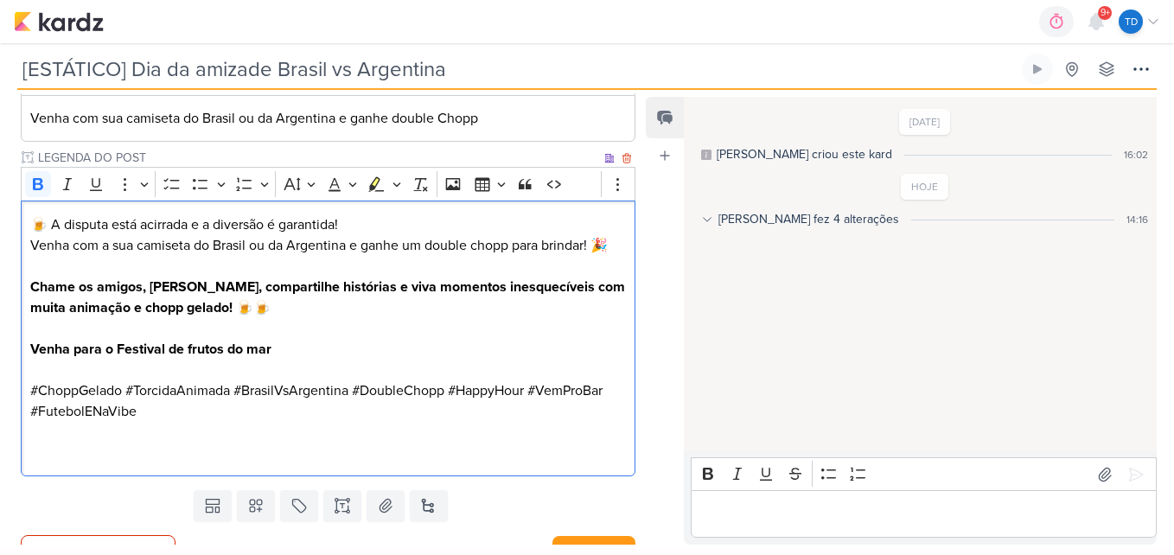
click at [182, 348] on strong "⁠⁠⁠⁠⁠⁠⁠Venha para o Festival de frutos do mar" at bounding box center [150, 349] width 241 height 17
click at [420, 339] on p "⁠⁠⁠⁠⁠⁠⁠Venha para o Festival de pescados e frutos do mar" at bounding box center [328, 359] width 596 height 41
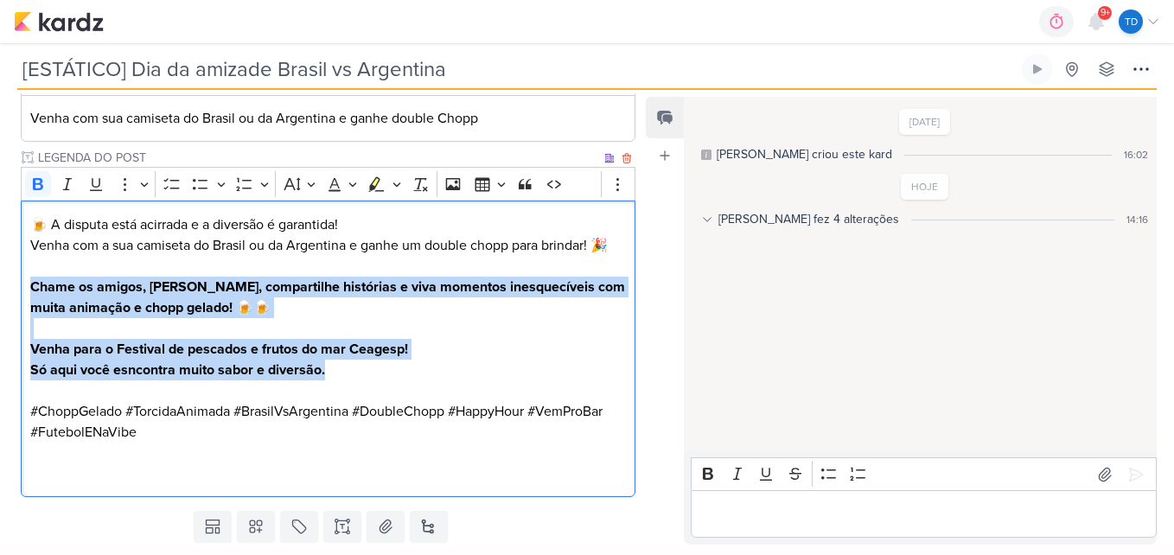
drag, startPoint x: 27, startPoint y: 280, endPoint x: 417, endPoint y: 365, distance: 399.7
click at [417, 365] on div "🍺 A disputa está acirrada e a diversão é garantida! Venha com a sua camiseta do…" at bounding box center [328, 348] width 614 height 296
click at [32, 183] on icon "Editor toolbar" at bounding box center [37, 183] width 17 height 17
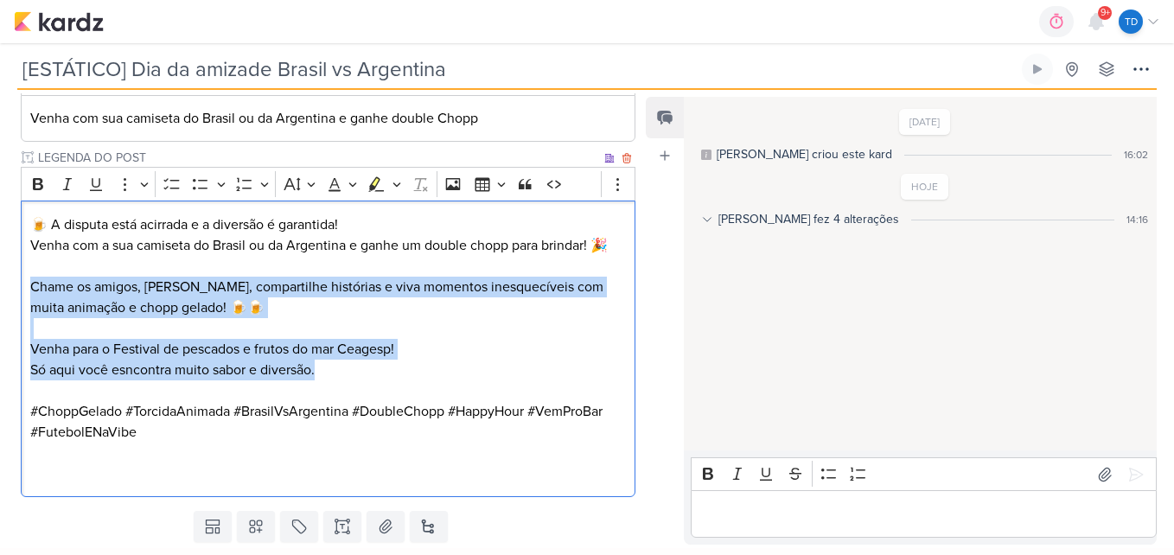
click at [191, 368] on p "Só aqui você esncontra muito sabor e diversão." at bounding box center [328, 380] width 596 height 41
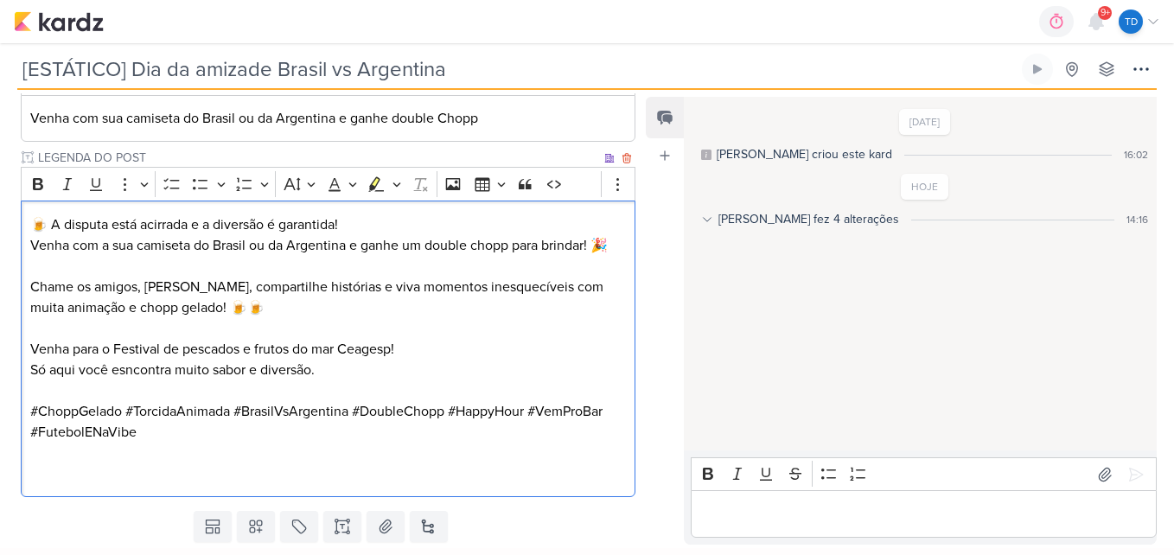
click at [128, 373] on p "Só aqui você esncontra muito sabor e diversão." at bounding box center [328, 380] width 596 height 41
click at [354, 370] on p "Só aqui você encontra muito sabor e diversão." at bounding box center [328, 380] width 596 height 41
click at [188, 353] on p "Venha para o Festival de pescados e frutos do mar Ceagesp!" at bounding box center [328, 349] width 596 height 21
click at [263, 352] on p "Venha para o Festival de Pescados e frutos do mar Ceagesp!" at bounding box center [328, 349] width 596 height 21
click at [328, 351] on p "Venha para o Festival de Pescados e Frutos do mar Ceagesp!" at bounding box center [328, 349] width 596 height 21
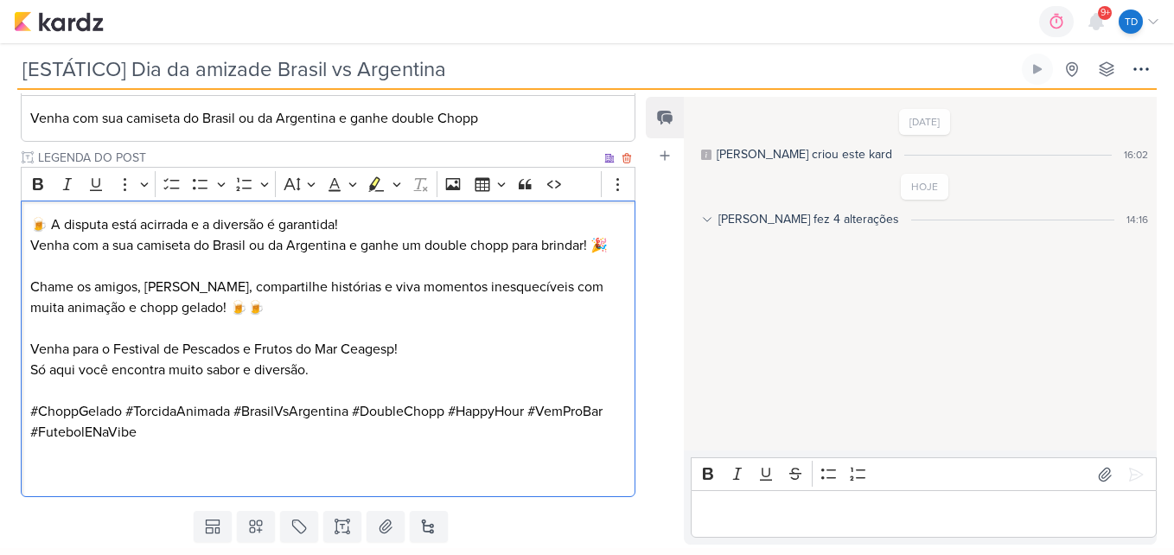
click at [435, 365] on p "Só aqui você encontra muito sabor e diversão." at bounding box center [328, 380] width 596 height 41
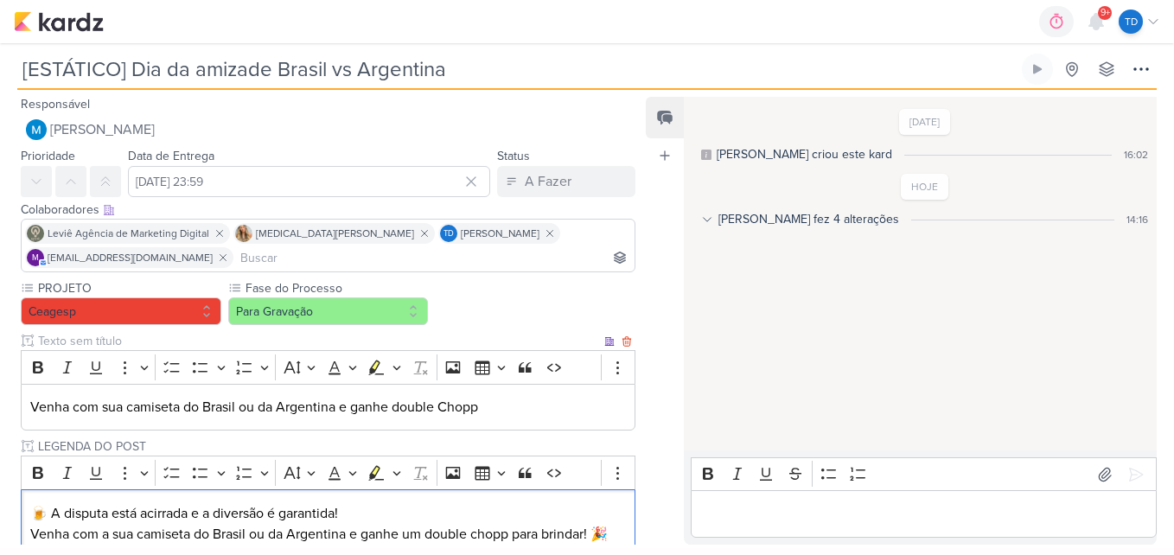
scroll to position [337, 0]
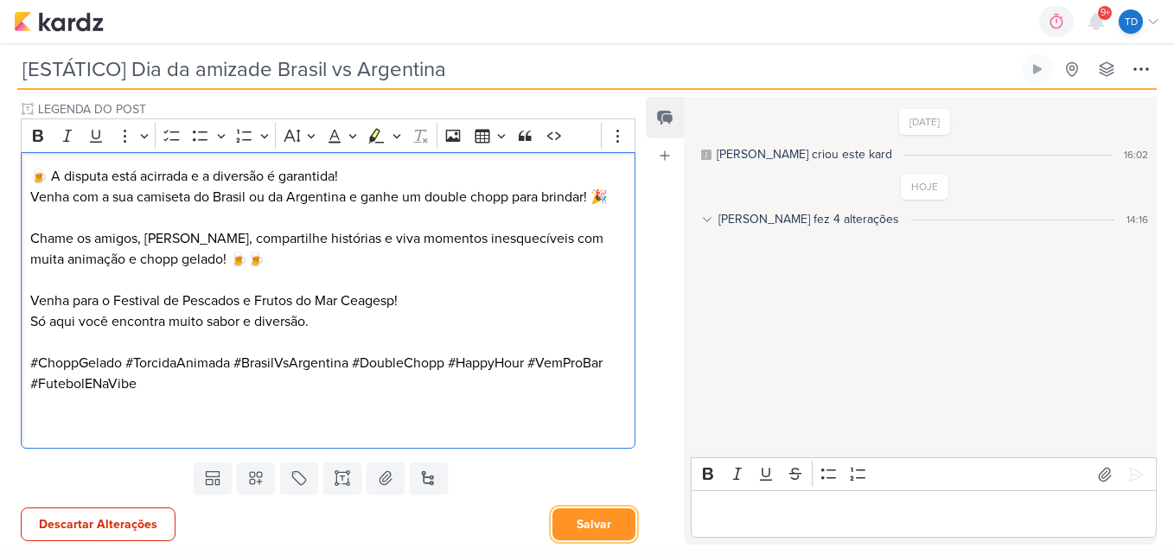
click at [571, 516] on button "Salvar" at bounding box center [593, 524] width 83 height 32
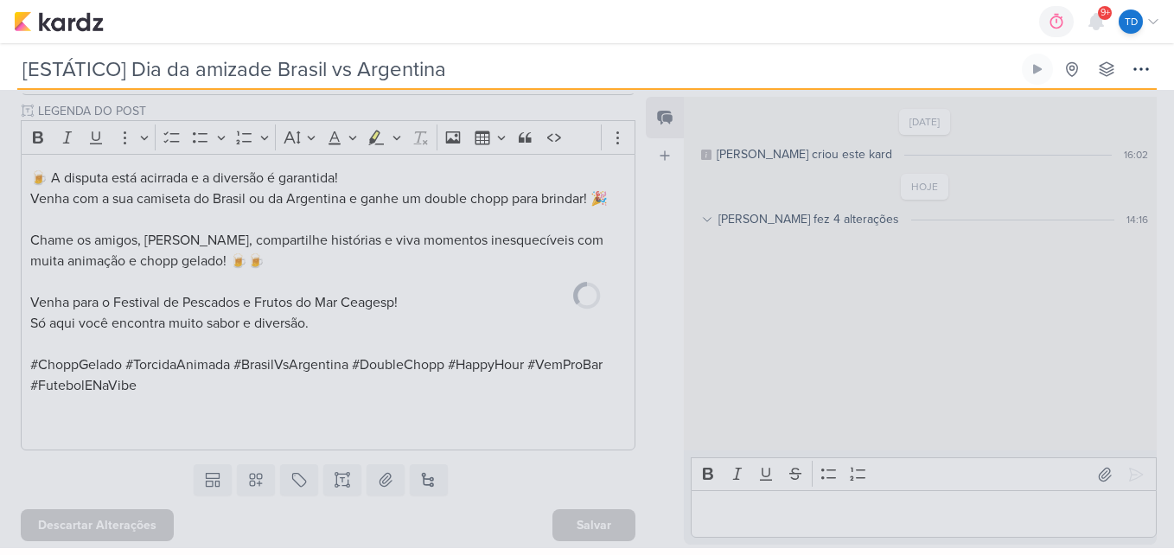
scroll to position [335, 0]
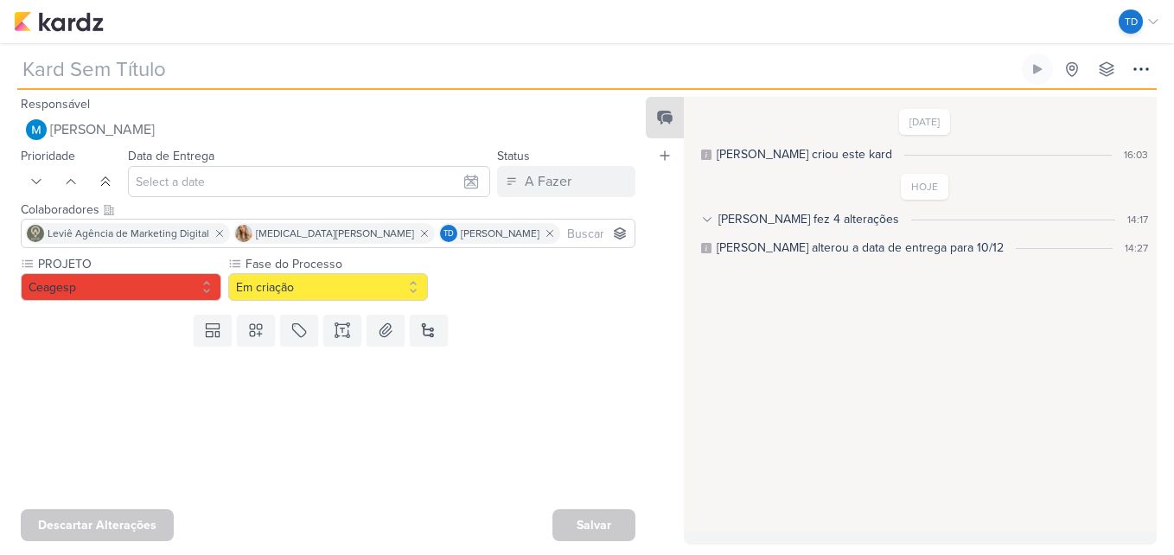
type input "[CARROSSEL] Fotos de clientes"
type input "[DATE] 23:59"
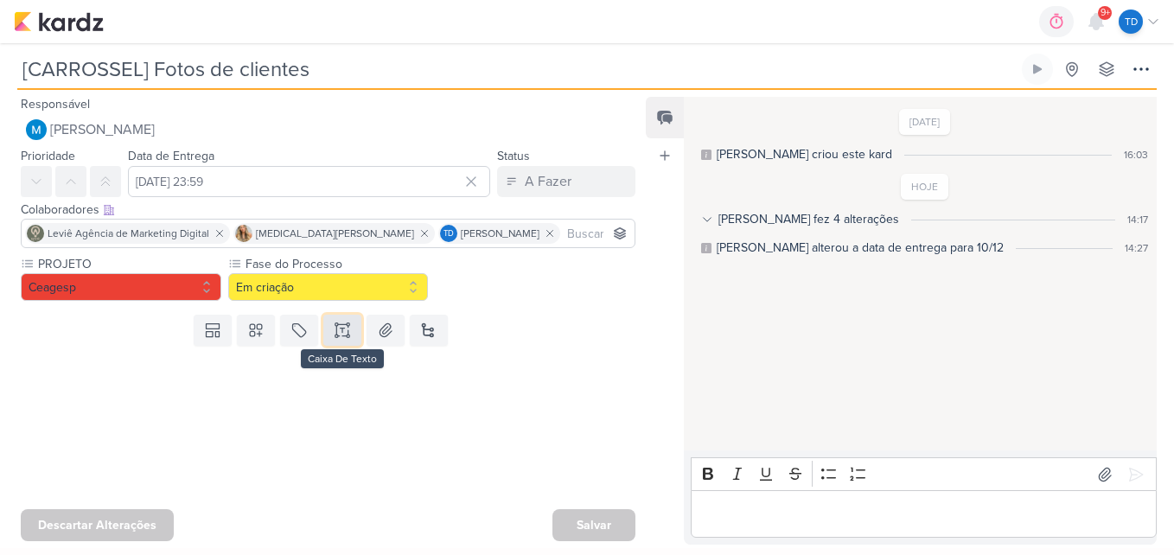
click at [344, 327] on icon at bounding box center [342, 329] width 17 height 17
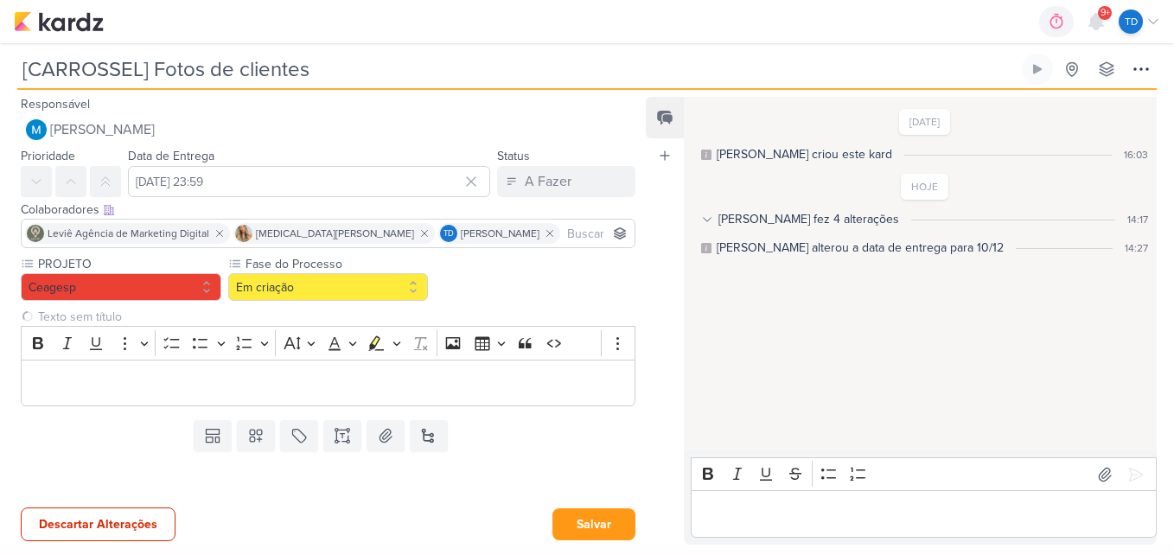
click at [563, 239] on input at bounding box center [596, 233] width 67 height 21
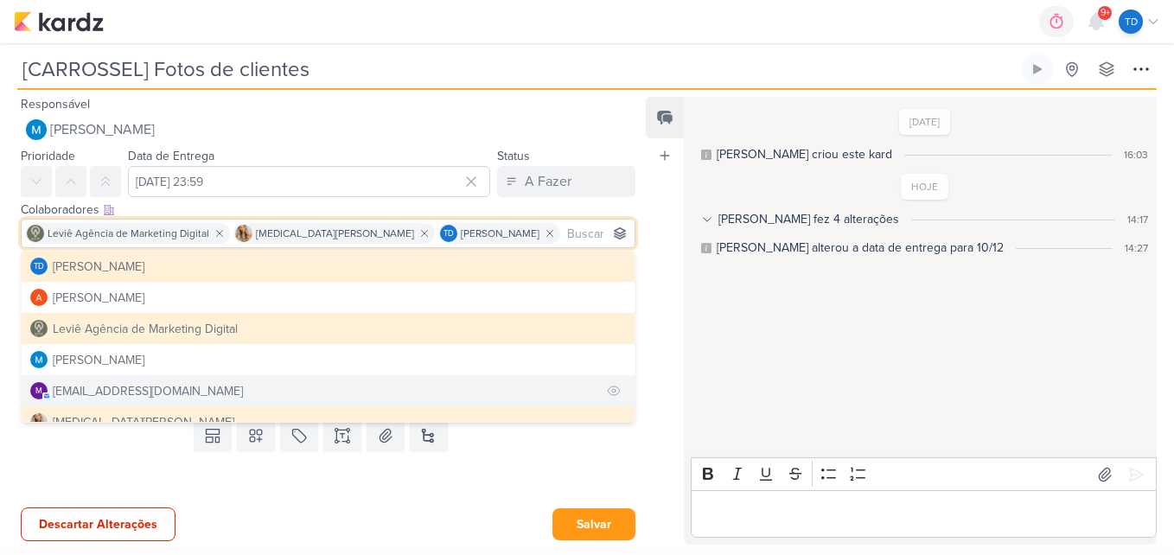
click at [180, 385] on button "m [EMAIL_ADDRESS][DOMAIN_NAME]" at bounding box center [328, 390] width 613 height 31
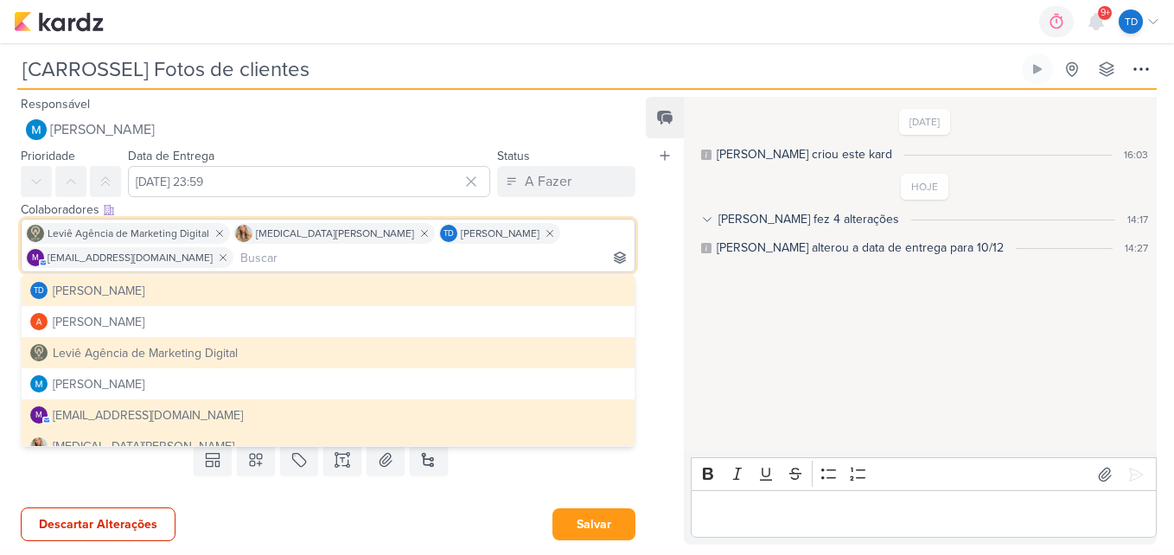
click at [674, 294] on div "Feed Atrelar email Solte o email para atrelar ao kard" at bounding box center [665, 321] width 38 height 448
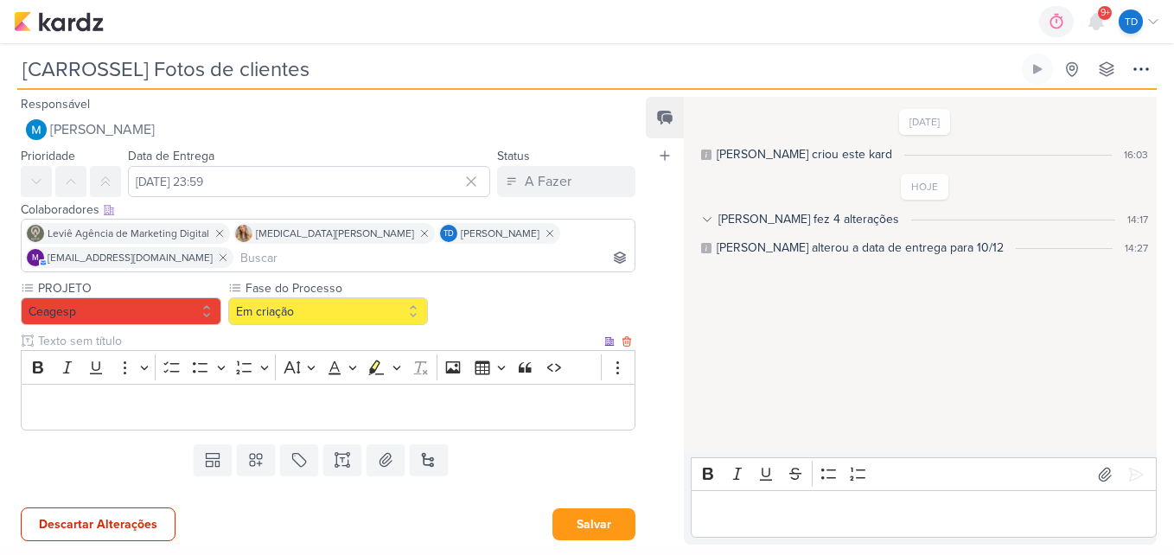
click at [339, 398] on p "Editor editing area: main" at bounding box center [328, 407] width 596 height 21
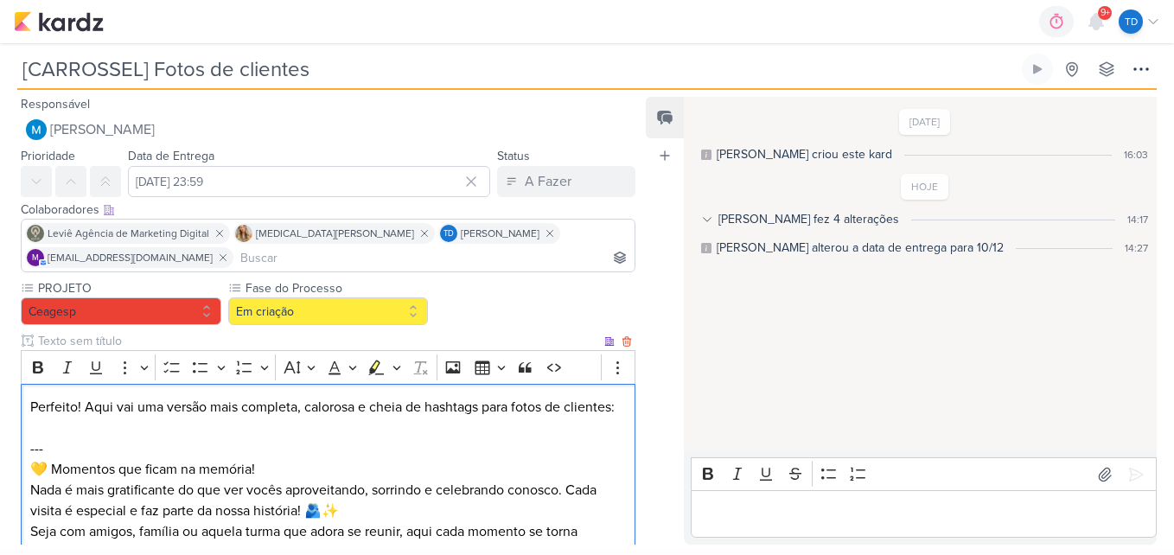
scroll to position [182, 0]
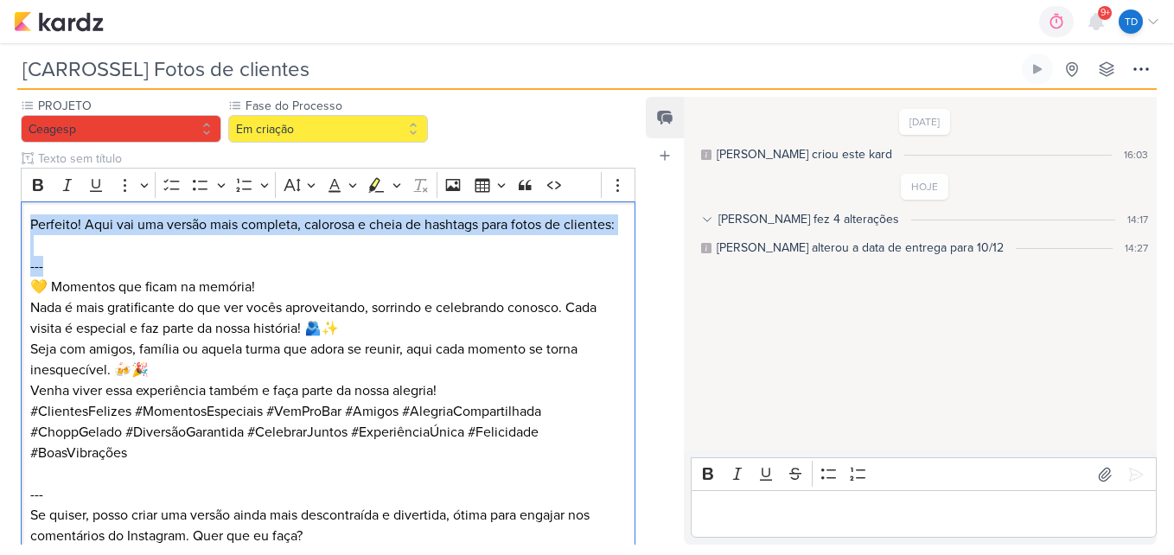
drag, startPoint x: 108, startPoint y: 258, endPoint x: 10, endPoint y: 221, distance: 105.0
click at [10, 221] on div "PROJETO [GEOGRAPHIC_DATA] Fase do Processo" at bounding box center [321, 331] width 642 height 469
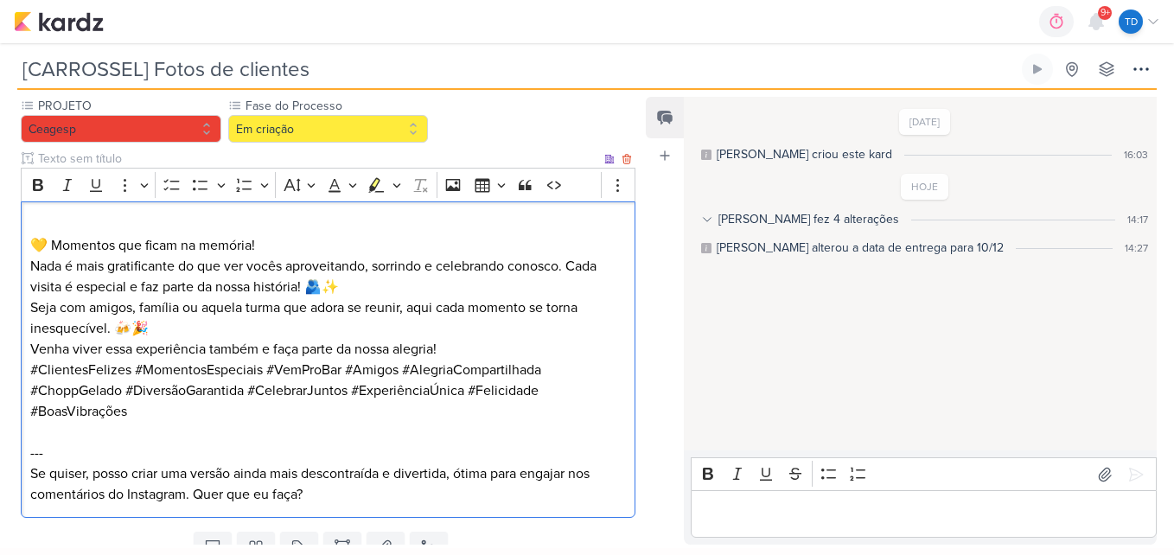
click at [30, 243] on p "💛 Momentos que ficam na memória!" at bounding box center [328, 245] width 596 height 21
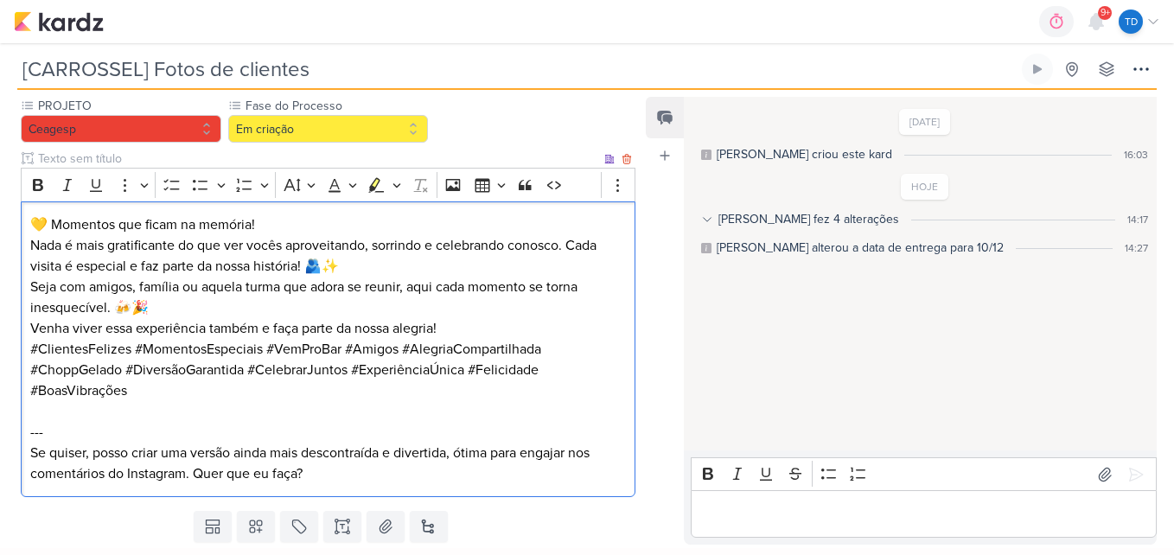
click at [332, 218] on p "💛 Momentos que ficam na memória!" at bounding box center [328, 224] width 596 height 21
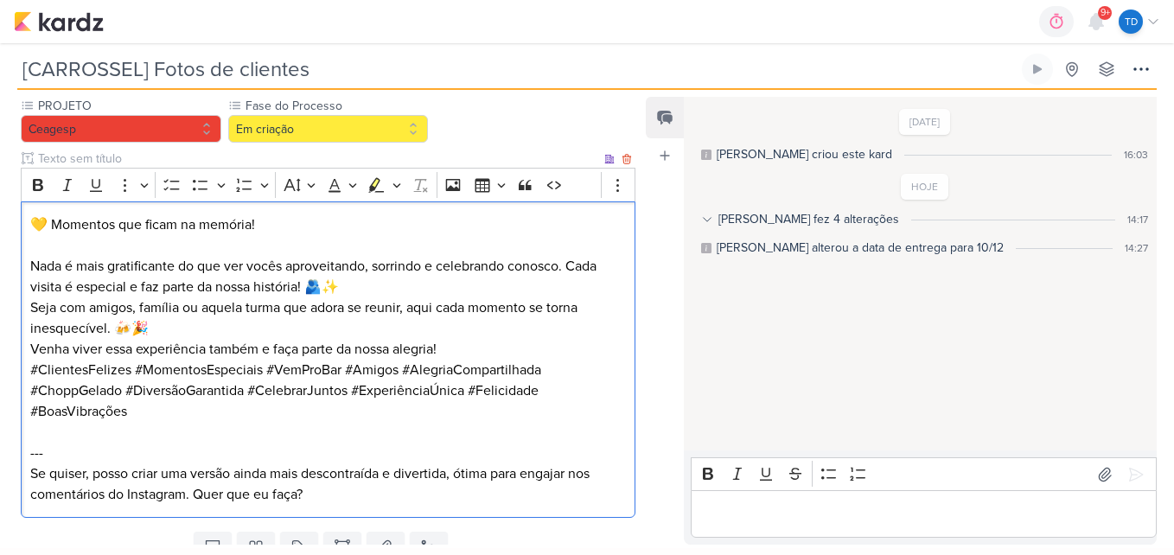
click at [233, 330] on p "Nada é mais gratificante do que ver vocês aproveitando, sorrindo e celebrando c…" at bounding box center [328, 297] width 596 height 83
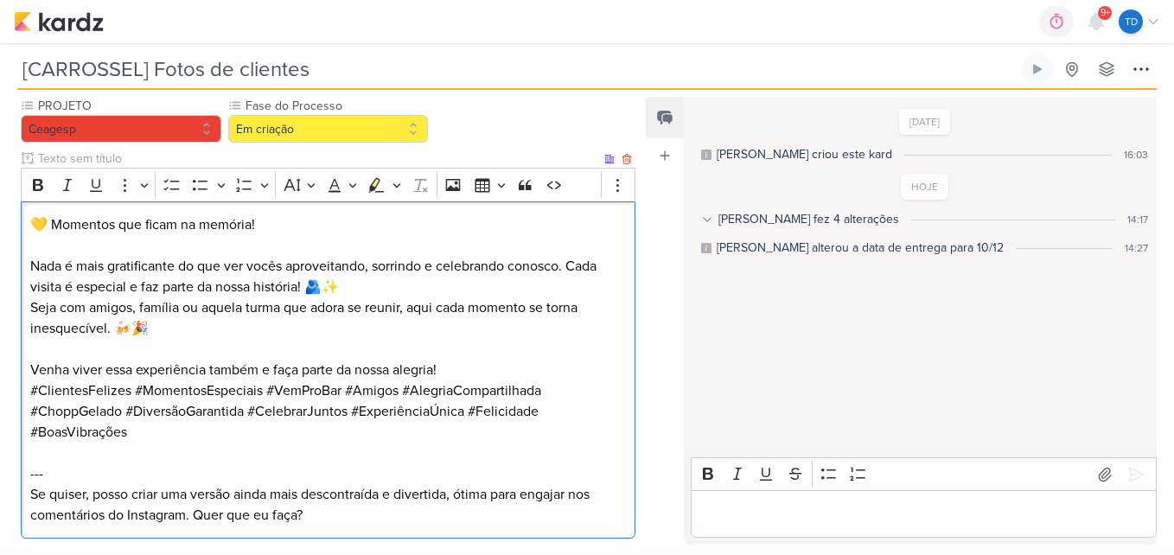
click at [456, 371] on p "Venha viver essa experiência também e faça parte da nossa alegria!" at bounding box center [328, 370] width 596 height 21
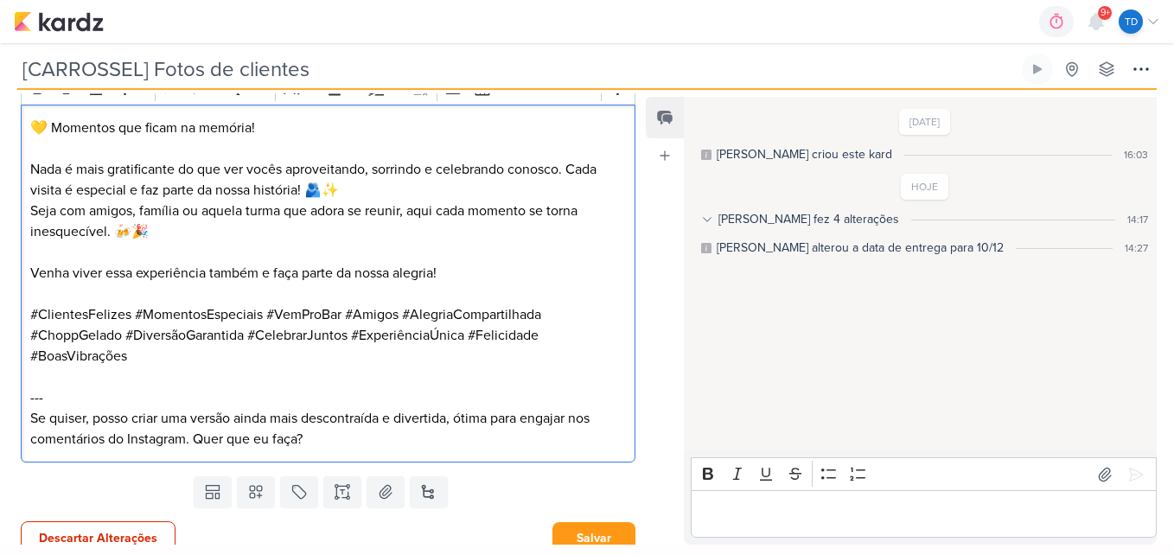
scroll to position [293, 0]
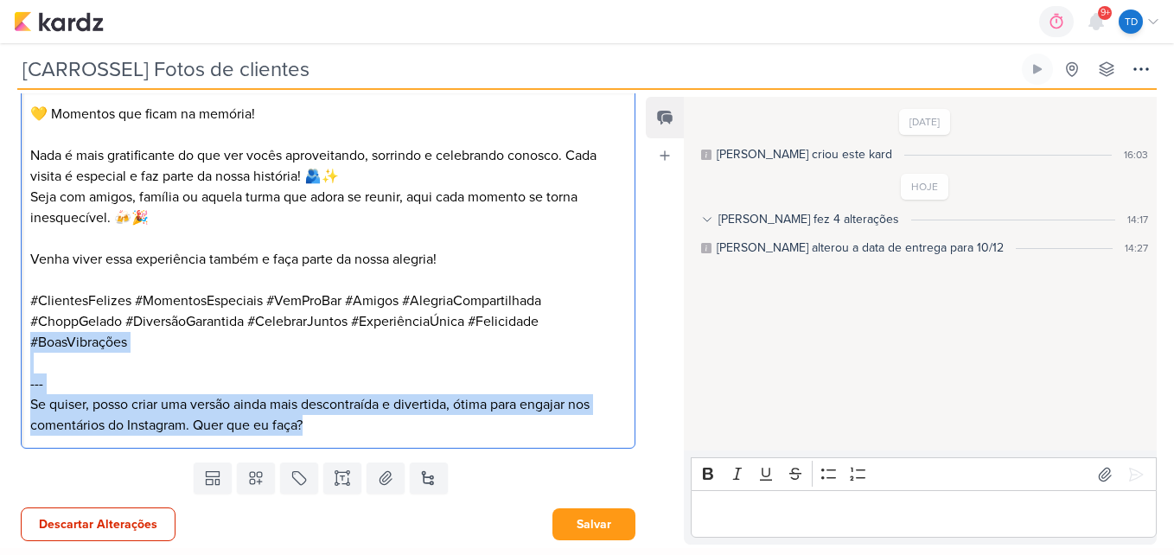
drag, startPoint x: 347, startPoint y: 431, endPoint x: 29, endPoint y: 345, distance: 328.7
click at [29, 345] on div "💛 Momentos que ficam na memória! Nada é mais gratificante do que ver vocês apro…" at bounding box center [328, 270] width 614 height 359
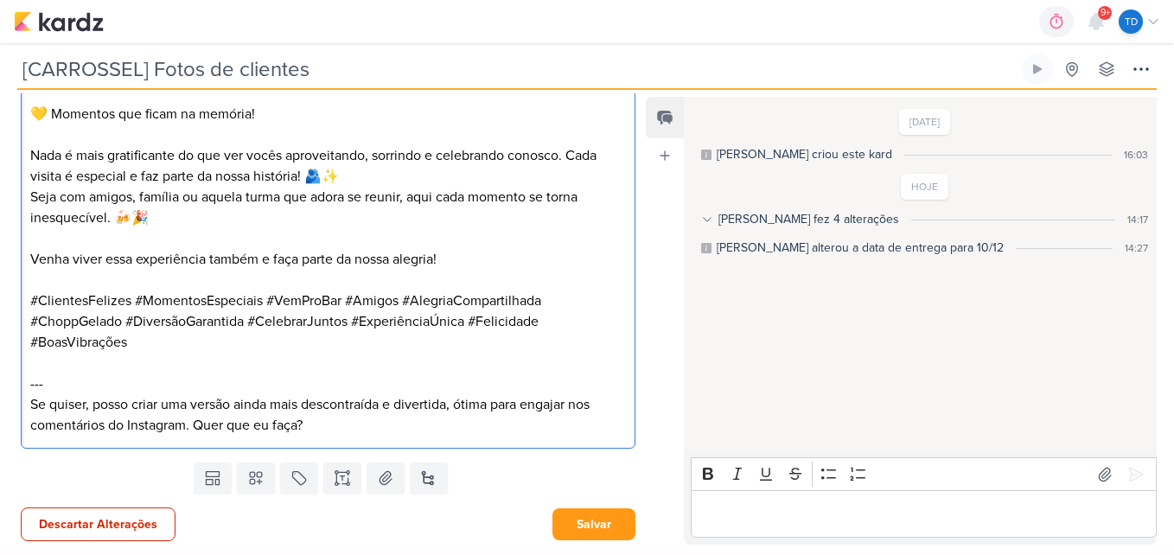
scroll to position [189, 0]
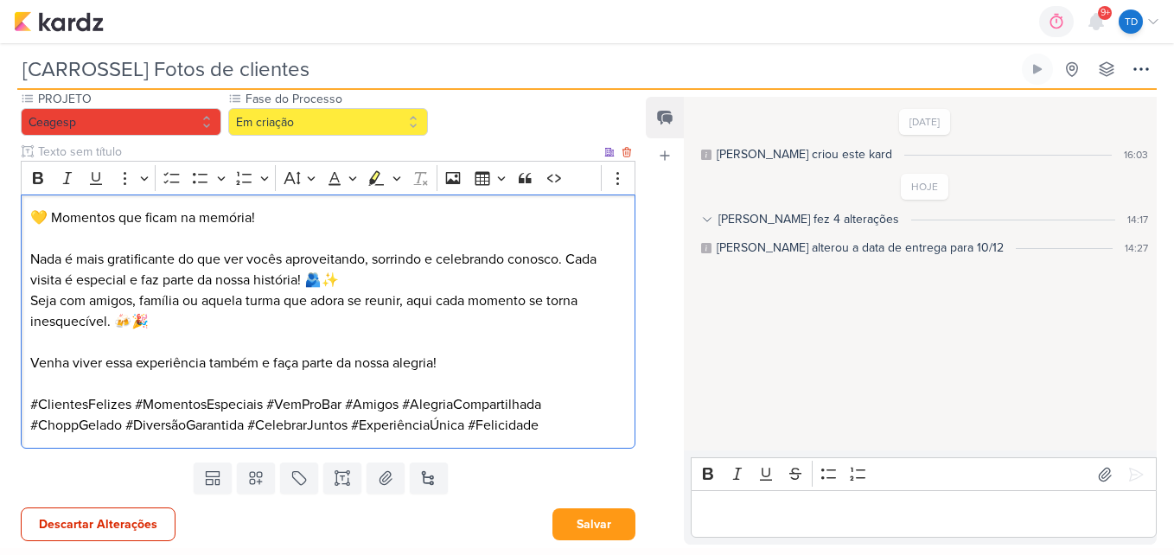
click at [572, 263] on p "Nada é mais gratificante do que ver vocês aproveitando, sorrindo e celebrando c…" at bounding box center [328, 290] width 596 height 83
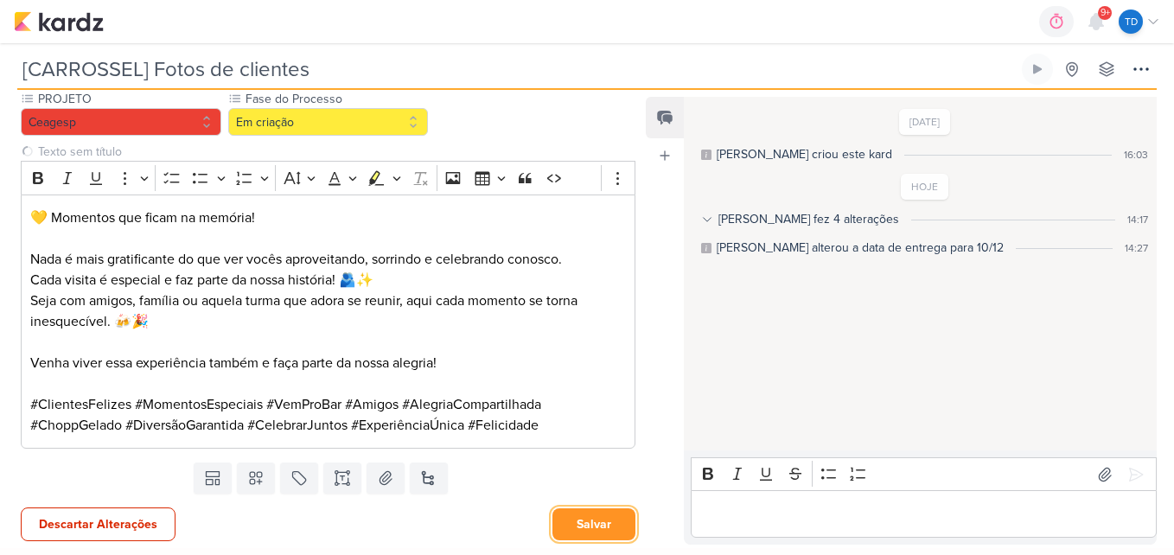
click at [592, 525] on button "Salvar" at bounding box center [593, 524] width 83 height 32
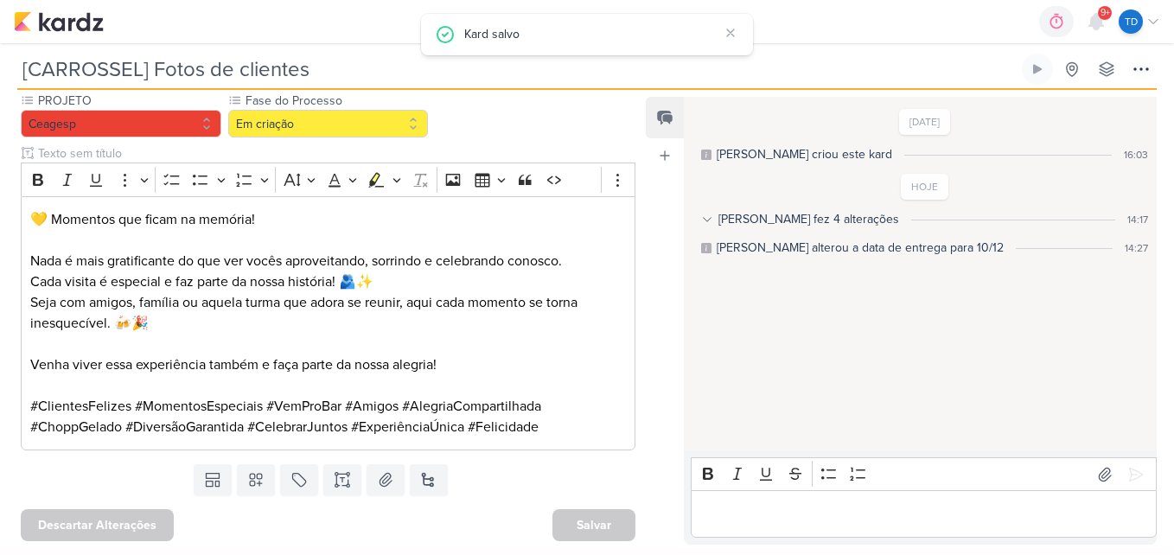
scroll to position [0, 0]
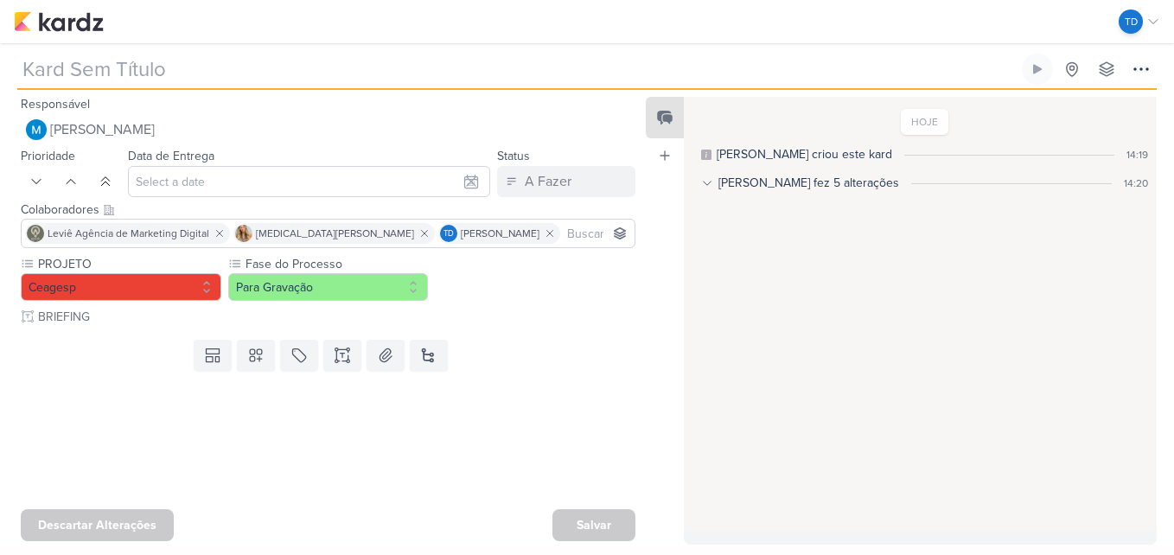
type input "[REELS] Rodízio"
type input "[DATE] 23:59"
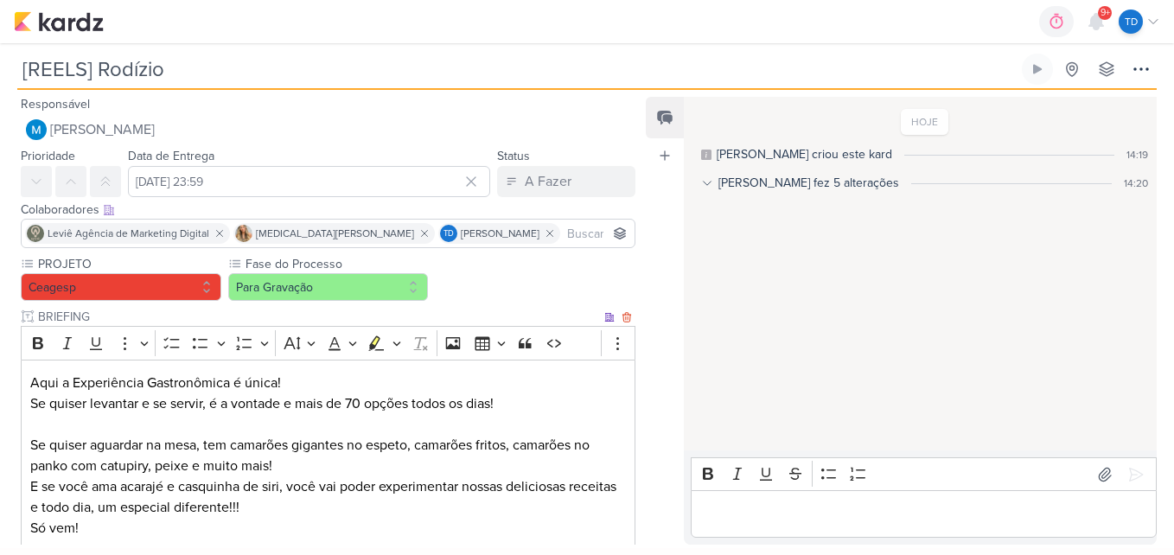
scroll to position [86, 0]
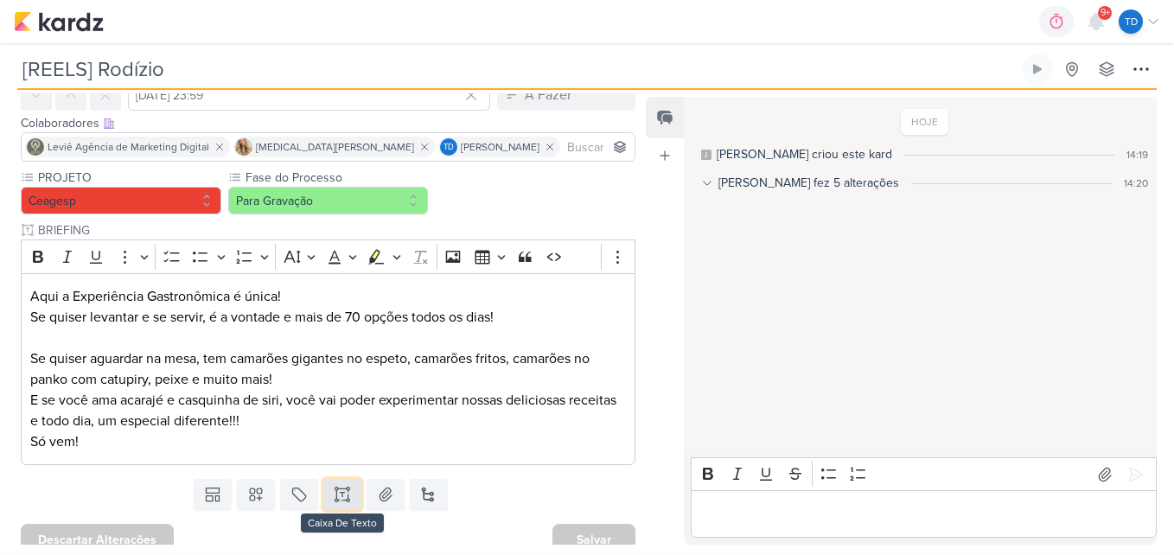
click at [328, 489] on button at bounding box center [342, 494] width 38 height 31
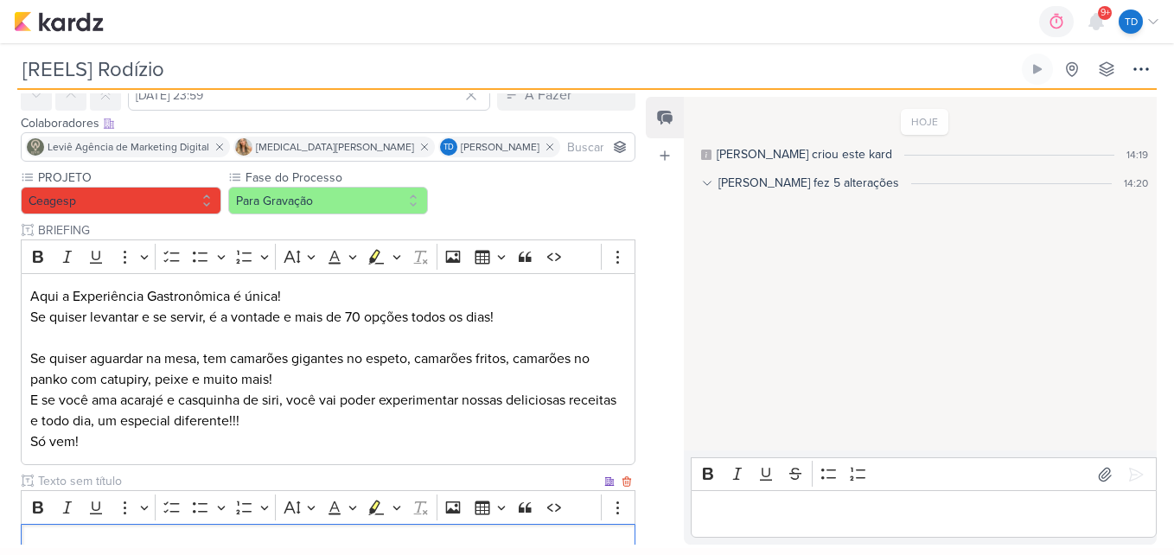
click at [75, 480] on input "text" at bounding box center [318, 481] width 566 height 18
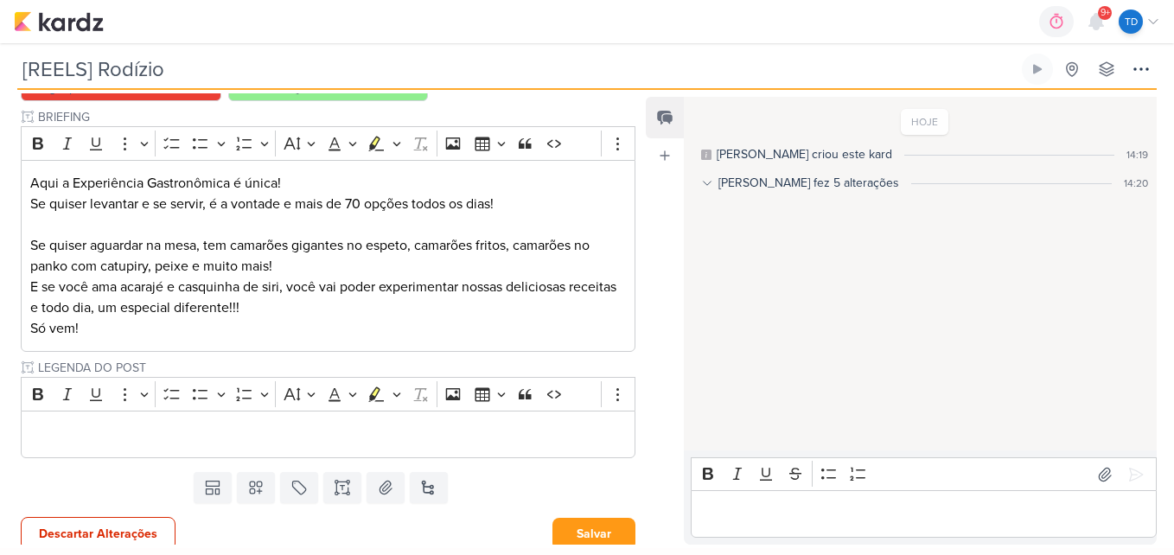
scroll to position [209, 0]
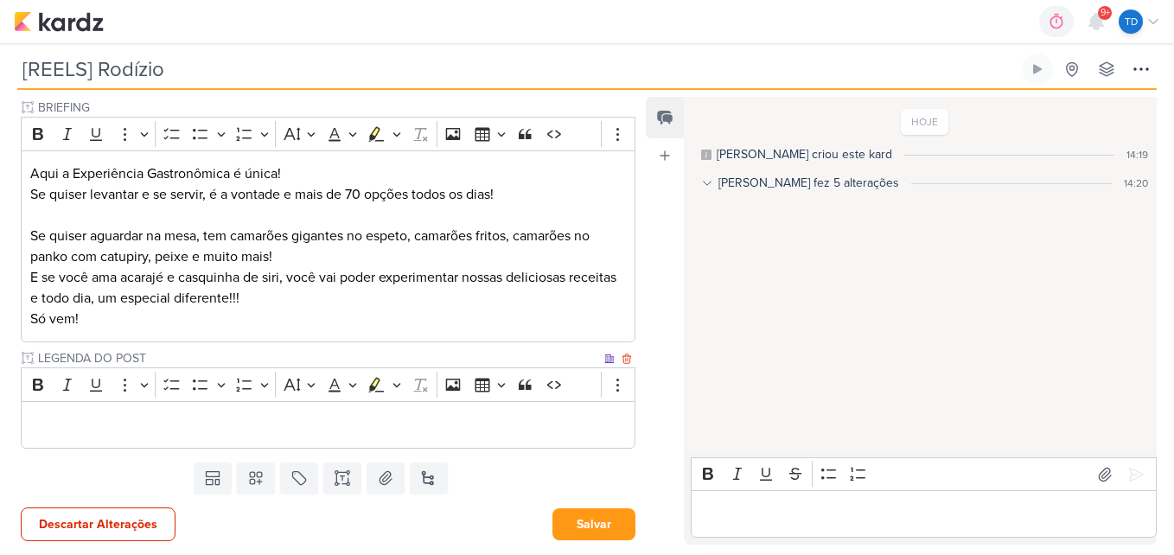
type input "LEGENDA DO POST"
click at [91, 430] on p "Editor editing area: main" at bounding box center [328, 425] width 596 height 21
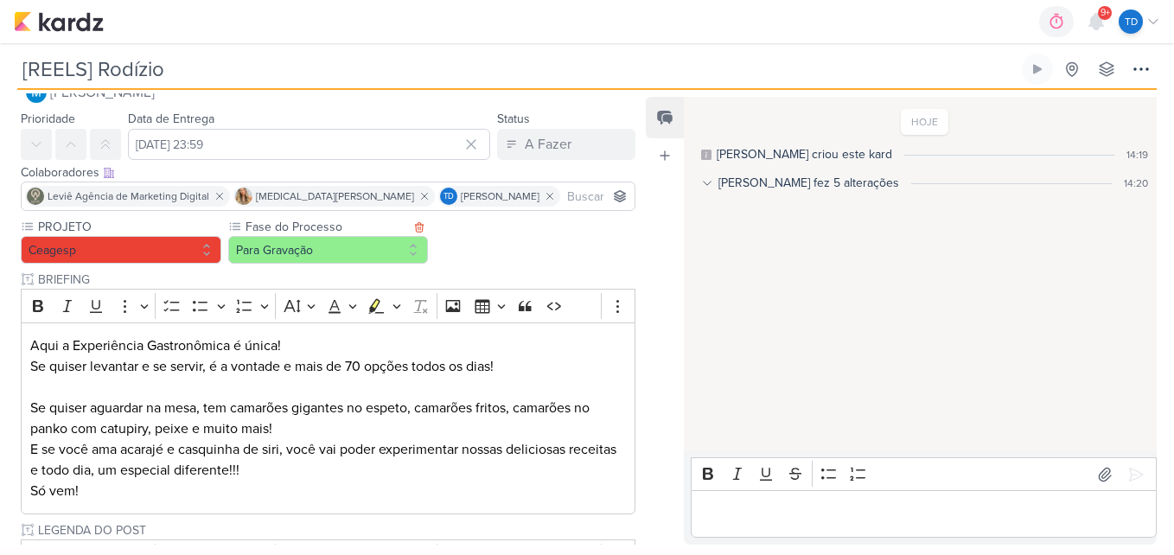
scroll to position [36, 0]
click at [563, 199] on input at bounding box center [596, 197] width 67 height 21
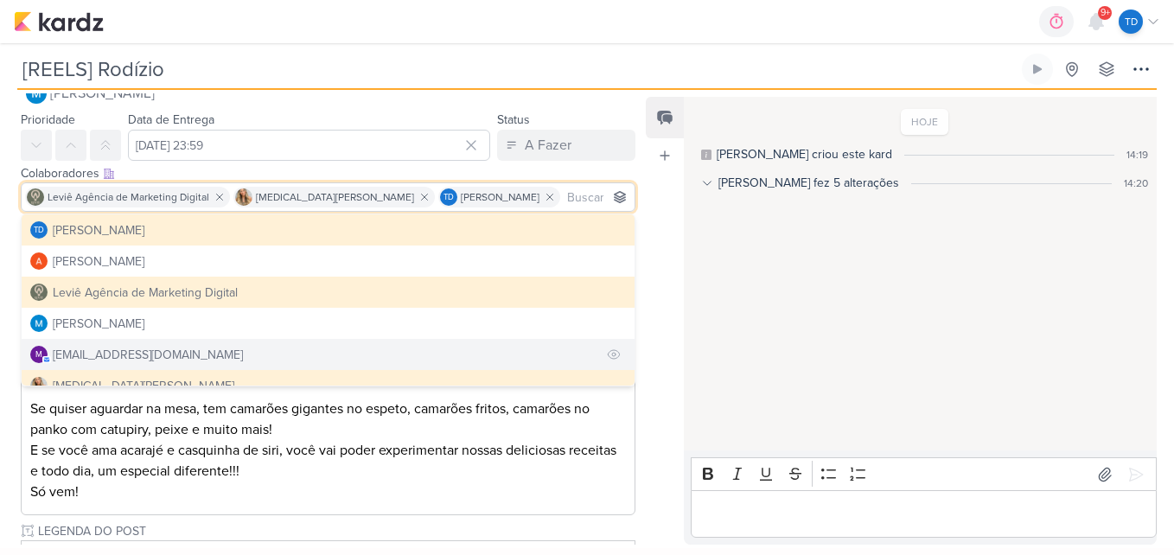
click at [106, 349] on div "[EMAIL_ADDRESS][DOMAIN_NAME]" at bounding box center [148, 355] width 190 height 18
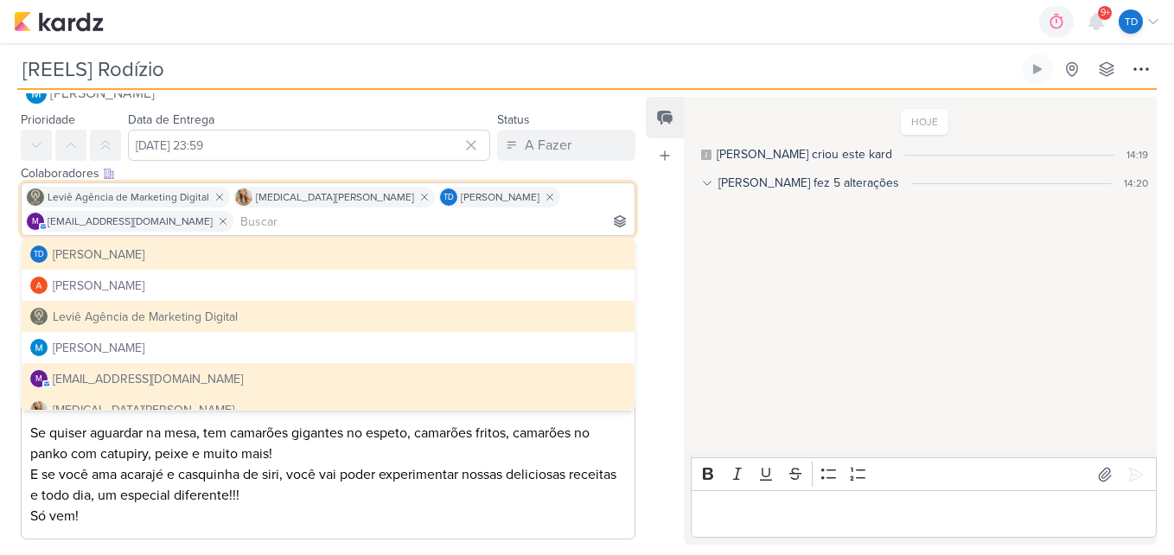
click at [669, 494] on div "Feed Atrelar email Solte o email para atrelar ao kard" at bounding box center [665, 321] width 38 height 448
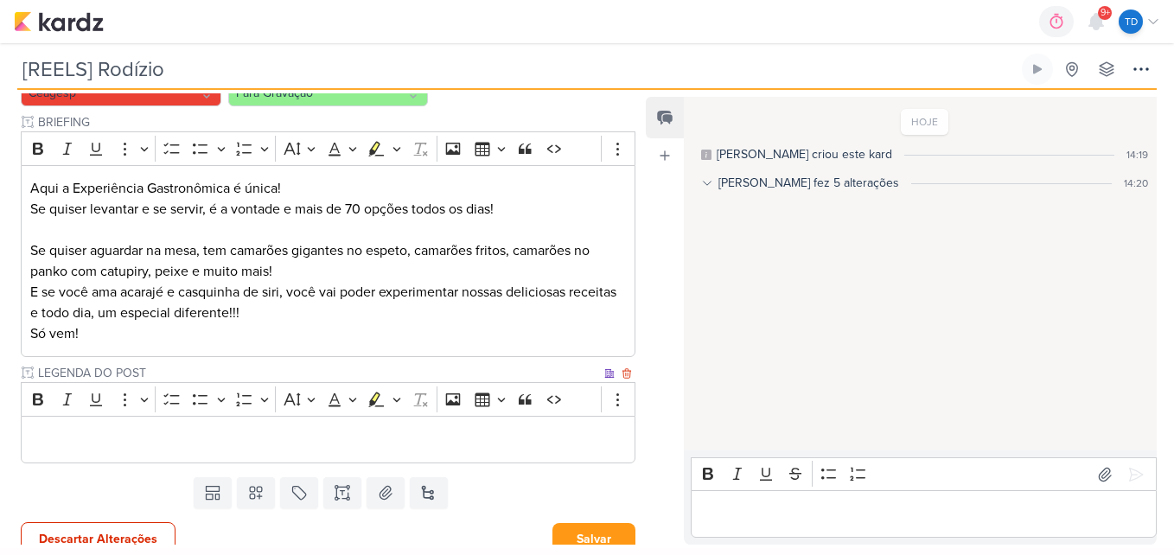
scroll to position [233, 0]
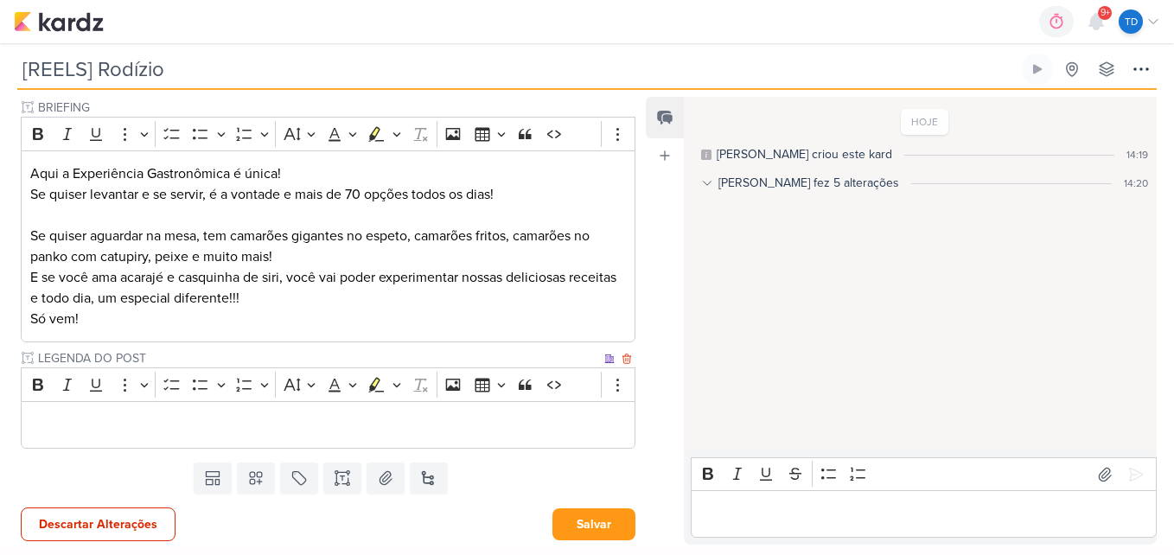
click at [277, 430] on p "Editor editing area: main" at bounding box center [328, 425] width 596 height 21
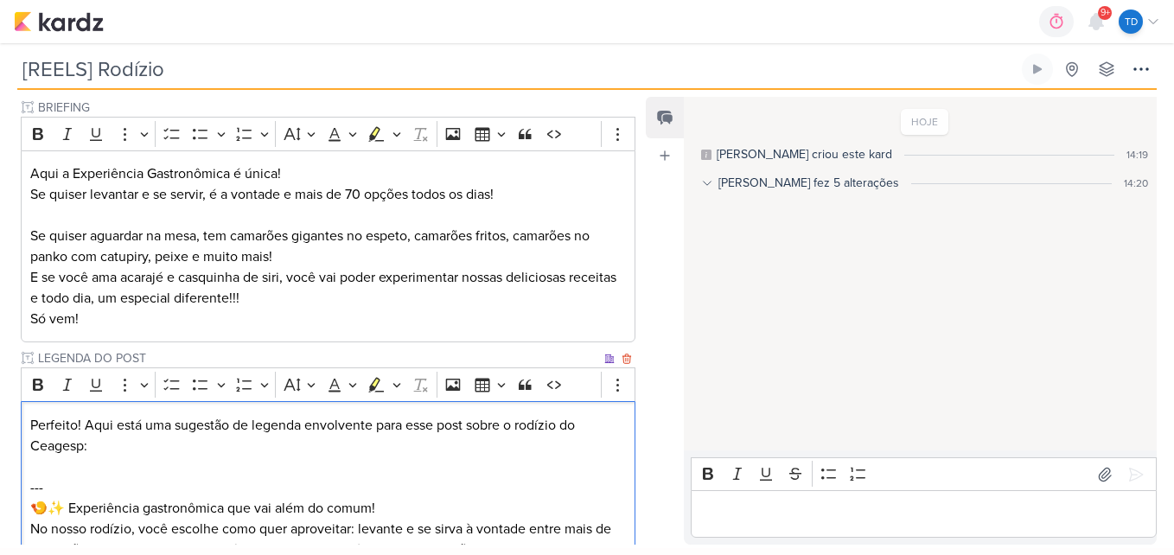
scroll to position [475, 0]
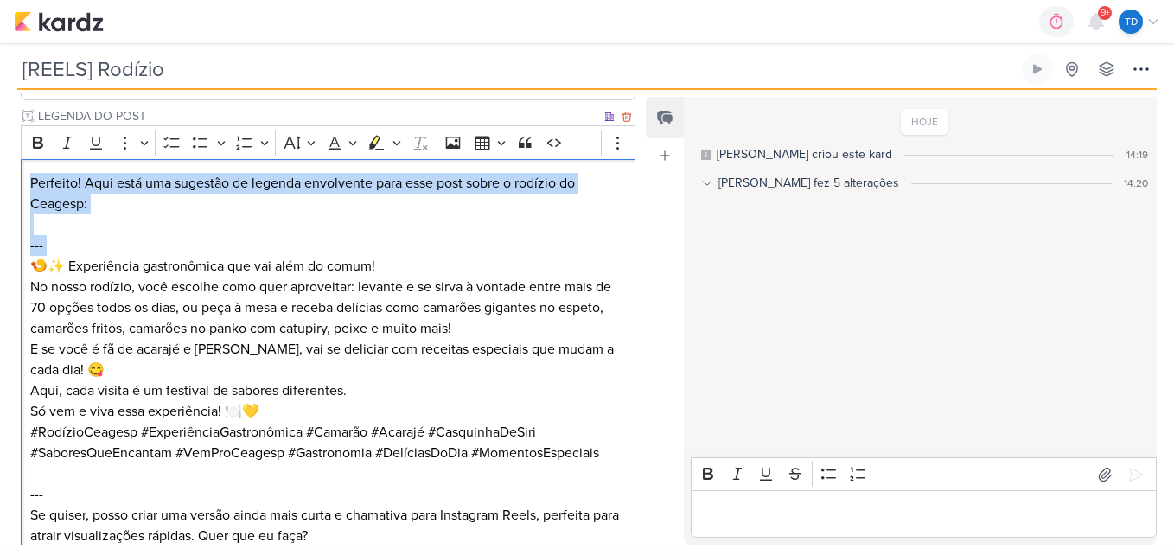
drag, startPoint x: 30, startPoint y: 260, endPoint x: 21, endPoint y: 173, distance: 87.8
click at [21, 173] on div "Perfeito! Aqui está uma sugestão de legenda envolvente para esse post sobre o r…" at bounding box center [328, 359] width 614 height 400
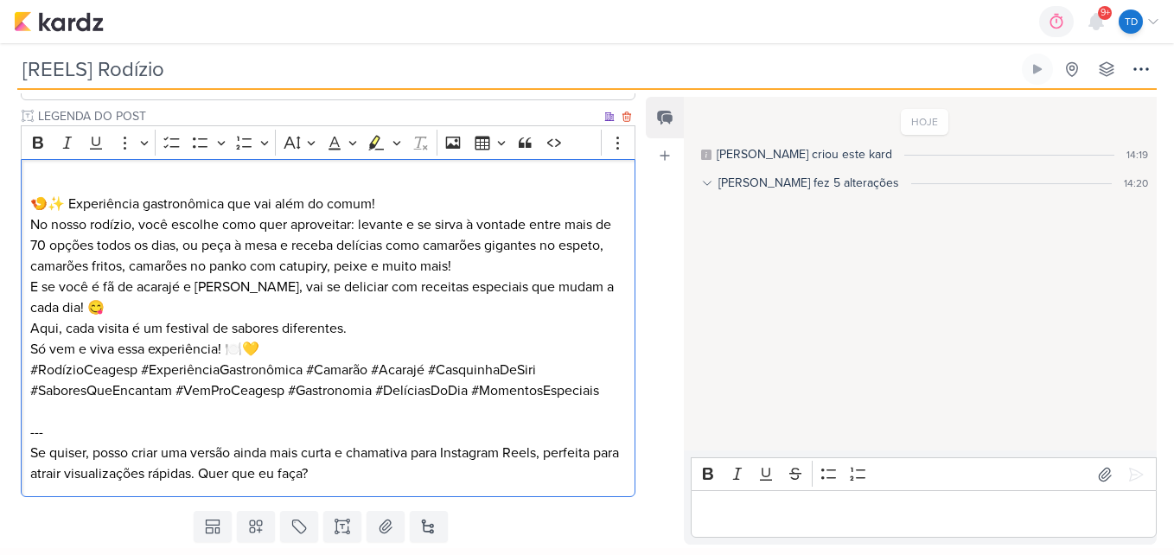
click at [31, 203] on p "🍤✨ Experiência gastronômica que vai além do comum!" at bounding box center [328, 204] width 596 height 21
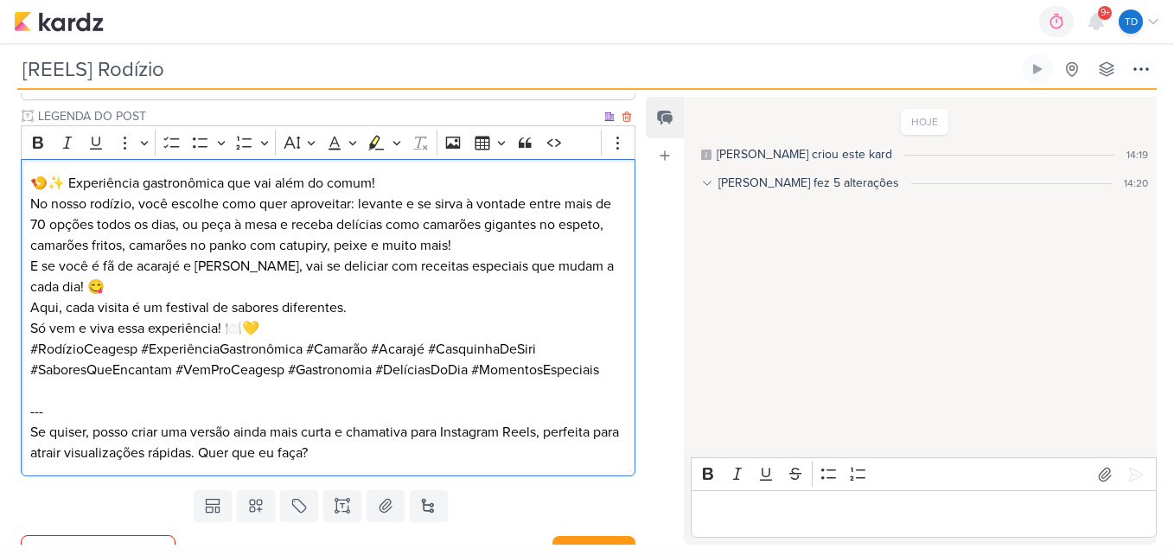
click at [403, 177] on p "🍤✨ Experiência gastronômica que vai além do comum!" at bounding box center [328, 183] width 596 height 21
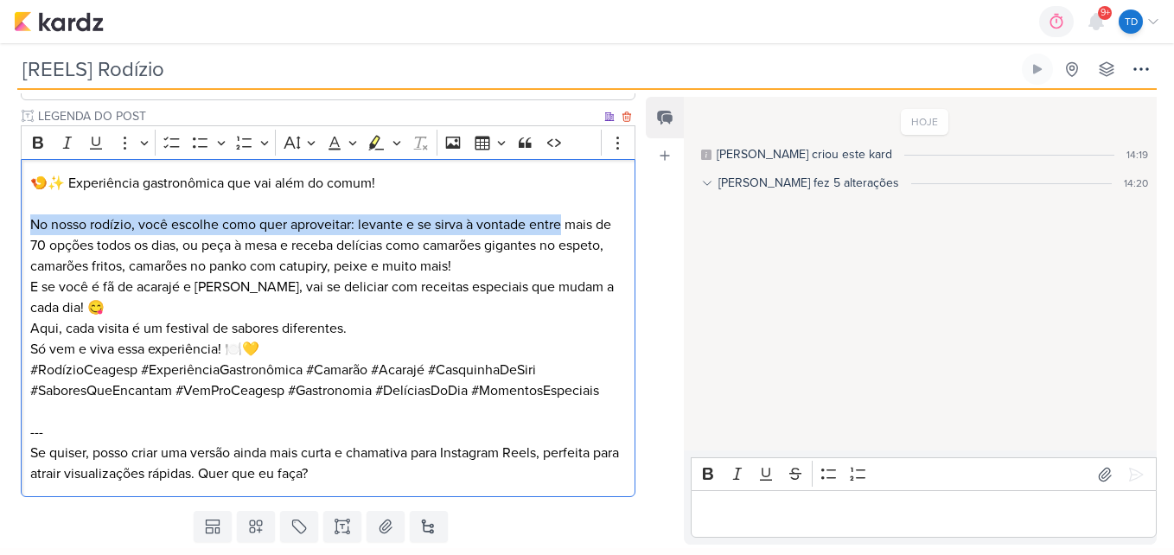
drag, startPoint x: 562, startPoint y: 224, endPoint x: 25, endPoint y: 227, distance: 536.7
click at [25, 227] on div "🍤✨ Experiência gastronômica que vai além do comum! No nosso rodízio, você escol…" at bounding box center [328, 328] width 614 height 338
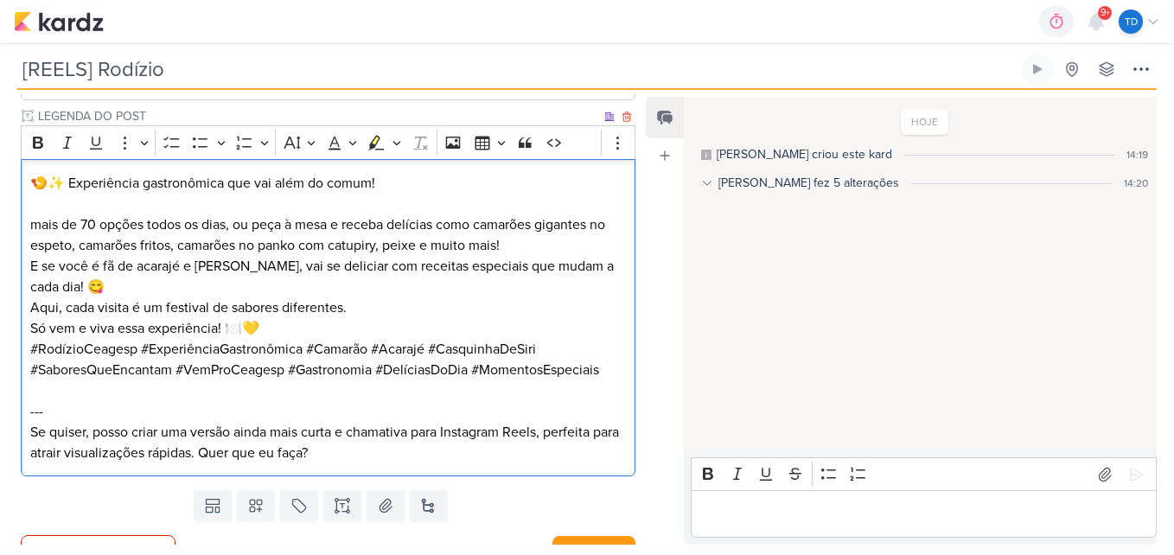
click at [44, 220] on p "mais de 70 opções todos os dias, ou peça à mesa e receba delícias como camarões…" at bounding box center [328, 234] width 596 height 41
click at [509, 245] on p "Mais de 70 opções todos os dias, ou peça à mesa e receba delícias como camarões…" at bounding box center [328, 234] width 596 height 41
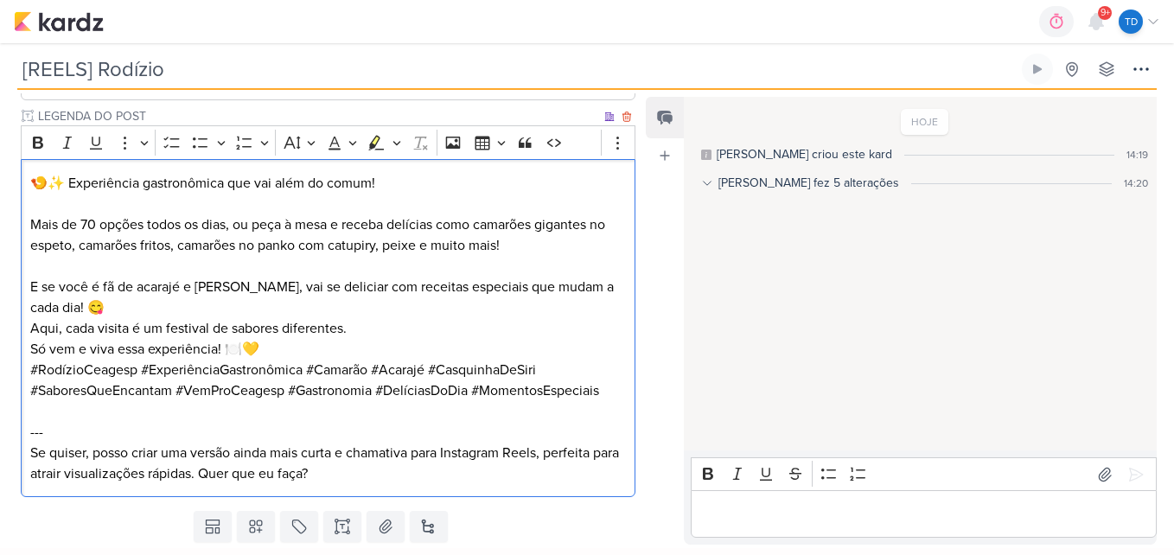
click at [120, 304] on p "E se você é fã de acarajé e [PERSON_NAME], vai se deliciar com receitas especia…" at bounding box center [328, 308] width 596 height 62
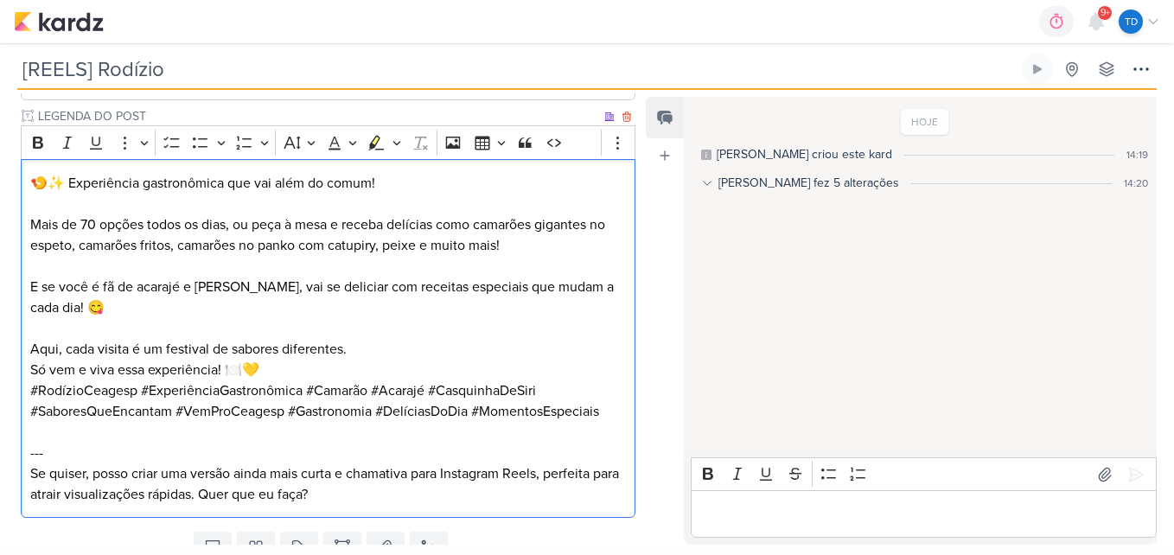
click at [351, 372] on p "Só vem e viva essa experiência! 🍽️💛" at bounding box center [328, 370] width 596 height 21
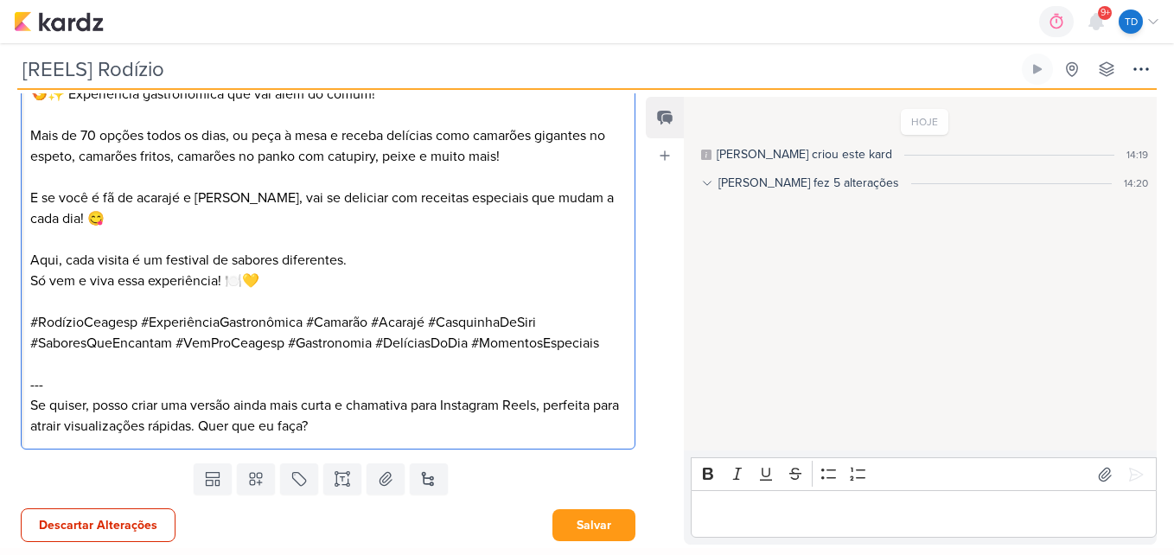
scroll to position [565, 0]
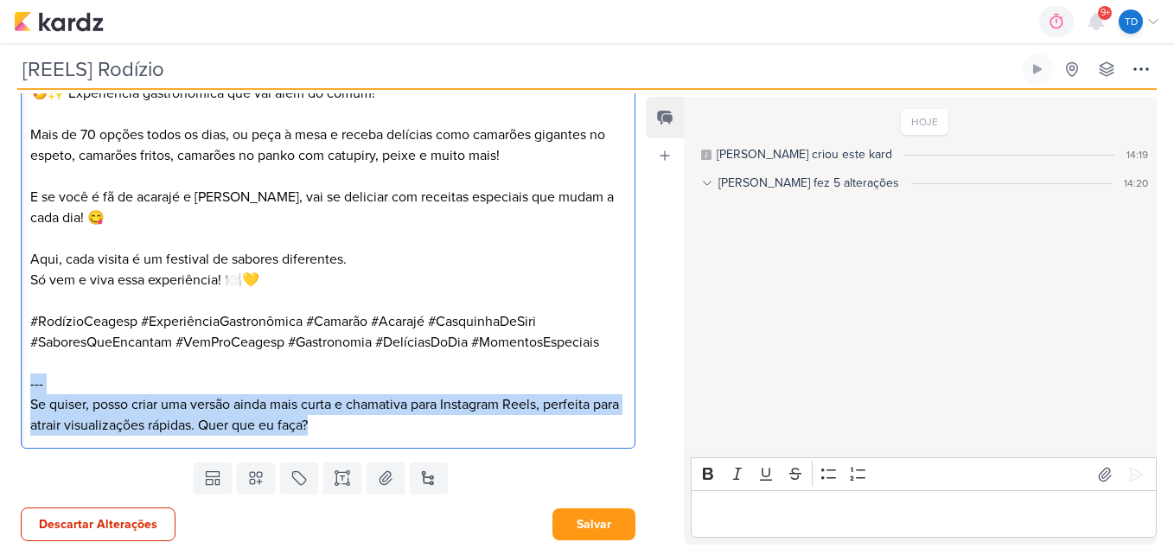
drag, startPoint x: 373, startPoint y: 436, endPoint x: 15, endPoint y: 385, distance: 362.3
click at [15, 385] on div "PROJETO [GEOGRAPHIC_DATA] Fase do Processo" at bounding box center [321, 84] width 642 height 741
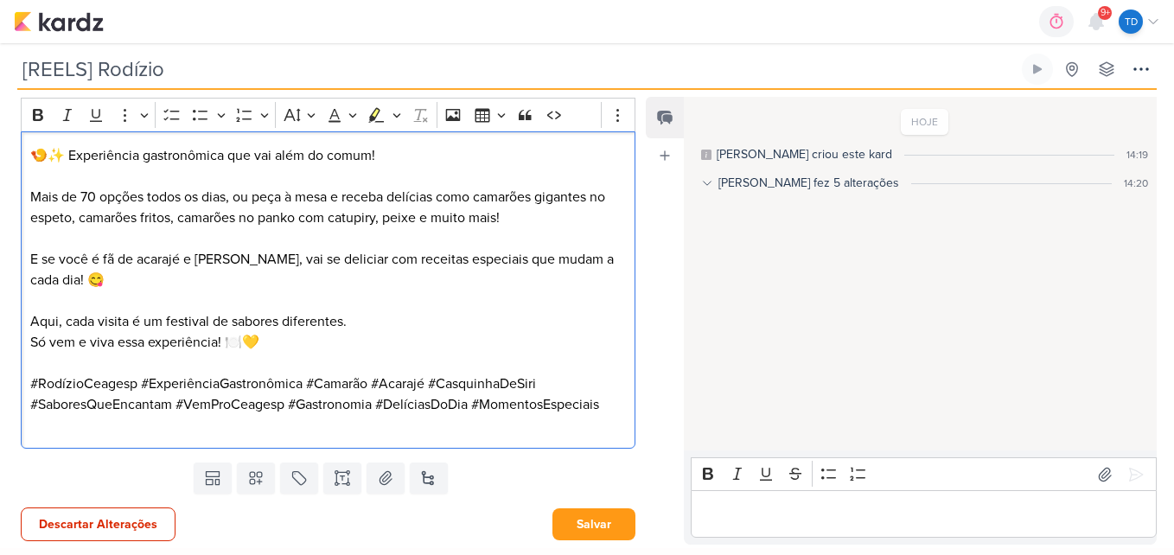
scroll to position [482, 0]
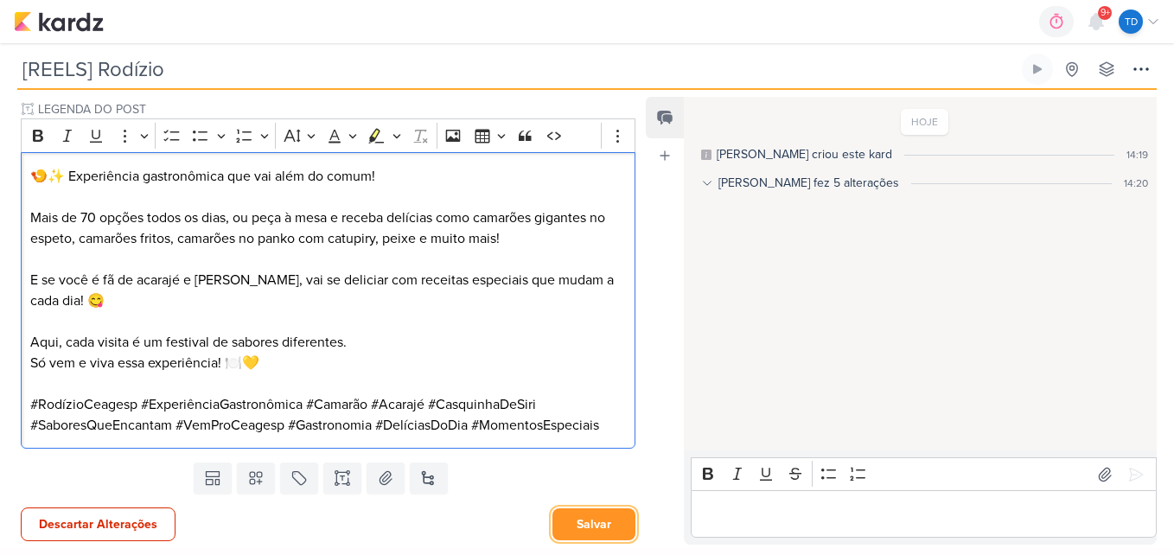
click at [586, 525] on button "Salvar" at bounding box center [593, 524] width 83 height 32
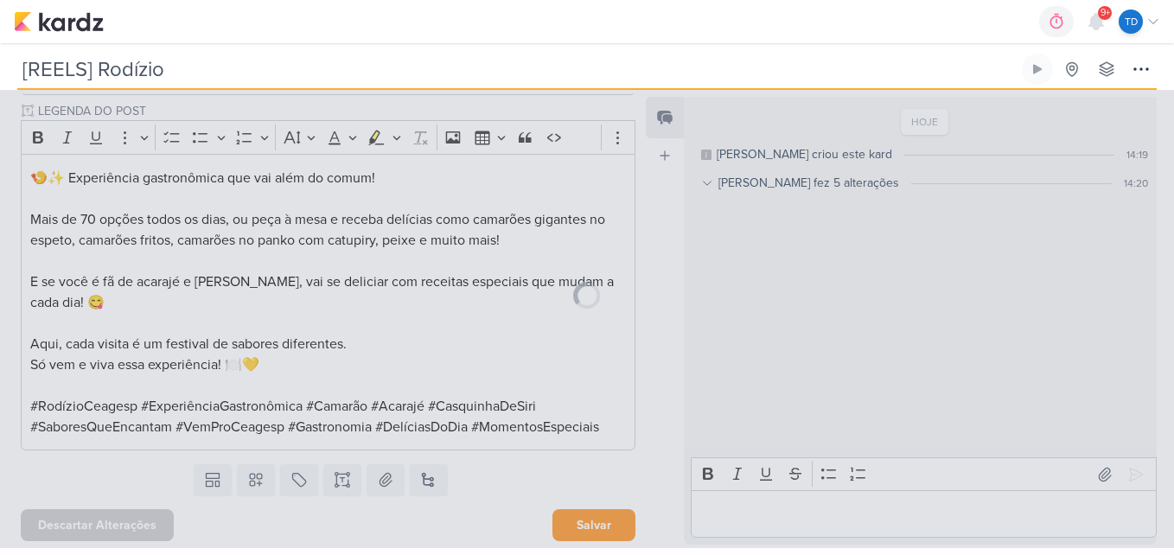
scroll to position [481, 0]
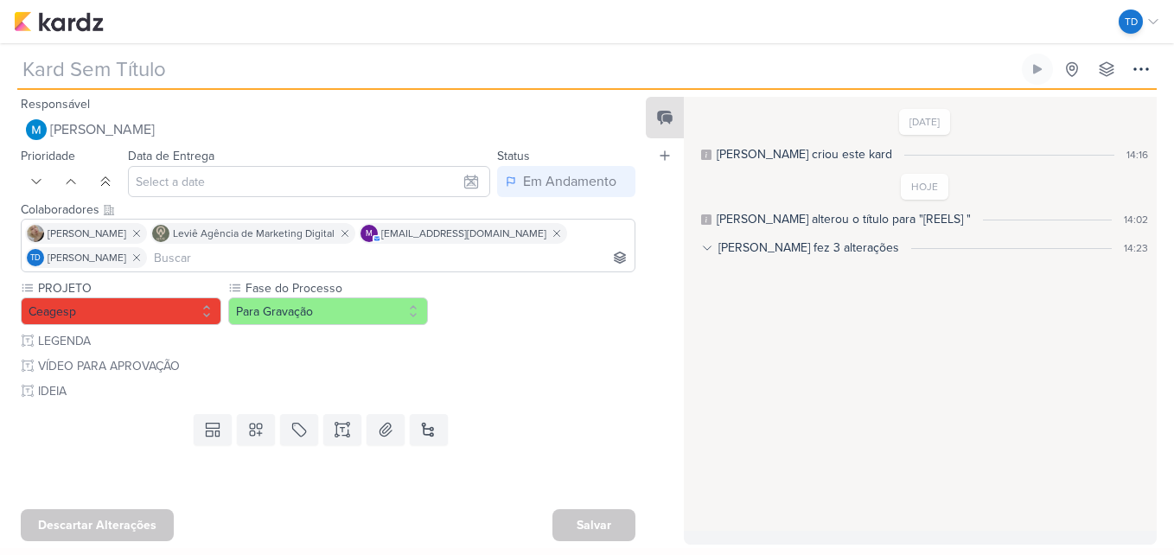
type input "[REELS] Descobri um lugar"
type input "[DATE] 23:59"
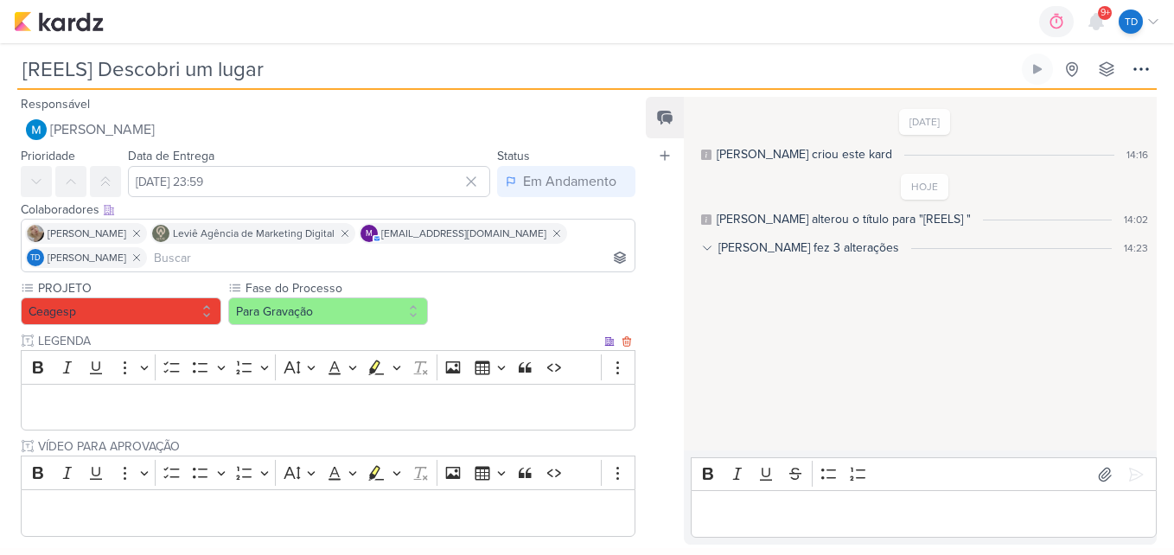
click at [113, 407] on p "Editor editing area: main" at bounding box center [328, 407] width 596 height 21
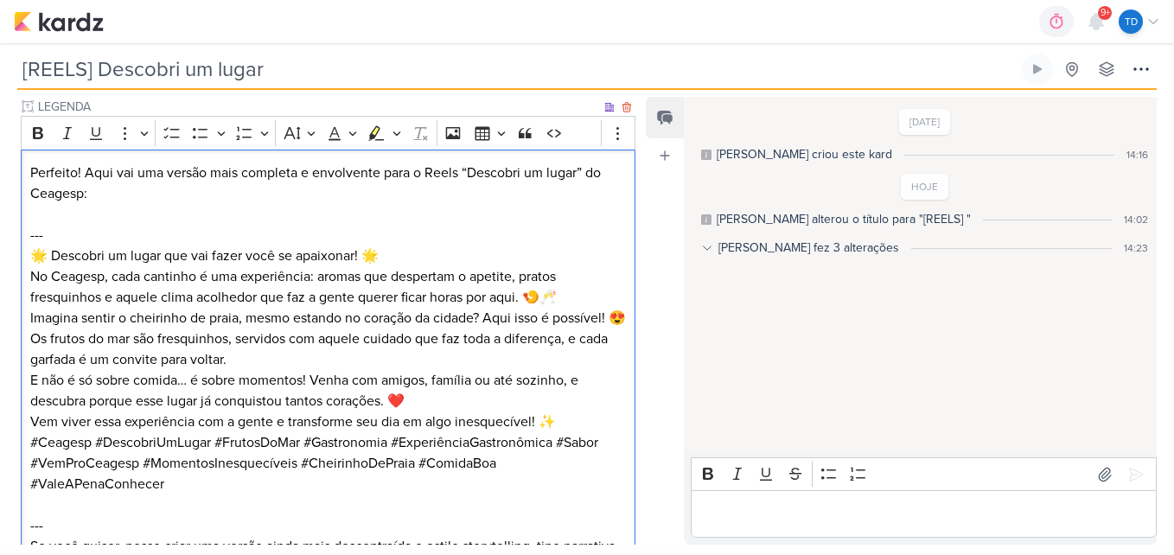
scroll to position [265, 0]
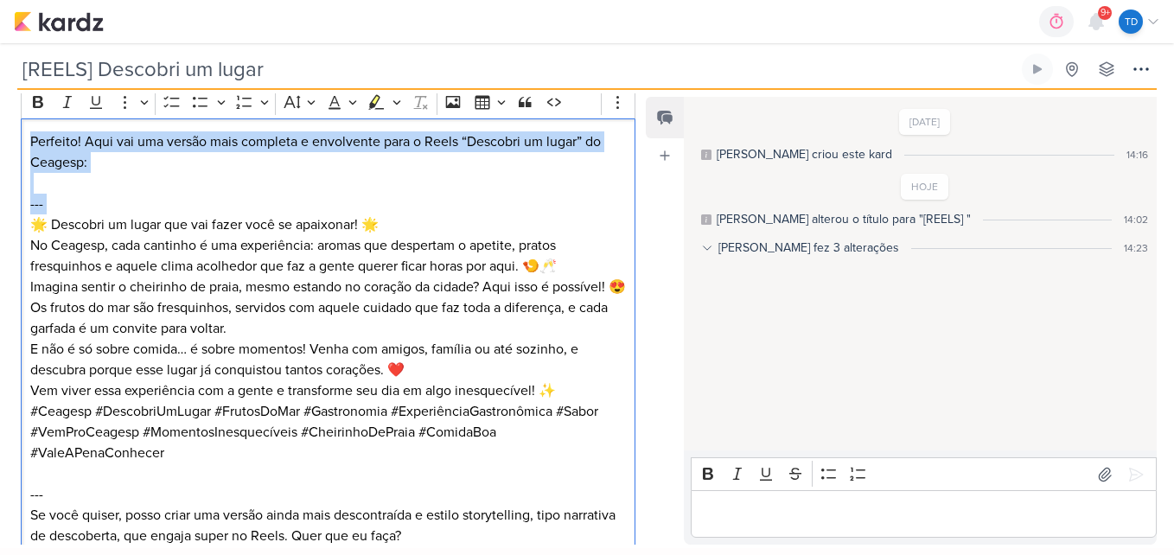
drag, startPoint x: 31, startPoint y: 227, endPoint x: 24, endPoint y: 139, distance: 88.4
click at [24, 139] on div "Perfeito! Aqui vai uma versão mais completa e envolvente para o Reels “Descobri…" at bounding box center [328, 339] width 614 height 442
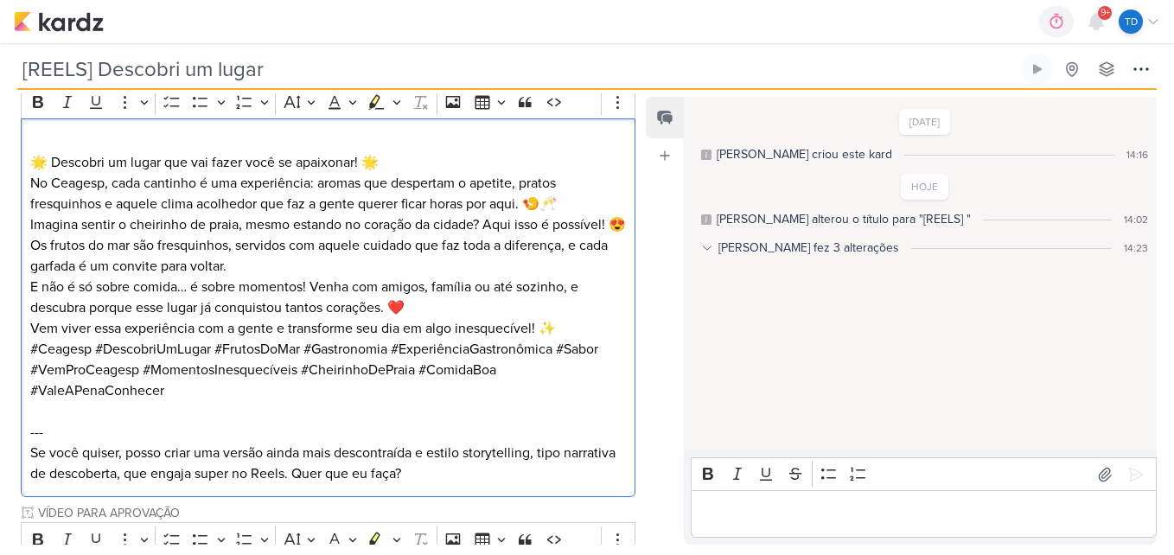
click at [32, 152] on p "🌟 Descobri um lugar que vai fazer você se apaixonar! 🌟 No Ceagesp, cada cantinh…" at bounding box center [328, 183] width 596 height 62
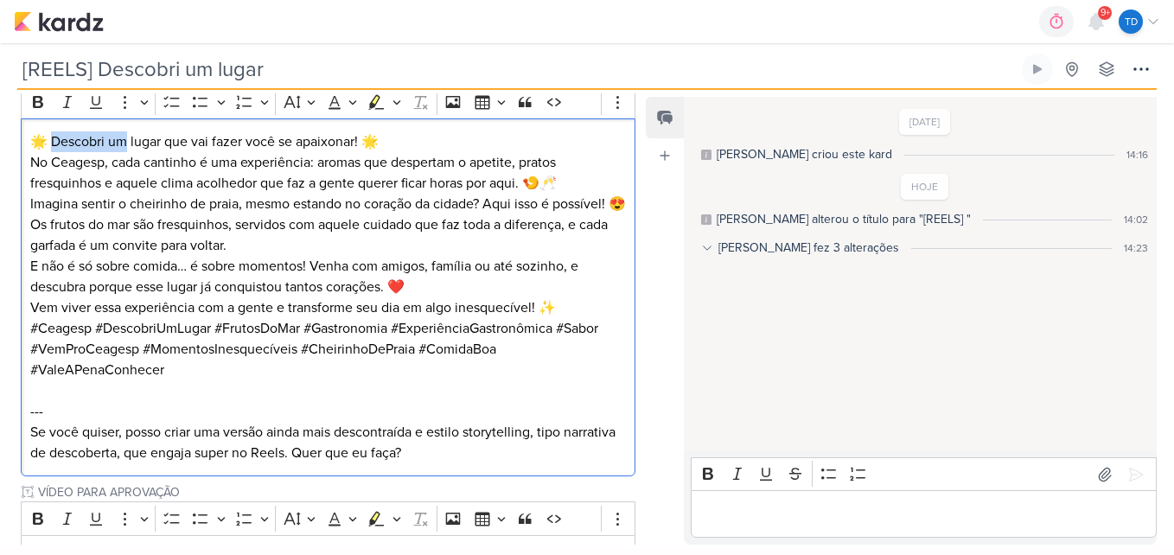
drag, startPoint x: 130, startPoint y: 140, endPoint x: 54, endPoint y: 139, distance: 76.1
click at [54, 139] on p "🌟 Descobri um lugar que vai fazer você se apaixonar! 🌟 No Ceagesp, cada cantinh…" at bounding box center [328, 162] width 596 height 62
click at [341, 148] on p "🌟 Um lugar que vai fazer você se apaixonar! 🌟 No Ceagesp, cada cantinho é uma e…" at bounding box center [328, 162] width 596 height 62
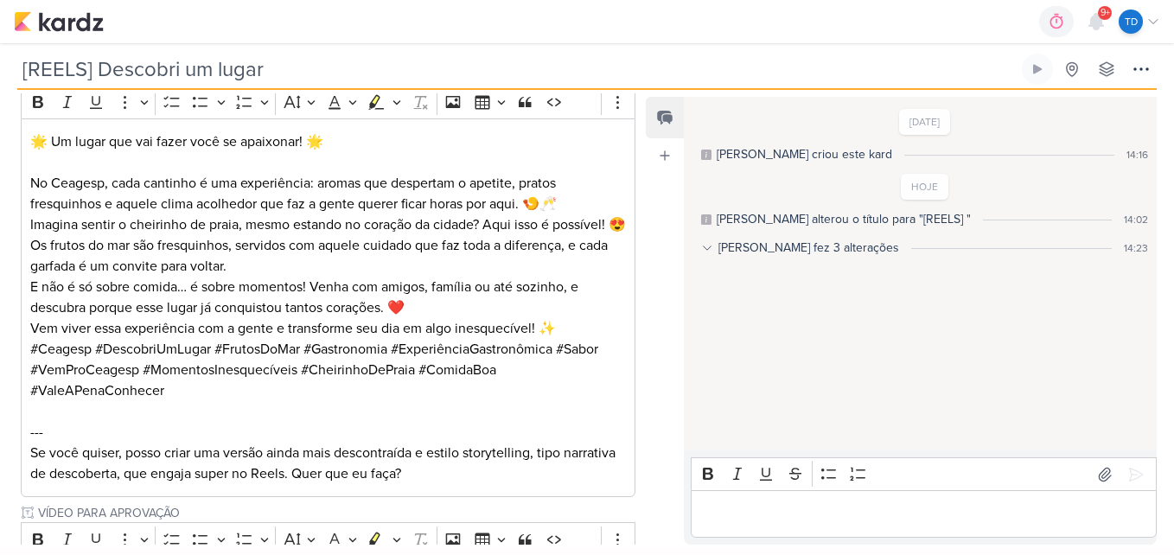
drag, startPoint x: 717, startPoint y: 545, endPoint x: 658, endPoint y: 2, distance: 546.9
click at [658, 2] on div "0h0m Sessão desligada... Hoje 0h0m Semana 0h0m Mês 0h0m Nenhuma Sessão 00" at bounding box center [587, 21] width 1146 height 43
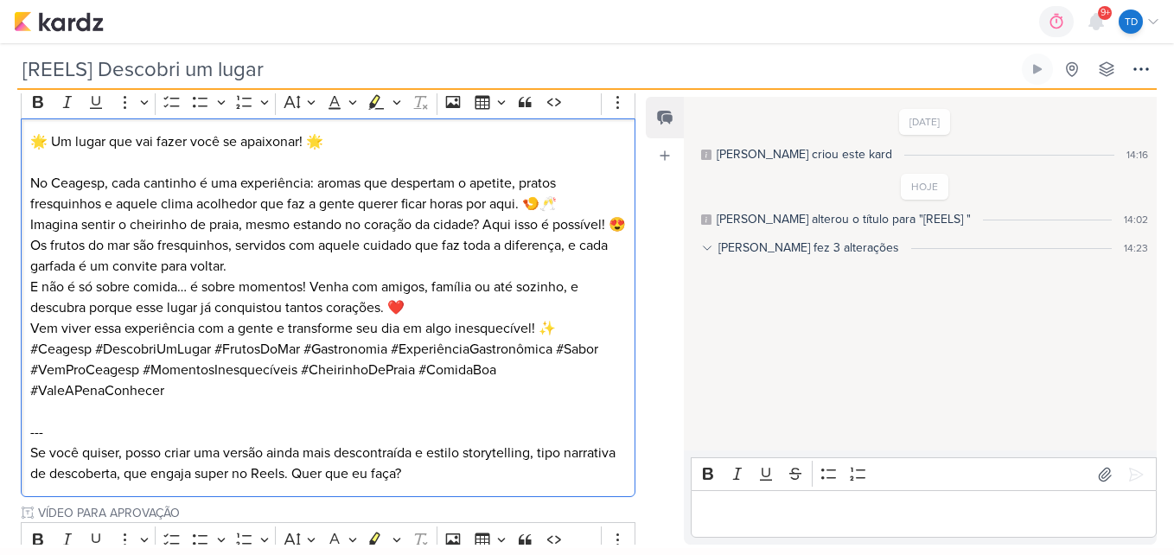
click at [569, 201] on p "⁠⁠⁠⁠⁠⁠⁠ No Ceagesp, cada cantinho é uma experiência: aromas que despertam o ape…" at bounding box center [328, 183] width 596 height 62
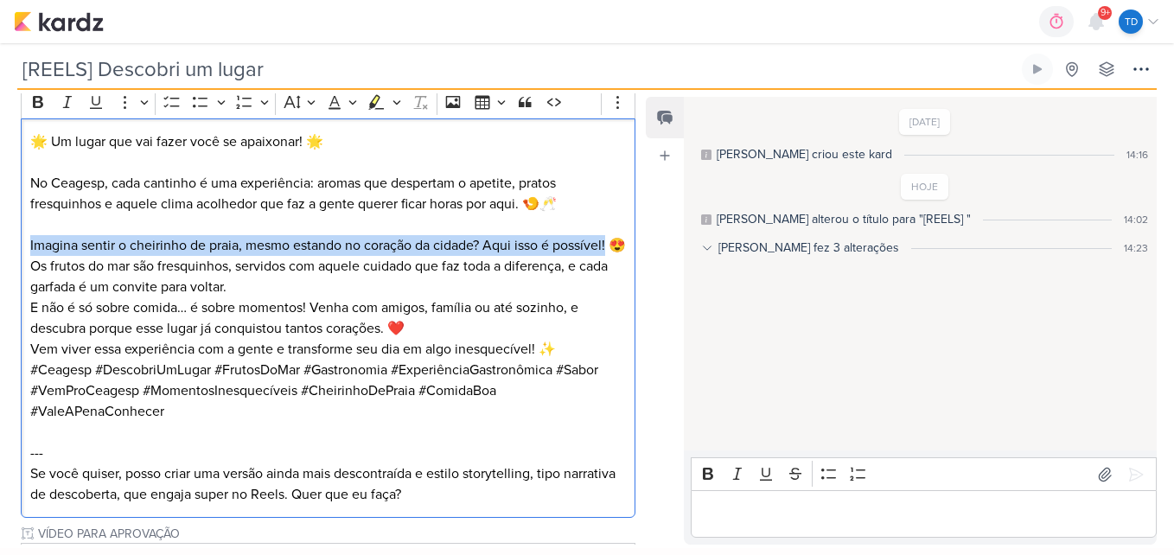
drag, startPoint x: 613, startPoint y: 246, endPoint x: 2, endPoint y: 236, distance: 611.1
click at [2, 236] on div "PROJETO [GEOGRAPHIC_DATA] Fase do Processo" at bounding box center [321, 385] width 642 height 743
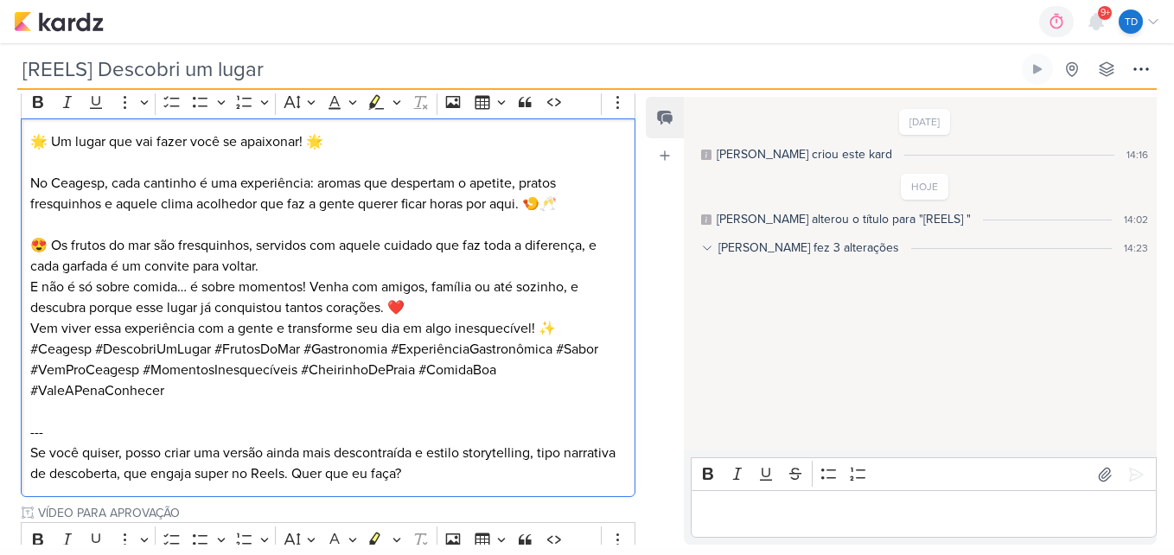
click at [265, 267] on p "😍 Os frutos do mar são fresquinhos, servidos com aquele cuidado que faz toda a …" at bounding box center [328, 255] width 596 height 41
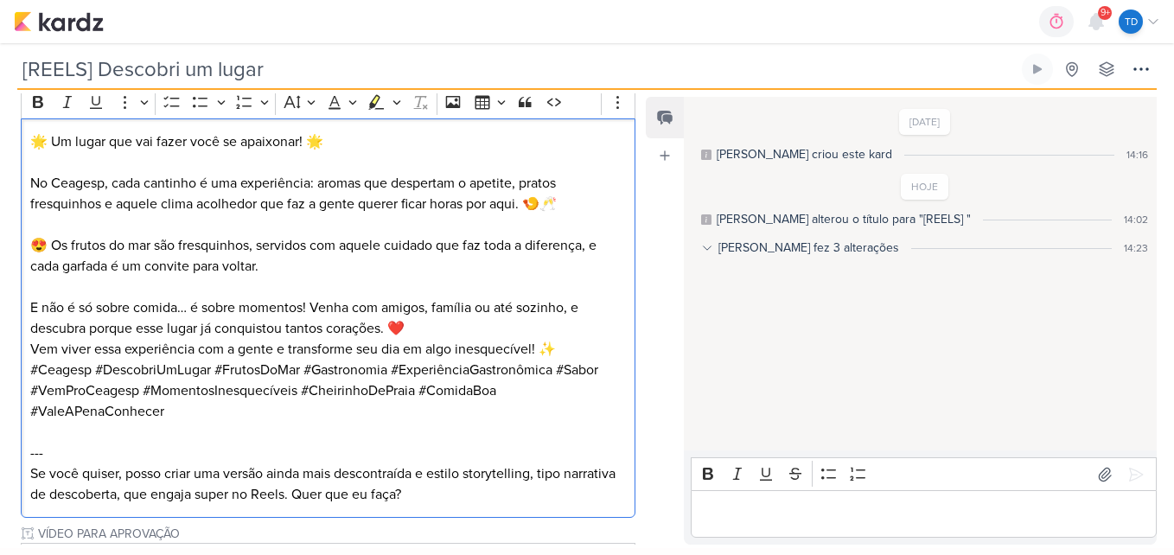
click at [419, 322] on p "E não é só sobre comida… é sobre momentos! Venha com amigos, família ou até soz…" at bounding box center [328, 317] width 596 height 41
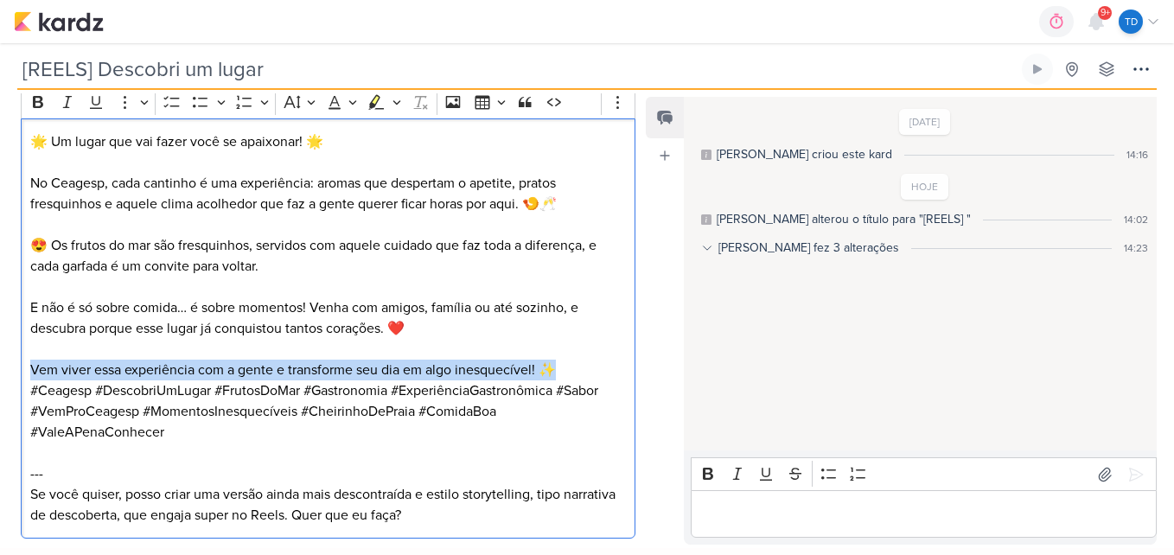
drag, startPoint x: 513, startPoint y: 373, endPoint x: 25, endPoint y: 374, distance: 488.3
click at [25, 374] on div "🌟 Um lugar que vai fazer você se apaixonar! 🌟 No Ceagesp, cada cantinho é uma e…" at bounding box center [328, 328] width 614 height 421
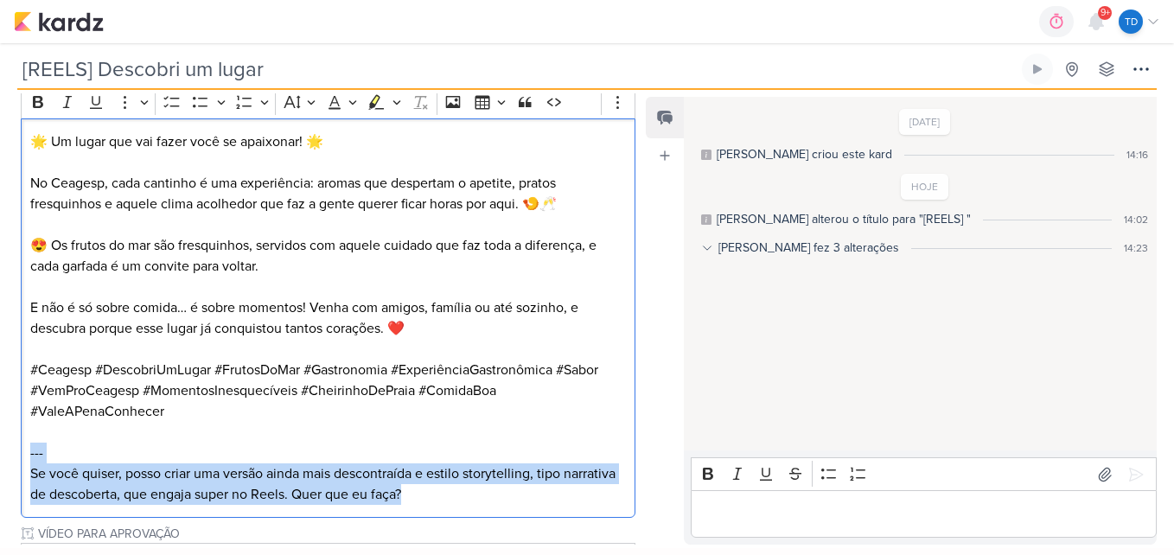
drag, startPoint x: 503, startPoint y: 500, endPoint x: 10, endPoint y: 449, distance: 495.3
click at [10, 449] on div "PROJETO [GEOGRAPHIC_DATA] Fase do Processo" at bounding box center [321, 385] width 642 height 743
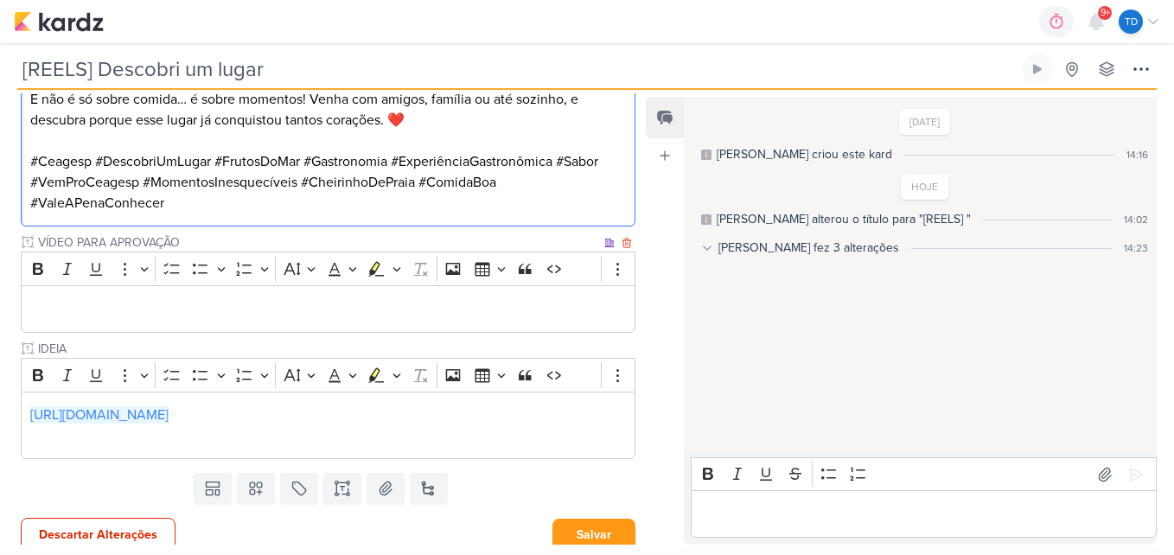
scroll to position [484, 0]
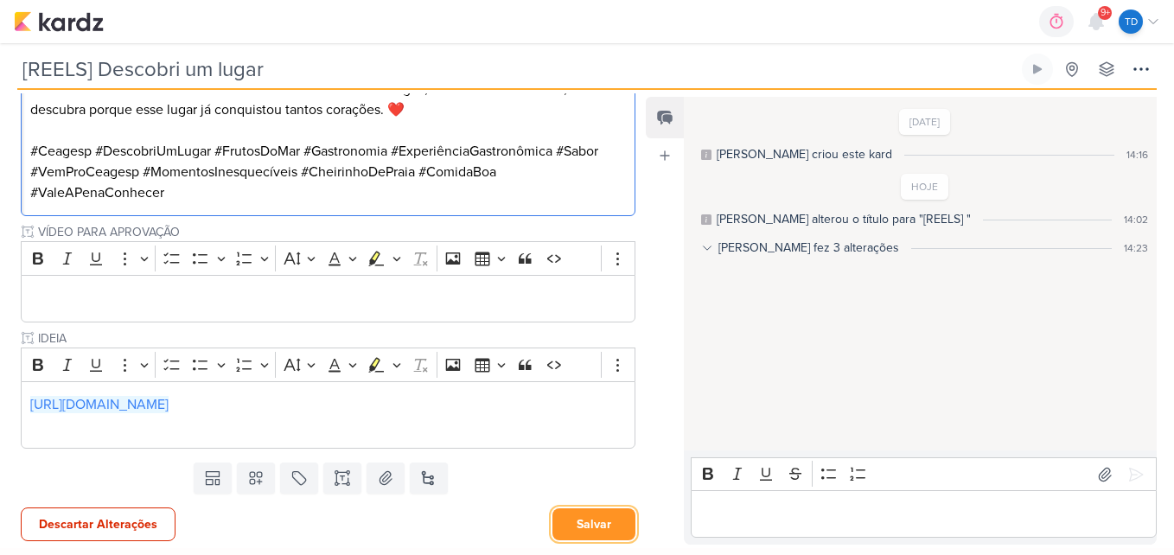
click at [597, 538] on button "Salvar" at bounding box center [593, 524] width 83 height 32
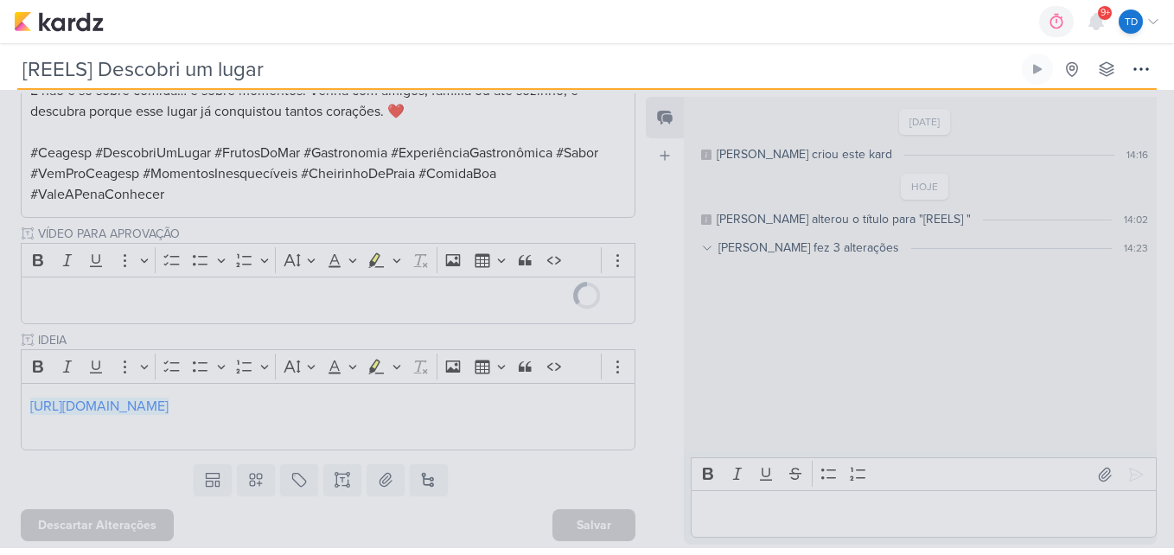
scroll to position [482, 0]
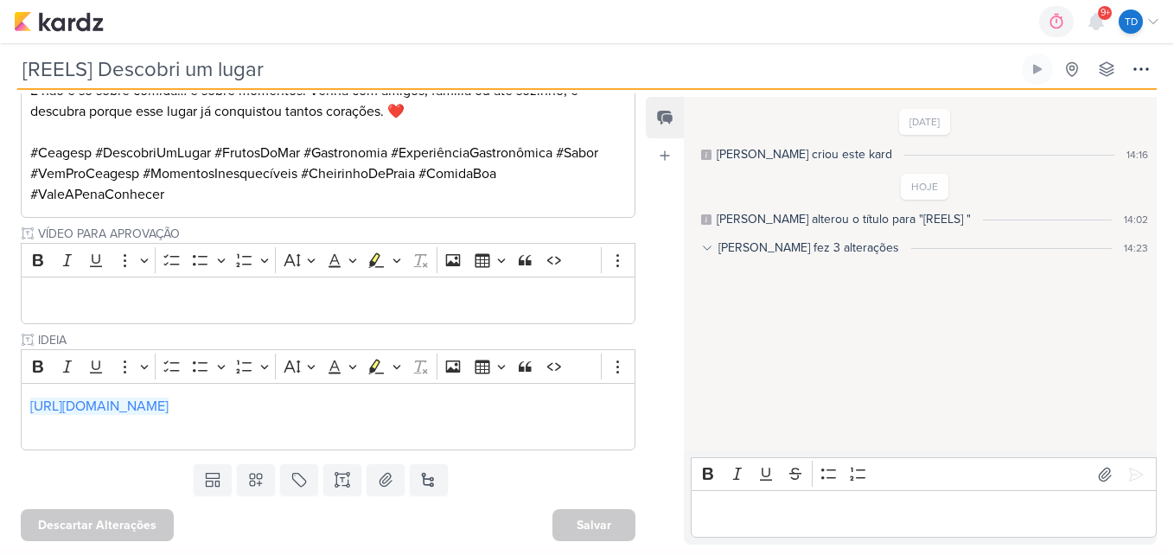
click at [1090, 345] on div "[DATE] [PERSON_NAME] criou este kard 14:16 HOJE [PERSON_NAME] alterou o título …" at bounding box center [919, 275] width 471 height 352
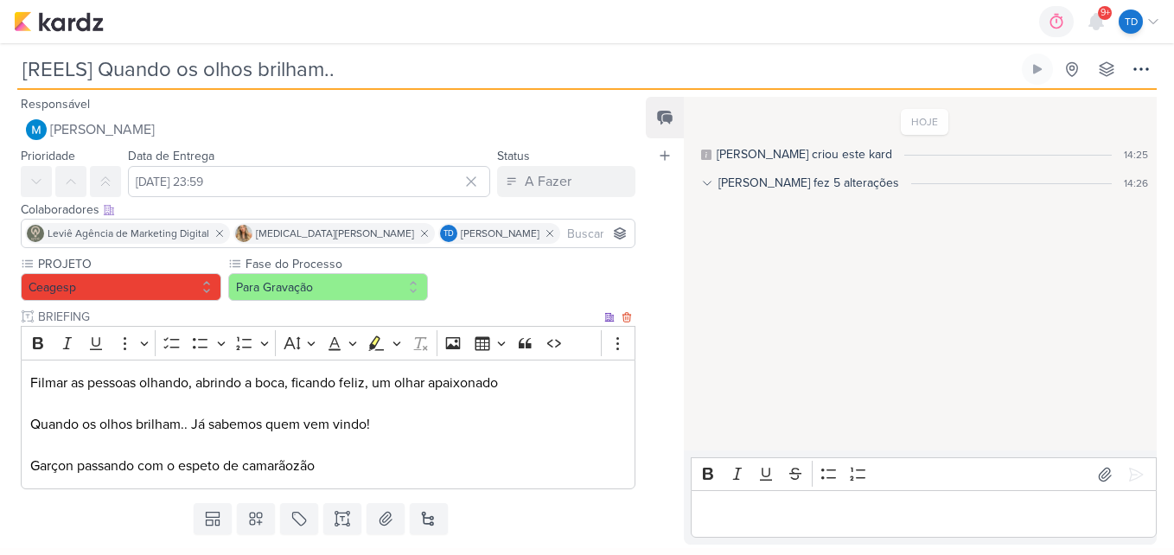
scroll to position [39, 0]
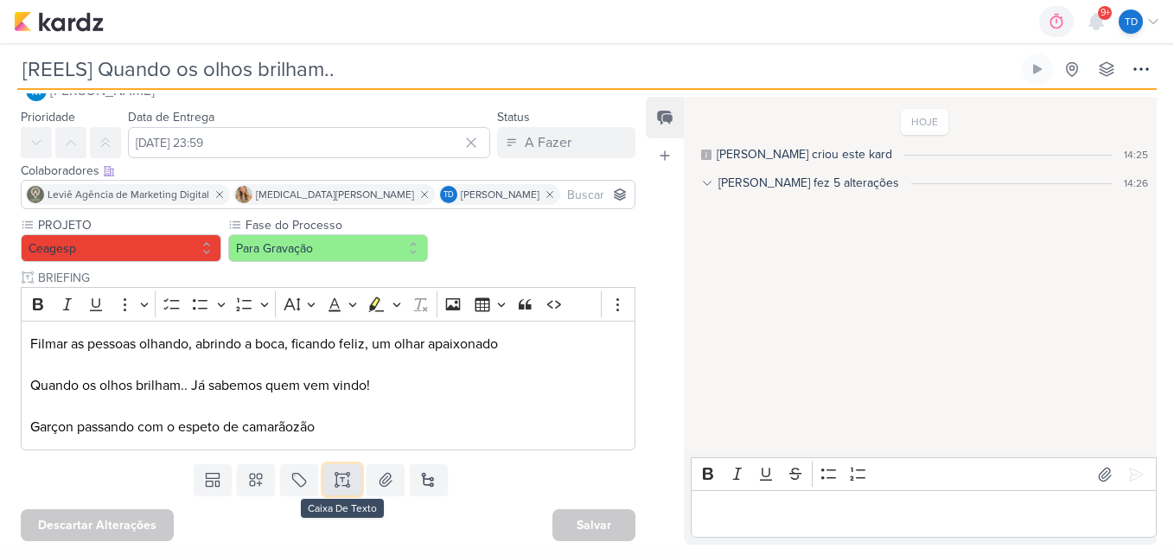
click at [344, 481] on icon at bounding box center [342, 479] width 17 height 17
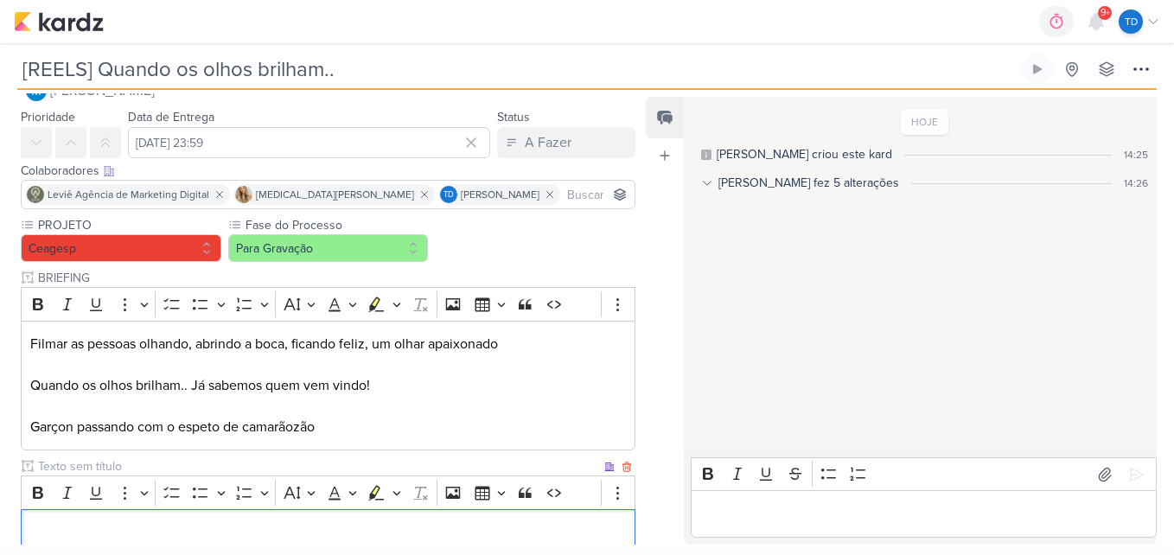
click at [174, 466] on input "text" at bounding box center [318, 466] width 566 height 18
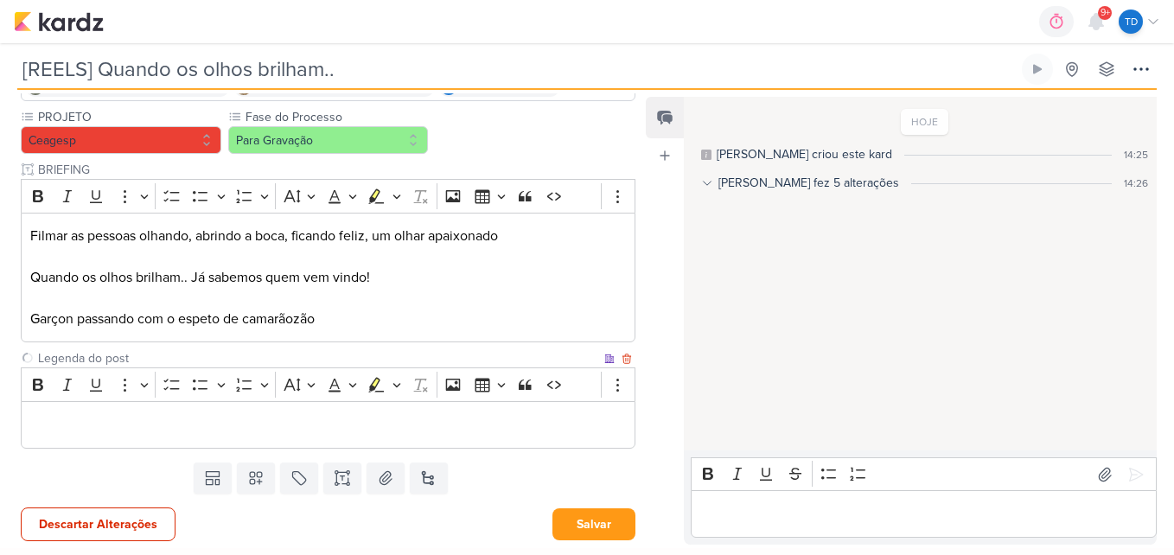
type input "Legenda do post"
click at [200, 436] on div "Editor editing area: main" at bounding box center [328, 425] width 614 height 48
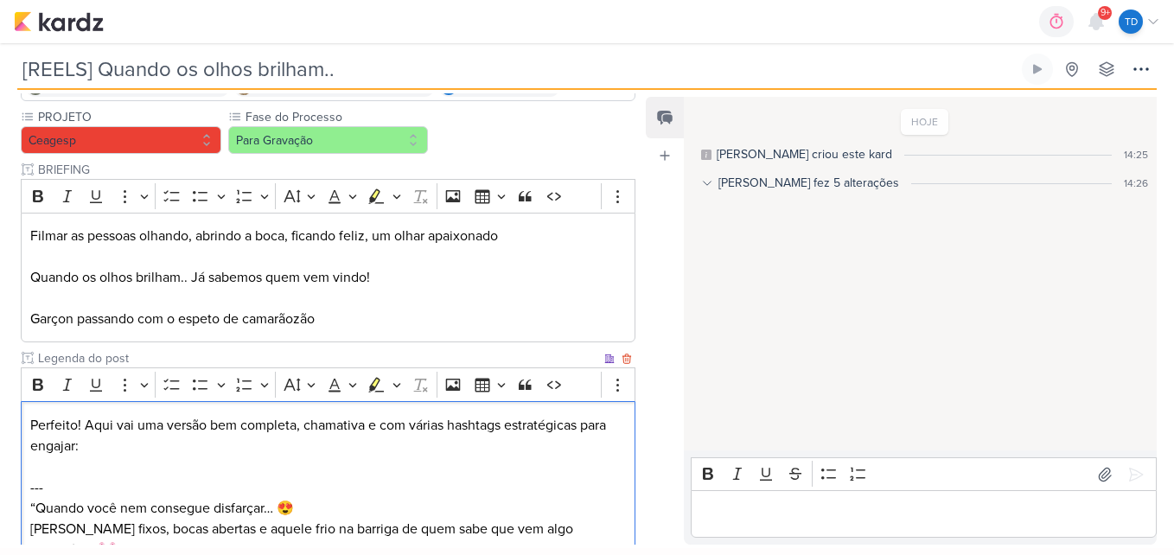
scroll to position [368, 0]
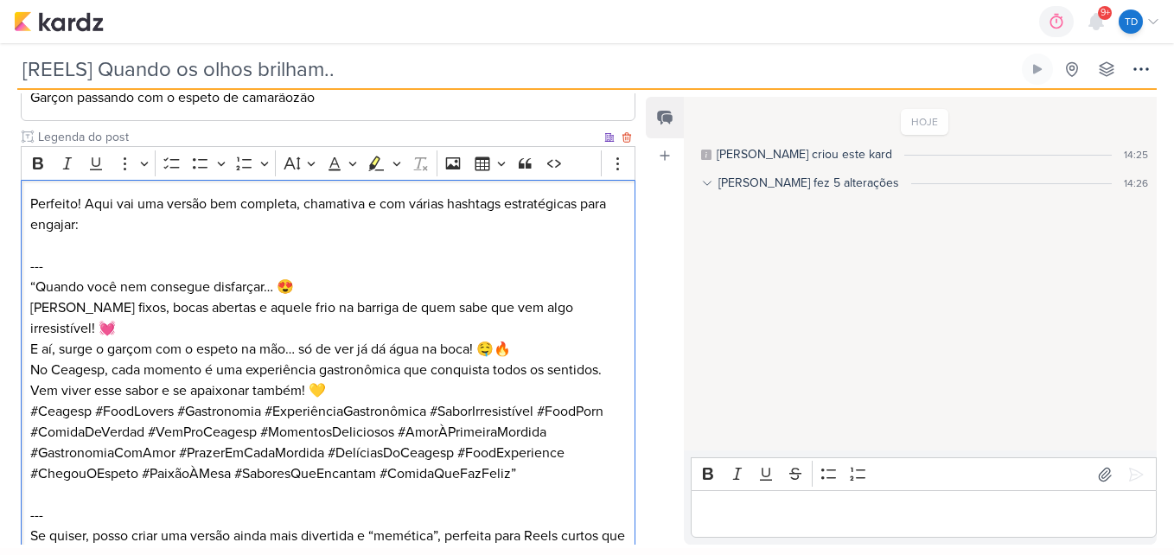
click at [37, 260] on p "---" at bounding box center [328, 255] width 596 height 41
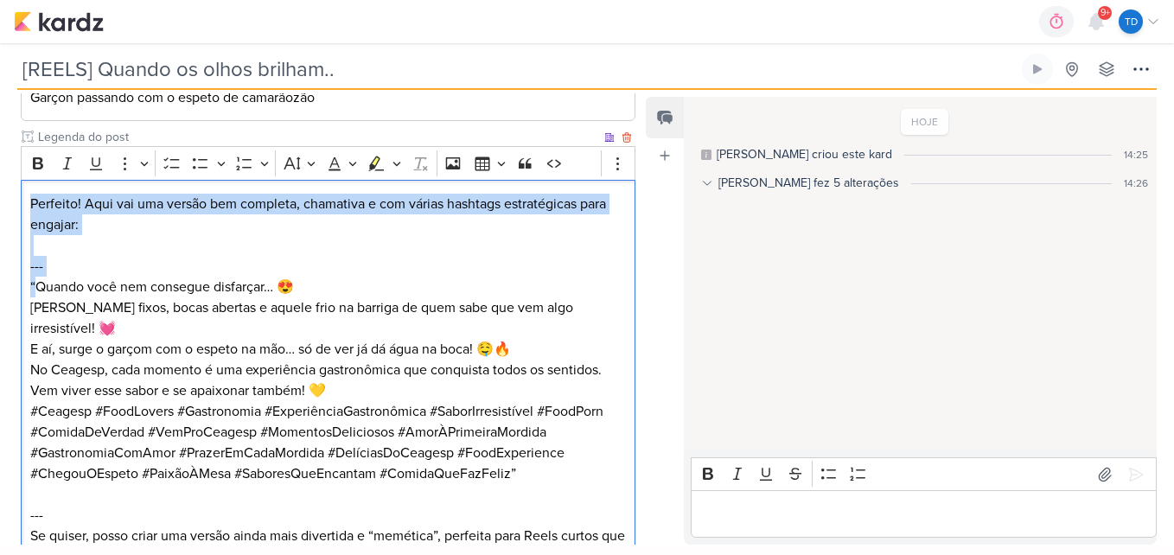
drag, startPoint x: 34, startPoint y: 285, endPoint x: 27, endPoint y: 206, distance: 79.8
click at [27, 206] on div "Perfeito! Aqui vai uma versão bem completa, chamativa e com várias hashtags est…" at bounding box center [328, 380] width 614 height 400
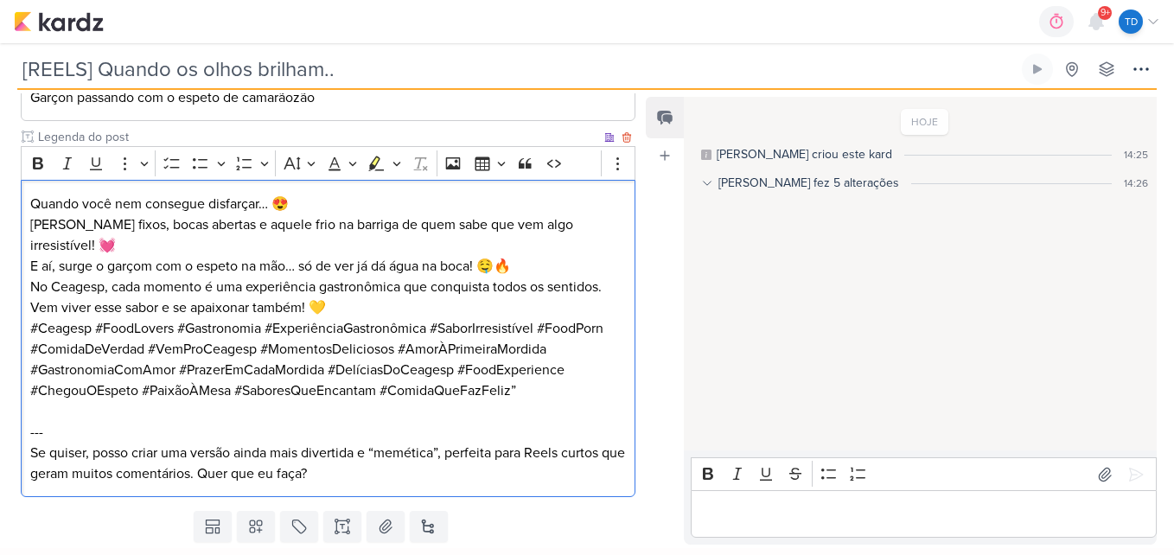
click at [380, 198] on p "Quando você nem consegue disfarçar… 😍 [PERSON_NAME] fixos, bocas abertas e aque…" at bounding box center [328, 256] width 596 height 124
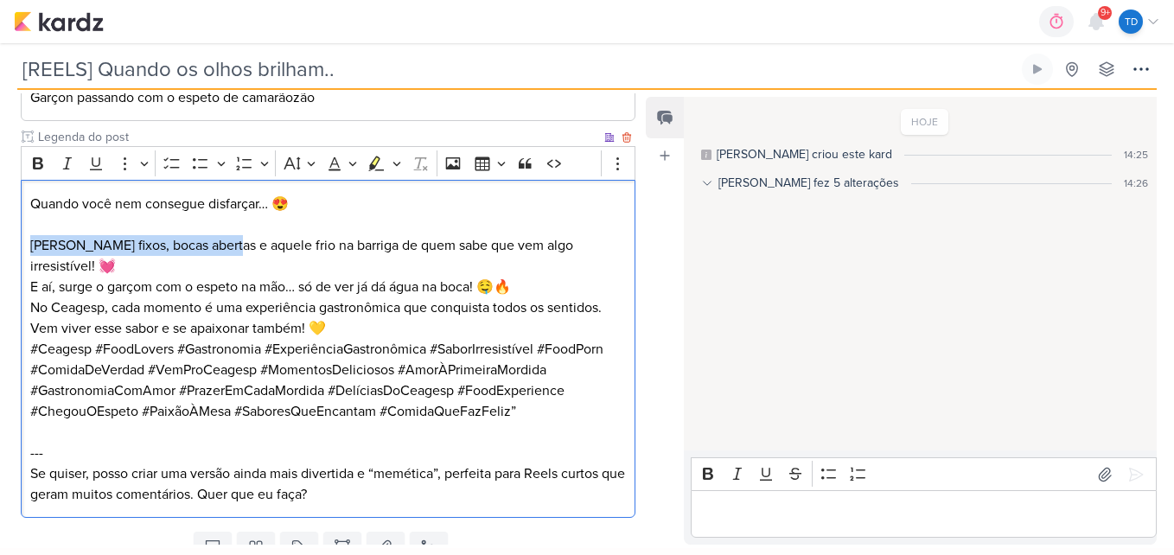
drag, startPoint x: 223, startPoint y: 245, endPoint x: 33, endPoint y: 255, distance: 190.4
click at [33, 255] on p "⁠⁠⁠⁠⁠⁠⁠ Olhares fixos, bocas abertas e aquele frio na barriga de quem sabe que …" at bounding box center [328, 276] width 596 height 124
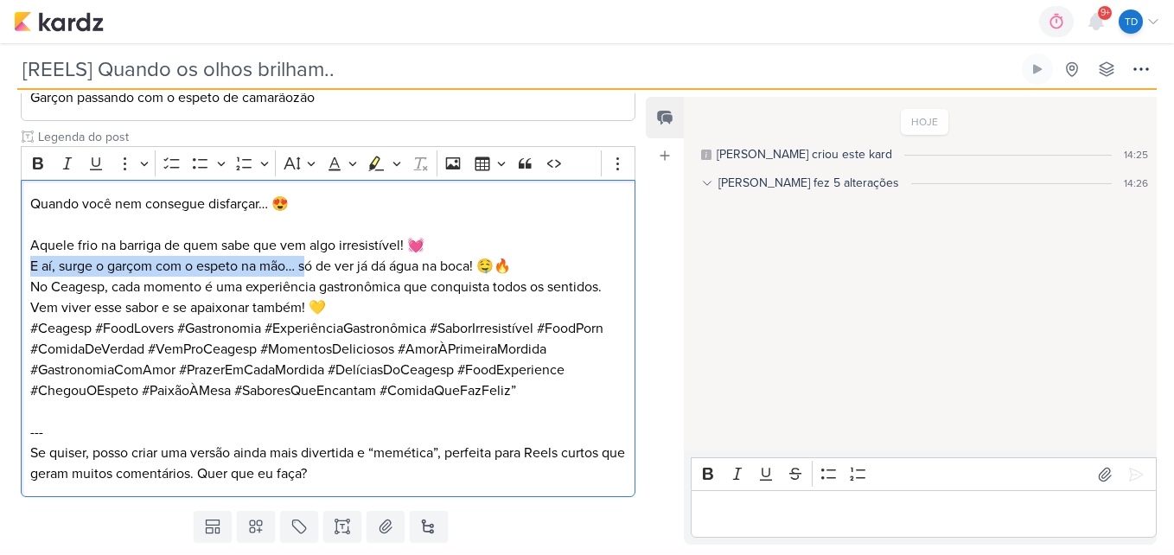
drag, startPoint x: 306, startPoint y: 267, endPoint x: 16, endPoint y: 264, distance: 290.4
click at [16, 264] on div "PROJETO [GEOGRAPHIC_DATA] Fase do Processo" at bounding box center [321, 195] width 642 height 617
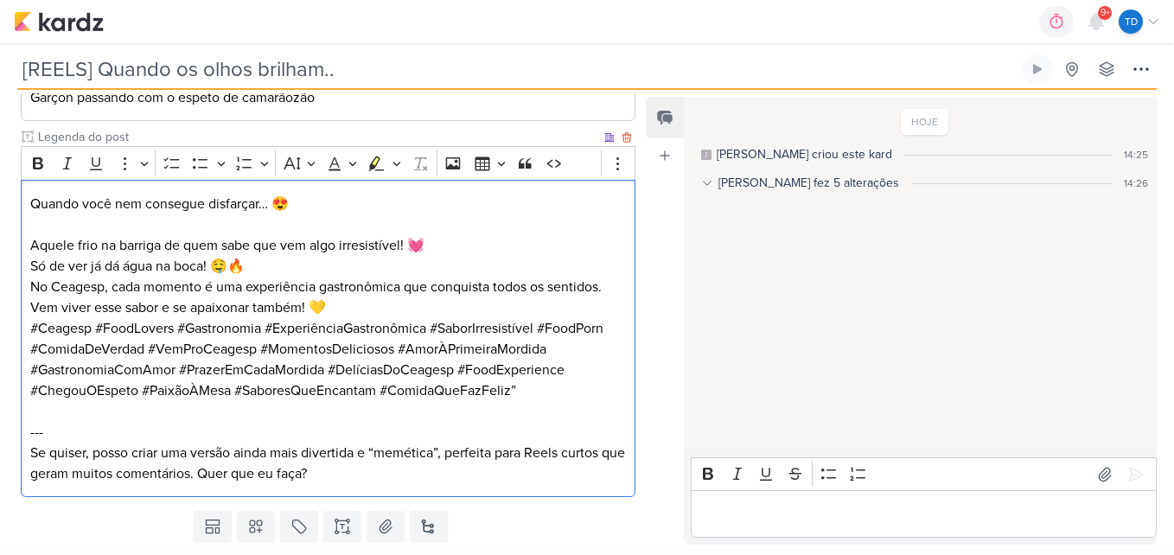
click at [260, 273] on p "Aquele frio na barriga de quem sabe que vem algo irresistível! 💓 Só de ver já d…" at bounding box center [328, 266] width 596 height 104
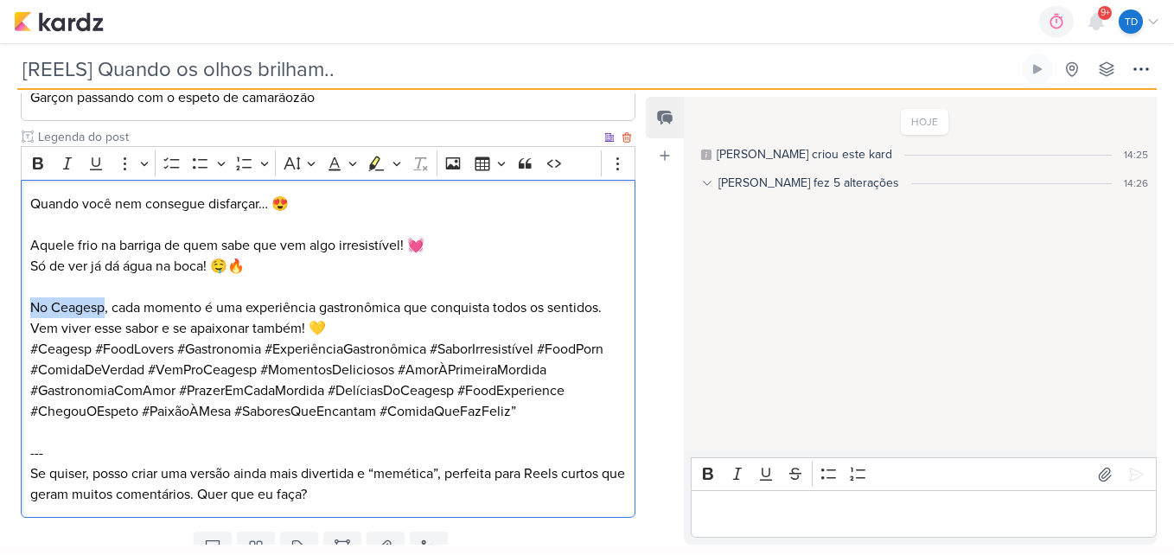
drag, startPoint x: 105, startPoint y: 309, endPoint x: 27, endPoint y: 307, distance: 77.8
click at [27, 307] on div "Quando você nem consegue disfarçar… 😍 Aquele frio na barriga de quem sabe que v…" at bounding box center [328, 349] width 614 height 338
click at [343, 331] on p "Aqui, cada momento é uma experiência gastronômica que conquista todos os sentid…" at bounding box center [328, 308] width 596 height 62
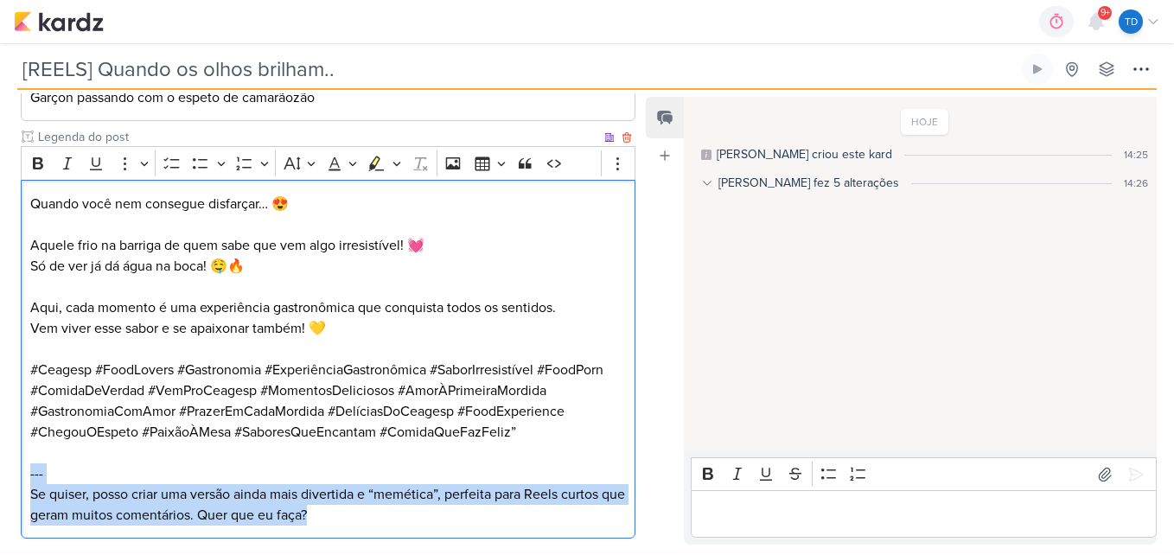
drag, startPoint x: 382, startPoint y: 522, endPoint x: 21, endPoint y: 468, distance: 365.3
click at [21, 468] on div "Quando você nem consegue disfarçar… 😍 Aquele frio na barriga de quem sabe que v…" at bounding box center [328, 359] width 614 height 359
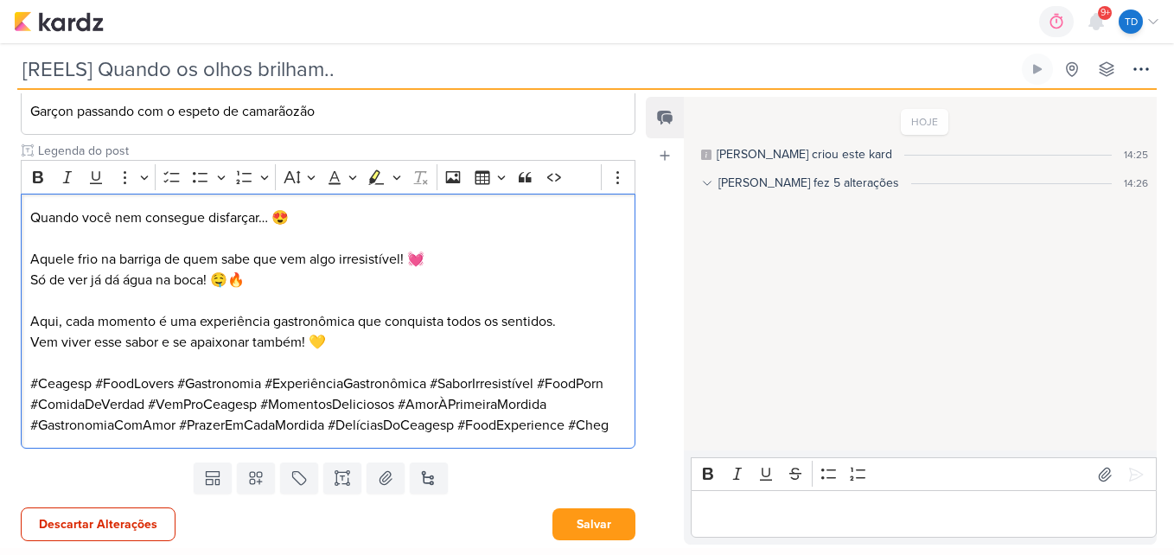
scroll to position [354, 0]
click at [279, 277] on p "Aquele frio na barriga de quem sabe que vem algo irresistível! 💓 Só de ver já d…" at bounding box center [328, 259] width 596 height 62
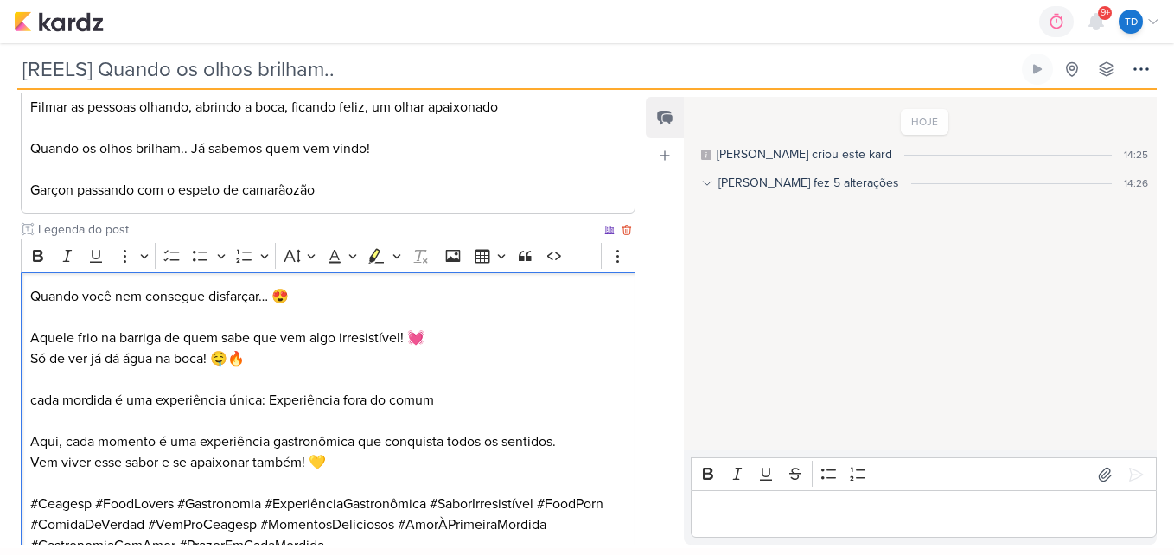
scroll to position [50, 0]
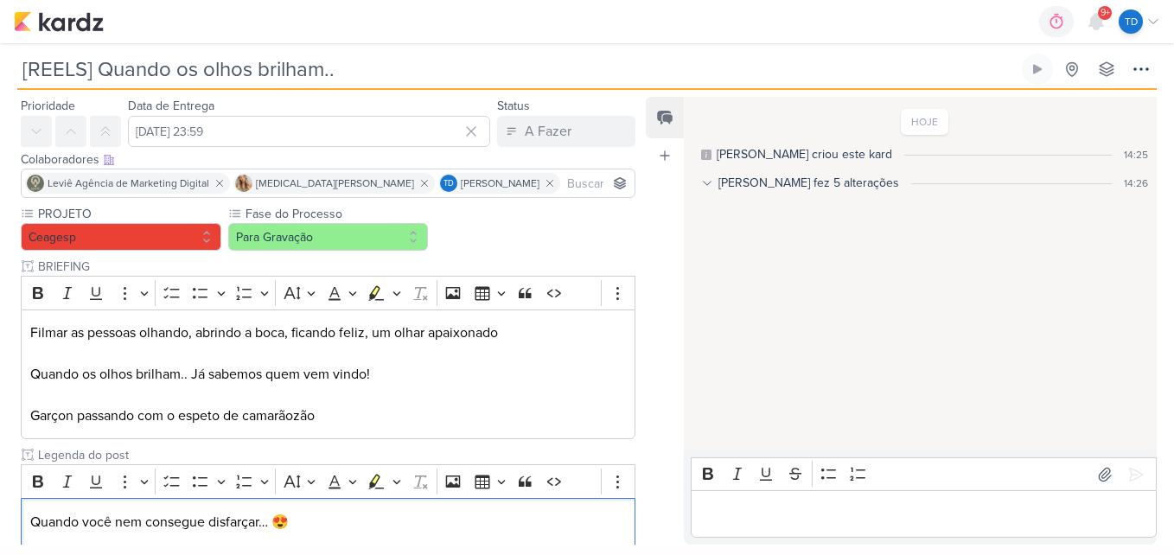
click at [563, 175] on input at bounding box center [596, 183] width 67 height 21
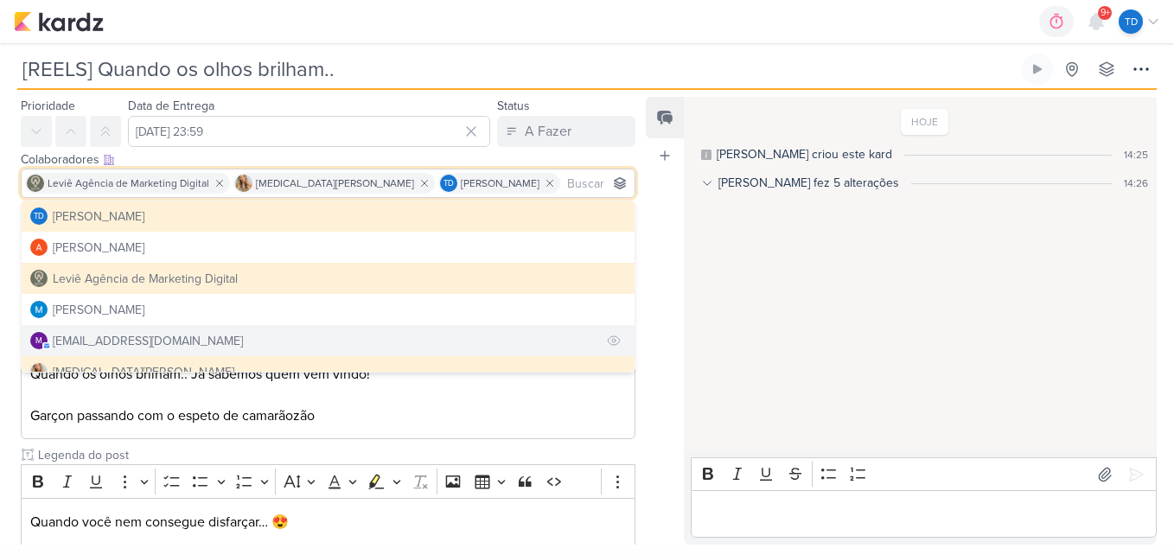
click at [114, 330] on button "m [EMAIL_ADDRESS][DOMAIN_NAME]" at bounding box center [328, 340] width 613 height 31
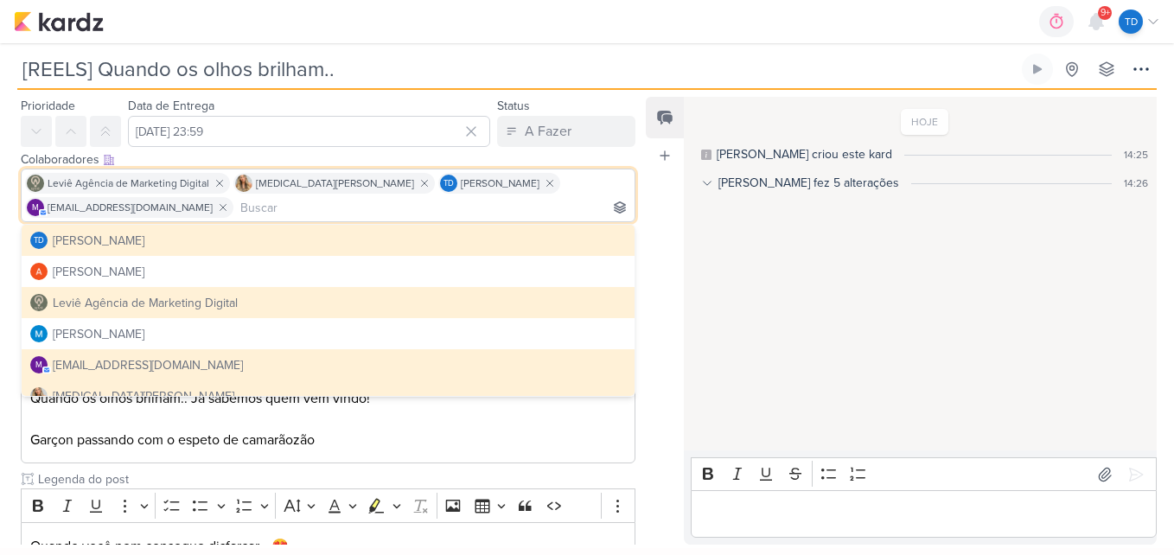
click at [652, 395] on div "Feed Atrelar email Solte o email para atrelar ao kard" at bounding box center [665, 321] width 38 height 448
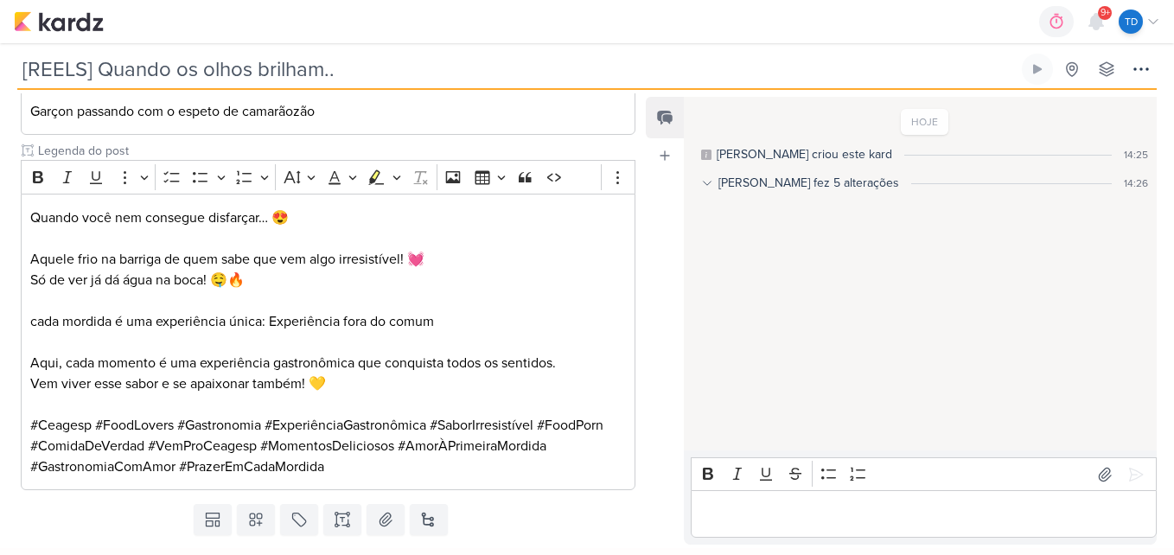
scroll to position [420, 0]
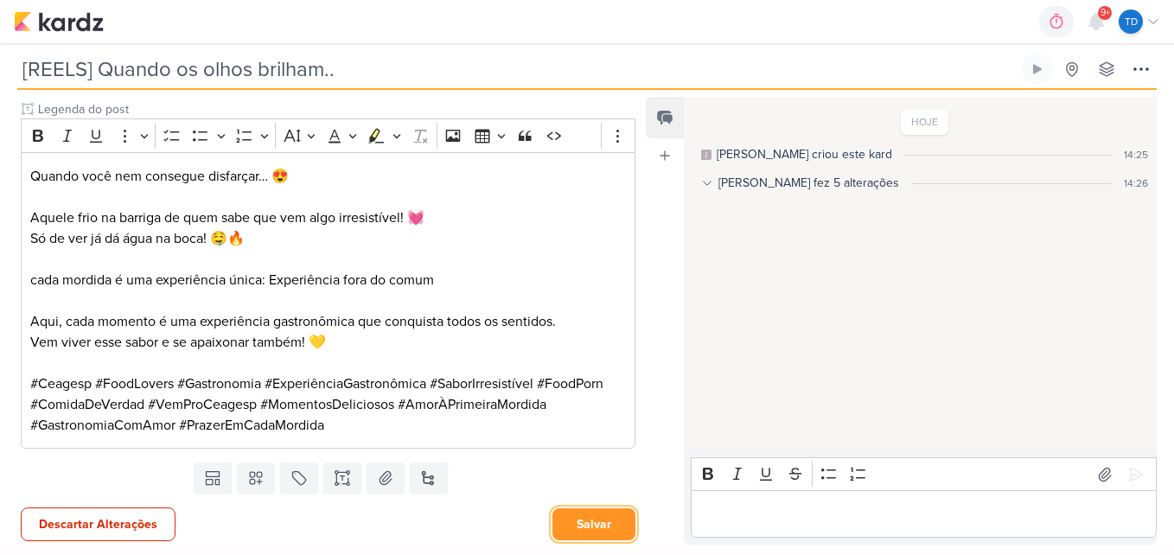
click at [573, 525] on button "Salvar" at bounding box center [593, 524] width 83 height 32
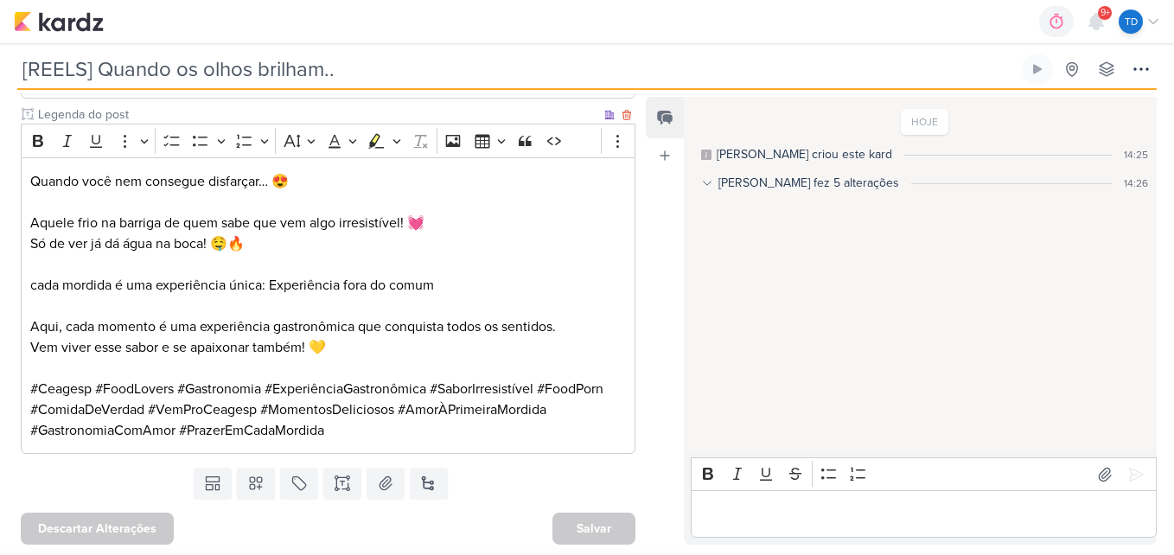
scroll to position [418, 0]
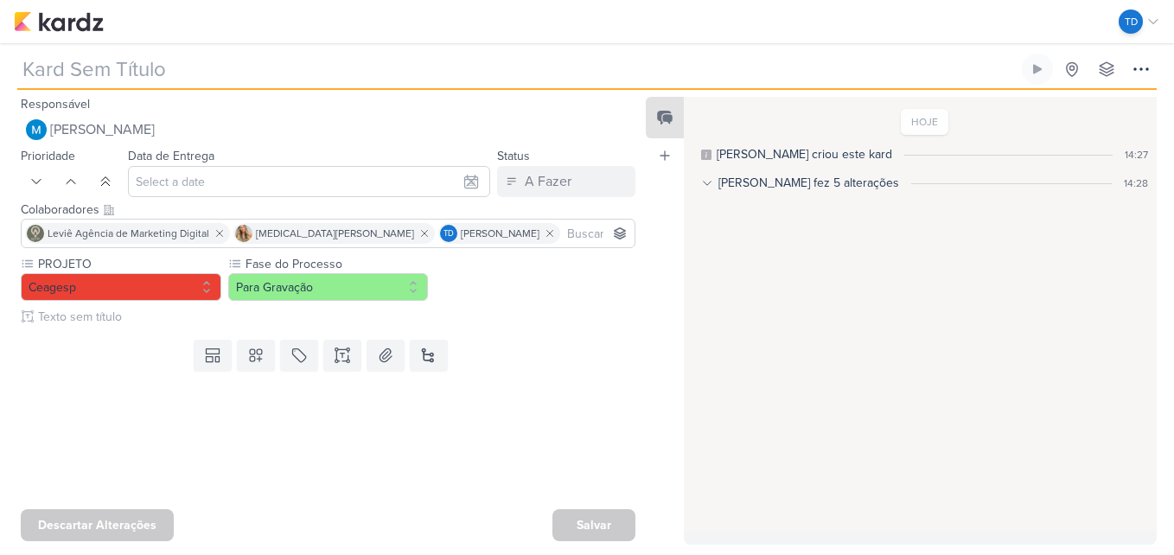
type input "[REELS] Delivery"
type input "[DATE] 23:59"
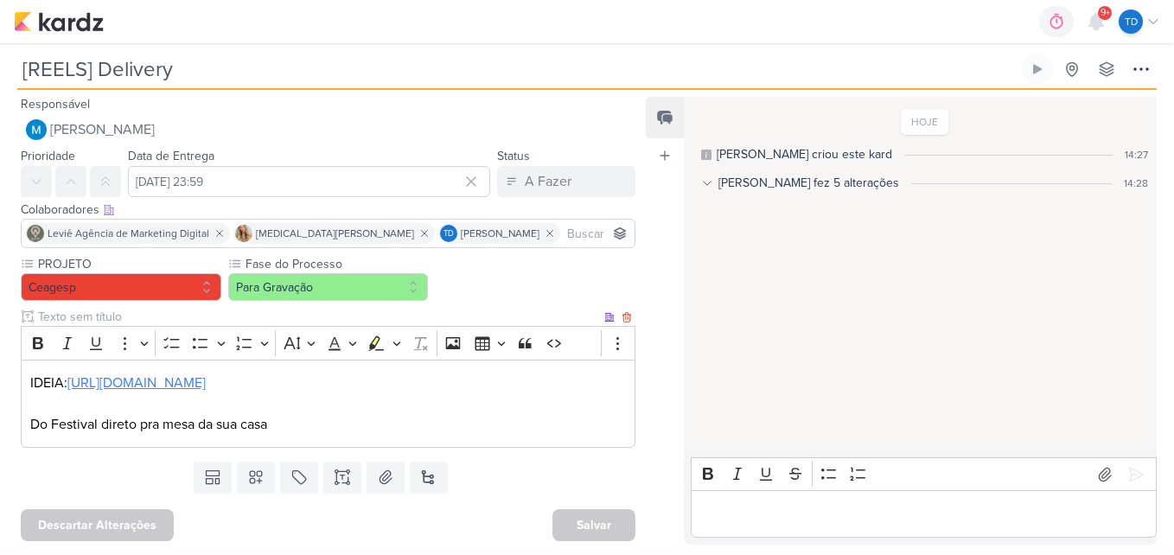
click at [206, 385] on link "[URL][DOMAIN_NAME]" at bounding box center [136, 382] width 138 height 17
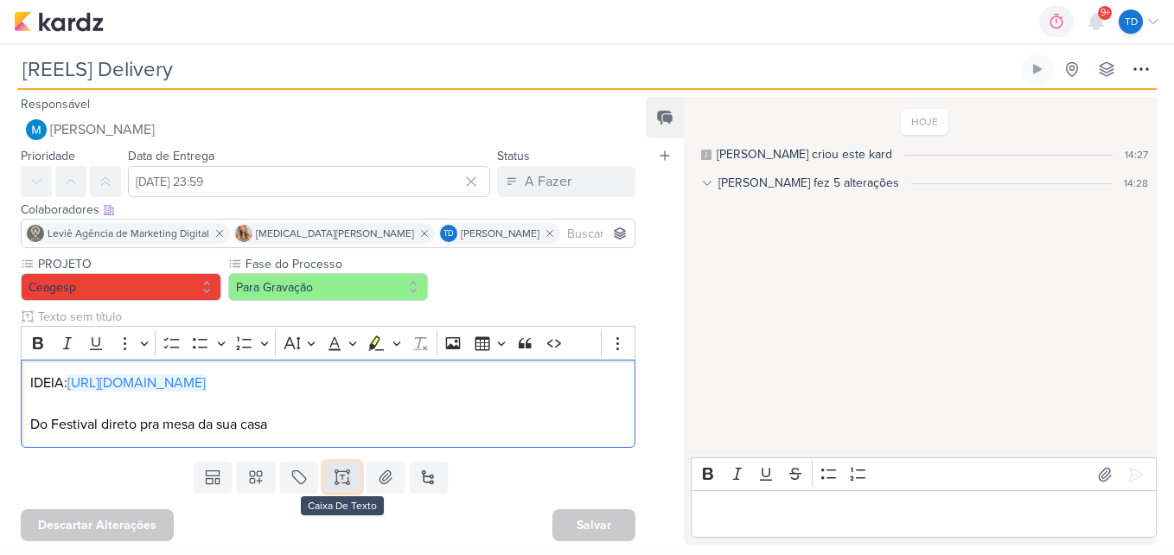
click at [330, 483] on button at bounding box center [342, 476] width 38 height 31
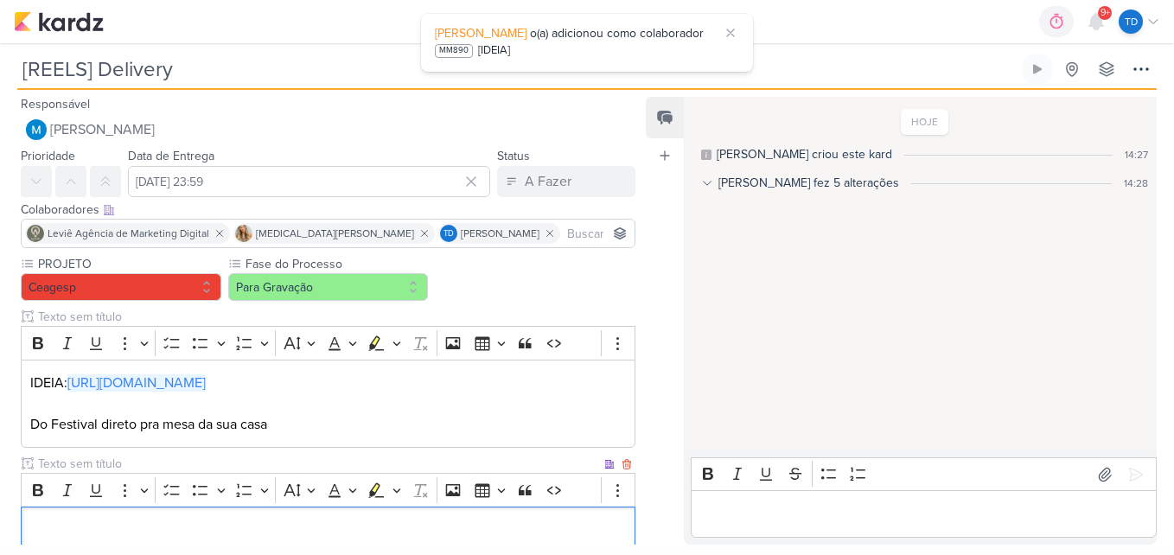
click at [108, 461] on input "text" at bounding box center [318, 464] width 566 height 18
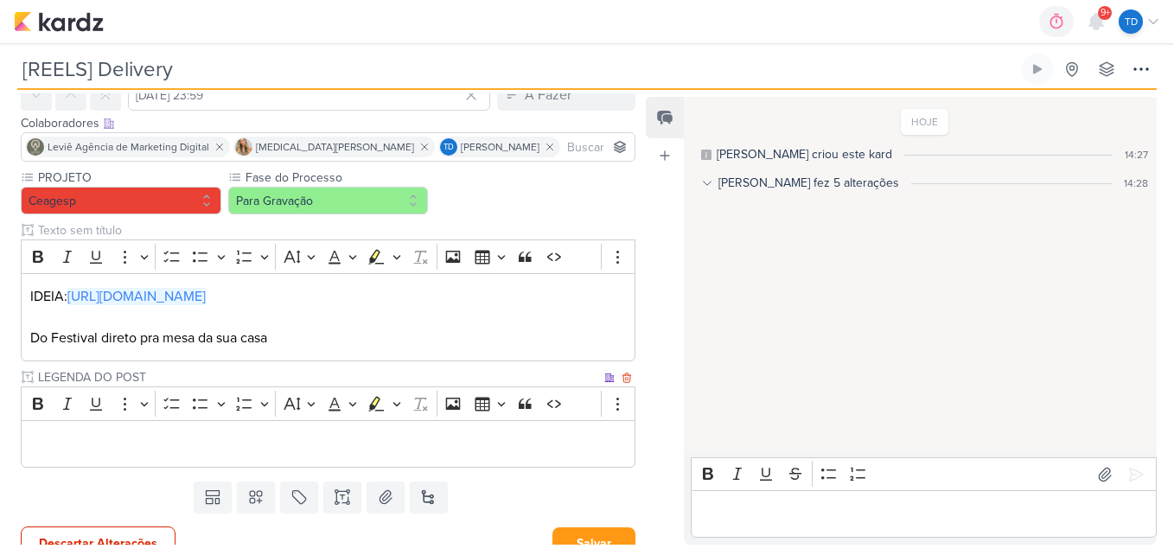
type input "LEGENDA DO POST"
click at [118, 457] on div "Editor editing area: main" at bounding box center [328, 444] width 614 height 48
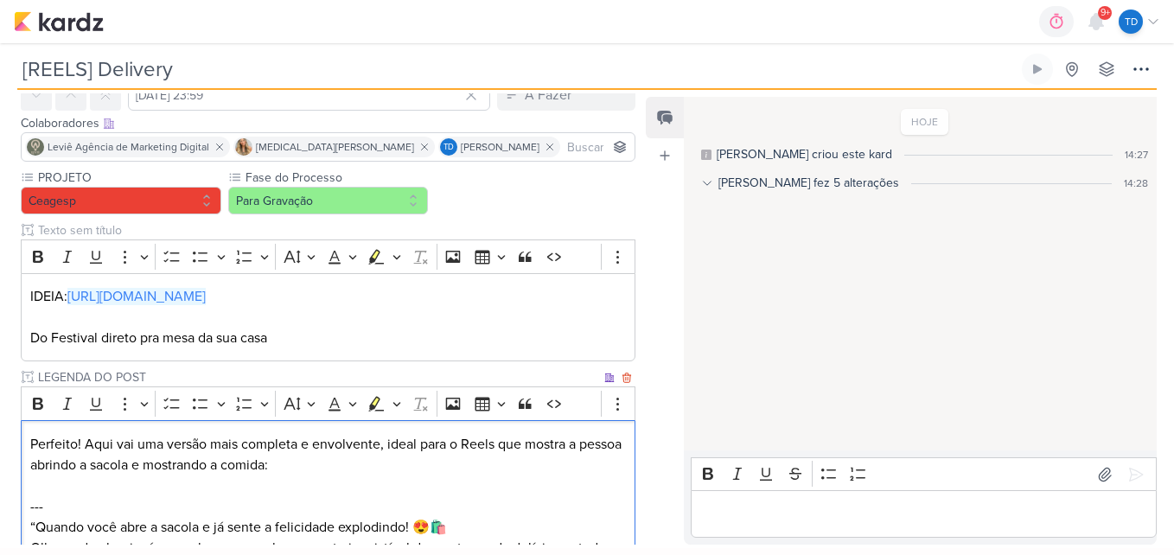
scroll to position [368, 0]
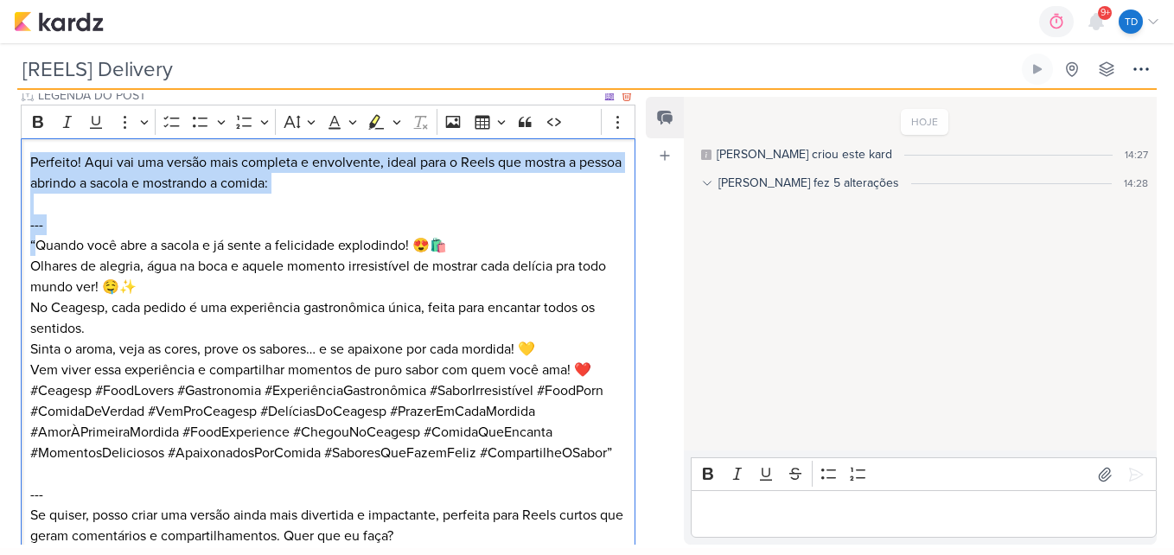
drag, startPoint x: 34, startPoint y: 241, endPoint x: 25, endPoint y: 162, distance: 80.0
click at [25, 162] on div "Perfeito! Aqui vai uma versão mais completa e envolvente, ideal para o Reels qu…" at bounding box center [328, 348] width 614 height 421
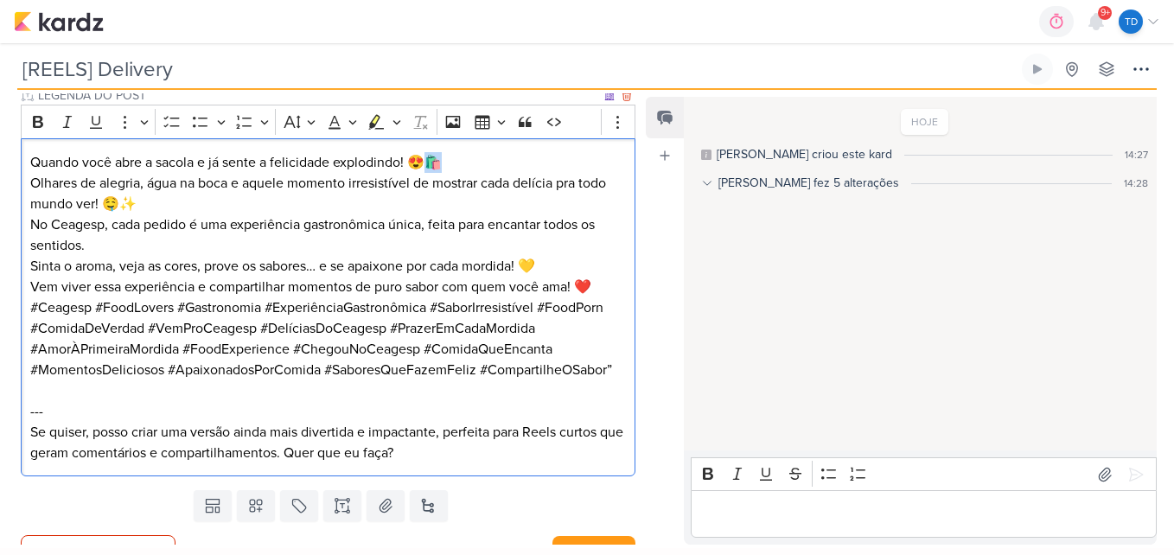
drag, startPoint x: 447, startPoint y: 159, endPoint x: 434, endPoint y: 162, distance: 13.2
click at [434, 162] on p "Quando você abre a sacola e já sente a felicidade explodindo! 😍🛍️ Olhares de al…" at bounding box center [328, 224] width 596 height 145
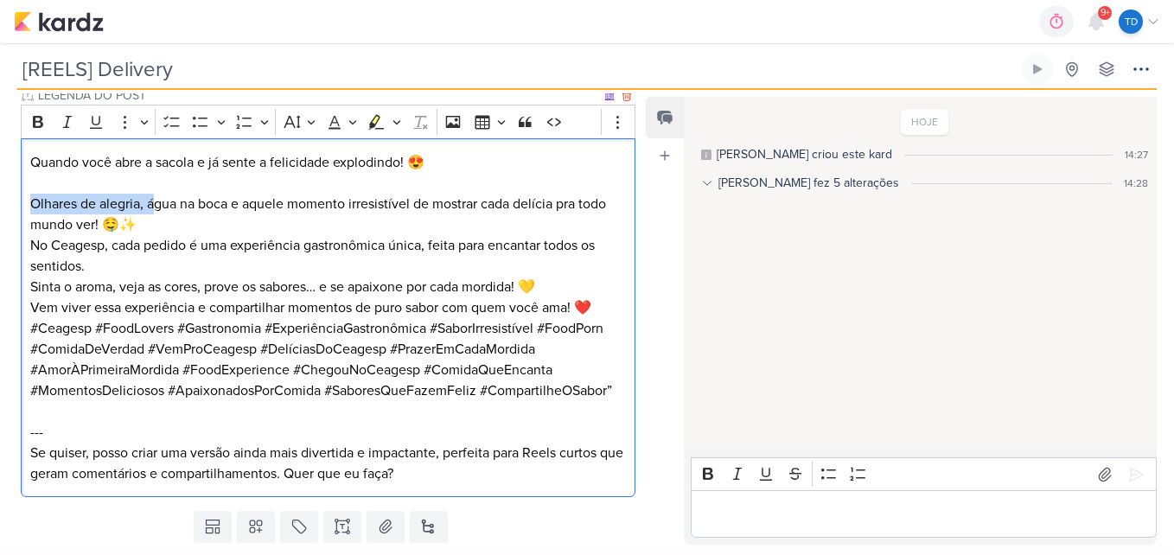
drag, startPoint x: 156, startPoint y: 203, endPoint x: 15, endPoint y: 200, distance: 140.9
click at [15, 200] on div "PROJETO [GEOGRAPHIC_DATA] Fase do Processo" at bounding box center [321, 195] width 642 height 617
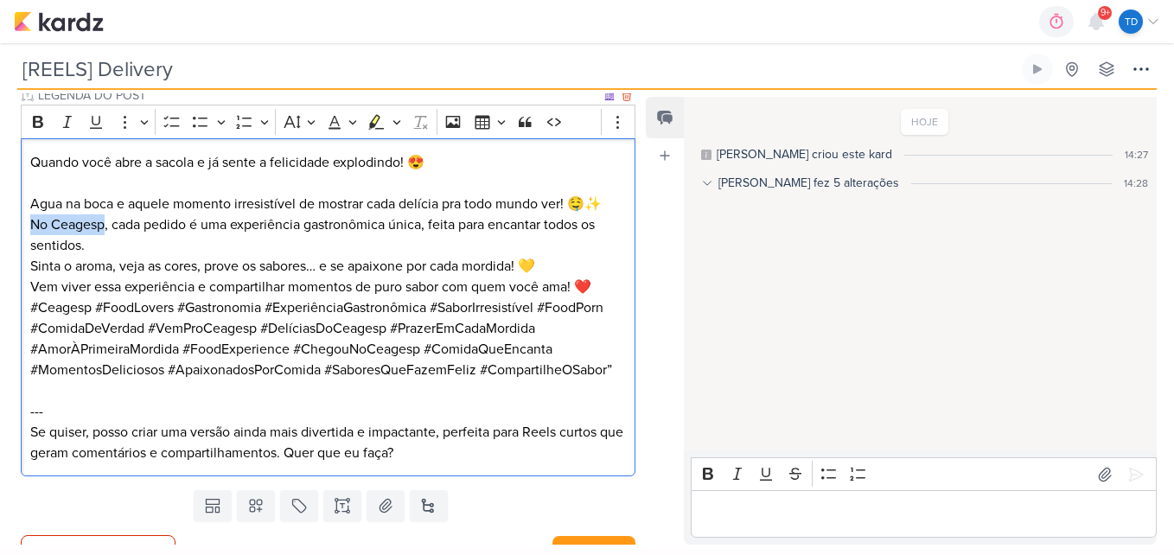
drag, startPoint x: 105, startPoint y: 224, endPoint x: 22, endPoint y: 224, distance: 83.8
click at [22, 224] on div "Quando você abre a sacola e já sente a felicidade explodindo! 😍 Agua na boca e …" at bounding box center [328, 307] width 614 height 338
click at [309, 242] on p "Agua na boca e aquele momento irresistível de mostrar cada delícia pra todo mun…" at bounding box center [328, 235] width 596 height 124
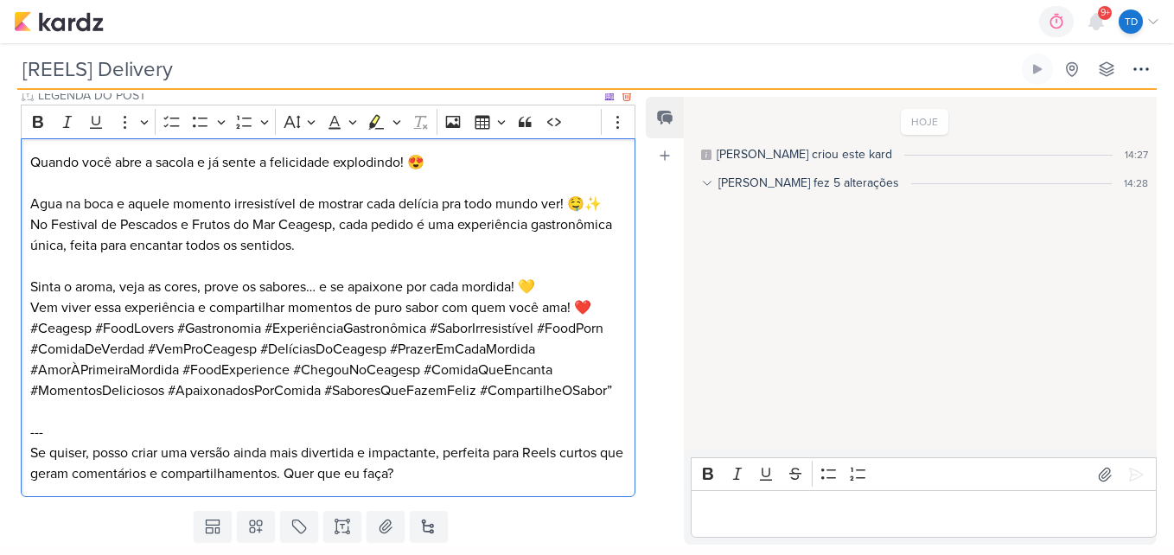
click at [601, 308] on p "⁠⁠⁠⁠⁠⁠⁠ Sinta o aroma, veja as cores, prove os sabores… e se apaixone por cada …" at bounding box center [328, 287] width 596 height 62
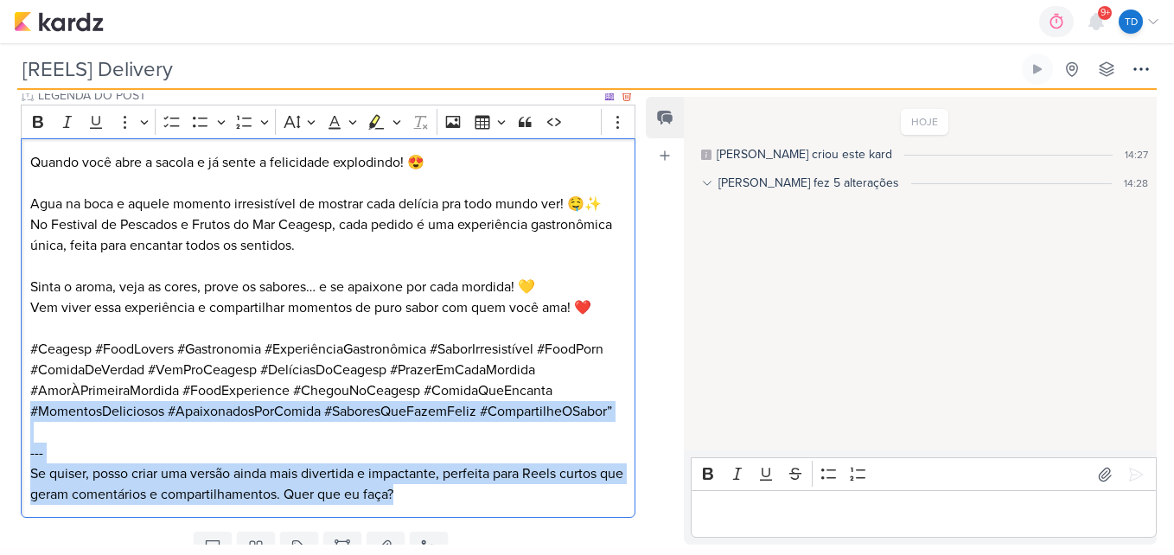
drag, startPoint x: 436, startPoint y: 509, endPoint x: 21, endPoint y: 408, distance: 427.0
click at [21, 408] on div "Quando você abre a sacola e já sente a felicidade explodindo! 😍 Agua na boca e …" at bounding box center [328, 327] width 614 height 379
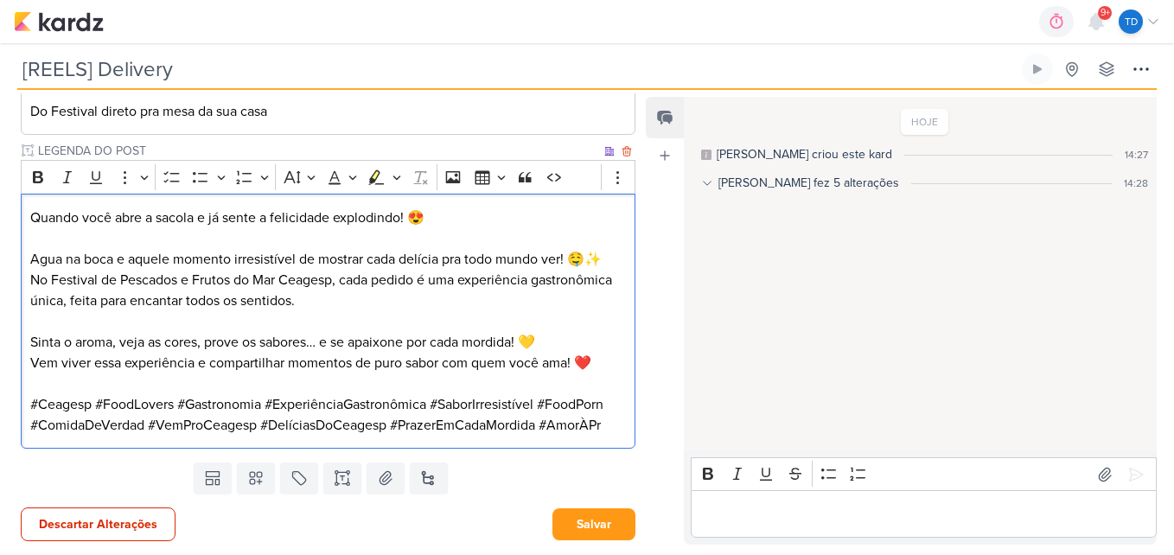
scroll to position [313, 0]
click at [570, 364] on p "Sinta o aroma, veja as cores, prove os sabores… e se apaixone por cada mordida!…" at bounding box center [328, 342] width 596 height 62
click at [437, 217] on p "Quando você abre a sacola e já sente a felicidade explodindo! 😍" at bounding box center [328, 217] width 596 height 21
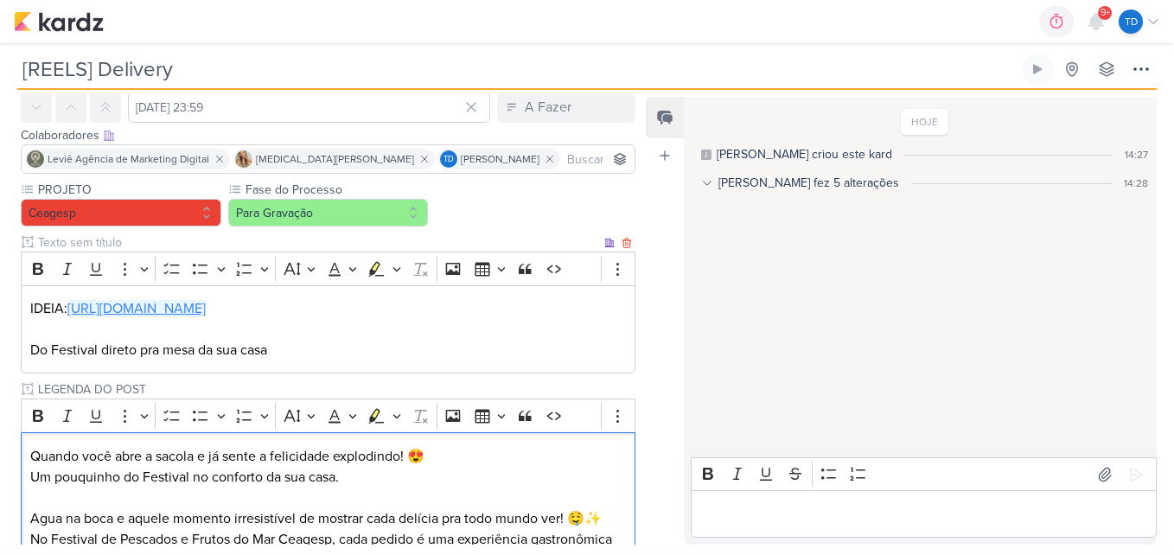
scroll to position [0, 0]
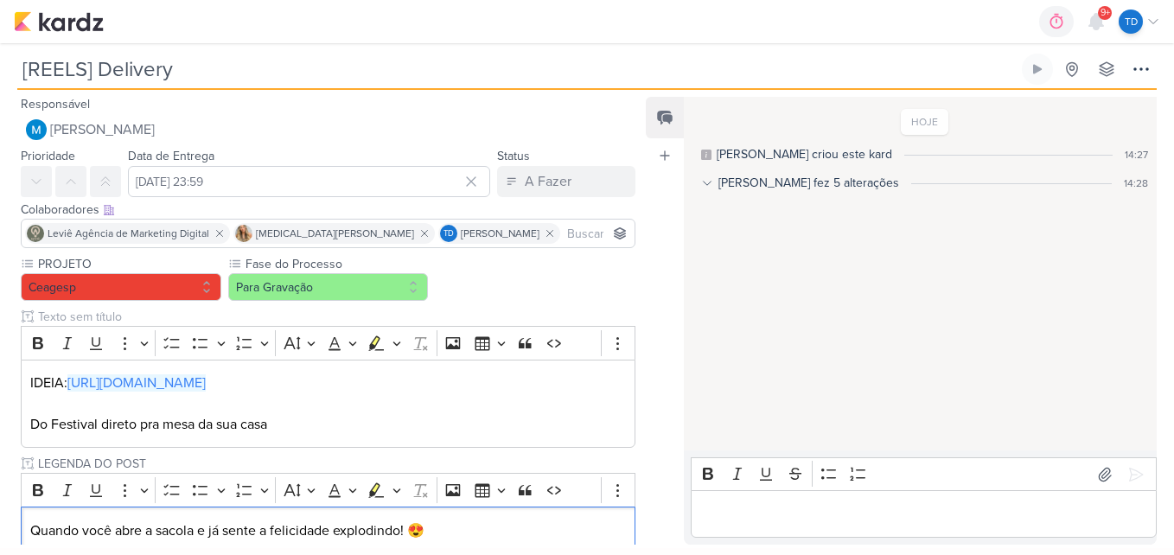
click at [566, 228] on input at bounding box center [596, 233] width 67 height 21
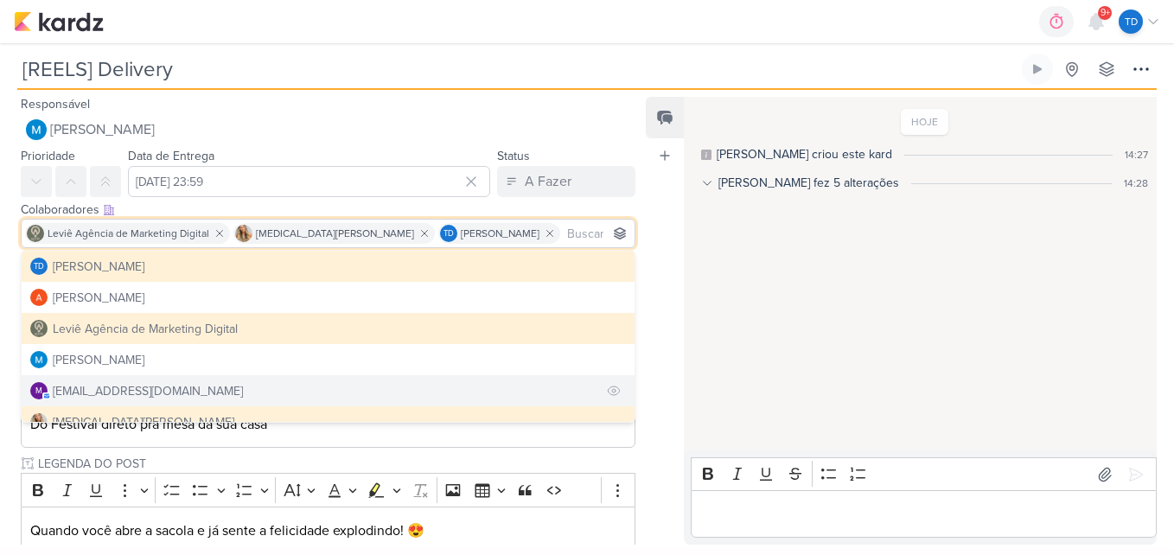
click at [90, 383] on div "[EMAIL_ADDRESS][DOMAIN_NAME]" at bounding box center [148, 391] width 190 height 18
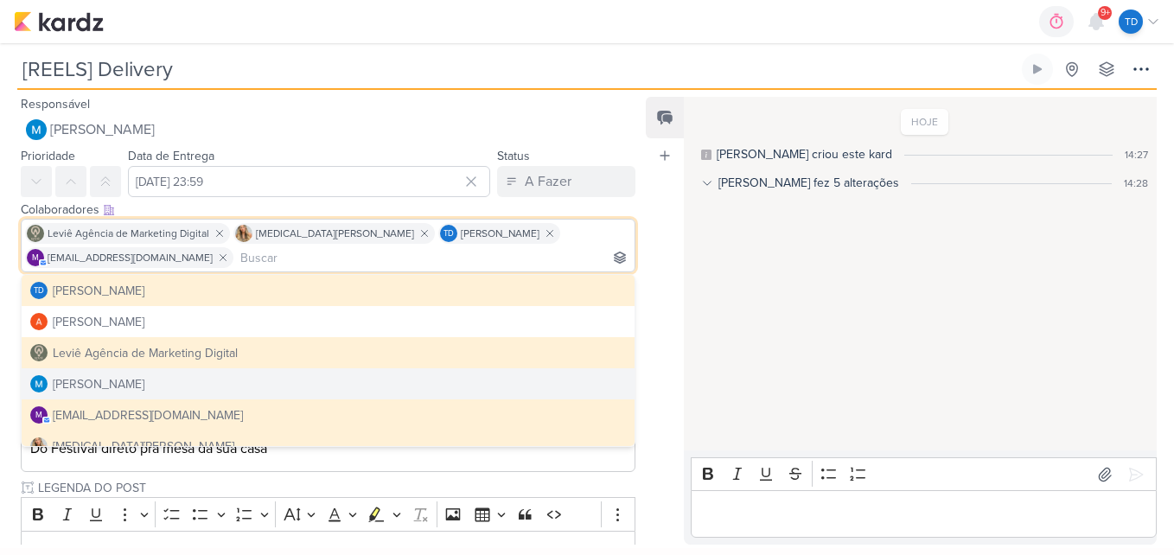
click at [646, 339] on div "Feed Atrelar email Solte o email para atrelar ao kard" at bounding box center [665, 321] width 38 height 448
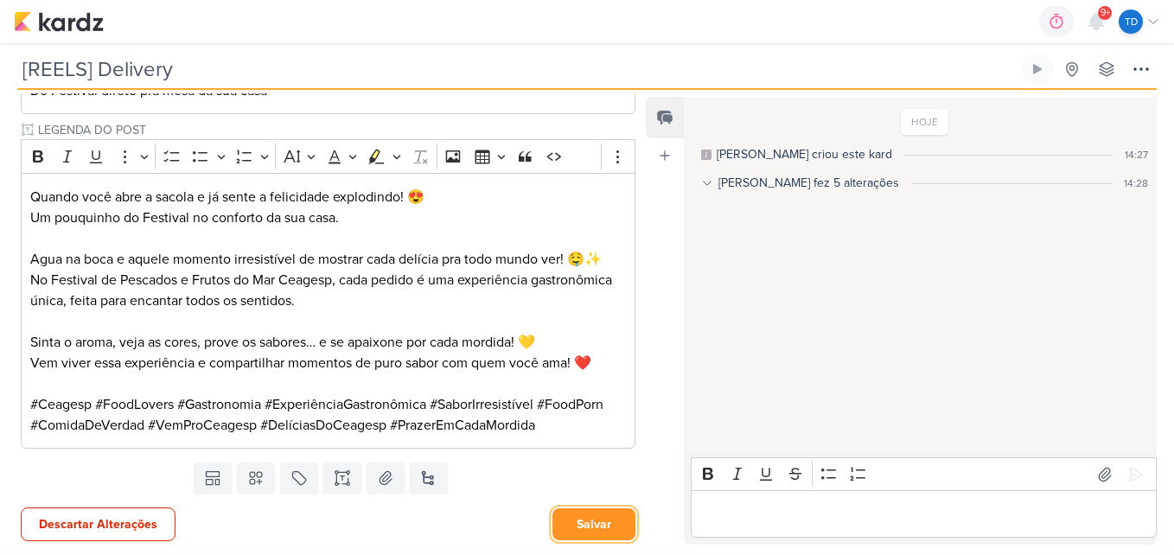
click at [560, 516] on button "Salvar" at bounding box center [593, 524] width 83 height 32
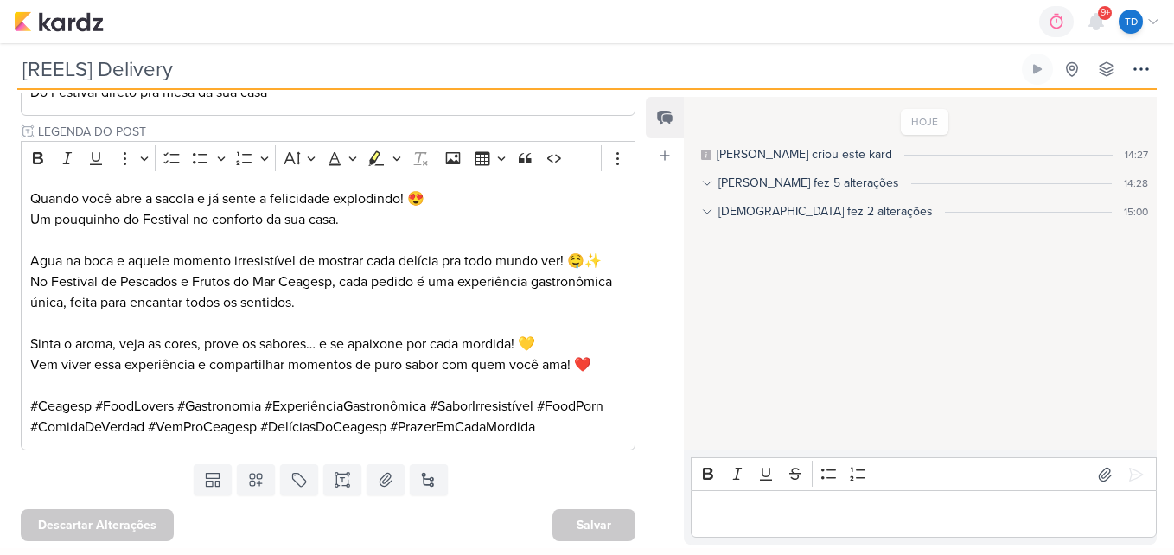
scroll to position [270, 0]
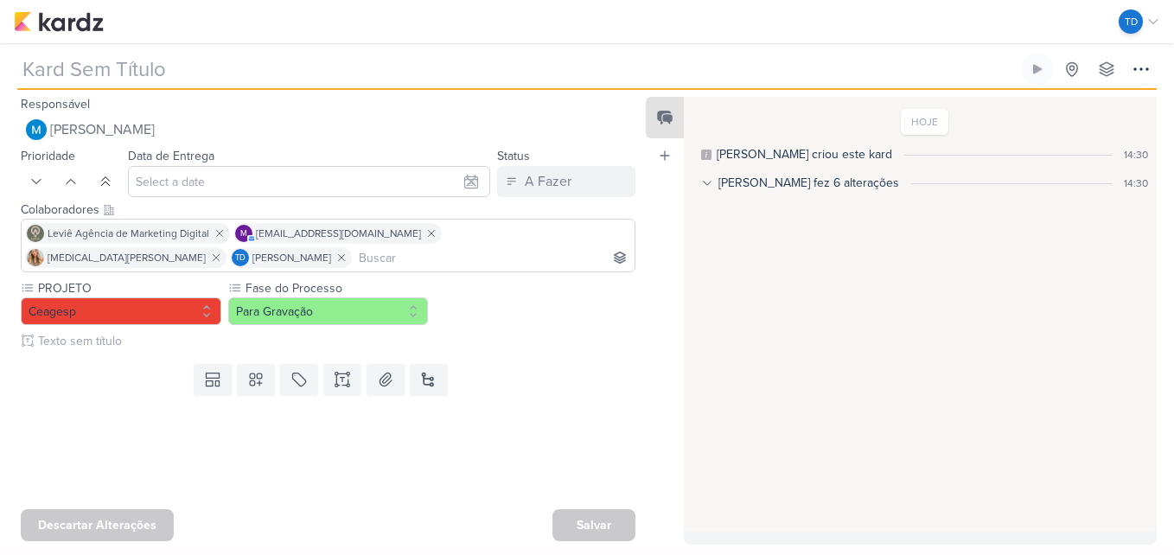
type input "[REELS] Pedido de Casamento"
type input "[DATE] 23:59"
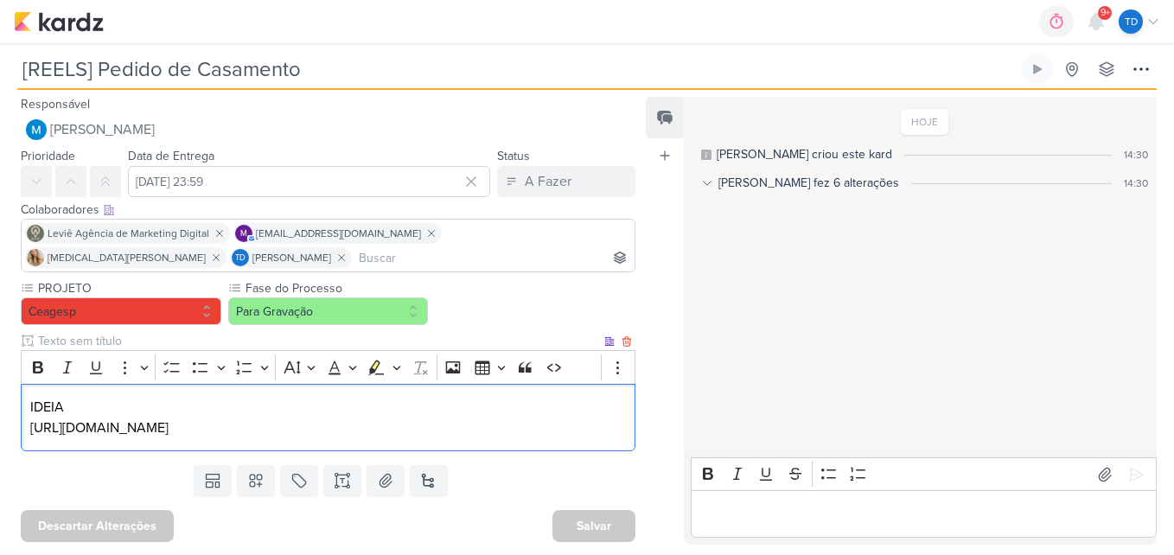
click at [543, 422] on p "[URL][DOMAIN_NAME]" at bounding box center [328, 427] width 596 height 21
click at [169, 430] on link "[URL][DOMAIN_NAME]" at bounding box center [99, 427] width 138 height 17
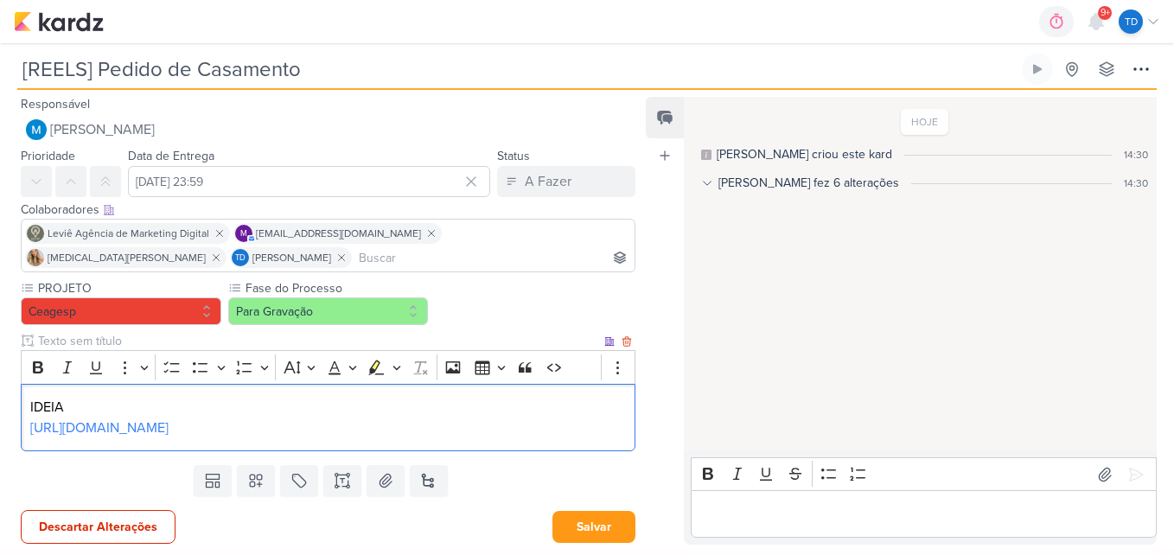
click at [526, 404] on p "IDEIA" at bounding box center [328, 407] width 596 height 21
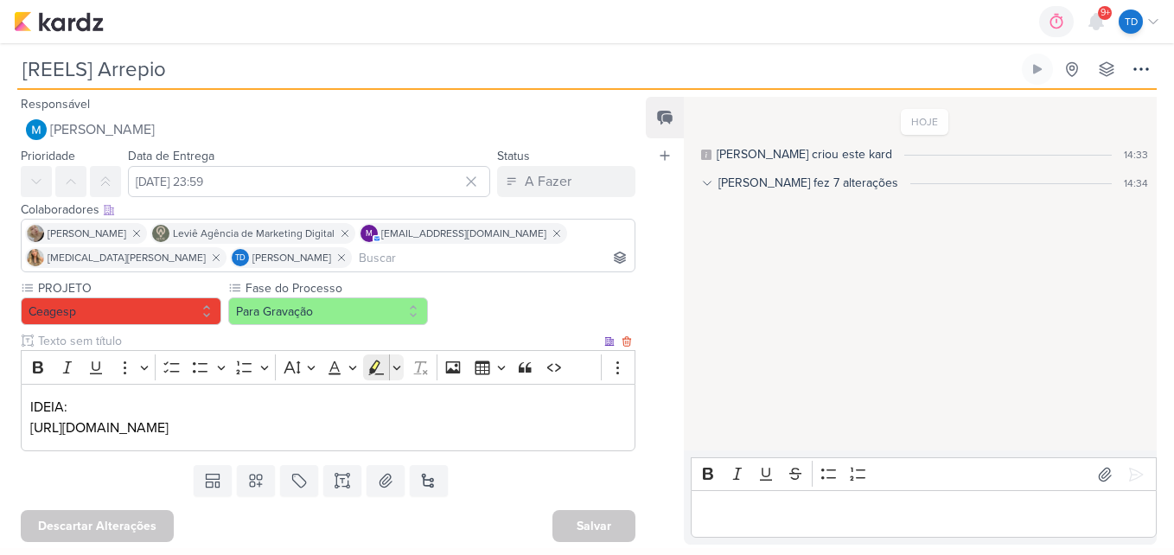
scroll to position [1, 0]
click at [572, 416] on p "IDEIA: [URL][DOMAIN_NAME]" at bounding box center [328, 416] width 596 height 41
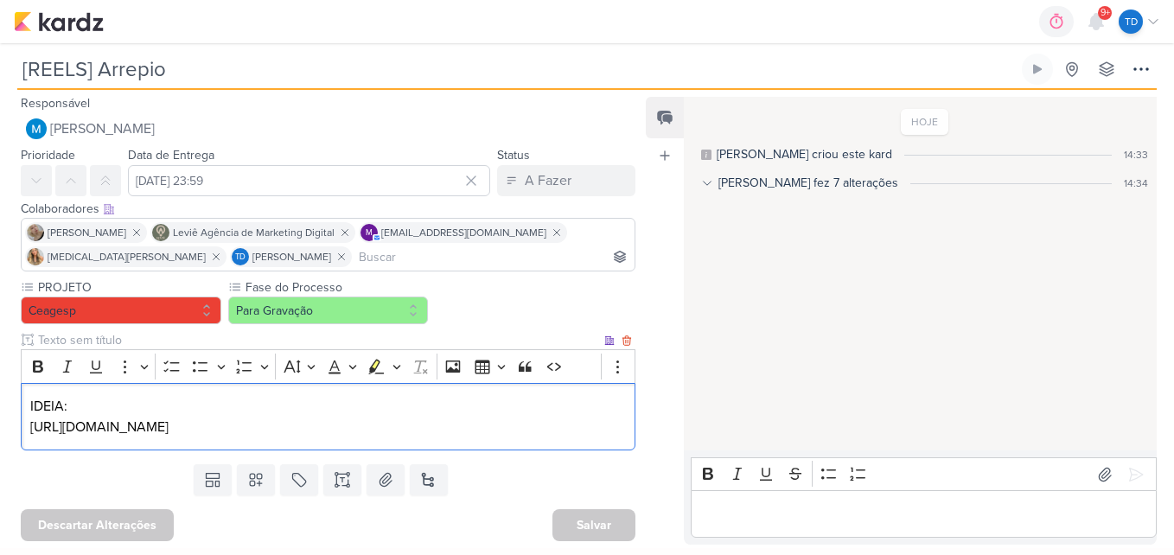
click at [564, 427] on p "IDEIA: [URL][DOMAIN_NAME]" at bounding box center [328, 416] width 596 height 41
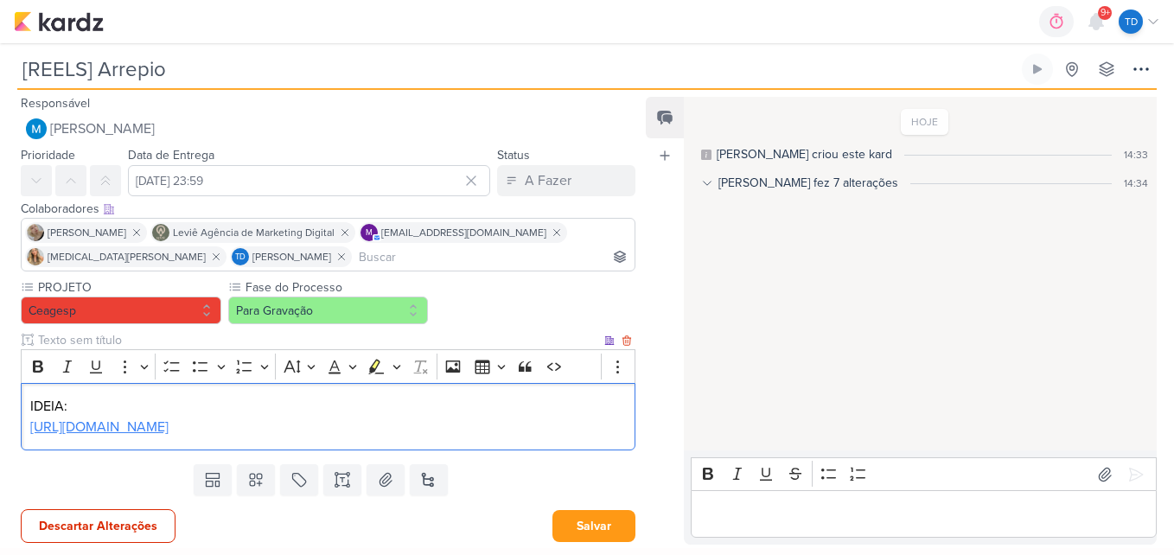
click at [540, 436] on p "IDEIA: [URL][DOMAIN_NAME]" at bounding box center [328, 416] width 596 height 41
click at [560, 412] on p "IDEIA: [URL][DOMAIN_NAME]" at bounding box center [328, 416] width 596 height 41
click at [169, 425] on link "[URL][DOMAIN_NAME]" at bounding box center [99, 426] width 138 height 17
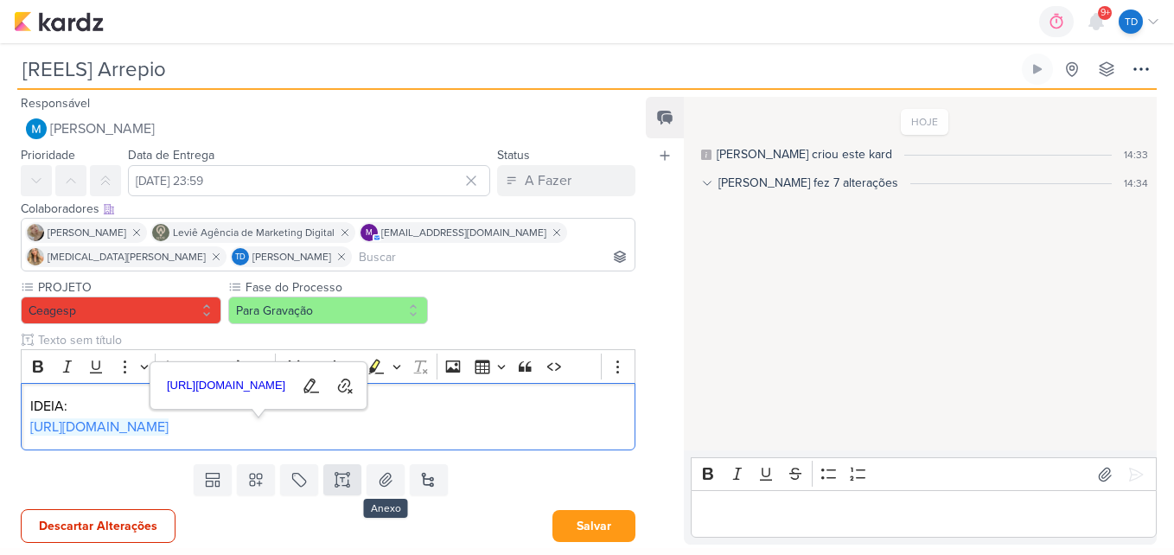
scroll to position [3, 0]
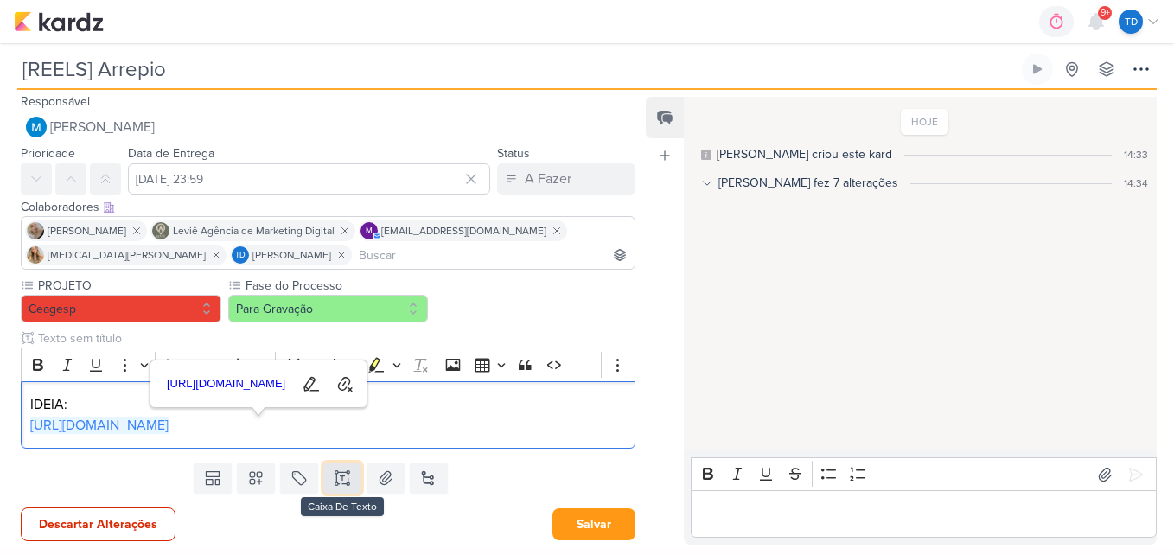
click at [329, 478] on button at bounding box center [342, 477] width 38 height 31
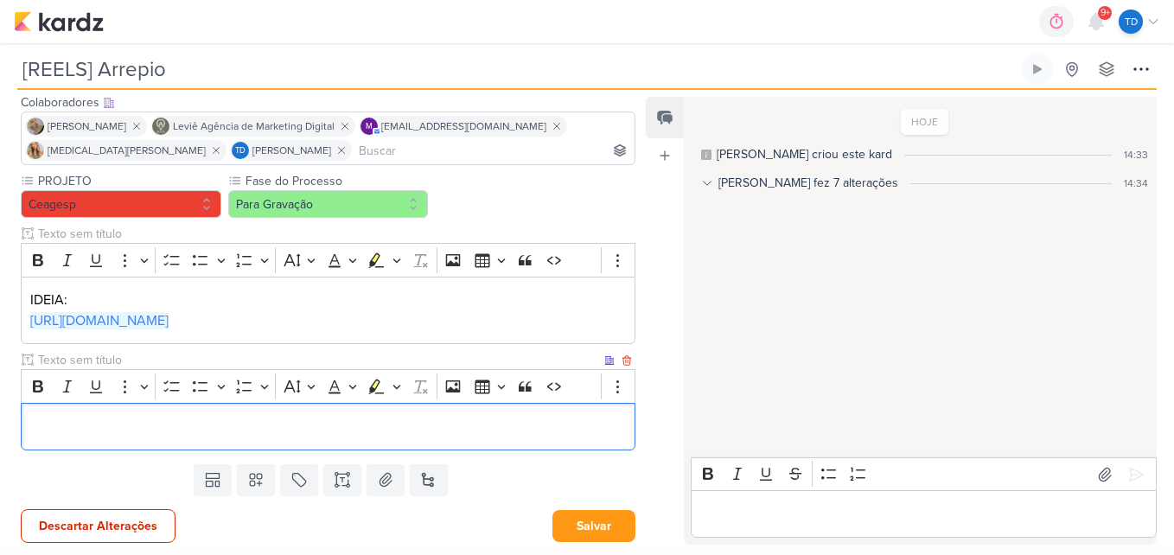
scroll to position [109, 0]
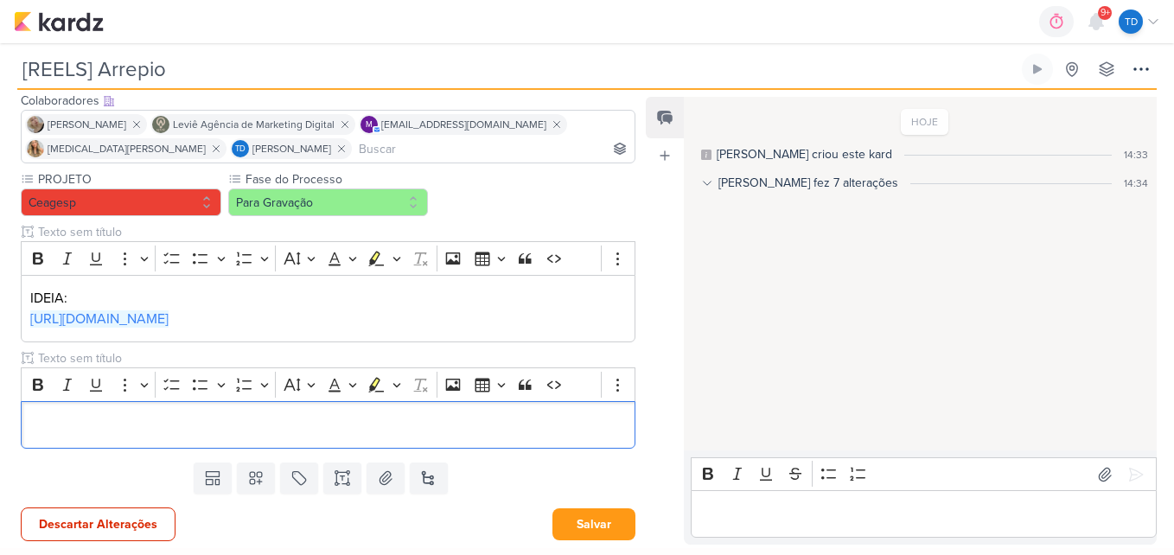
click at [85, 347] on div "PROJETO [GEOGRAPHIC_DATA] Fase do Processo" at bounding box center [328, 309] width 614 height 278
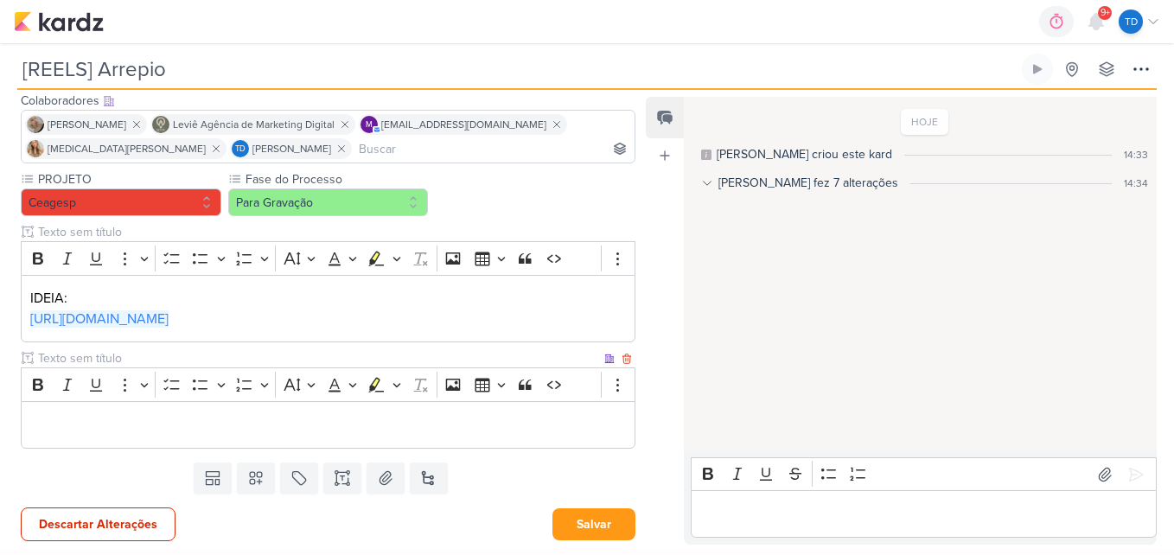
click at [92, 353] on input "text" at bounding box center [318, 358] width 566 height 18
type input "K"
type input "LEGENDA DO POST"
click at [335, 410] on div "Editor editing area: main" at bounding box center [328, 425] width 614 height 48
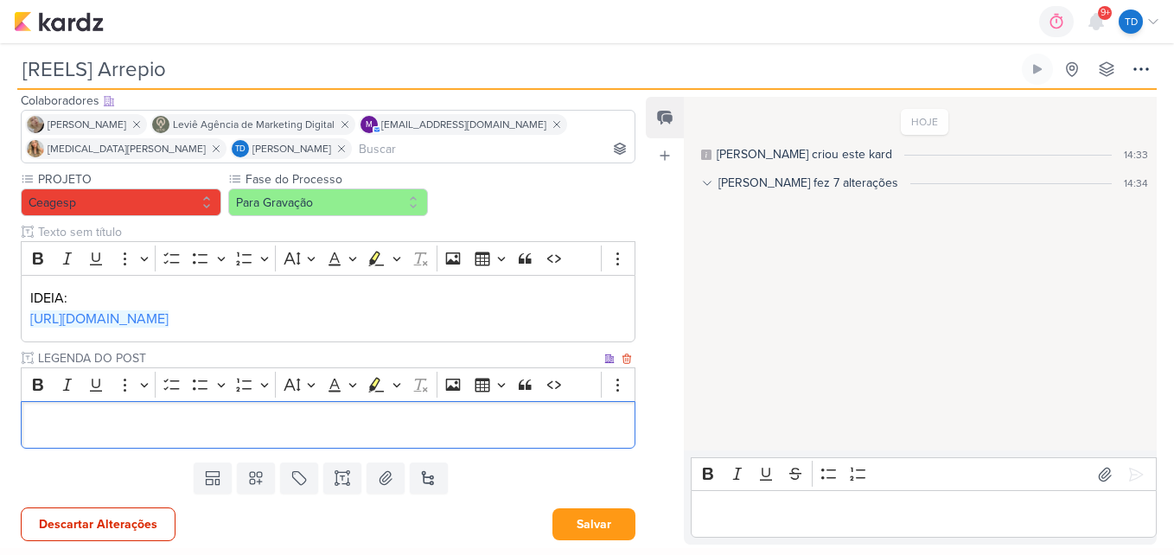
scroll to position [289, 0]
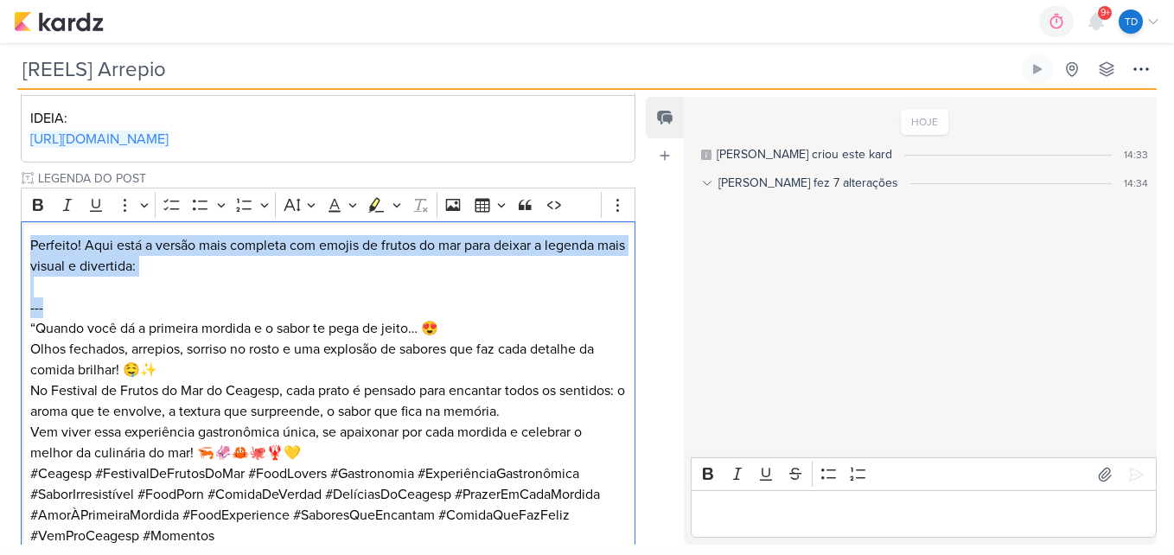
drag, startPoint x: 50, startPoint y: 315, endPoint x: 18, endPoint y: 225, distance: 96.2
click at [18, 225] on div "PROJETO [GEOGRAPHIC_DATA] Fase do Processo" at bounding box center [321, 278] width 642 height 576
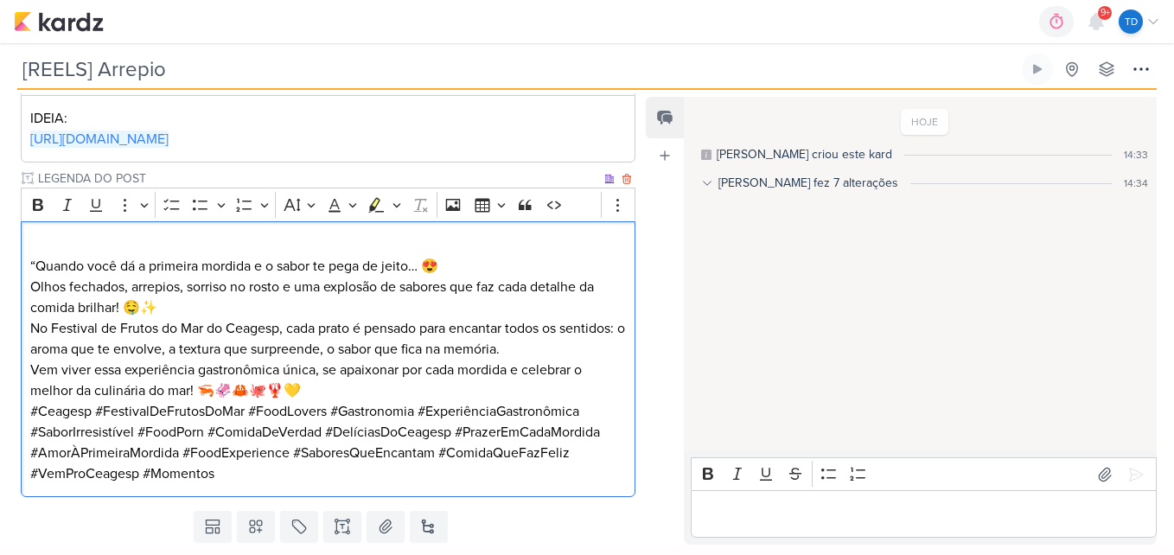
click at [36, 264] on p "“Quando você dá a primeira mordida e o sabor te pega de jeito… 😍 Olhos fechados…" at bounding box center [328, 328] width 596 height 145
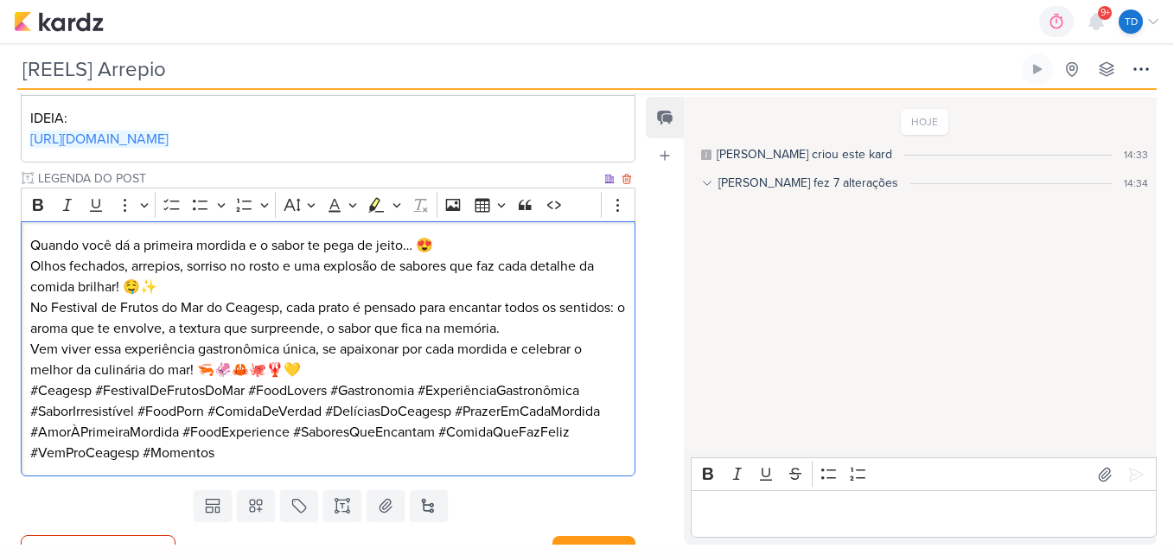
click at [244, 295] on p "Quando você dá a primeira mordida e o sabor te pega de jeito… 😍 Olhos fechados,…" at bounding box center [328, 307] width 596 height 145
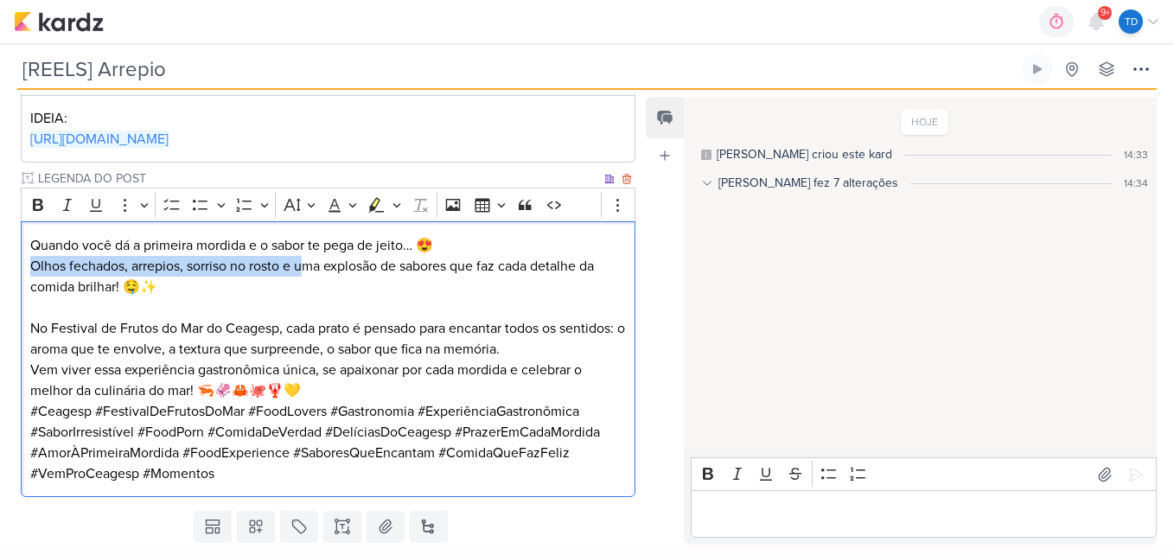
drag, startPoint x: 302, startPoint y: 268, endPoint x: 23, endPoint y: 267, distance: 279.1
click at [23, 267] on div "Quando você dá a primeira mordida e o sabor te pega de jeito… 😍 Olhos fechados,…" at bounding box center [328, 359] width 614 height 276
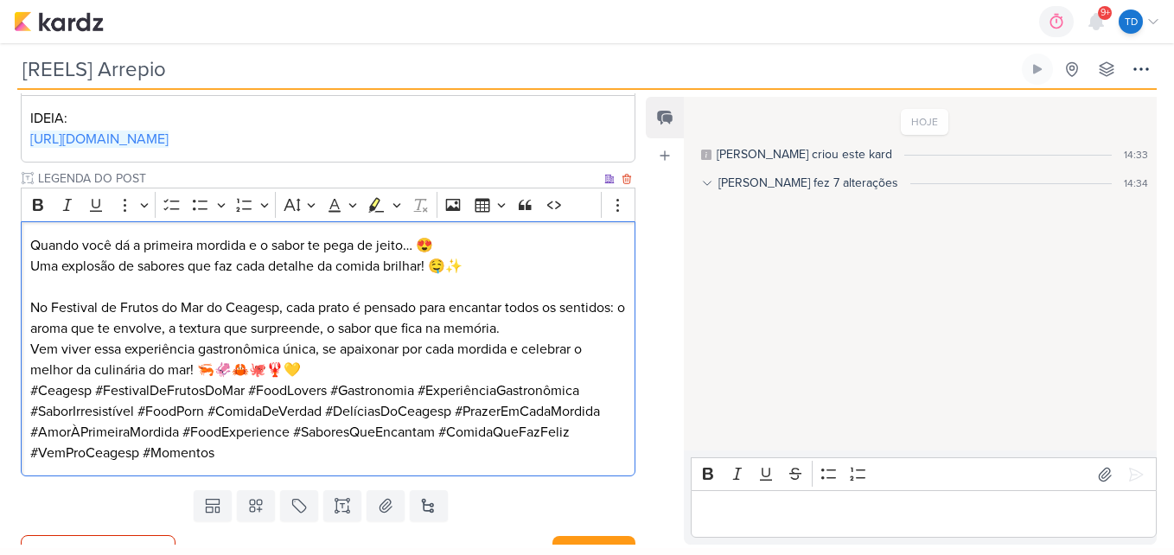
click at [458, 229] on div "Quando você dá a primeira mordida e o sabor te pega de jeito… 😍 Uma explosão de…" at bounding box center [328, 348] width 614 height 255
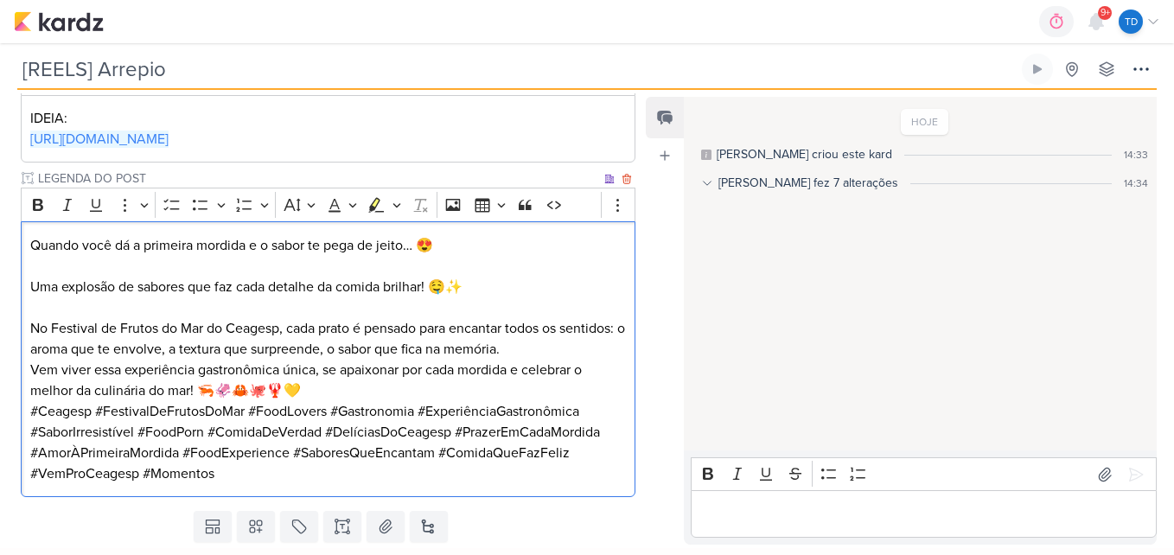
click at [115, 327] on p "No Festival de Frutos do Mar do Ceagesp, cada prato é pensado para encantar tod…" at bounding box center [328, 349] width 596 height 104
drag, startPoint x: 299, startPoint y: 331, endPoint x: 283, endPoint y: 326, distance: 17.2
click at [283, 326] on p "No Festival de Pescados e Frutos do Mar do Ceagesp, cada prato é pensado para e…" at bounding box center [328, 349] width 596 height 104
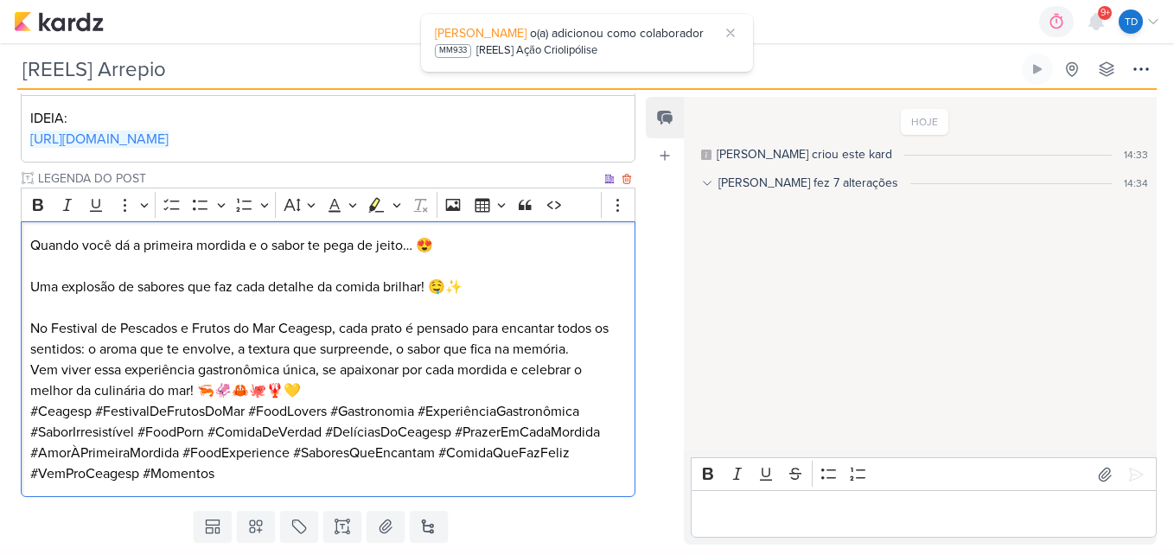
click at [586, 344] on p "No Festival de Pescados e Frutos do Mar Ceagesp, cada prato é pensado para enca…" at bounding box center [328, 349] width 596 height 104
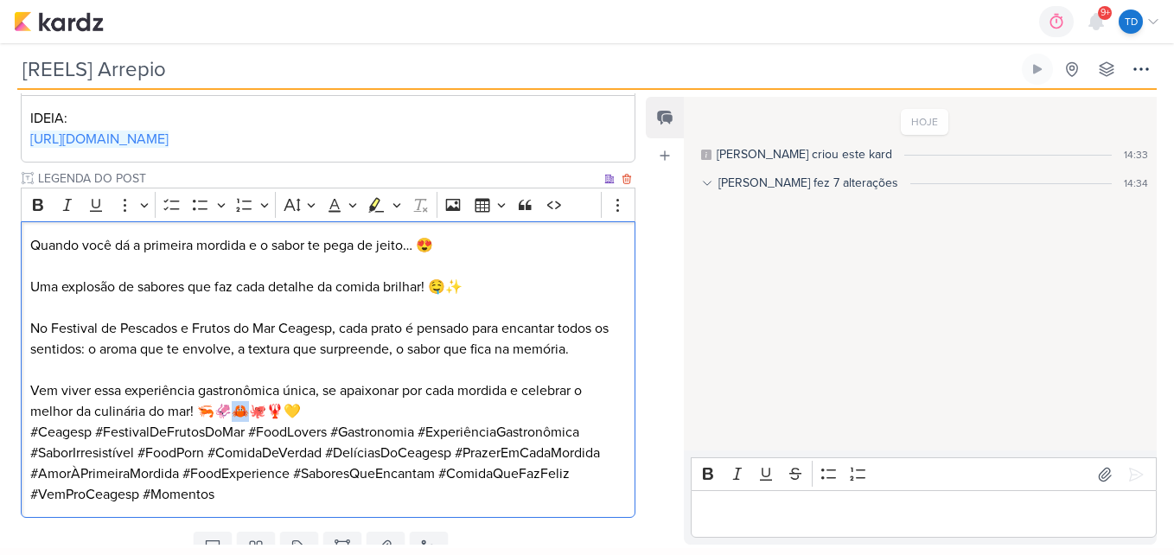
drag, startPoint x: 253, startPoint y: 409, endPoint x: 239, endPoint y: 411, distance: 13.9
click at [239, 411] on p "⁠⁠⁠⁠⁠⁠⁠ Vem viver essa experiência gastronômica única, se apaixonar por cada mo…" at bounding box center [328, 391] width 596 height 62
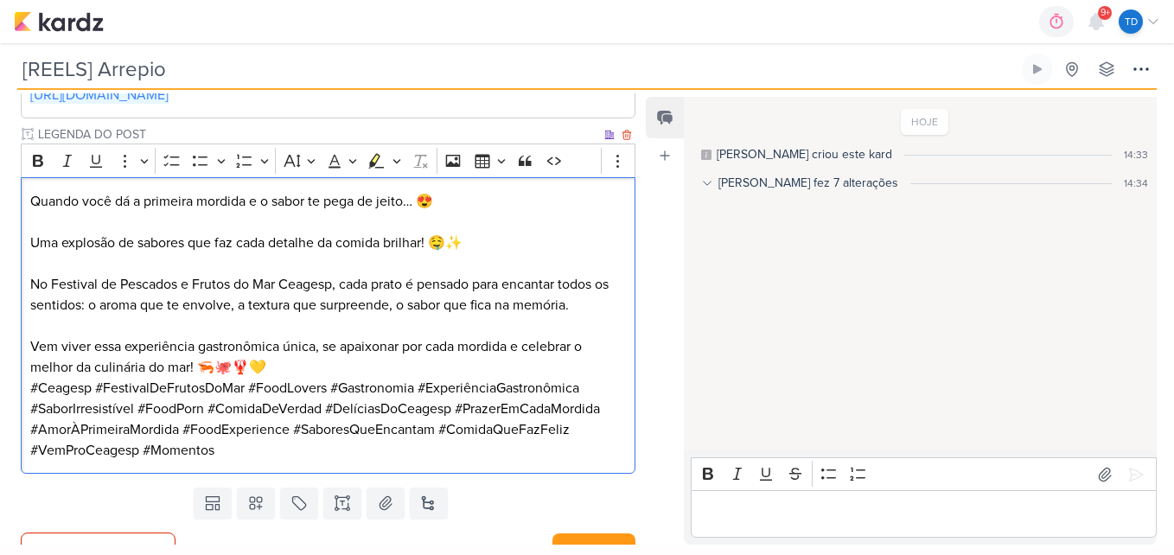
scroll to position [358, 0]
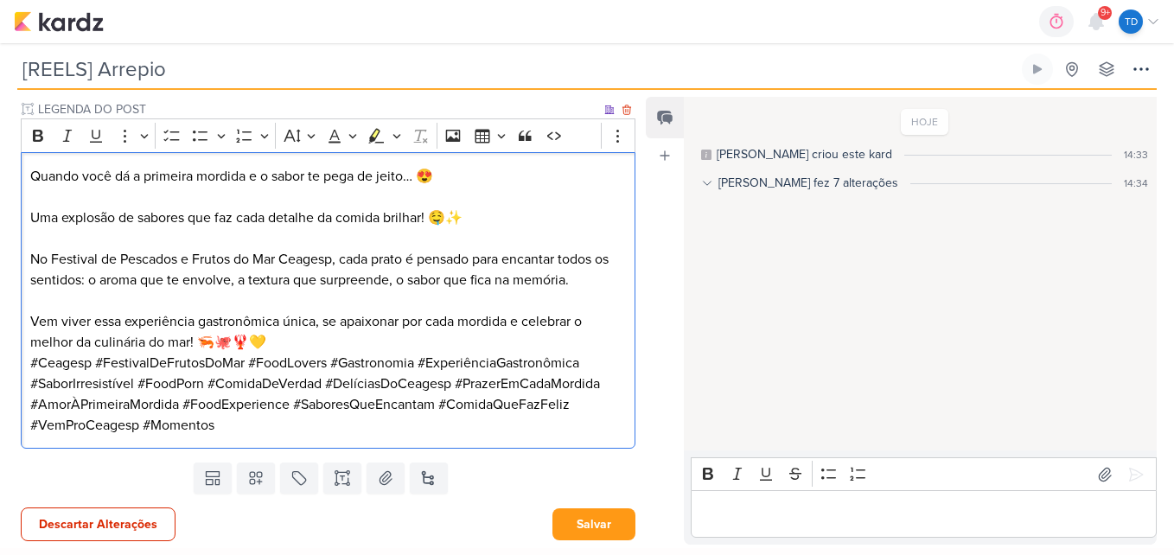
click at [300, 339] on p "Vem viver essa experiência gastronômica única, se apaixonar por cada mordida e …" at bounding box center [328, 321] width 596 height 62
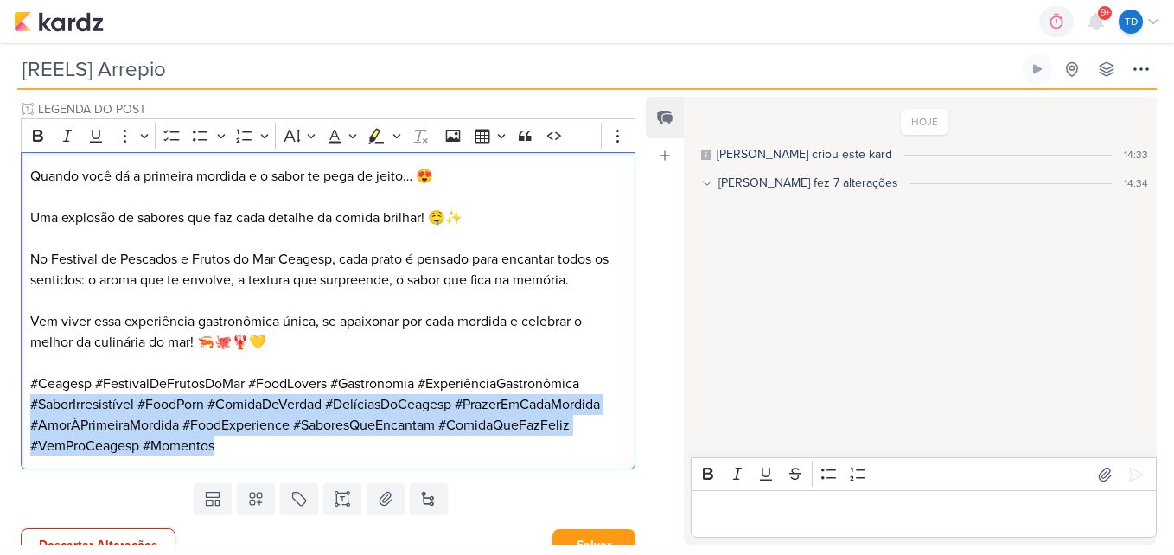
drag, startPoint x: 179, startPoint y: 434, endPoint x: 18, endPoint y: 413, distance: 162.1
click at [18, 413] on div "PROJETO [GEOGRAPHIC_DATA] Fase do Processo" at bounding box center [321, 198] width 642 height 555
click at [193, 442] on p "#Ceagesp #FestivalDeFrutosDoMar #FoodLovers #Gastronomia #ExperiênciaGastronômi…" at bounding box center [328, 414] width 596 height 83
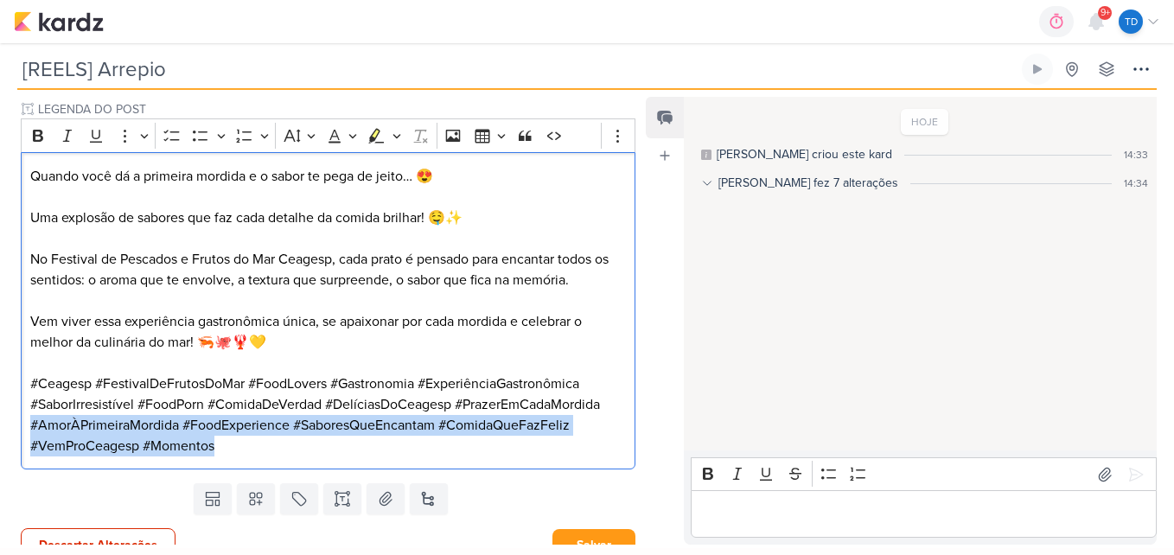
drag, startPoint x: 208, startPoint y: 452, endPoint x: 14, endPoint y: 418, distance: 197.3
click at [14, 418] on div "PROJETO [GEOGRAPHIC_DATA] Fase do Processo" at bounding box center [321, 198] width 642 height 555
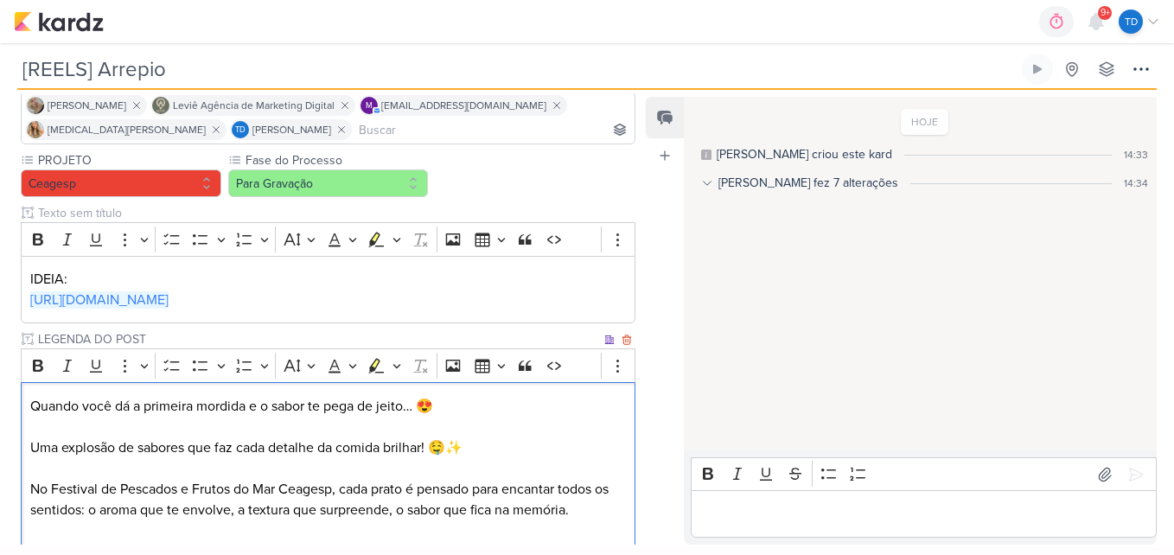
scroll to position [337, 0]
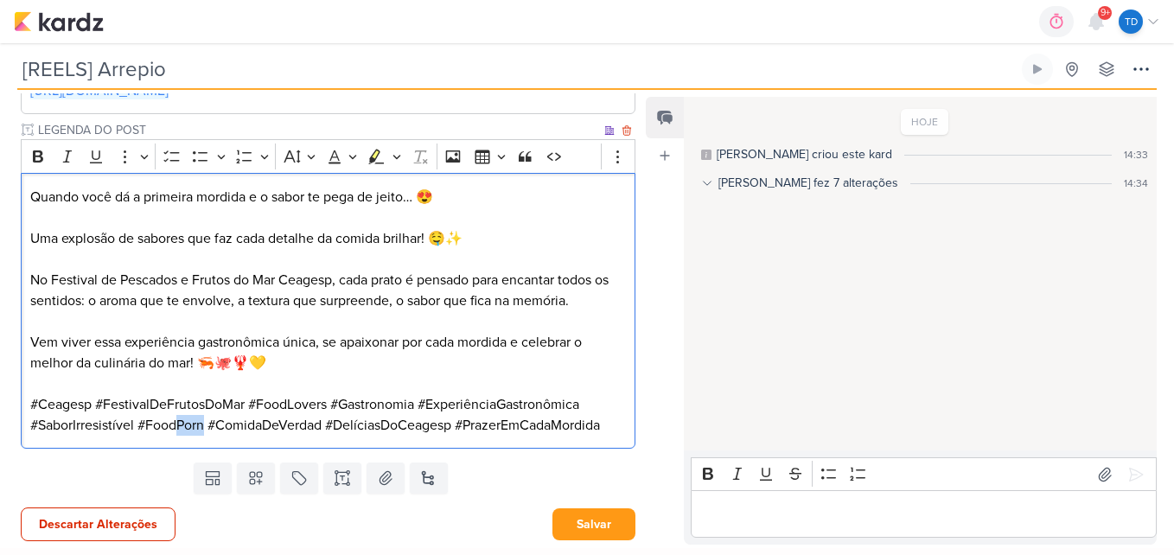
drag, startPoint x: 205, startPoint y: 425, endPoint x: 181, endPoint y: 427, distance: 24.3
click at [181, 427] on p "#Ceagesp #FestivalDeFrutosDoMar #FoodLovers #Gastronomia #ExperiênciaGastronômi…" at bounding box center [328, 414] width 596 height 41
click at [596, 524] on button "Salvar" at bounding box center [593, 524] width 83 height 32
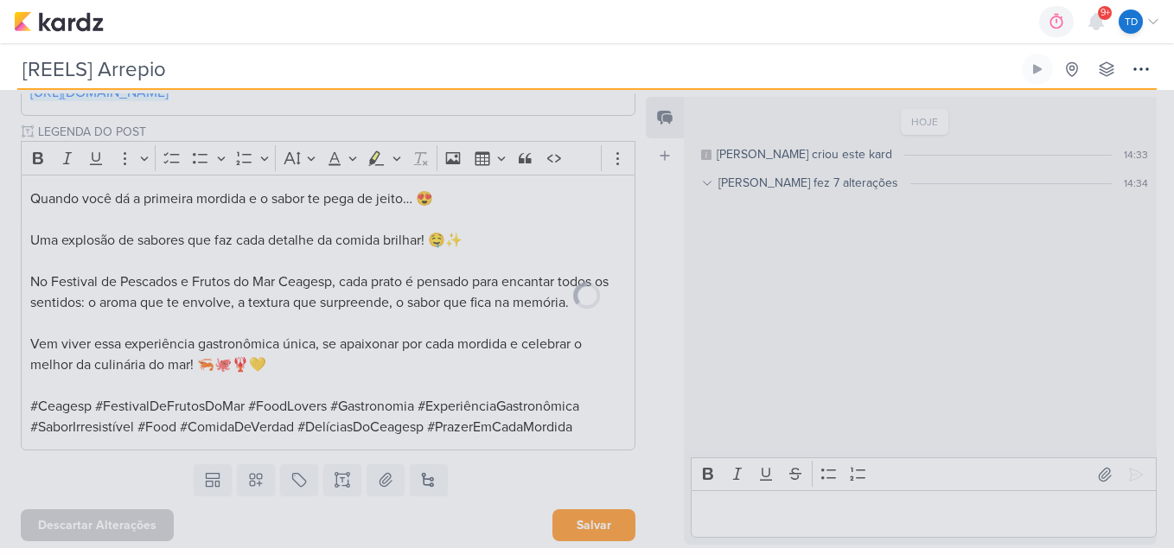
scroll to position [335, 0]
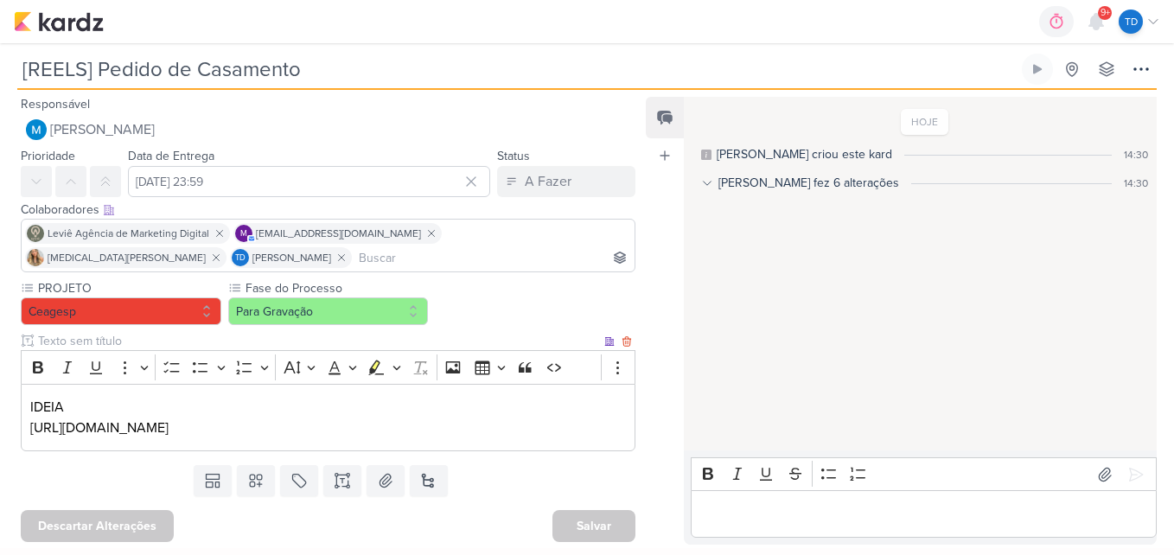
click at [530, 430] on p "[URL][DOMAIN_NAME]" at bounding box center [328, 427] width 596 height 21
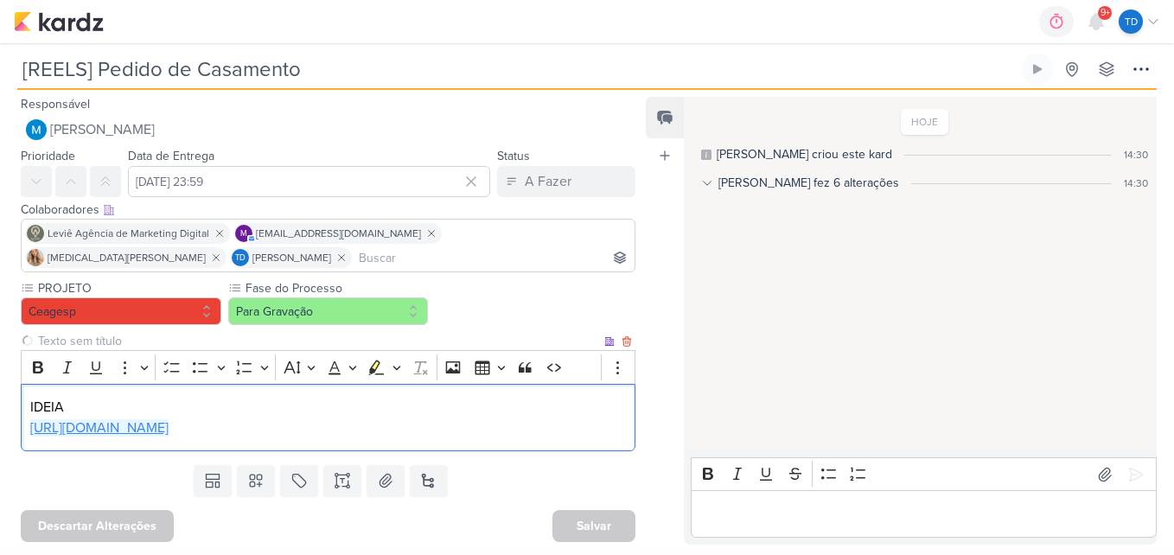
click at [169, 427] on link "[URL][DOMAIN_NAME]" at bounding box center [99, 427] width 138 height 17
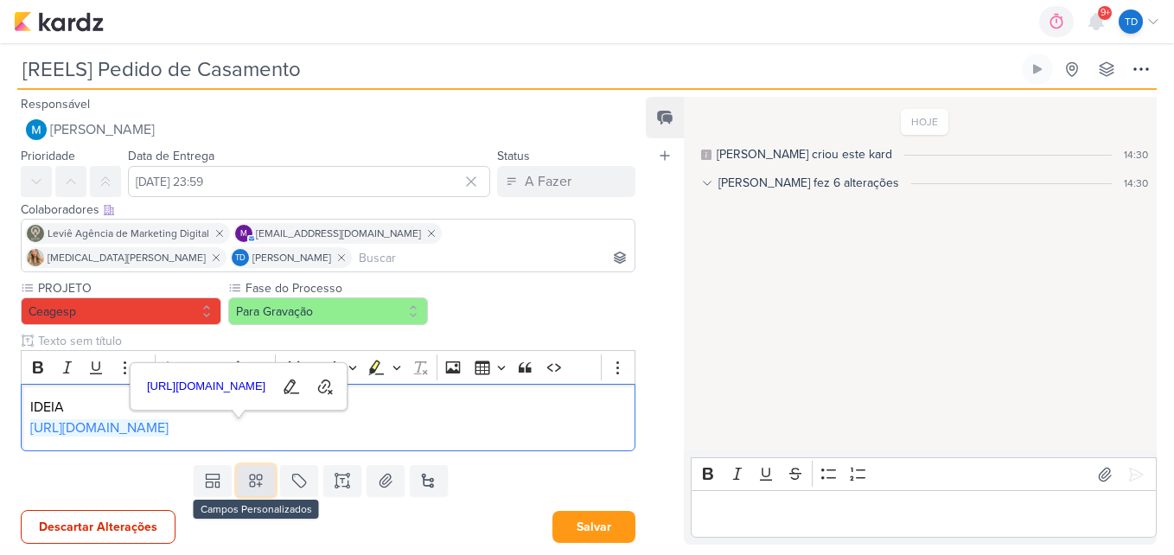
click at [247, 488] on icon at bounding box center [255, 480] width 17 height 17
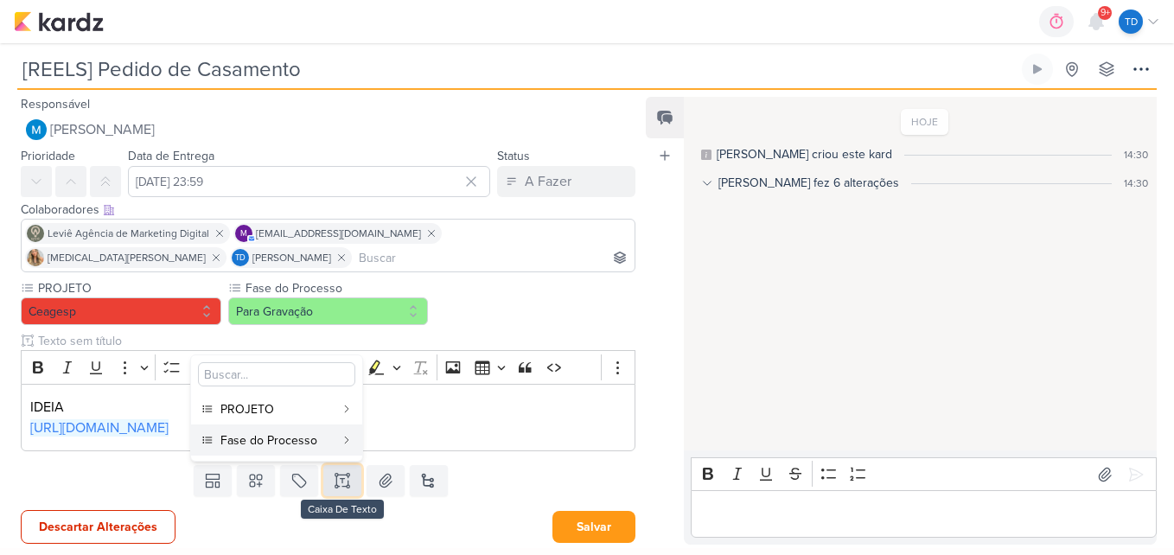
click at [334, 484] on icon at bounding box center [342, 480] width 17 height 17
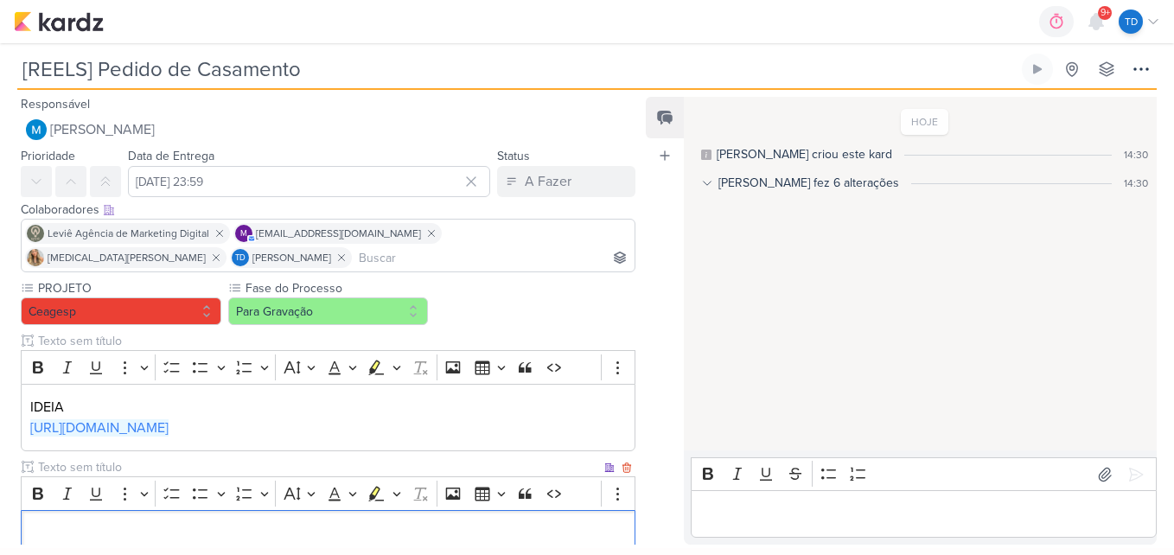
click at [248, 462] on input "text" at bounding box center [318, 467] width 566 height 18
type input "Legenda do post"
click at [198, 530] on p "Editor editing area: main" at bounding box center [328, 534] width 596 height 21
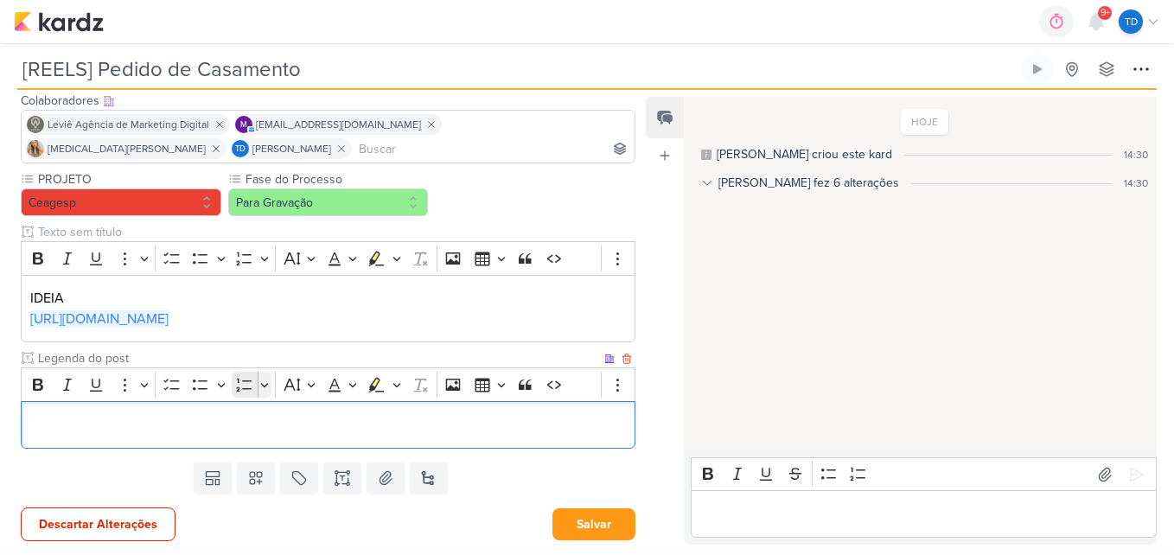
scroll to position [330, 0]
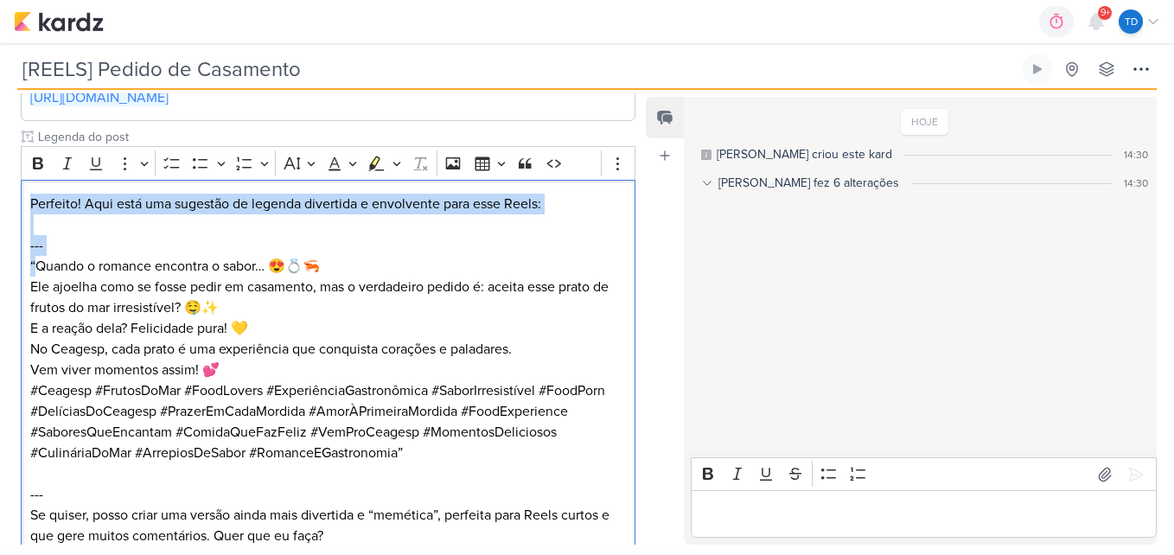
drag, startPoint x: 36, startPoint y: 266, endPoint x: 6, endPoint y: 163, distance: 107.2
click at [6, 163] on div "PROJETO [GEOGRAPHIC_DATA] Fase do Processo" at bounding box center [321, 257] width 642 height 617
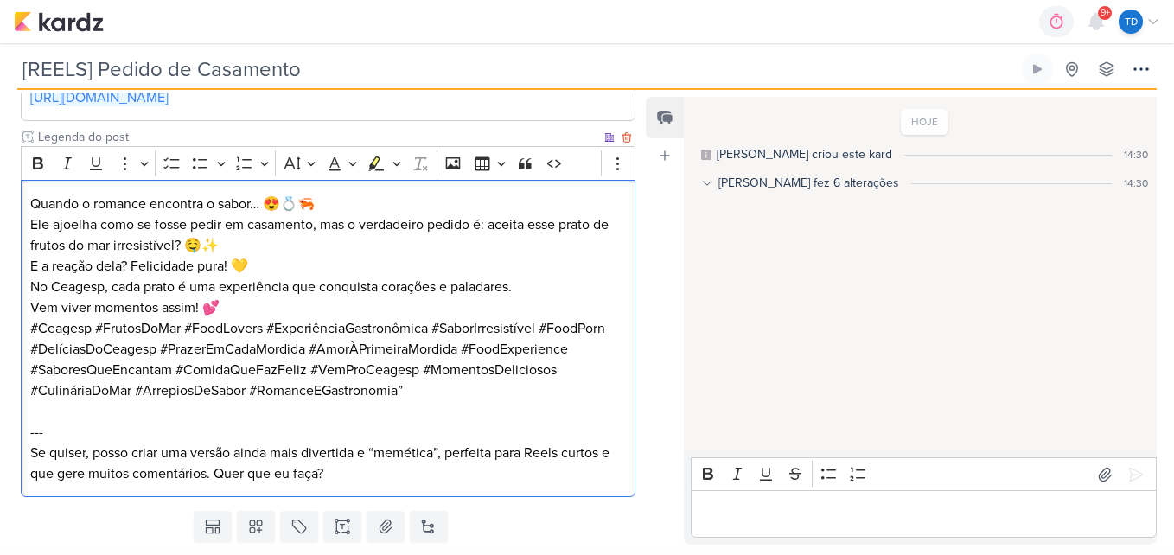
click at [353, 200] on p "Quando o romance encontra o sabor… 😍💍🦐 Ele ajoelha como se fosse pedir em casam…" at bounding box center [328, 256] width 596 height 124
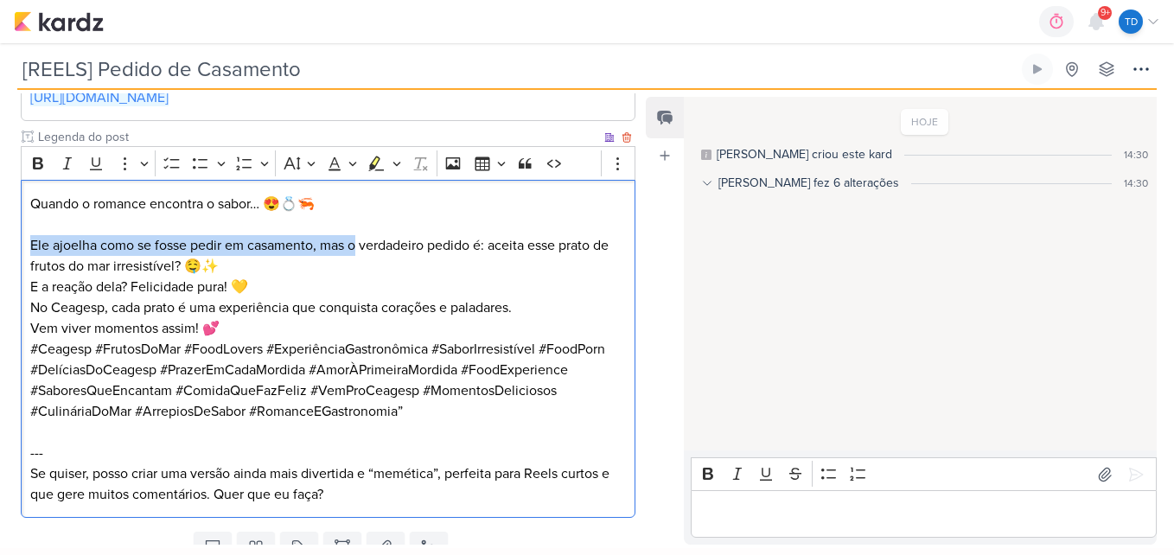
drag, startPoint x: 360, startPoint y: 245, endPoint x: 33, endPoint y: 241, distance: 326.7
click at [33, 241] on p "⁠⁠⁠⁠⁠⁠⁠ Ele ajoelha como se fosse pedir em casamento, mas o verdadeiro pedido é…" at bounding box center [328, 276] width 596 height 124
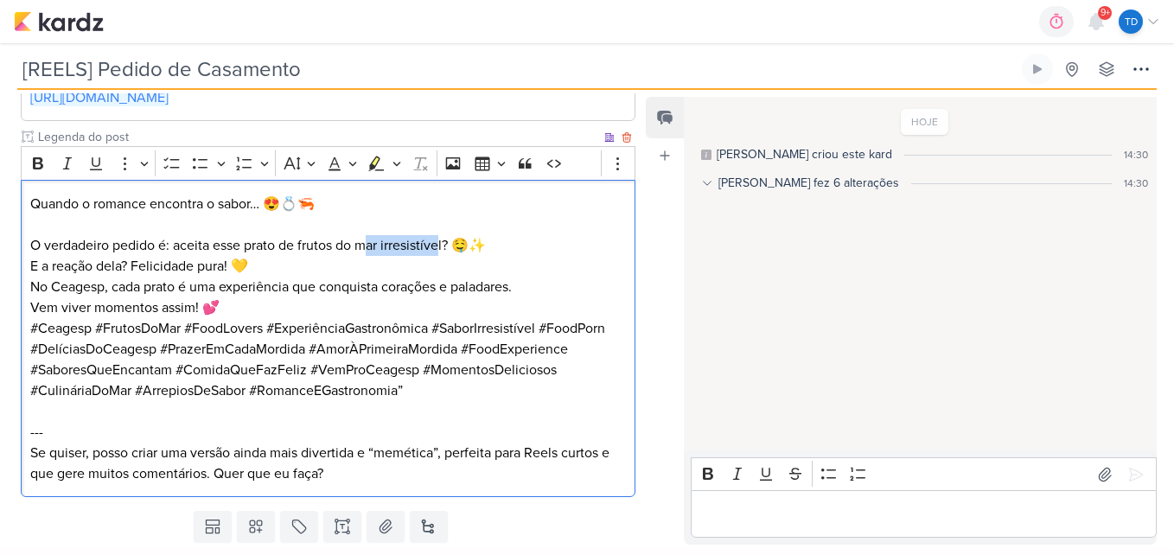
drag, startPoint x: 443, startPoint y: 246, endPoint x: 374, endPoint y: 244, distance: 69.2
click at [367, 245] on p "O verdadeiro pedido é: aceita esse prato de frutos do mar irresistível? 🤤✨ E a …" at bounding box center [328, 266] width 596 height 104
drag, startPoint x: 444, startPoint y: 245, endPoint x: 157, endPoint y: 252, distance: 287.0
click at [157, 252] on p "O verdadeiro pedido é: aceita esse prato de frutos do mar irresistível? 🤤✨ E a …" at bounding box center [328, 266] width 596 height 104
click at [385, 237] on p "O verdadeiro pedido, você aceitaria? 🤤✨ E a reação dela? Felicidade pura! 💛 No …" at bounding box center [328, 266] width 596 height 104
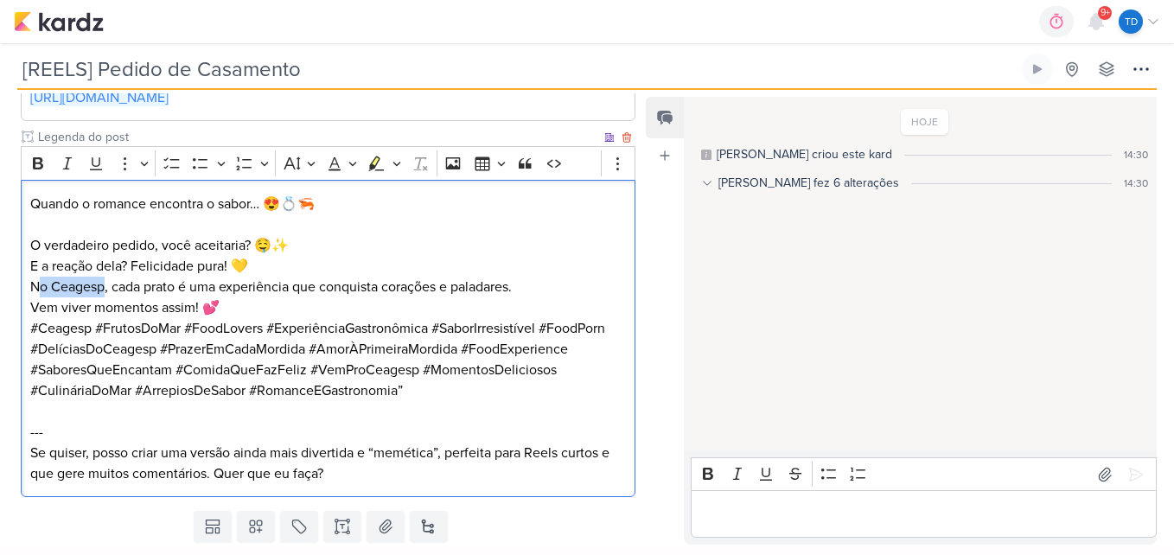
drag, startPoint x: 103, startPoint y: 287, endPoint x: 43, endPoint y: 287, distance: 59.6
click at [43, 287] on p "O verdadeiro pedido, você aceitaria? 🤤✨ E a reação dela? Felicidade pura! 💛 No …" at bounding box center [328, 266] width 596 height 104
click at [48, 287] on p "O verdadeiro pedido, você aceitaria? 🤤✨ E a reação dela? Felicidade pura! 💛 No …" at bounding box center [328, 266] width 596 height 104
click at [51, 289] on p "O verdadeiro pedido, você aceitaria? 🤤✨ E a reação dela? Felicidade pura! 💛 No …" at bounding box center [328, 266] width 596 height 104
click at [54, 290] on p "O verdadeiro pedido, você aceitaria? 🤤✨ E a reação dela? Felicidade pura! 💛 No …" at bounding box center [328, 266] width 596 height 104
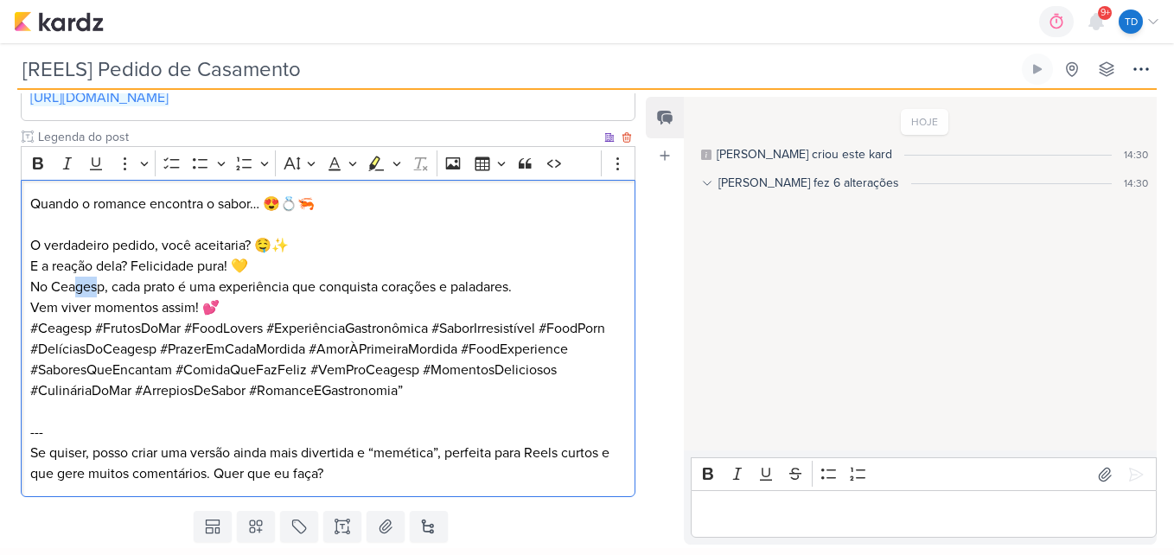
drag, startPoint x: 101, startPoint y: 289, endPoint x: 79, endPoint y: 286, distance: 22.6
click at [76, 285] on p "O verdadeiro pedido, você aceitaria? 🤤✨ E a reação dela? Felicidade pura! 💛 No …" at bounding box center [328, 266] width 596 height 104
drag, startPoint x: 105, startPoint y: 288, endPoint x: 53, endPoint y: 288, distance: 51.9
click at [52, 288] on p "O verdadeiro pedido, você aceitaria? 🤤✨ E a reação dela? Felicidade pura! 💛 No …" at bounding box center [328, 266] width 596 height 104
click at [119, 291] on p "O verdadeiro pedido, você aceitaria? 🤤✨ E a reação dela? Felicidade pura! 💛 No …" at bounding box center [328, 266] width 596 height 104
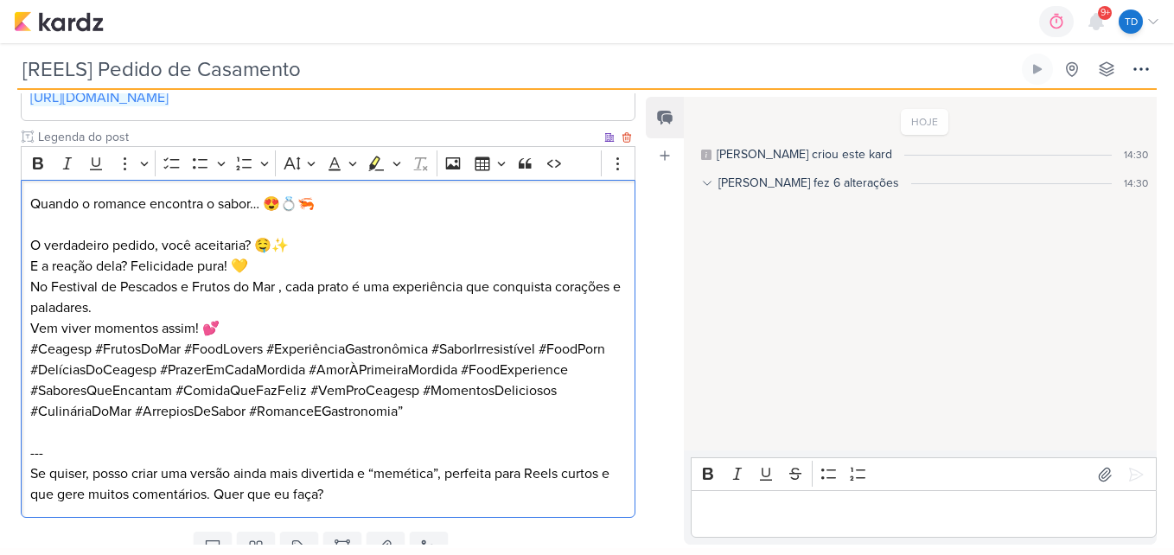
click at [280, 292] on p "O verdadeiro pedido, você aceitaria? 🤤✨ E a reação dela? Felicidade pura! 💛 No …" at bounding box center [328, 276] width 596 height 124
click at [181, 312] on p "O verdadeiro pedido, você aceitaria? 🤤✨ E a reação dela? Felicidade pura! 💛 No …" at bounding box center [328, 276] width 596 height 124
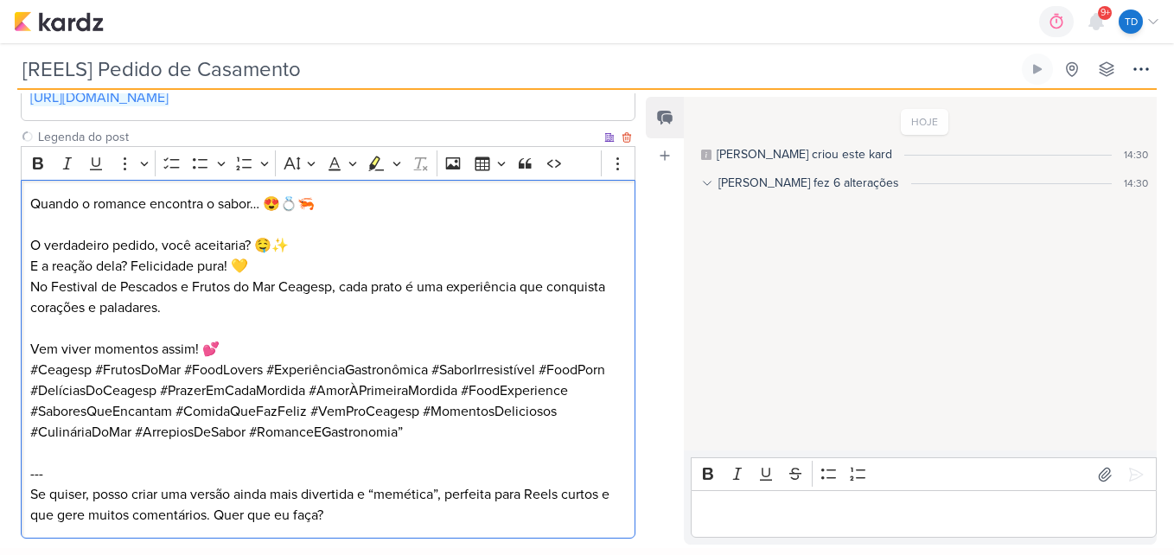
click at [240, 351] on p "⁠⁠⁠⁠⁠⁠⁠ Vem viver momentos assim! 💕" at bounding box center [328, 338] width 596 height 41
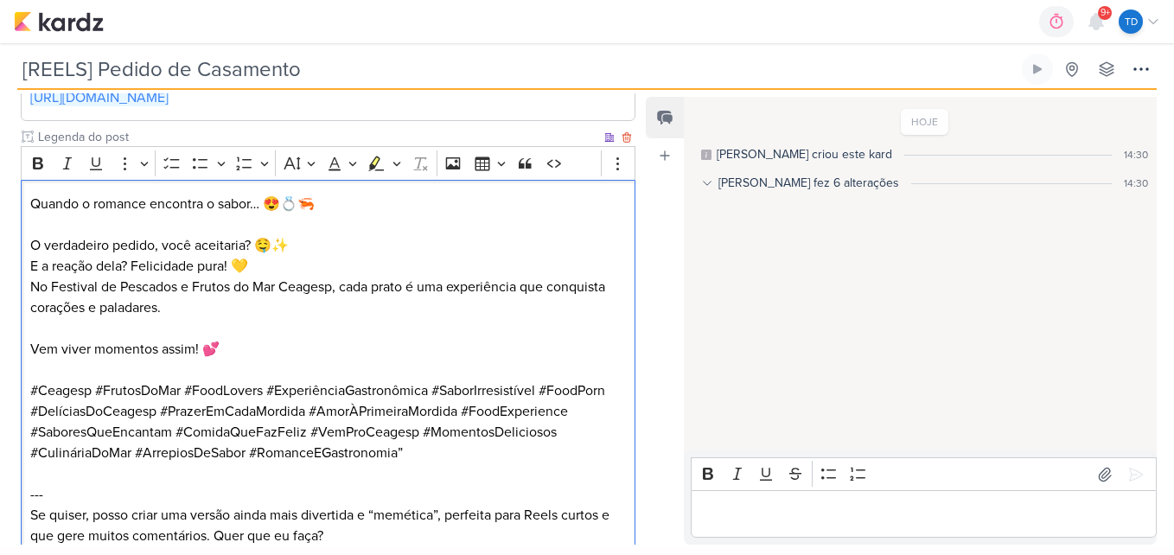
click at [315, 246] on p "O verdadeiro pedido, você aceitaria? 🤤✨ E a reação dela? Felicidade pura! 💛 No …" at bounding box center [328, 266] width 596 height 104
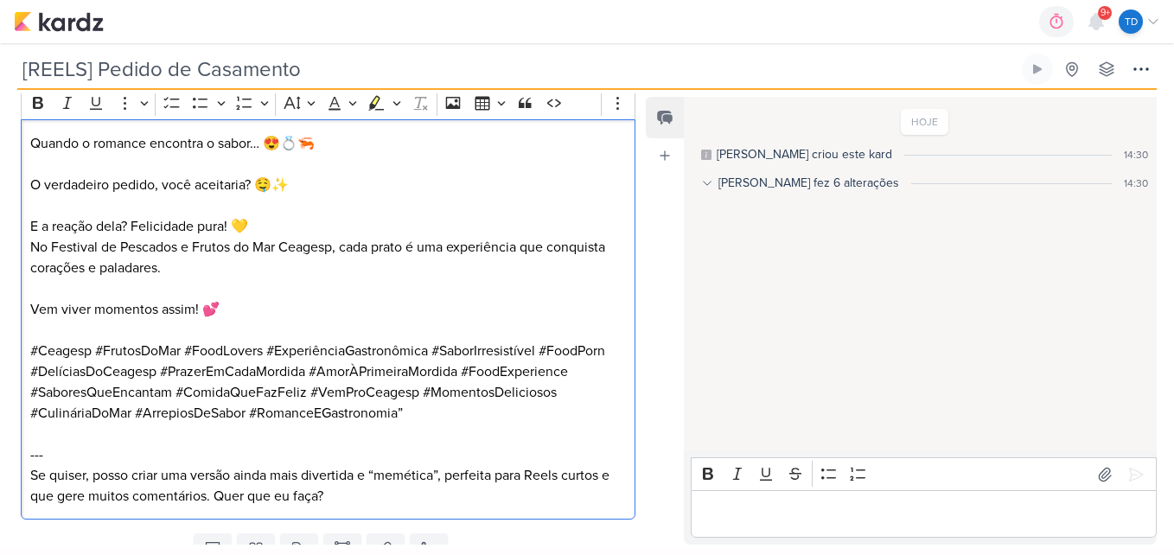
scroll to position [461, 0]
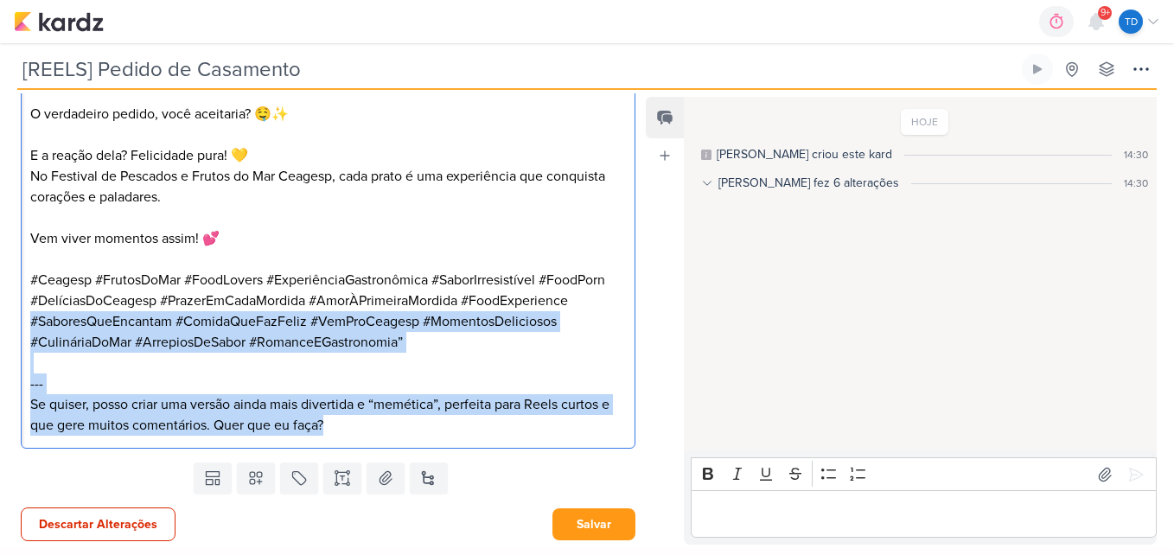
drag, startPoint x: 398, startPoint y: 435, endPoint x: 27, endPoint y: 323, distance: 388.0
click at [27, 323] on div "Quando o romance encontra o sabor… 😍💍🦐 O verdadeiro pedido, você aceitaria? 🤤✨ …" at bounding box center [328, 248] width 614 height 400
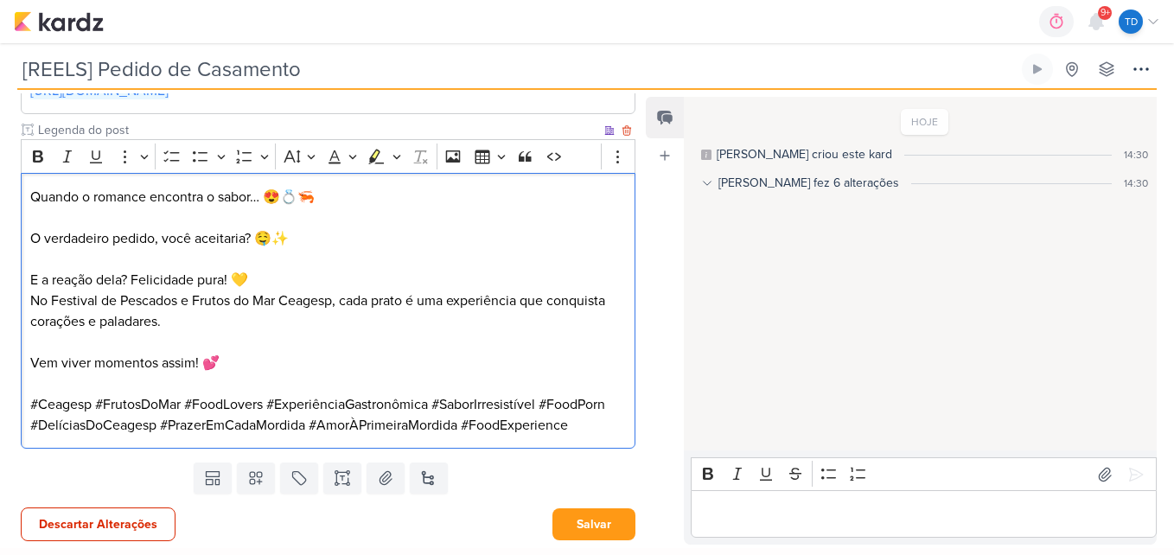
scroll to position [337, 0]
click at [321, 238] on p "O verdadeiro pedido, você aceitaria? 🤤✨" at bounding box center [328, 227] width 596 height 41
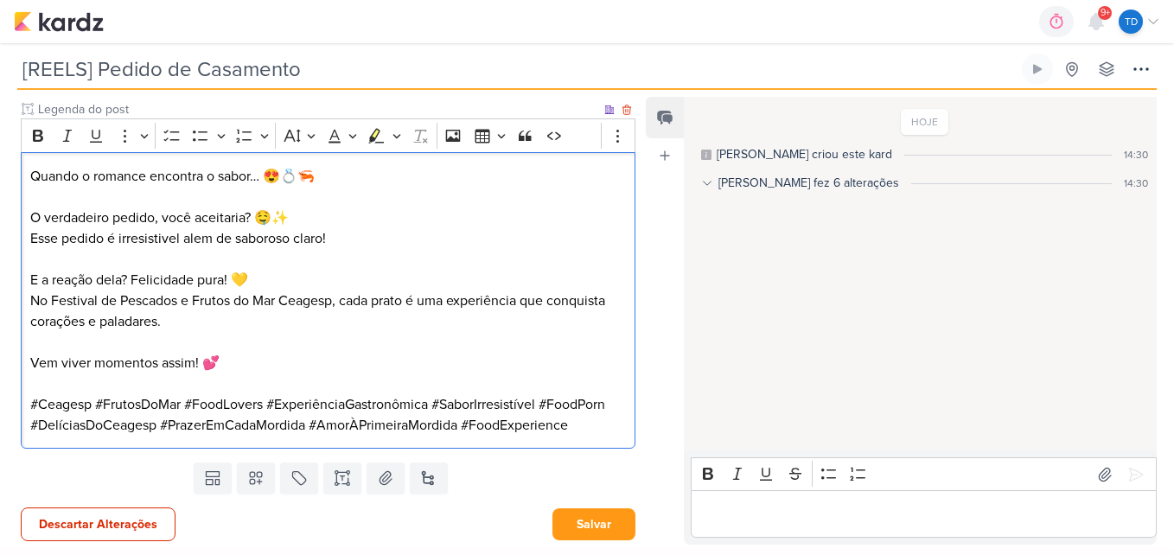
click at [170, 241] on p "Esse pedido é irresistivel alem de saboroso claro!" at bounding box center [328, 238] width 596 height 21
click at [175, 240] on p "Esse pedido é irresistivel alem de saboroso claro!" at bounding box center [328, 238] width 596 height 21
click at [181, 241] on p "Esse pedido é irresistivel alem de saboroso claro!" at bounding box center [328, 238] width 596 height 21
click at [184, 246] on p "Esse pedido é irresistivel alem de saboroso claro!" at bounding box center [328, 238] width 596 height 21
click at [162, 241] on p "Esse pedido é irresistivel alem de saboroso claro!" at bounding box center [328, 238] width 596 height 21
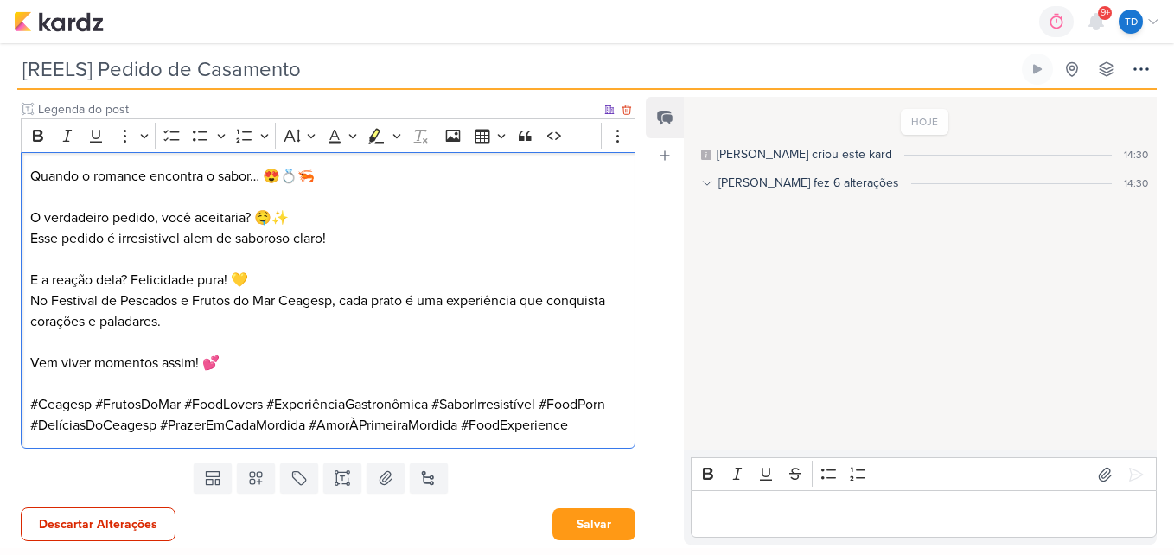
click at [140, 240] on p "Esse pedido é irresistivel alem de saboroso claro!" at bounding box center [328, 238] width 596 height 21
click at [647, 325] on div "Feed Atrelar email Solte o email para atrelar ao kard" at bounding box center [665, 321] width 38 height 448
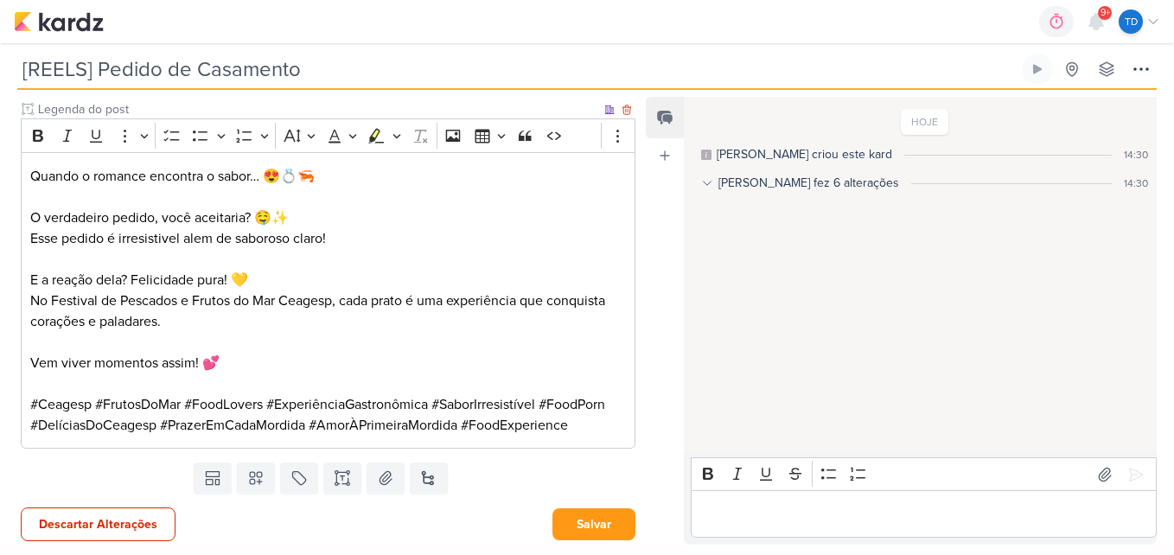
click at [156, 239] on p "Esse pedido é irresistivel alem de saboroso claro!" at bounding box center [328, 238] width 596 height 21
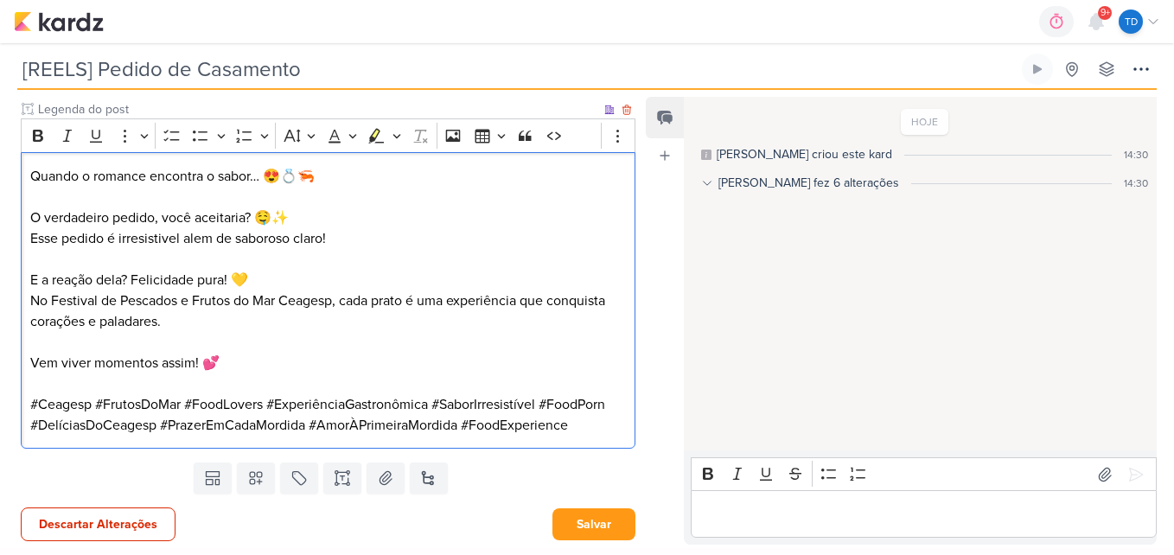
click at [177, 235] on p "Esse pedido é irresistivel alem de saboroso claro!" at bounding box center [328, 238] width 596 height 21
drag, startPoint x: 194, startPoint y: 242, endPoint x: 231, endPoint y: 246, distance: 37.4
click at [196, 244] on p "Esse pedido é irresistível alem de saboroso claro!" at bounding box center [328, 238] width 596 height 21
click at [206, 243] on p "Esse pedido é irresistível alem de saboroso claro!" at bounding box center [328, 238] width 596 height 21
click at [294, 239] on p "Esse pedido é irresistível além de saboroso claro!" at bounding box center [328, 238] width 596 height 21
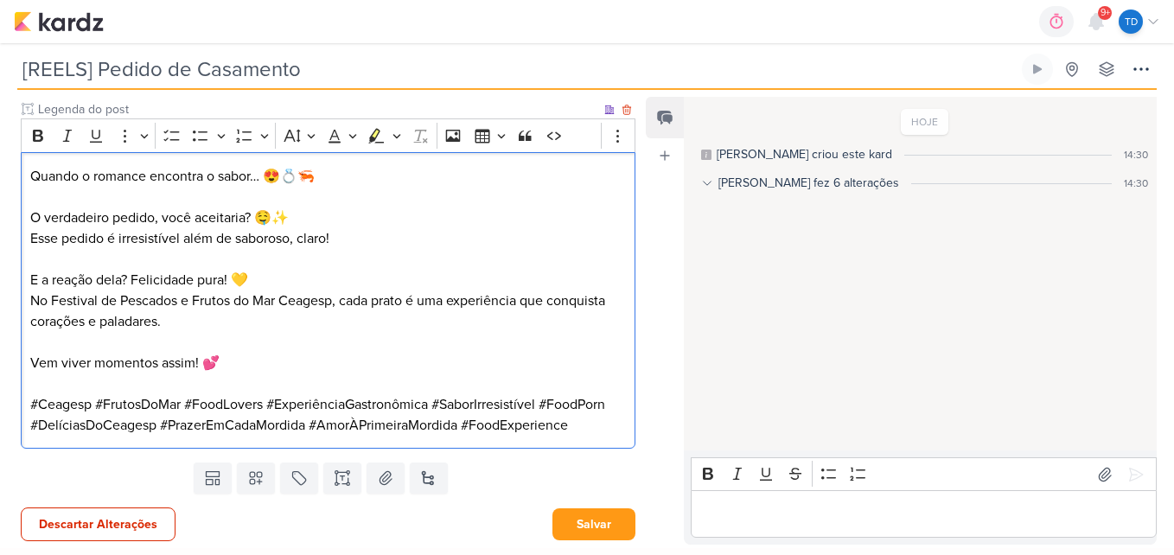
click at [307, 219] on p "O verdadeiro pedido, você aceitaria? 🤤✨" at bounding box center [328, 207] width 596 height 41
click at [298, 243] on p "Esse pedido é irresistível além de saboroso, claro!" at bounding box center [328, 238] width 596 height 21
click at [376, 257] on p "E a reação dela? Felicidade pura! 💛 No Festival de Pescados e Frutos do Mar Cea…" at bounding box center [328, 290] width 596 height 83
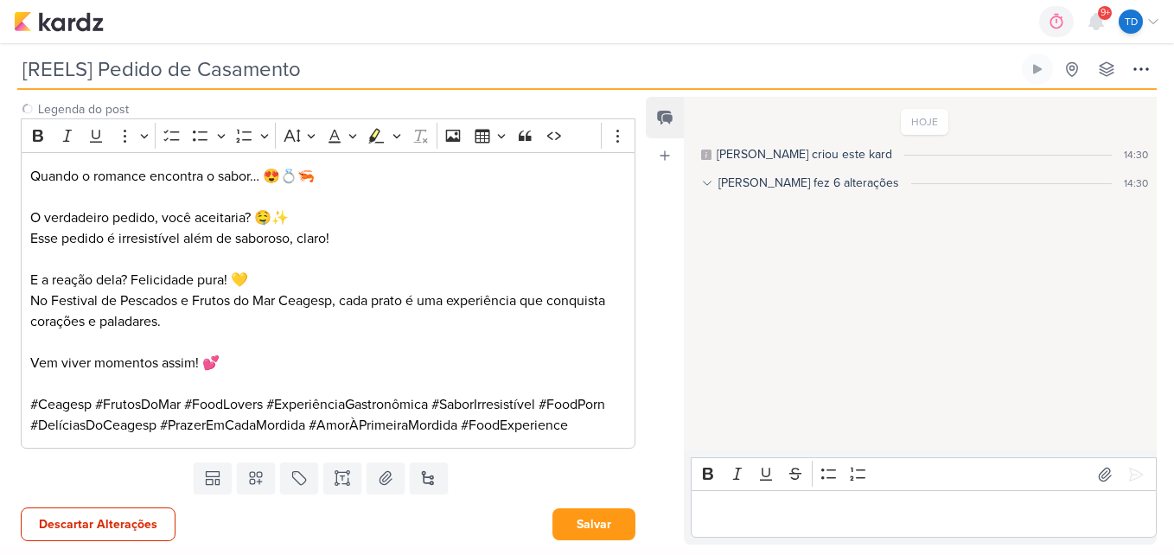
drag, startPoint x: 642, startPoint y: 385, endPoint x: 643, endPoint y: 351, distance: 34.6
click at [642, 384] on div "Responsável [PERSON_NAME] Nenhum contato encontrado create new contact Novo Con…" at bounding box center [587, 319] width 1174 height 458
drag, startPoint x: 642, startPoint y: 336, endPoint x: 638, endPoint y: 318, distance: 18.7
click at [638, 318] on div "Responsável [PERSON_NAME] Nenhum contato encontrado create new contact Novo Con…" at bounding box center [587, 319] width 1174 height 458
click at [598, 525] on button "Salvar" at bounding box center [593, 524] width 83 height 32
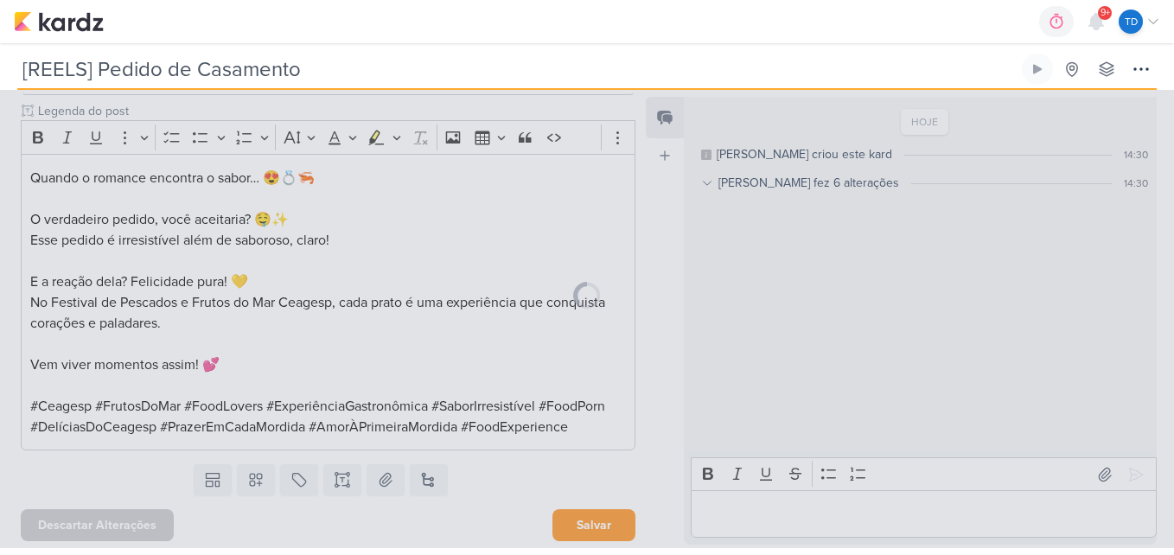
scroll to position [356, 0]
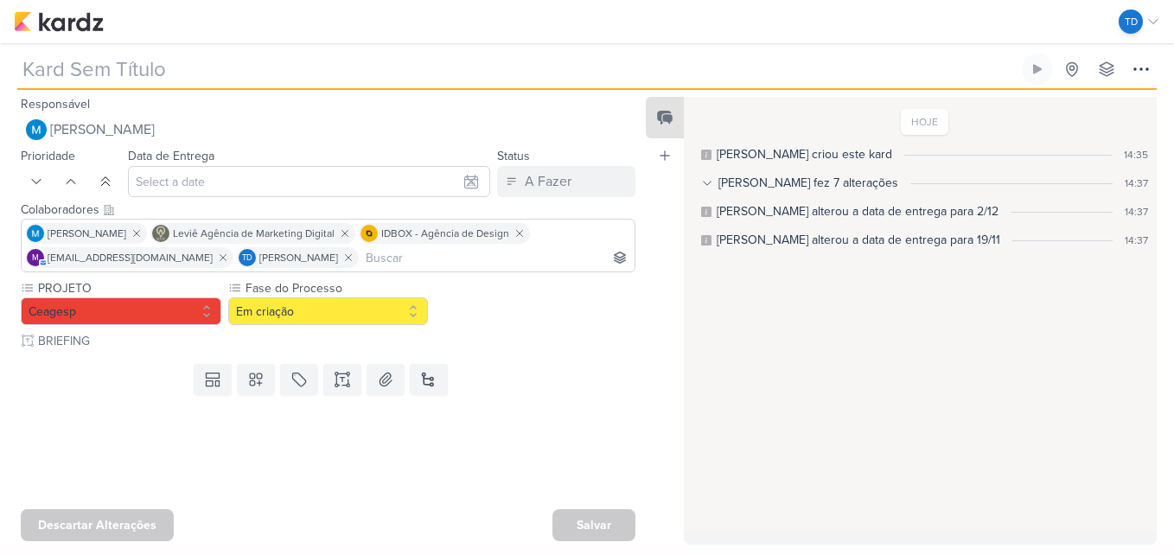
type input "[ESTÁTICO] Tá te devendo"
type input "[DATE] 23:59"
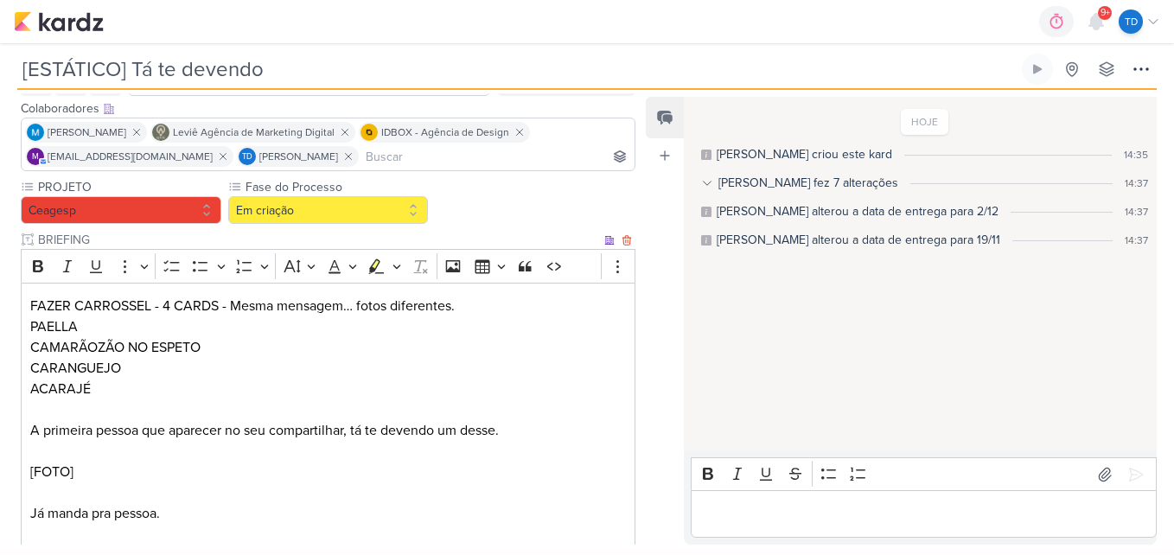
scroll to position [229, 0]
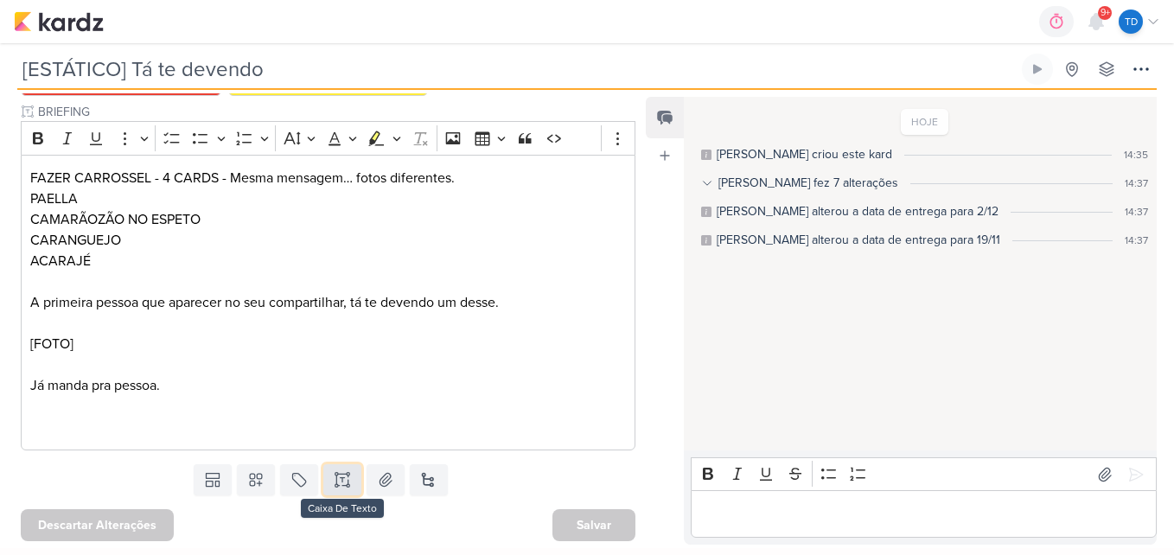
click at [341, 488] on icon at bounding box center [342, 479] width 17 height 17
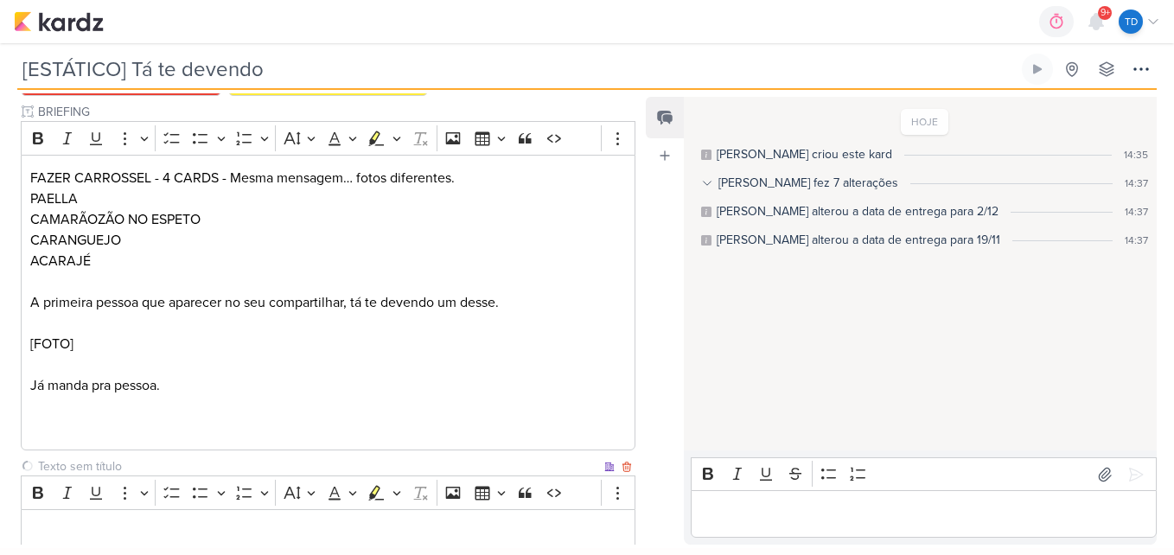
click at [132, 462] on input "text" at bounding box center [318, 466] width 566 height 18
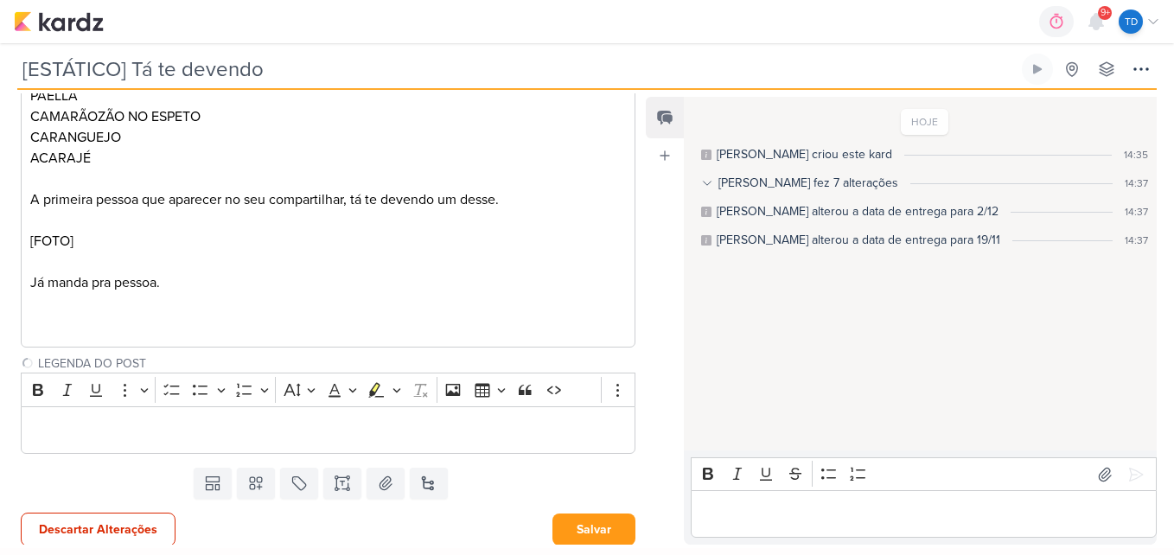
scroll to position [337, 0]
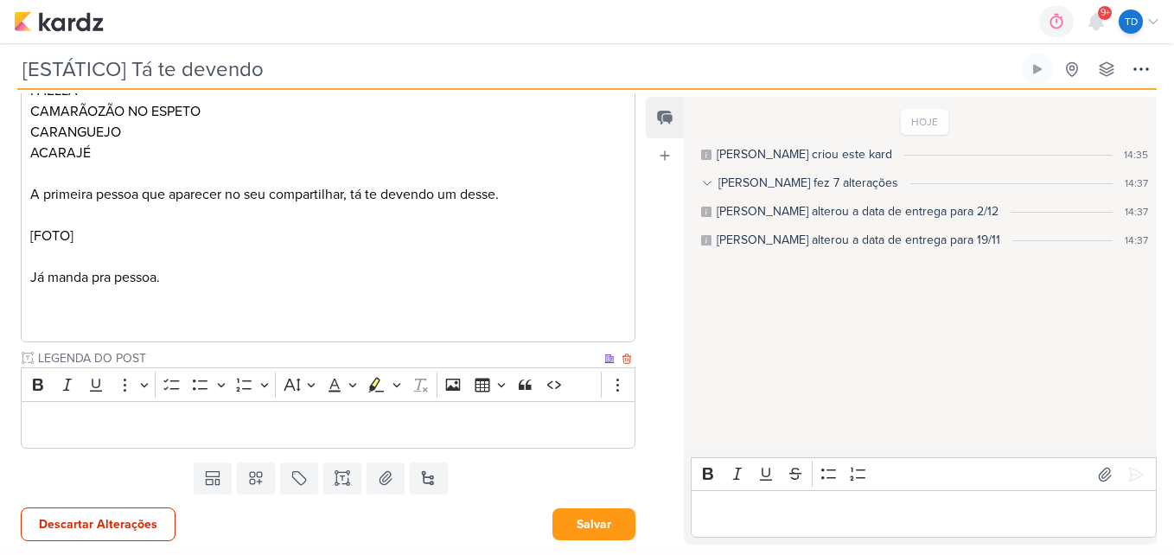
type input "LEGENDA DO POST"
click at [180, 430] on p "Editor editing area: main" at bounding box center [328, 425] width 596 height 21
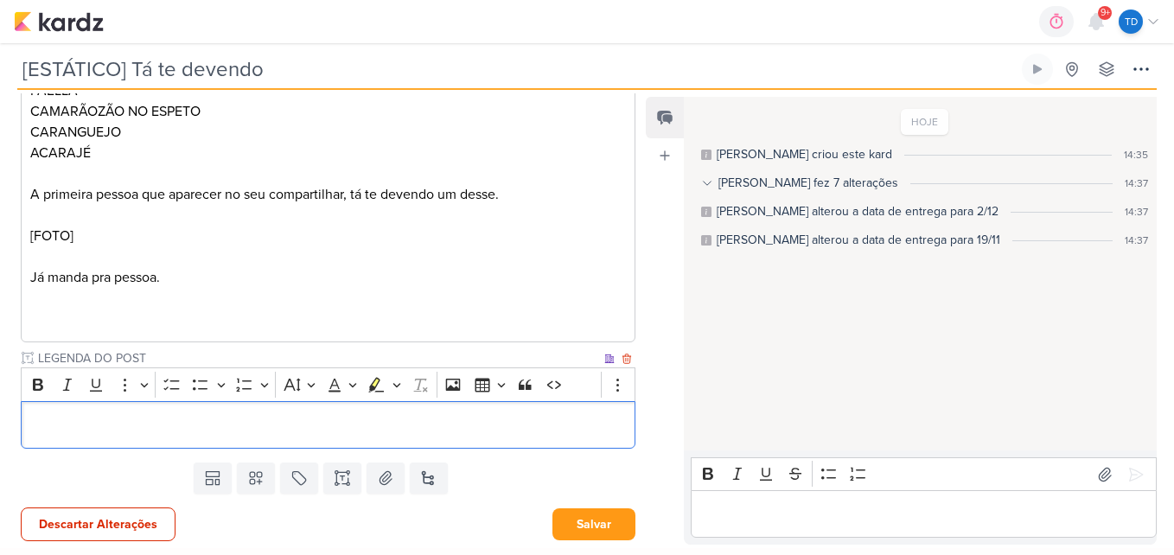
scroll to position [558, 0]
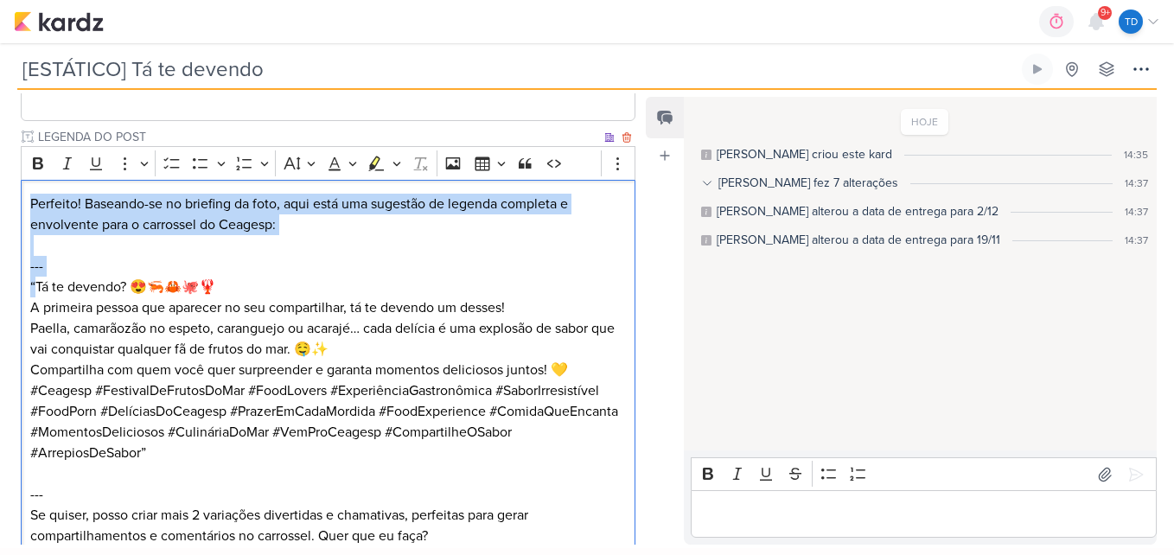
drag, startPoint x: 36, startPoint y: 285, endPoint x: 32, endPoint y: 182, distance: 102.9
click at [32, 182] on div "Perfeito! Baseando-se no briefing da foto, aqui está uma sugestão de legenda co…" at bounding box center [328, 369] width 614 height 379
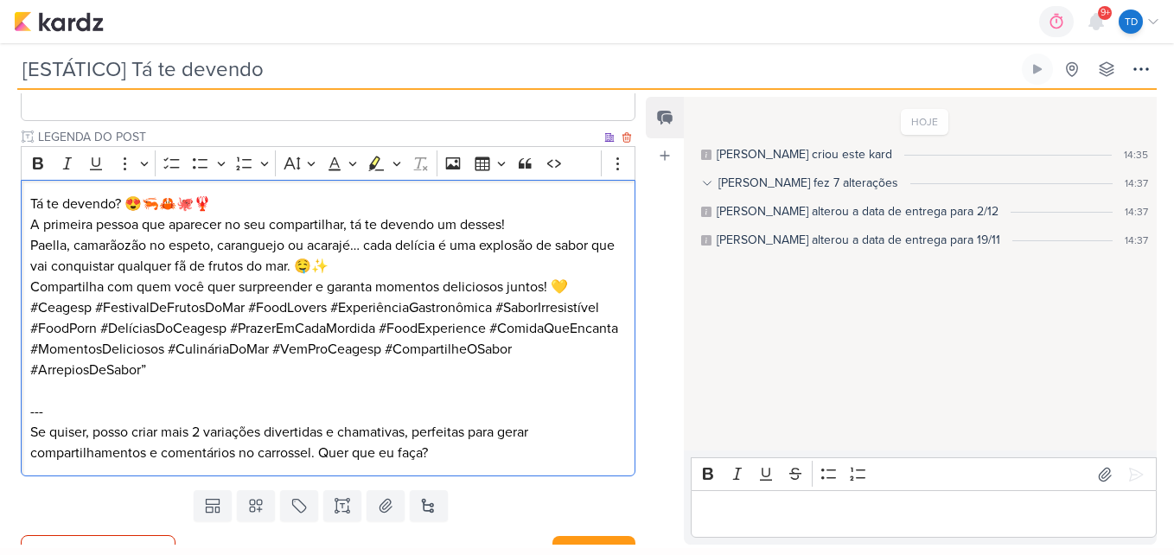
click at [232, 197] on p "Tá te devendo? 😍🦐🦀🐙🦞 A primeira pessoa que aparecer no seu compartilhar, tá te …" at bounding box center [328, 214] width 596 height 41
click at [531, 221] on p "Tá te devendo? 😍🦐🦀🐙🦞 A primeira pessoa que aparecer no seu compartilhar, tá te …" at bounding box center [328, 214] width 596 height 41
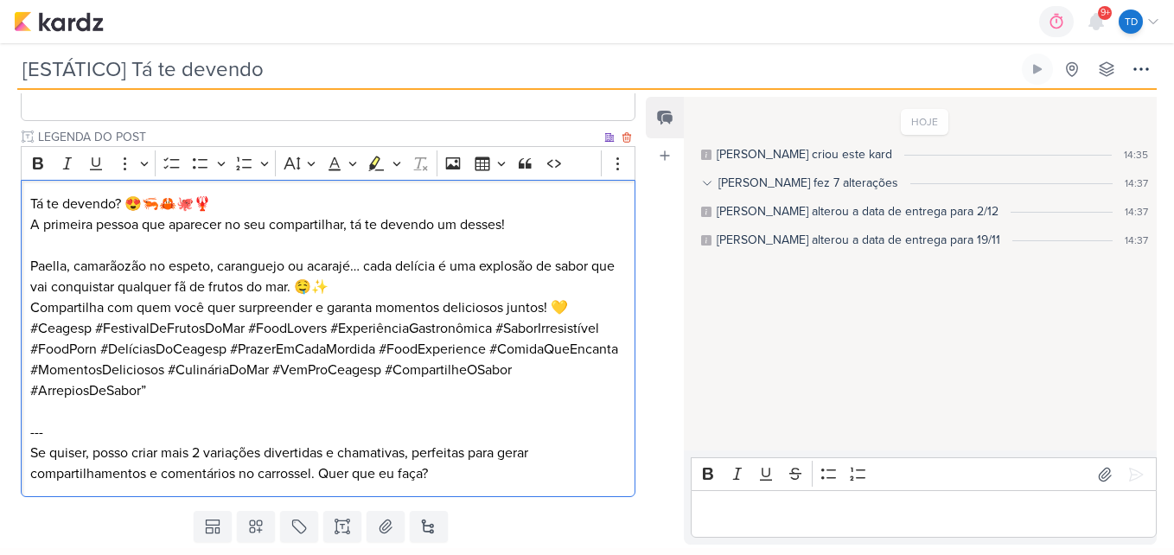
click at [391, 294] on p "Paella, camarãozão no espeto, caranguejo ou acarajé… cada delícia é uma explosã…" at bounding box center [328, 287] width 596 height 62
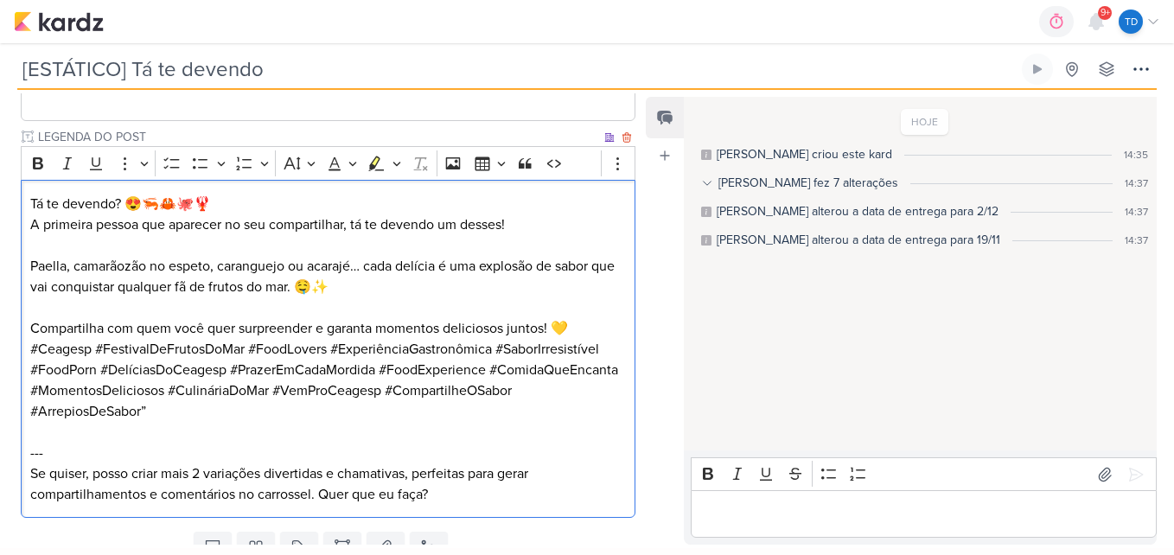
click at [592, 329] on p "⁠⁠⁠⁠⁠⁠⁠ Compartilha com quem você quer surpreender e garanta momentos delicioso…" at bounding box center [328, 317] width 596 height 41
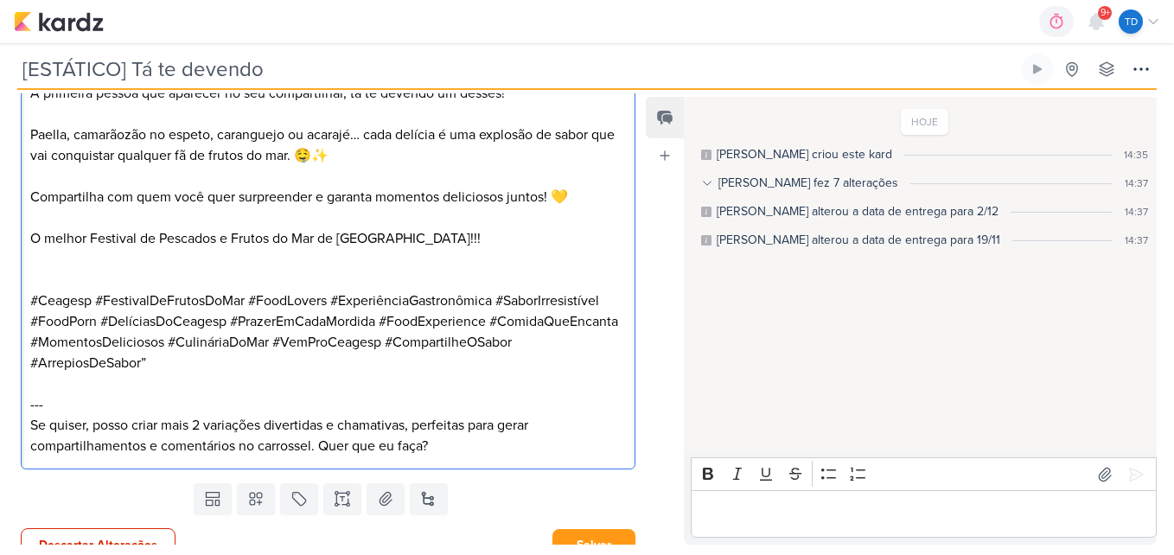
scroll to position [710, 0]
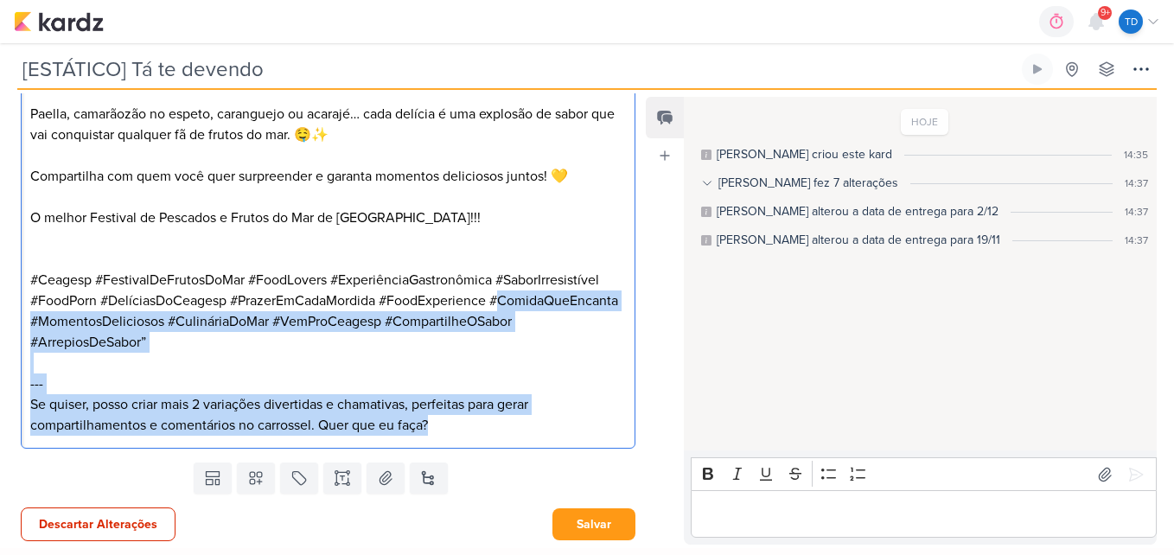
drag, startPoint x: 448, startPoint y: 435, endPoint x: 37, endPoint y: 328, distance: 424.3
click at [37, 328] on div "Tá te devendo? 😍🦐🦀🐙🦞 A primeira pessoa que aparecer no seu compartilhar, tá te …" at bounding box center [328, 238] width 614 height 421
click at [37, 328] on p "#Ceagesp #FestivalDeFrutosDoMar #FoodLovers #ExperiênciaGastronômica #SaborIrre…" at bounding box center [328, 311] width 596 height 83
drag, startPoint x: 435, startPoint y: 427, endPoint x: 29, endPoint y: 328, distance: 417.1
click at [29, 328] on div "Tá te devendo? 😍🦐🦀🐙🦞 A primeira pessoa que aparecer no seu compartilhar, tá te …" at bounding box center [328, 238] width 614 height 421
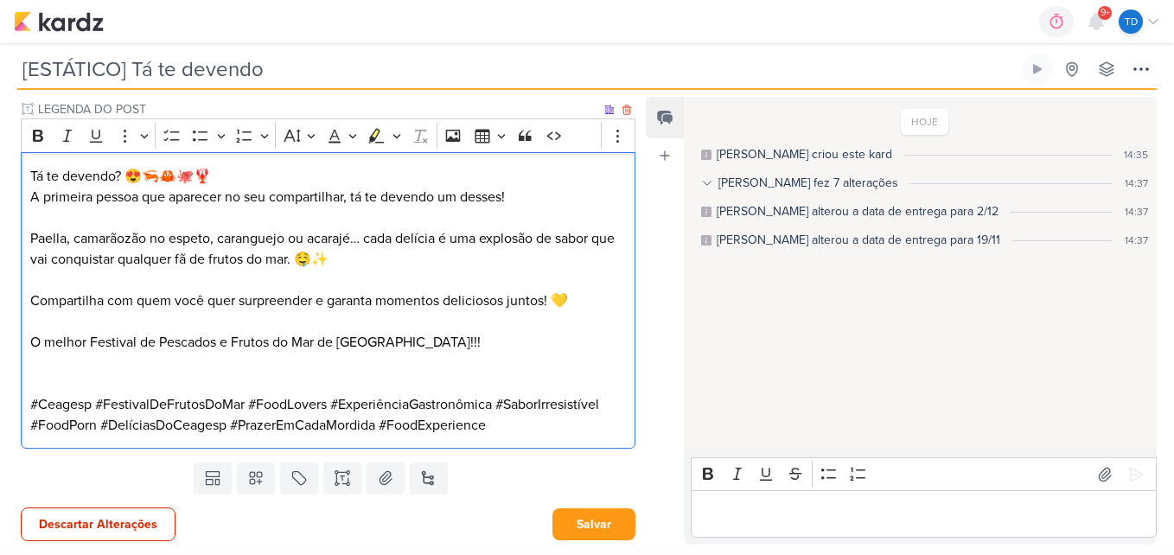
scroll to position [586, 0]
click at [76, 281] on p "Compartilha com quem você quer surpreender e garanta momentos deliciosos juntos…" at bounding box center [328, 290] width 596 height 41
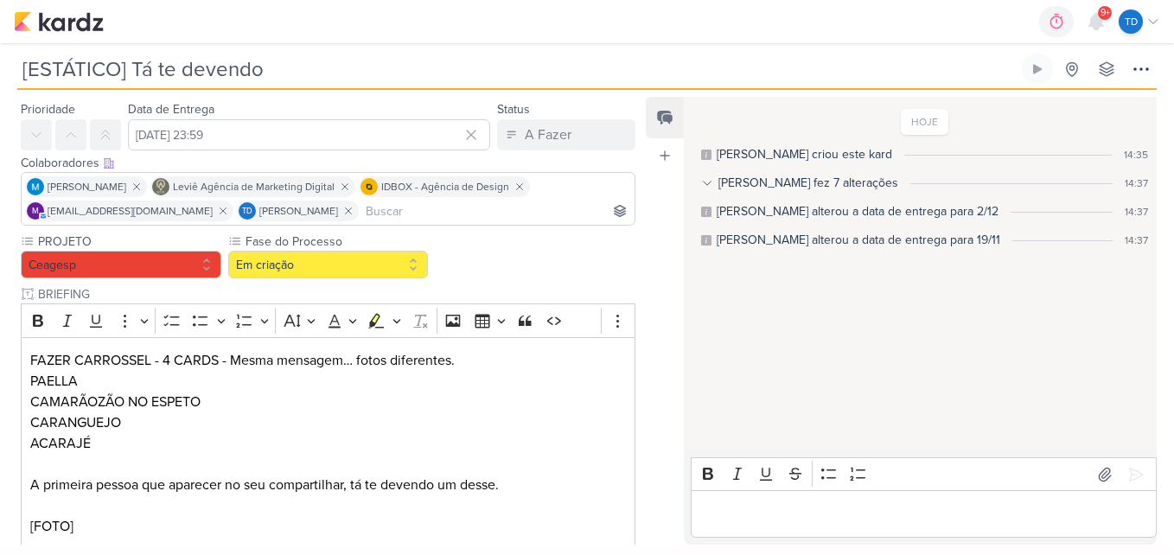
scroll to position [565, 0]
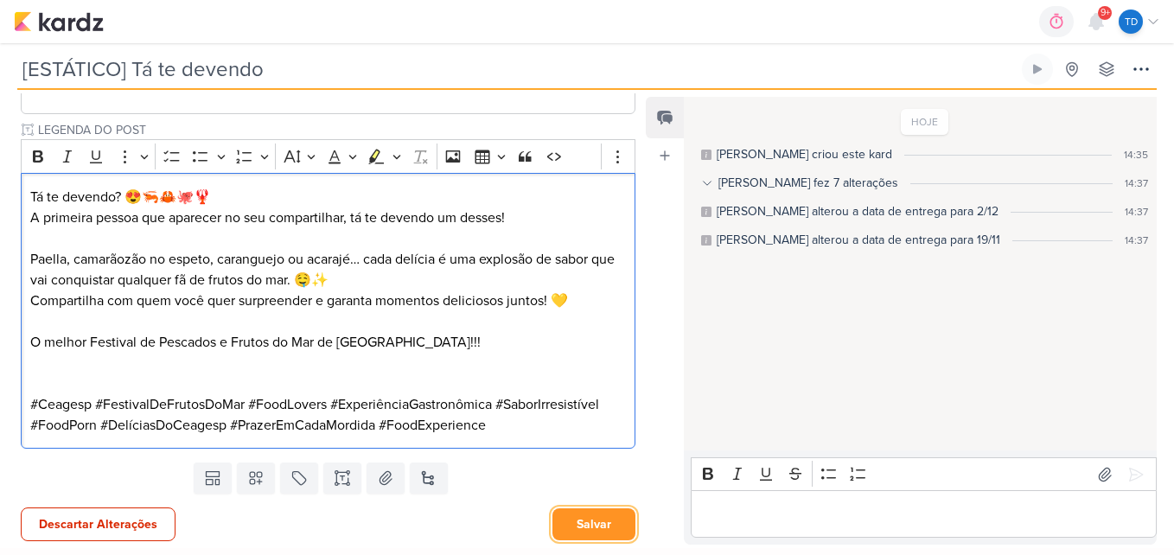
click at [598, 525] on button "Salvar" at bounding box center [593, 524] width 83 height 32
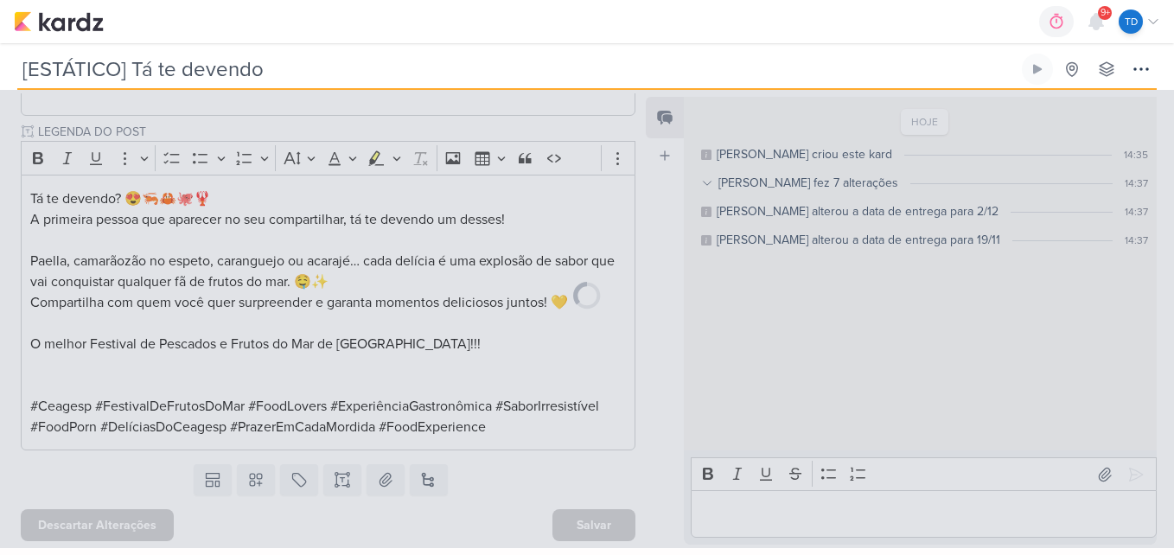
scroll to position [563, 0]
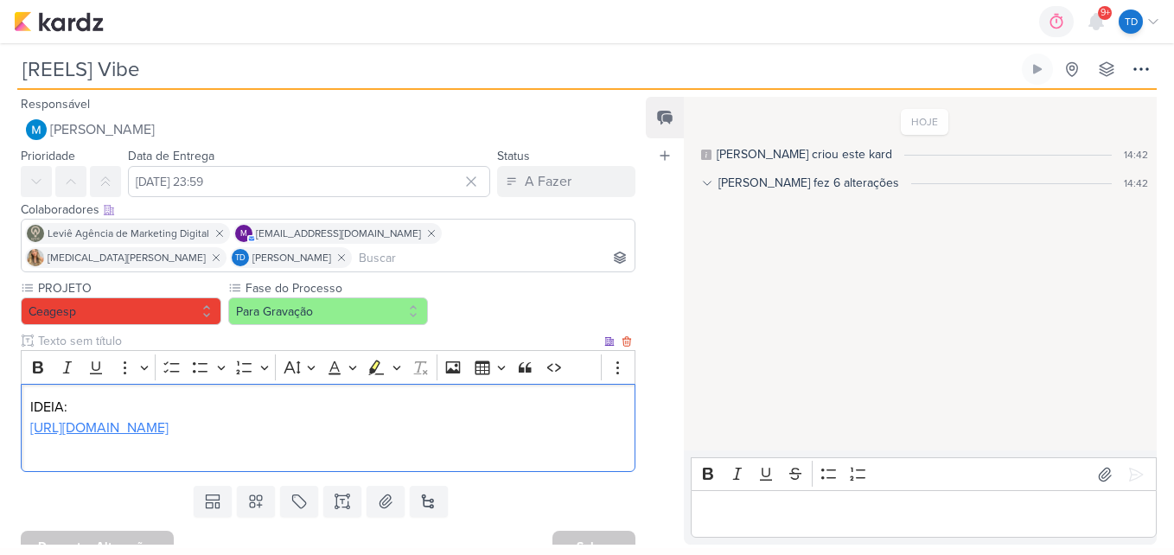
click at [169, 423] on link "[URL][DOMAIN_NAME]" at bounding box center [99, 427] width 138 height 17
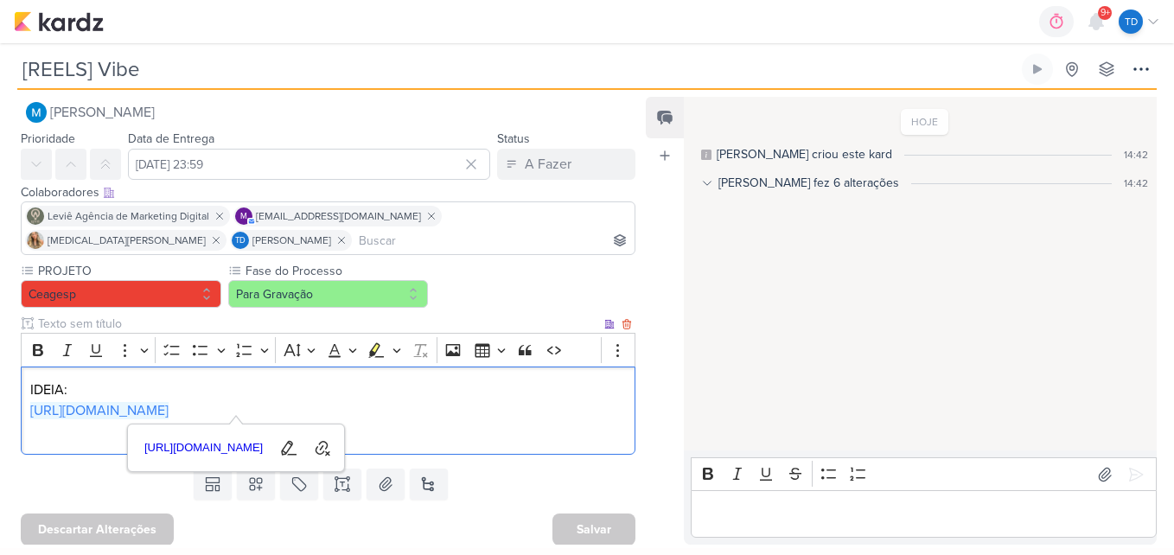
scroll to position [22, 0]
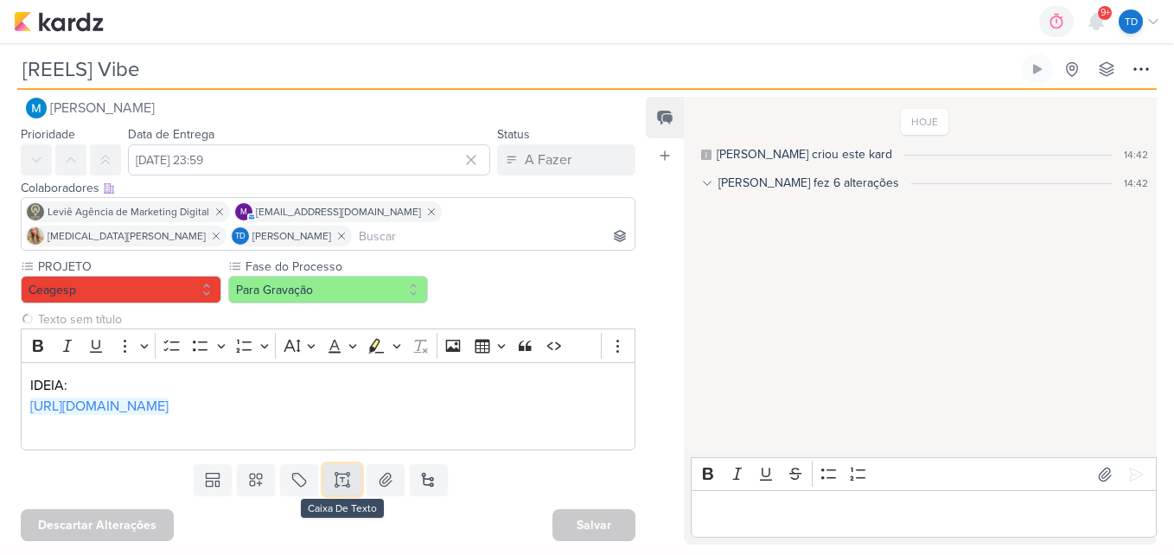
click at [348, 487] on button at bounding box center [342, 479] width 38 height 31
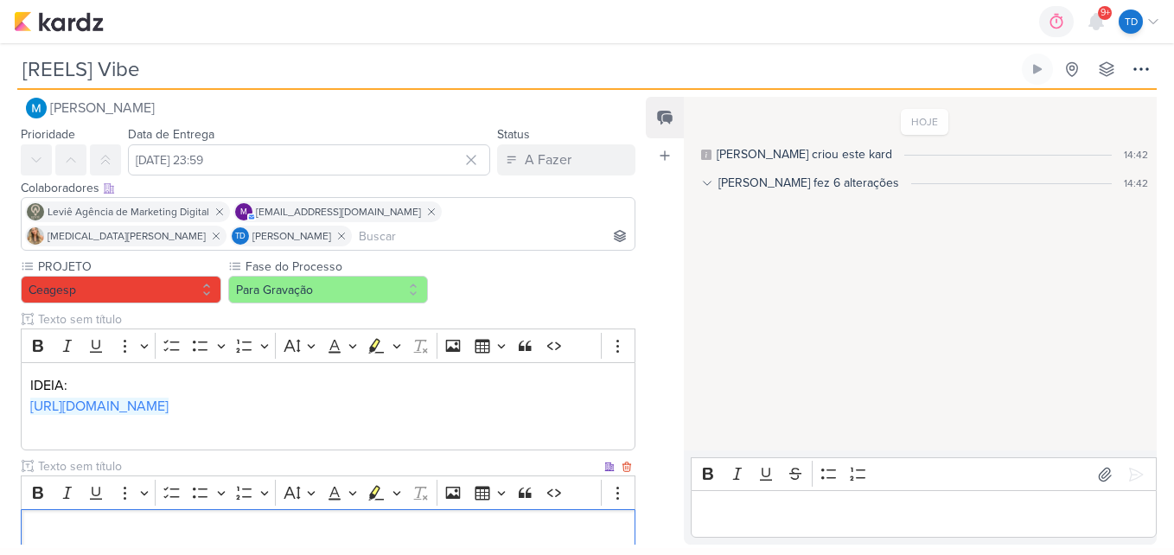
click at [176, 458] on input "text" at bounding box center [318, 466] width 566 height 18
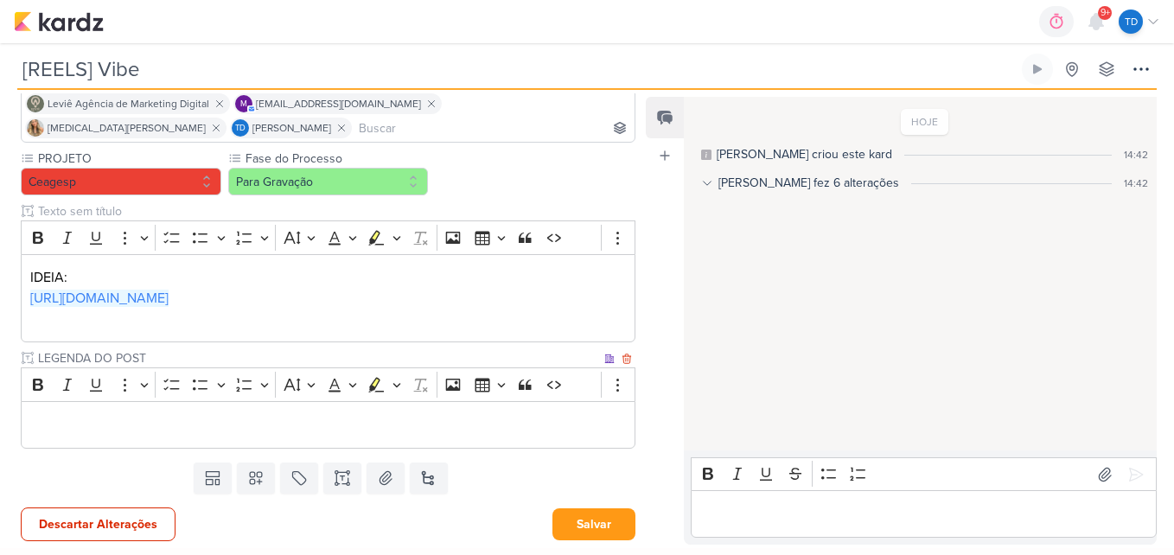
type input "LEGENDA DO POST"
click at [290, 430] on p "Editor editing area: main" at bounding box center [328, 425] width 596 height 21
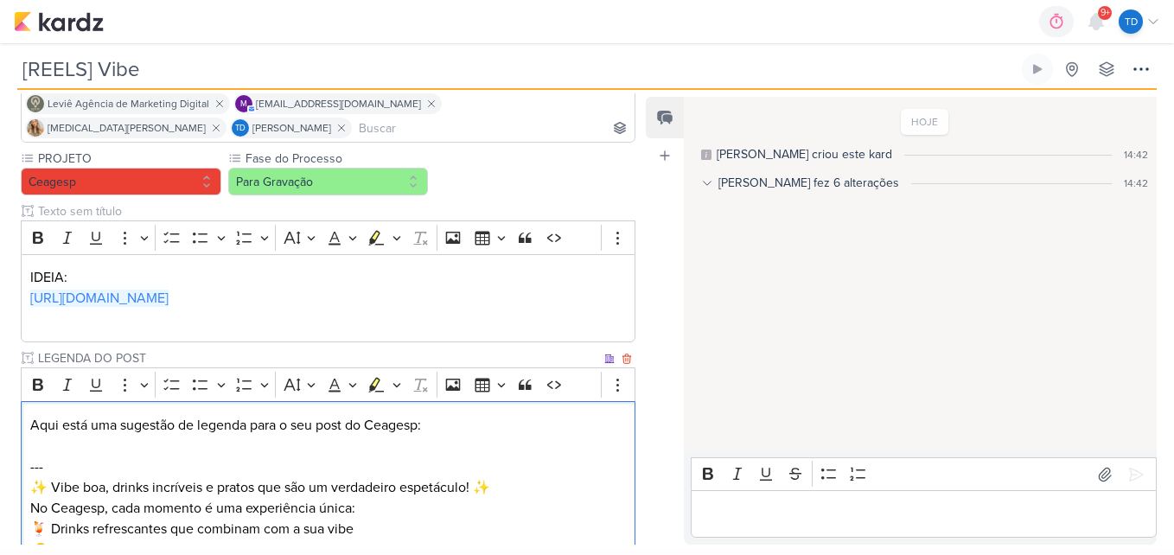
scroll to position [330, 0]
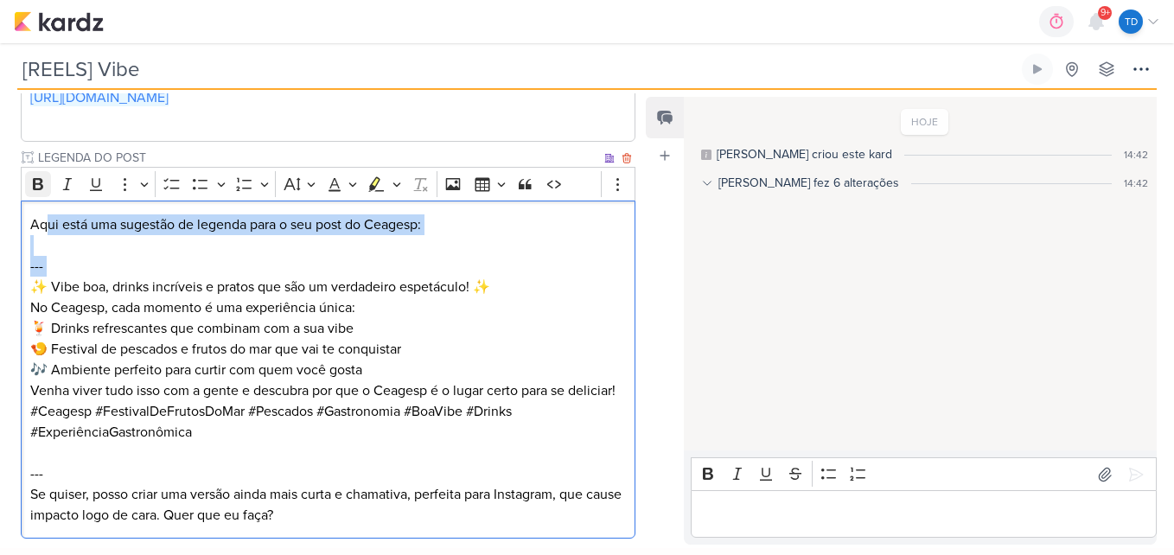
drag, startPoint x: 29, startPoint y: 283, endPoint x: 48, endPoint y: 194, distance: 90.8
click at [48, 194] on div "Rich Text Editor Bold Italic Underline More To-do List Bulleted List Bulleted L…" at bounding box center [328, 352] width 614 height 371
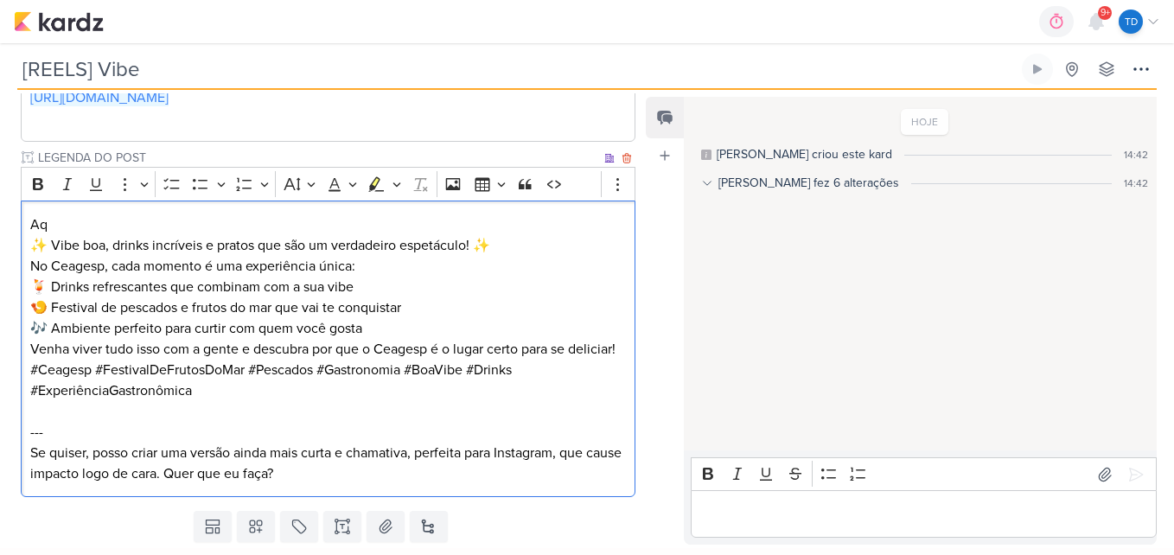
click at [30, 245] on p "✨ Vibe boa, drinks incríveis e pratos que são um verdadeiro espetáculo! ✨ No Ce…" at bounding box center [328, 255] width 596 height 41
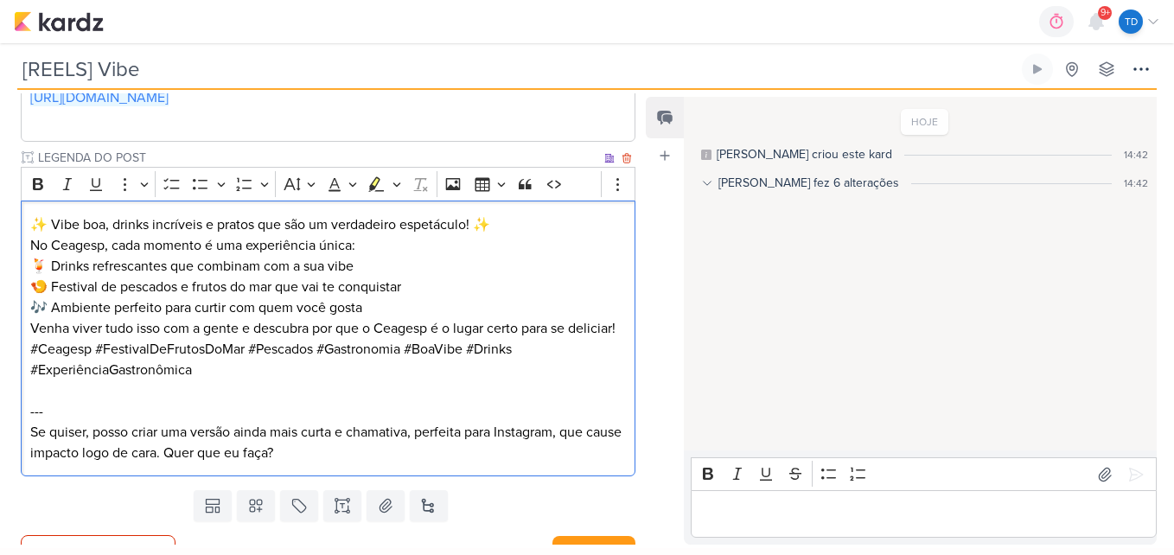
click at [539, 227] on p "✨ Vibe boa, drinks incríveis e pratos que são um verdadeiro espetáculo! ✨ No Ce…" at bounding box center [328, 234] width 596 height 41
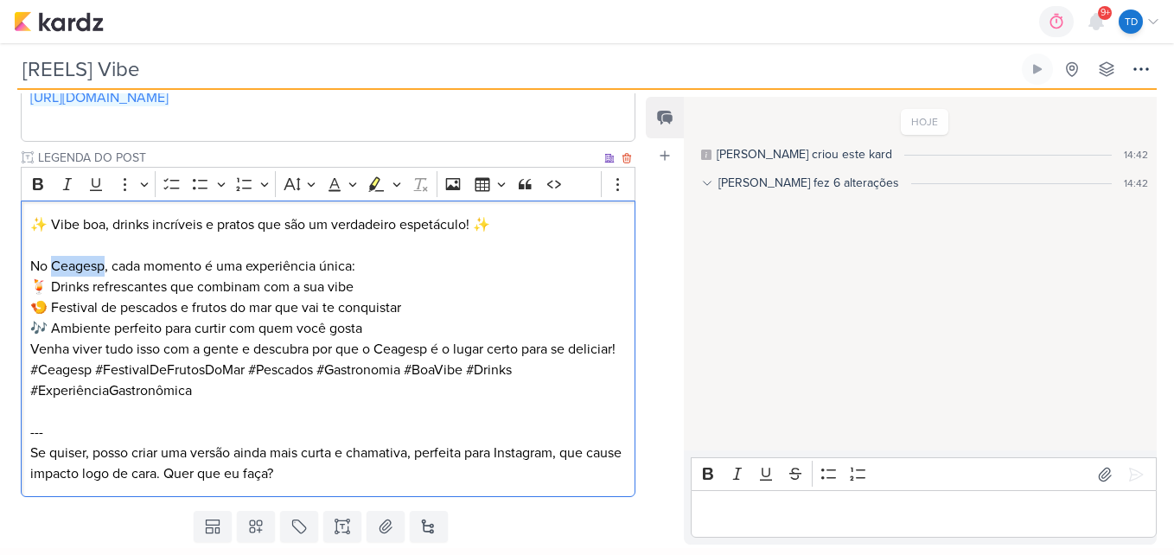
drag, startPoint x: 106, startPoint y: 265, endPoint x: 52, endPoint y: 268, distance: 54.5
click at [52, 268] on p "⁠⁠⁠⁠⁠⁠⁠ No Ceagesp, cada momento é uma experiência única:" at bounding box center [328, 255] width 596 height 41
click at [595, 263] on p "No Festival de Pescados e Frutos do Mar Ceagesp, cada momento é uma experiência…" at bounding box center [328, 255] width 596 height 41
click at [378, 333] on p "🍹 Drinks refrescantes que combinam com a sua vibe 🍤 Festival de pescados e frut…" at bounding box center [328, 308] width 596 height 62
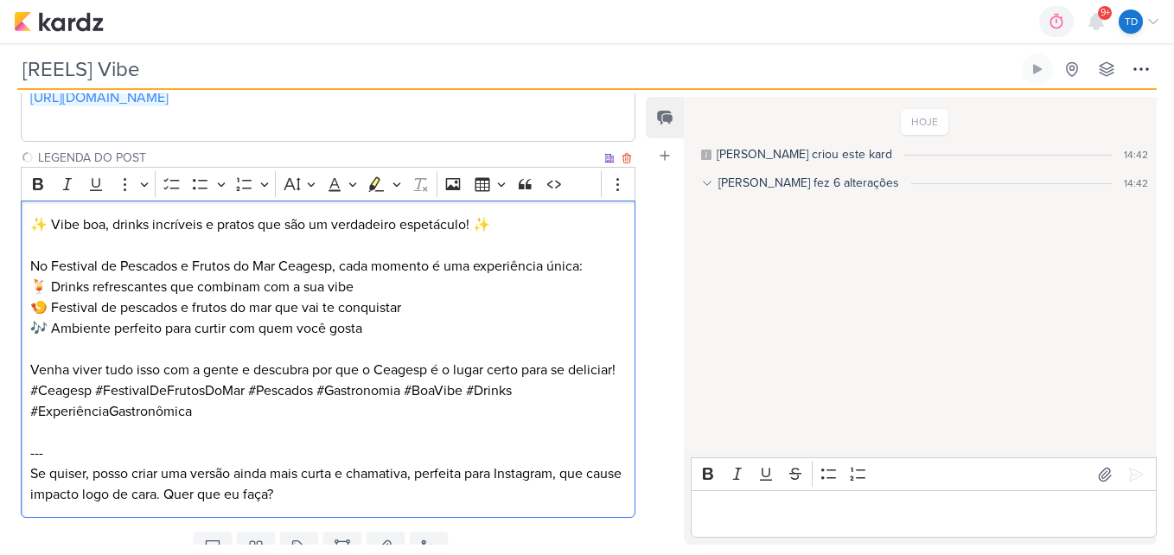
click at [172, 380] on p "Venha viver tudo isso com a gente e descubra por que o Ceagesp é o lugar certo …" at bounding box center [328, 370] width 596 height 21
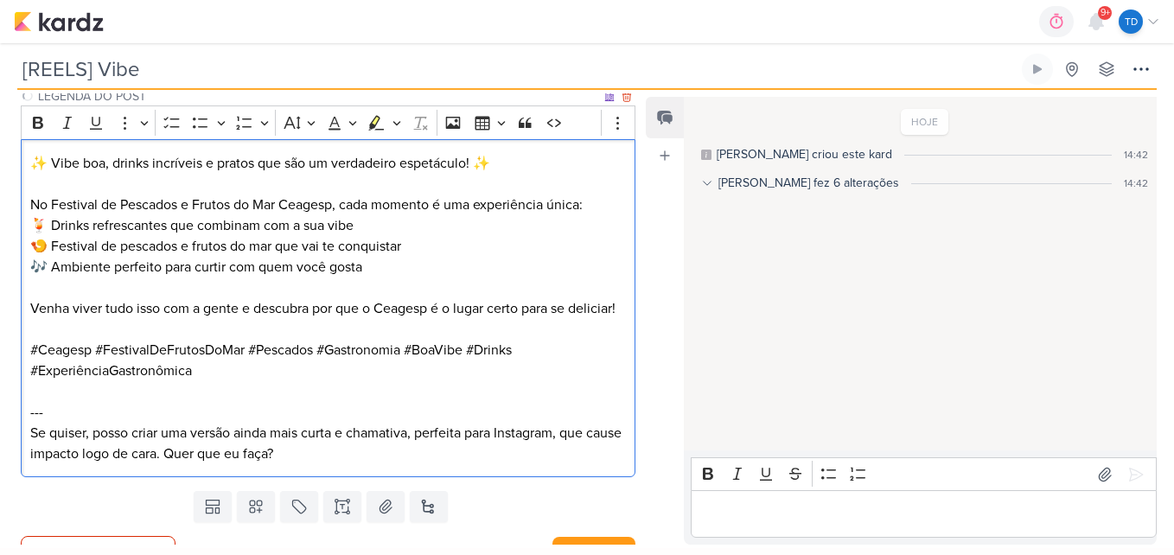
scroll to position [441, 0]
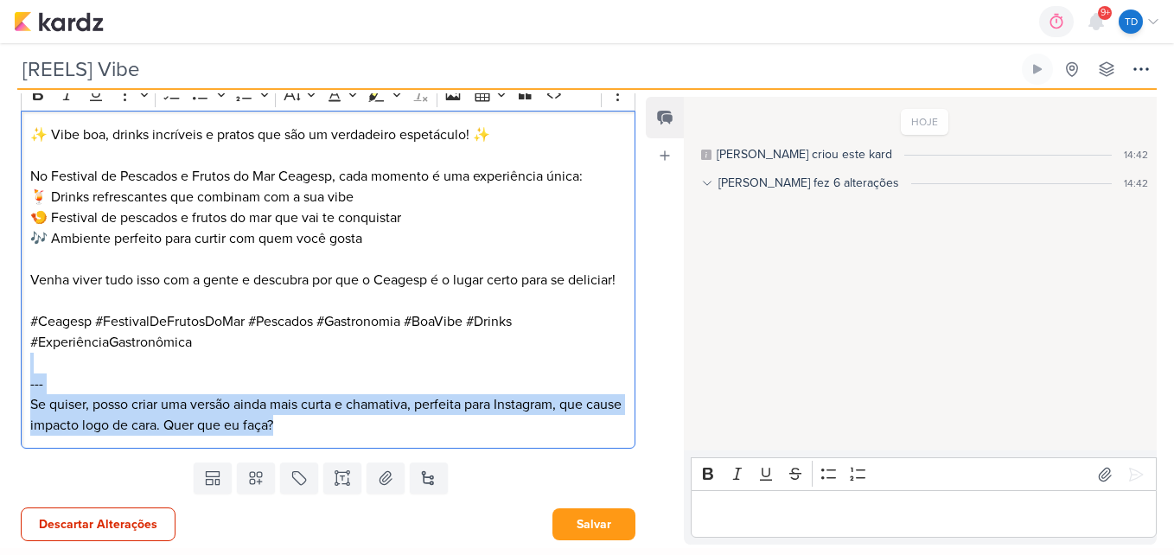
drag, startPoint x: 328, startPoint y: 434, endPoint x: 14, endPoint y: 365, distance: 321.2
click at [14, 365] on div "PROJETO Ceagesp Fase do Processo" at bounding box center [321, 157] width 642 height 596
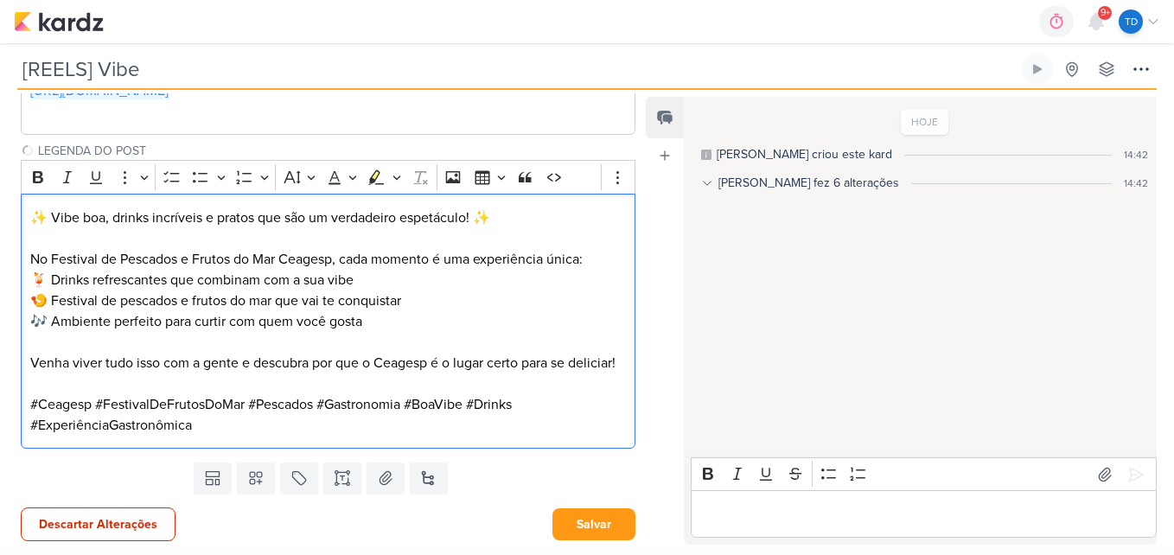
scroll to position [358, 0]
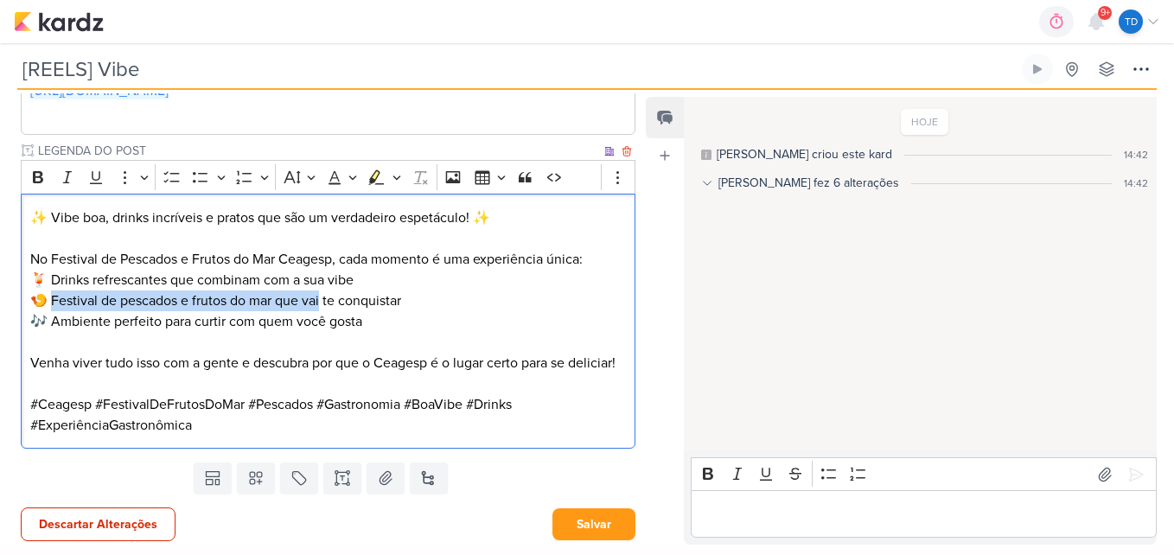
drag, startPoint x: 322, startPoint y: 280, endPoint x: 56, endPoint y: 284, distance: 266.2
click at [56, 284] on p "🍹 Drinks refrescantes que combinam com a sua vibe 🍤 Festival de pescados e frut…" at bounding box center [328, 301] width 596 height 62
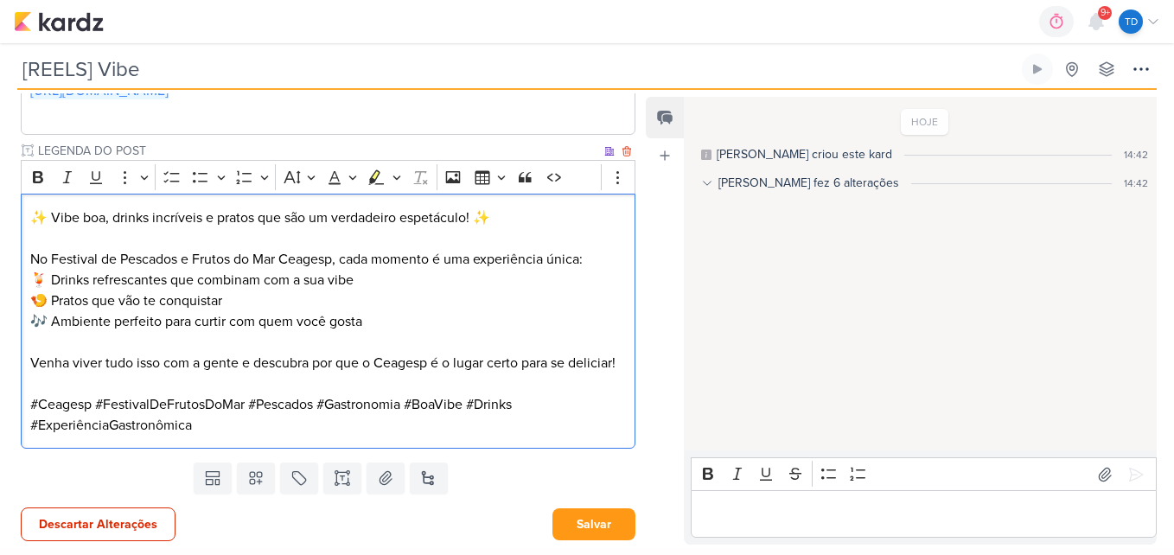
click at [271, 284] on p "🍹 Drinks refrescantes que combinam com a sua vibe 🍤 Pratos que vão te conquista…" at bounding box center [328, 301] width 596 height 62
click at [369, 270] on p "🍹 Drinks refrescantes que combinam com a sua vibe 🍤 Pratos que vão te conquista…" at bounding box center [328, 301] width 596 height 62
click at [389, 302] on p "🍹 Drinks refrescantes que combinam com a sua vibe! 🍤 Pratos que vão te conquist…" at bounding box center [328, 301] width 596 height 62
click at [570, 518] on button "Salvar" at bounding box center [593, 524] width 83 height 32
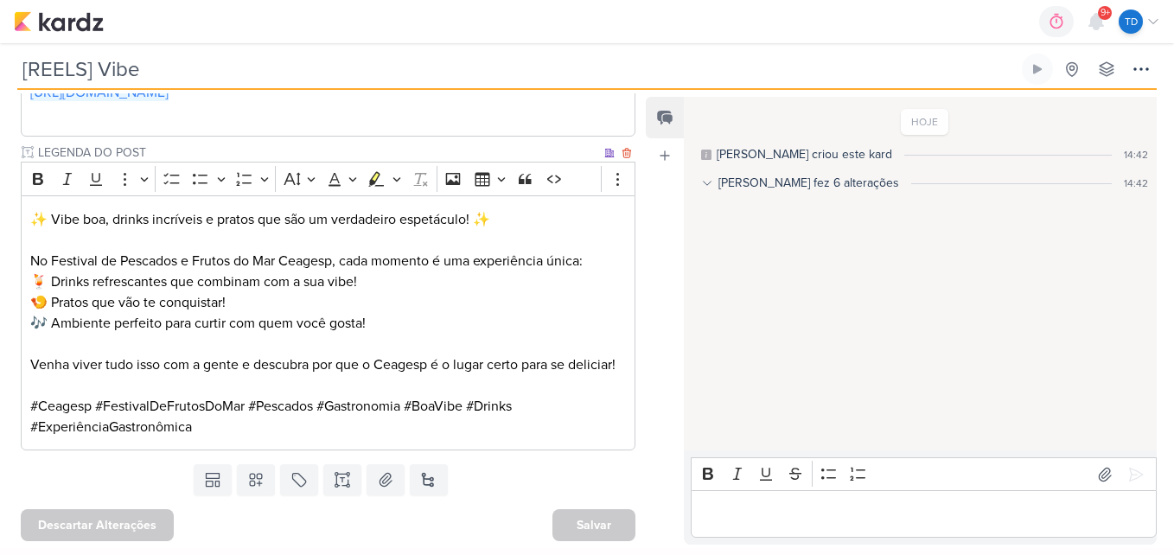
scroll to position [356, 0]
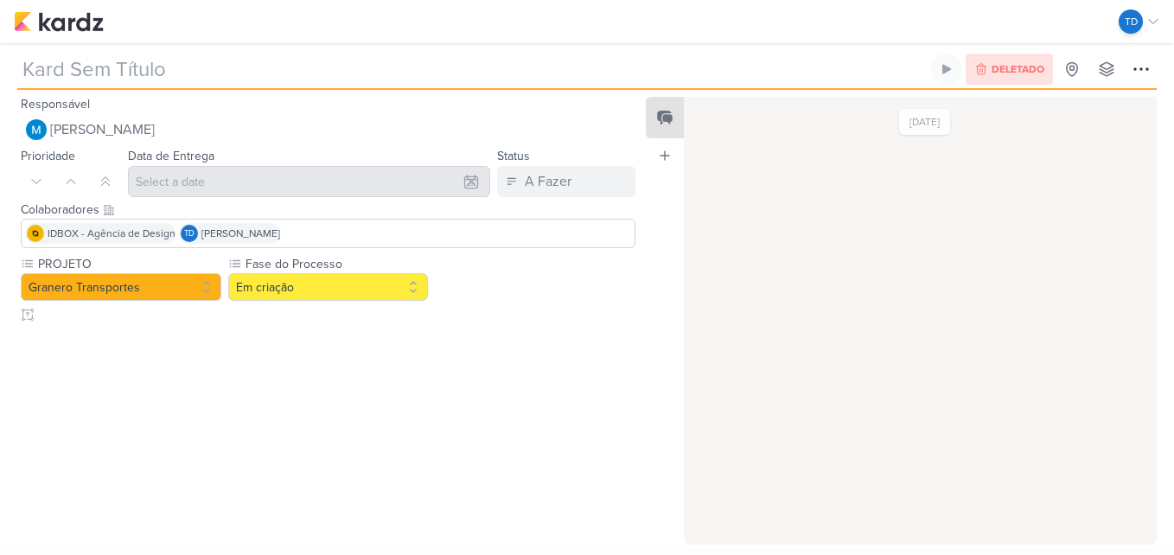
type input "[CARROSSEL] Depoimentos Granero"
type input "[DATE] 23:59"
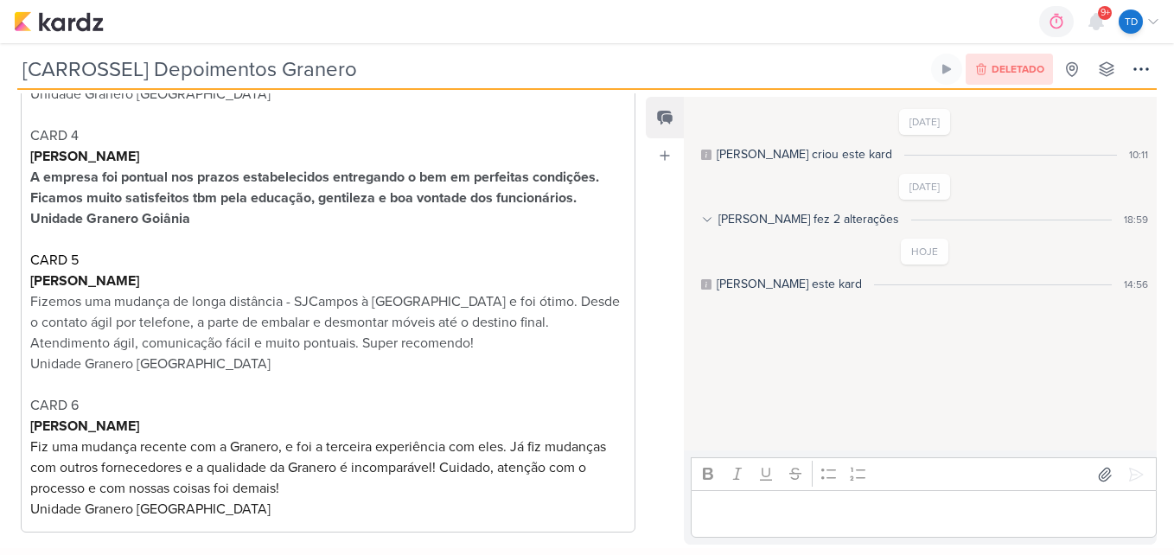
scroll to position [767, 0]
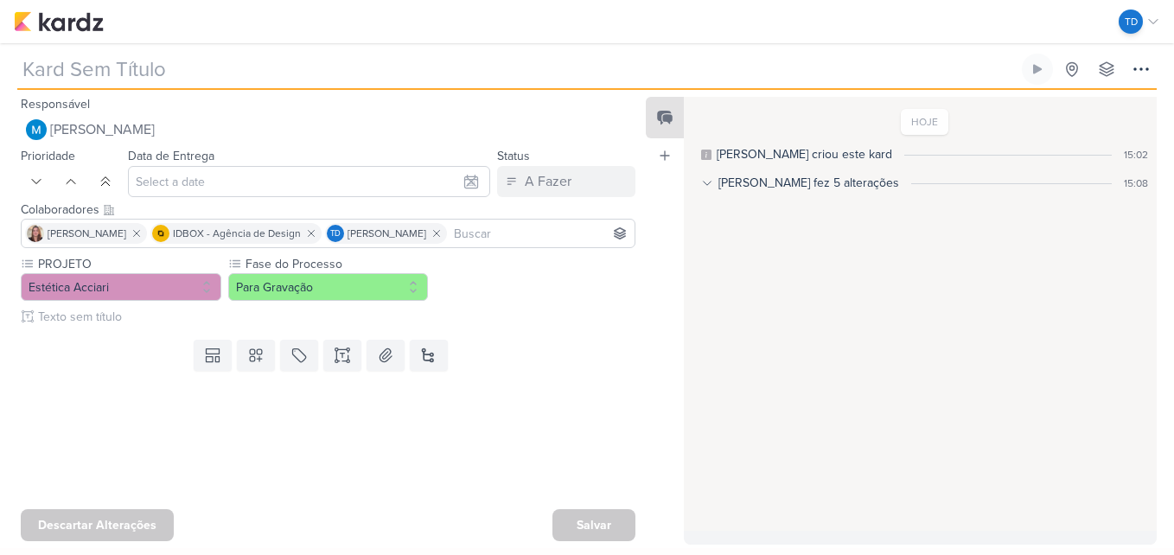
type input "[REELS] Ação Criolipólise"
type input "[DATE] 23:59"
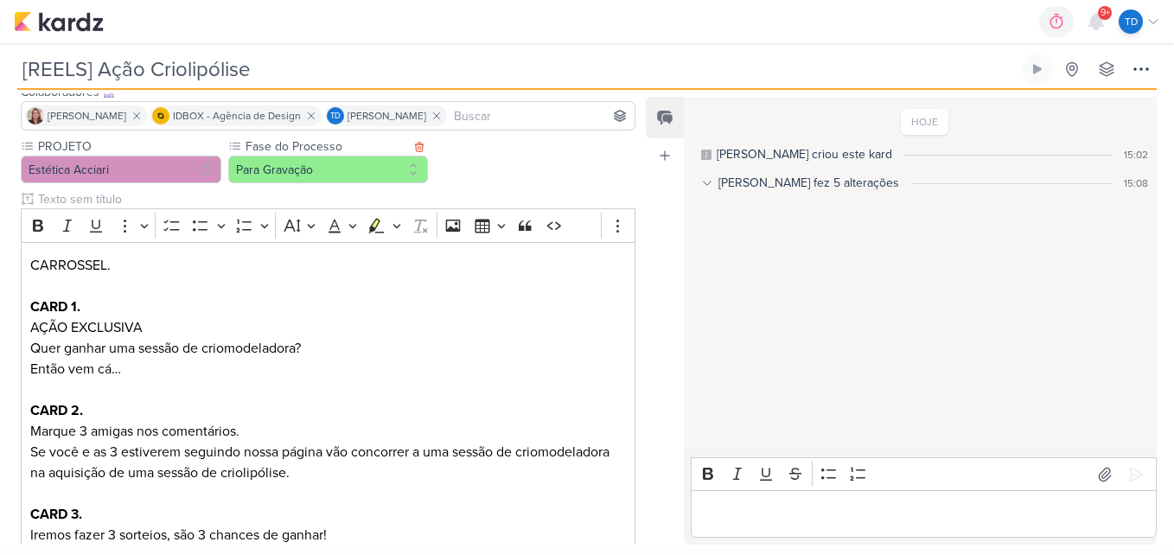
scroll to position [246, 0]
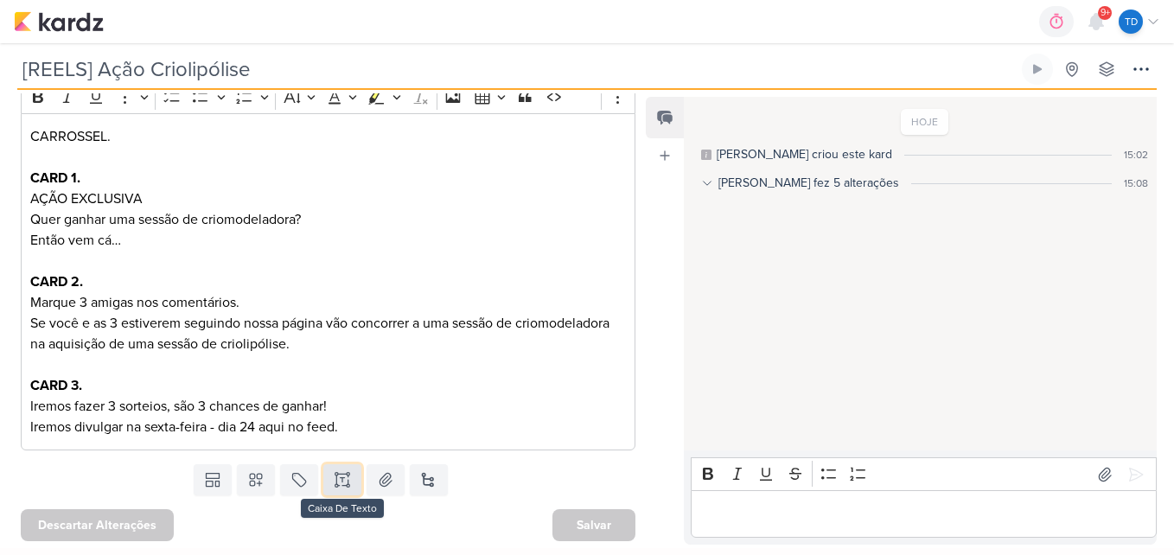
click at [346, 477] on icon at bounding box center [342, 479] width 17 height 17
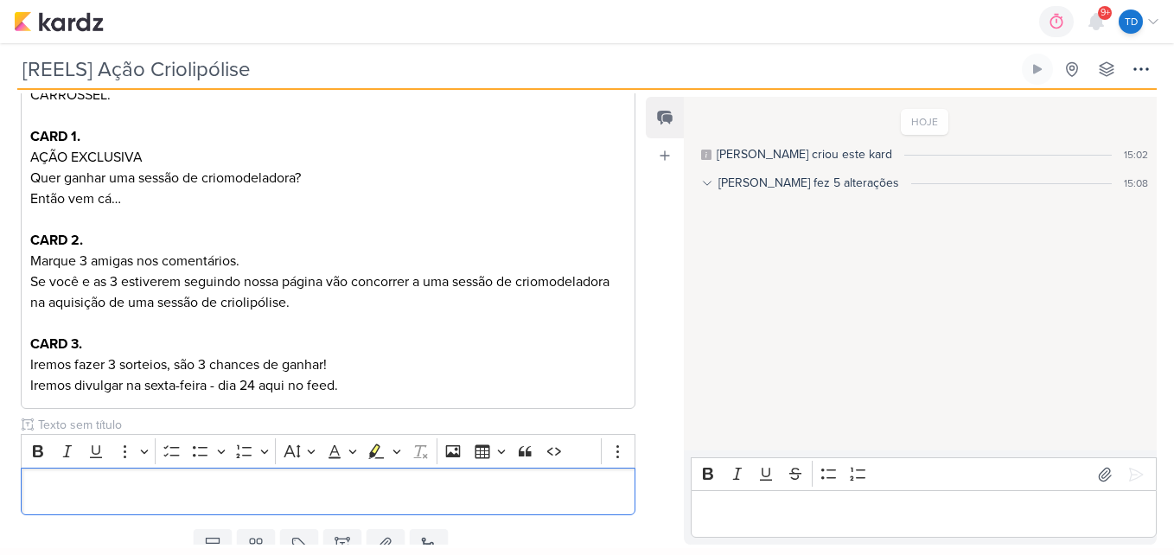
scroll to position [354, 0]
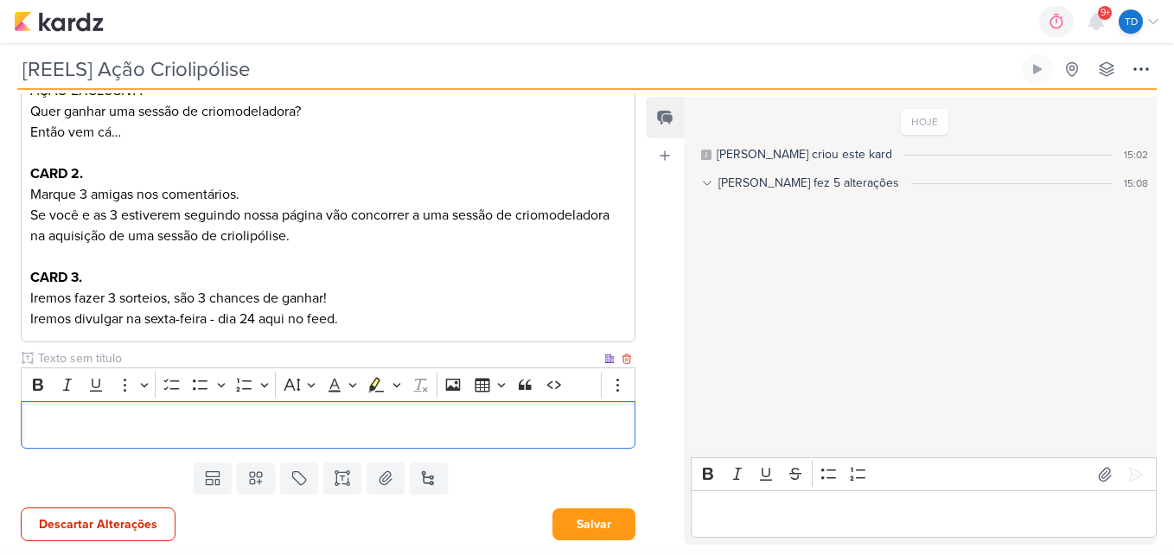
click at [150, 353] on input "text" at bounding box center [318, 358] width 566 height 18
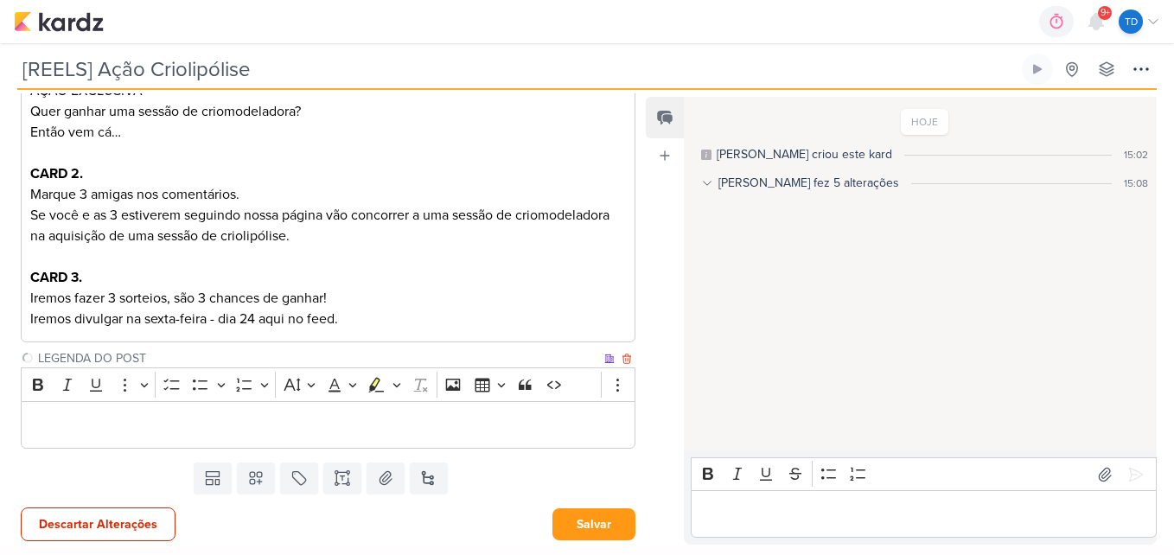
type input "LEGENDA DO POST"
click at [170, 413] on div "Editor editing area: main" at bounding box center [328, 425] width 614 height 48
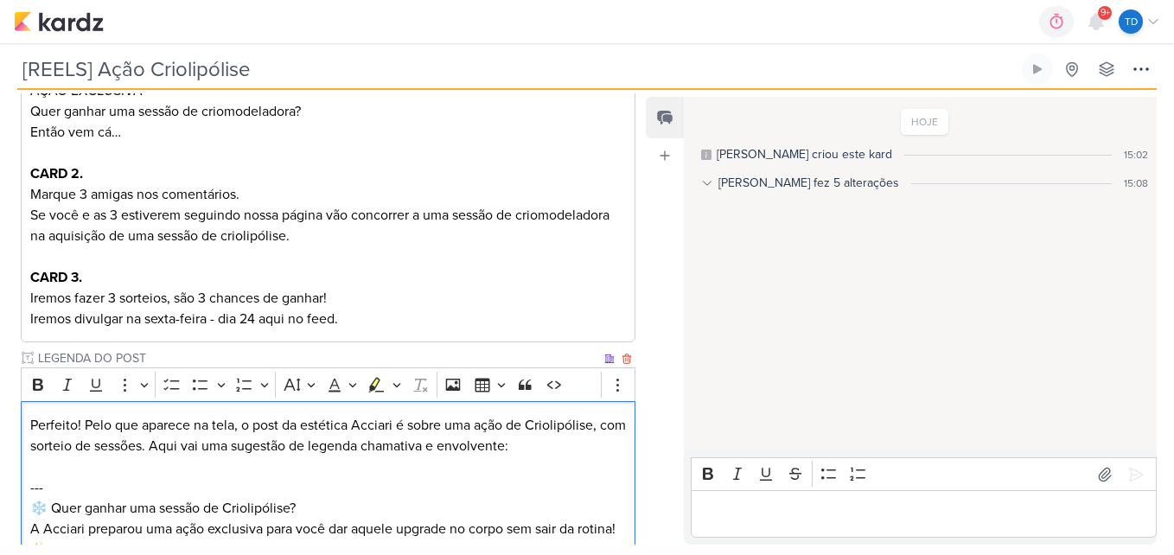
scroll to position [617, 0]
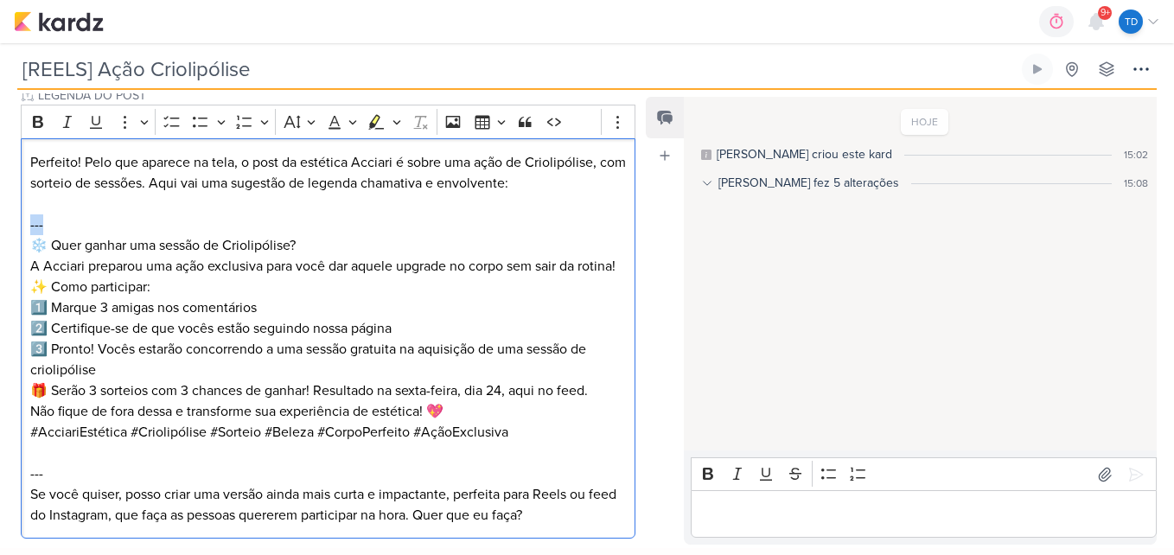
drag, startPoint x: 51, startPoint y: 229, endPoint x: -3, endPoint y: 220, distance: 55.3
click at [0, 220] on html "1.107.0 0h0m Sessão desligada... Hoje 0h0m Semana 0h0m Mês 0h0m" at bounding box center [587, 274] width 1174 height 548
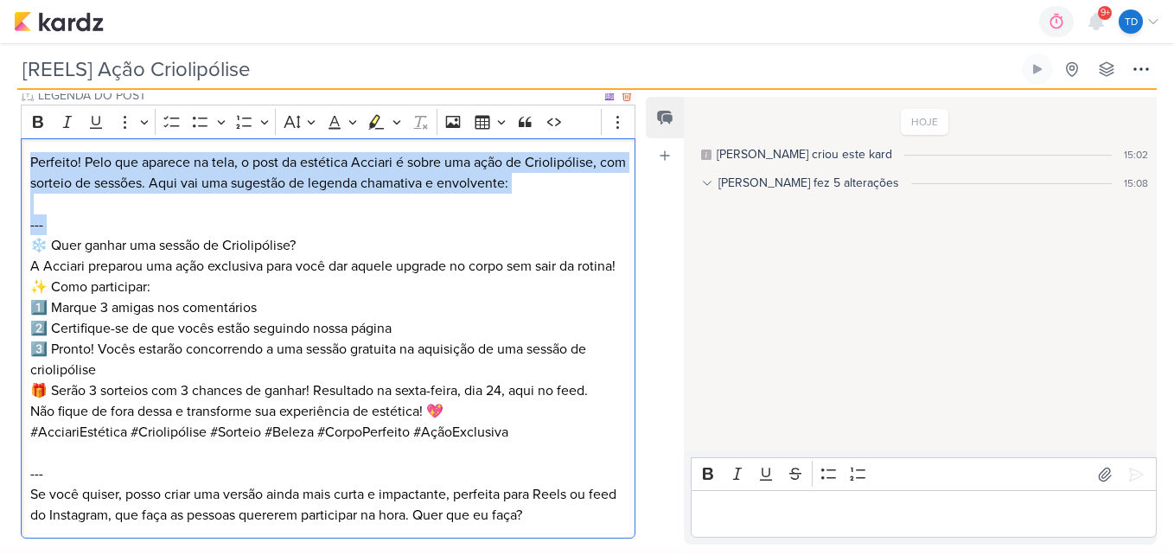
drag, startPoint x: 30, startPoint y: 241, endPoint x: 26, endPoint y: 150, distance: 91.7
click at [26, 150] on div "Perfeito! Pelo que aparece na tela, o post da estética Acciari é sobre uma ação…" at bounding box center [328, 338] width 614 height 400
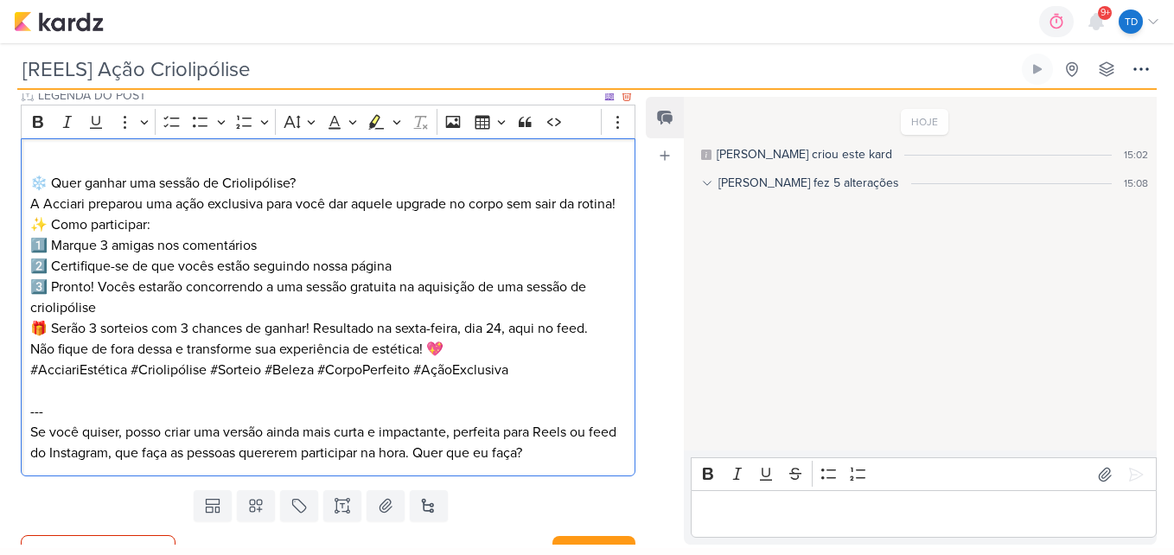
click at [30, 181] on p "❄️ Quer ganhar uma sessão de Criolipólise? A Acciari preparou uma ação exclusiv…" at bounding box center [328, 193] width 596 height 41
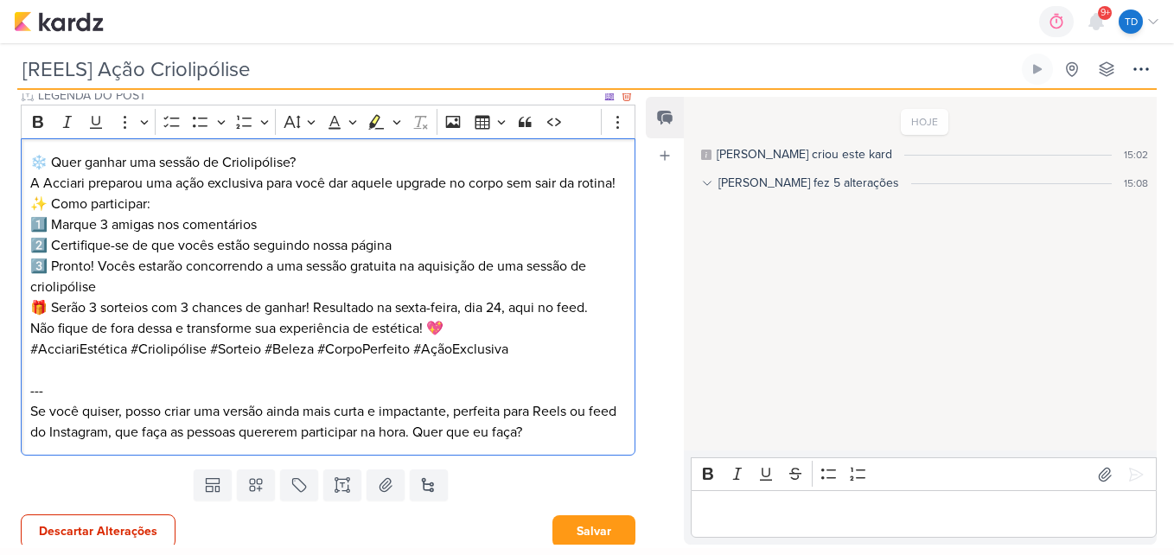
click at [324, 156] on p "❄️ Quer ganhar uma sessão de Criolipólise? A Acciari preparou uma ação exclusiv…" at bounding box center [328, 172] width 596 height 41
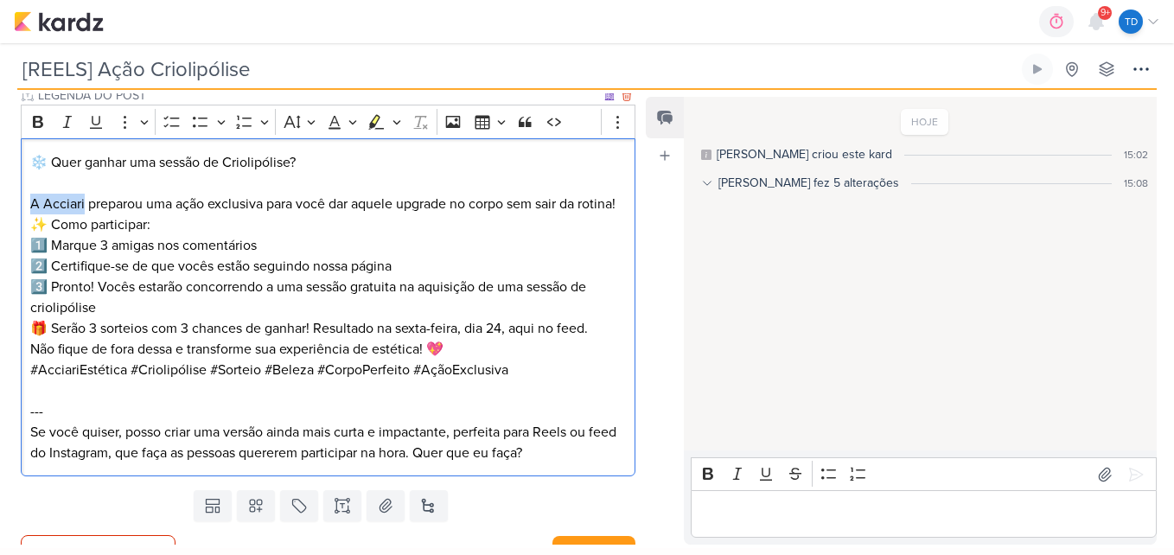
drag, startPoint x: 85, startPoint y: 204, endPoint x: 22, endPoint y: 201, distance: 62.3
click at [22, 201] on div "❄️ Quer ganhar uma sessão de Criolipólise? ⁠⁠⁠⁠⁠⁠⁠ A Acciari preparou uma ação …" at bounding box center [328, 307] width 614 height 338
drag, startPoint x: 89, startPoint y: 202, endPoint x: 30, endPoint y: 200, distance: 58.8
click at [30, 200] on p "preparou uma ação exclusiva para você dar aquele upgrade no corpo sem sair da r…" at bounding box center [328, 193] width 596 height 41
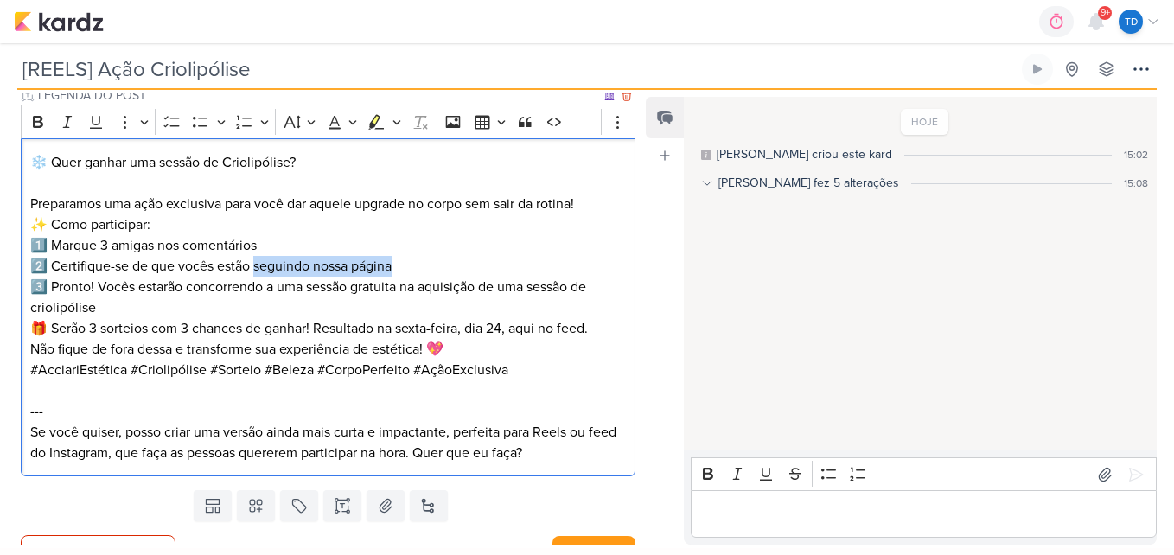
drag, startPoint x: 400, startPoint y: 264, endPoint x: 261, endPoint y: 266, distance: 139.1
click at [256, 270] on p "✨ Como participar: 1️⃣ Marque 3 amigas nos comentários 2️⃣ Certifique-se de que…" at bounding box center [328, 266] width 596 height 104
click at [106, 316] on p "✨ Como participar: 1️⃣ Marque 3 amigas nos comentários 2️⃣ Certifique-se de que…" at bounding box center [328, 266] width 596 height 104
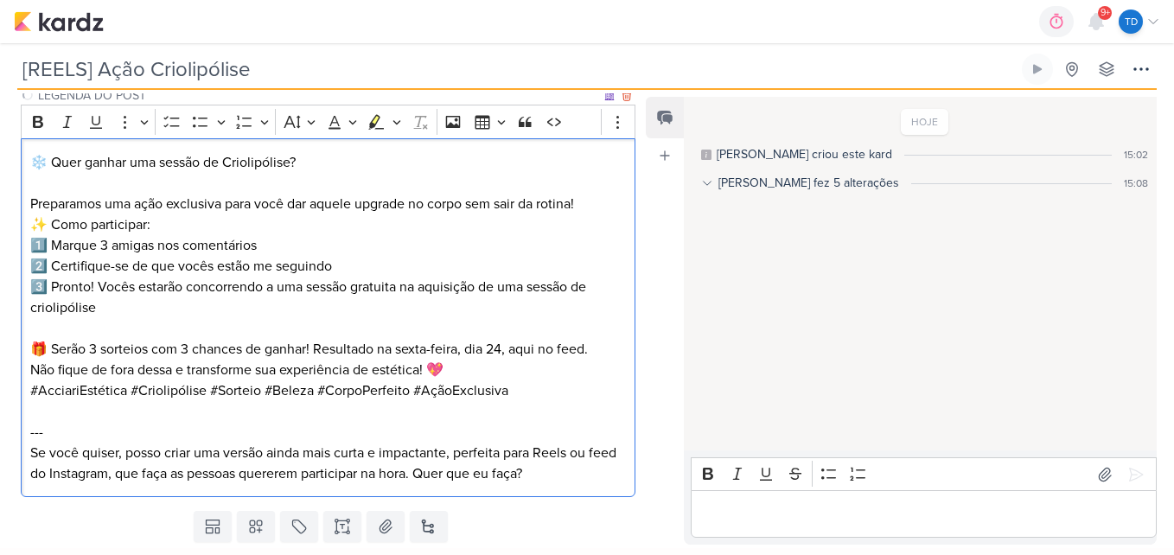
click at [481, 366] on p "Não fique de fora dessa e transforme sua experiência de estética! 💖" at bounding box center [328, 370] width 596 height 21
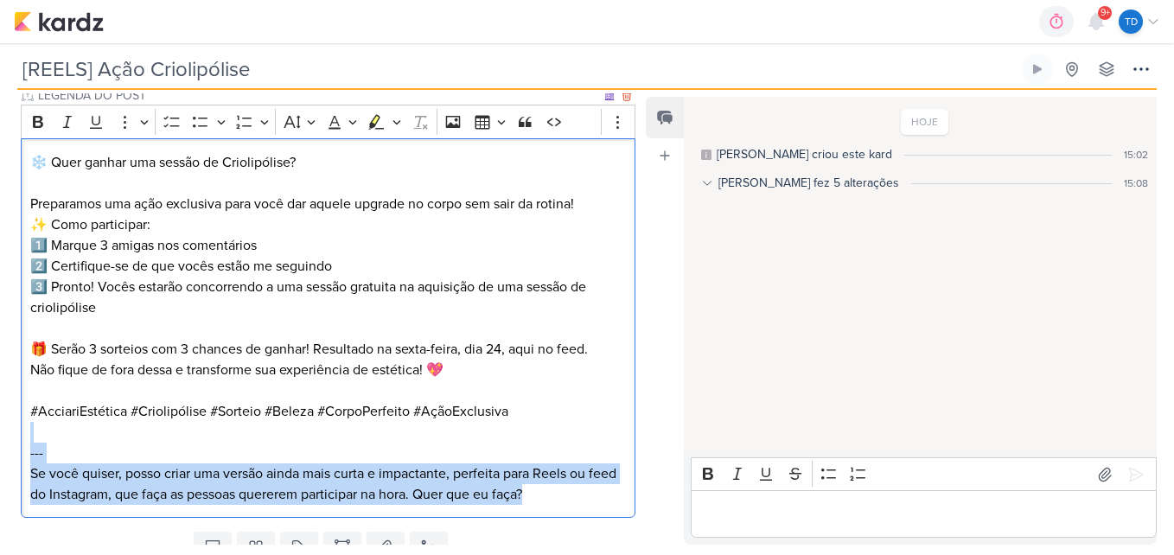
drag, startPoint x: 581, startPoint y: 494, endPoint x: 35, endPoint y: 438, distance: 548.2
click at [35, 438] on div "❄️ Quer ganhar uma sessão de Criolipólise? Preparamos uma ação exclusiva para v…" at bounding box center [328, 327] width 614 height 379
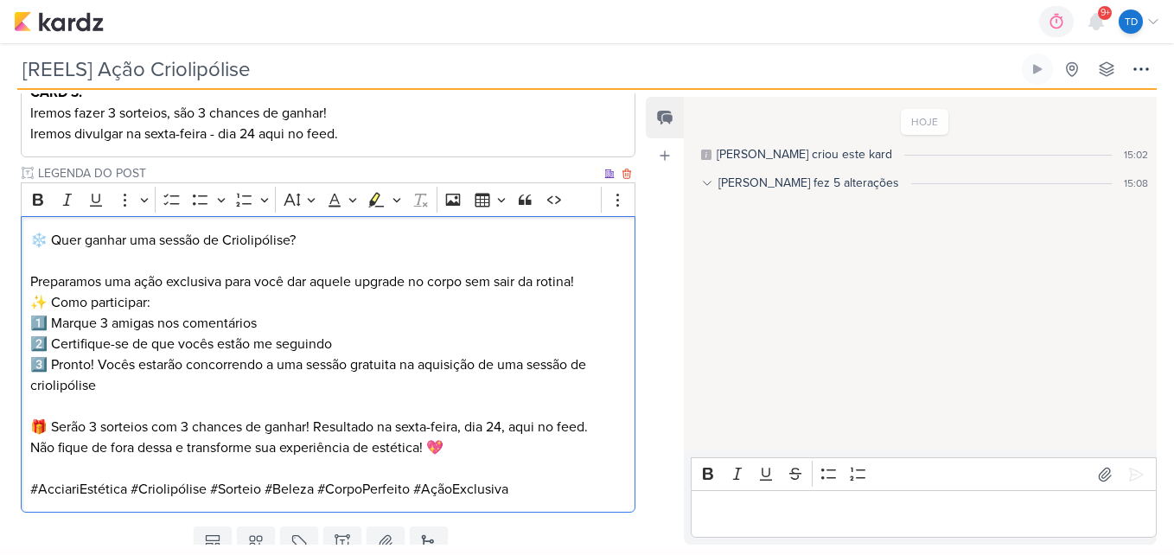
scroll to position [603, 0]
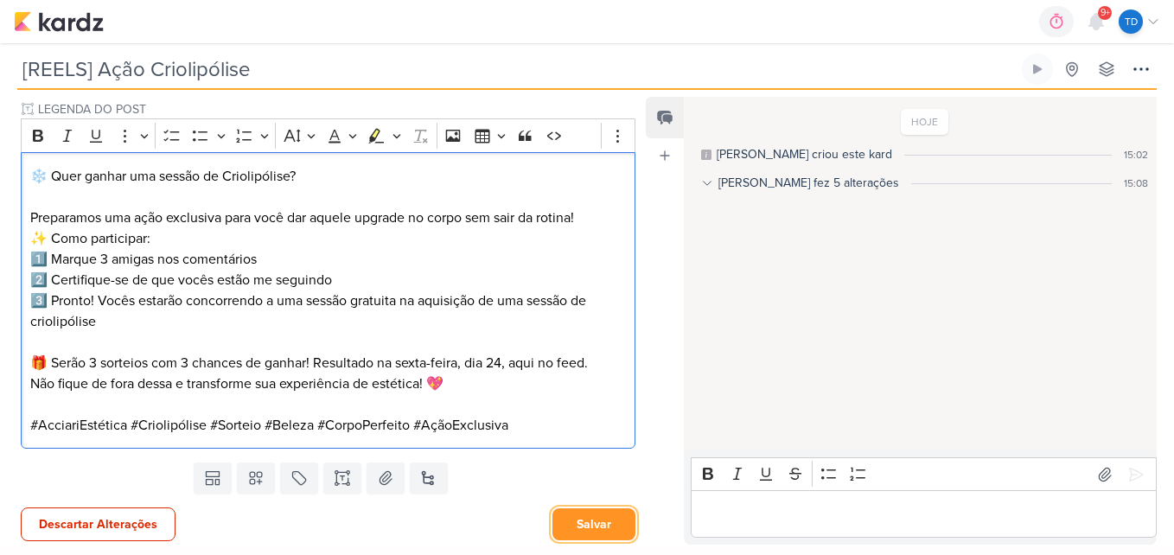
click at [606, 528] on button "Salvar" at bounding box center [593, 524] width 83 height 32
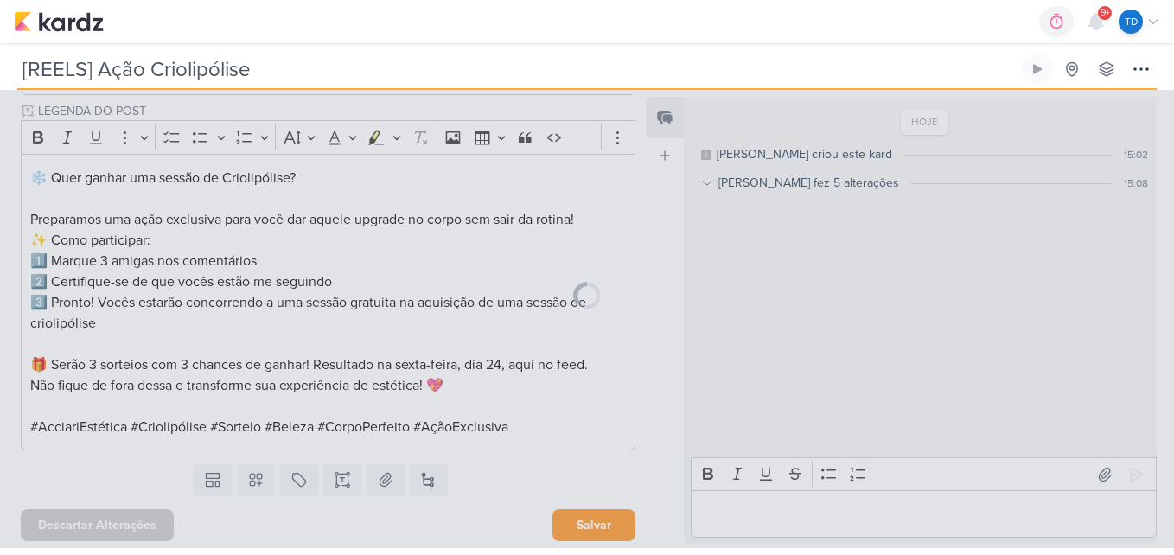
scroll to position [601, 0]
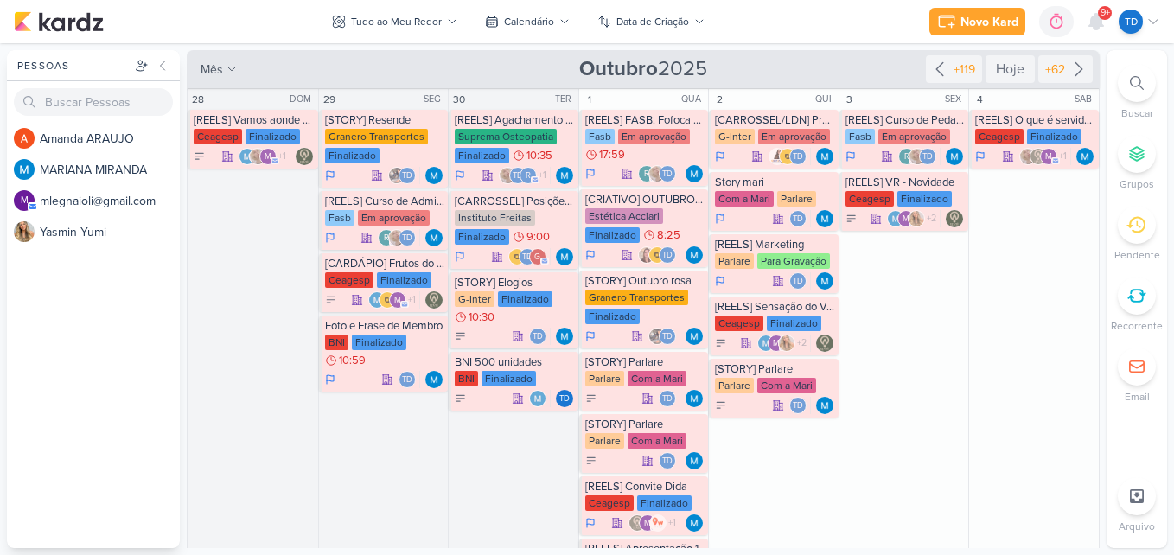
click at [1130, 80] on icon at bounding box center [1137, 83] width 14 height 14
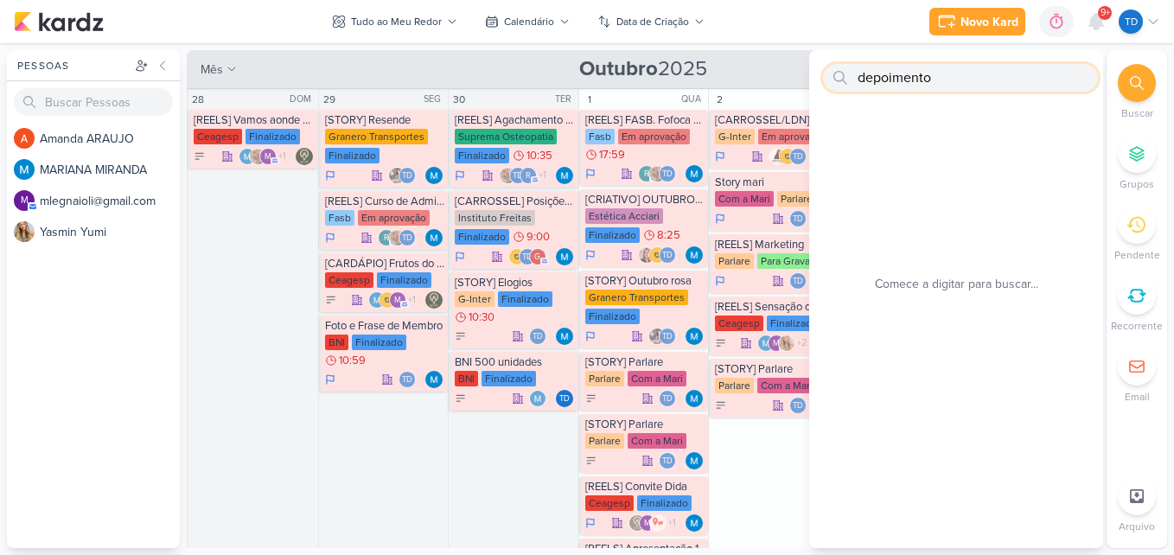
type input "depoimentos"
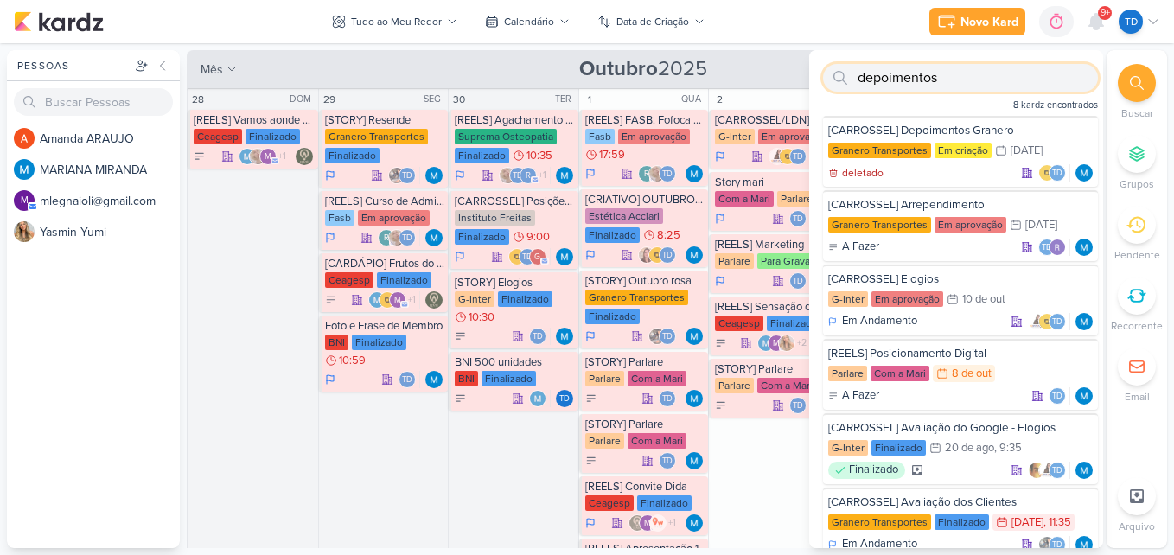
drag, startPoint x: 950, startPoint y: 80, endPoint x: 837, endPoint y: 92, distance: 112.9
click at [837, 92] on div "depoimentos 8 kardz encontrados" at bounding box center [956, 83] width 294 height 66
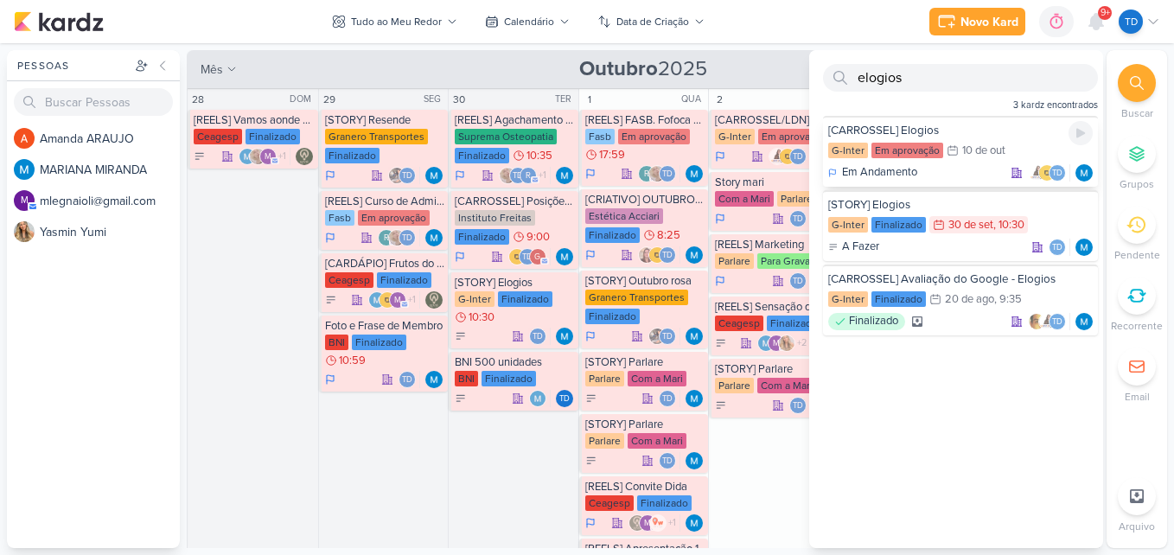
click at [960, 134] on div "[CARROSSEL] Elogios" at bounding box center [960, 131] width 264 height 16
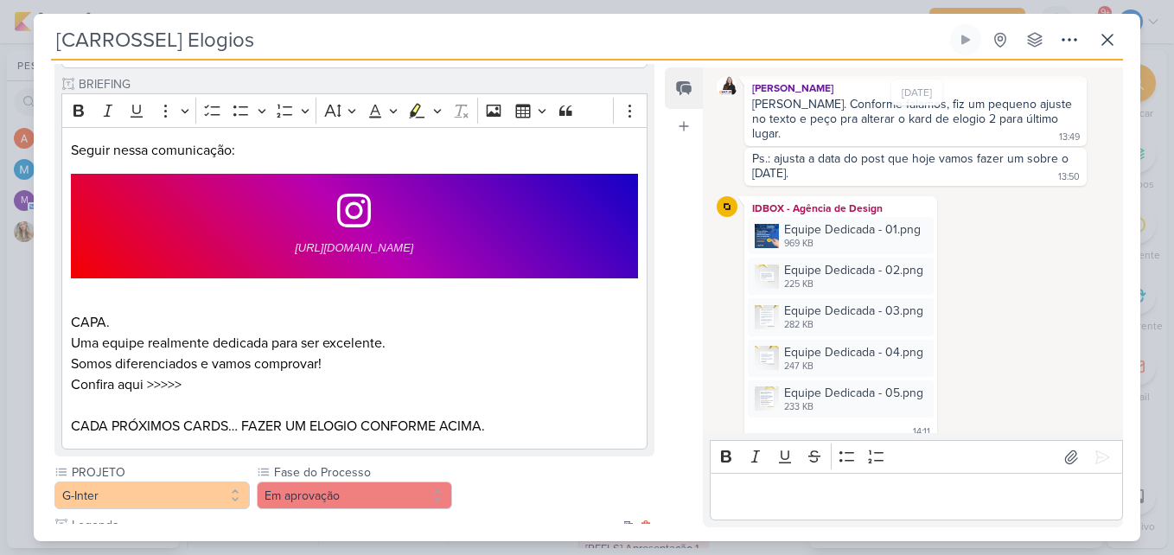
scroll to position [975, 0]
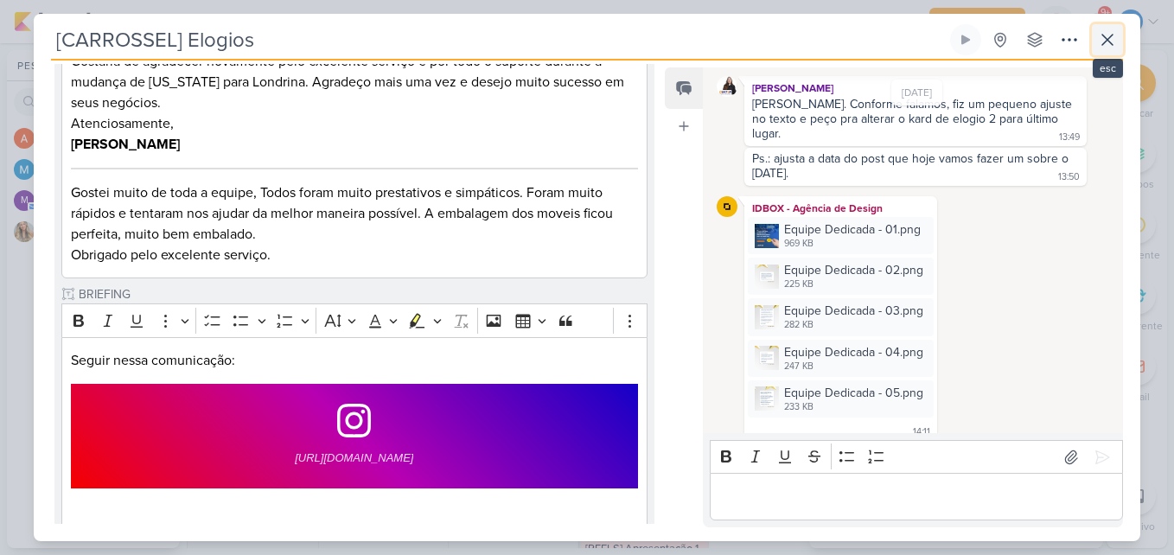
click at [1100, 42] on icon at bounding box center [1107, 39] width 21 height 21
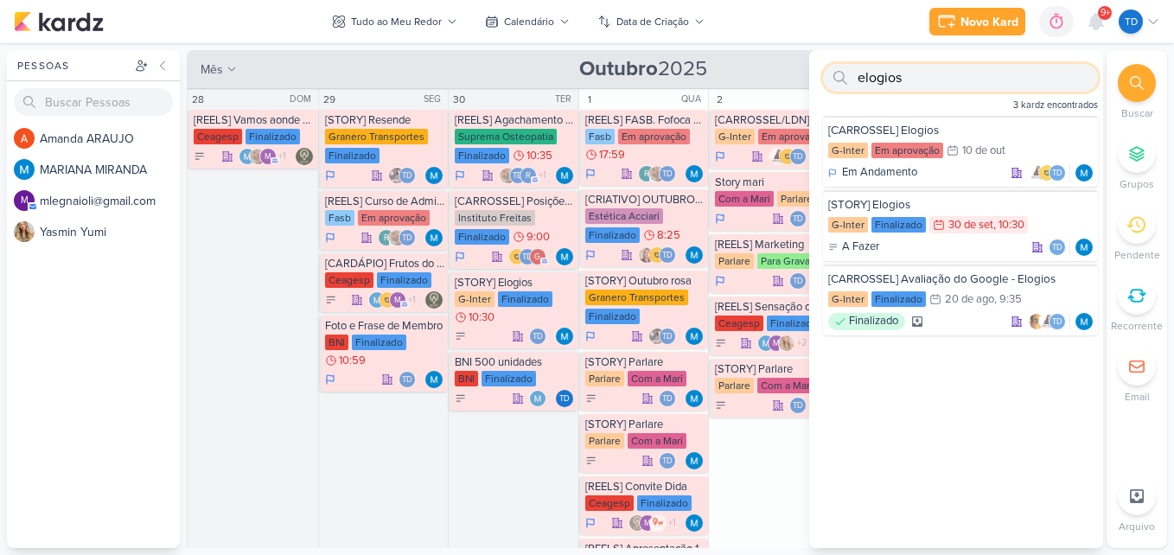
drag, startPoint x: 699, startPoint y: 84, endPoint x: 685, endPoint y: 92, distance: 16.3
click at [684, 85] on div "Pessoas Pessoas A m a n d a A R A U J O M A R I A N A M I R A N D A m m l e g n…" at bounding box center [587, 299] width 1174 height 498
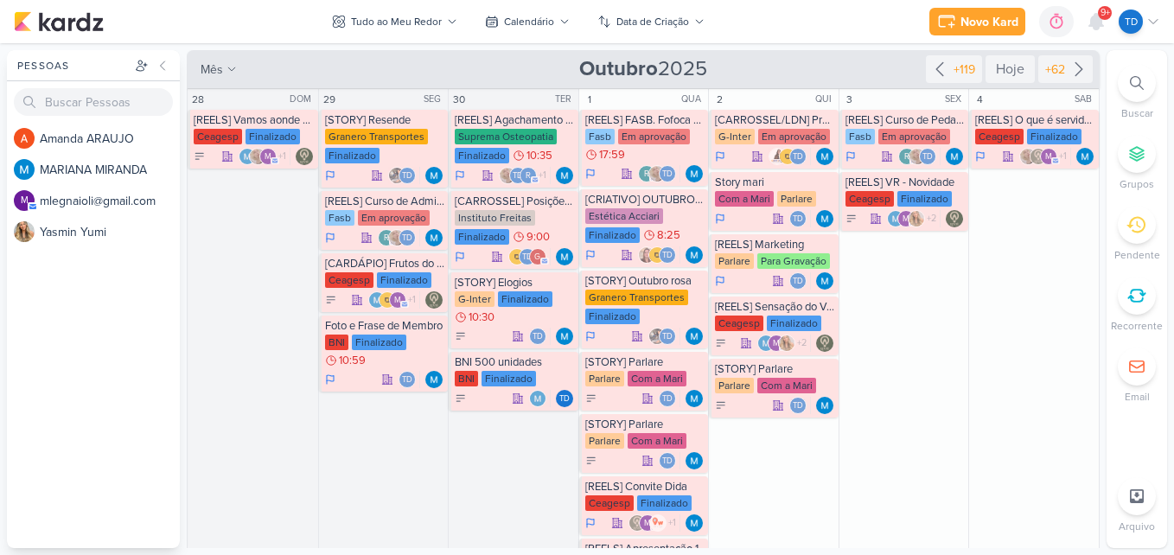
click at [1140, 99] on div at bounding box center [1136, 83] width 38 height 38
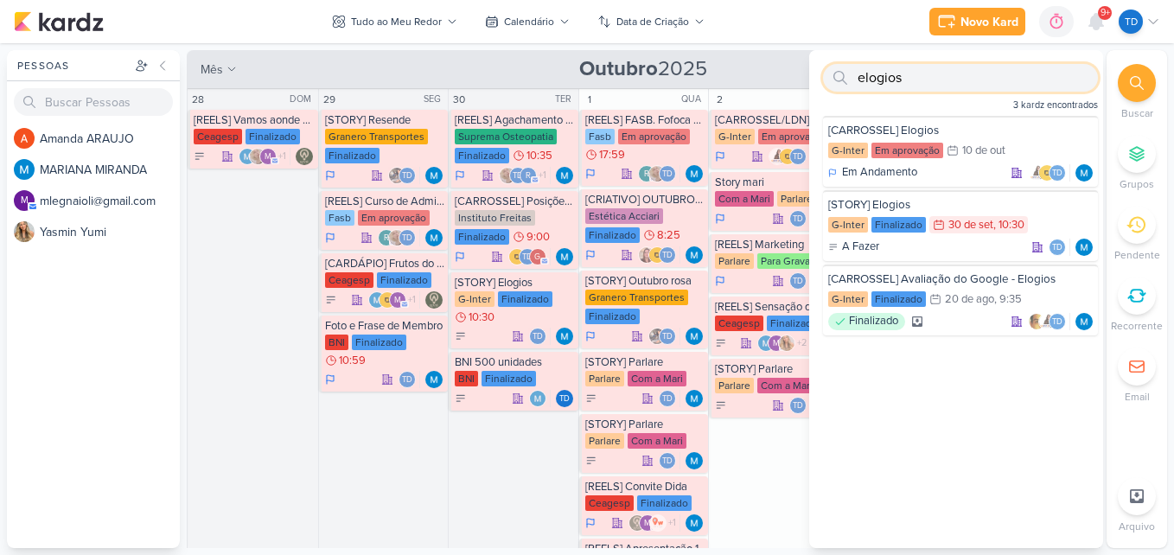
click at [959, 88] on input "elogios" at bounding box center [960, 78] width 275 height 28
type input "e"
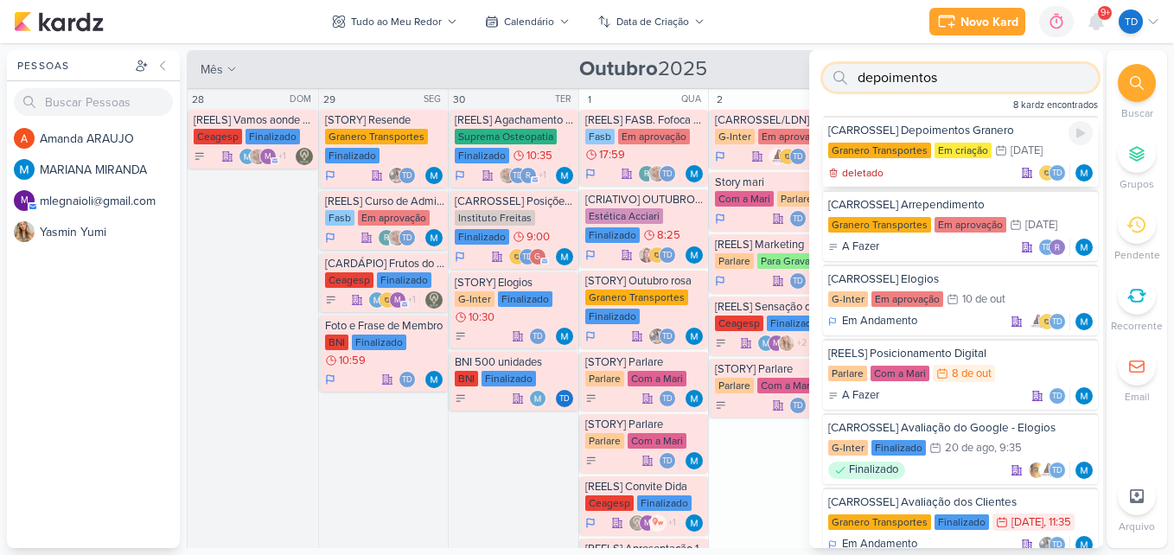
type input "depoimentos"
click at [986, 137] on div "[CARROSSEL] Depoimentos Granero" at bounding box center [960, 131] width 264 height 16
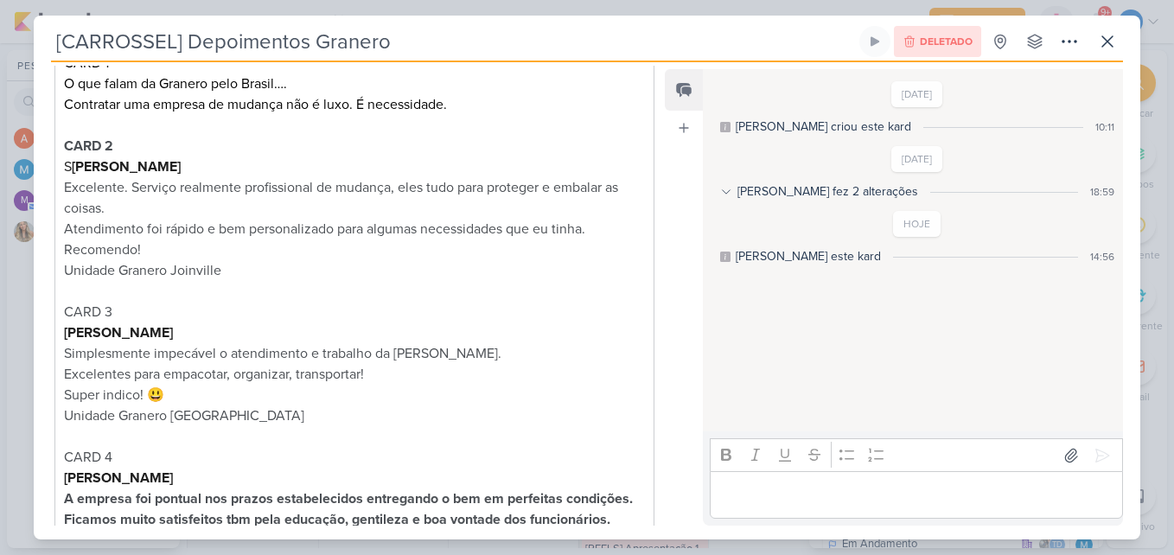
scroll to position [326, 0]
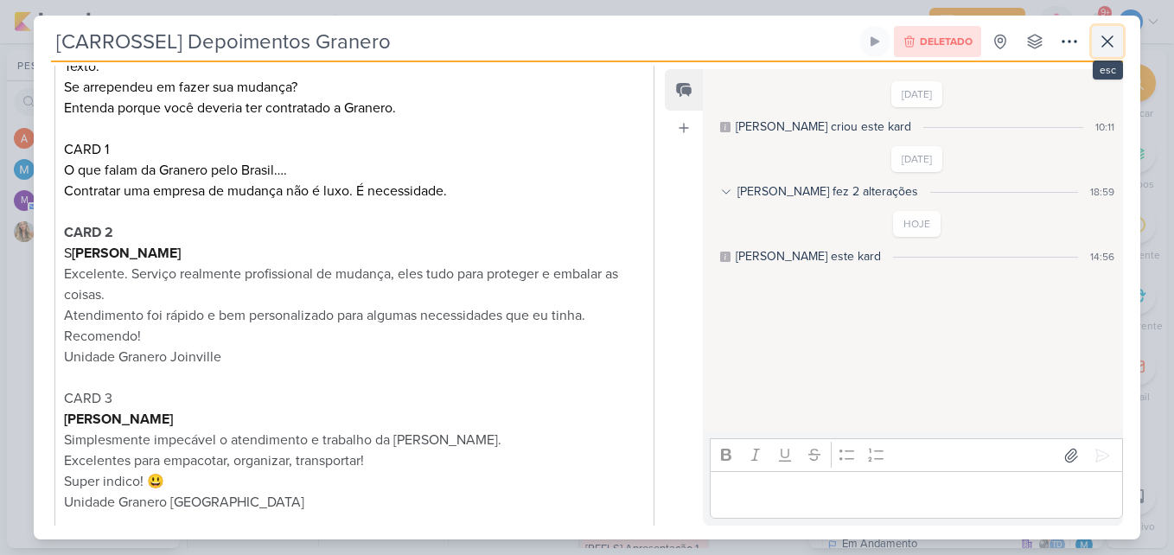
click at [1110, 37] on icon at bounding box center [1107, 41] width 21 height 21
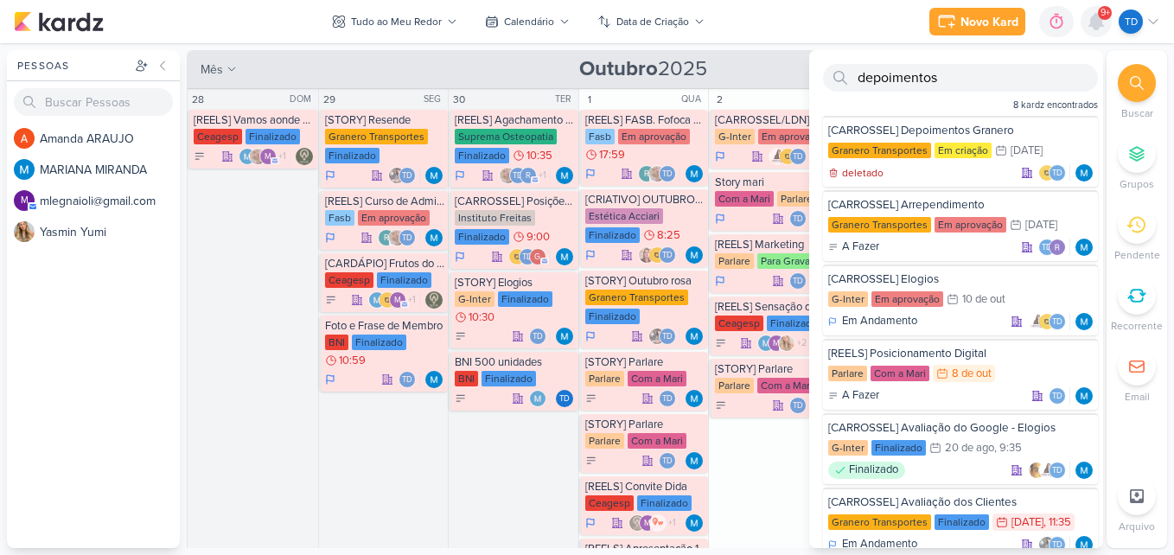
click at [1092, 23] on icon at bounding box center [1096, 22] width 14 height 16
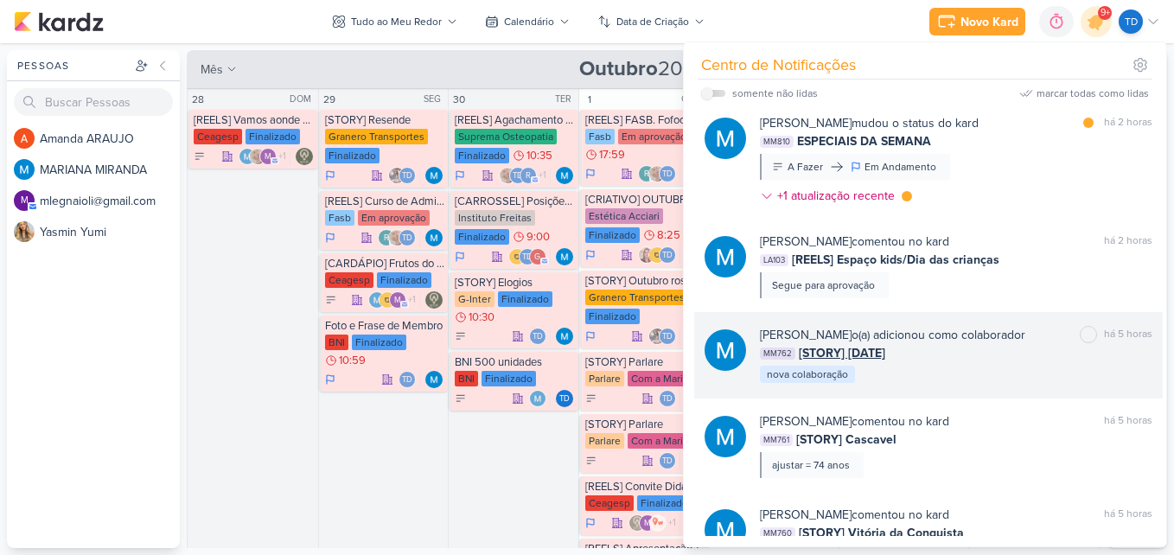
scroll to position [2461, 0]
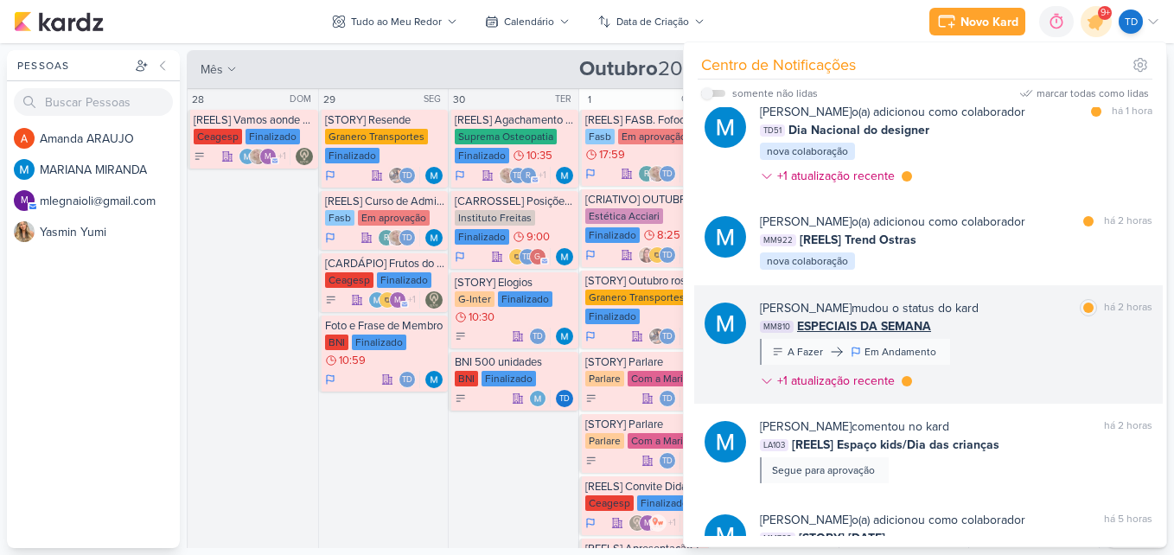
click at [975, 339] on div "MARIANA MIRANDA mudou o status do kard marcar como lida há 2 horas MM810 ESPECI…" at bounding box center [956, 348] width 392 height 98
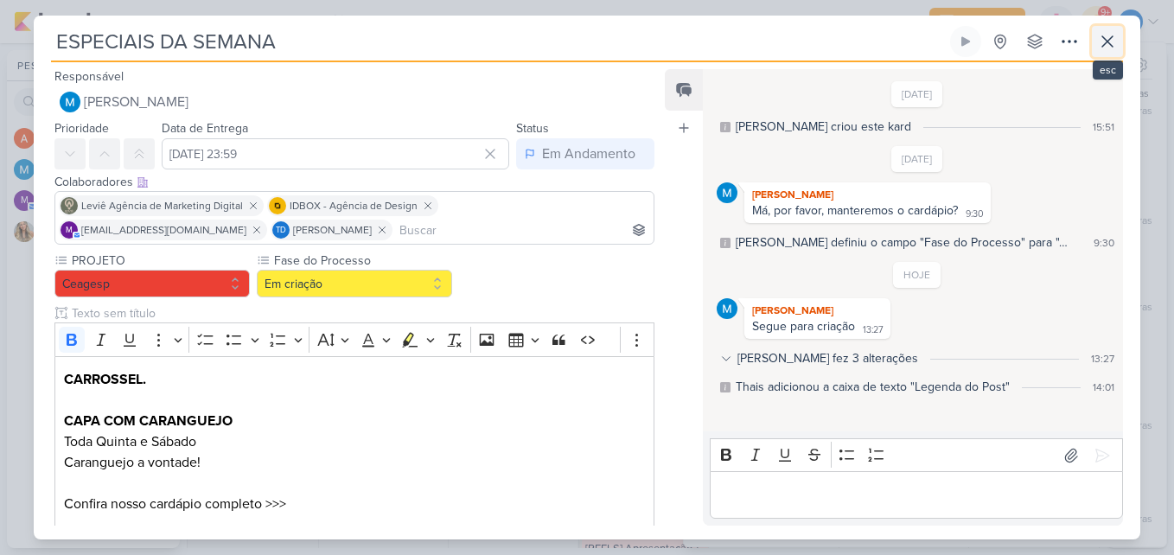
click at [1107, 44] on icon at bounding box center [1107, 41] width 21 height 21
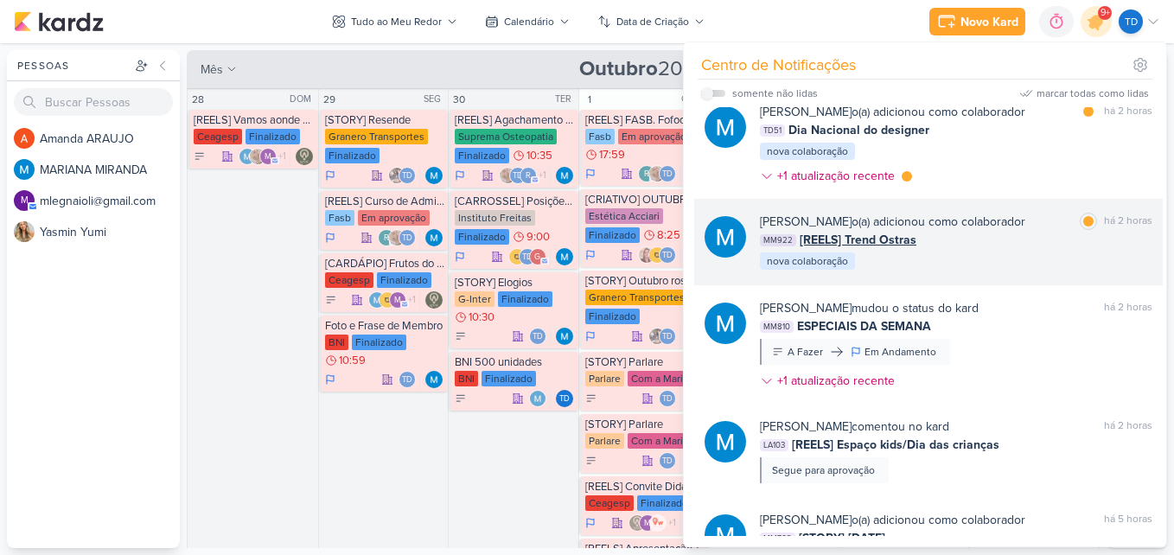
click at [1047, 270] on div "MARIANA MIRANDA o(a) adicionou como colaborador marcar como lida há 2 horas MM9…" at bounding box center [956, 242] width 392 height 59
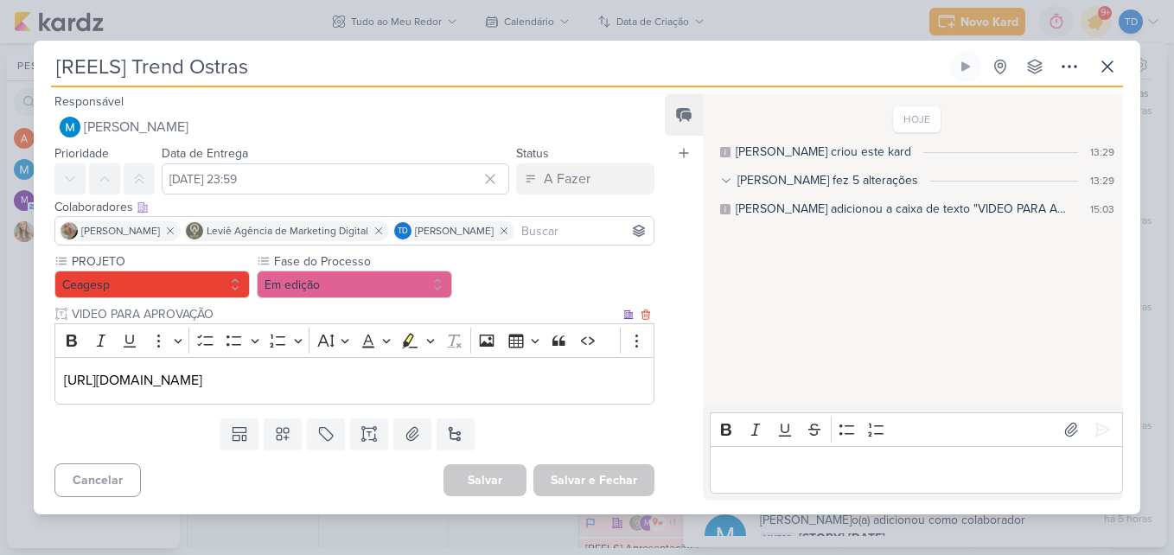
click at [577, 379] on p "https://drive.google.com/drive/u/2/folders/14W37baSuXl6ukdlGp-jY0XQSgdJdMbx-" at bounding box center [354, 380] width 581 height 21
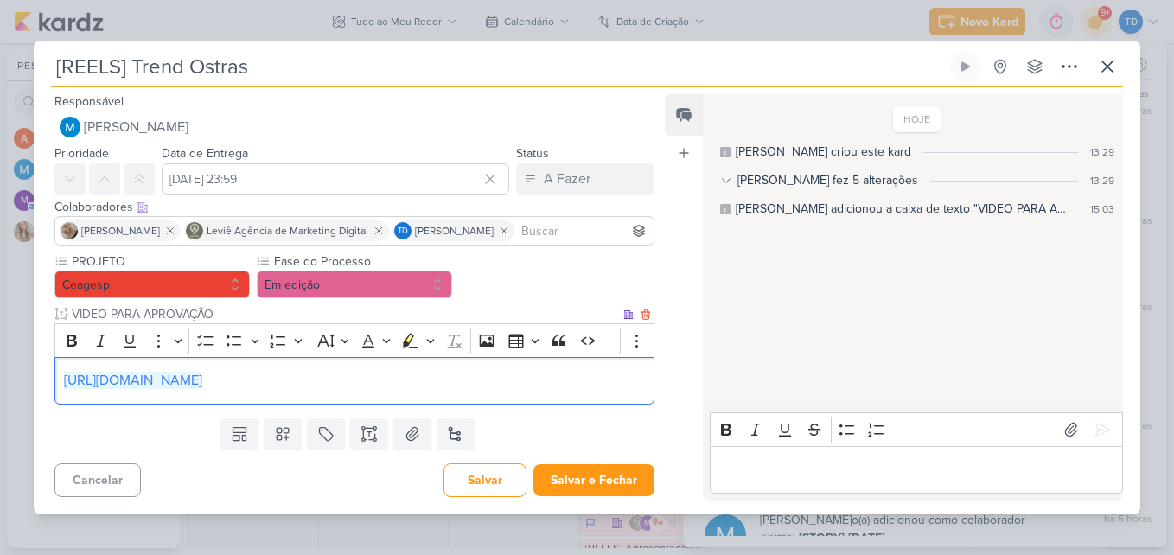
click at [202, 372] on link "https://drive.google.com/drive/u/2/folders/14W37baSuXl6ukdlGp-jY0XQSgdJdMbx-" at bounding box center [133, 380] width 138 height 17
click at [481, 442] on div "Templates Campos Personalizados Marcadores Caixa De Texto Anexo Novo Subkard" at bounding box center [347, 433] width 627 height 45
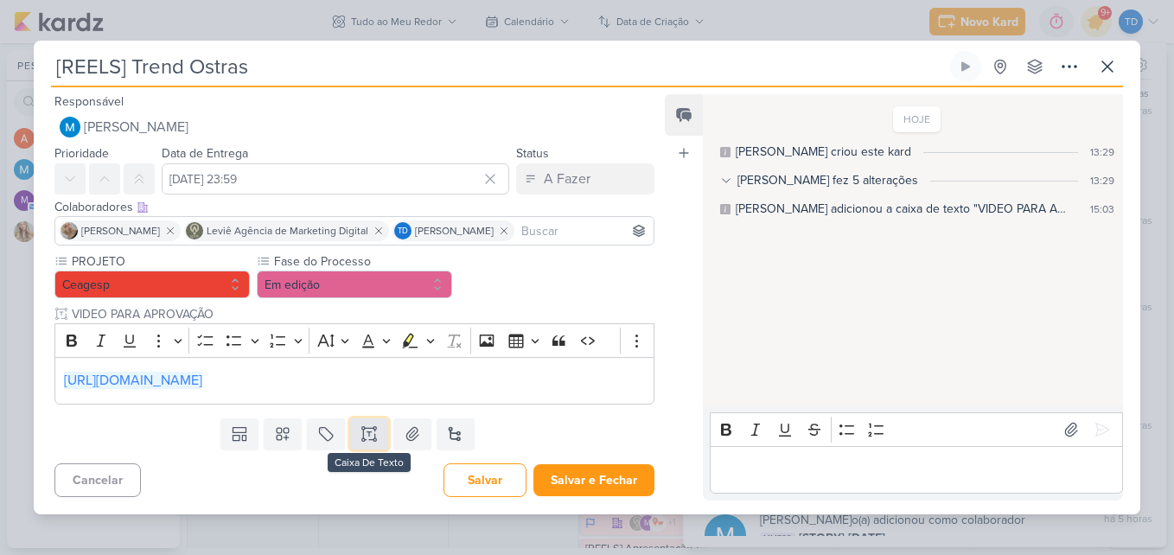
click at [369, 439] on icon at bounding box center [369, 439] width 9 height 0
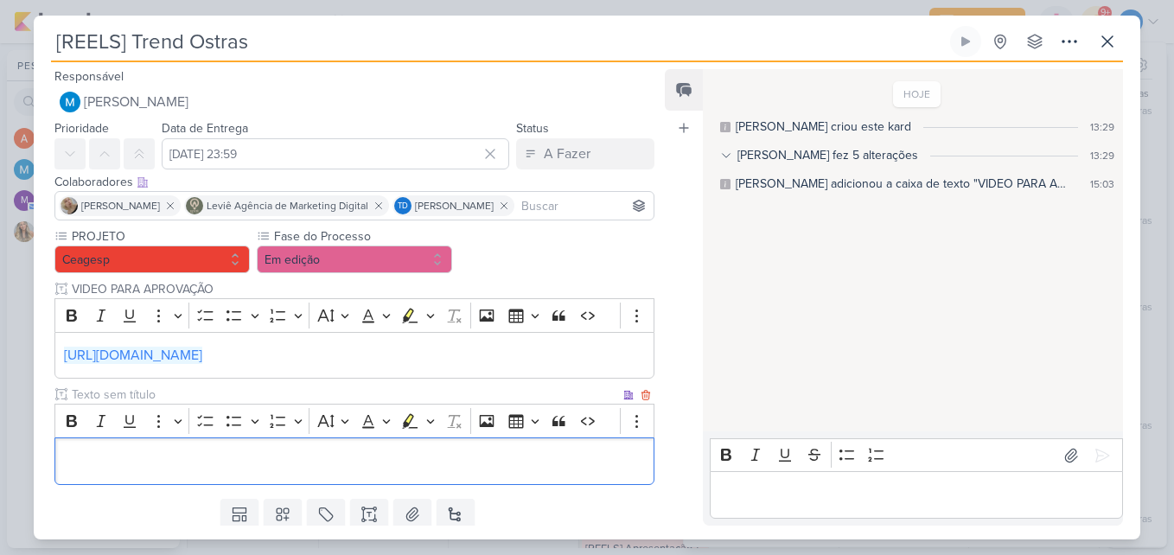
click at [166, 393] on input "text" at bounding box center [343, 394] width 551 height 18
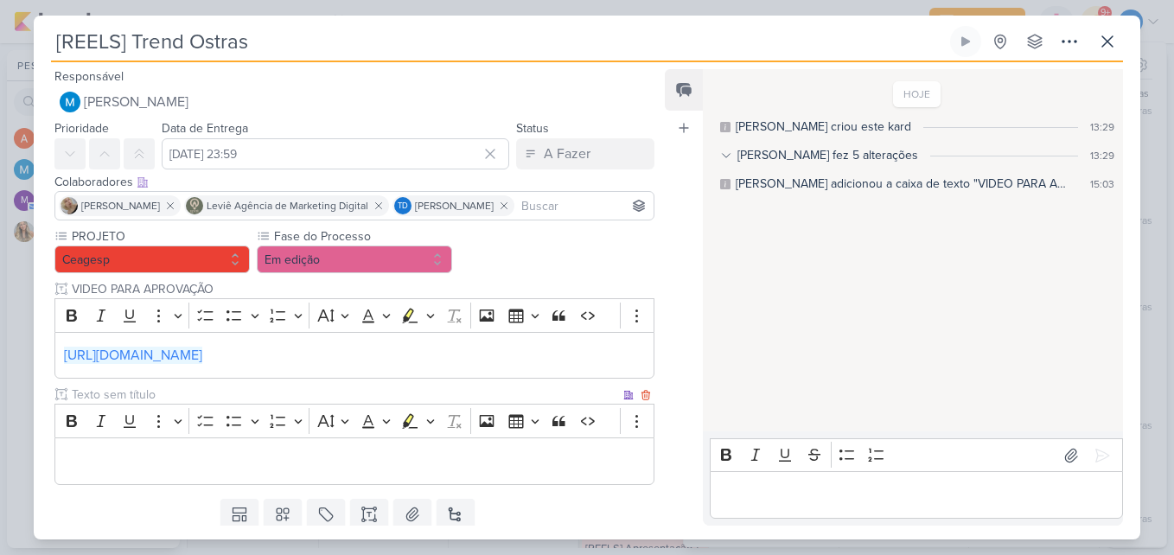
type input "Ç"
type input "Legenda do post"
click at [133, 476] on div "Editor editing area: main" at bounding box center [354, 461] width 600 height 48
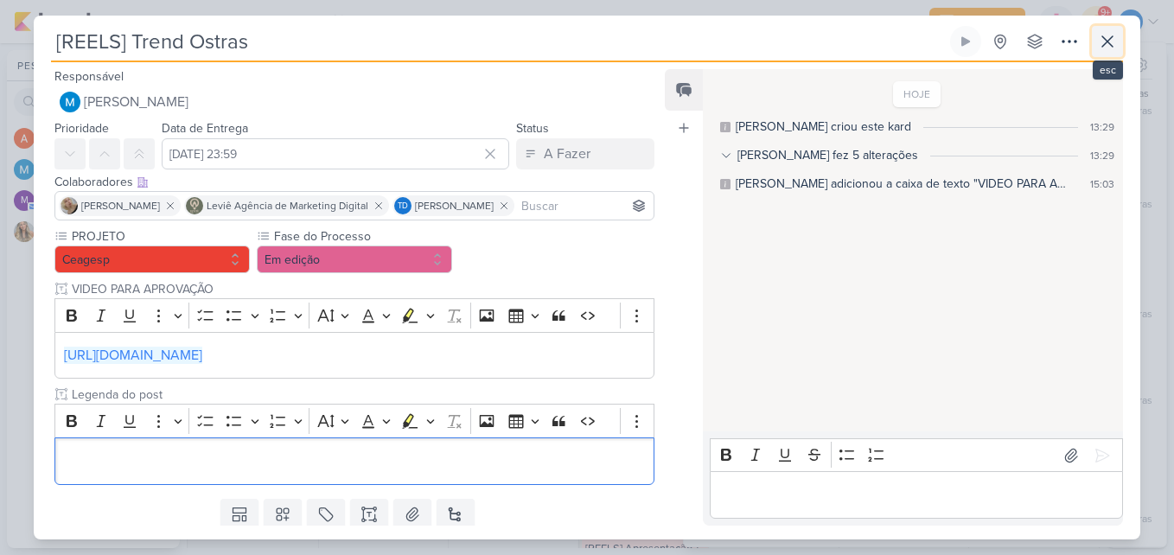
click at [1120, 50] on button at bounding box center [1107, 41] width 31 height 31
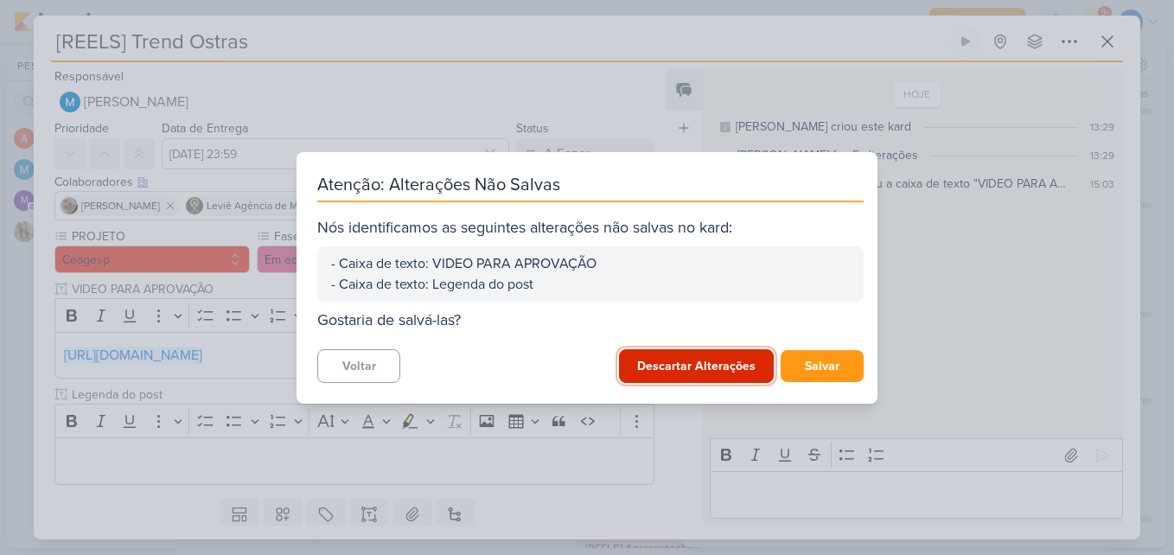
click at [719, 377] on button "Descartar Alterações" at bounding box center [696, 366] width 155 height 34
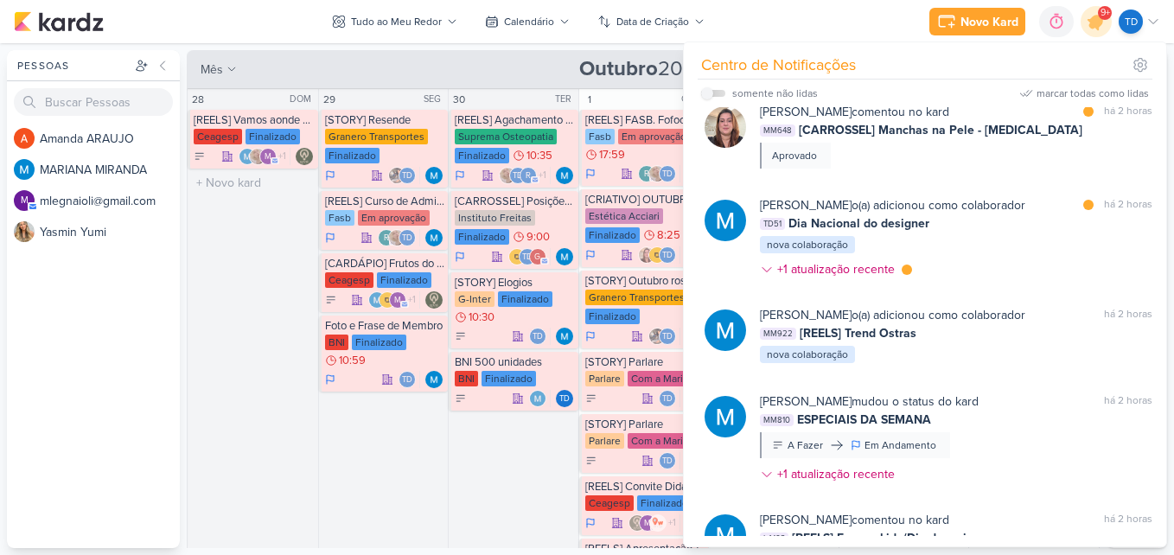
click at [290, 411] on div "28 DOM [REELS] Vamos aonde o vento nos levar Ceagesp Finalizado +1" at bounding box center [253, 358] width 130 height 538
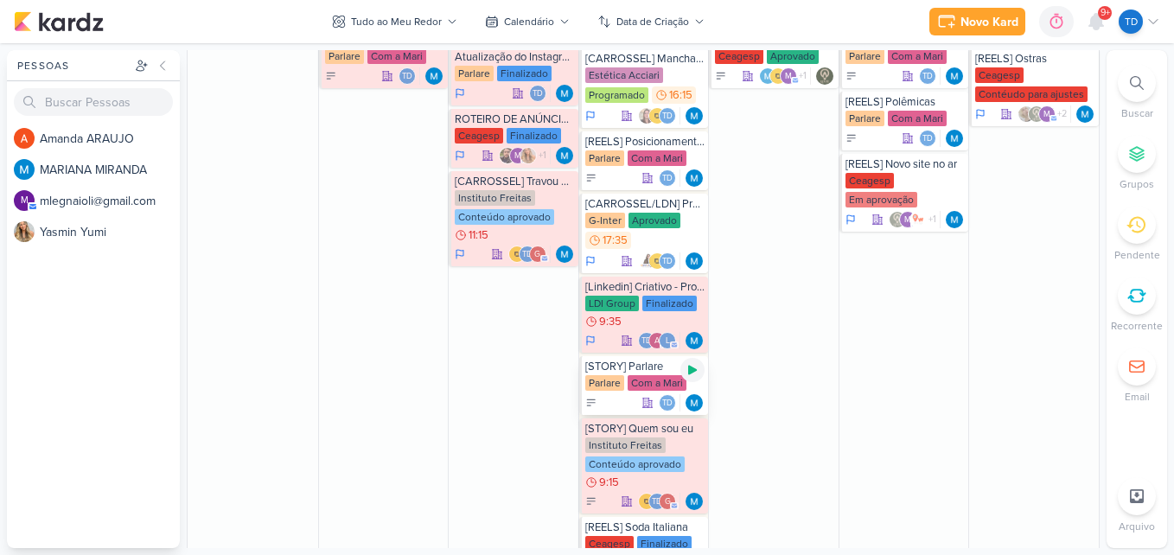
scroll to position [605, 0]
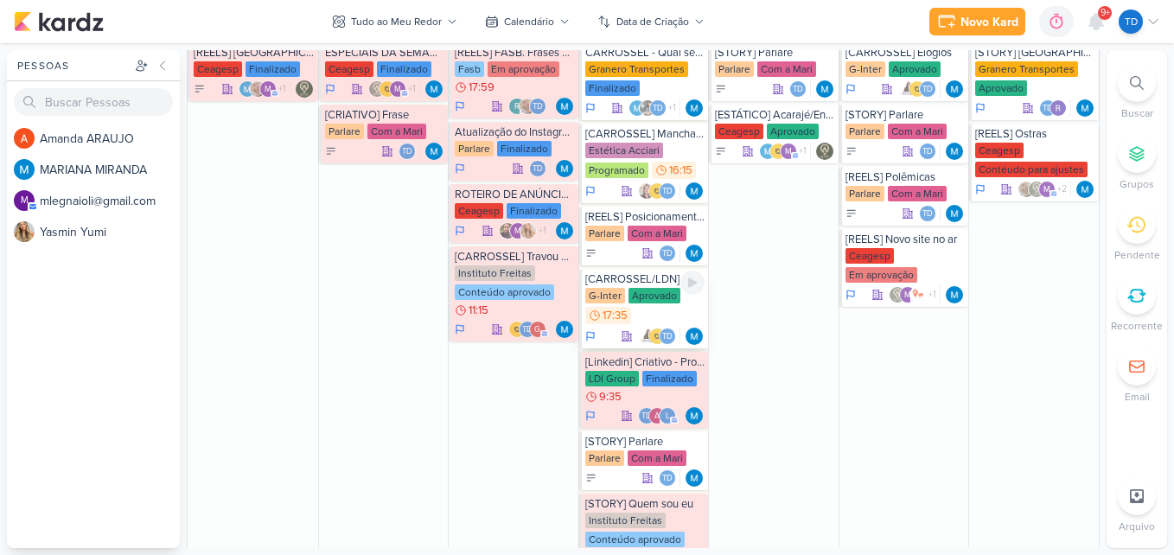
click at [631, 310] on div "G-Inter Aprovado 17:35" at bounding box center [645, 307] width 120 height 38
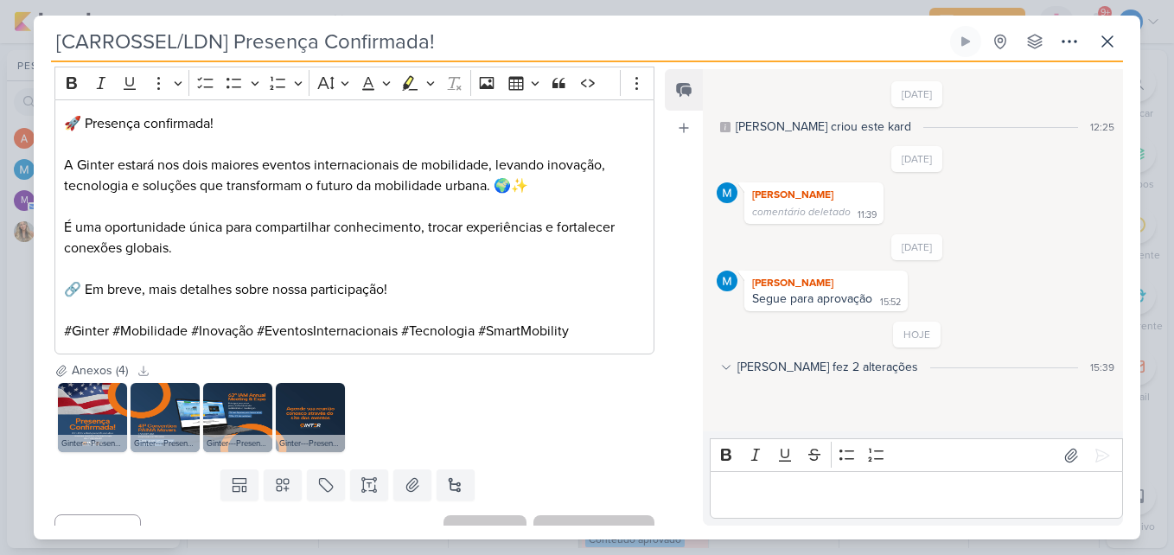
scroll to position [1339, 0]
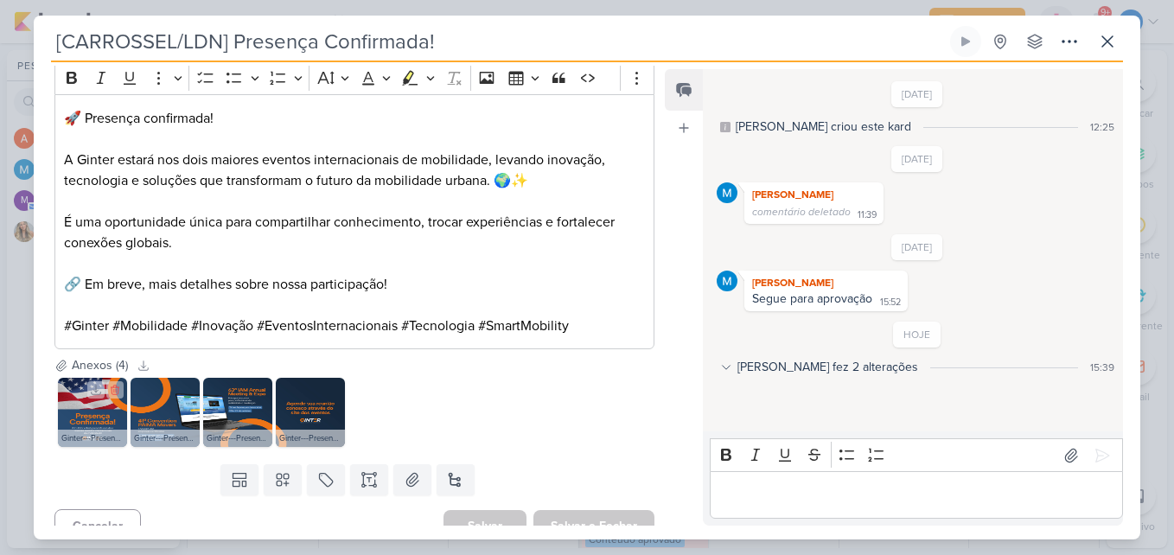
click at [99, 383] on img at bounding box center [92, 412] width 69 height 69
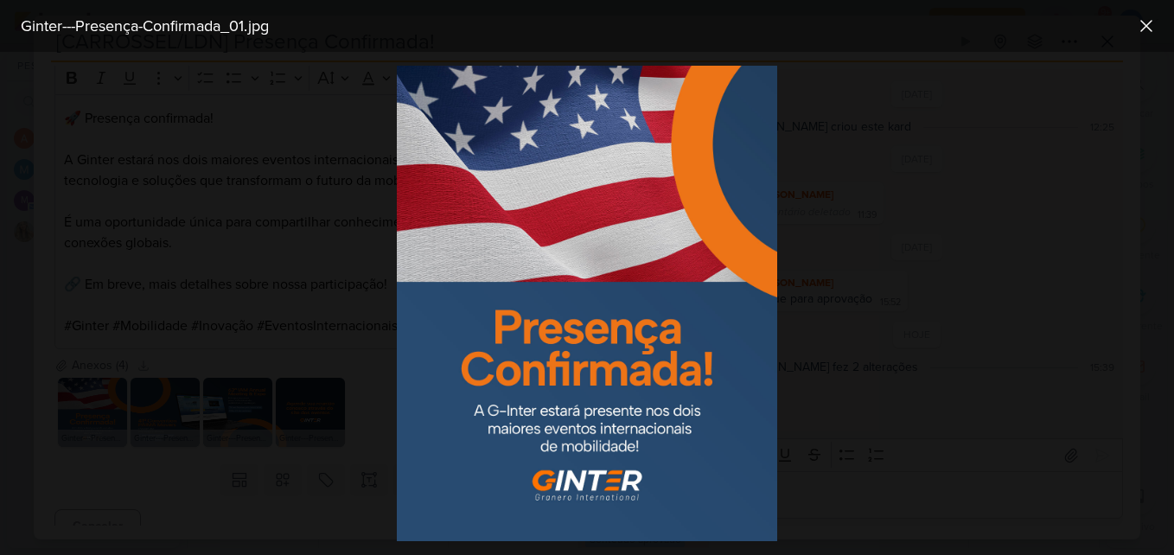
click at [977, 110] on div at bounding box center [587, 303] width 1174 height 503
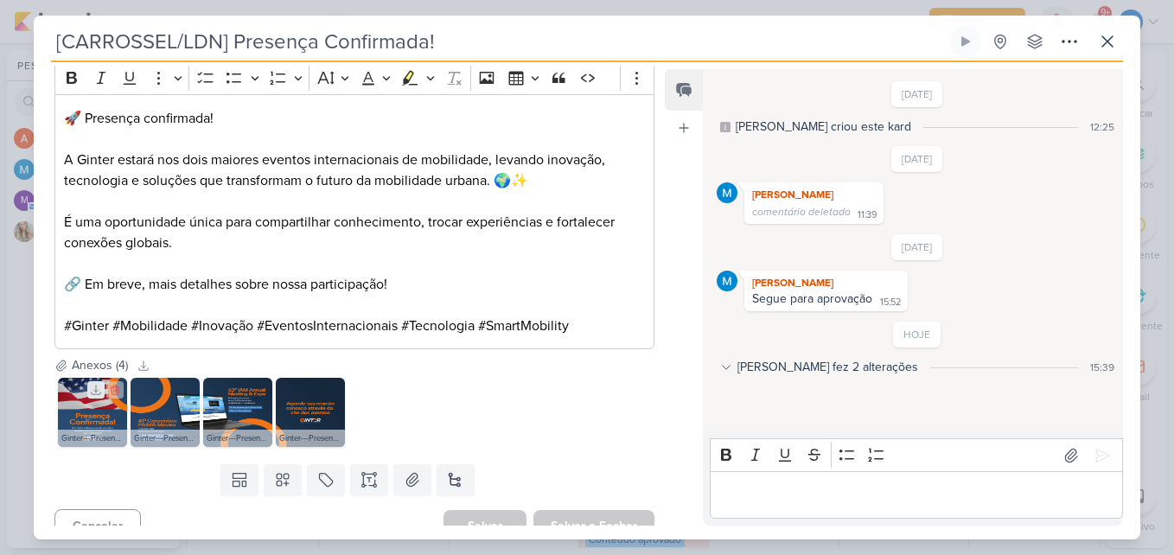
click at [99, 384] on icon at bounding box center [96, 390] width 12 height 12
click at [165, 384] on icon at bounding box center [168, 390] width 12 height 12
click at [239, 384] on icon at bounding box center [241, 390] width 12 height 12
click at [311, 384] on icon at bounding box center [314, 390] width 12 height 12
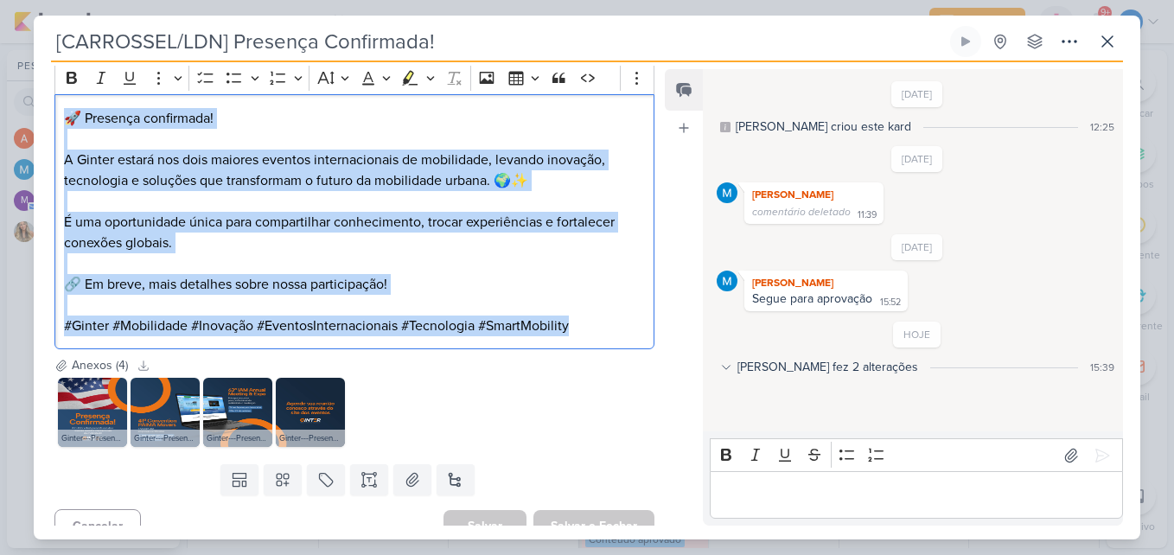
drag, startPoint x: 63, startPoint y: 262, endPoint x: 582, endPoint y: 307, distance: 520.5
click at [582, 300] on div "🚀 Presença confirmada! A Ginter estará nos dois maiores eventos internacionais …" at bounding box center [354, 221] width 600 height 255
copy div "🚀 Presença confirmada! A Ginter estará nos dois maiores eventos internacionais …"
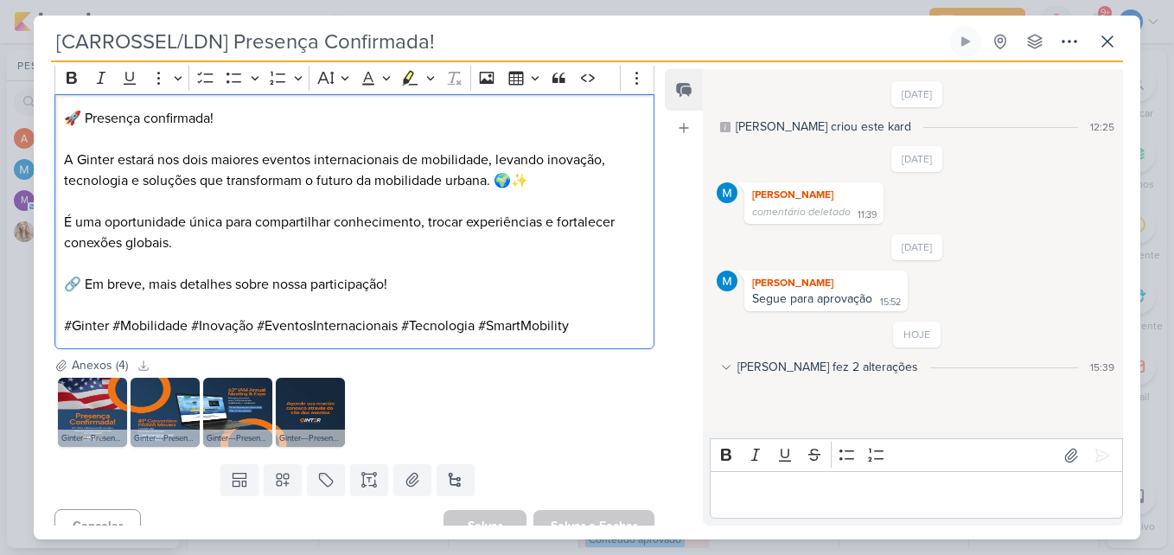
click at [484, 374] on div "Ginter---Presença-Confirmada_01.jpg Ginter---Presença-Confirmada_02.jpg Ginter-…" at bounding box center [354, 412] width 600 height 76
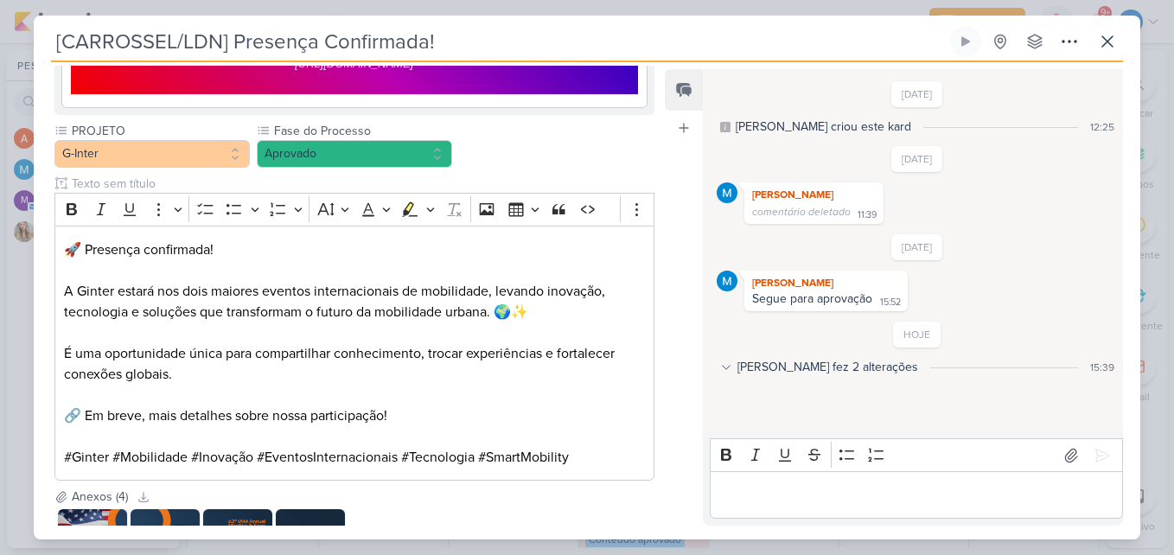
scroll to position [1210, 0]
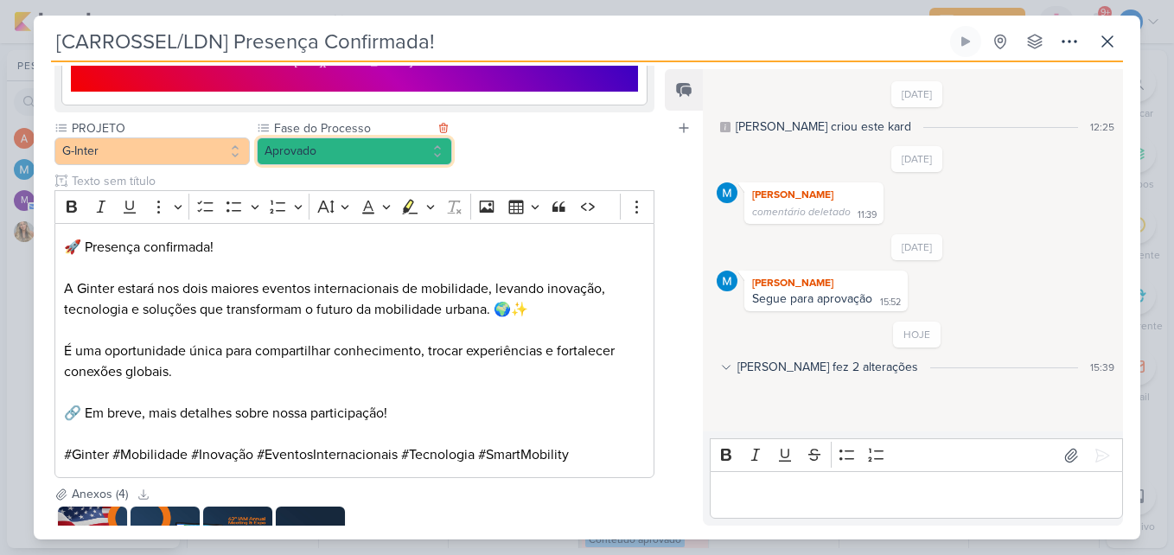
click at [391, 138] on button "Aprovado" at bounding box center [354, 151] width 195 height 28
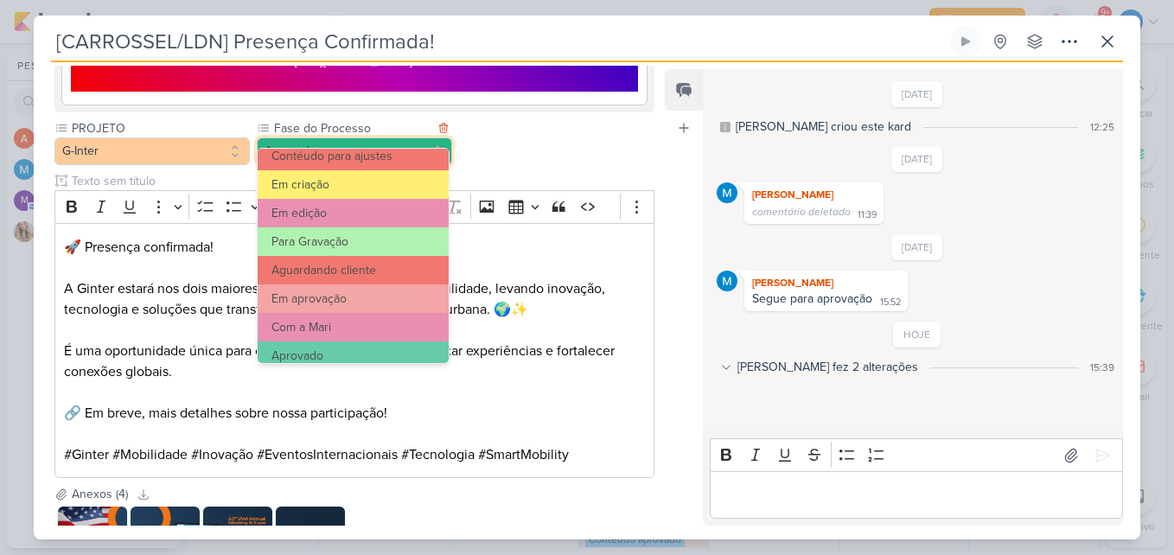
scroll to position [167, 0]
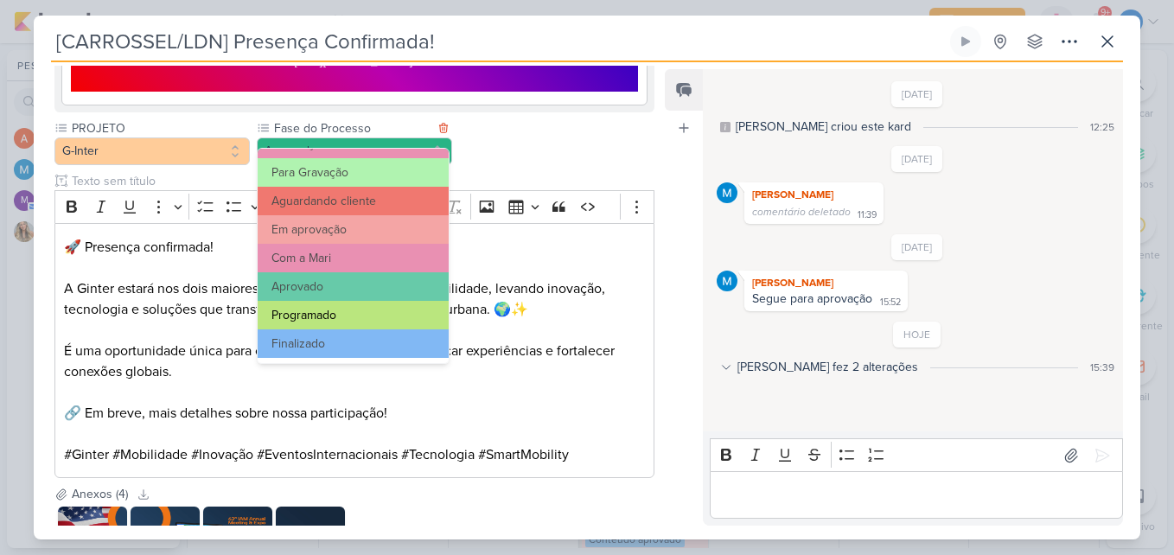
click at [372, 317] on button "Programado" at bounding box center [353, 315] width 191 height 29
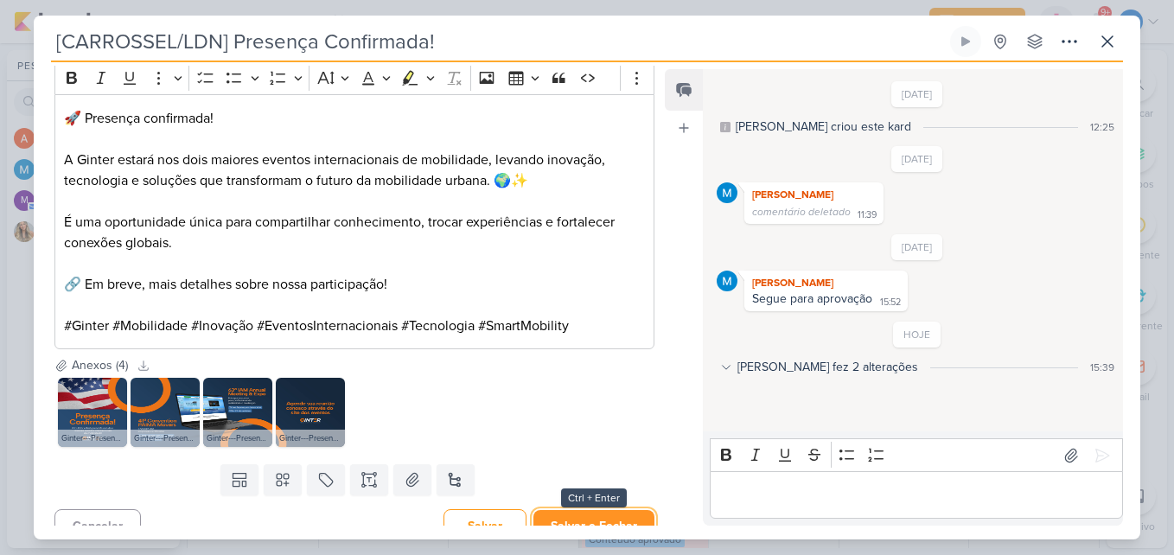
click at [597, 510] on button "Salvar e Fechar" at bounding box center [593, 526] width 121 height 32
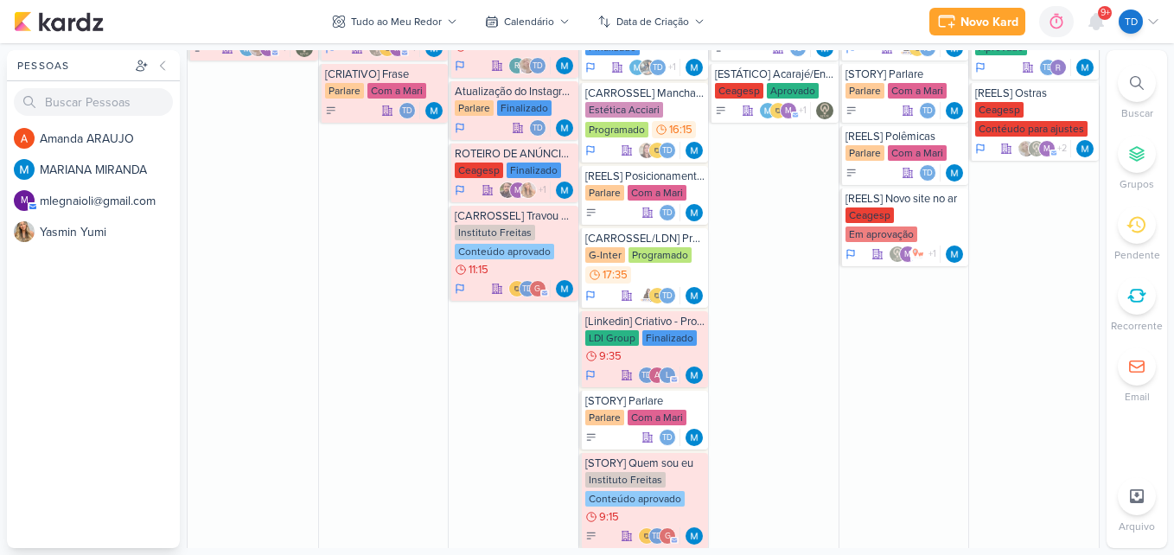
scroll to position [605, 0]
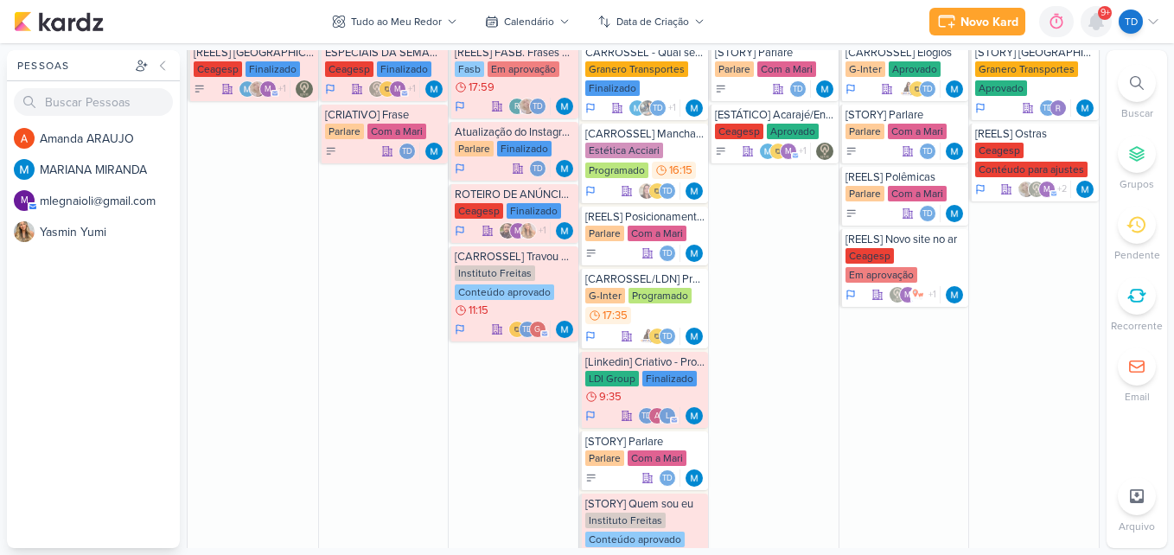
click at [1088, 21] on icon at bounding box center [1095, 21] width 21 height 21
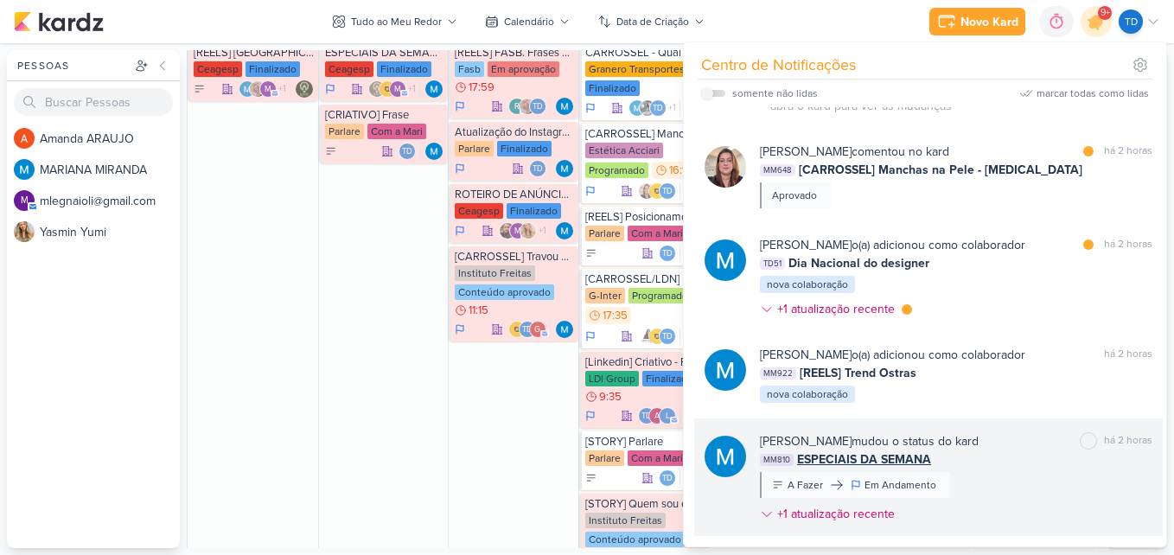
scroll to position [2541, 0]
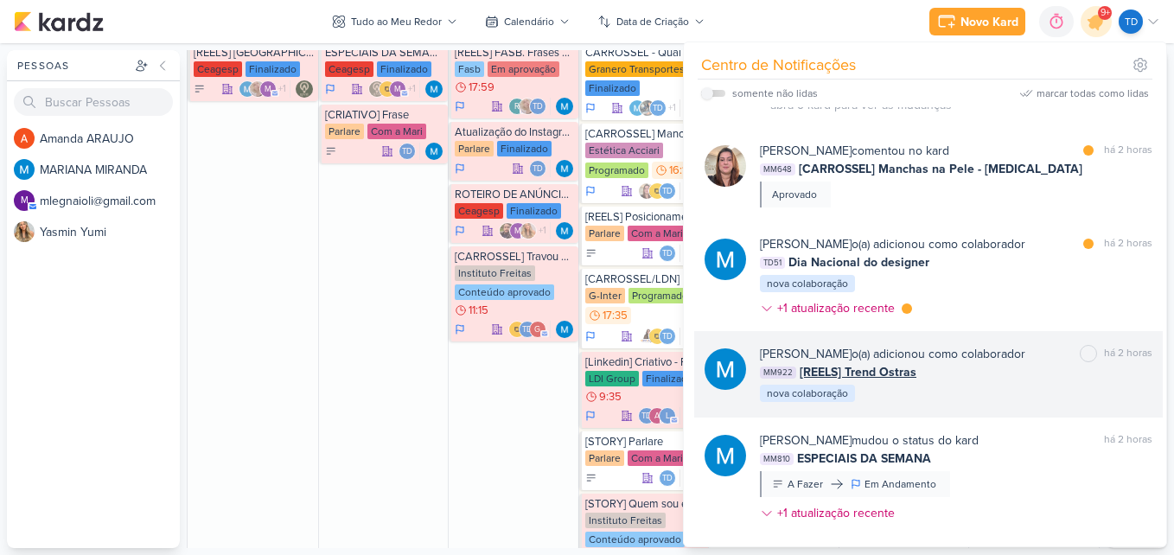
click at [973, 394] on div "MARIANA MIRANDA o(a) adicionou como colaborador marcar como não lida há 2 horas…" at bounding box center [956, 374] width 392 height 59
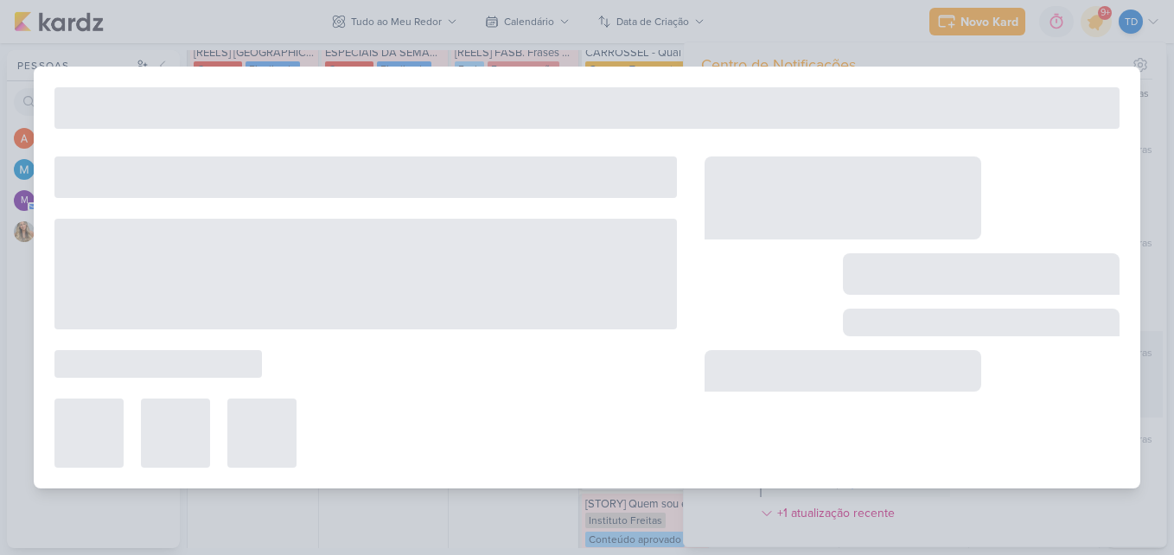
type input "[REELS] Trend Ostras"
type input "26 de outubro de 2025 às 23:59"
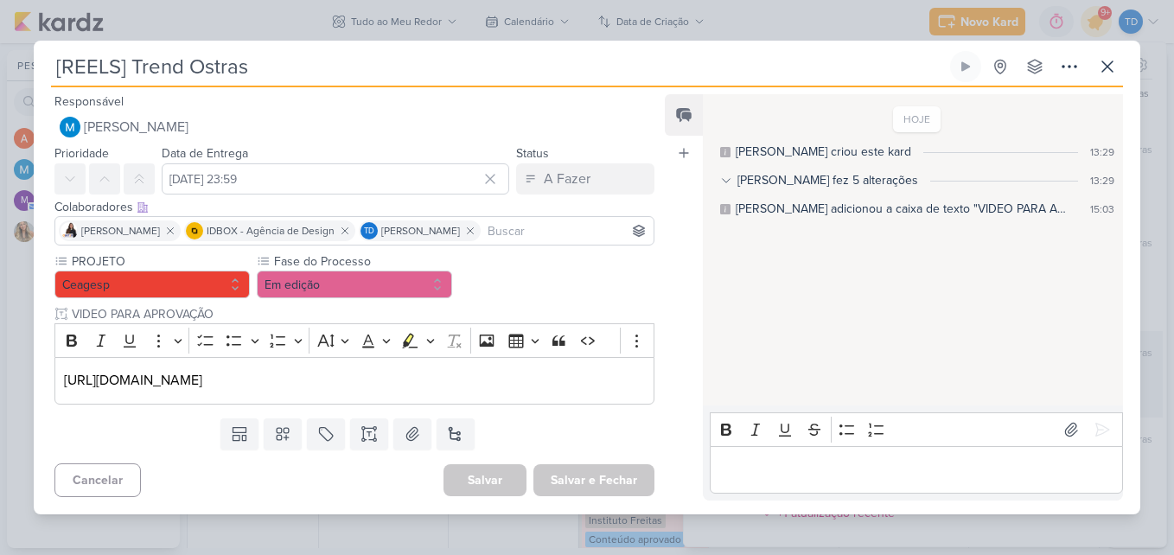
scroll to position [0, 0]
click at [366, 431] on icon at bounding box center [368, 431] width 4 height 0
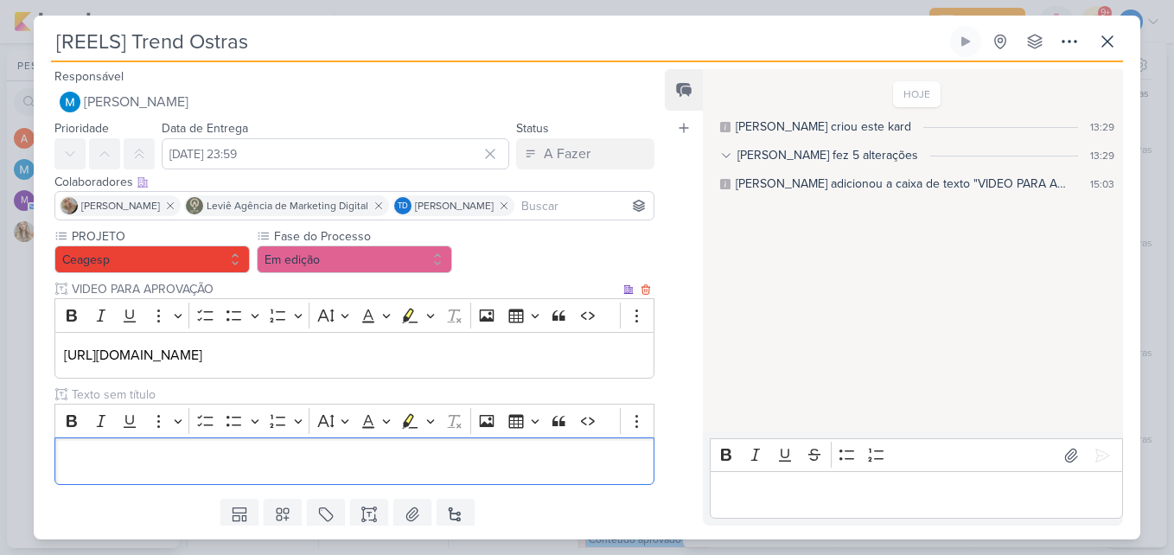
click at [233, 366] on p "https://drive.google.com/drive/u/2/folders/14W37baSuXl6ukdlGp-jY0XQSgdJdMbx-" at bounding box center [354, 355] width 581 height 21
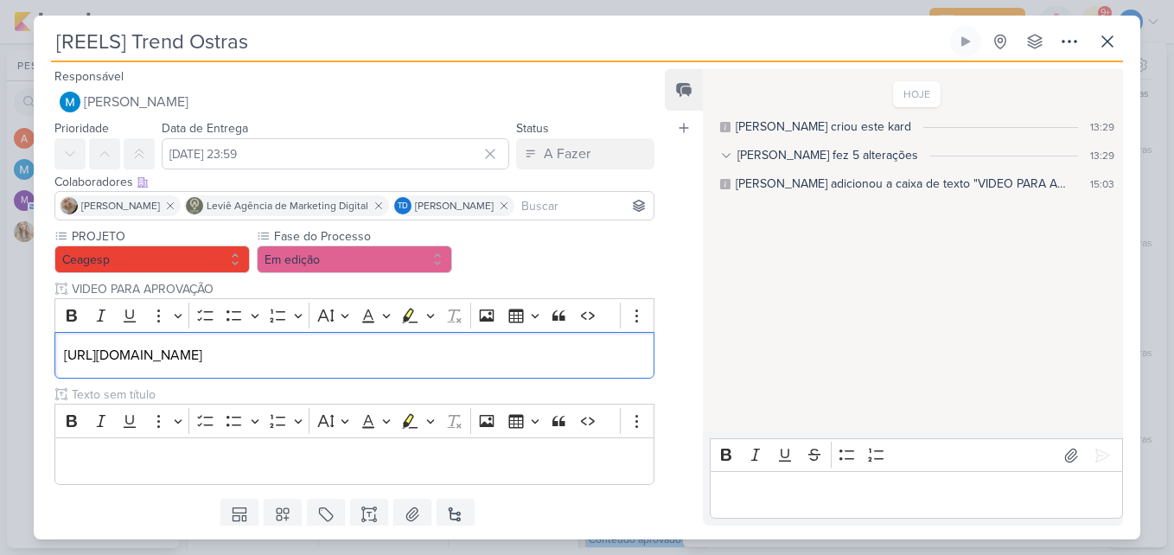
click at [228, 381] on div "PROJETO Ceagesp Fase do Processo" at bounding box center [354, 356] width 600 height 258
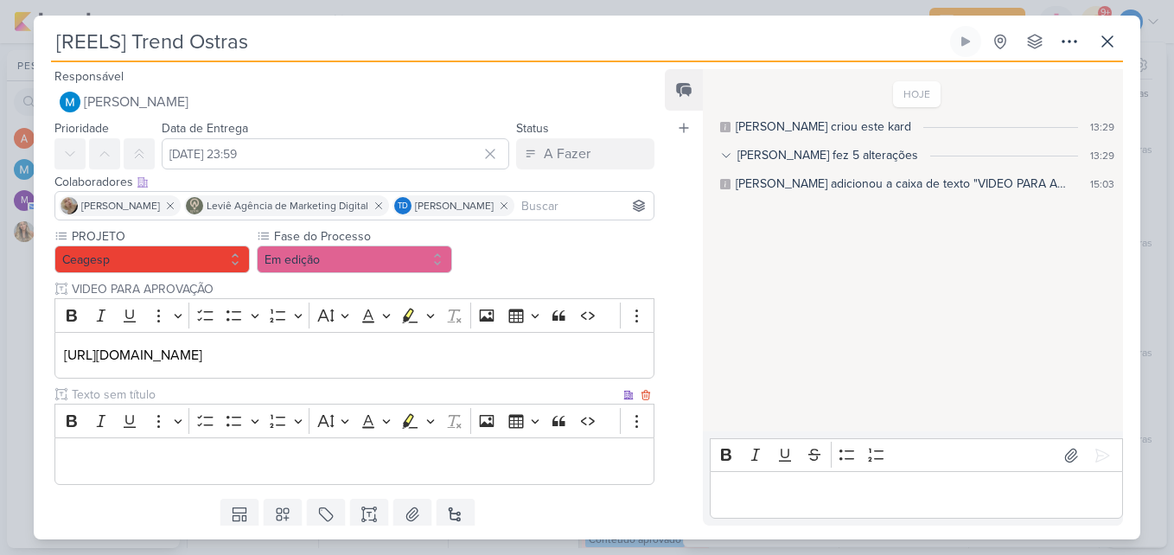
click at [193, 388] on input "text" at bounding box center [343, 394] width 551 height 18
type input "LEGENDA DO POST"
click at [296, 464] on p "Editor editing area: main" at bounding box center [354, 461] width 581 height 21
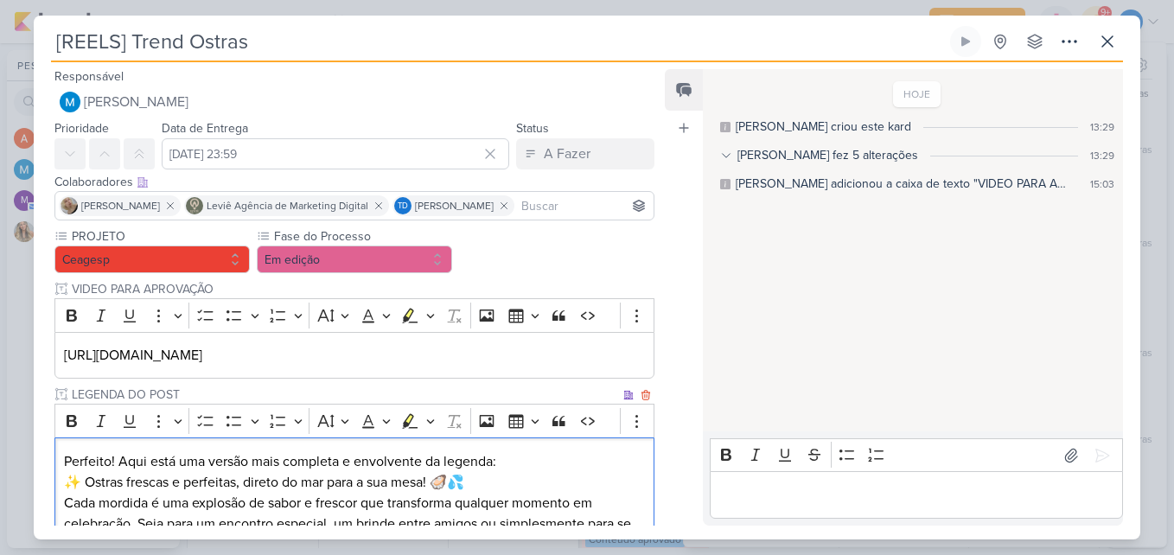
scroll to position [131, 0]
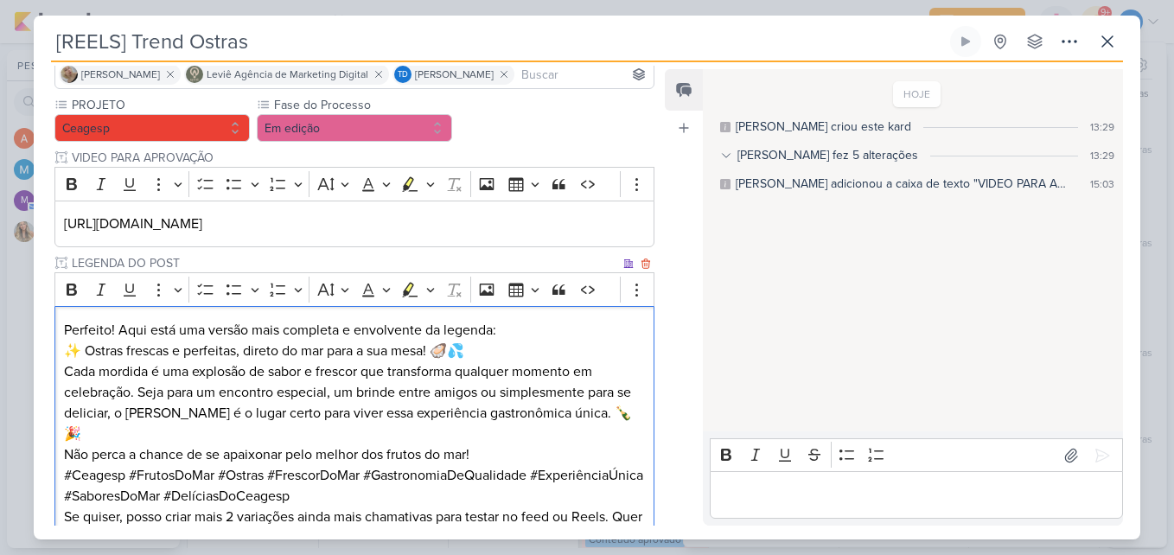
click at [505, 329] on p "Perfeito! Aqui está uma versão mais completa e envolvente da legenda:" at bounding box center [354, 330] width 581 height 21
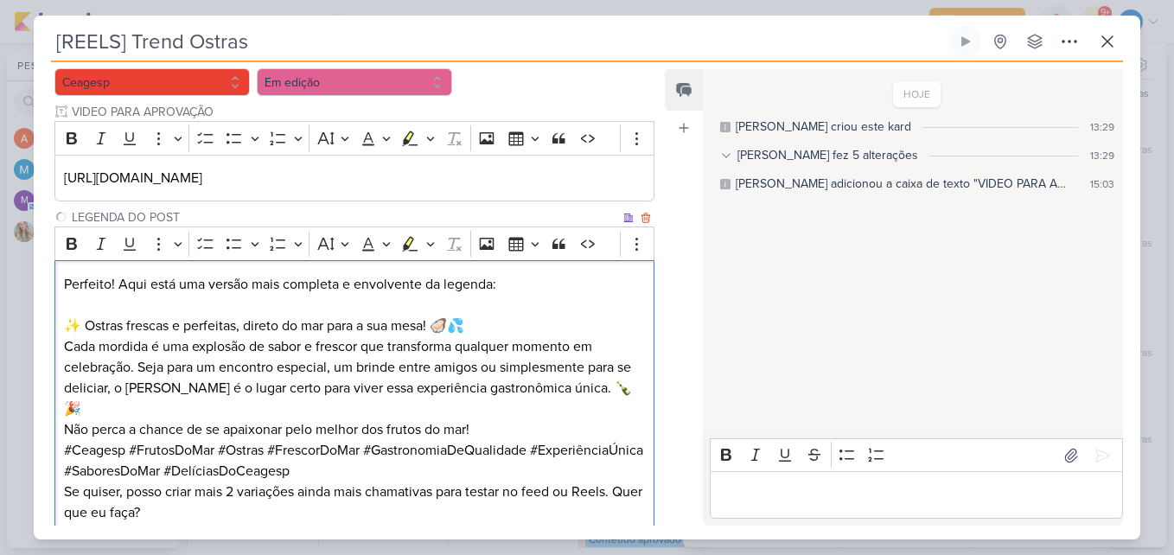
scroll to position [218, 0]
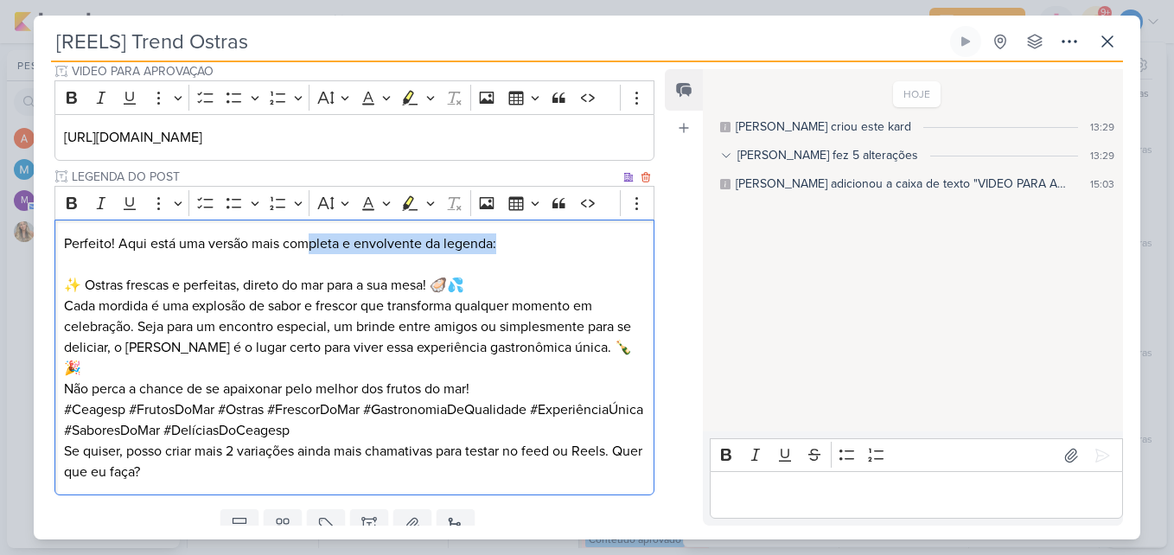
drag, startPoint x: 521, startPoint y: 249, endPoint x: 309, endPoint y: 246, distance: 212.6
click at [309, 246] on p "Perfeito! Aqui está uma versão mais completa e envolvente da legenda:" at bounding box center [354, 243] width 581 height 21
drag, startPoint x: 69, startPoint y: 281, endPoint x: 54, endPoint y: 233, distance: 49.8
click at [54, 233] on div "Perfeito! Aqui está uma versão mais completa e envolvente da legenda: ✨ Ostras …" at bounding box center [354, 358] width 600 height 276
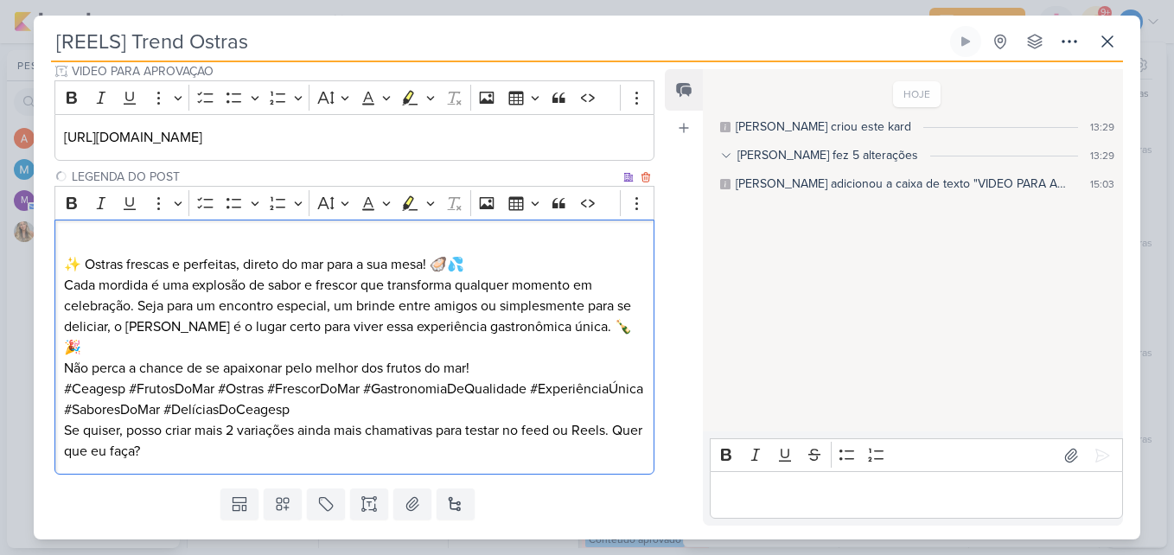
click at [60, 261] on div "✨ Ostras frescas e perfeitas, direto do mar para a sua mesa! 🦪💦 Cada mordida é …" at bounding box center [354, 347] width 600 height 255
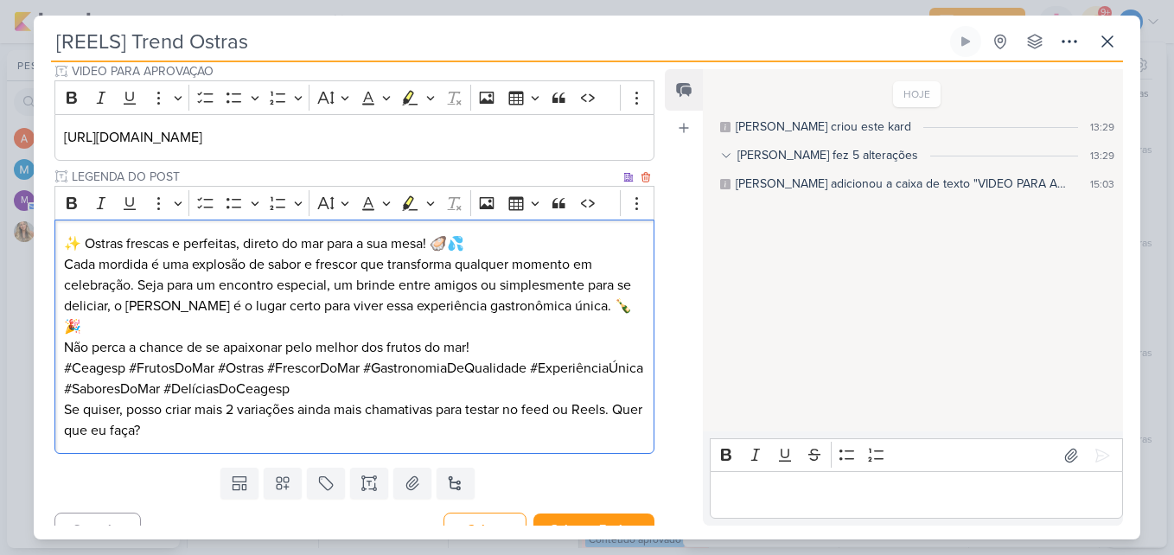
click at [496, 245] on p "✨ Ostras frescas e perfeitas, direto do mar para a sua mesa! 🦪💦 Cada mordida é …" at bounding box center [354, 285] width 581 height 104
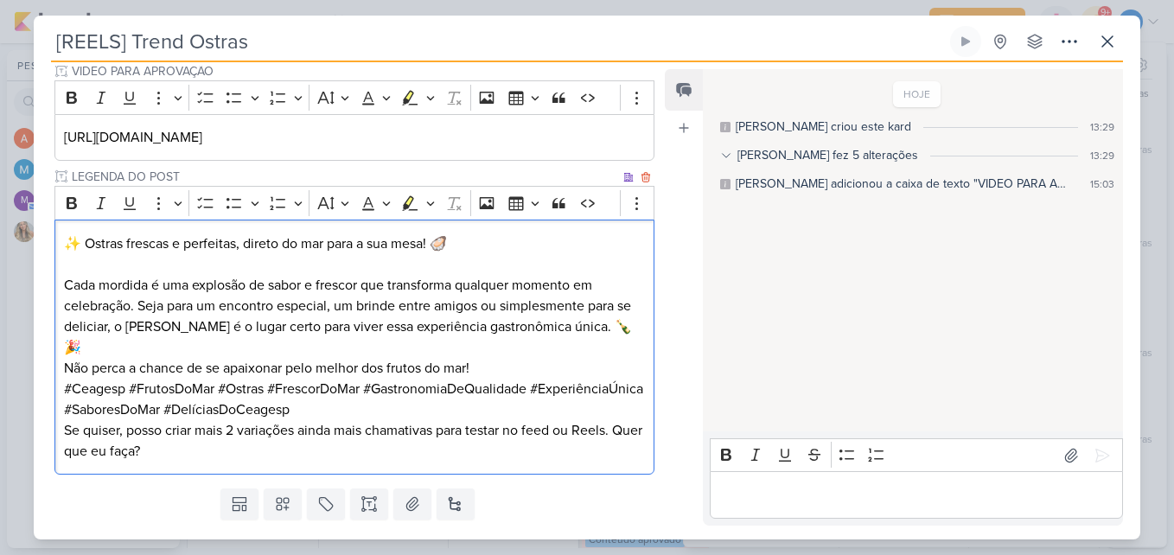
click at [617, 328] on p "⁠⁠⁠⁠⁠⁠⁠ Cada mordida é uma explosão de sabor e frescor que transforma qualquer …" at bounding box center [354, 306] width 581 height 104
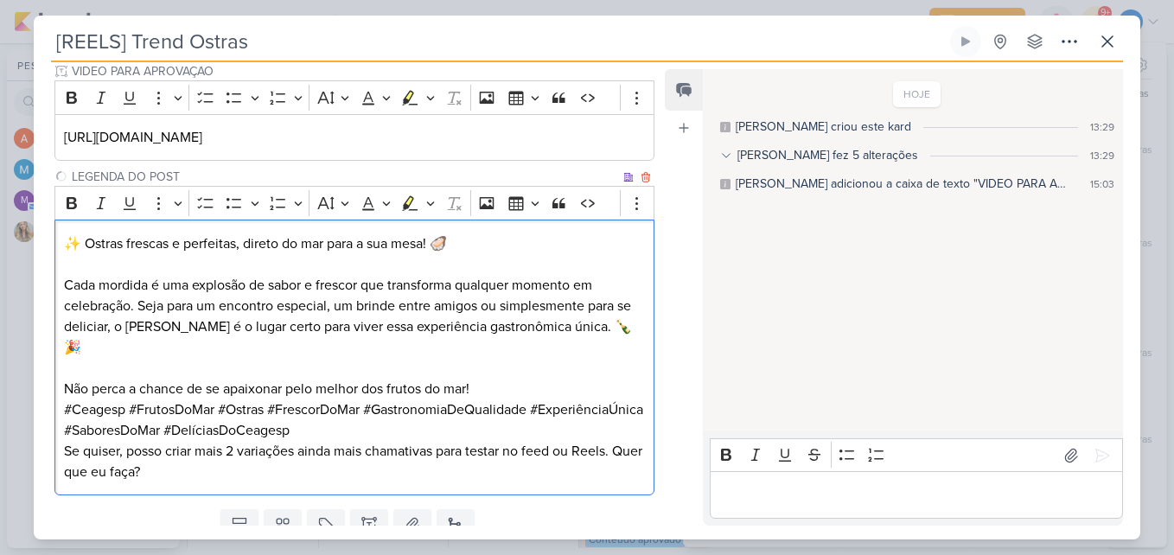
click at [494, 379] on p "Não perca a chance de se apaixonar pelo melhor dos frutos do mar!" at bounding box center [354, 389] width 581 height 21
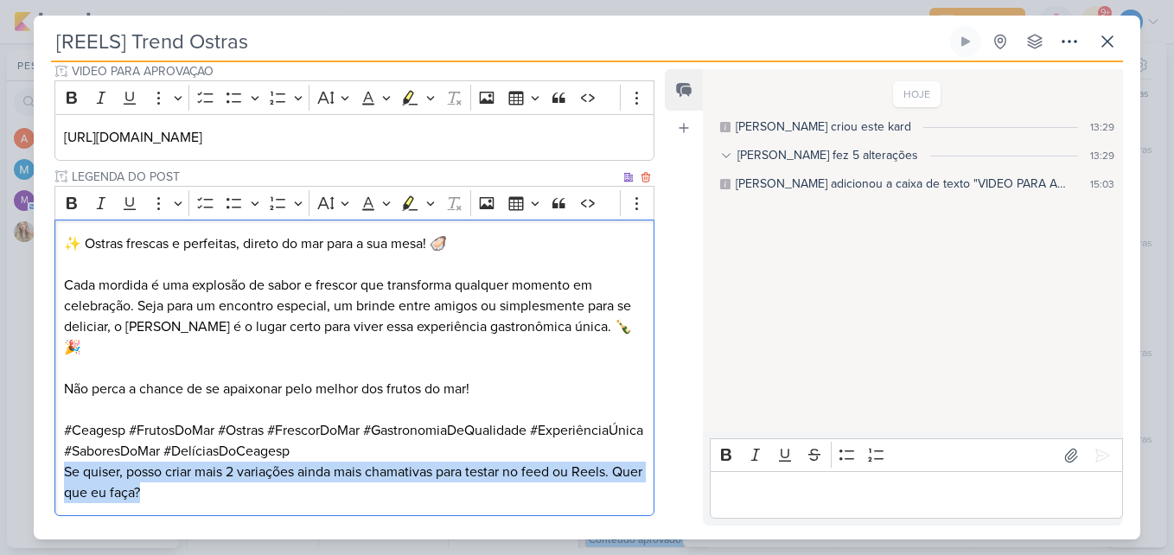
drag, startPoint x: 314, startPoint y: 471, endPoint x: 58, endPoint y: 453, distance: 256.5
click at [58, 453] on div "✨ Ostras frescas e perfeitas, direto do mar para a sua mesa! 🦪 Cada mordida é u…" at bounding box center [354, 368] width 600 height 296
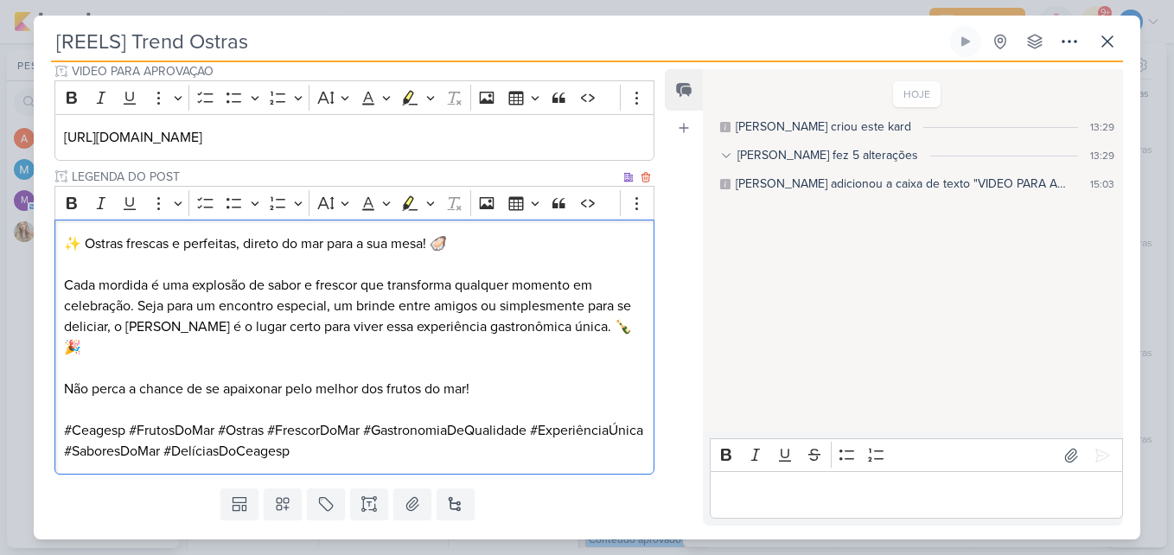
click at [137, 304] on p "Cada mordida é uma explosão de sabor e frescor que transforma qualquer momento …" at bounding box center [354, 306] width 581 height 104
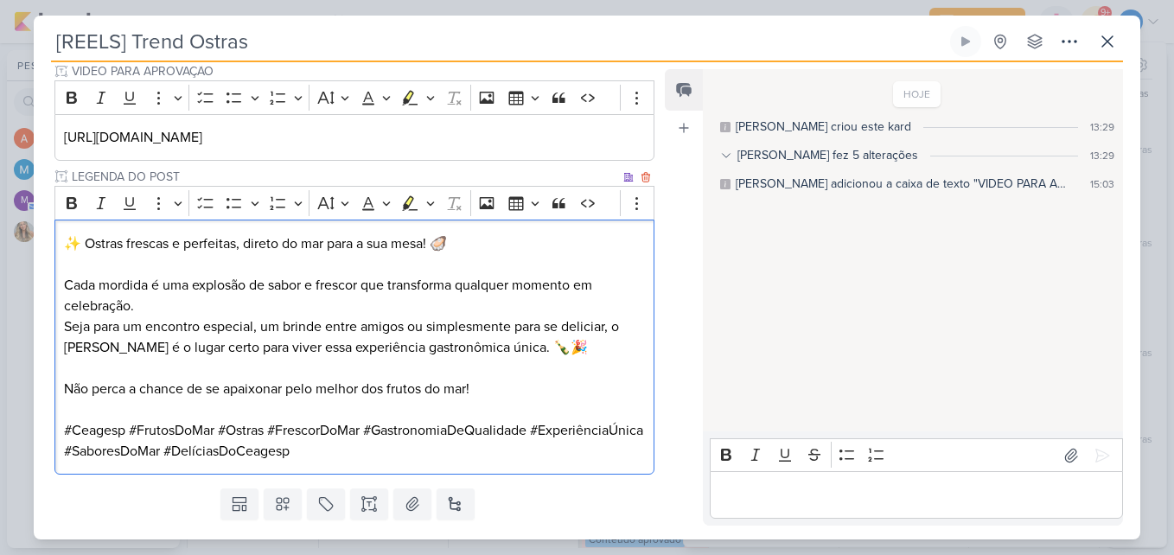
click at [483, 390] on p "Não perca a chance de se apaixonar pelo melhor dos frutos do mar!" at bounding box center [354, 389] width 581 height 21
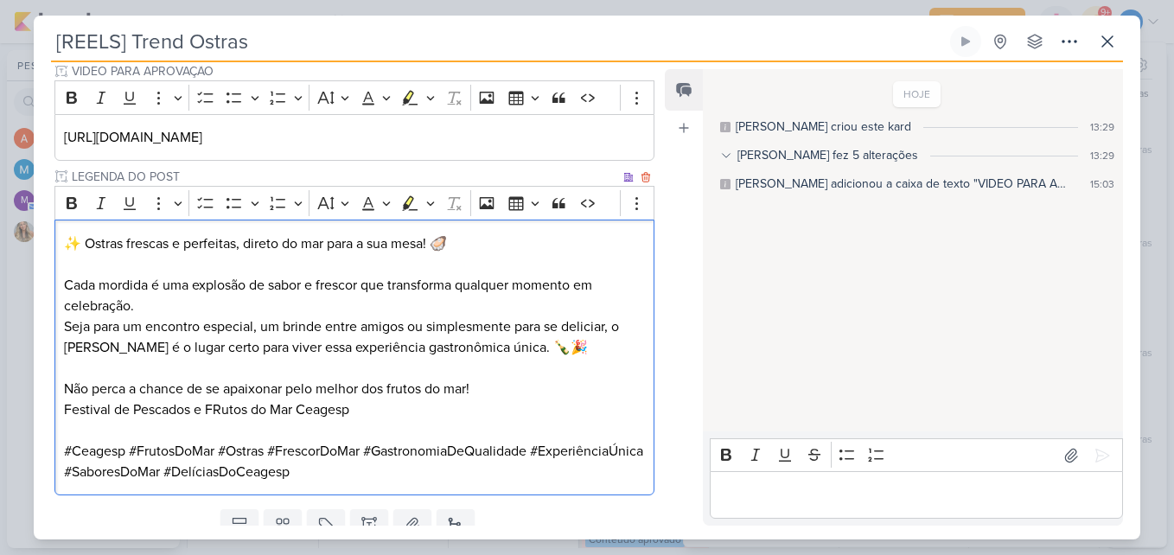
click at [221, 411] on p "Festival de Pescados e FRutos do Mar Ceagesp" at bounding box center [354, 409] width 581 height 21
click at [397, 395] on p "Não perca a chance de se apaixonar pelo melhor dos frutos do mar!" at bounding box center [354, 389] width 581 height 21
click at [426, 423] on p "Editor editing area: main" at bounding box center [354, 430] width 581 height 21
click at [395, 414] on p "Festival de Pescados e Frutos do Mar Ceagesp" at bounding box center [354, 409] width 581 height 21
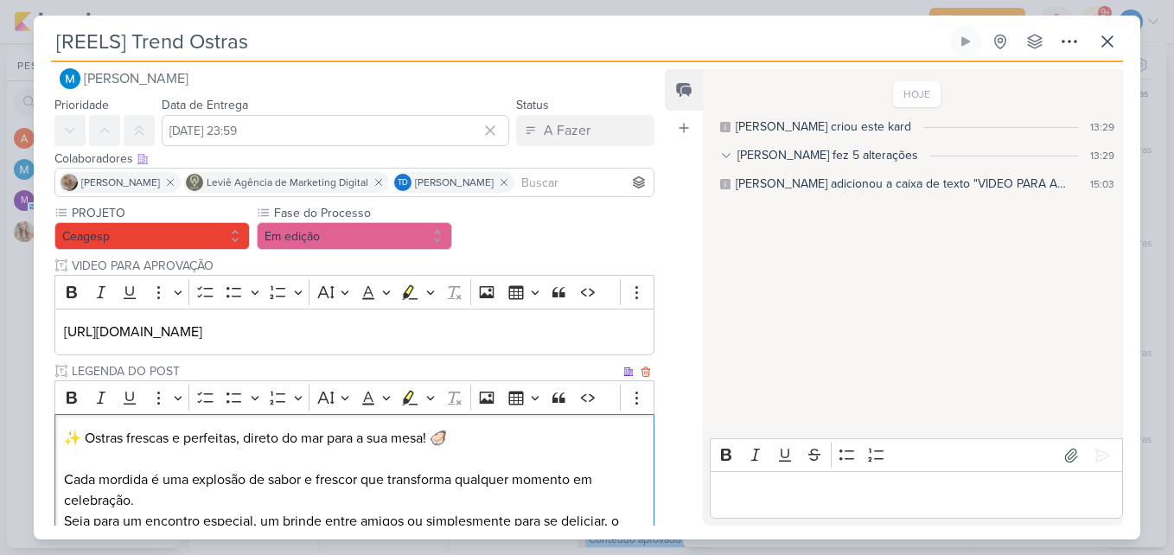
scroll to position [0, 0]
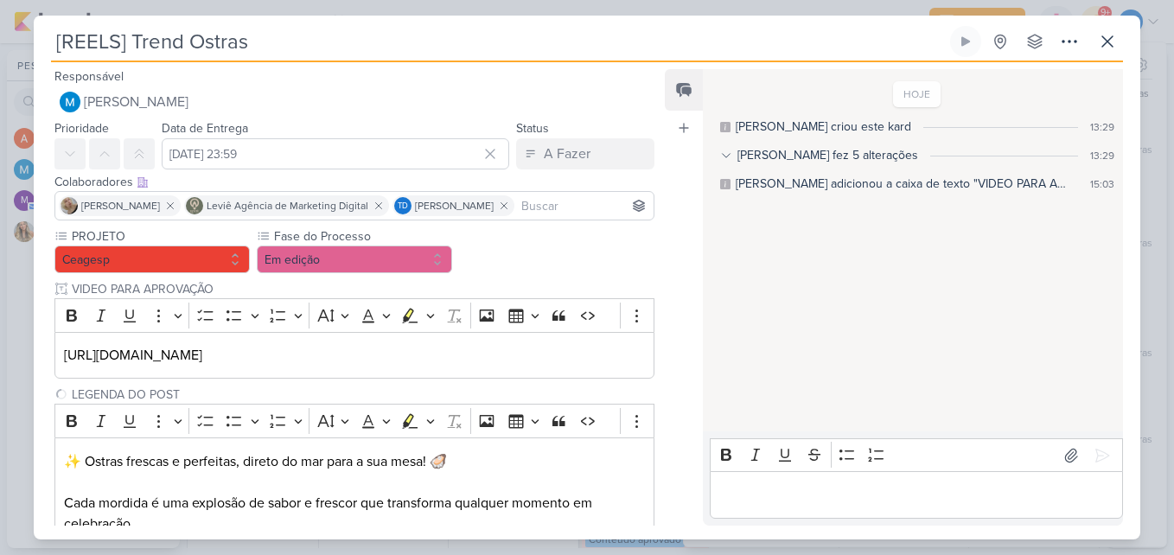
click at [531, 200] on input at bounding box center [584, 205] width 132 height 21
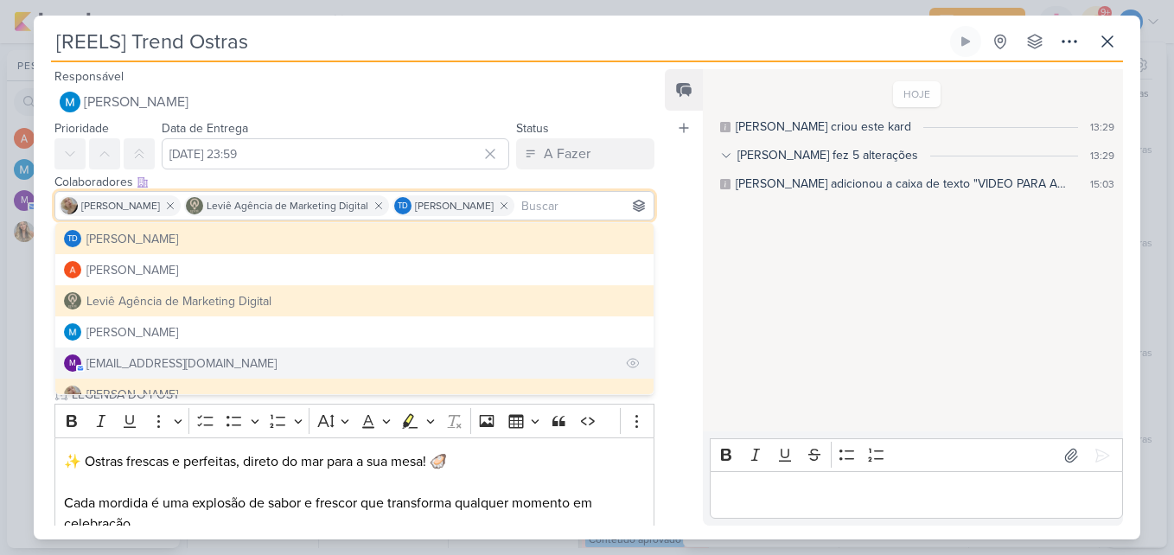
click at [138, 357] on div "[EMAIL_ADDRESS][DOMAIN_NAME]" at bounding box center [181, 363] width 190 height 18
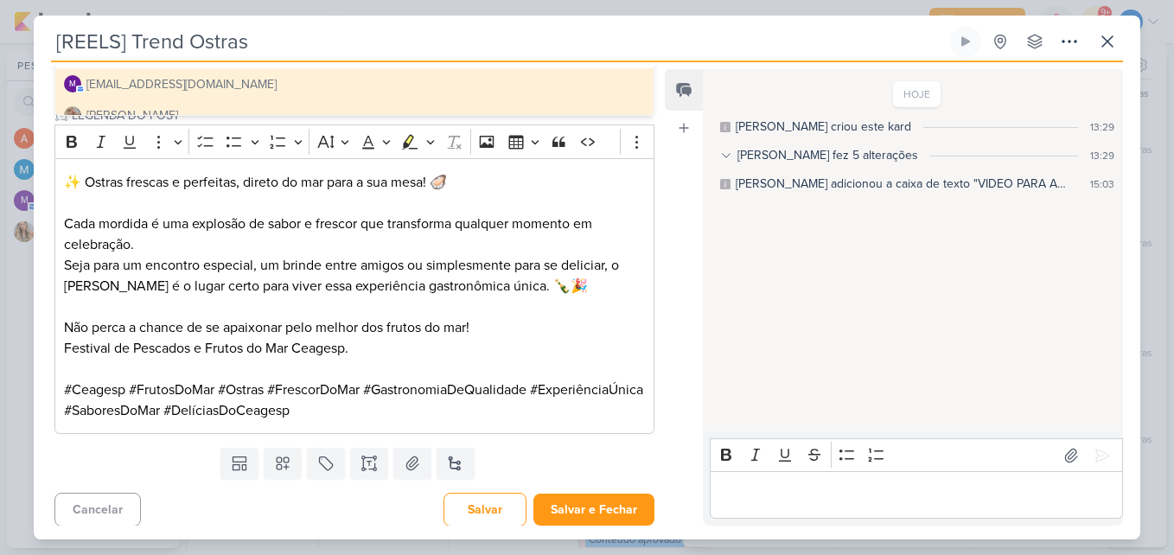
scroll to position [308, 0]
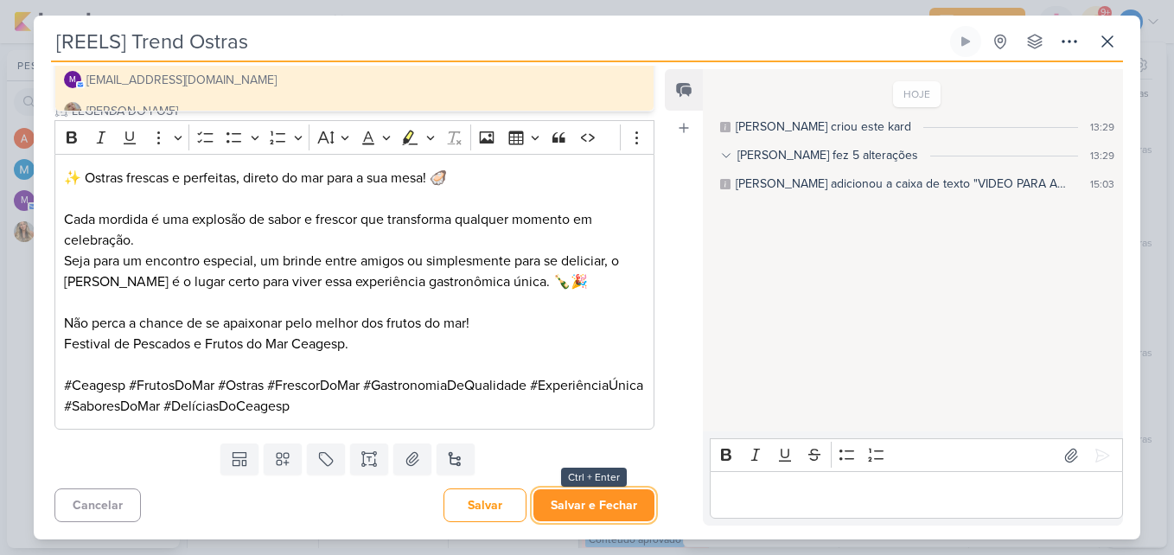
click at [596, 496] on button "Salvar e Fechar" at bounding box center [593, 505] width 121 height 32
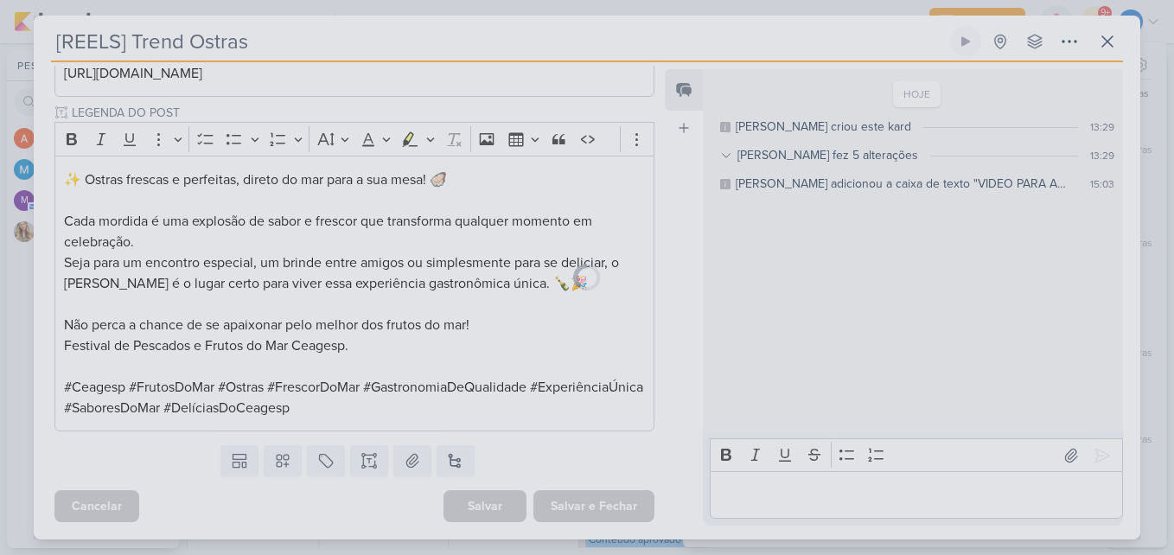
scroll to position [0, 0]
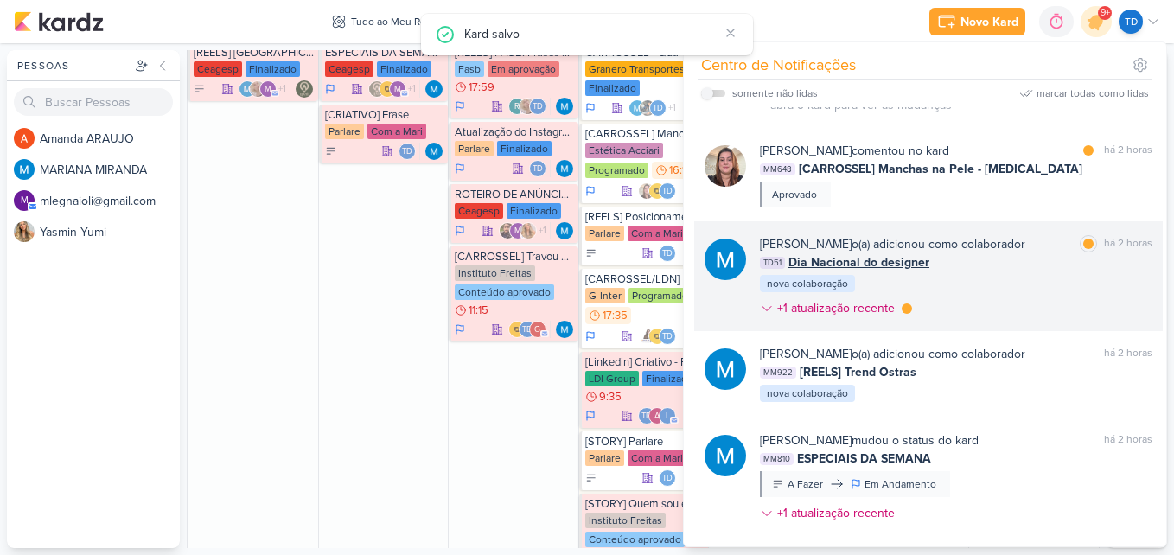
click at [973, 320] on div "MARIANA MIRANDA o(a) adicionou como colaborador marcar como lida há 2 horas TD5…" at bounding box center [956, 279] width 392 height 89
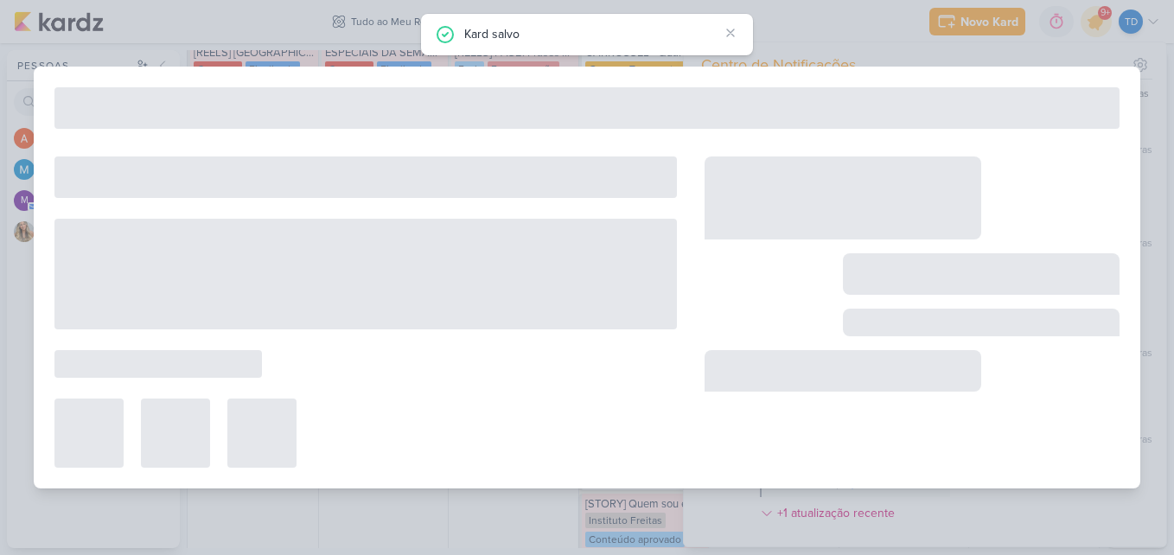
type input "Dia Nacional do designer"
type input "[DATE] 23:59"
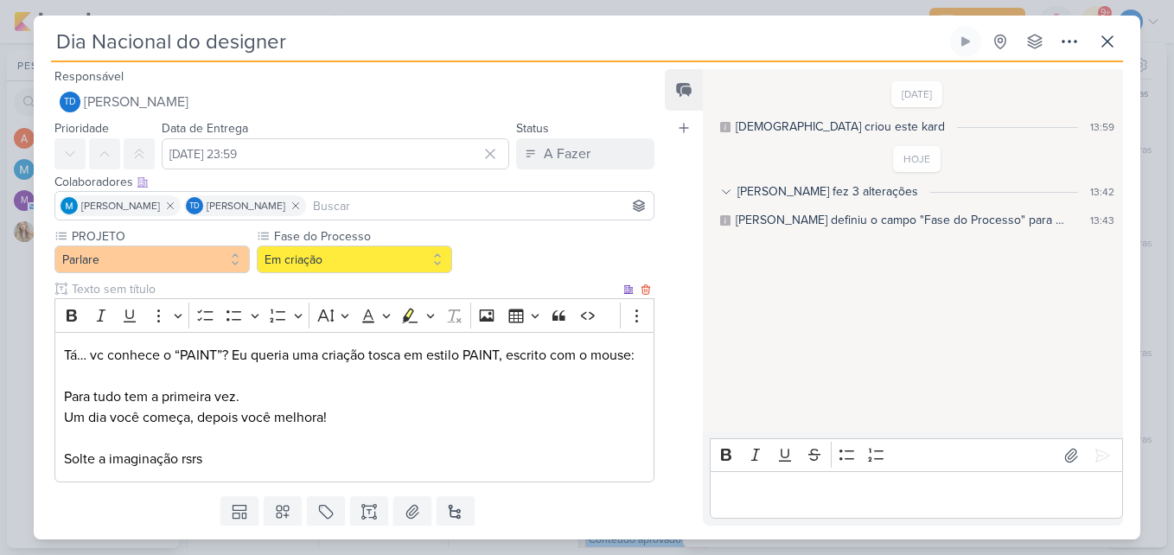
scroll to position [53, 0]
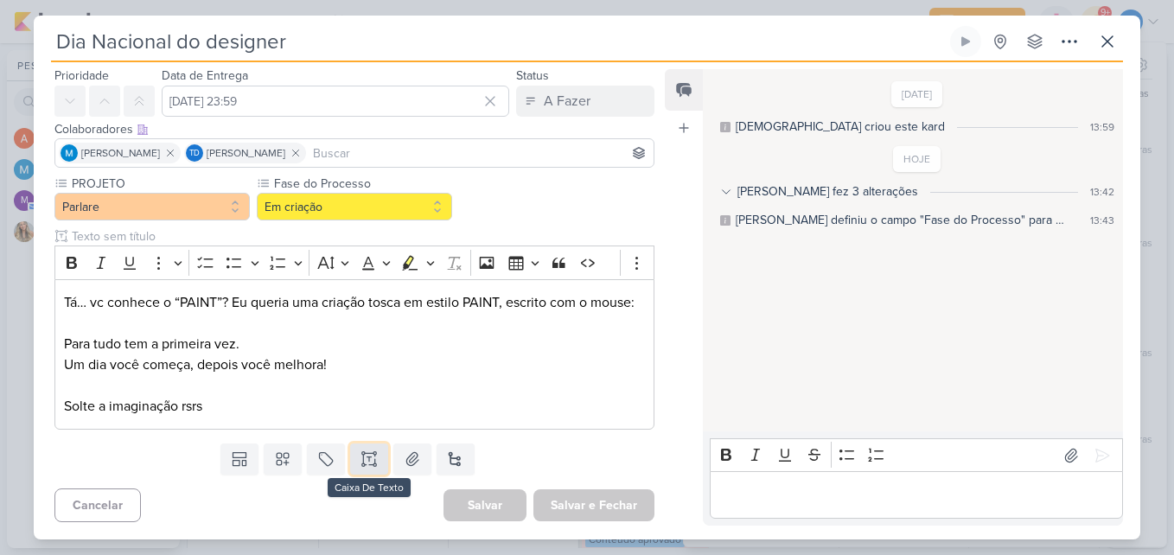
click at [367, 456] on icon at bounding box center [368, 458] width 17 height 17
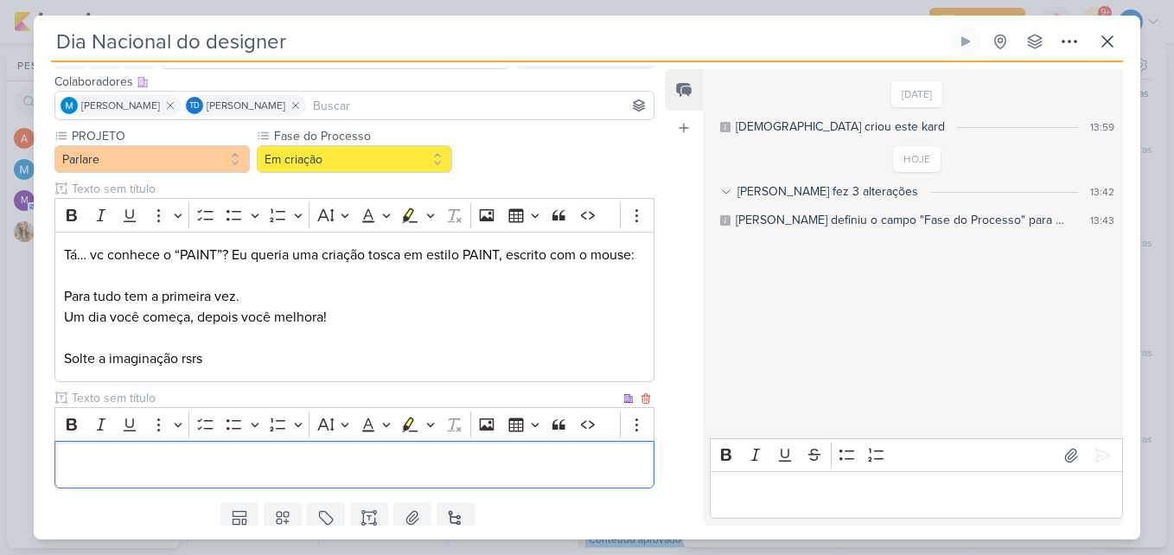
scroll to position [139, 0]
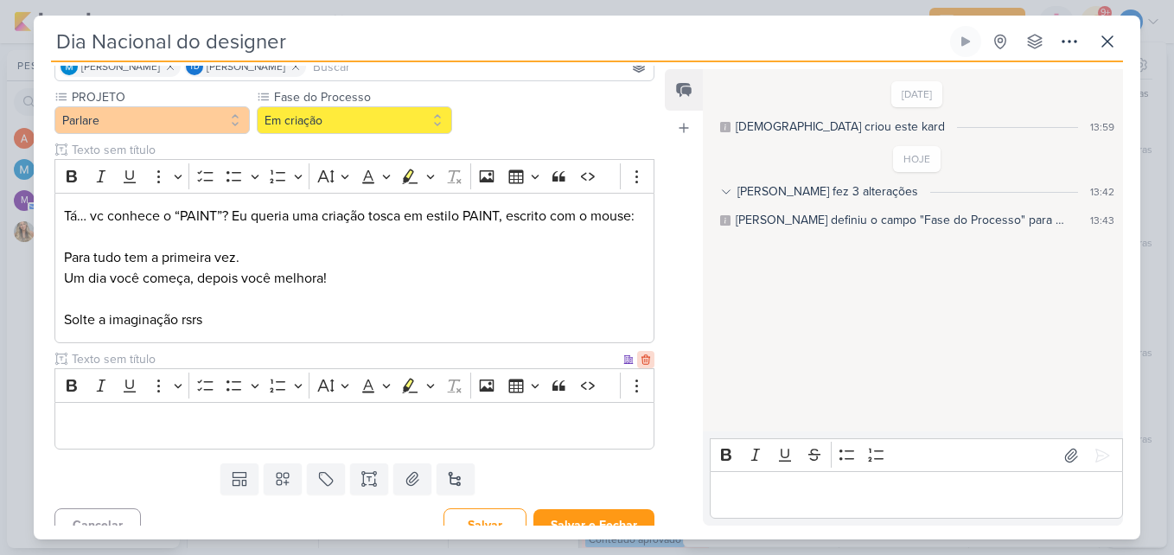
click at [641, 360] on icon at bounding box center [645, 360] width 8 height 10
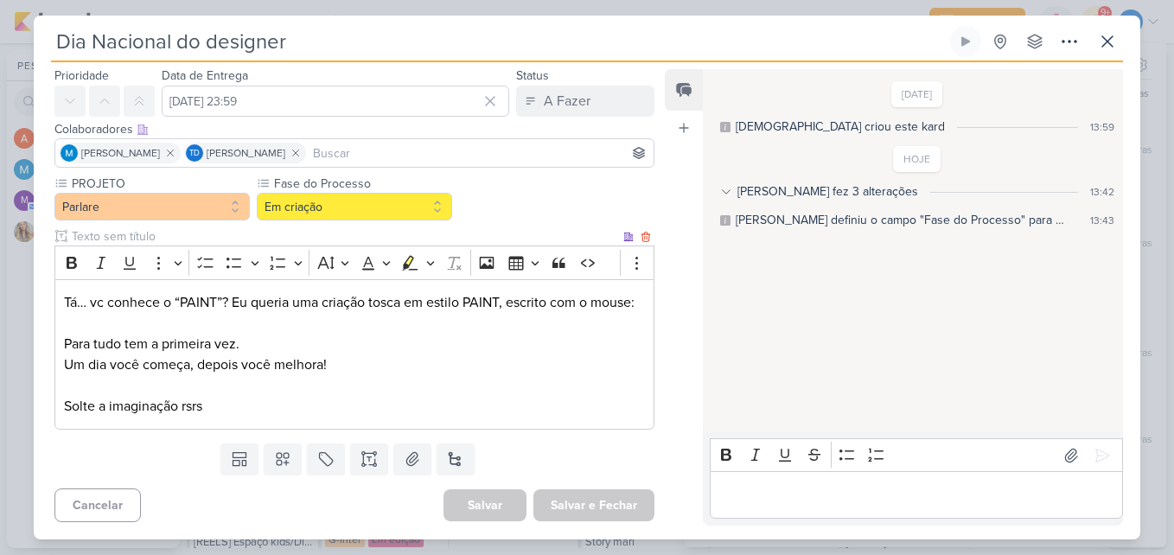
scroll to position [481, 0]
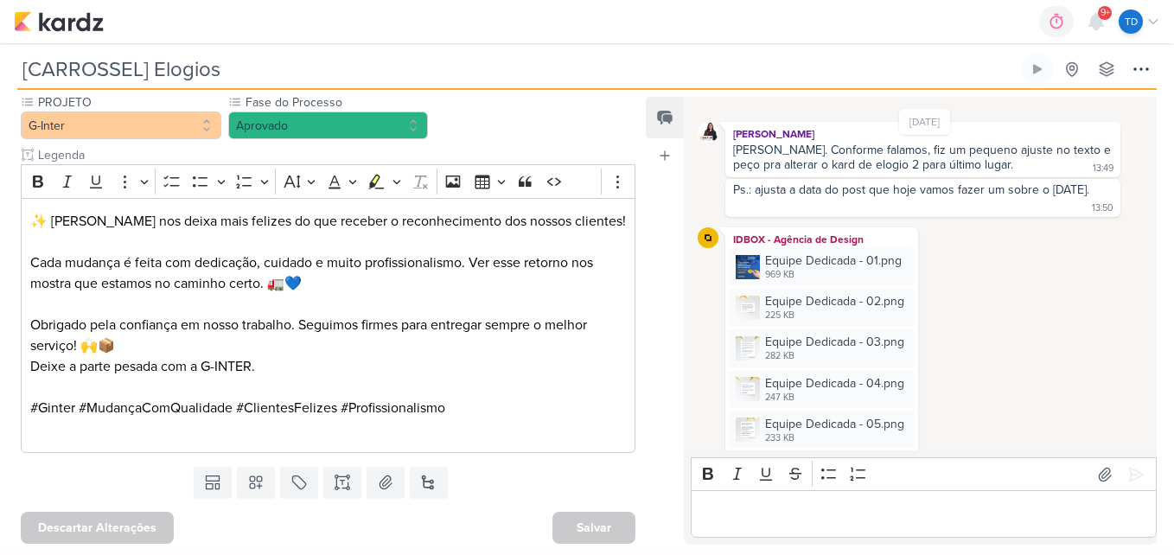
scroll to position [1587, 0]
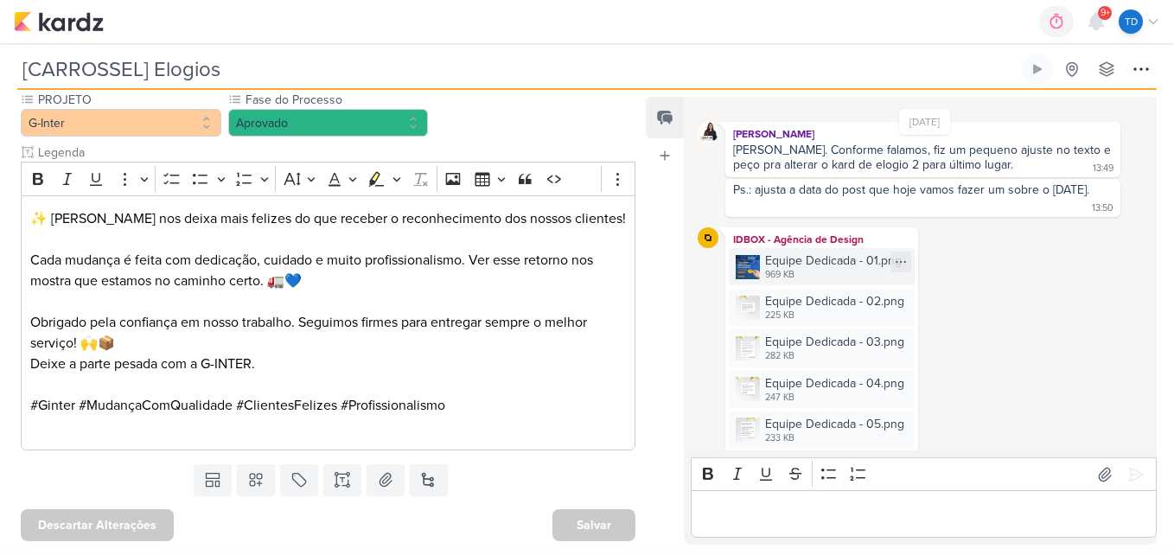
click at [806, 269] on div "Equipe Dedicada - 01.png" at bounding box center [833, 260] width 137 height 18
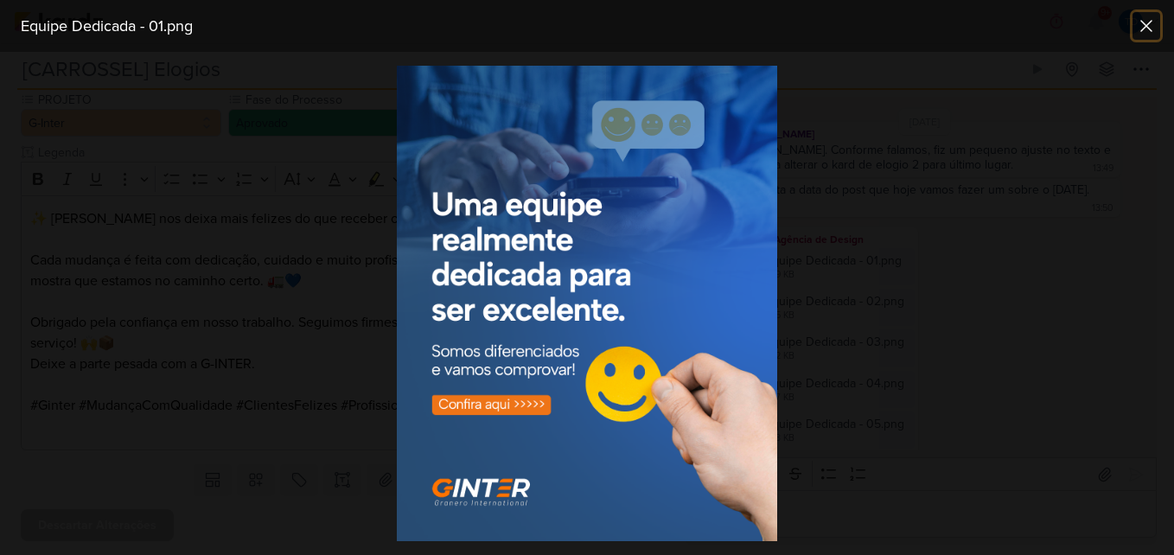
click at [1138, 24] on icon at bounding box center [1146, 26] width 21 height 21
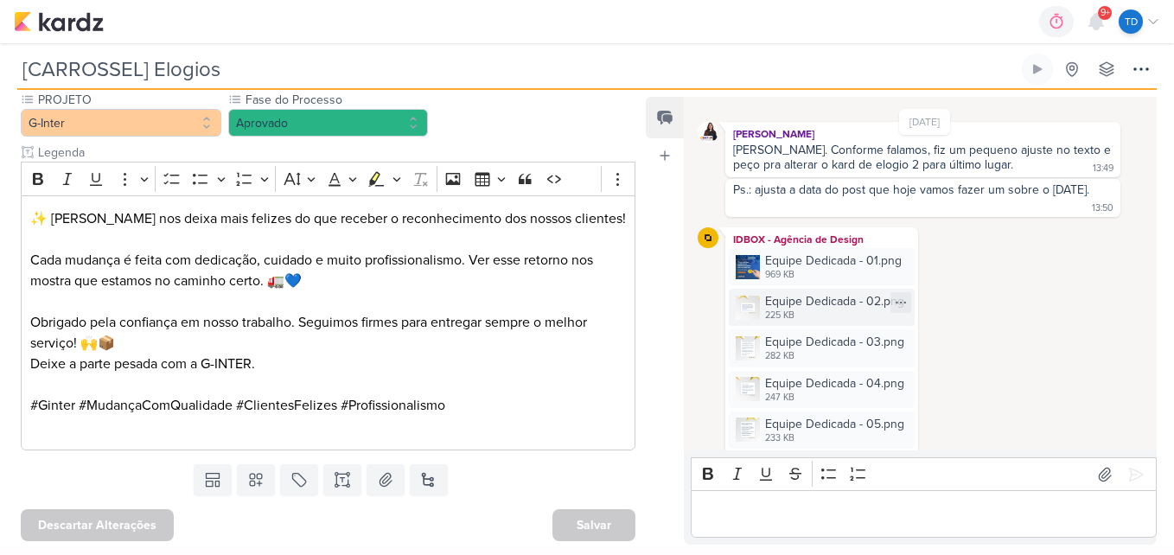
click at [812, 314] on div "225 KB" at bounding box center [834, 316] width 139 height 14
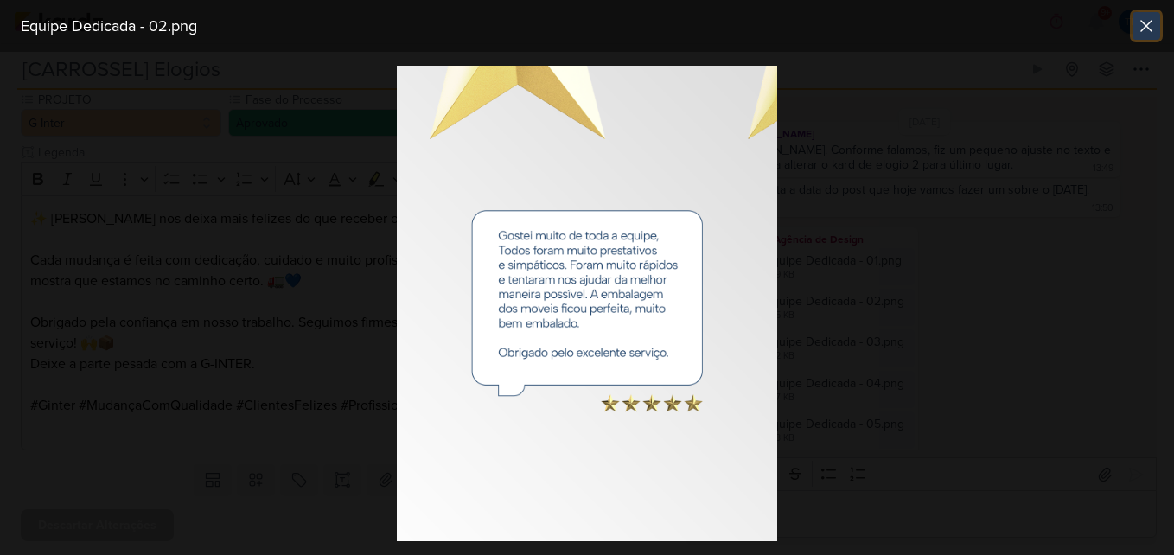
click at [1142, 30] on icon at bounding box center [1146, 26] width 10 height 10
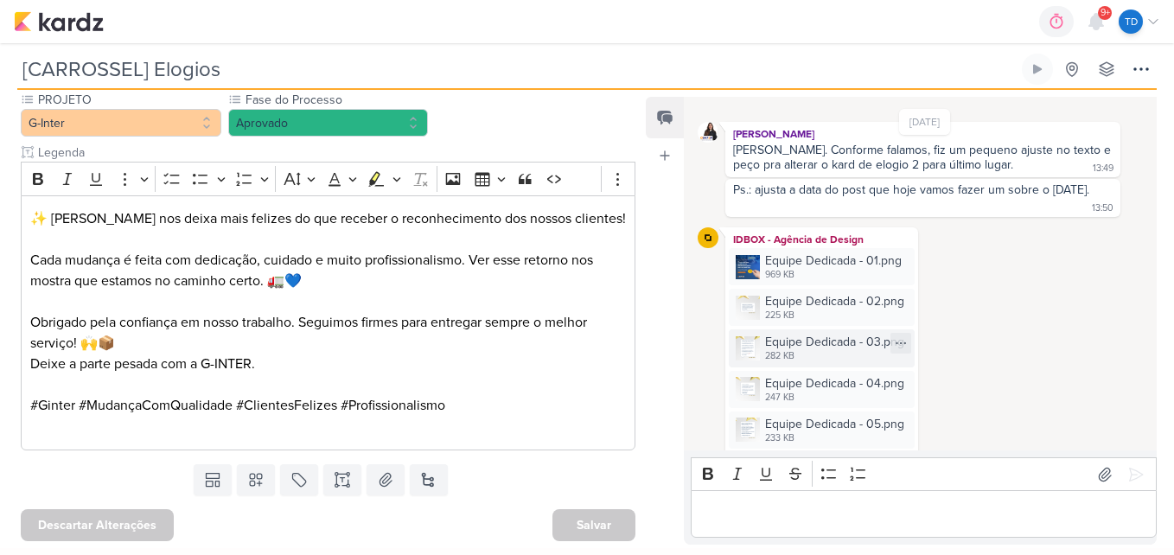
click at [806, 348] on div "Equipe Dedicada - 03.png" at bounding box center [834, 342] width 139 height 18
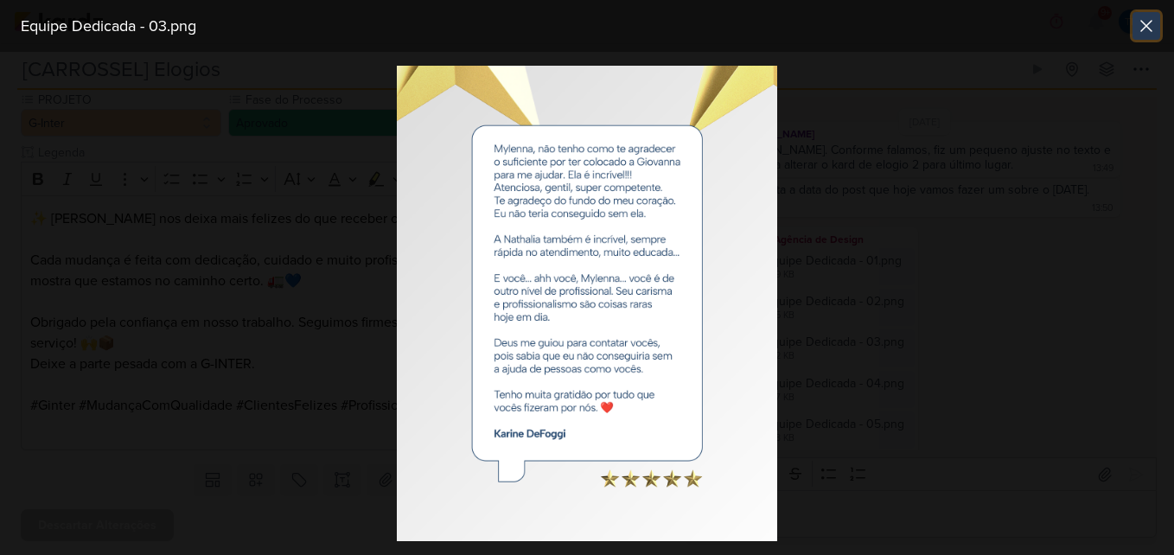
click at [1151, 24] on icon at bounding box center [1146, 26] width 21 height 21
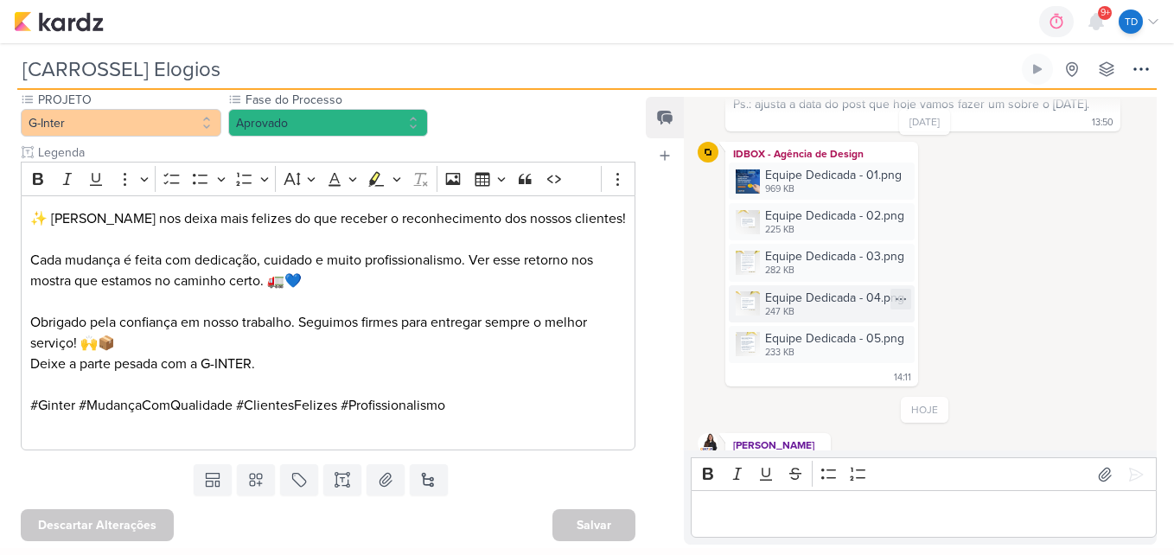
scroll to position [487, 0]
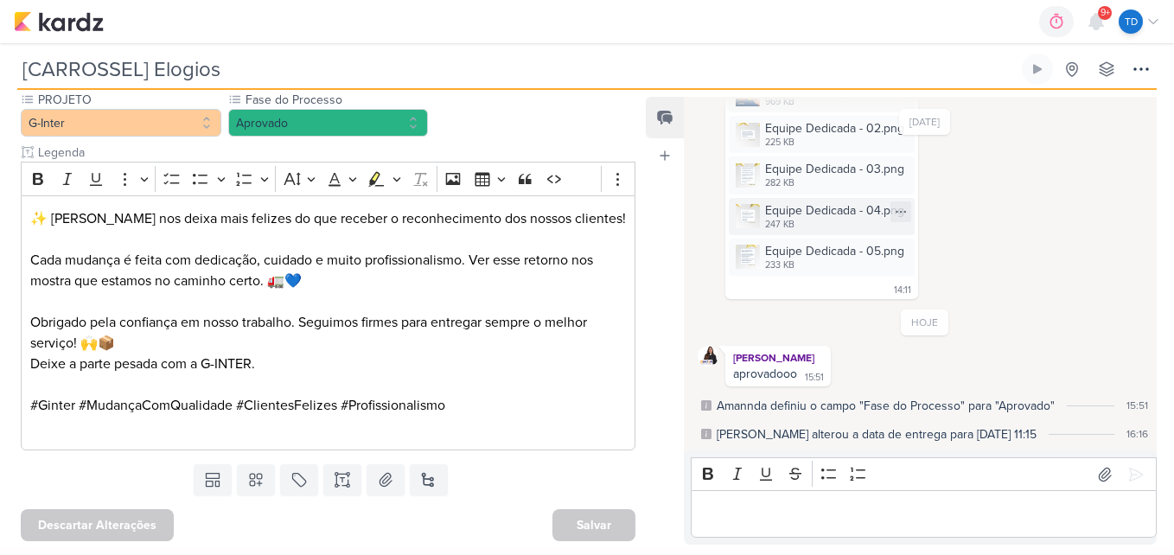
click at [807, 213] on div "Equipe Dedicada - 04.png" at bounding box center [834, 210] width 139 height 18
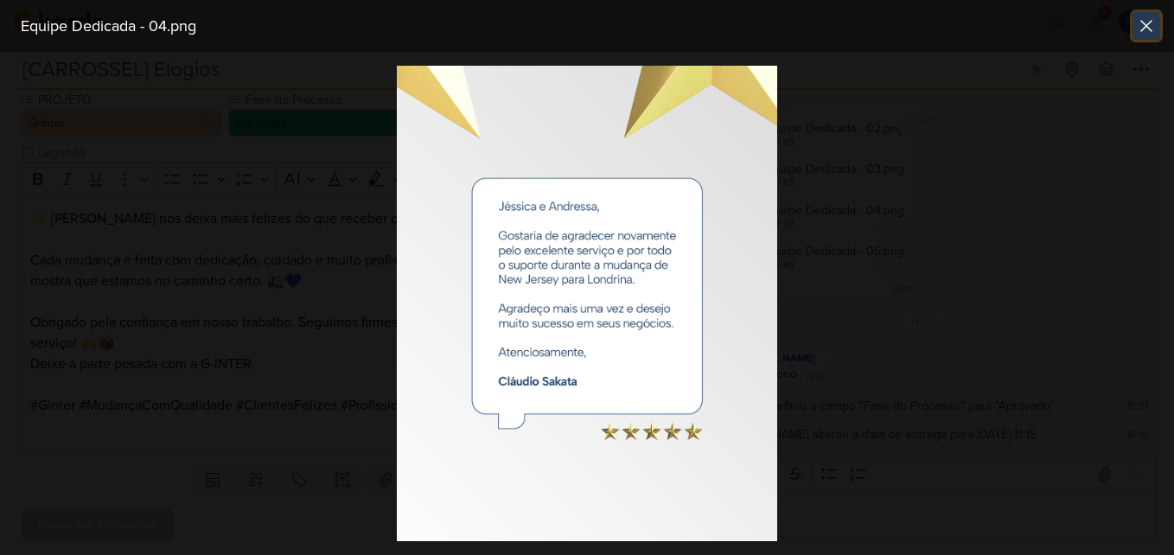
click at [1150, 29] on icon at bounding box center [1146, 26] width 21 height 21
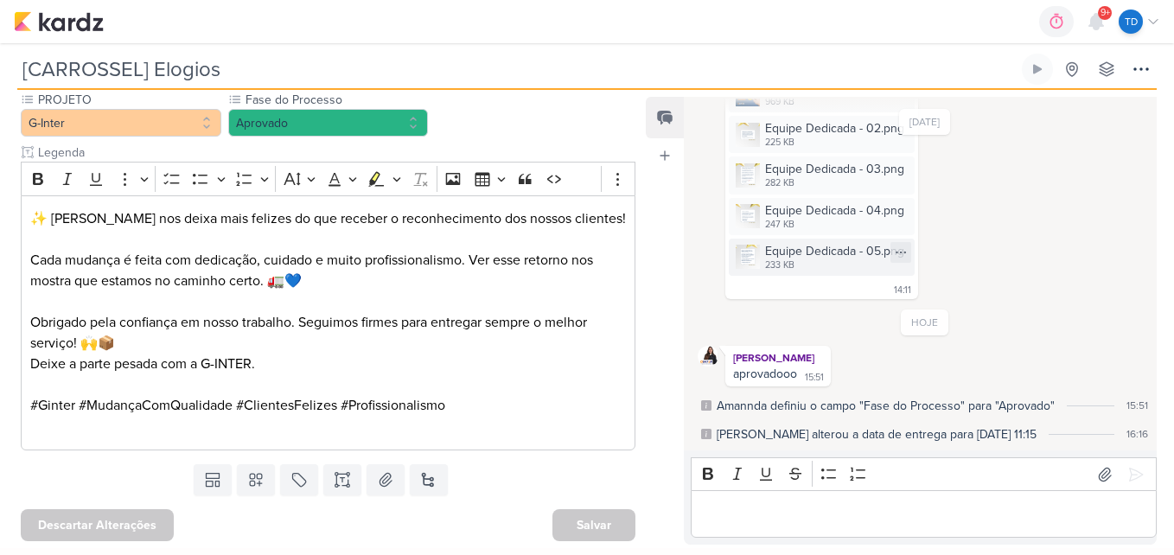
click at [802, 256] on div "Equipe Dedicada - 05.png" at bounding box center [834, 251] width 139 height 18
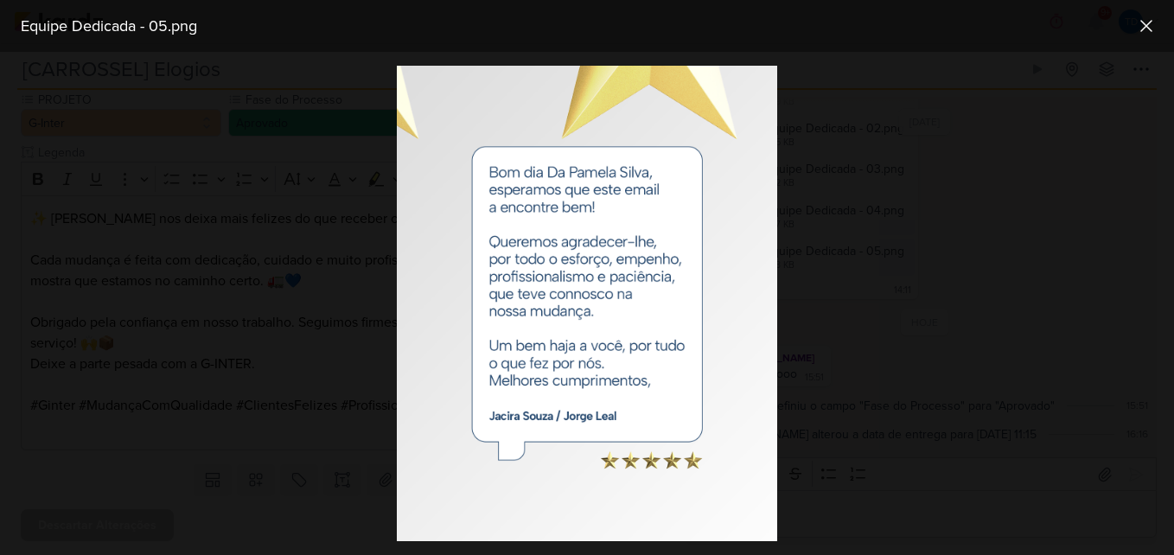
click at [372, 191] on div at bounding box center [587, 303] width 1174 height 503
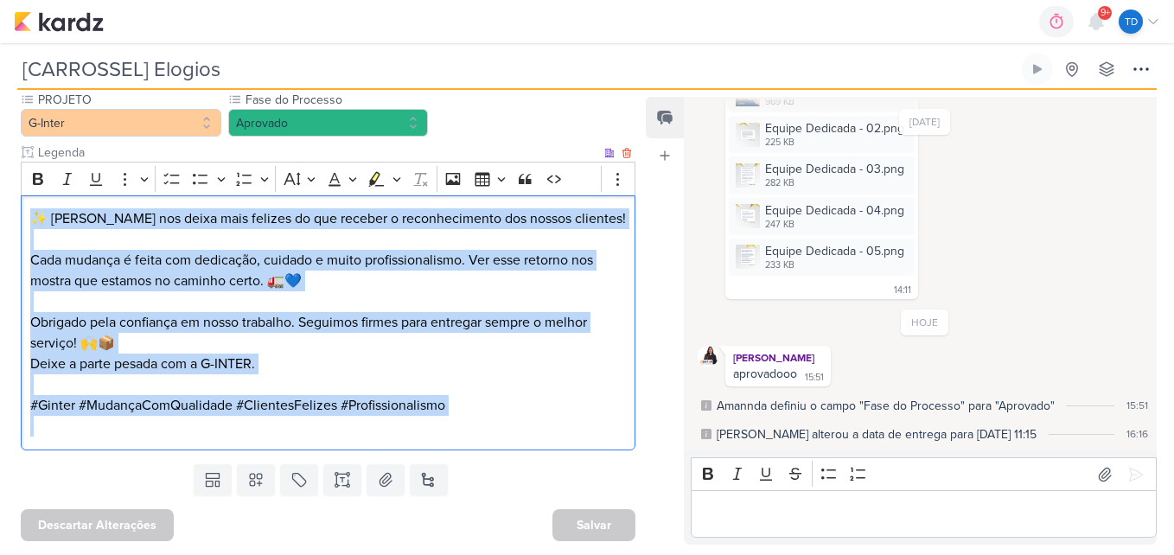
drag, startPoint x: 23, startPoint y: 213, endPoint x: 455, endPoint y: 477, distance: 506.6
click at [455, 477] on div "Responsável [PERSON_NAME] Nenhum contato encontrado create new contact Novo Con…" at bounding box center [321, 318] width 642 height 451
copy div "✨ [PERSON_NAME] nos deixa mais felizes do que receber o reconhecimento dos noss…"
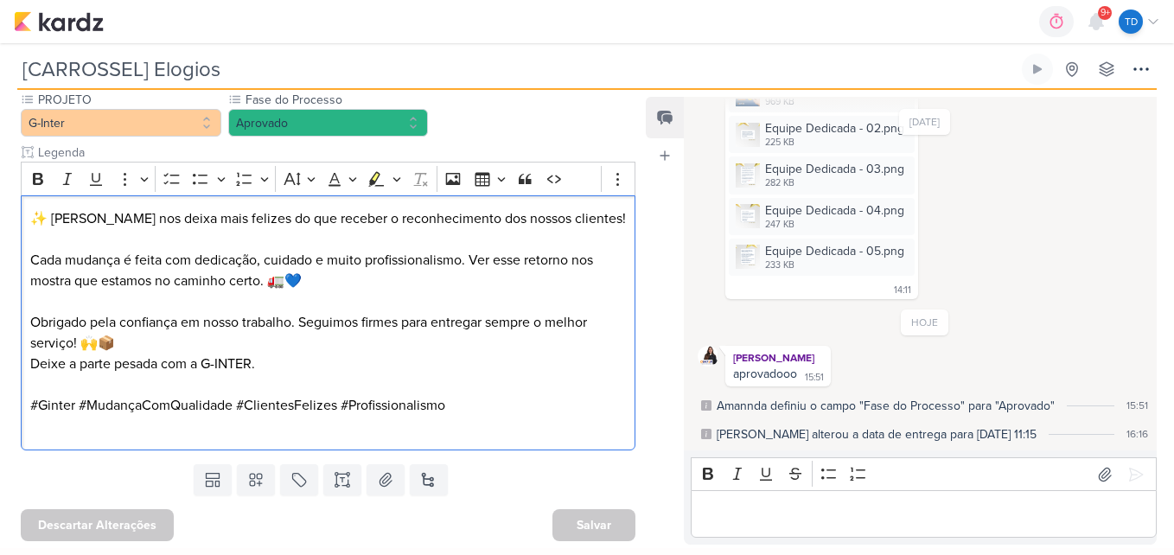
click at [1017, 297] on div "IDBOX - Agência de Design Equipe Dedicada - 01.png 969 KB Adicionar ao Kard [GE…" at bounding box center [924, 176] width 454 height 245
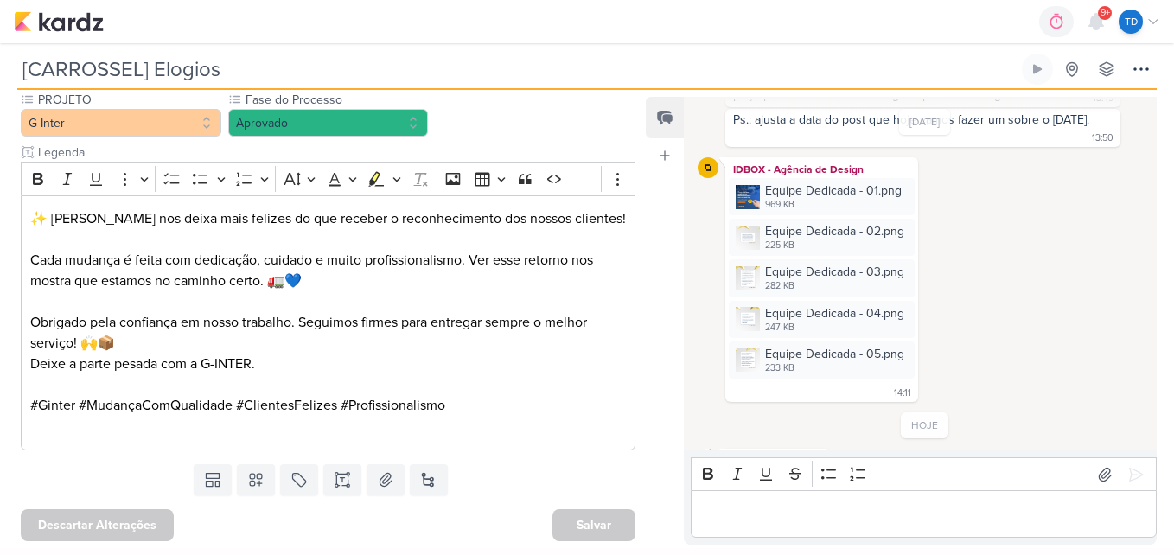
scroll to position [315, 0]
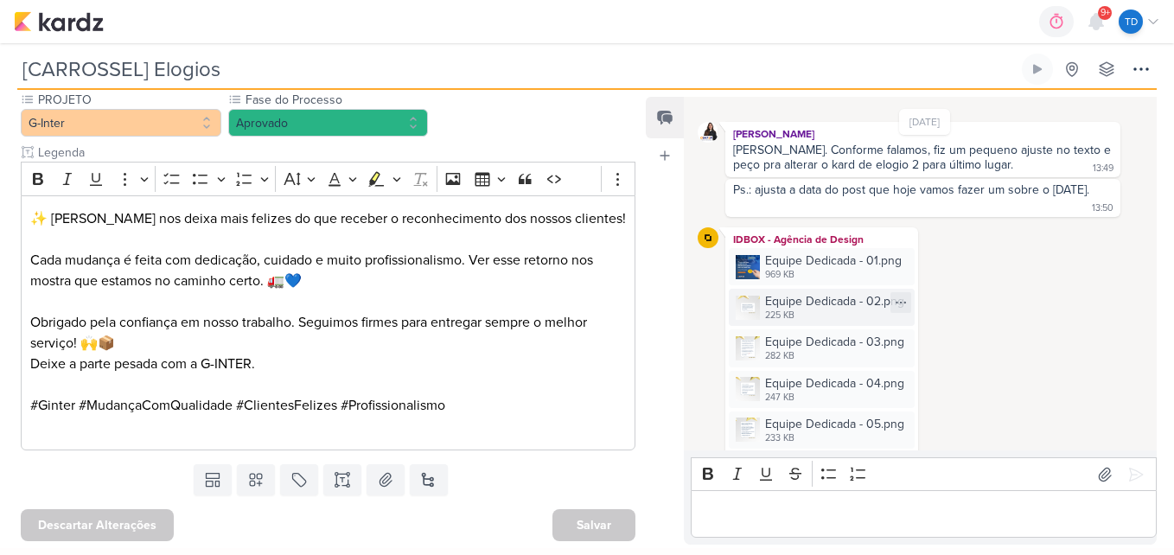
click at [799, 310] on div "Equipe Dedicada - 02.png" at bounding box center [834, 301] width 139 height 18
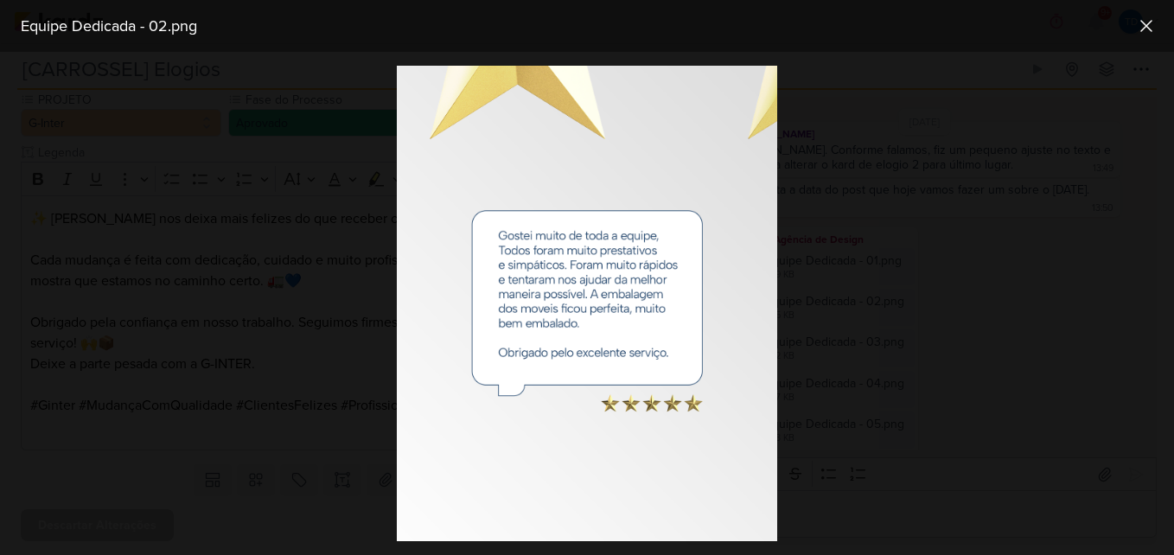
click at [1162, 24] on div "Equipe Dedicada - 02.png" at bounding box center [587, 26] width 1174 height 52
click at [1155, 31] on icon at bounding box center [1146, 26] width 21 height 21
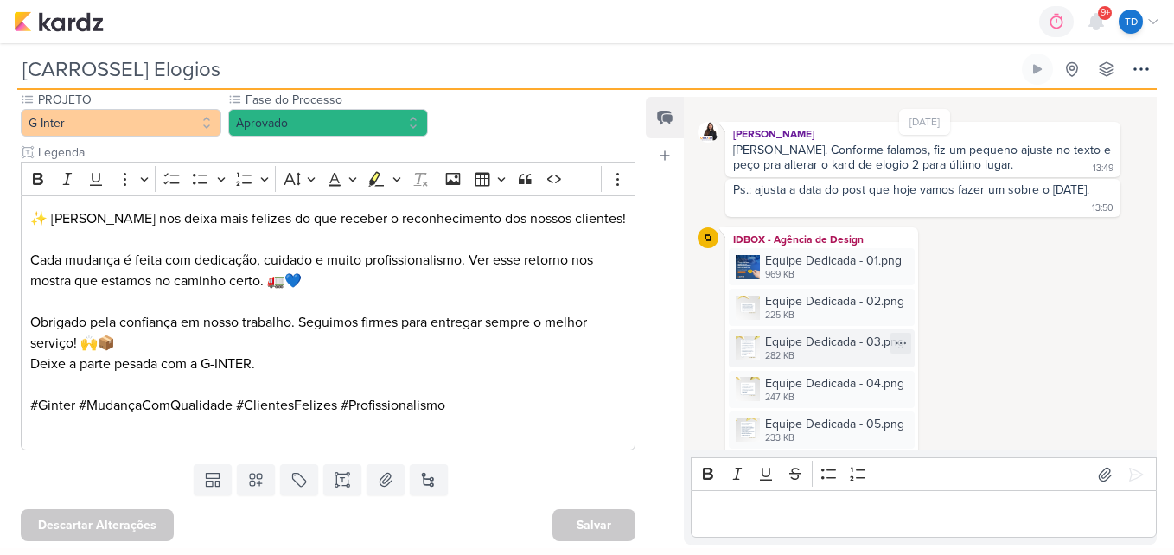
click at [837, 350] on div "Equipe Dedicada - 03.png" at bounding box center [834, 342] width 139 height 18
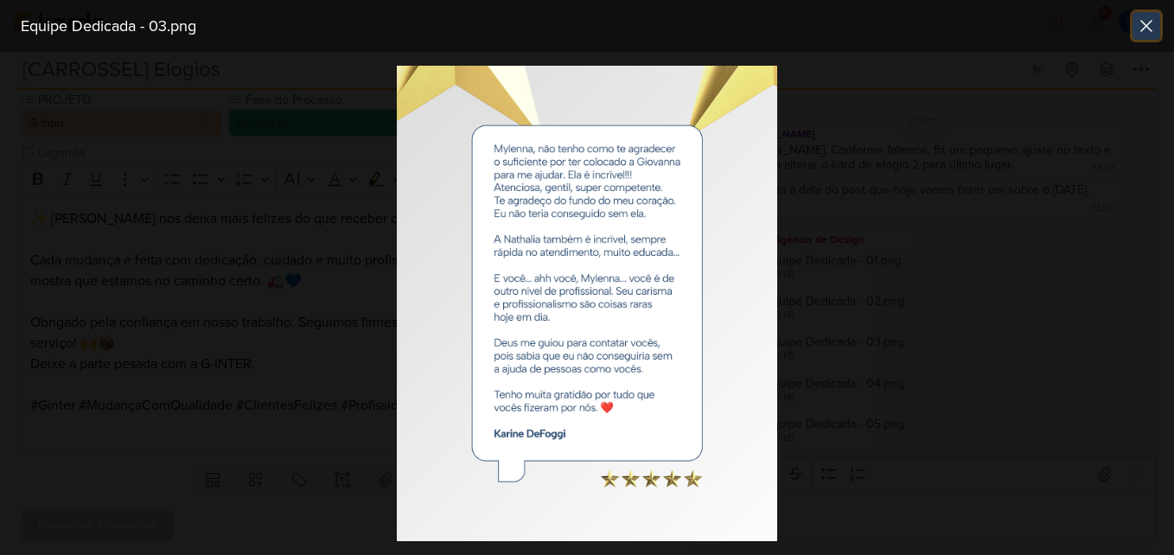
click at [1137, 17] on icon at bounding box center [1146, 26] width 21 height 21
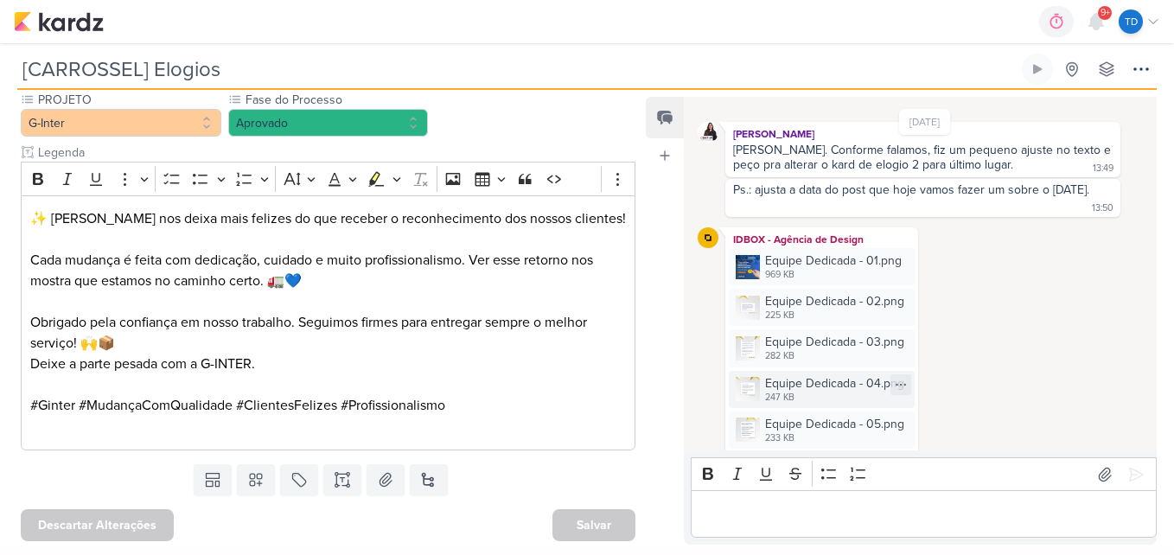
click at [796, 383] on div "Equipe Dedicada - 04.png" at bounding box center [834, 383] width 139 height 18
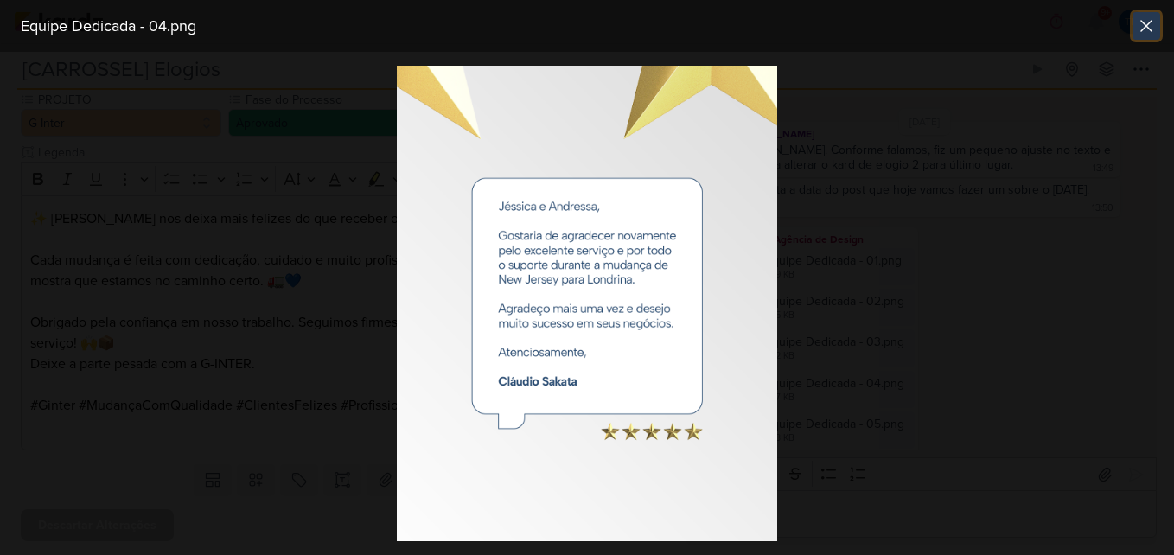
click at [1134, 23] on button at bounding box center [1146, 26] width 28 height 28
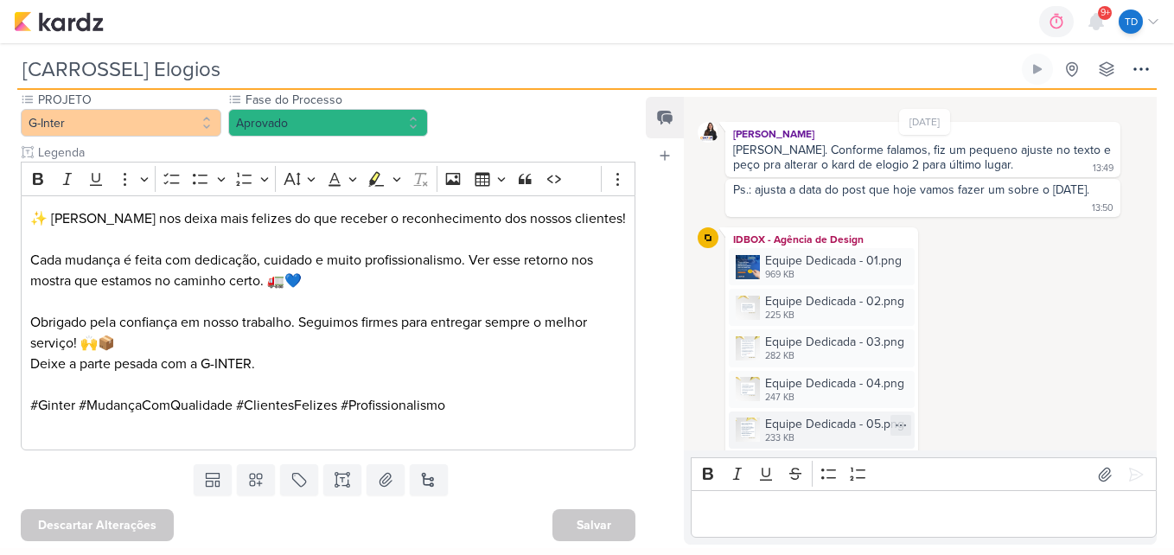
click at [798, 427] on div "Equipe Dedicada - 05.png" at bounding box center [834, 424] width 139 height 18
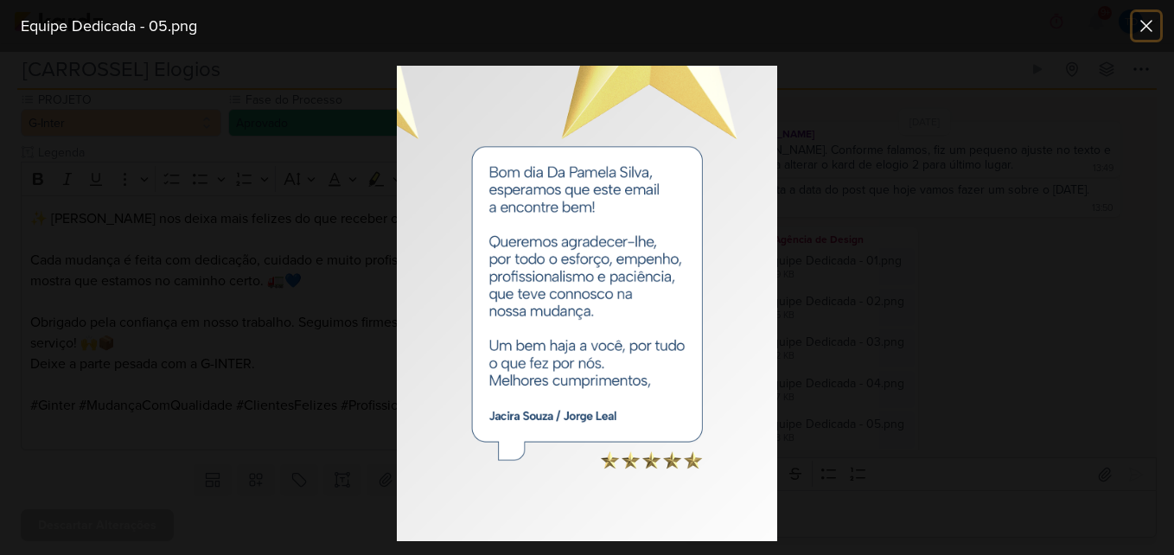
click at [1144, 29] on icon at bounding box center [1146, 26] width 21 height 21
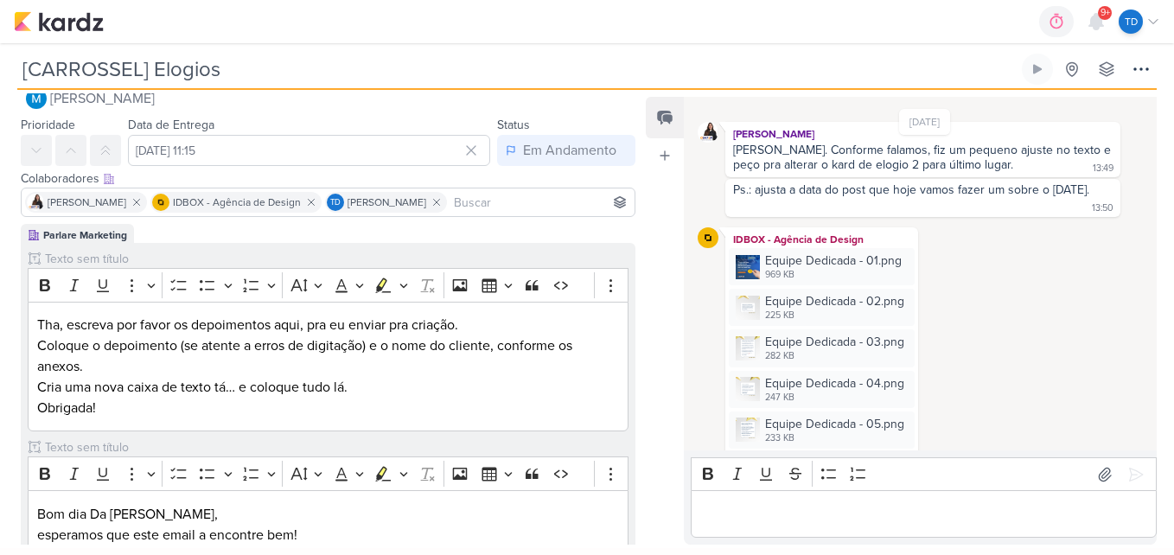
scroll to position [0, 0]
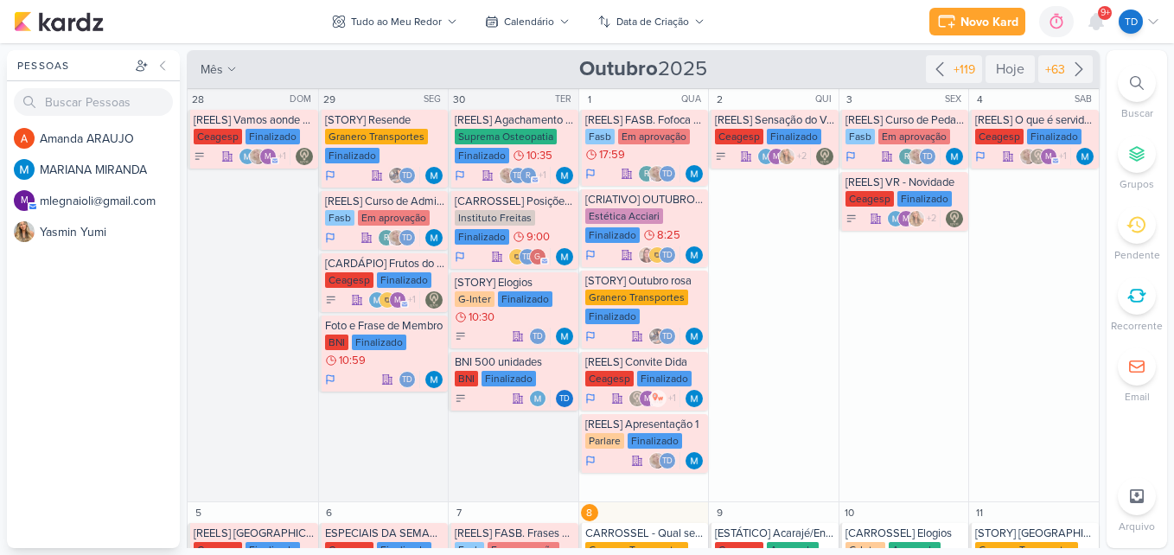
click at [1100, 19] on span "9+" at bounding box center [1105, 13] width 10 height 14
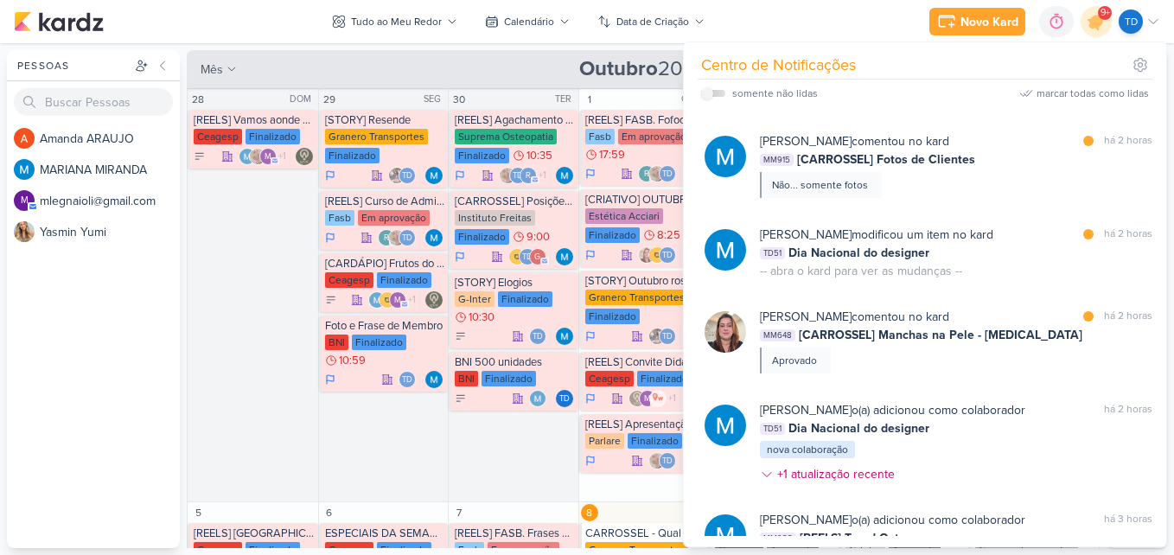
scroll to position [2368, 0]
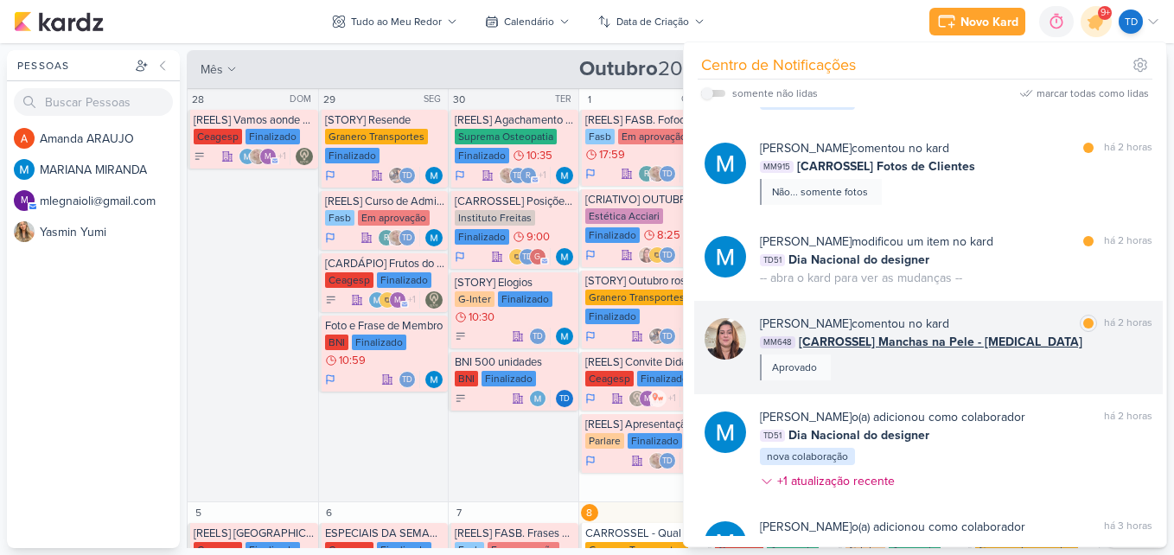
click at [1007, 366] on div "[PERSON_NAME] comentou no kard marcar como lida há 2 horas MM648 [CARROSSEL] Ma…" at bounding box center [956, 348] width 392 height 66
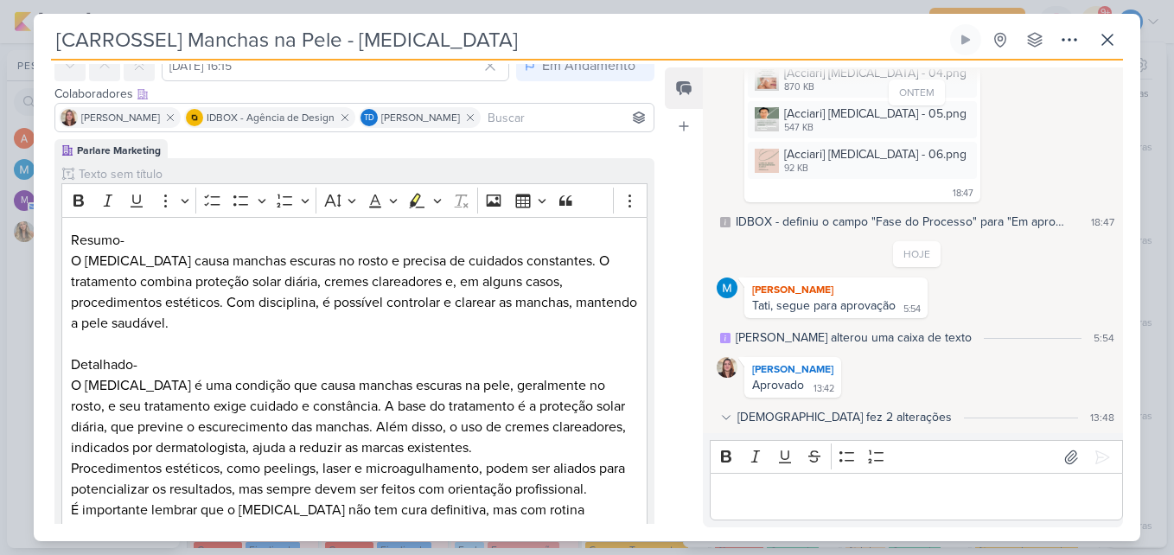
scroll to position [0, 0]
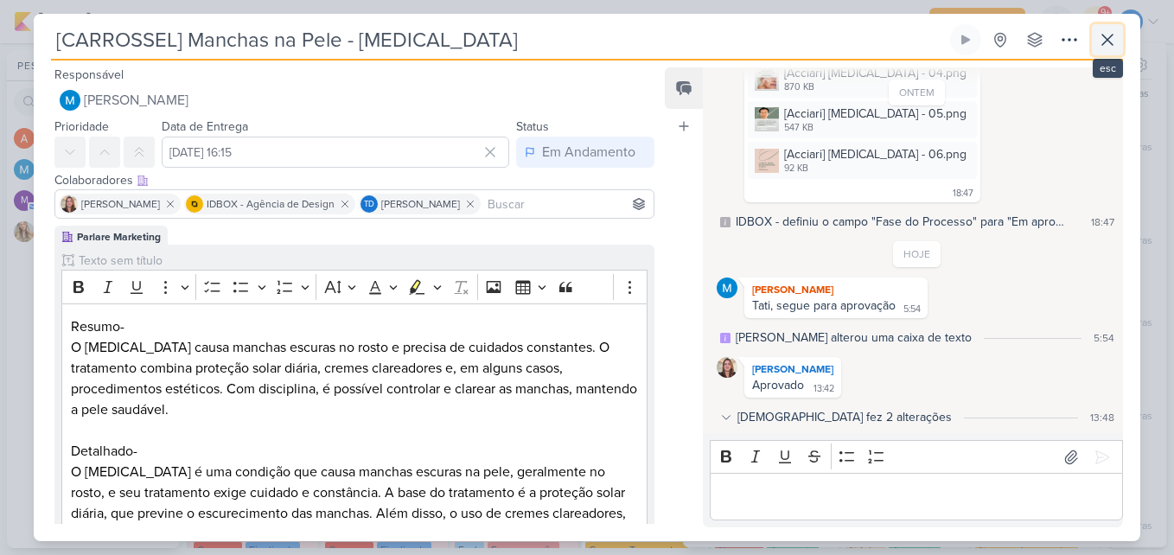
click at [1107, 41] on icon at bounding box center [1107, 40] width 10 height 10
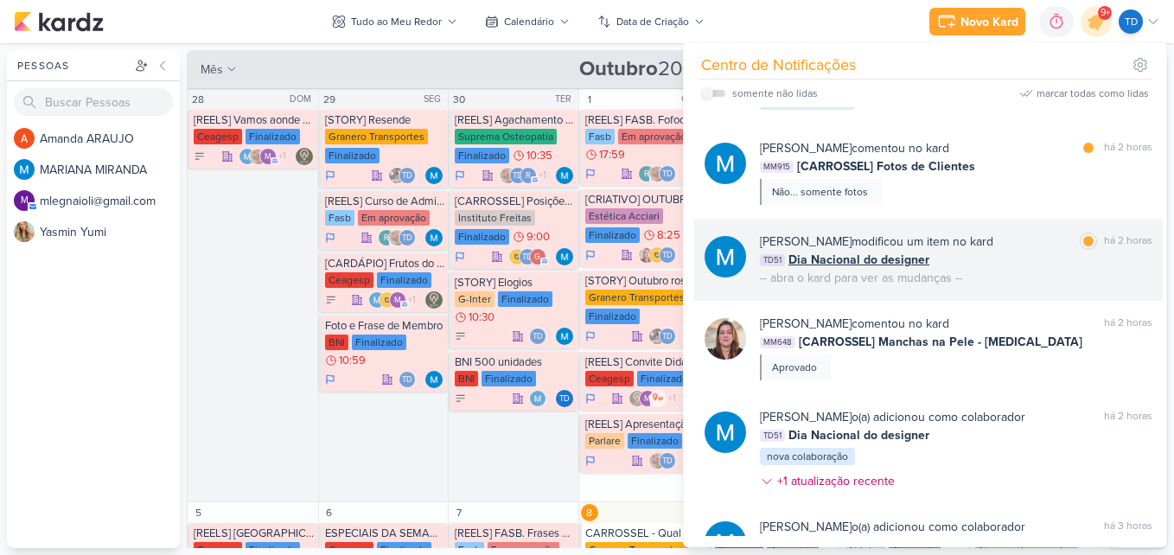
click at [987, 275] on div "[PERSON_NAME] modificou um item no kard marcar como lida há 2 horas TD51 Dia Na…" at bounding box center [956, 259] width 392 height 54
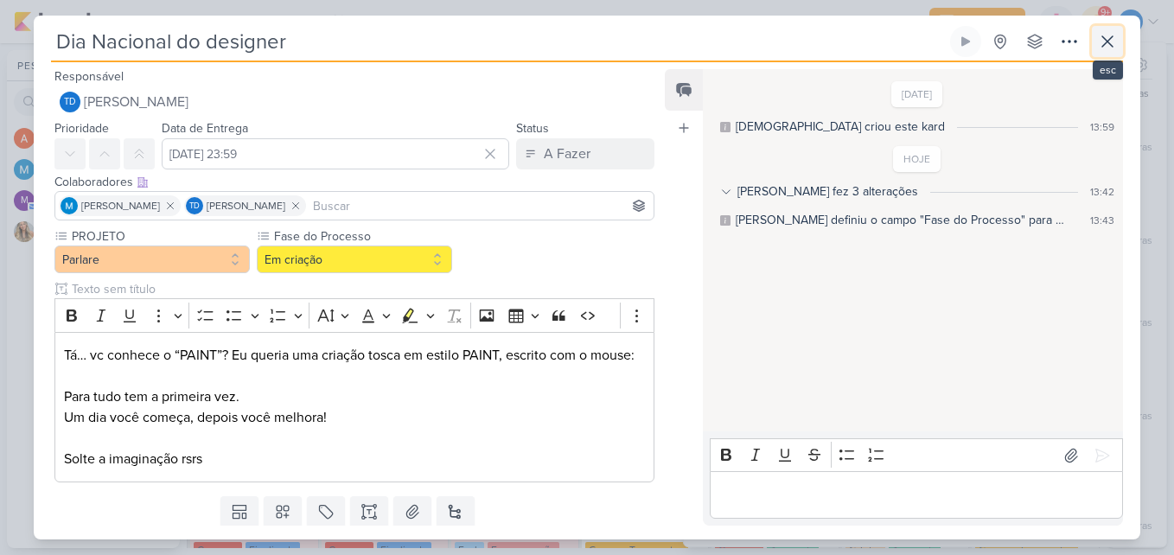
click at [1113, 39] on icon at bounding box center [1107, 41] width 21 height 21
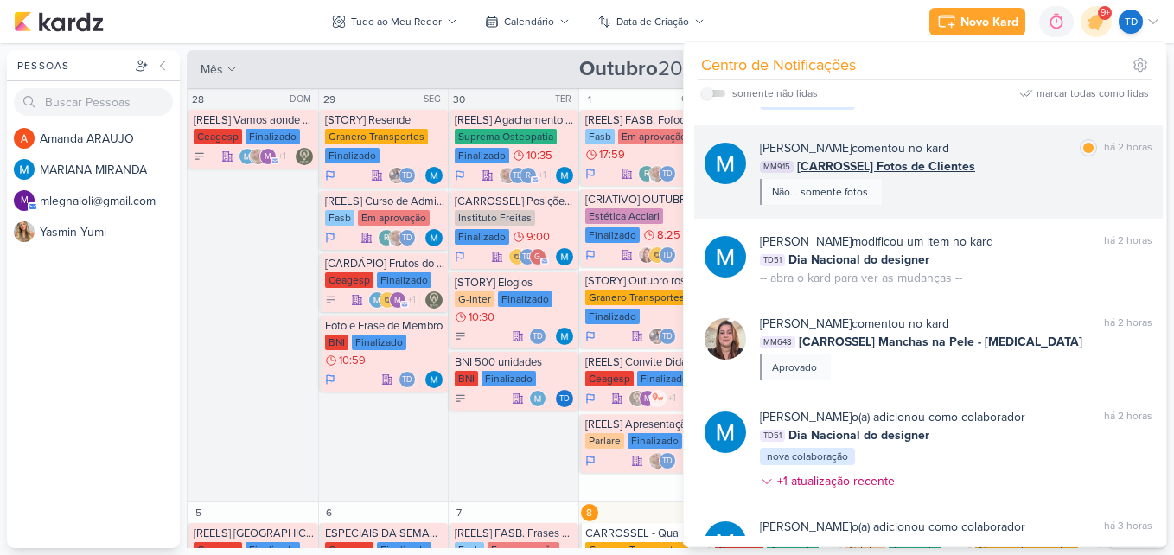
click at [994, 188] on div "[PERSON_NAME] comentou no kard marcar como lida há 2 horas MM915 [CARROSSEL] Fo…" at bounding box center [956, 172] width 392 height 66
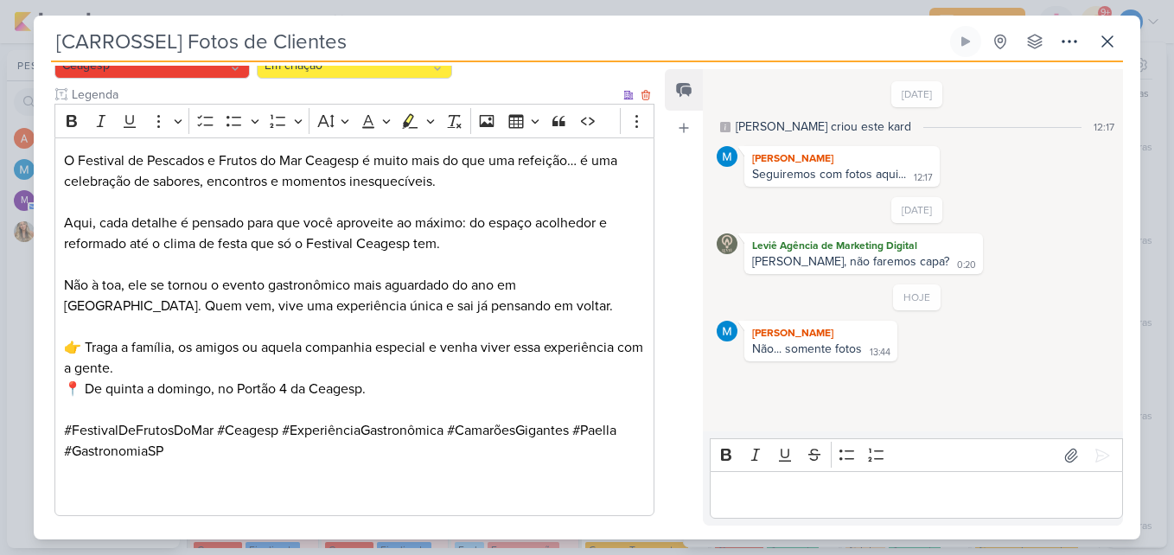
scroll to position [305, 0]
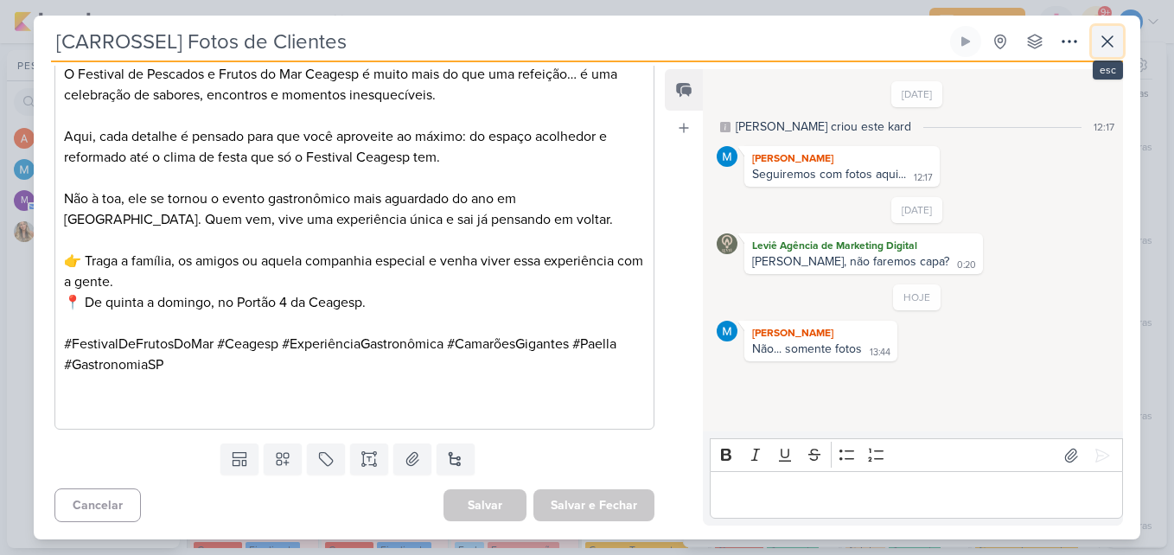
click at [1106, 26] on button at bounding box center [1107, 41] width 31 height 31
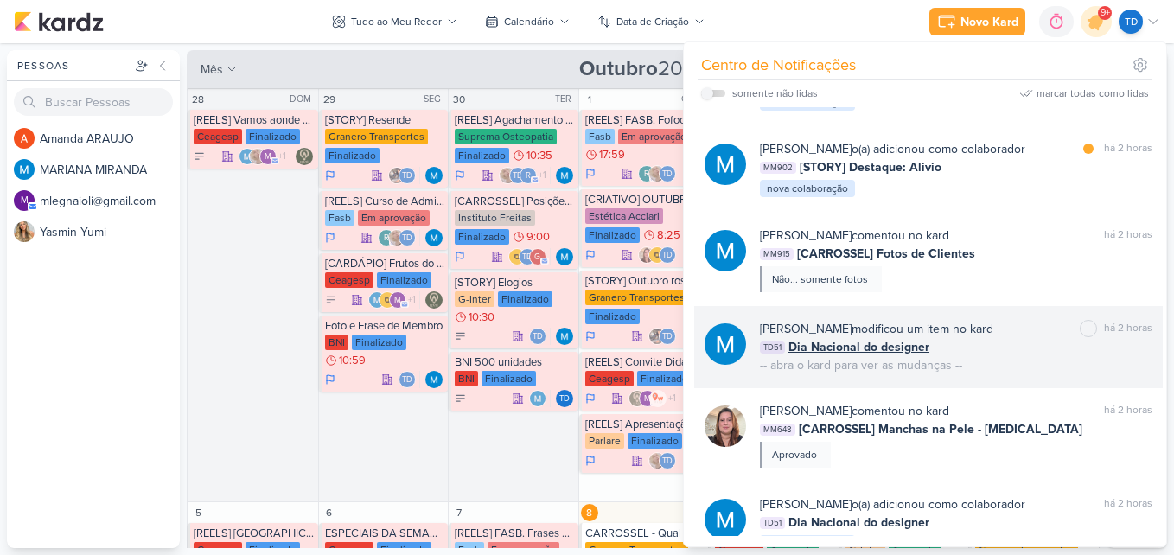
scroll to position [2282, 0]
